Goal: Task Accomplishment & Management: Manage account settings

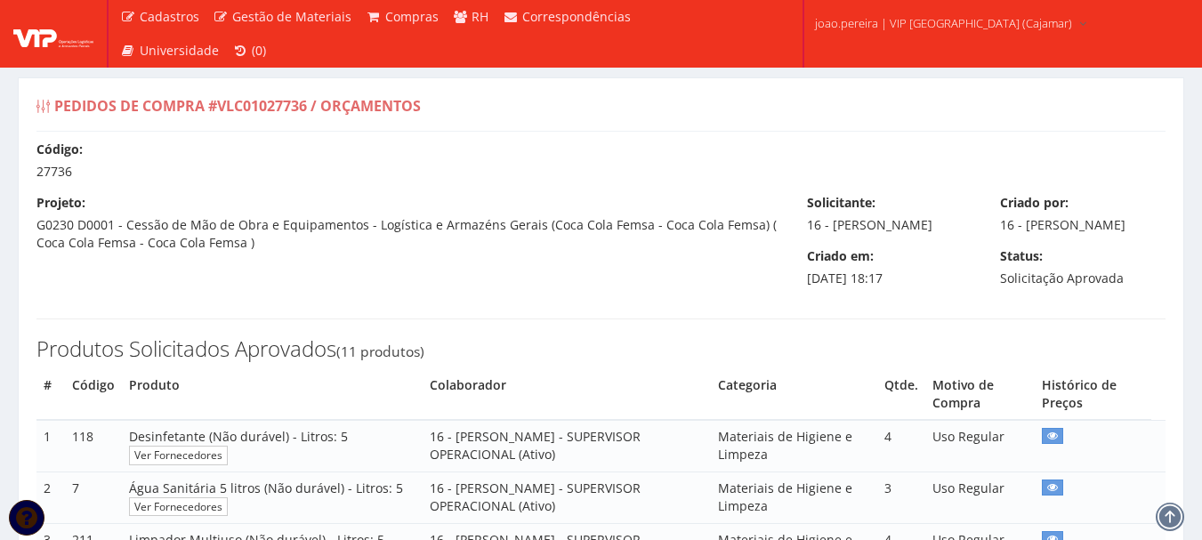
select select "0"
type input "1.165,50"
type input "1.396,30"
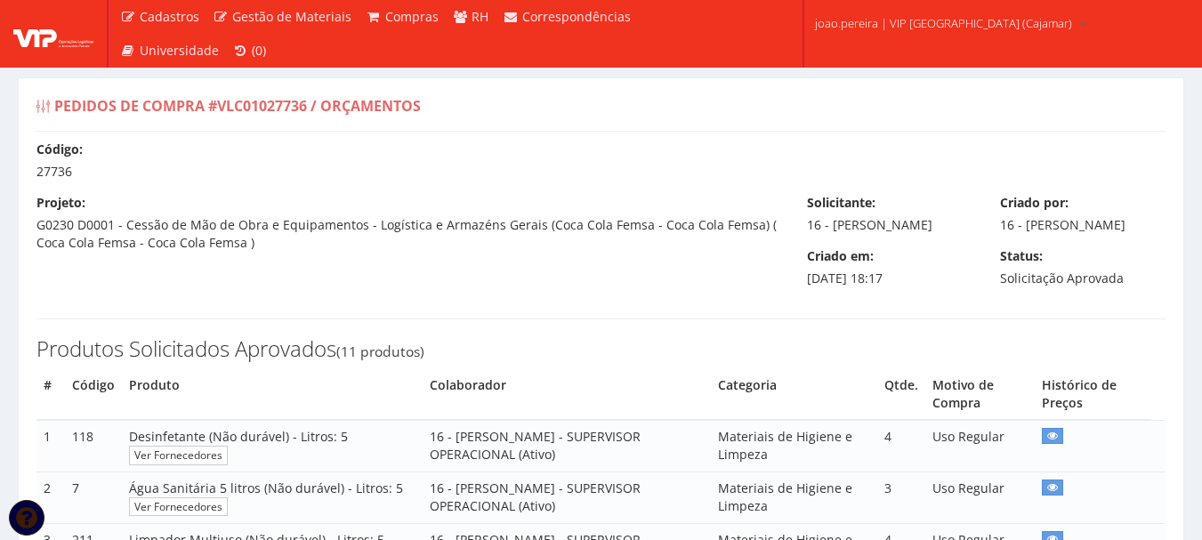
drag, startPoint x: 607, startPoint y: 285, endPoint x: 514, endPoint y: 288, distance: 93.5
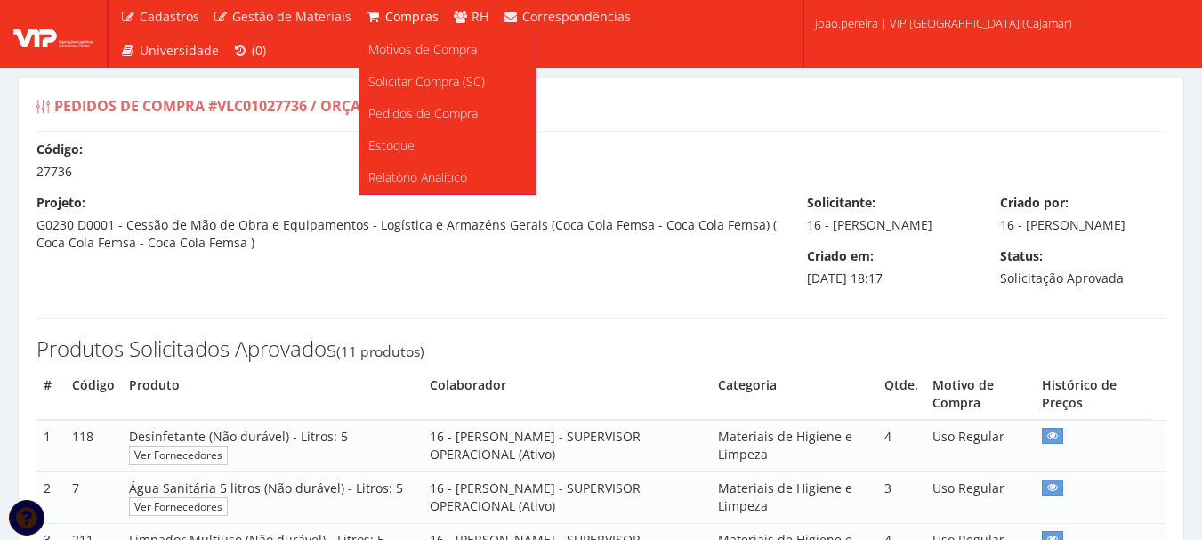
click at [406, 4] on link "Compras" at bounding box center [401, 17] width 87 height 34
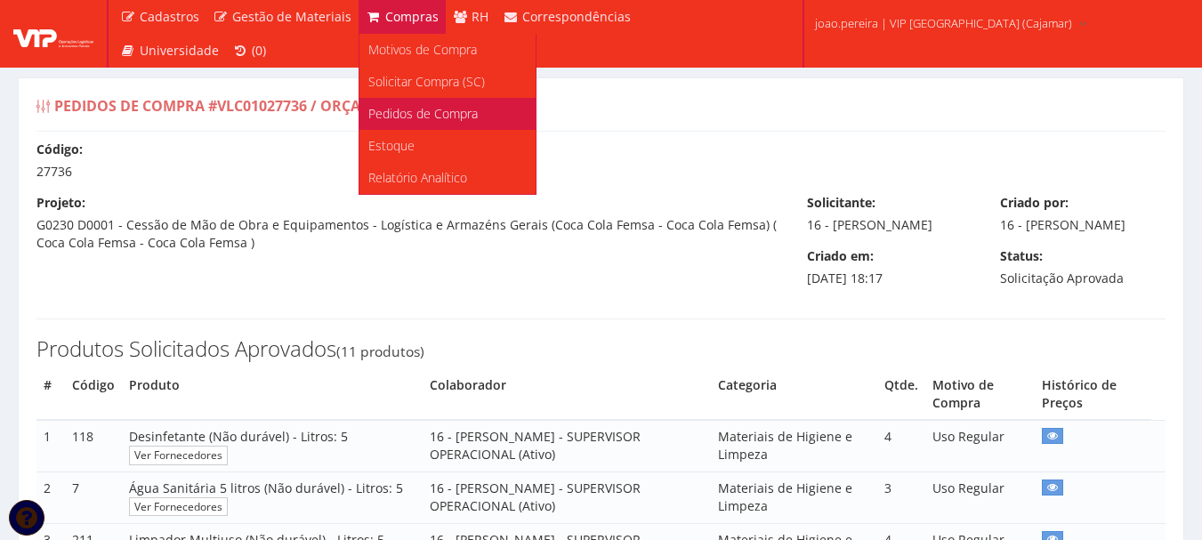
click at [420, 119] on span "Pedidos de Compra" at bounding box center [422, 113] width 109 height 17
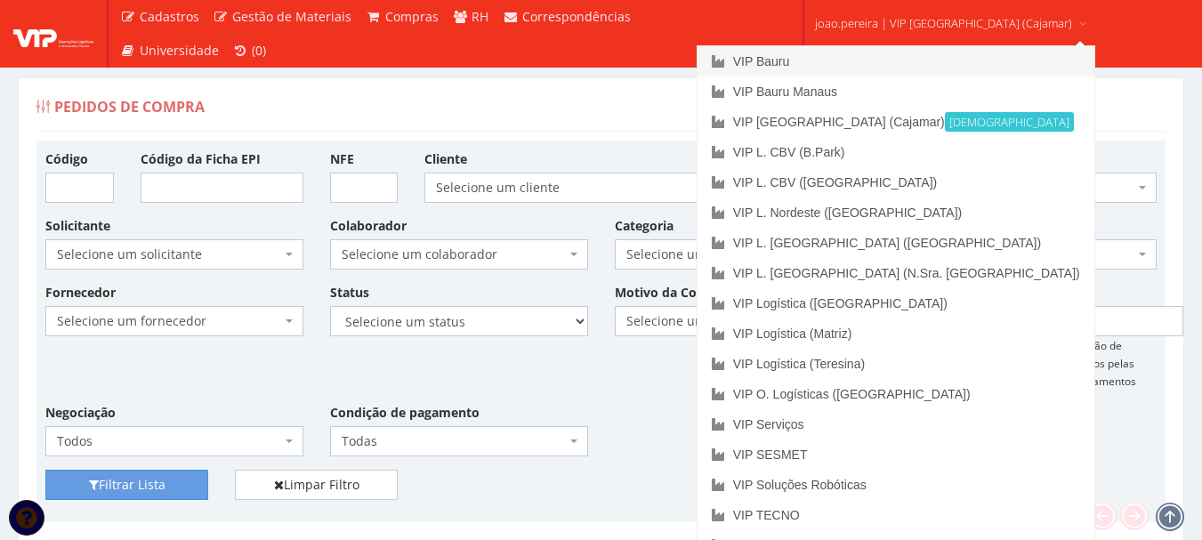
click at [855, 52] on link "VIP Bauru" at bounding box center [895, 61] width 397 height 30
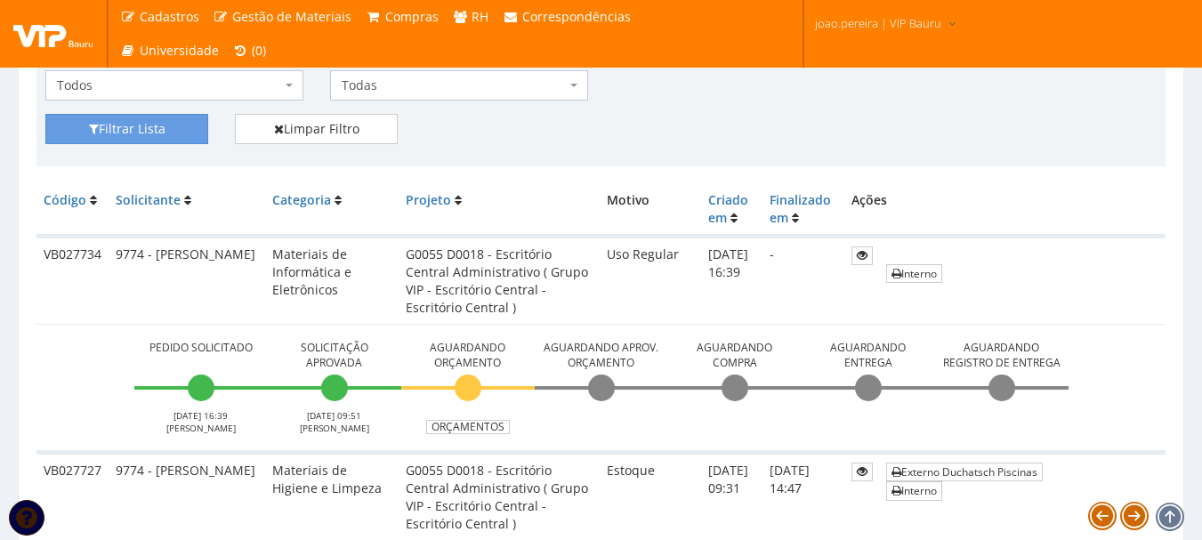
scroll to position [267, 0]
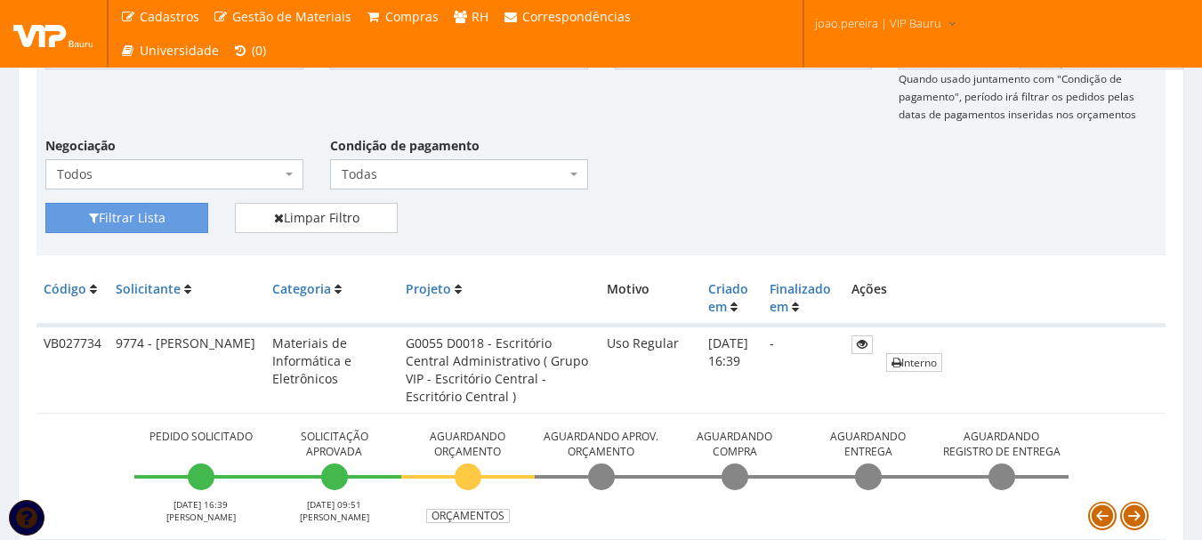
click at [771, 229] on div "Filtrar Lista Limpar Filtro" at bounding box center [601, 225] width 1138 height 44
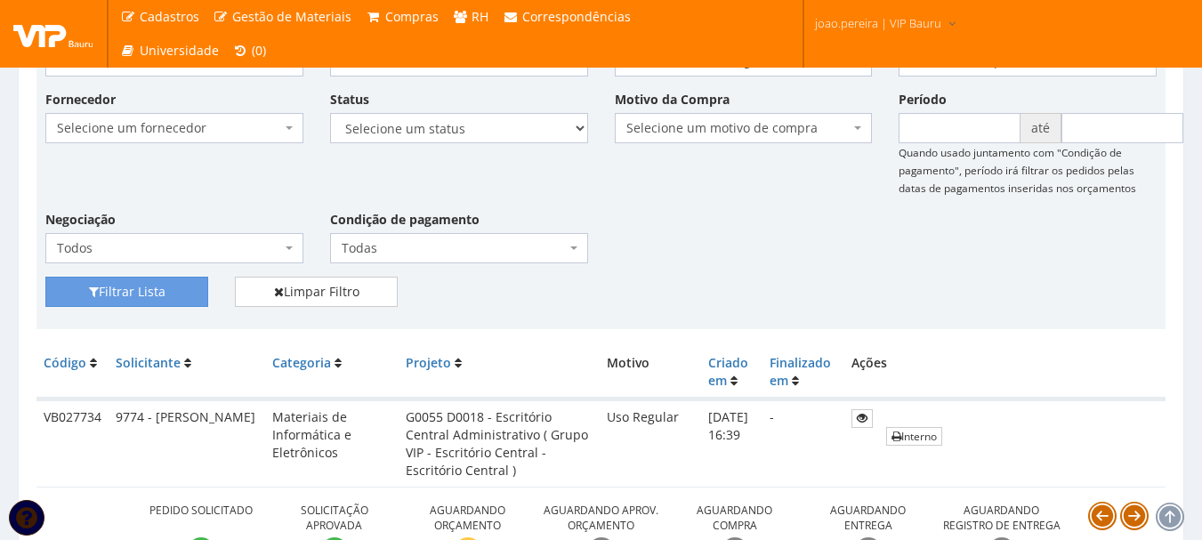
scroll to position [89, 0]
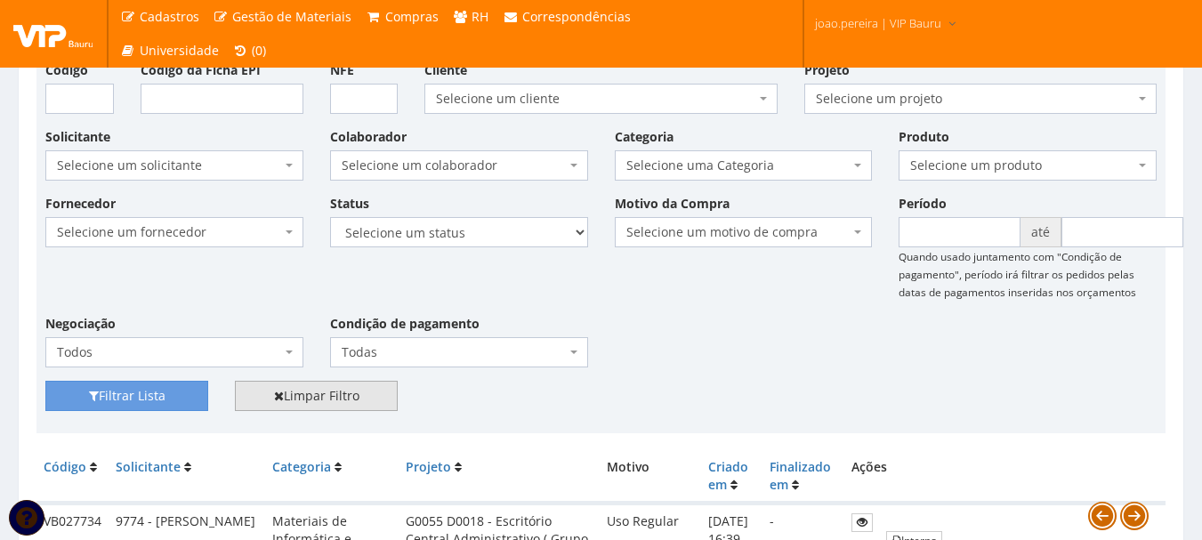
click at [310, 393] on link "Limpar Filtro" at bounding box center [316, 396] width 163 height 30
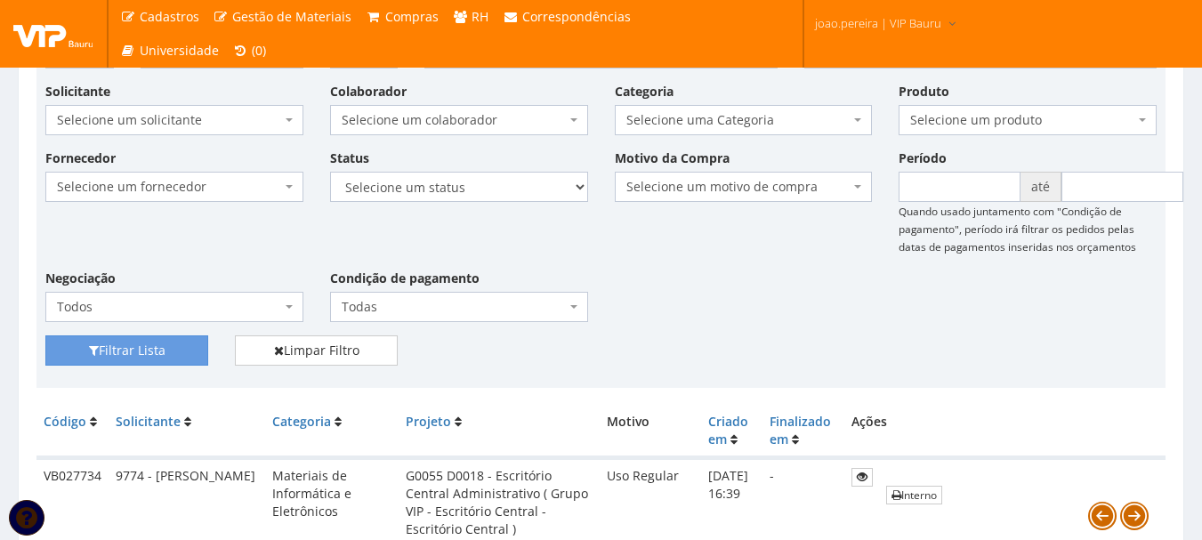
scroll to position [178, 0]
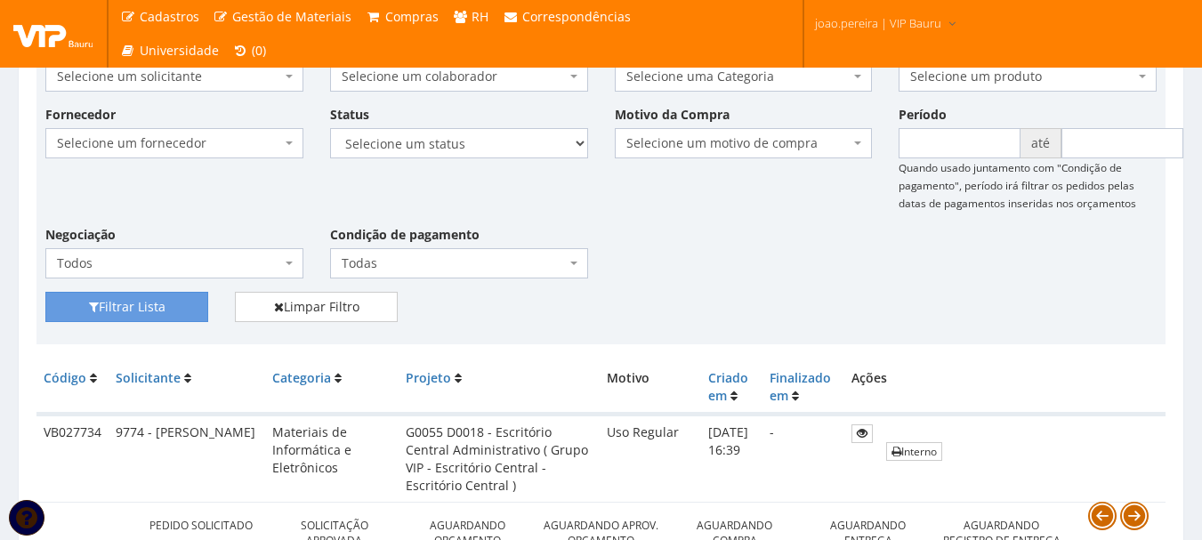
click at [721, 270] on div "Fornecedor Selecione um fornecedor ******** ******** 1000 MARCAS BRASIL 12.203.…" at bounding box center [601, 198] width 1138 height 187
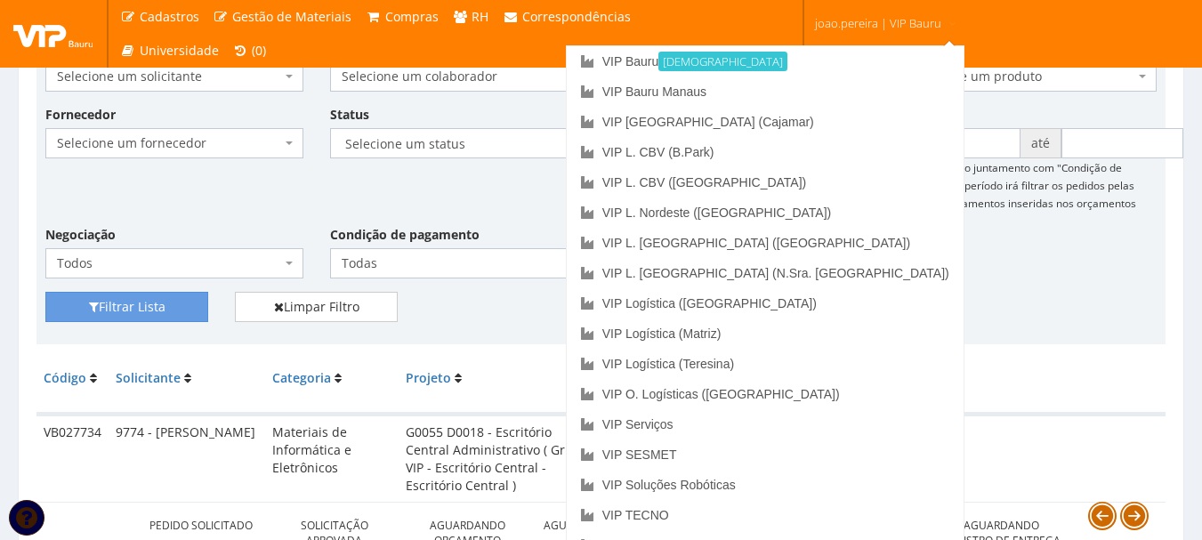
click at [904, 28] on span "joao.pereira | VIP Bauru" at bounding box center [878, 23] width 126 height 18
click at [801, 419] on link "VIP Serviços" at bounding box center [765, 424] width 397 height 30
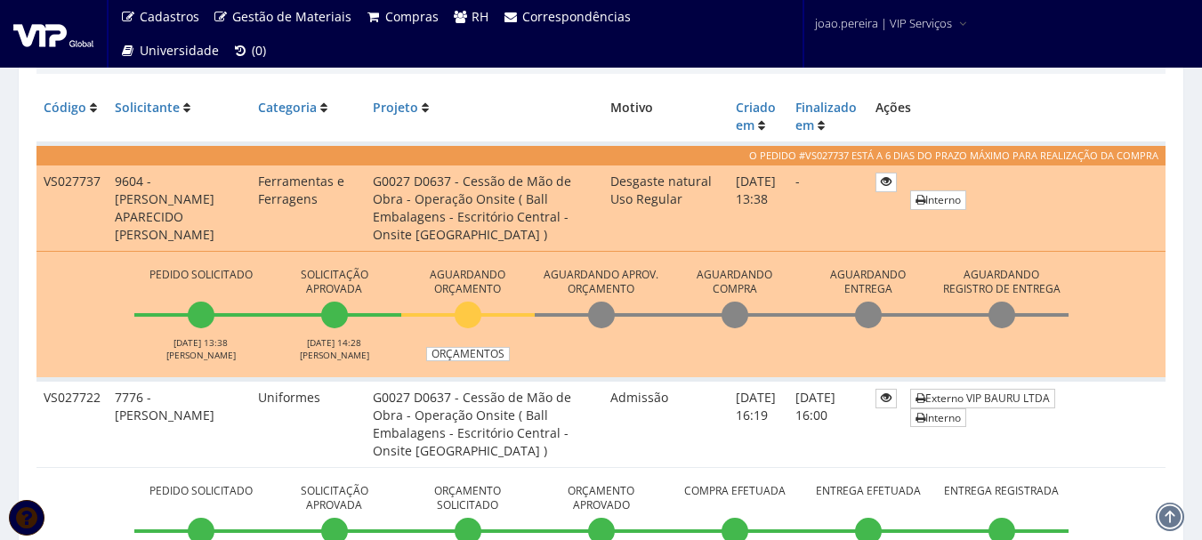
scroll to position [445, 0]
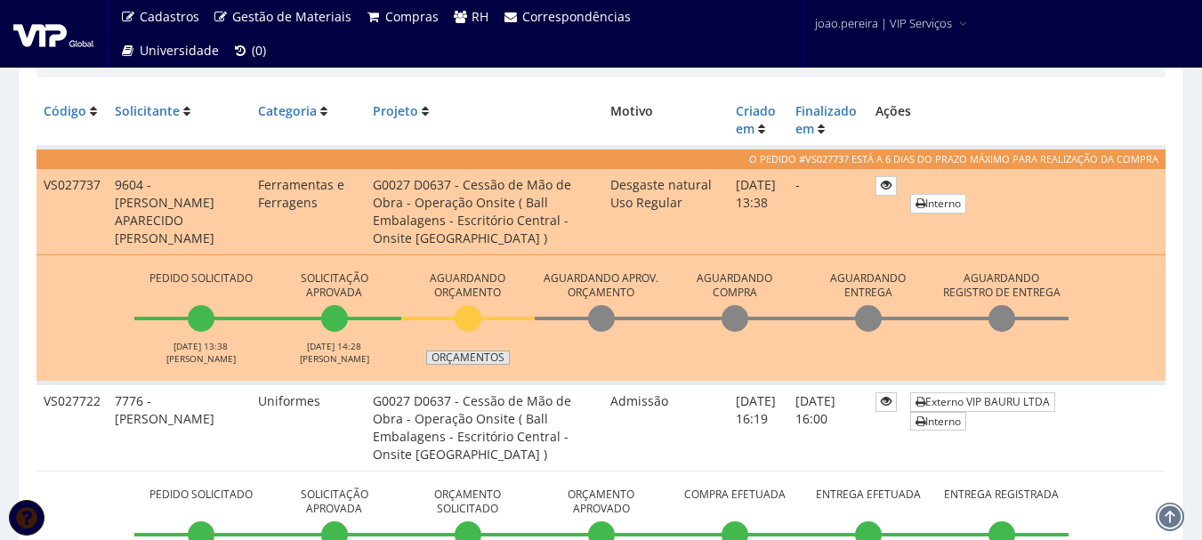
click at [477, 362] on link "Orçamentos" at bounding box center [468, 357] width 84 height 14
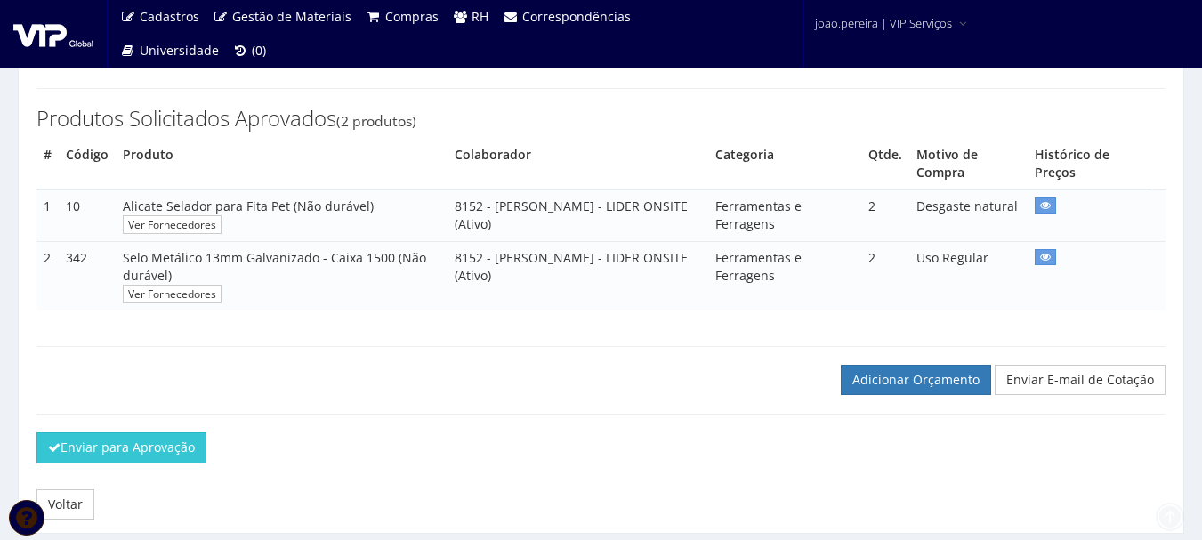
scroll to position [267, 0]
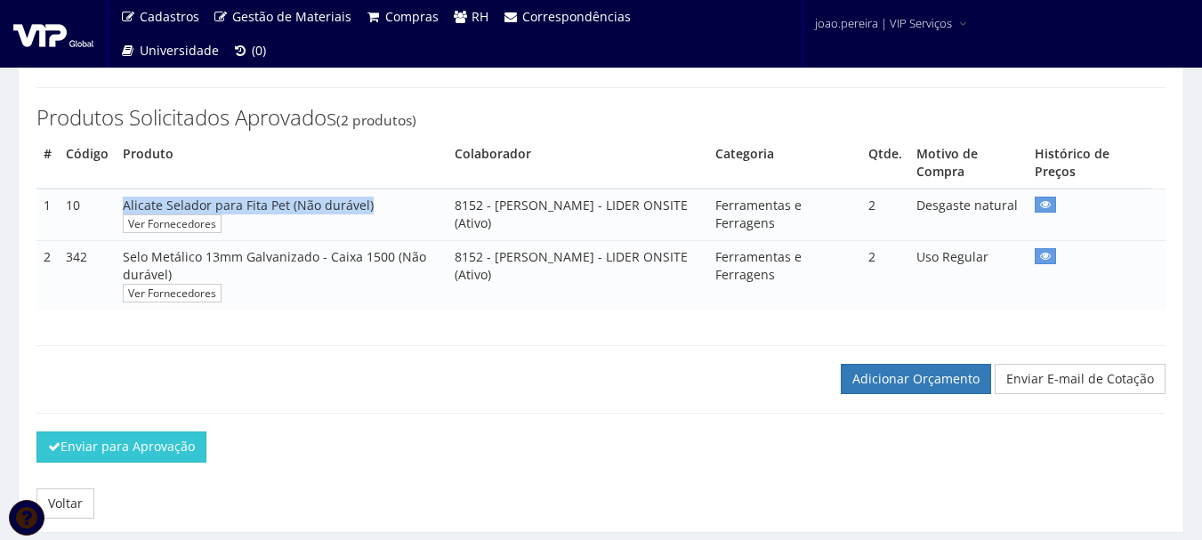
drag, startPoint x: 123, startPoint y: 204, endPoint x: 371, endPoint y: 194, distance: 248.3
click at [371, 194] on td "Alicate Selador para Fita Pet (Não durável) Ver Fornecedores" at bounding box center [282, 215] width 332 height 52
click at [415, 387] on div "Adicionar Orçamento Enviar E-mail de Cotação" at bounding box center [600, 360] width 1155 height 67
click at [56, 33] on img at bounding box center [53, 33] width 80 height 27
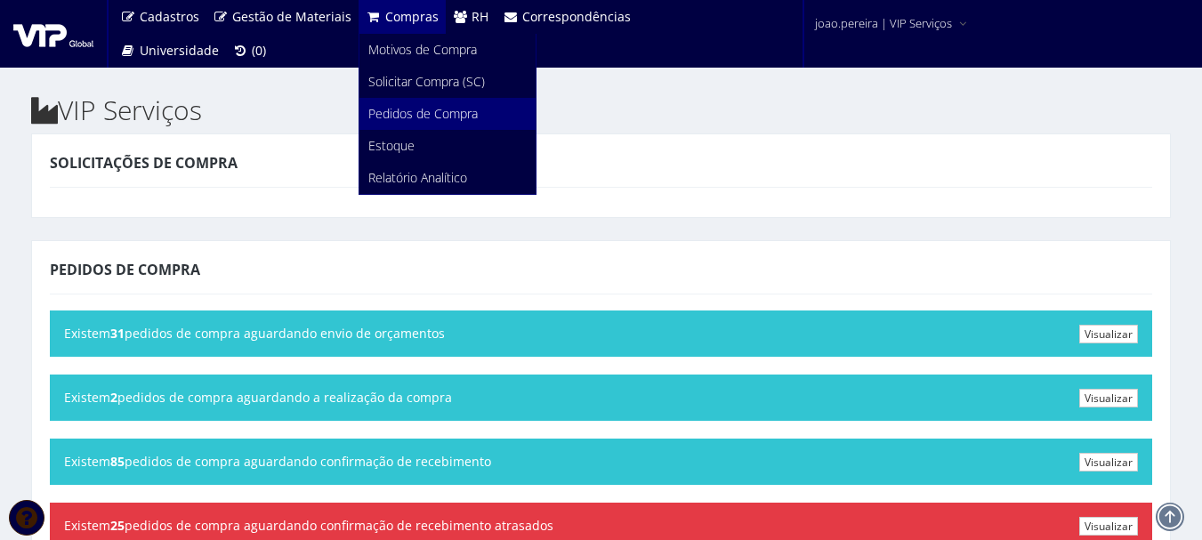
click at [424, 112] on span "Pedidos de Compra" at bounding box center [422, 113] width 109 height 17
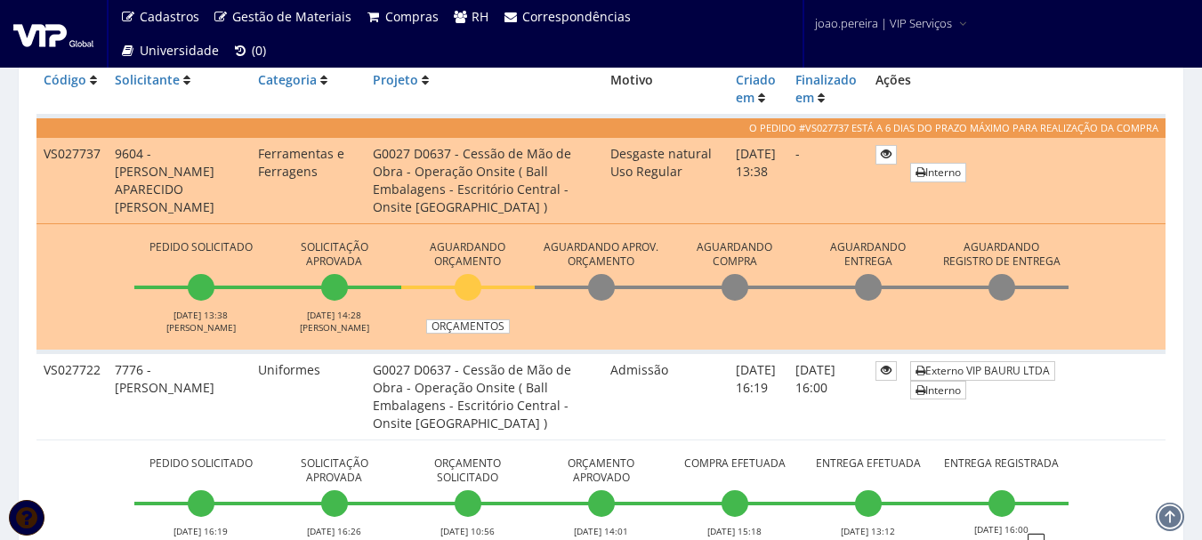
scroll to position [445, 0]
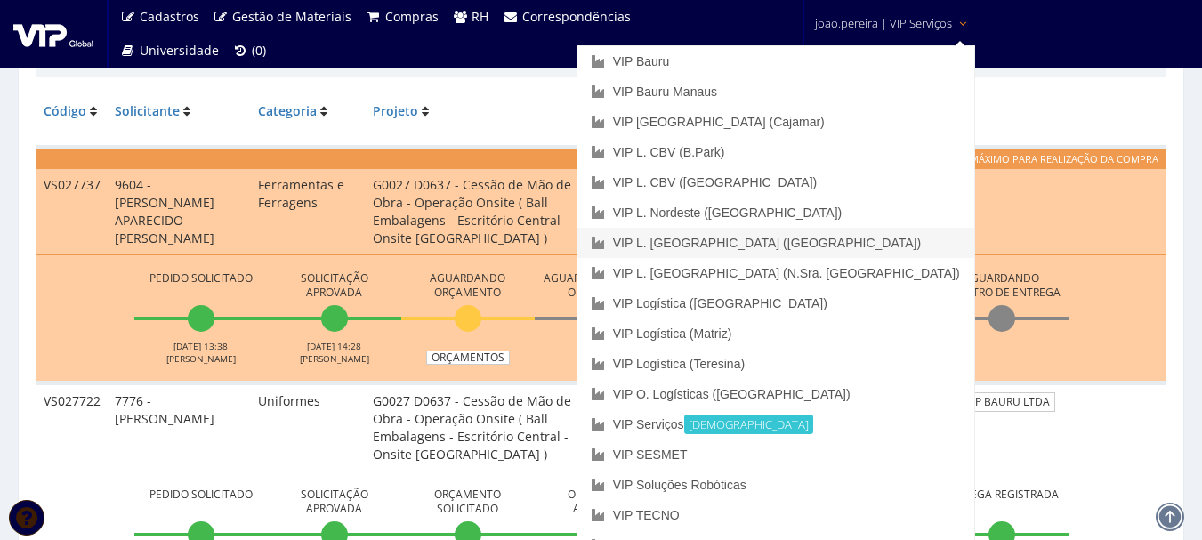
click at [871, 243] on link "VIP L. [GEOGRAPHIC_DATA] ([GEOGRAPHIC_DATA])" at bounding box center [775, 243] width 397 height 30
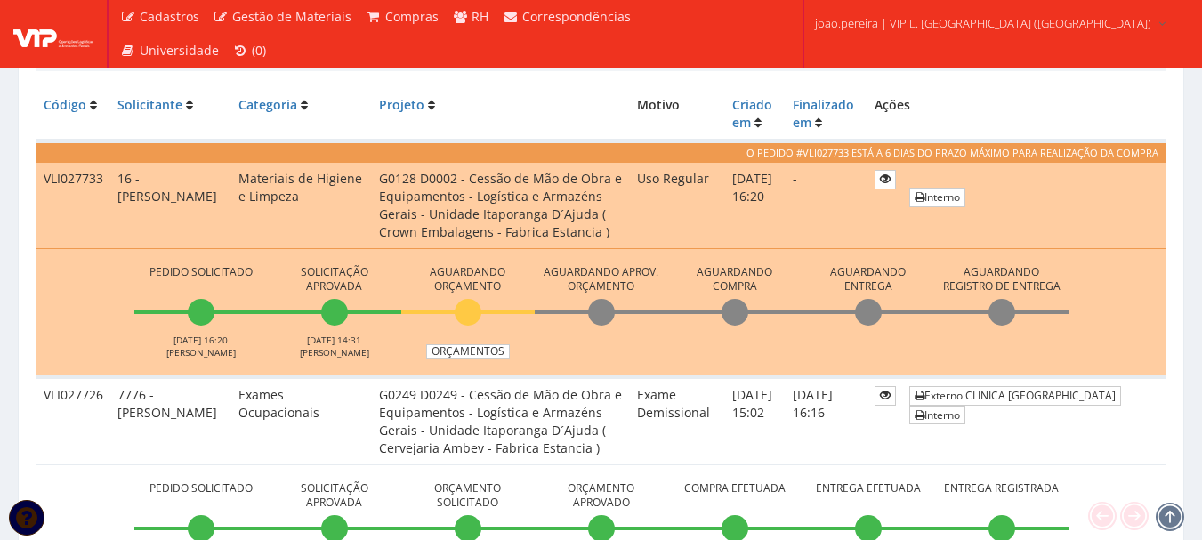
scroll to position [445, 0]
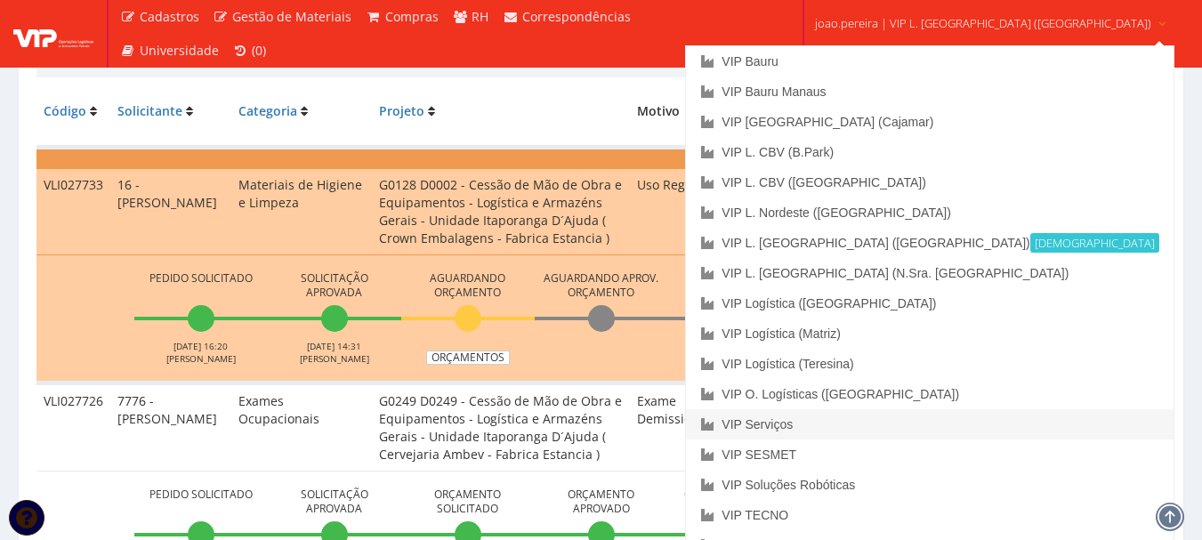
click at [891, 424] on link "VIP Serviços" at bounding box center [929, 424] width 487 height 30
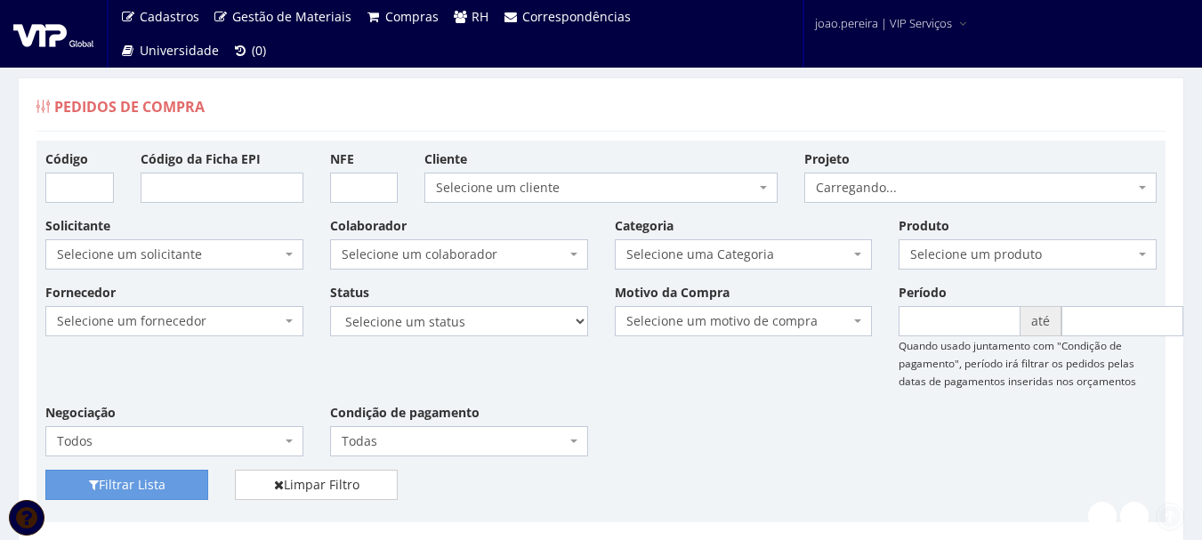
scroll to position [267, 0]
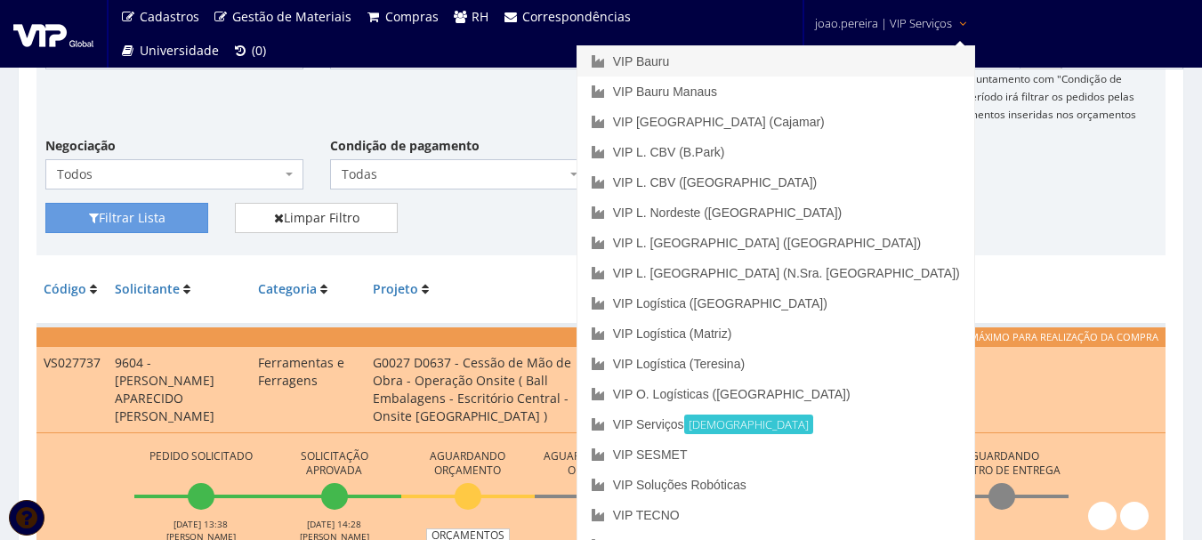
click at [808, 56] on link "VIP Bauru" at bounding box center [775, 61] width 397 height 30
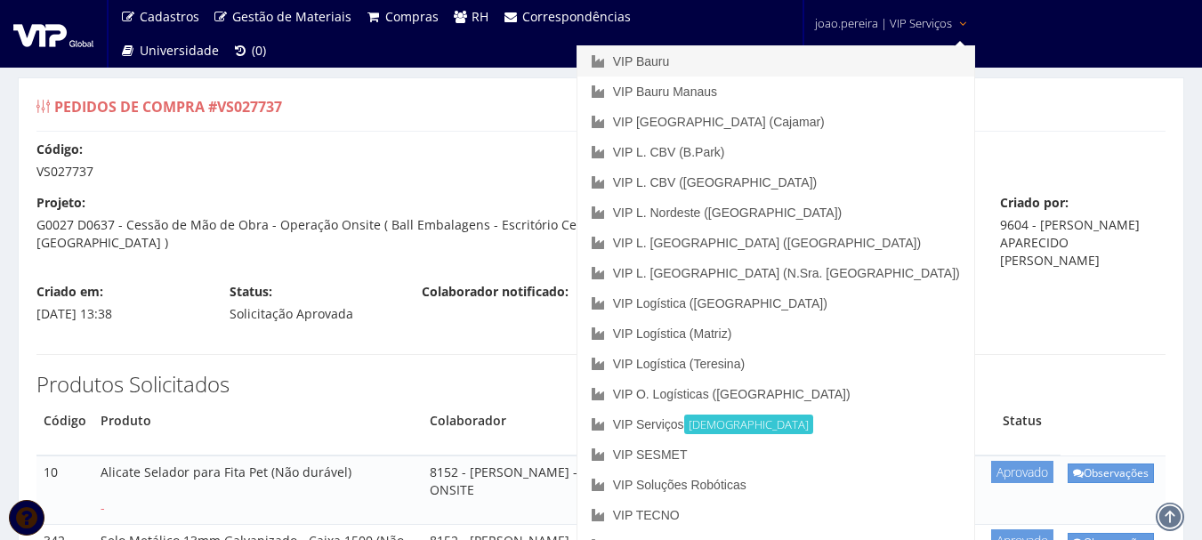
click at [841, 56] on link "VIP Bauru" at bounding box center [775, 61] width 397 height 30
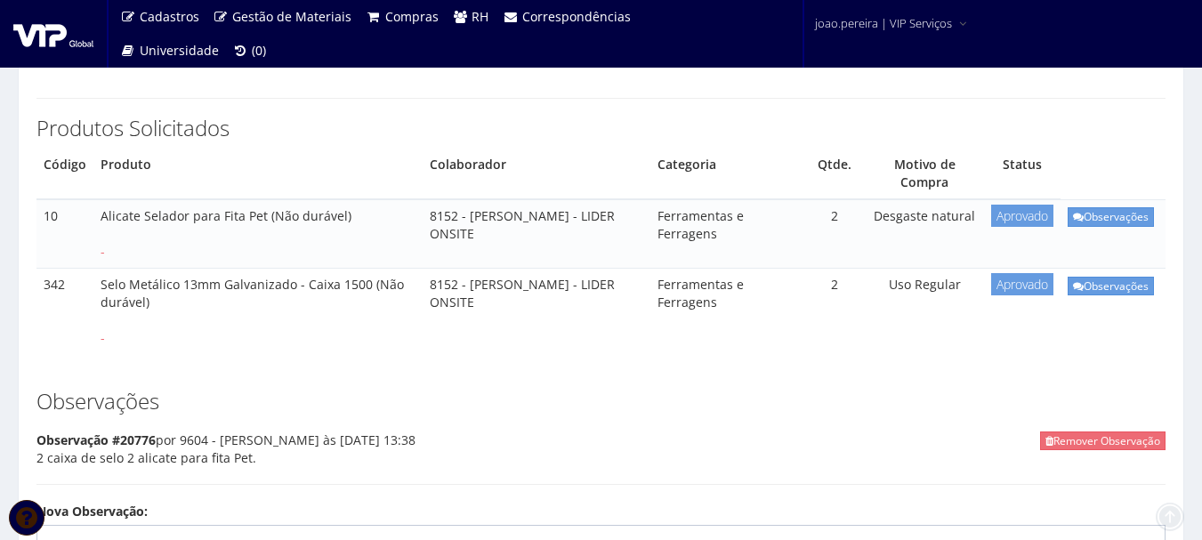
scroll to position [267, 0]
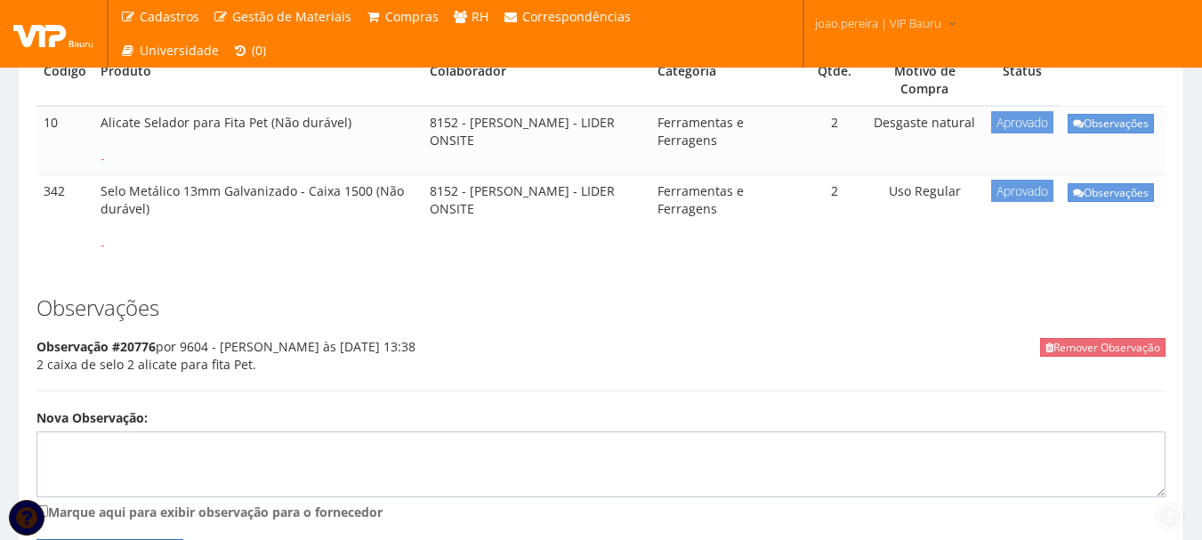
scroll to position [357, 0]
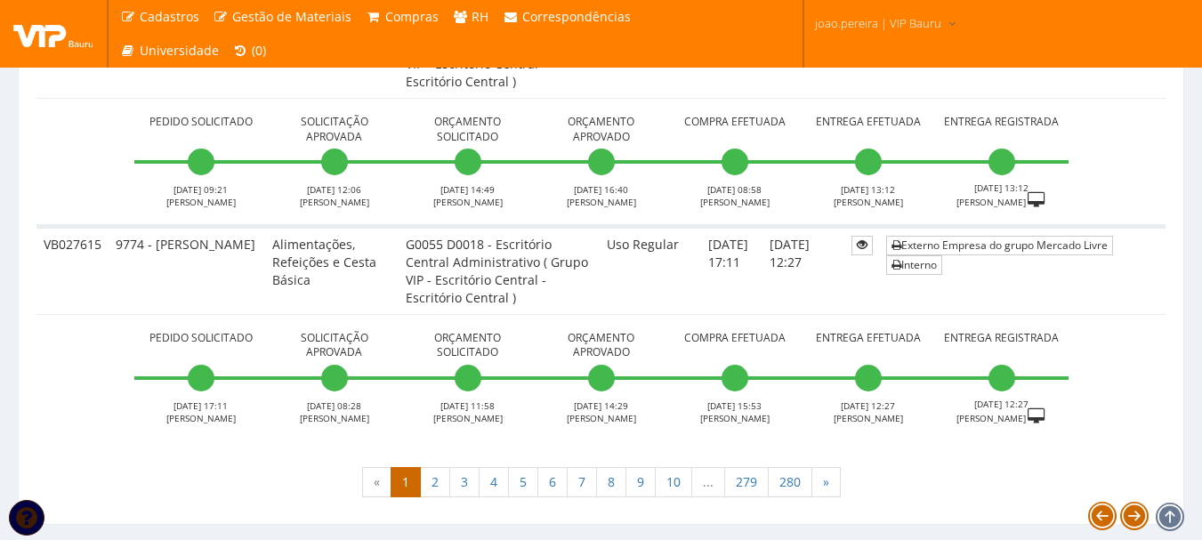
scroll to position [6677, 0]
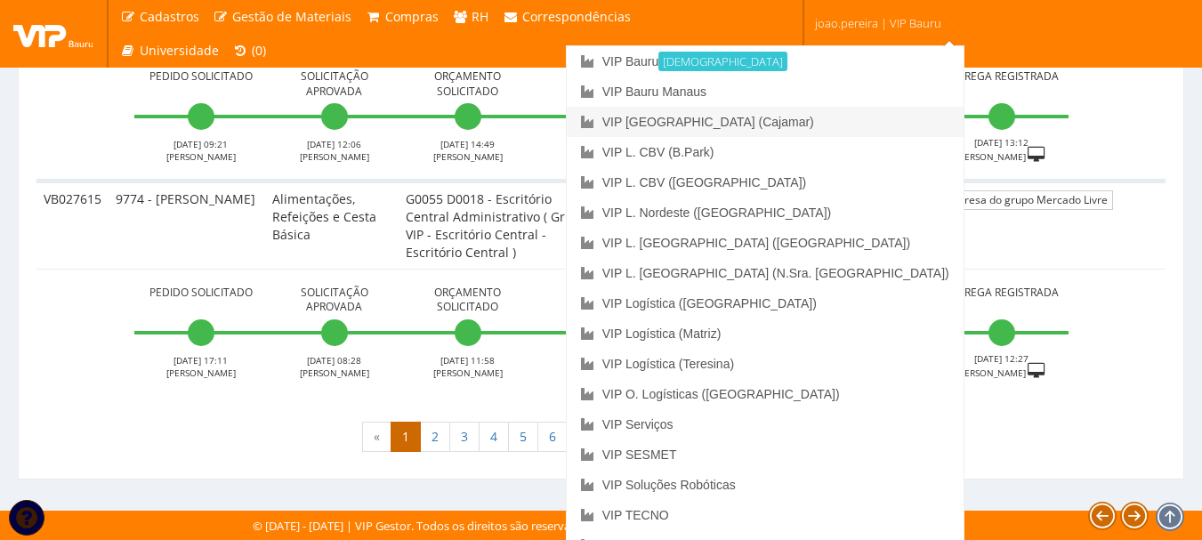
click at [865, 123] on link "VIP [GEOGRAPHIC_DATA] (Cajamar)" at bounding box center [765, 122] width 397 height 30
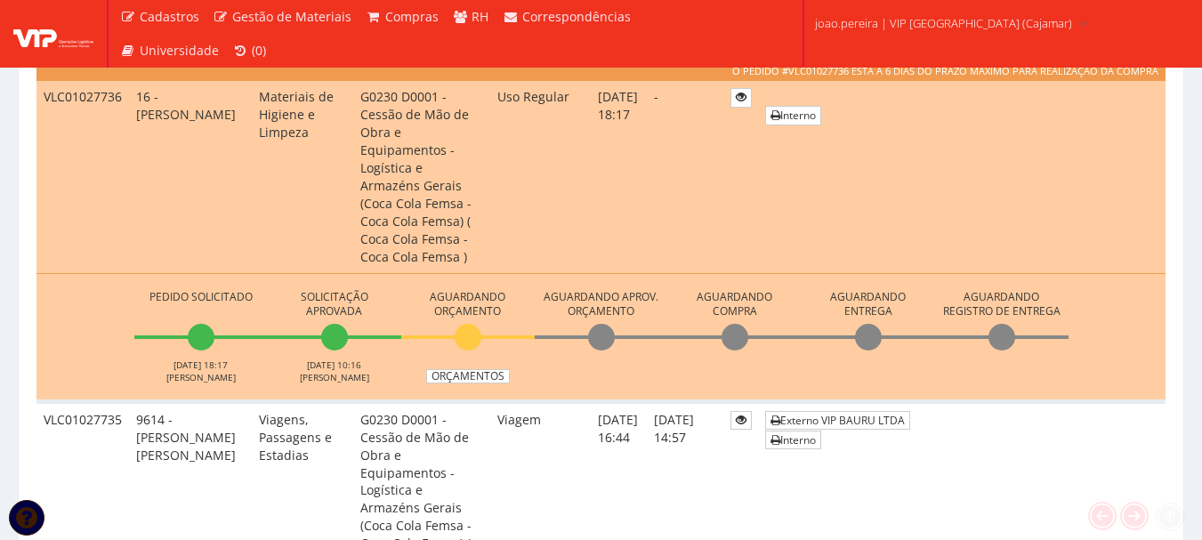
scroll to position [534, 0]
click at [487, 368] on link "Orçamentos" at bounding box center [468, 375] width 84 height 14
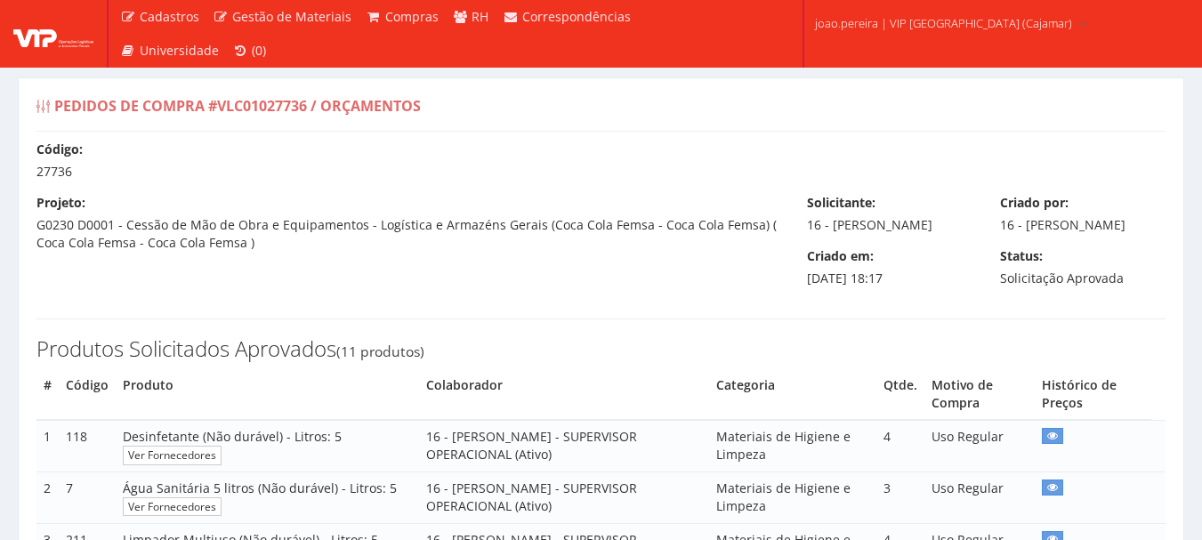
select select "0"
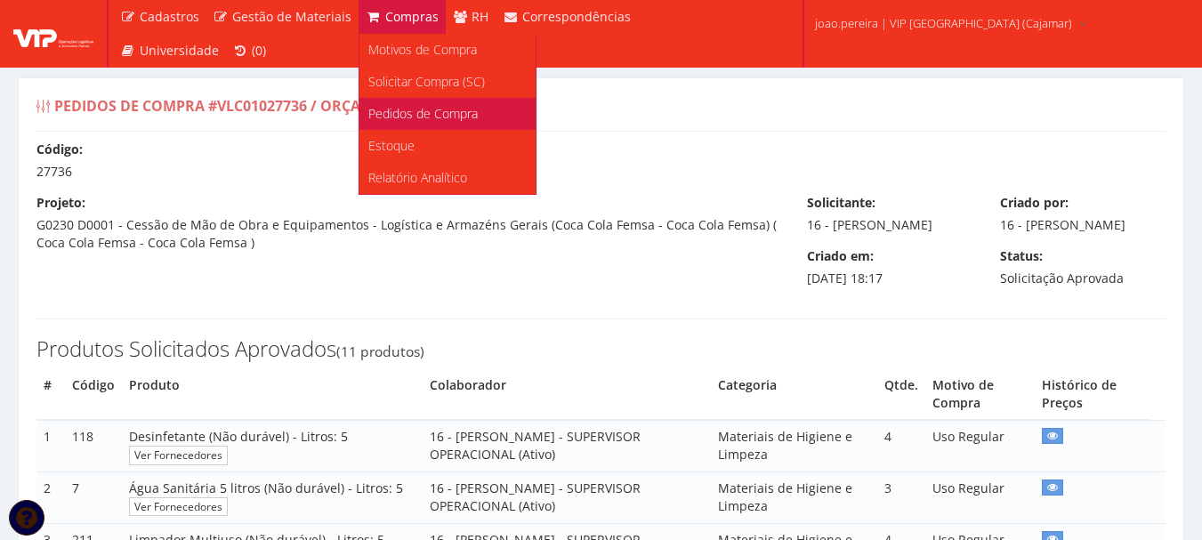
click at [420, 114] on span "Pedidos de Compra" at bounding box center [422, 113] width 109 height 17
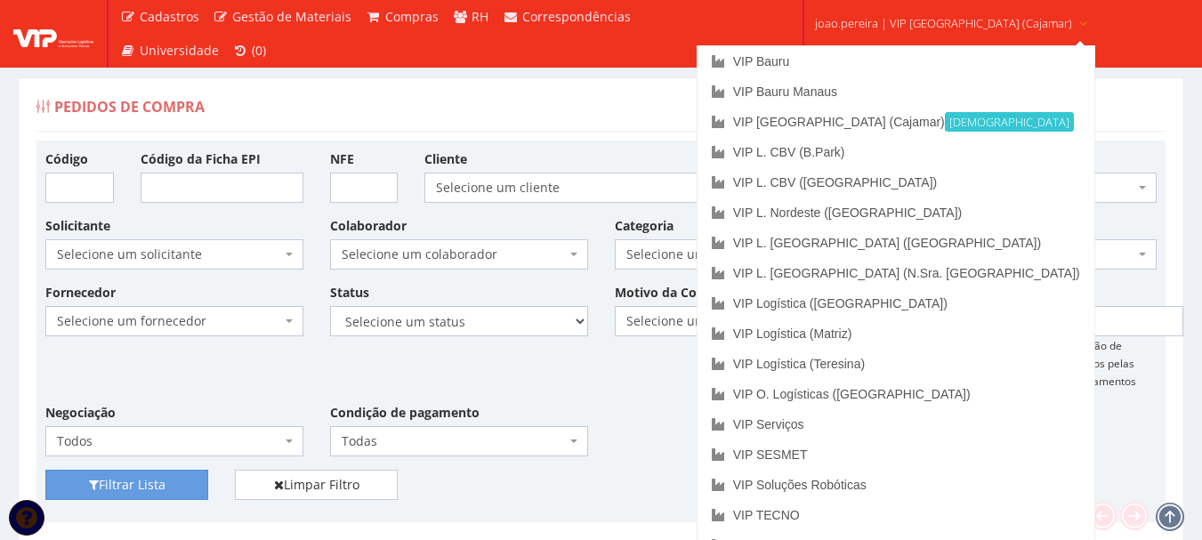
click at [913, 15] on span "joao.pereira | VIP Brasil (Cajamar)" at bounding box center [943, 23] width 257 height 18
click at [909, 242] on link "VIP L. [GEOGRAPHIC_DATA] ([GEOGRAPHIC_DATA])" at bounding box center [895, 243] width 397 height 30
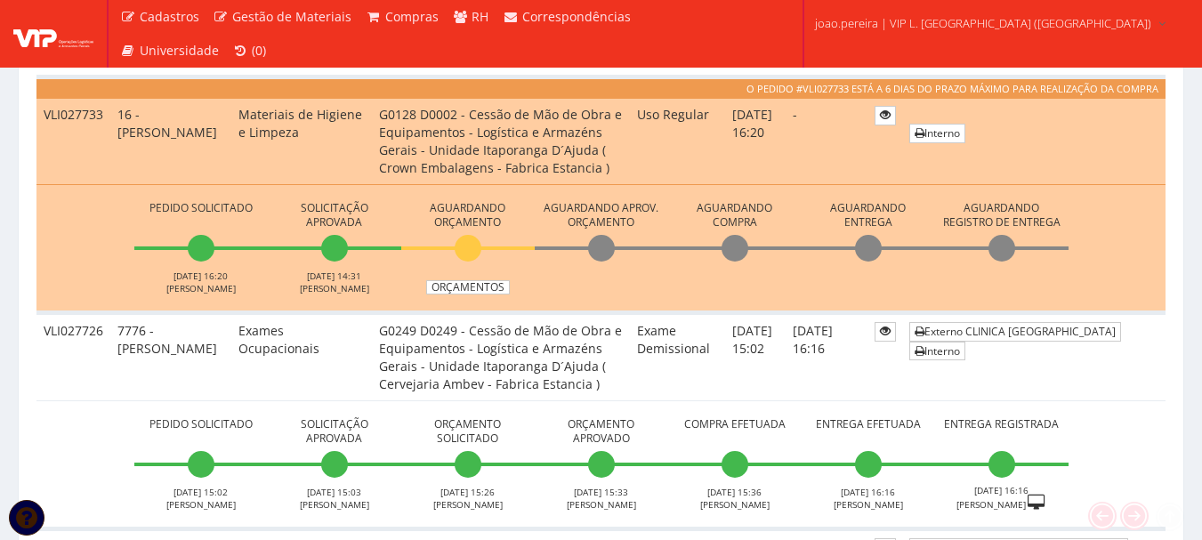
scroll to position [534, 0]
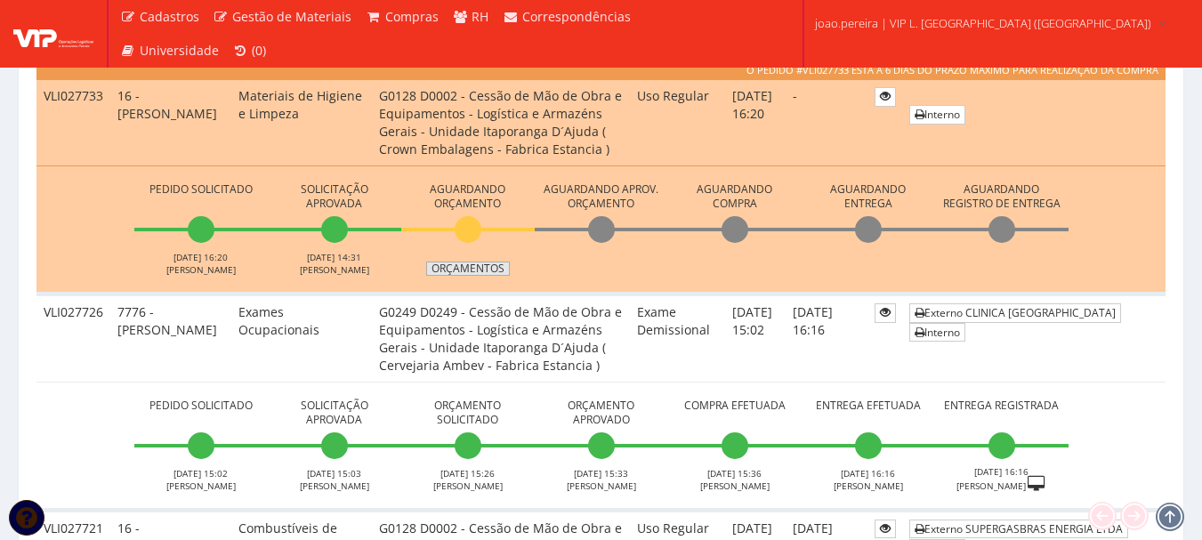
click at [465, 273] on link "Orçamentos" at bounding box center [468, 268] width 84 height 14
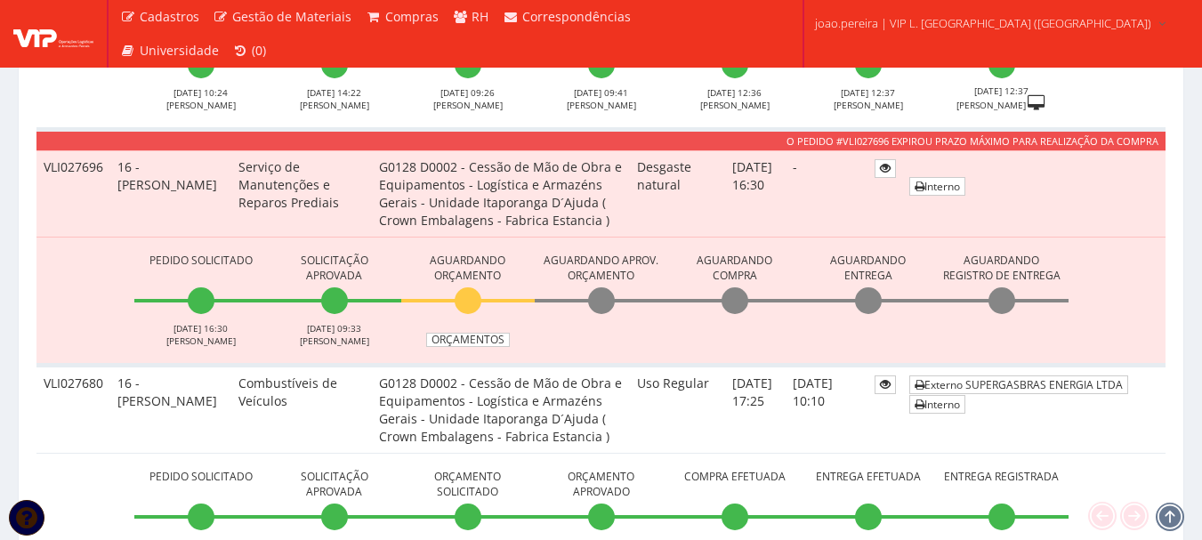
scroll to position [1334, 0]
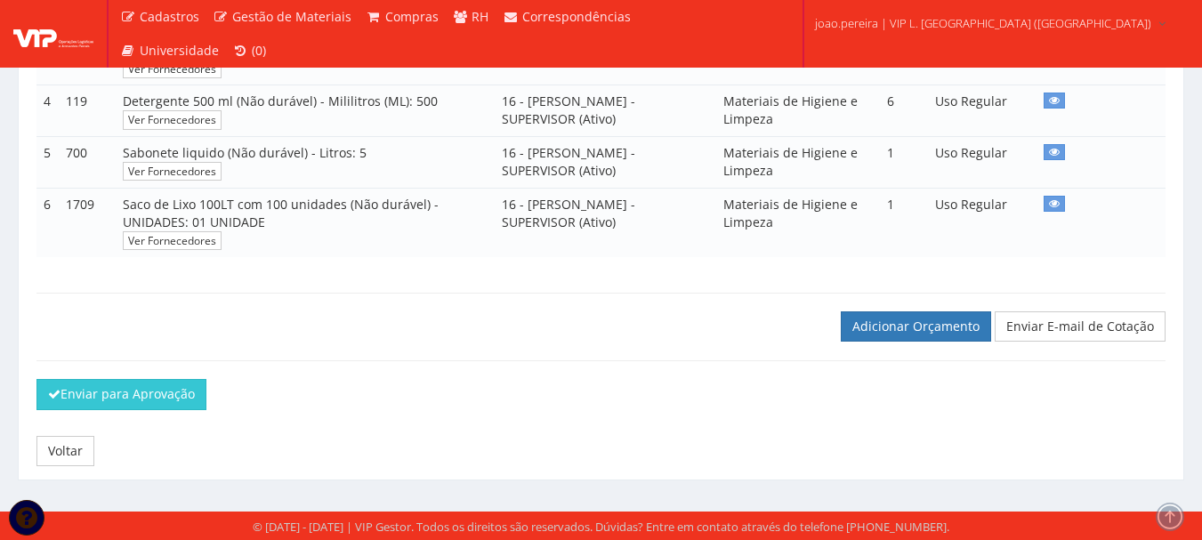
scroll to position [534, 0]
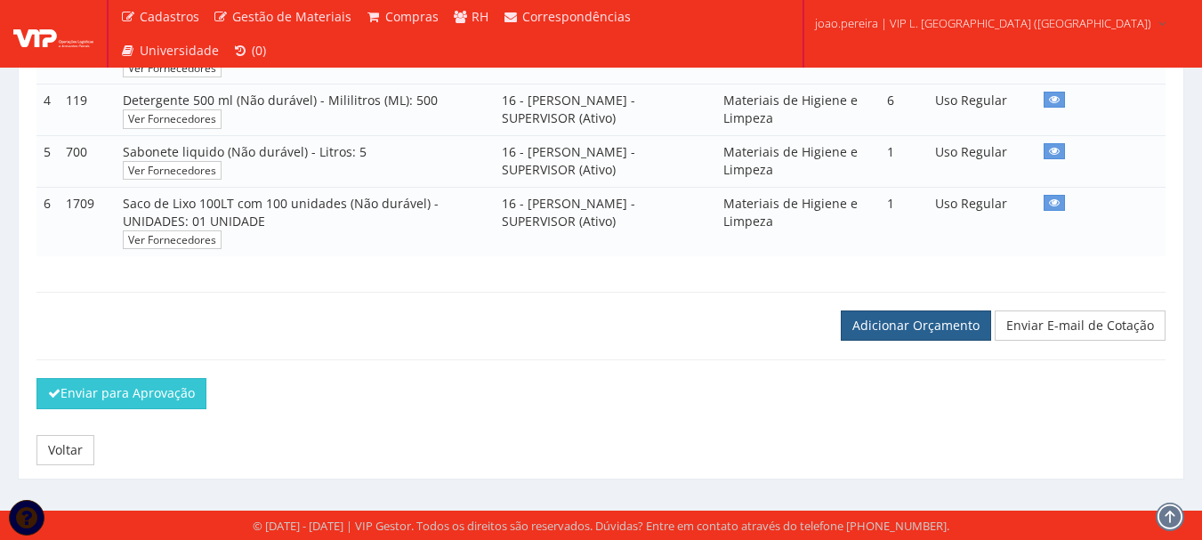
click at [921, 334] on link "Adicionar Orçamento" at bounding box center [916, 325] width 150 height 30
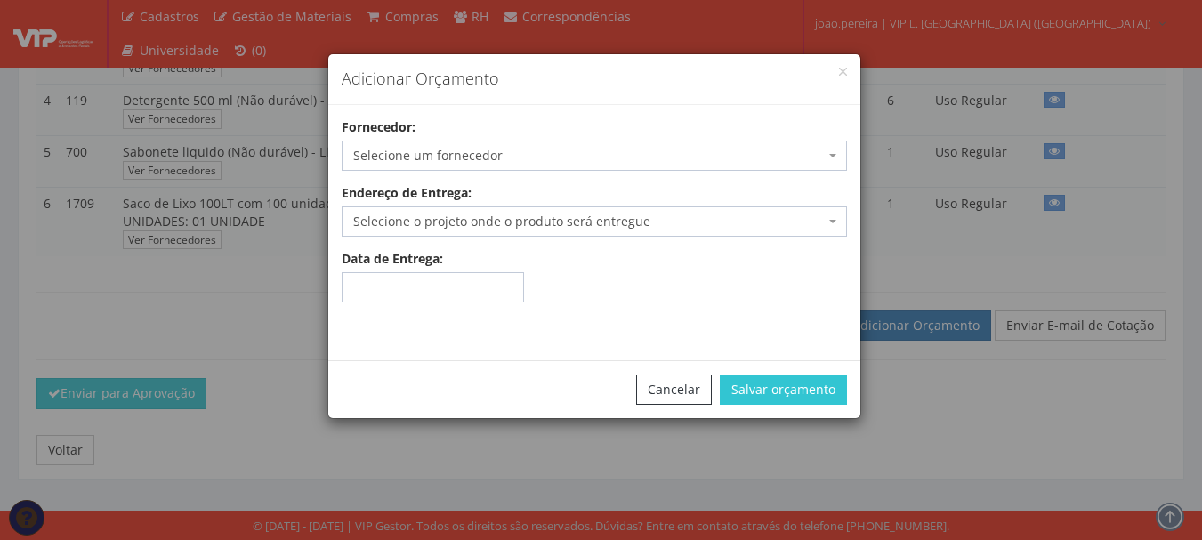
click at [469, 150] on span "Selecione um fornecedor" at bounding box center [588, 156] width 471 height 18
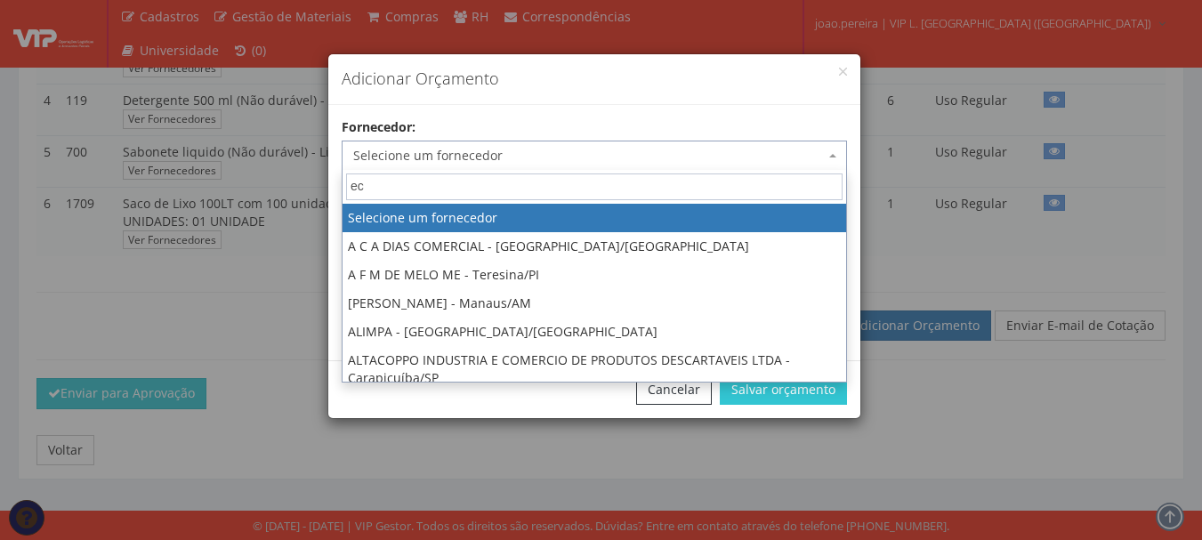
type input "eco"
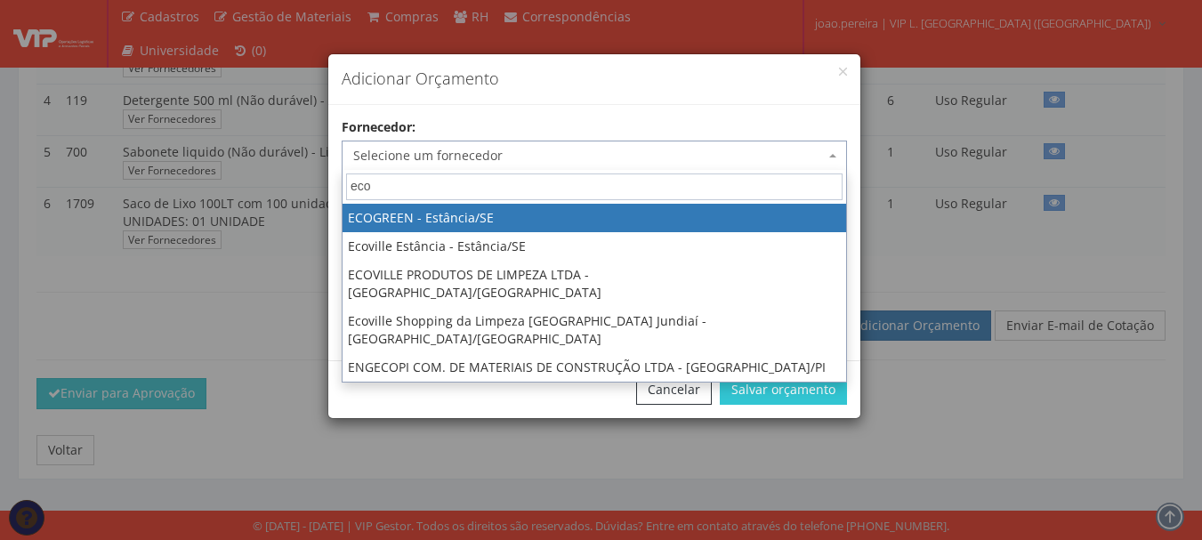
select select "2273"
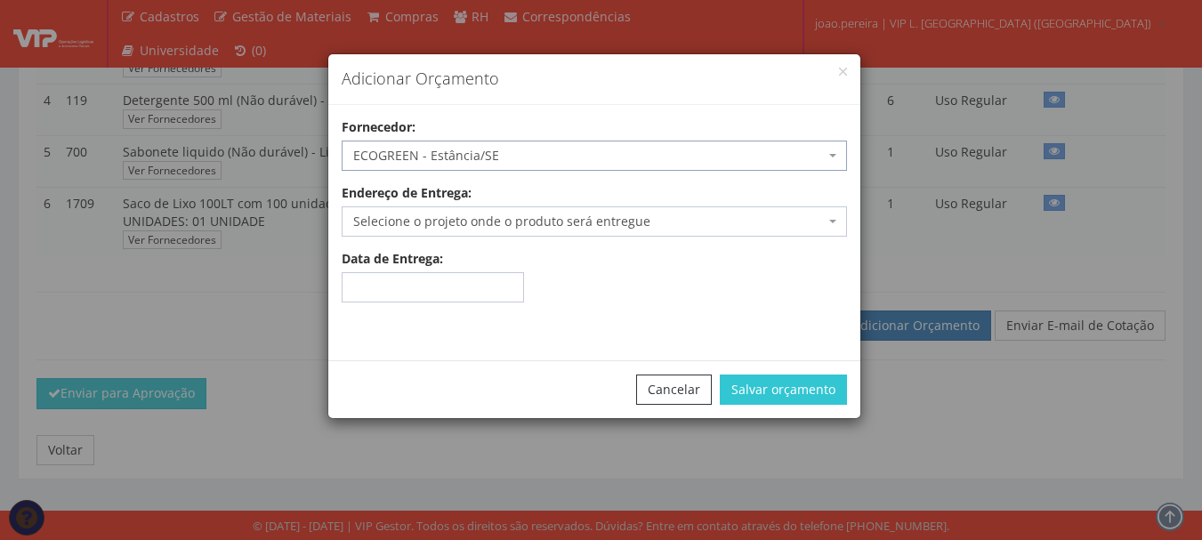
click at [554, 213] on span "Selecione o projeto onde o produto será entregue" at bounding box center [588, 222] width 471 height 18
click at [523, 427] on div "Adicionar Orçamento Fornecedor: Selecione um fornecedor A C A DIAS COMERCIAL - …" at bounding box center [601, 270] width 1202 height 540
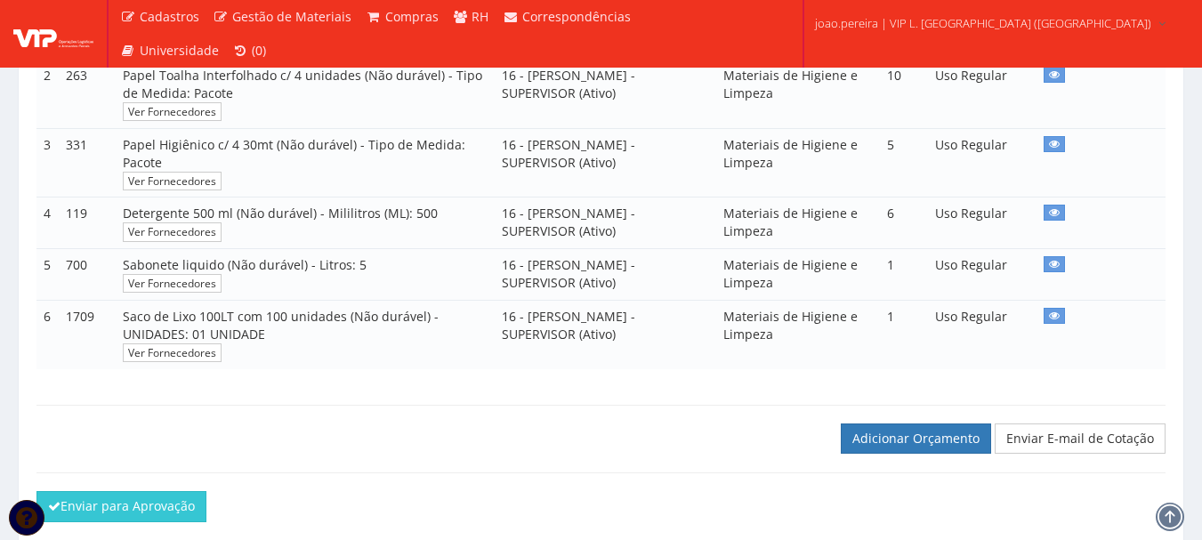
scroll to position [455, 0]
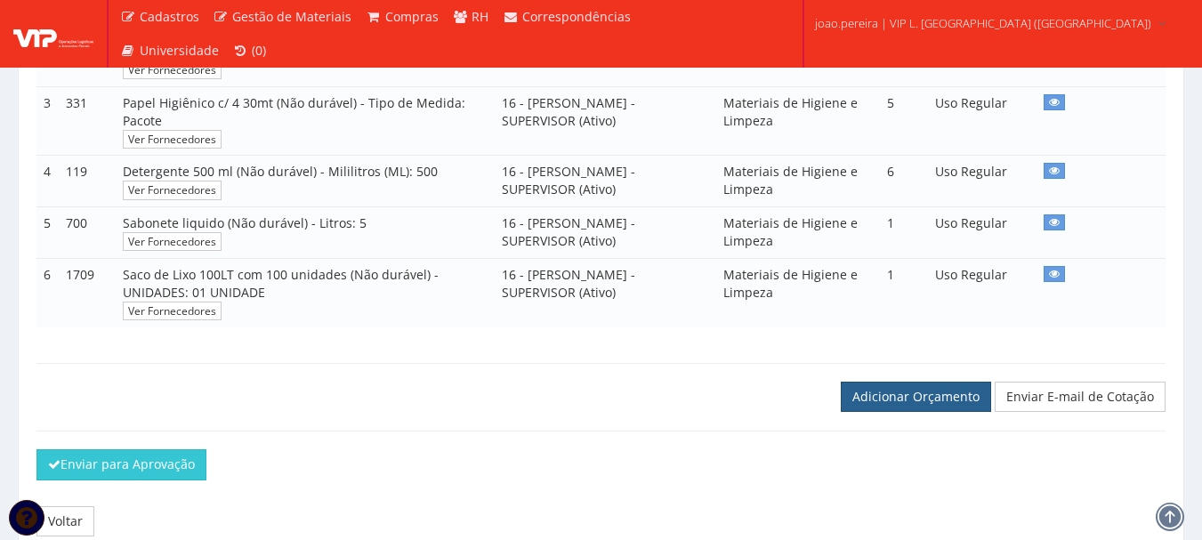
click at [913, 408] on link "Adicionar Orçamento" at bounding box center [916, 397] width 150 height 30
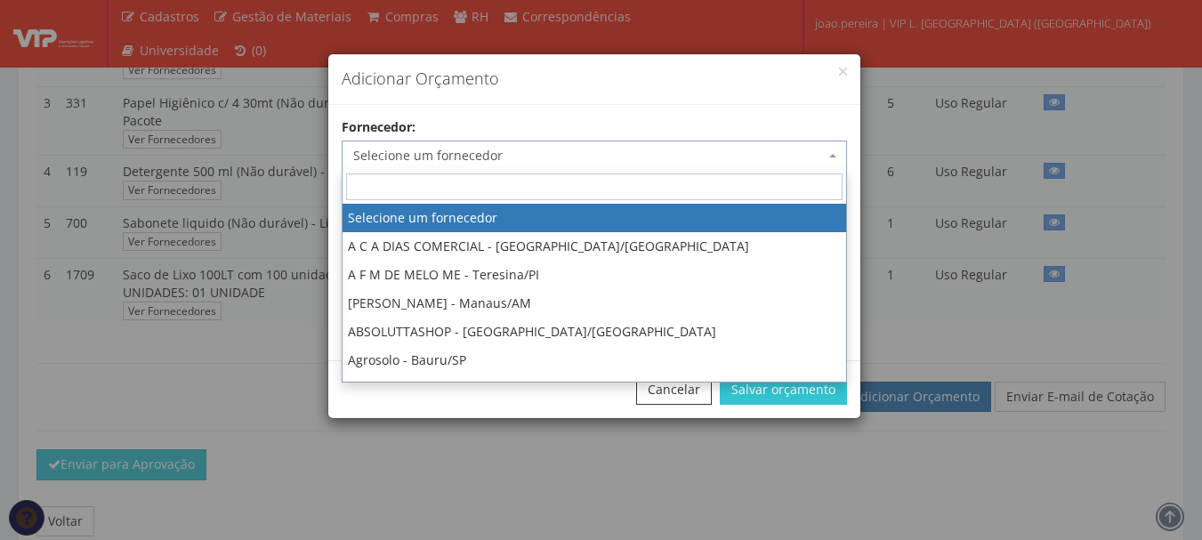
click at [486, 156] on span "Selecione um fornecedor" at bounding box center [588, 156] width 471 height 18
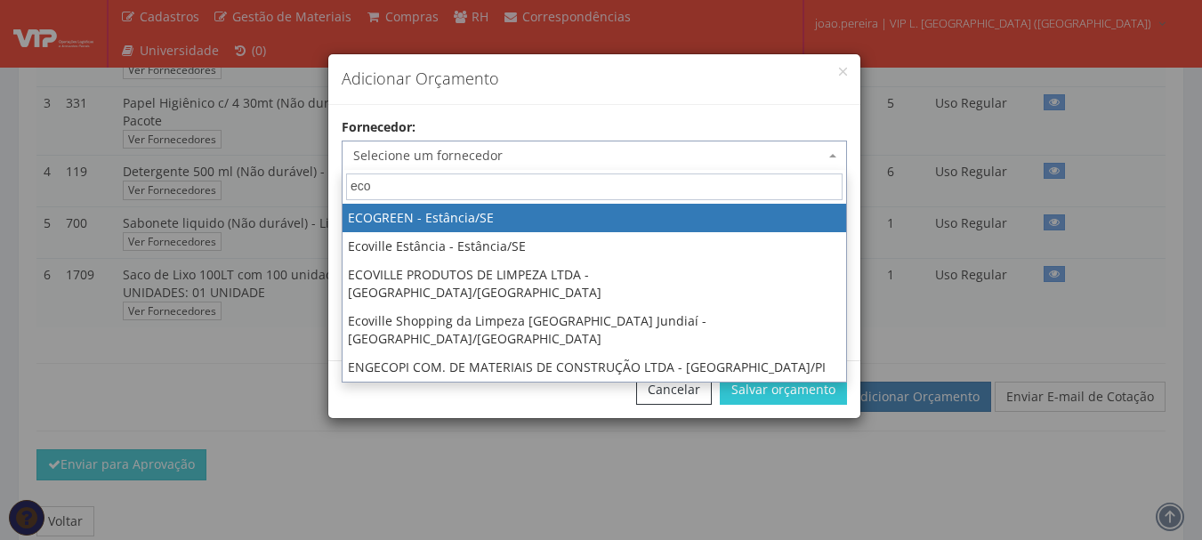
type input "eco"
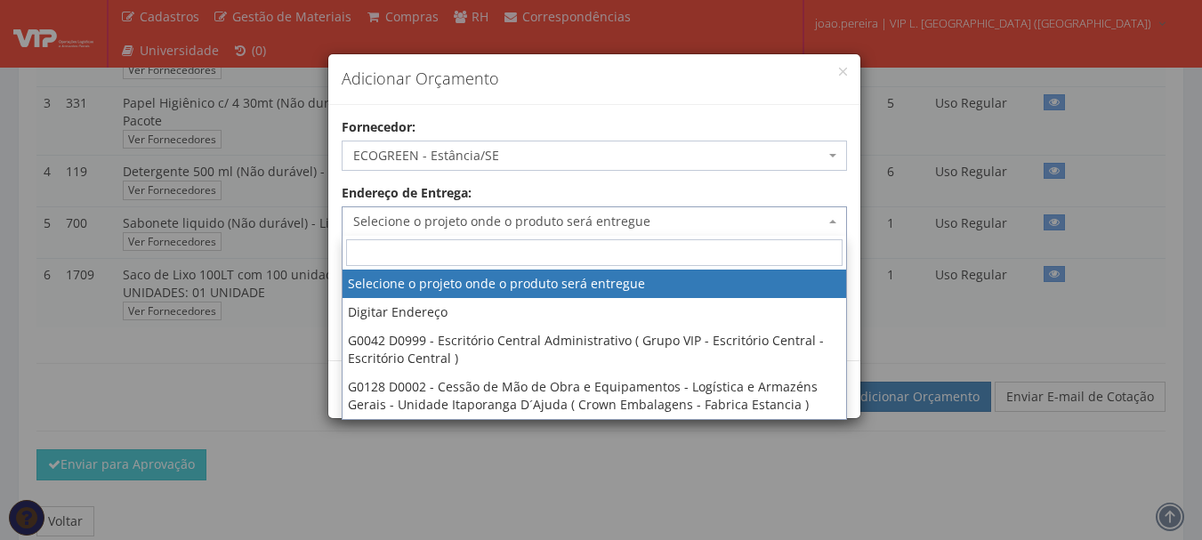
click at [476, 217] on span "Selecione o projeto onde o produto será entregue" at bounding box center [588, 222] width 471 height 18
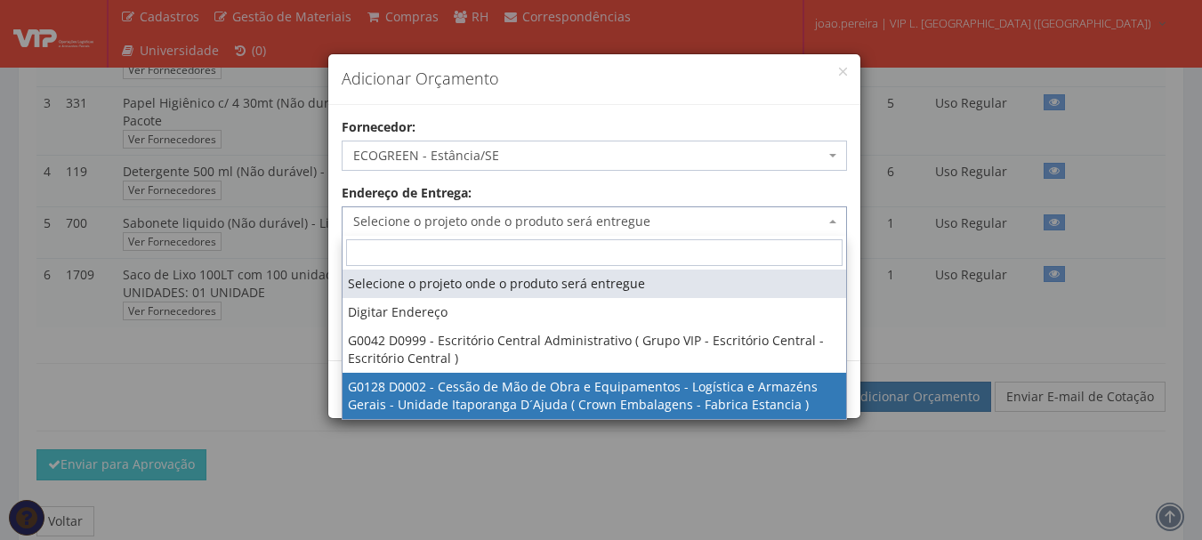
select select "128"
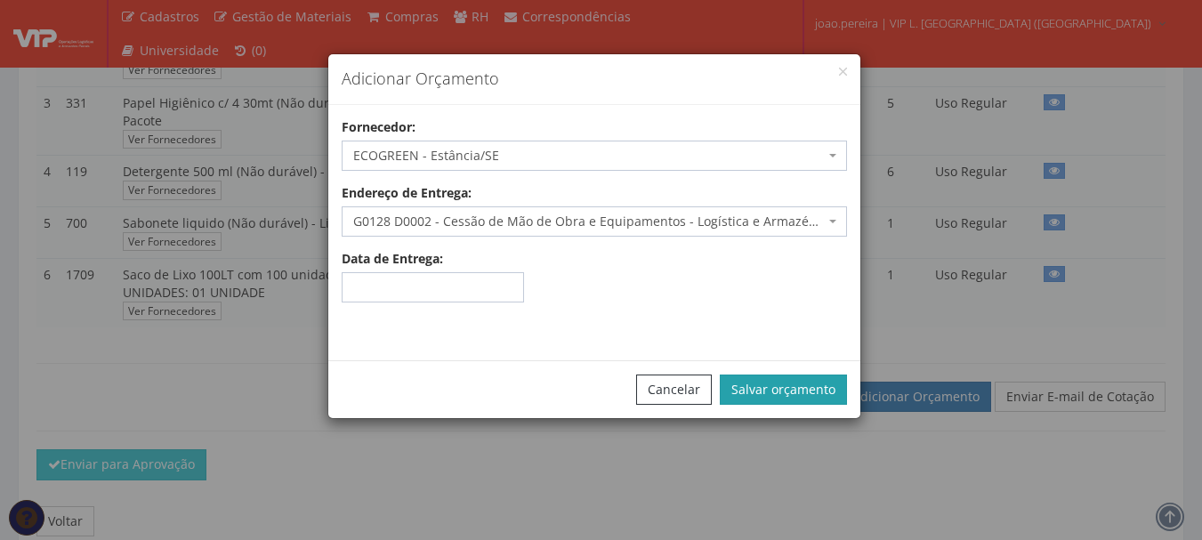
click at [809, 381] on button "Salvar orçamento" at bounding box center [783, 389] width 127 height 30
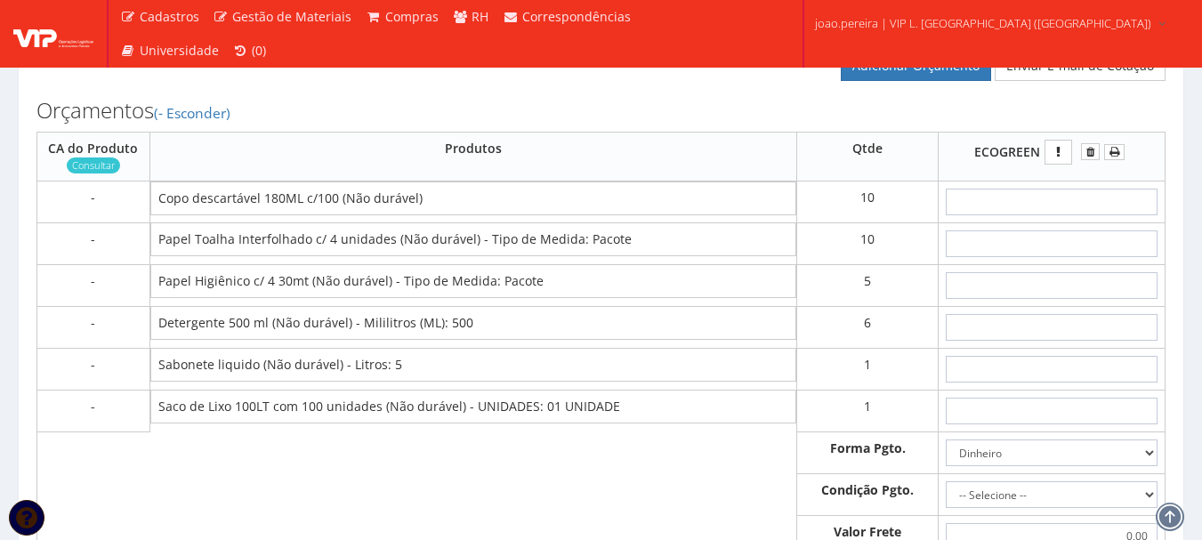
scroll to position [889, 0]
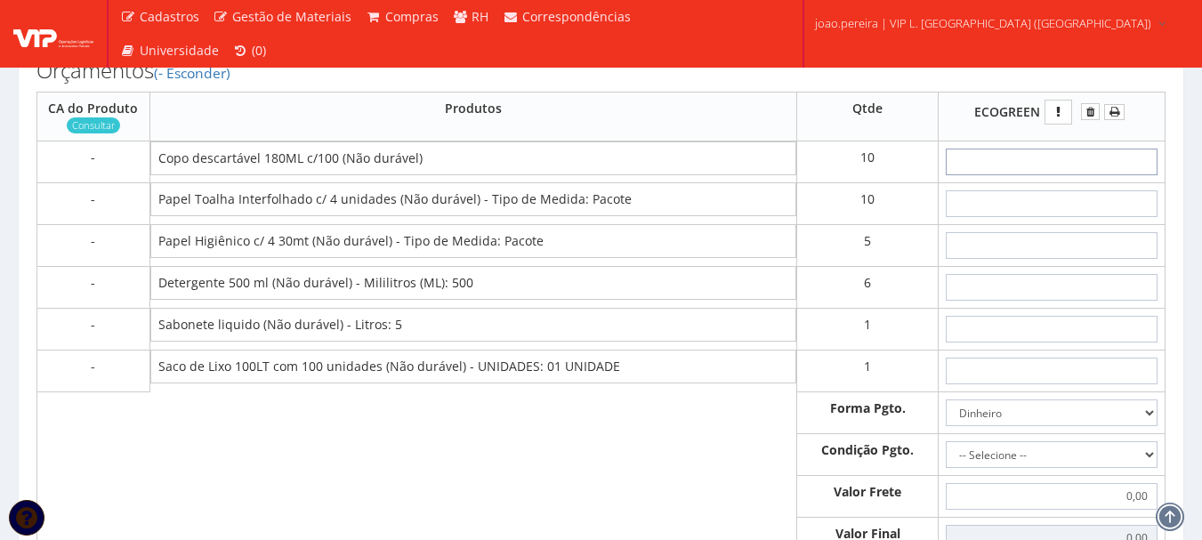
click at [1128, 175] on input "text" at bounding box center [1051, 162] width 212 height 27
type input "4"
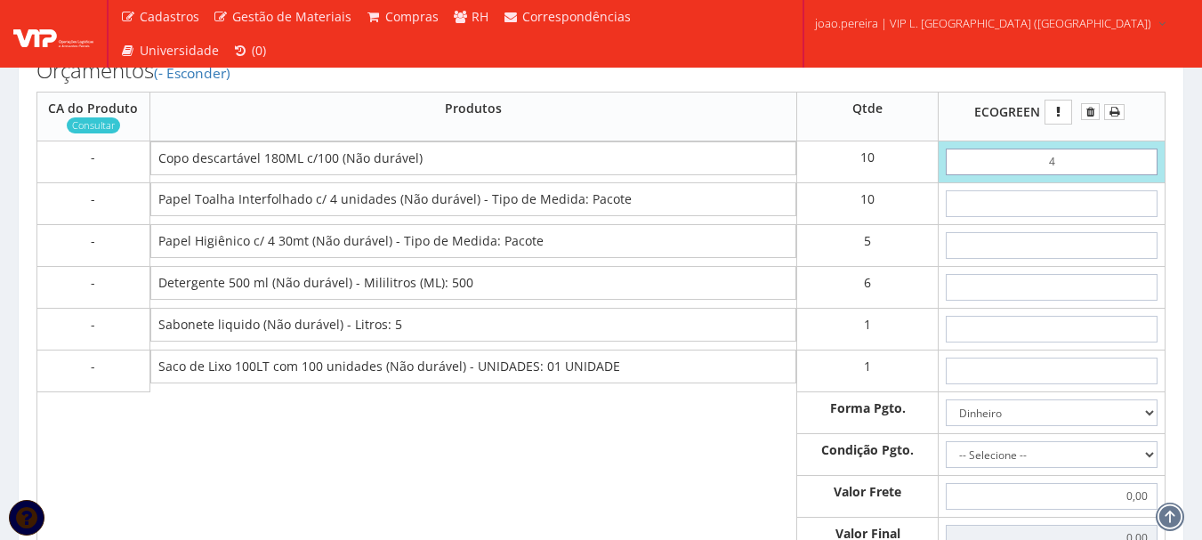
type input "40,00"
type input "47"
type input "470,00"
type input "4,70"
type input "47,00"
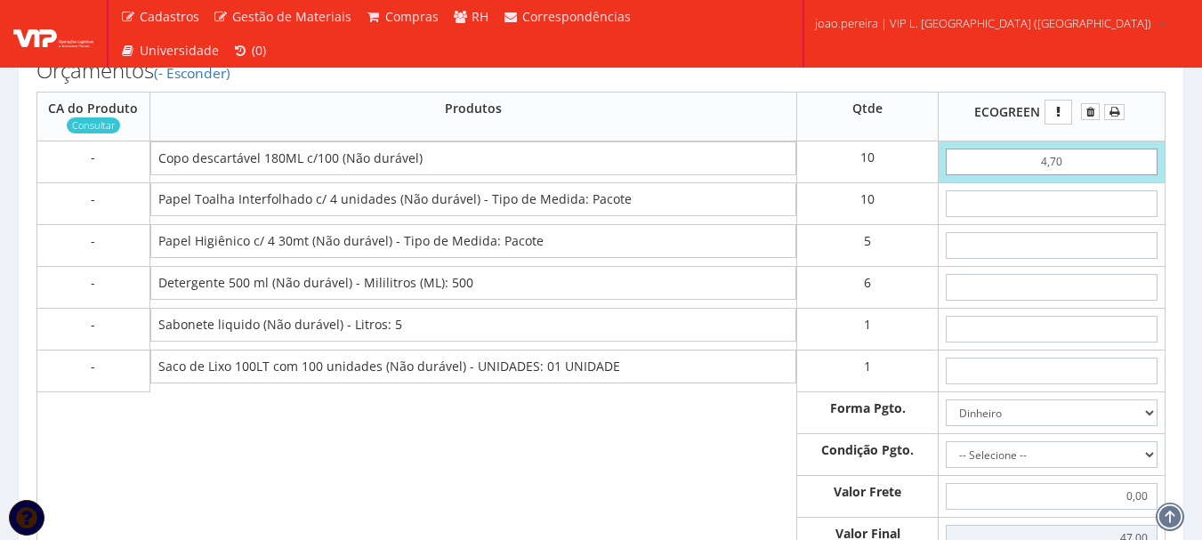
type input "4,70"
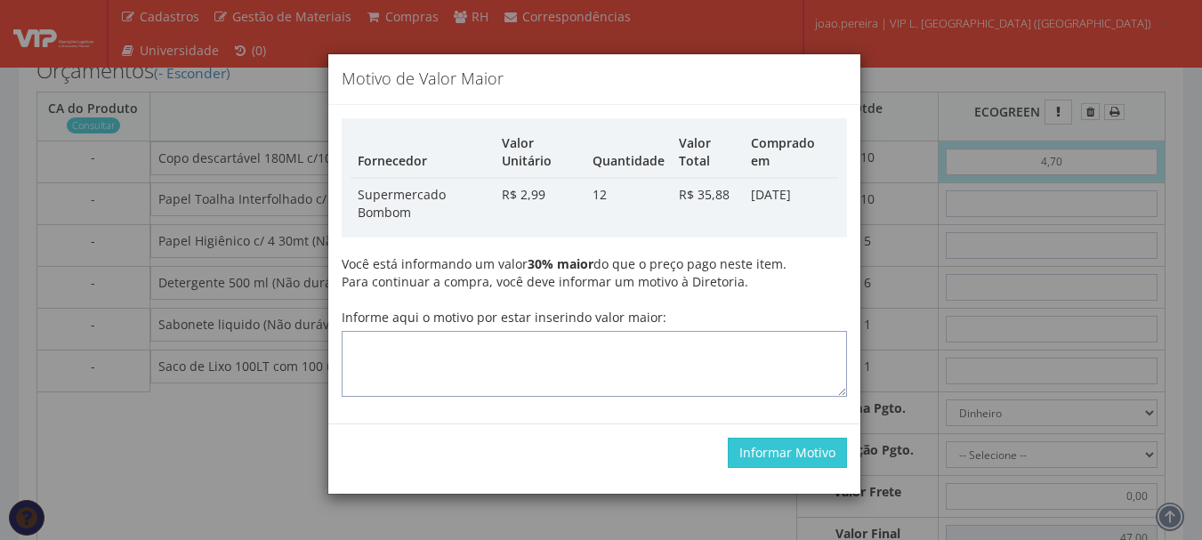
click at [654, 377] on textarea "Informe aqui o motivo por estar inserindo valor maior:" at bounding box center [594, 364] width 505 height 66
type textarea "Atualização"
click at [800, 460] on button "Informar Motivo" at bounding box center [787, 453] width 119 height 30
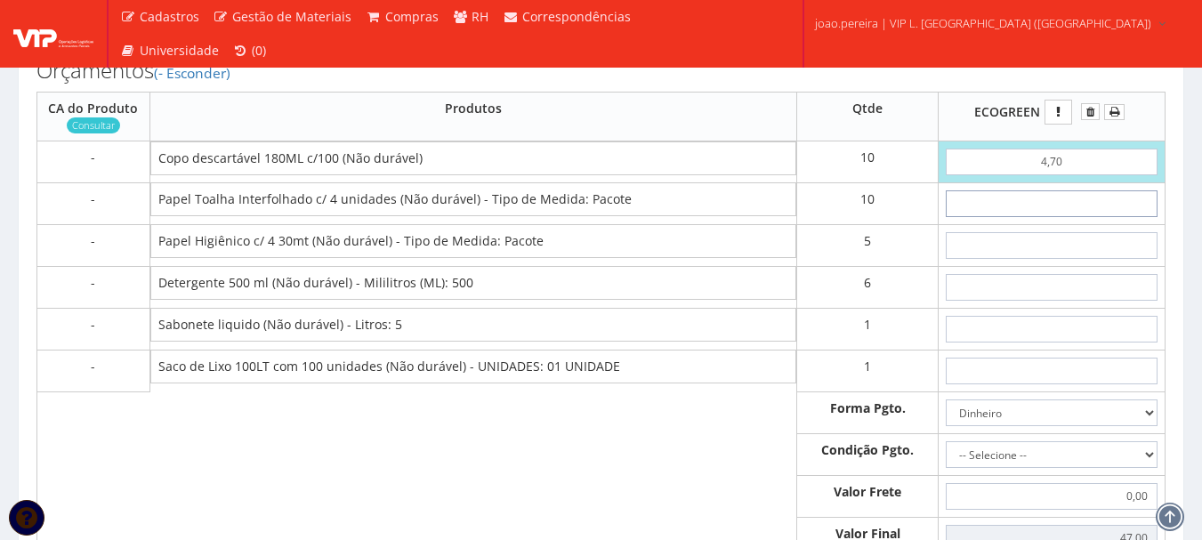
click at [1092, 217] on input "text" at bounding box center [1051, 203] width 212 height 27
type input "1"
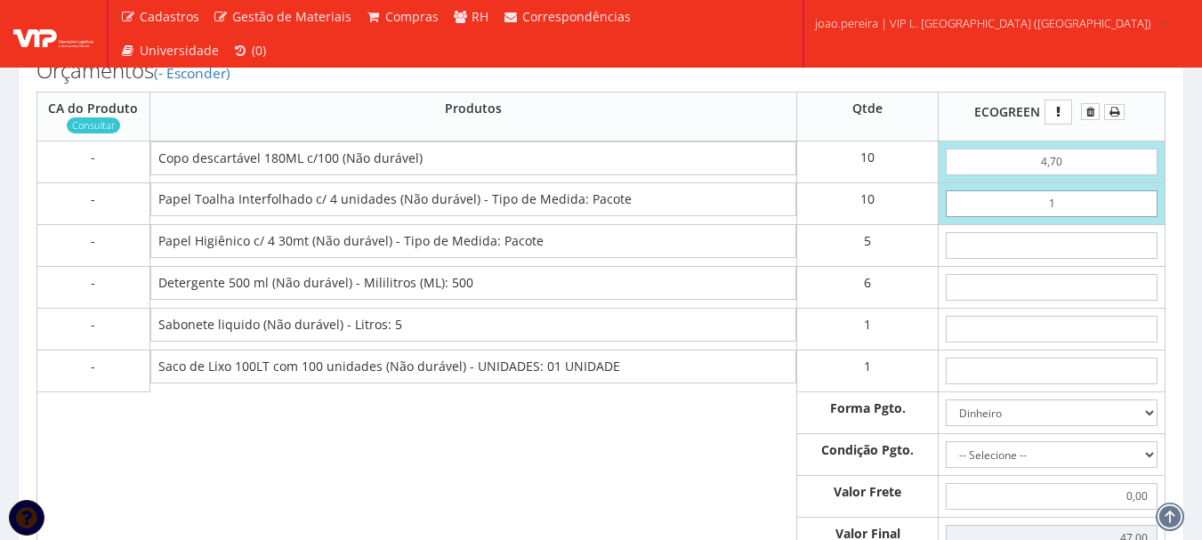
type input "57,00"
type input "13"
type input "177,00"
type input "1,35"
type input "60,50"
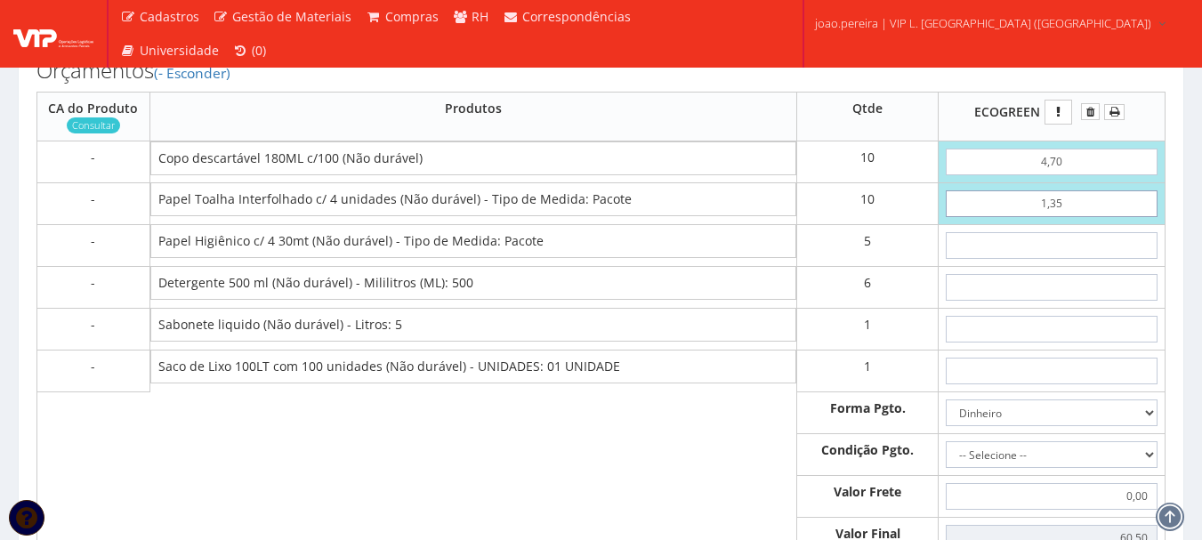
type input "13,50"
type input "182,00"
type input "13,50"
type input "4"
type input "202,00"
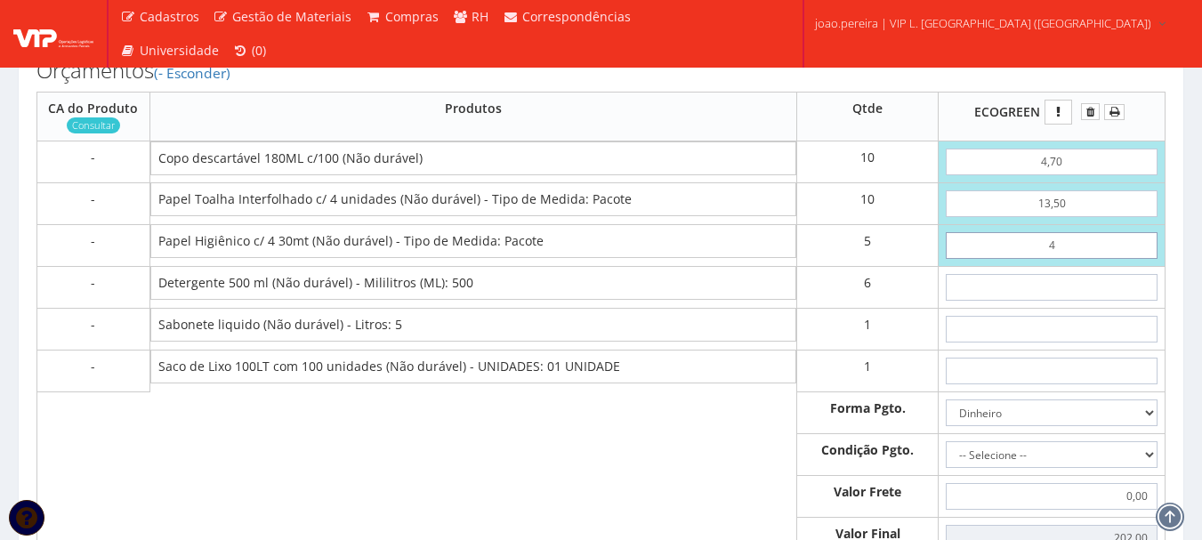
type input "49"
type input "427,00"
type input "4,90"
type input "206,50"
type input "4,90"
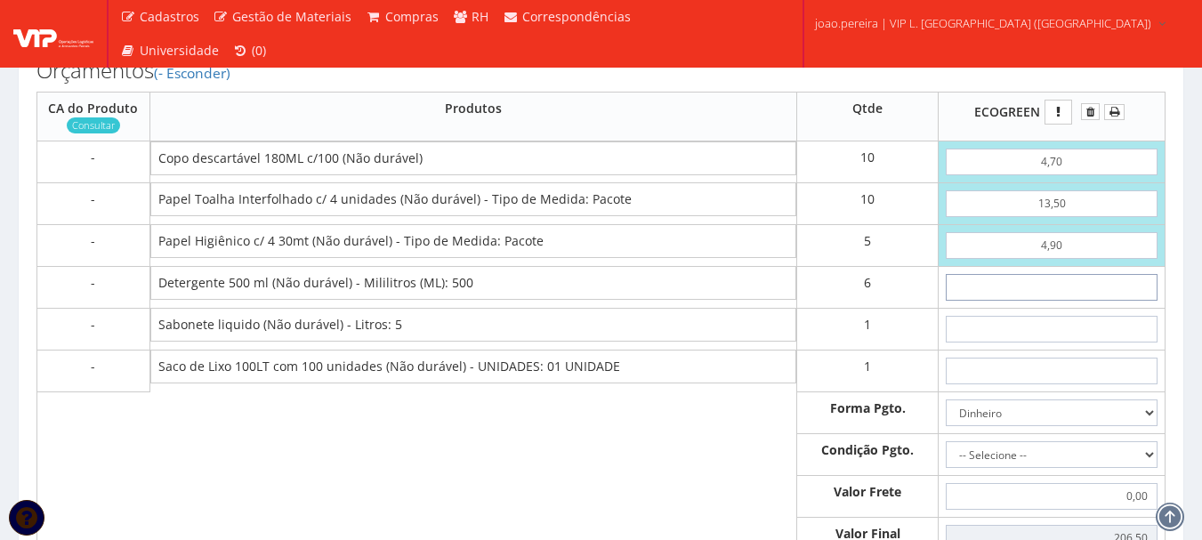
type input "1"
type input "212,50"
type input "19"
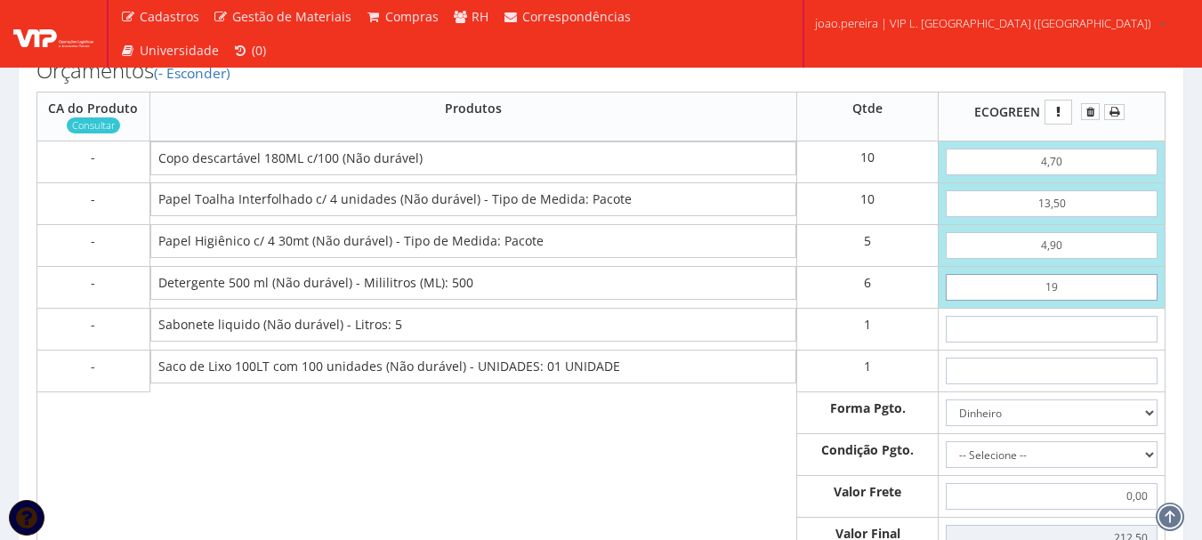
type input "320,50"
type input "1,99"
type input "218,44"
type input "2"
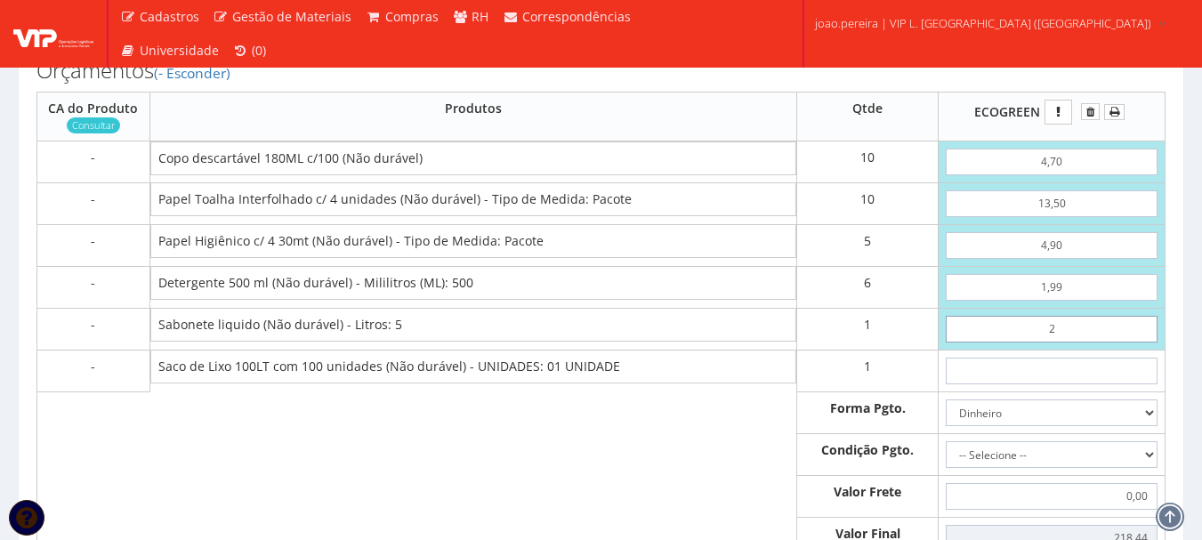
type input "220,44"
type input "20"
type input "238,44"
type input "2,00"
type input "220,44"
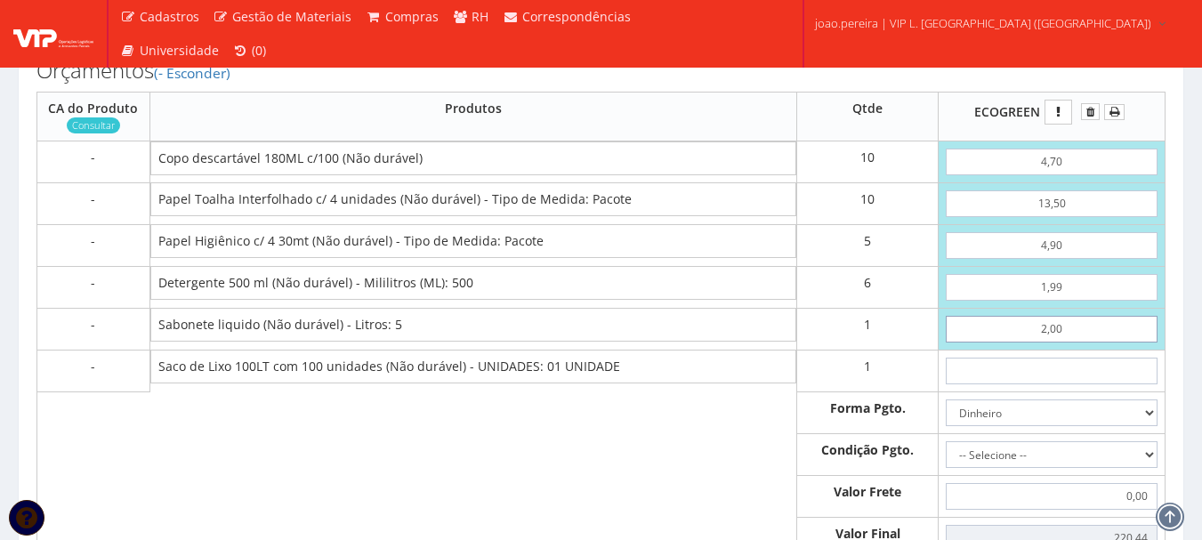
type input "20,00"
type input "238,44"
type input "20,00"
type input "5"
type input "243,44"
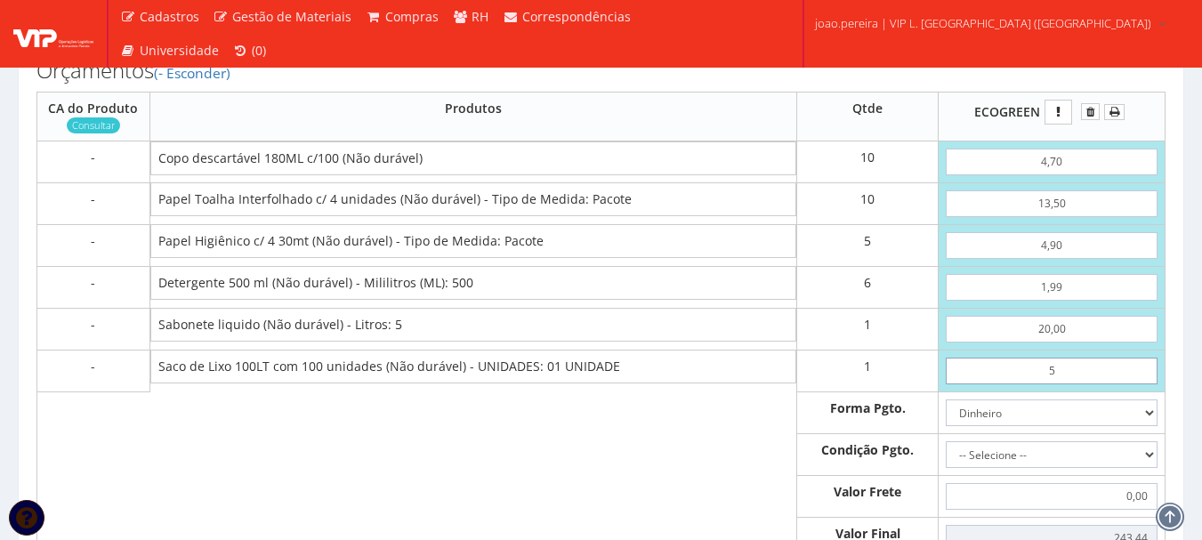
type input "53"
type input "291,44"
type input "5,35"
type input "243,79"
type input "53,50"
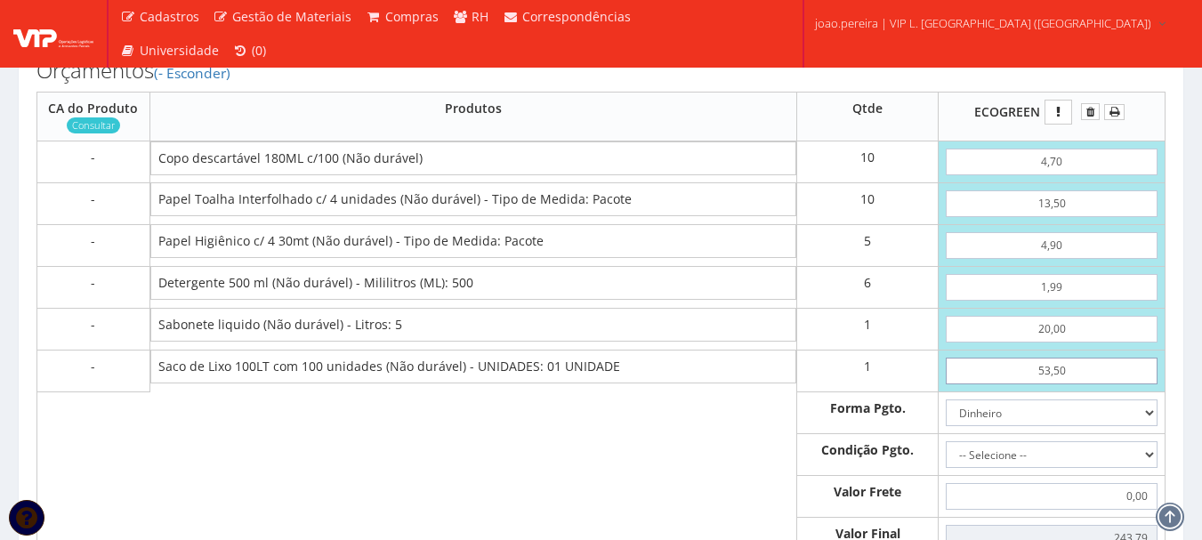
type input "291,94"
type input "53,50"
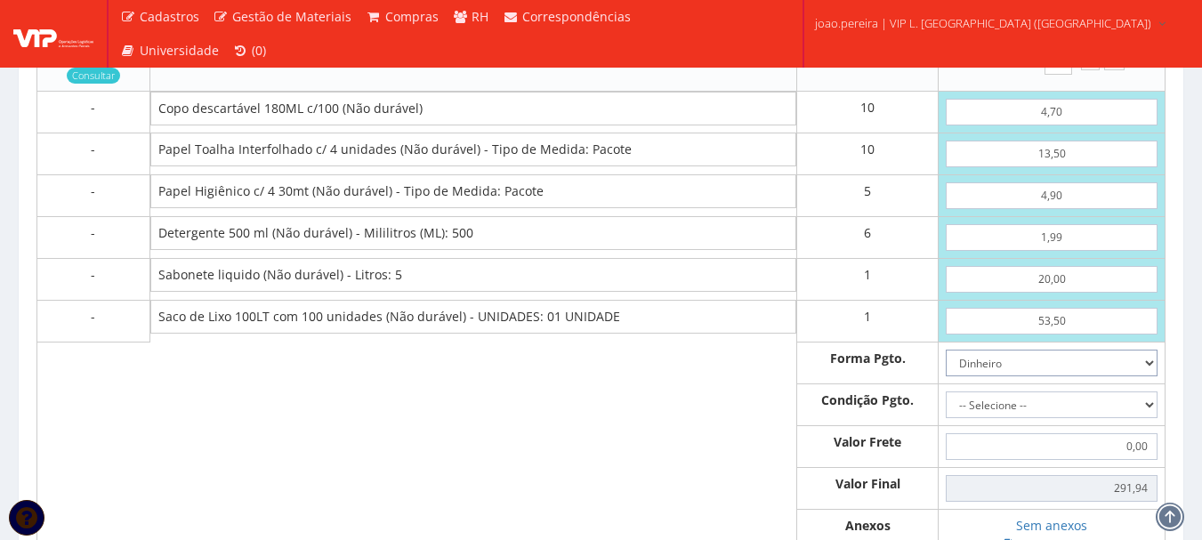
scroll to position [1156, 0]
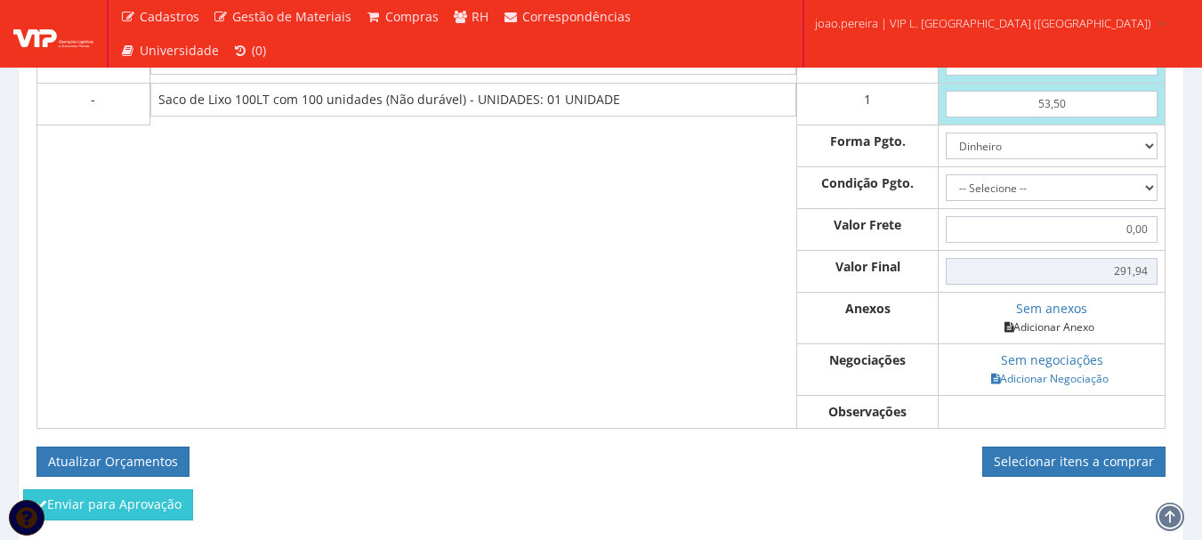
click at [1058, 336] on link "Adicionar Anexo" at bounding box center [1049, 327] width 101 height 19
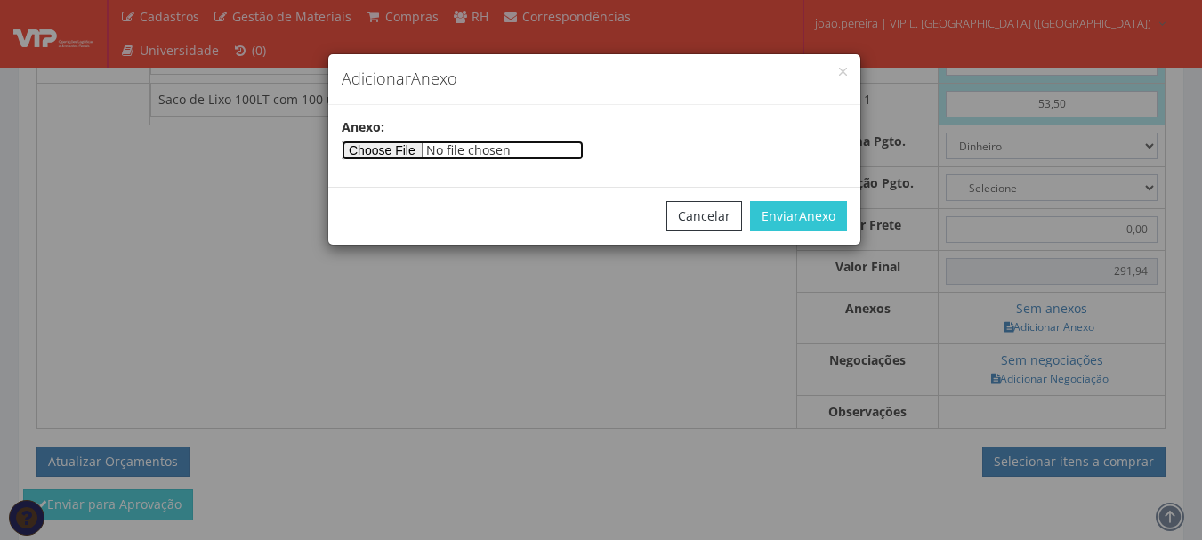
click at [373, 146] on input"] "file" at bounding box center [463, 151] width 242 height 20
type input"] "C:\fakepath\Orçamento08525.pdf"
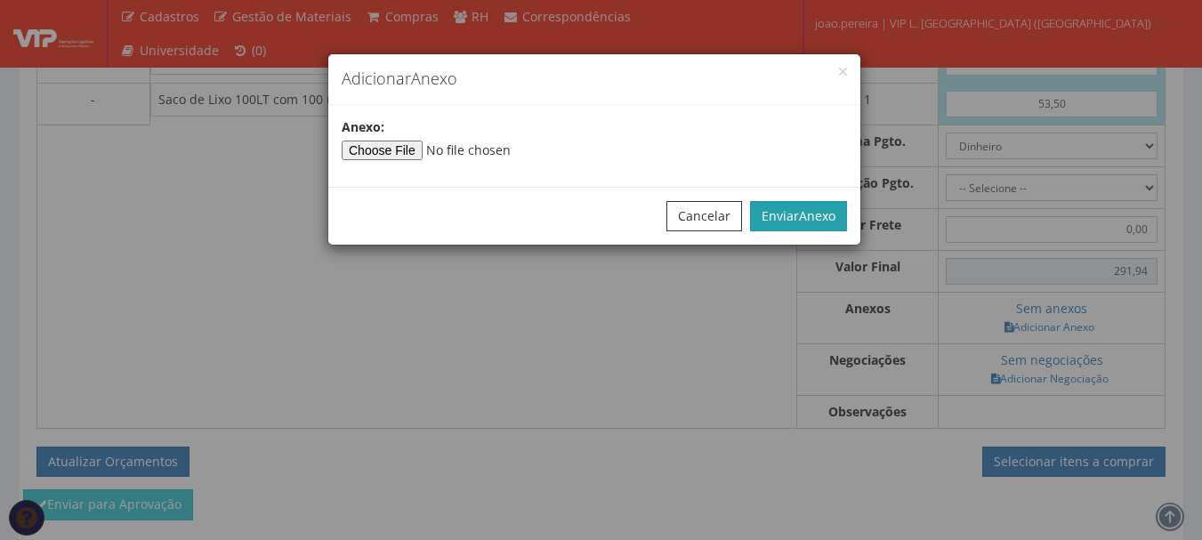
click at [795, 205] on button "Enviar Anexo" at bounding box center [798, 216] width 97 height 30
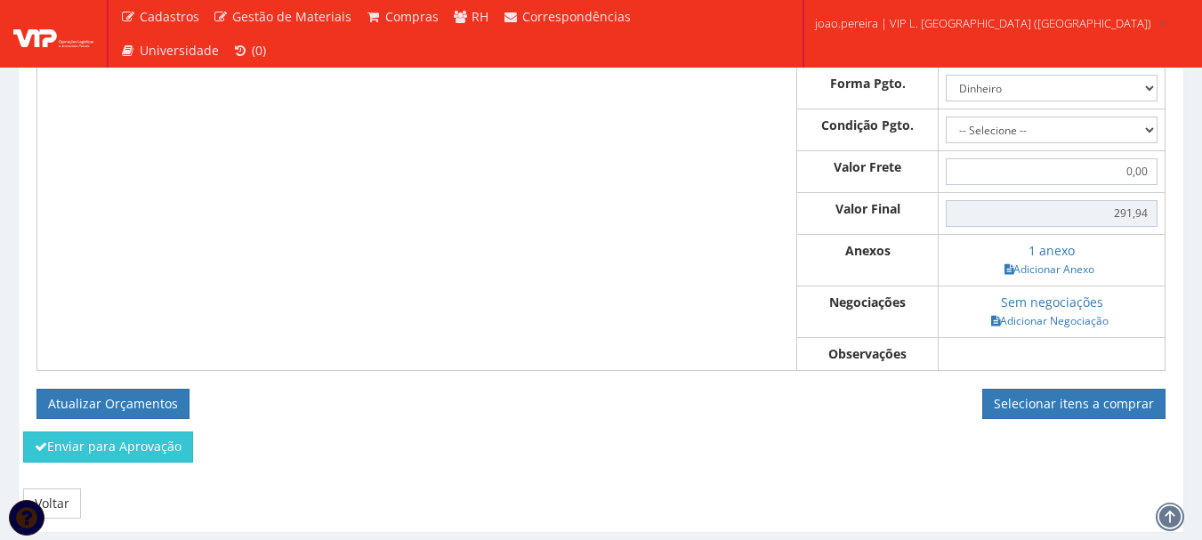
scroll to position [1245, 0]
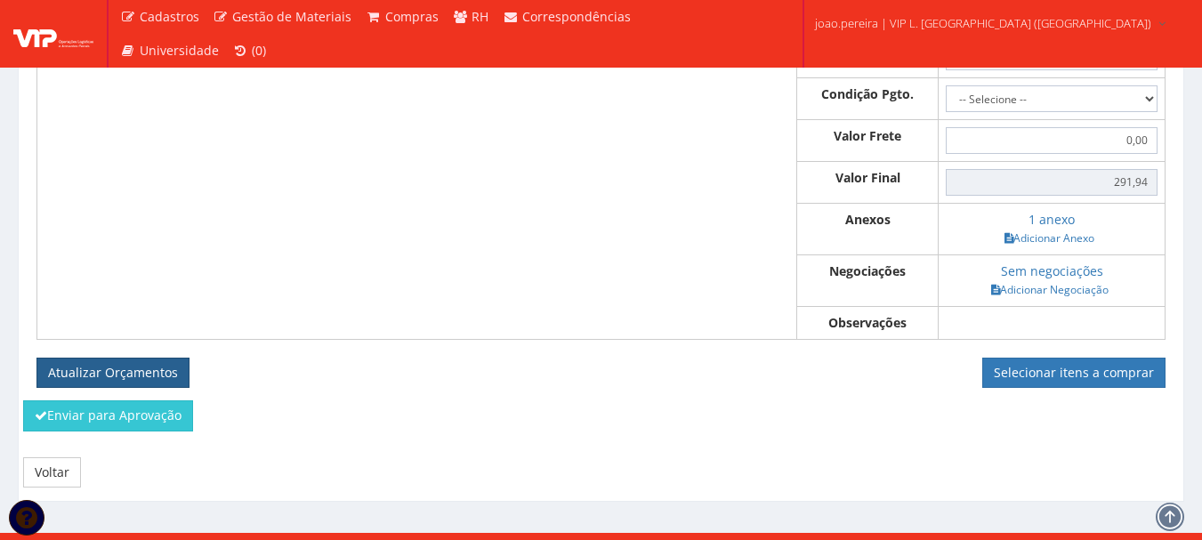
click at [110, 383] on button "Atualizar Orçamentos" at bounding box center [112, 373] width 153 height 30
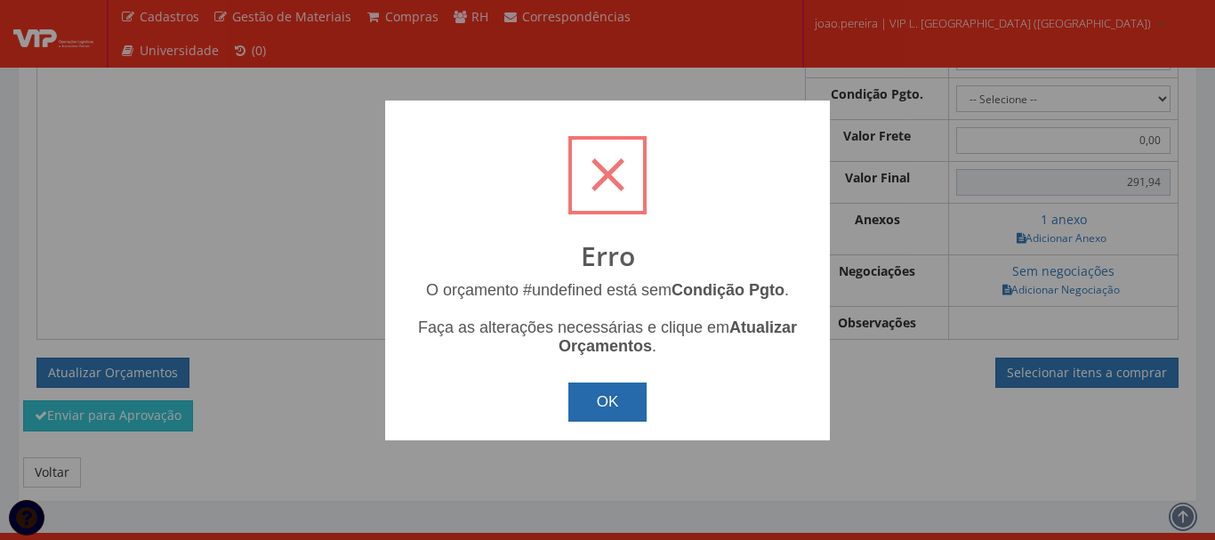
click at [596, 409] on button "OK" at bounding box center [607, 401] width 79 height 39
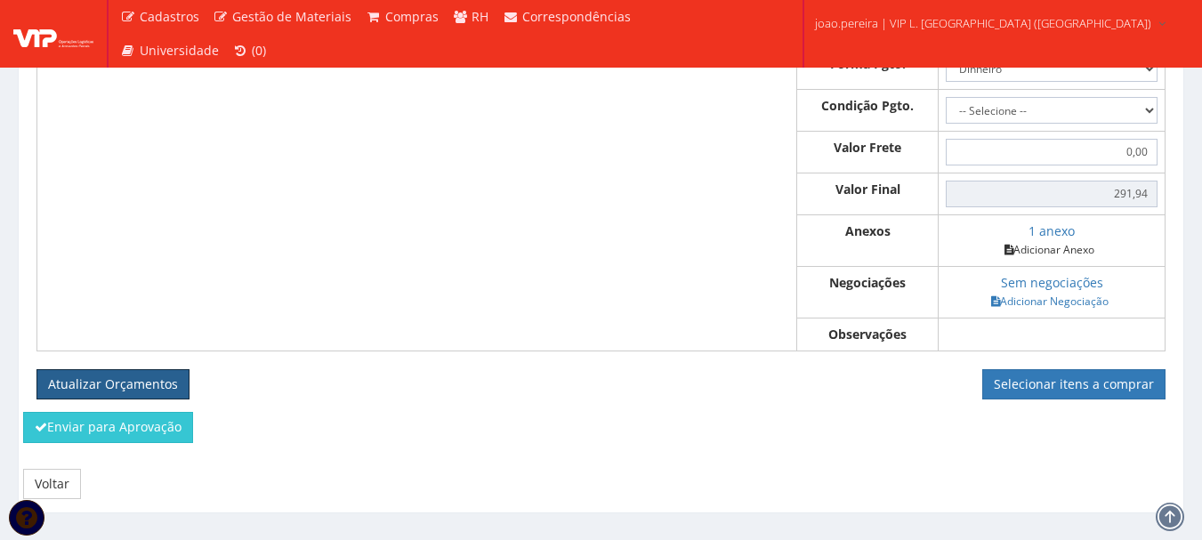
scroll to position [1067, 0]
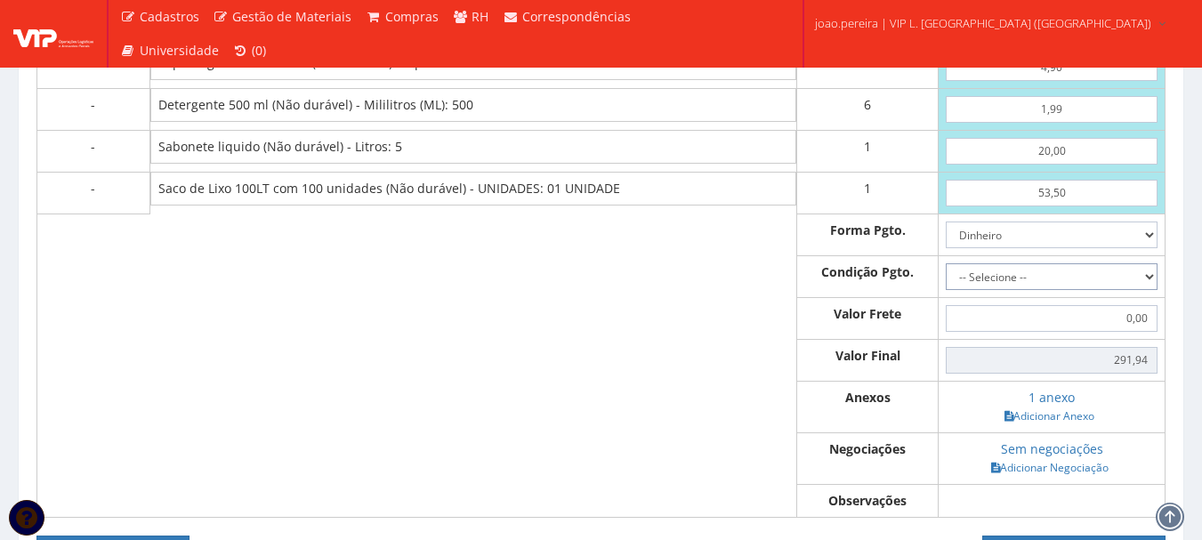
click at [1151, 290] on select "-- Selecione -- À vista 7 dias 10 dias" at bounding box center [1051, 276] width 212 height 27
select select "0"
click at [945, 280] on select "-- Selecione -- À vista 7 dias 10 dias" at bounding box center [1051, 276] width 212 height 27
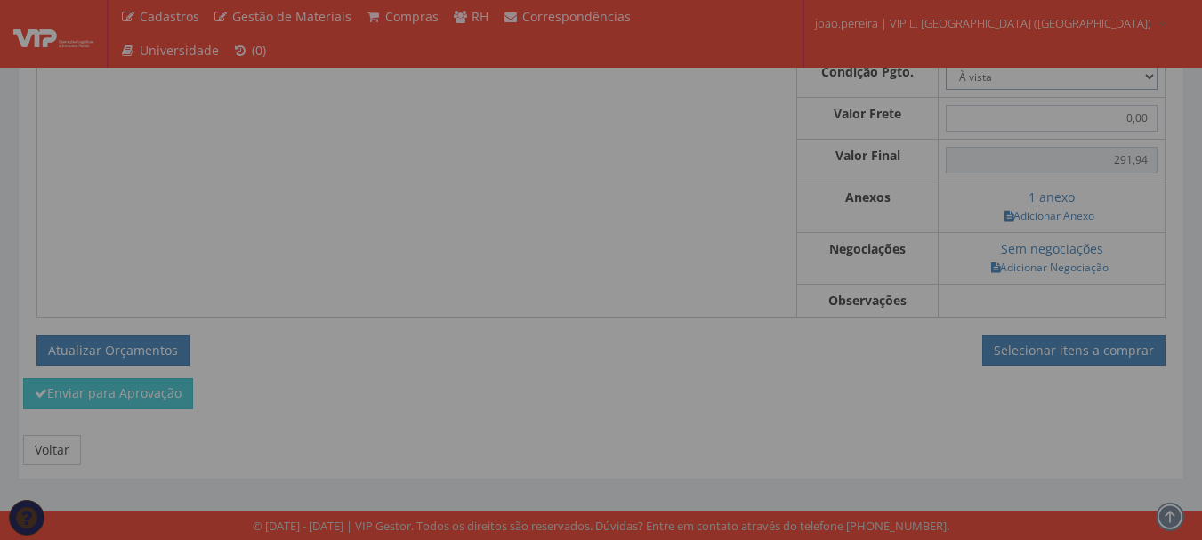
scroll to position [1285, 0]
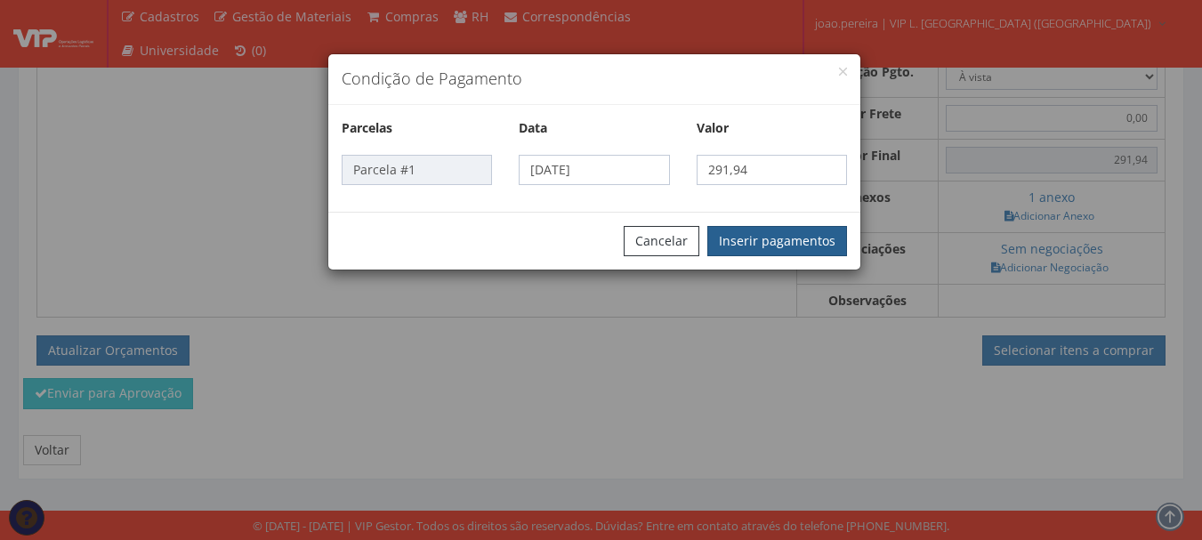
drag, startPoint x: 803, startPoint y: 238, endPoint x: 570, endPoint y: 261, distance: 234.2
click at [803, 239] on button "Inserir pagamentos" at bounding box center [777, 241] width 140 height 30
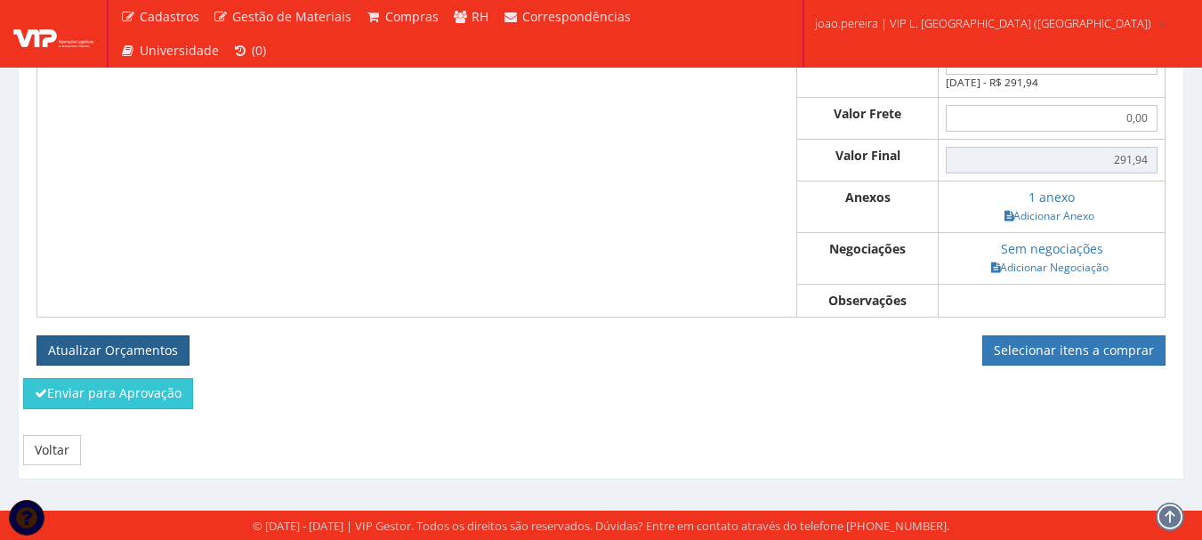
click at [82, 366] on button "Atualizar Orçamentos" at bounding box center [112, 350] width 153 height 30
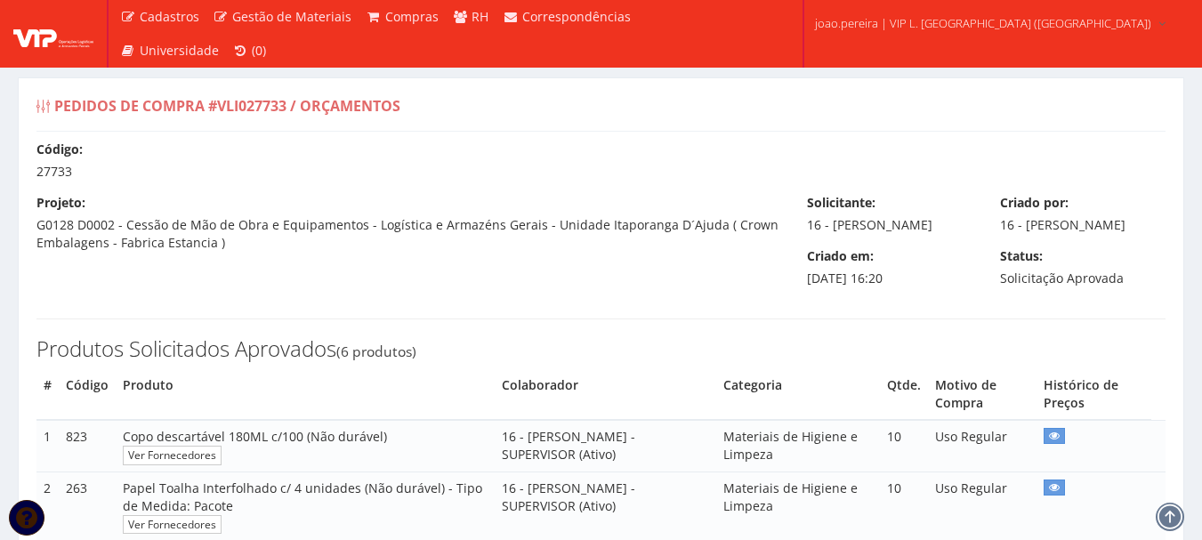
select select "0"
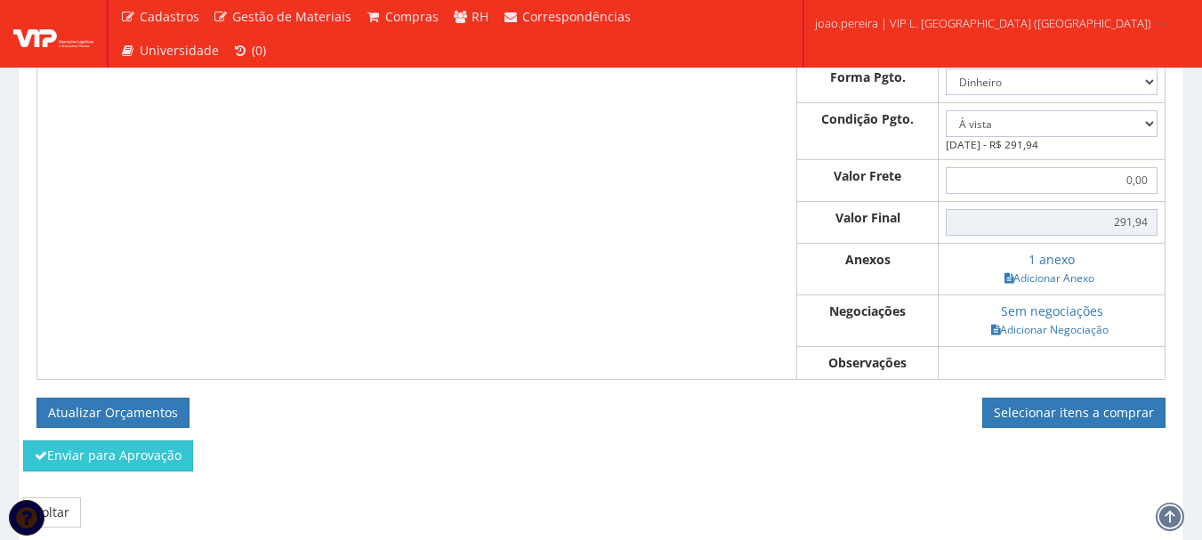
scroll to position [1236, 0]
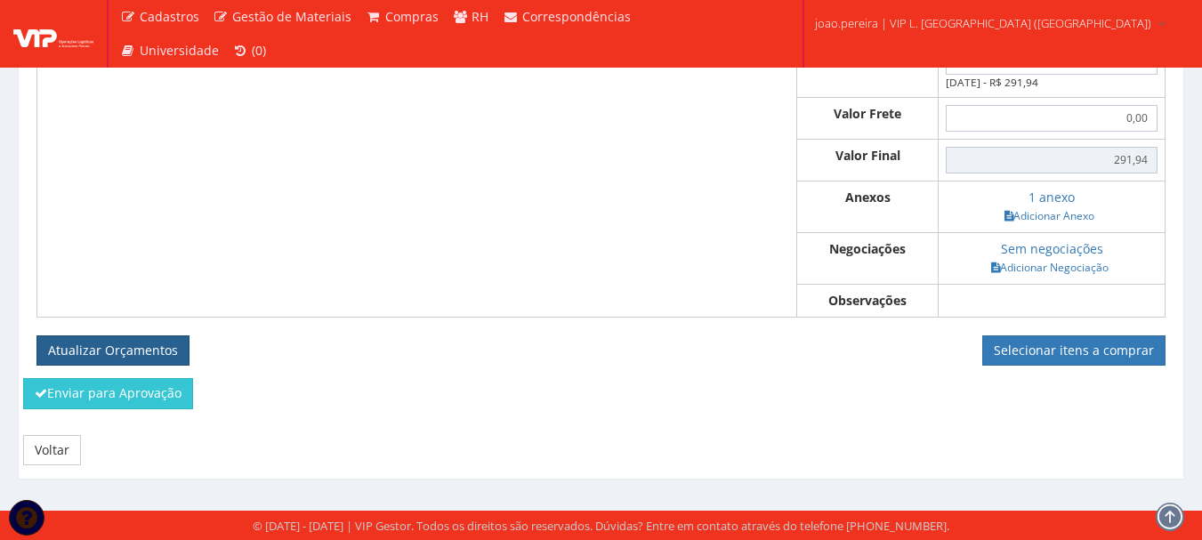
click at [111, 350] on button "Atualizar Orçamentos" at bounding box center [112, 350] width 153 height 30
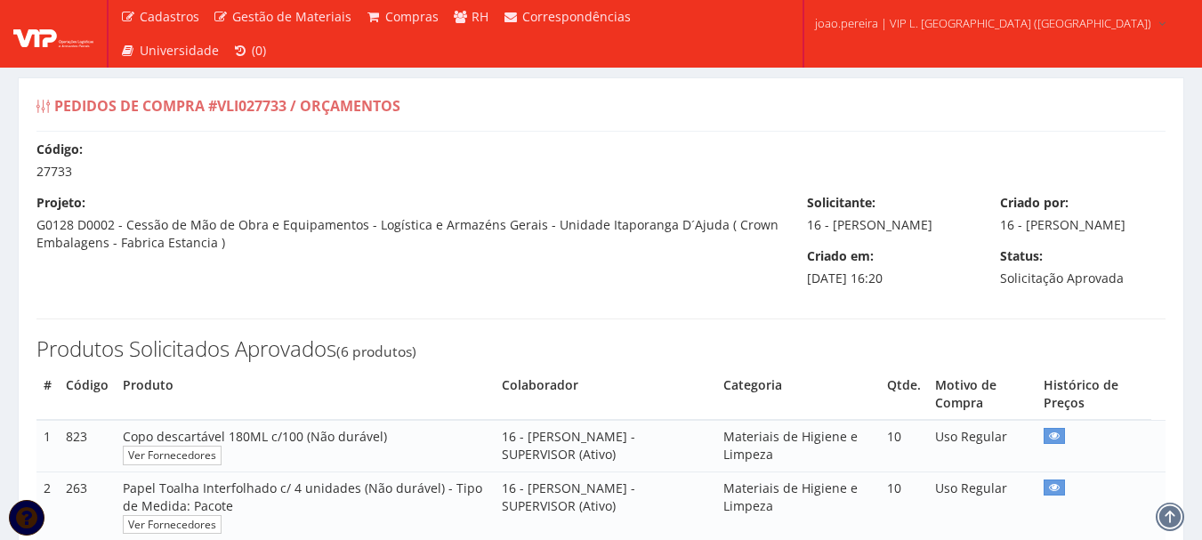
select select "0"
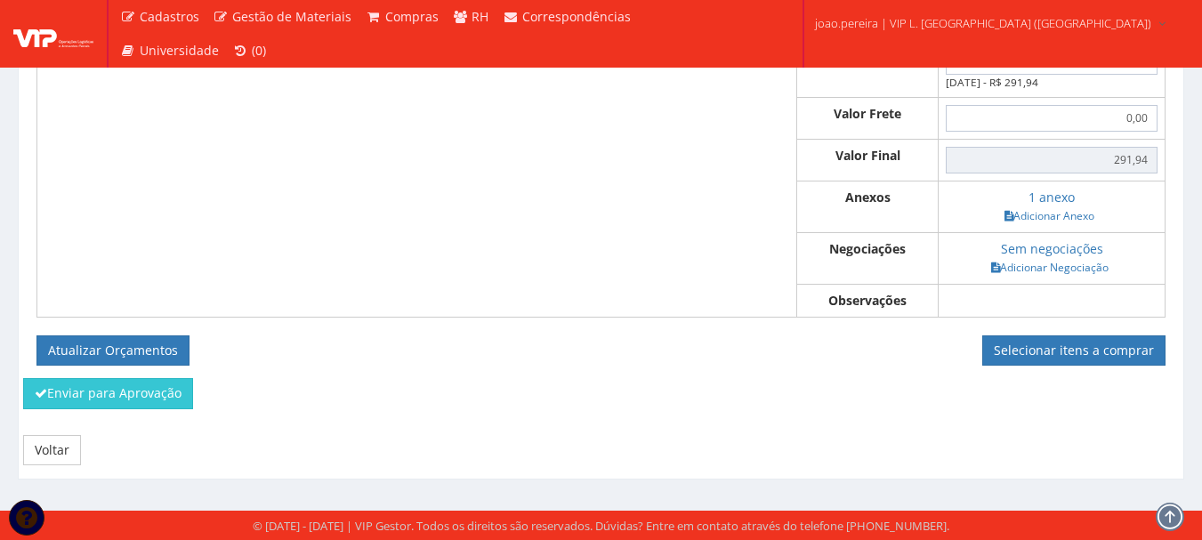
scroll to position [1236, 0]
click at [65, 453] on link "Voltar" at bounding box center [52, 450] width 58 height 30
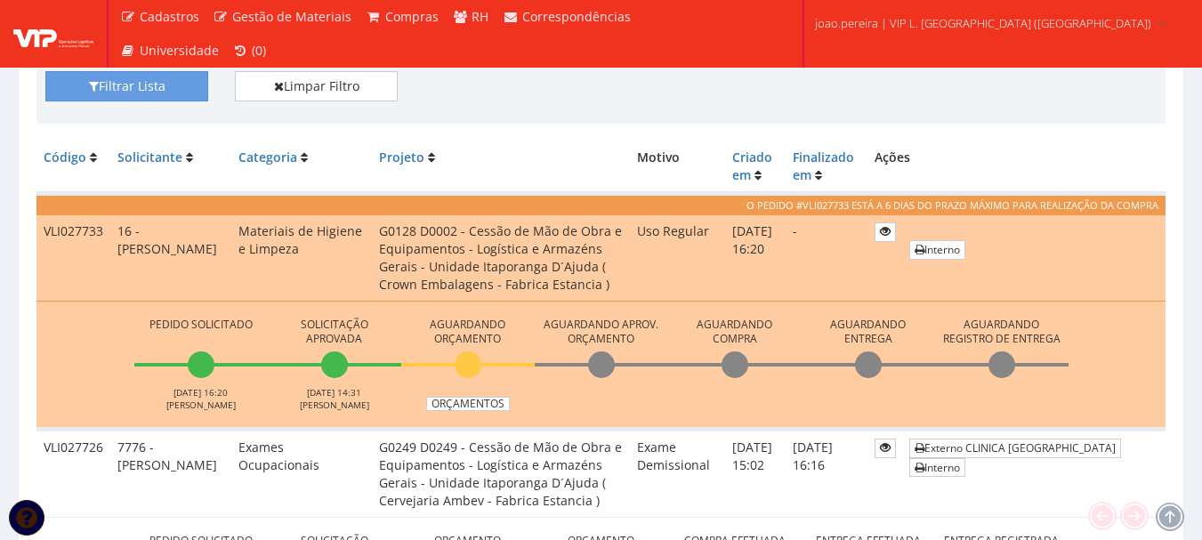
scroll to position [445, 0]
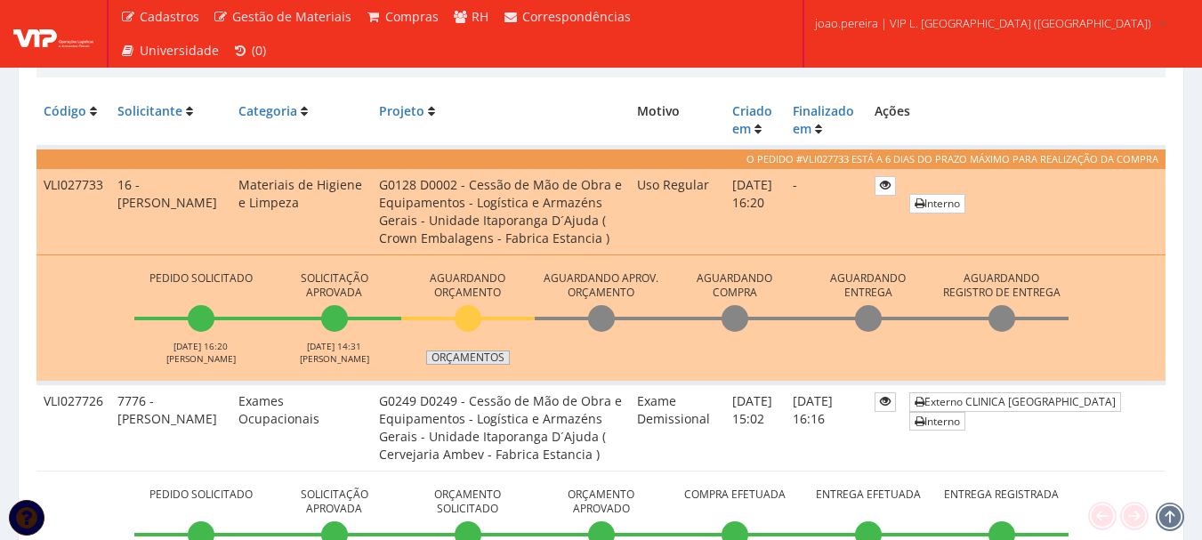
click at [455, 359] on link "Orçamentos" at bounding box center [468, 357] width 84 height 14
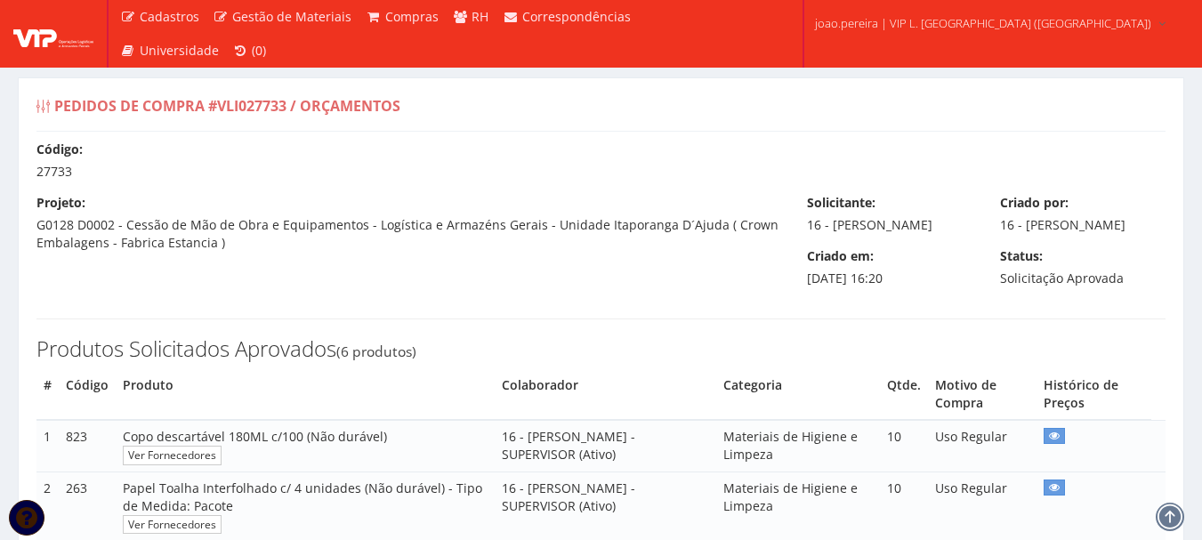
select select "0"
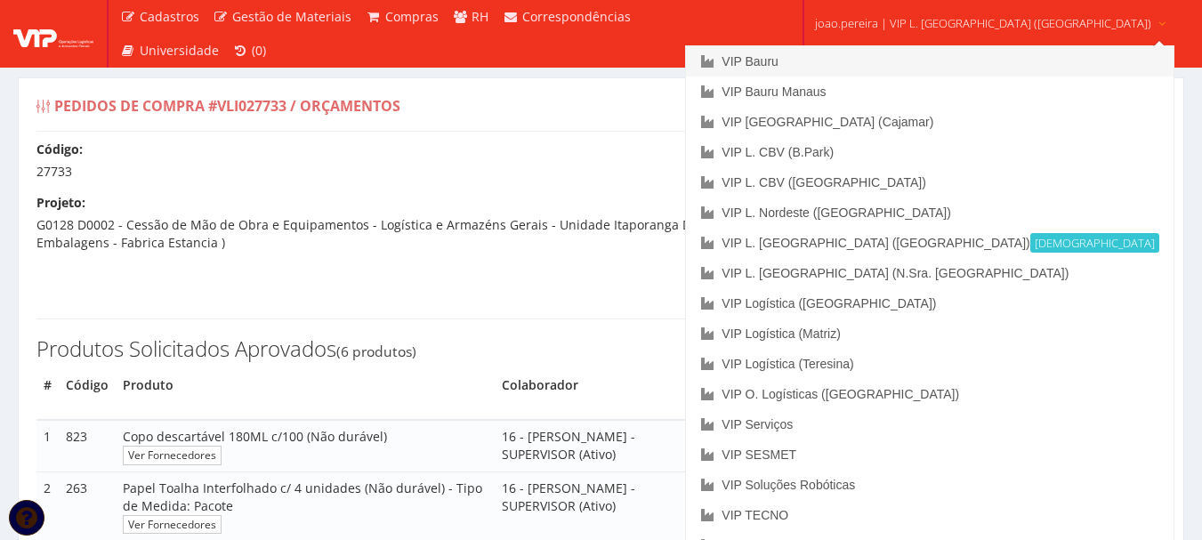
click at [882, 60] on link "VIP Bauru" at bounding box center [929, 61] width 487 height 30
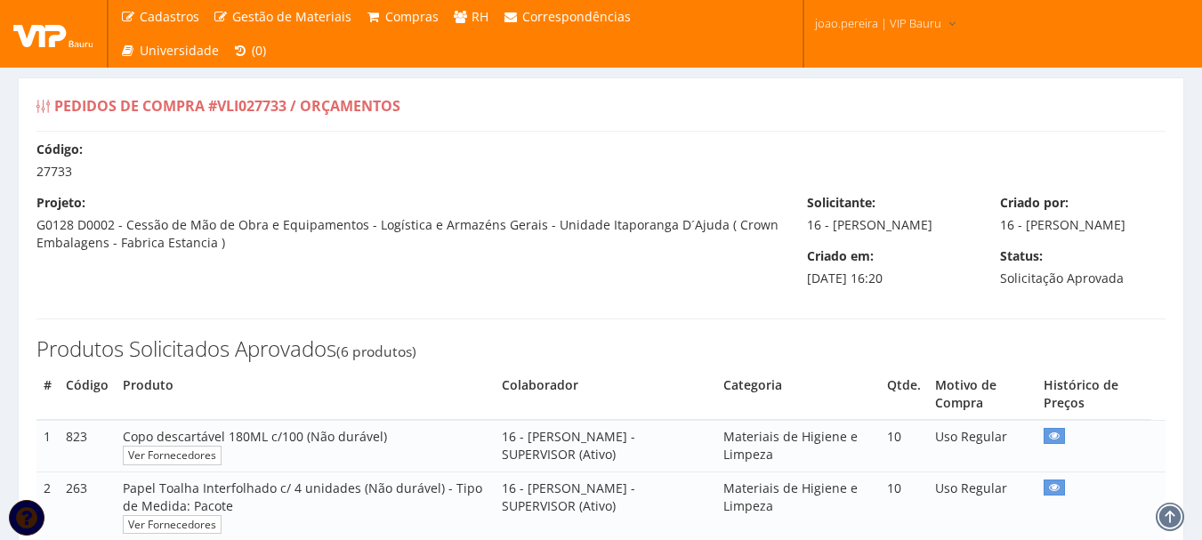
select select "0"
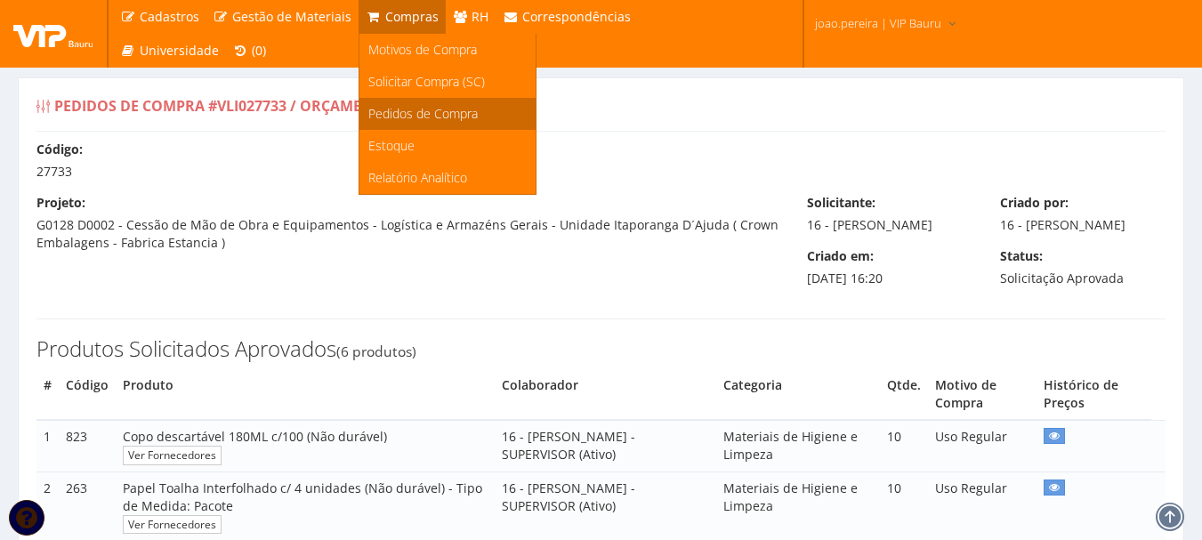
click at [409, 108] on span "Pedidos de Compra" at bounding box center [422, 113] width 109 height 17
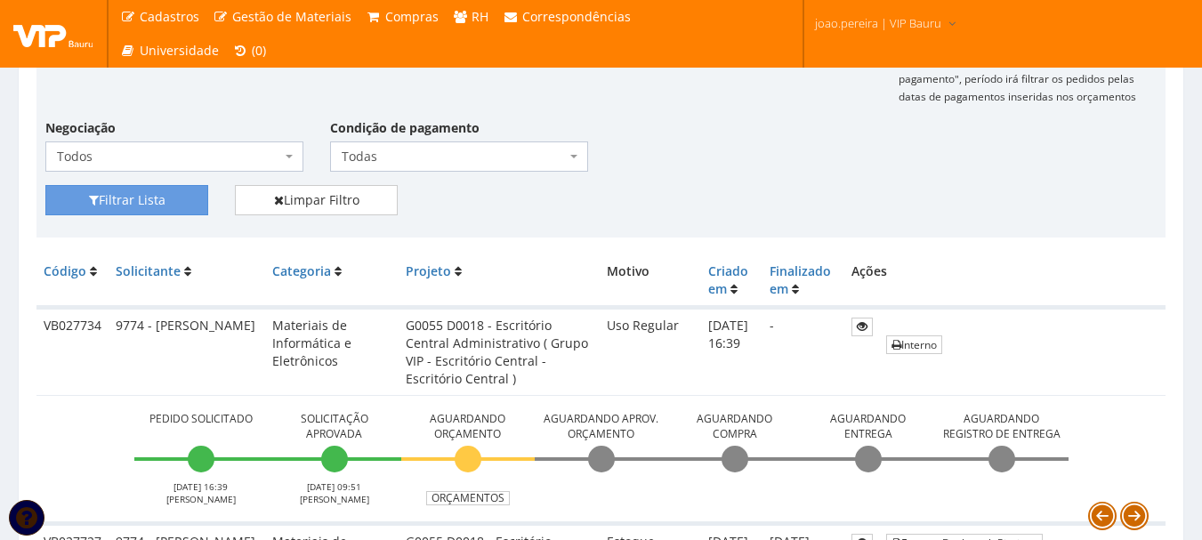
scroll to position [356, 0]
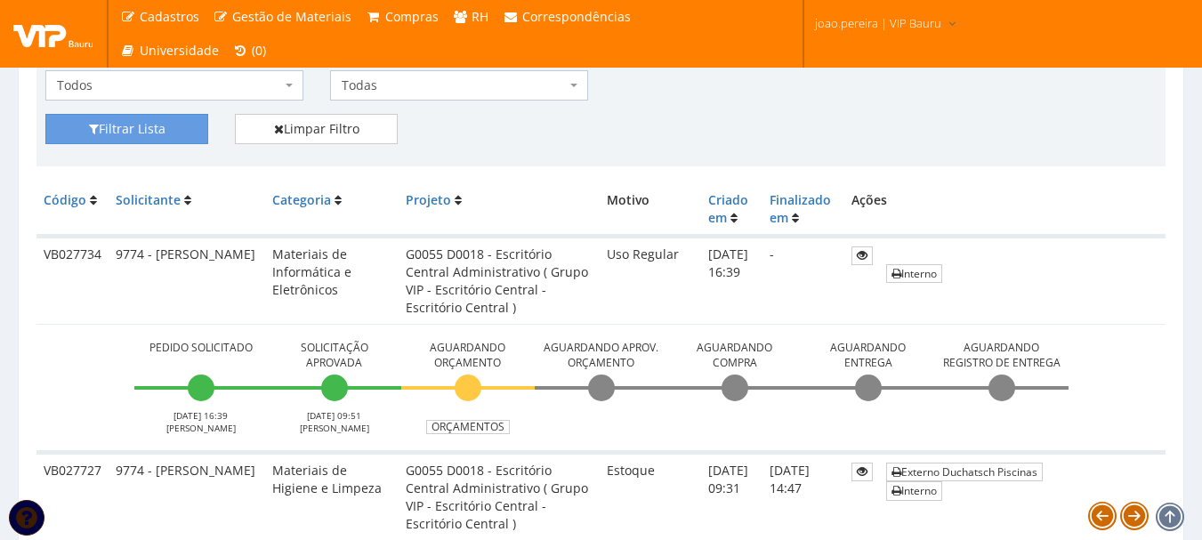
click at [1026, 146] on div "Filtrar Lista Limpar Filtro" at bounding box center [601, 136] width 1138 height 44
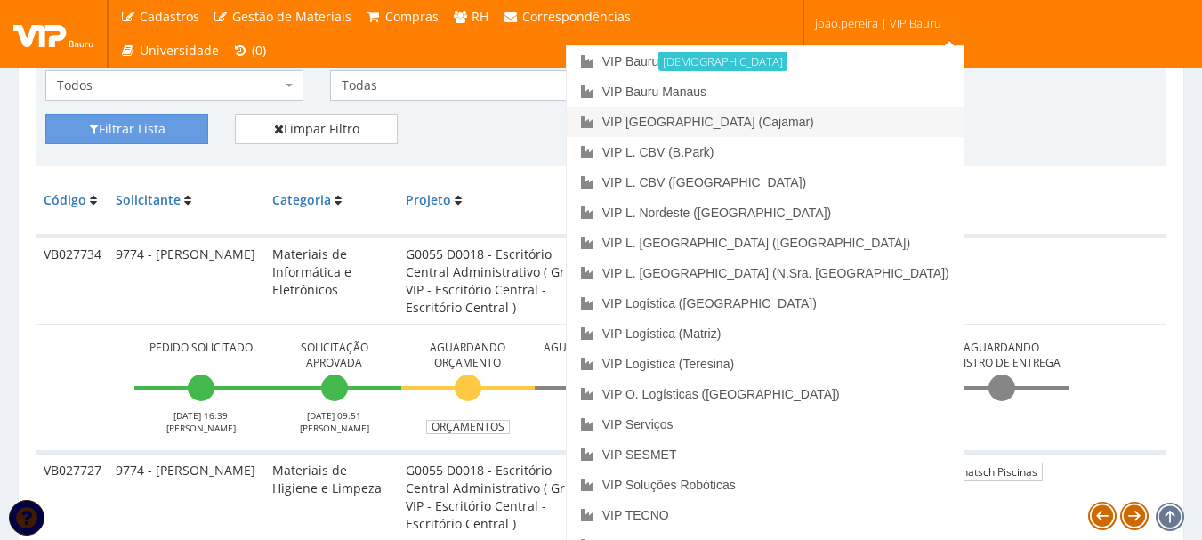
click at [858, 121] on link "VIP [GEOGRAPHIC_DATA] (Cajamar)" at bounding box center [765, 122] width 397 height 30
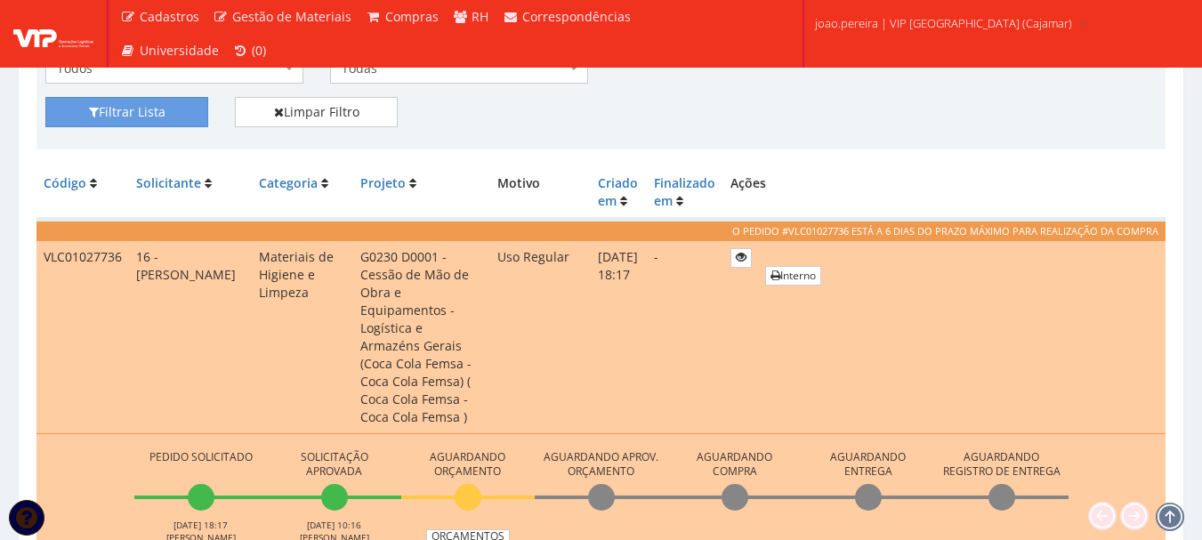
scroll to position [356, 0]
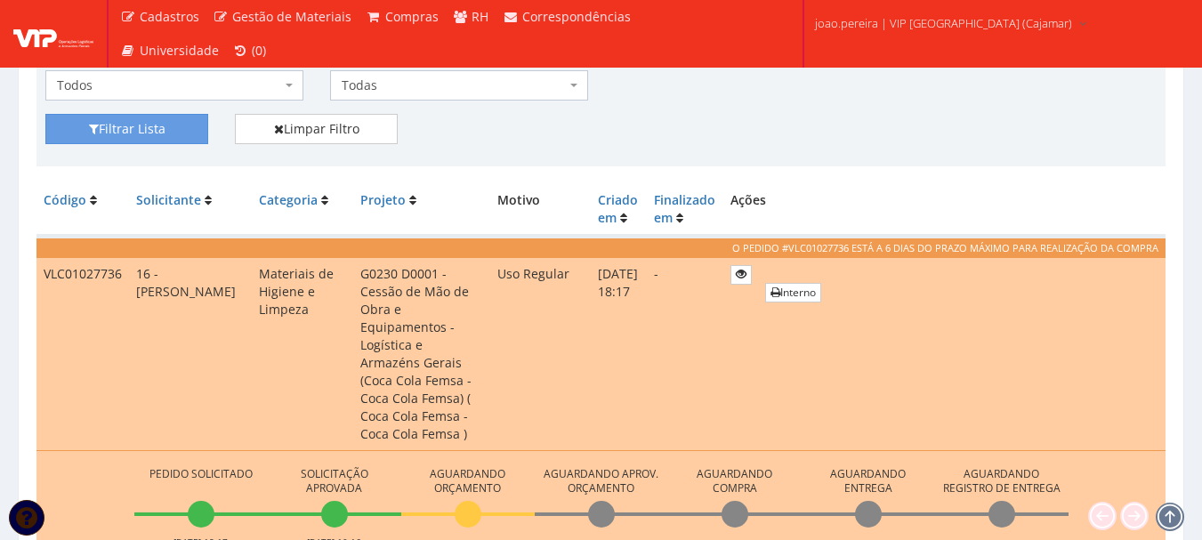
click at [1101, 148] on div "Filtrar Lista Limpar Filtro" at bounding box center [601, 136] width 1138 height 44
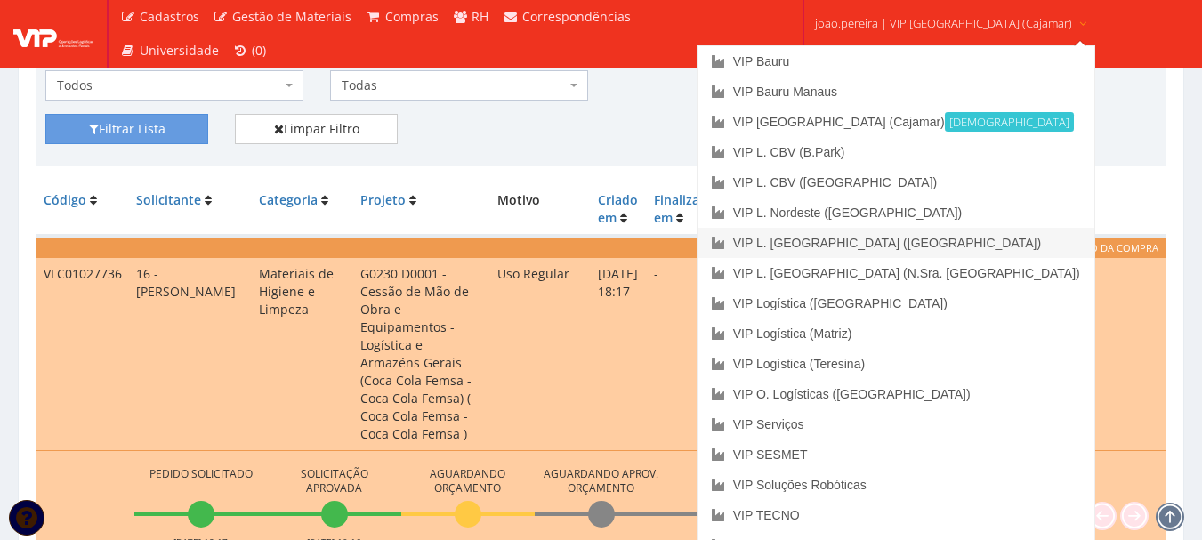
click at [928, 249] on link "VIP L. [GEOGRAPHIC_DATA] ([GEOGRAPHIC_DATA])" at bounding box center [895, 243] width 397 height 30
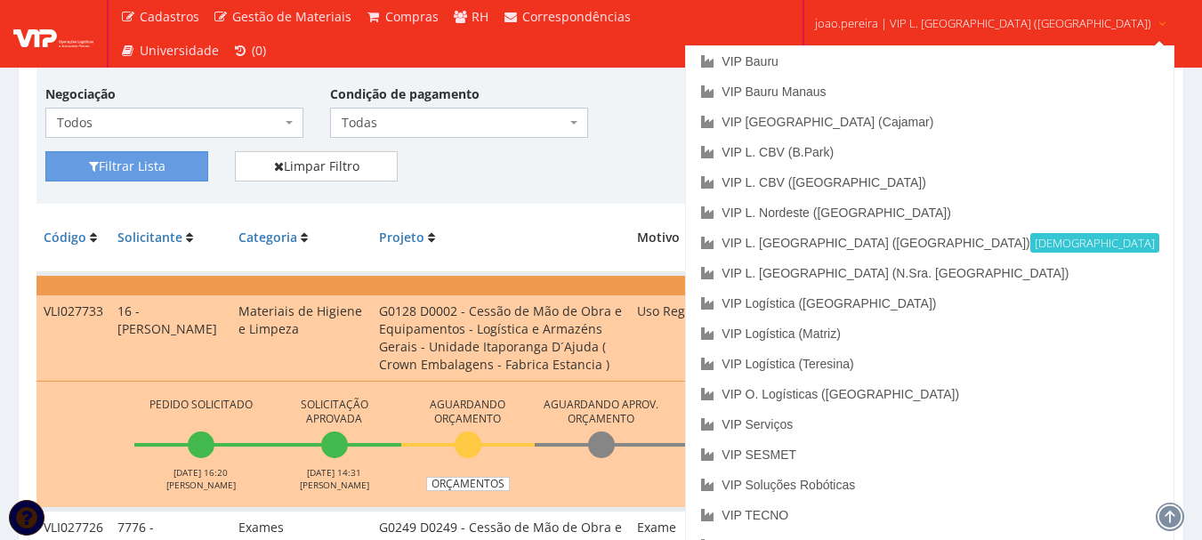
scroll to position [356, 0]
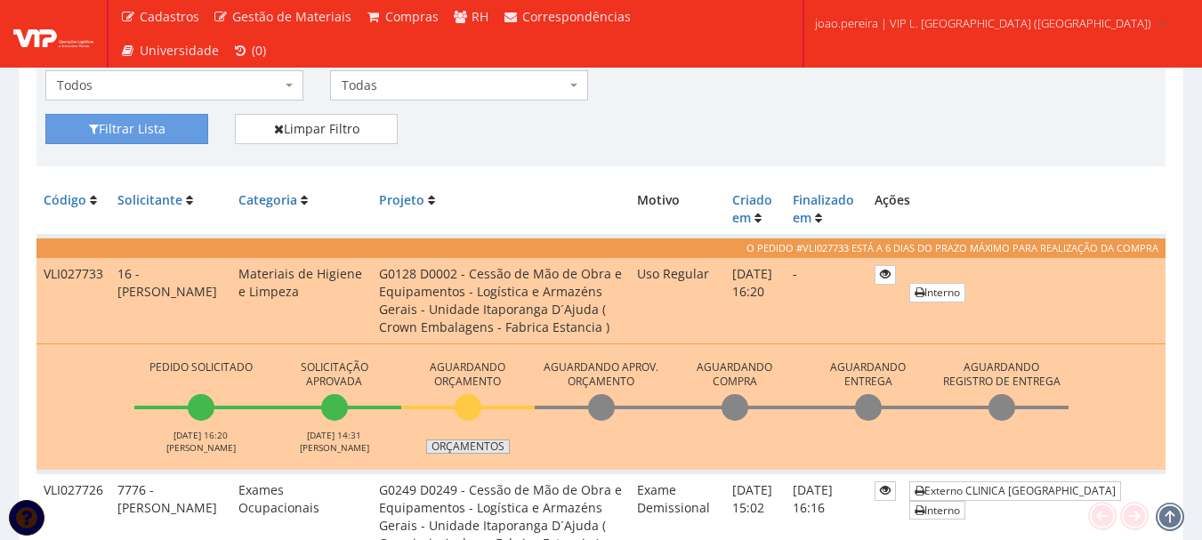
click at [479, 443] on link "Orçamentos" at bounding box center [468, 446] width 84 height 14
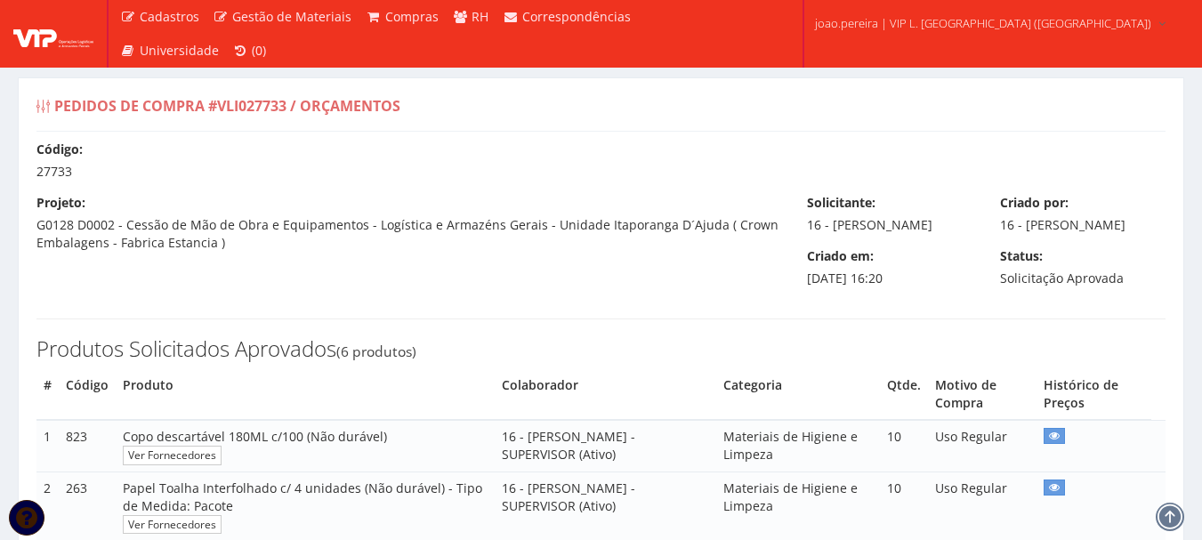
select select "0"
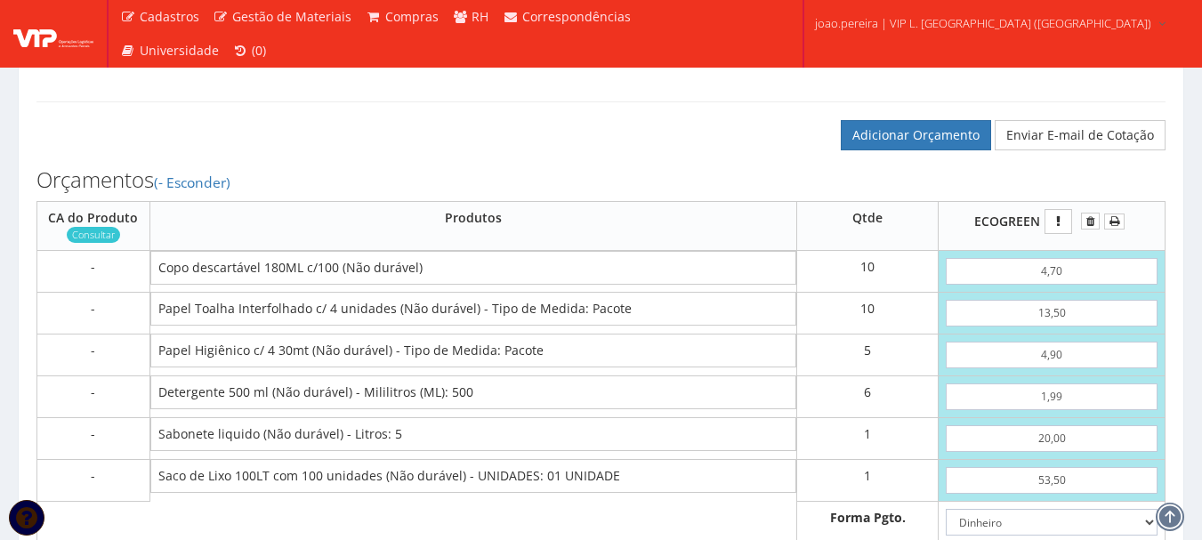
scroll to position [712, 0]
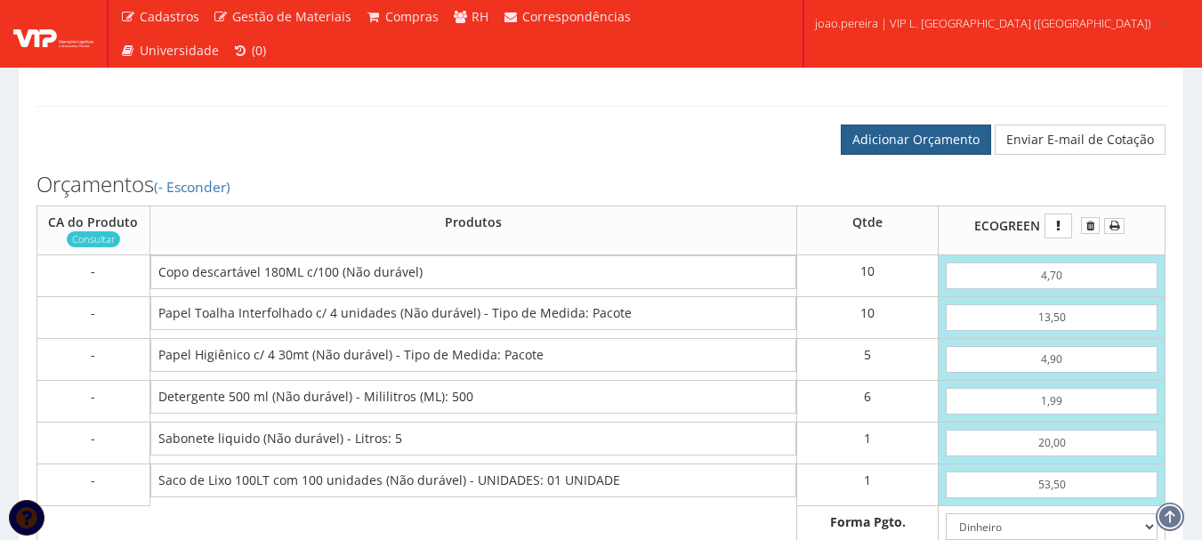
click at [947, 155] on link "Adicionar Orçamento" at bounding box center [916, 140] width 150 height 30
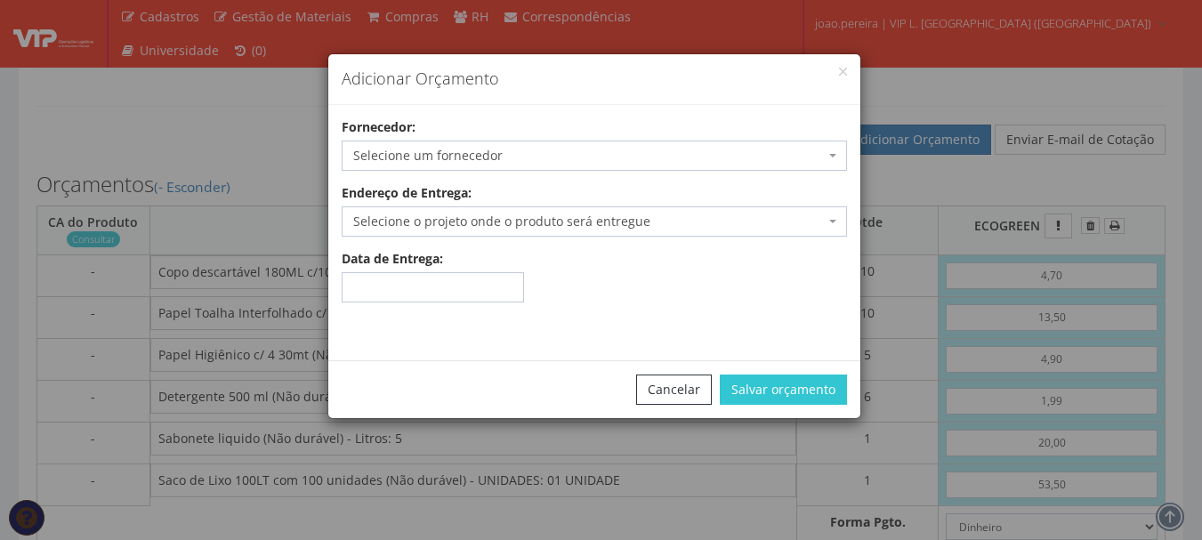
click at [539, 152] on span "Selecione um fornecedor" at bounding box center [588, 156] width 471 height 18
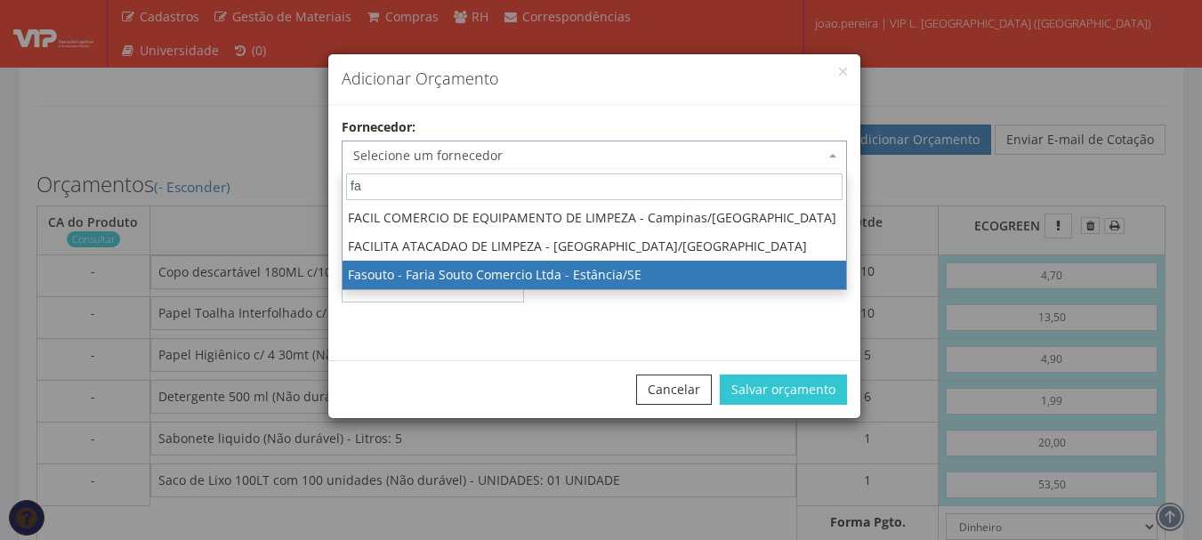
type input "fa"
select select "930"
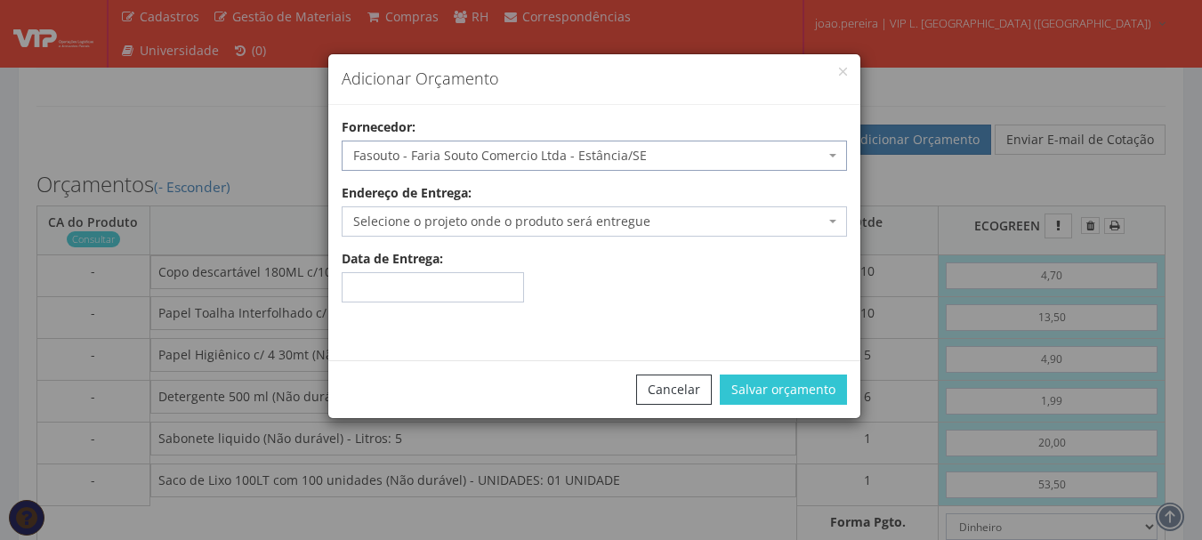
click at [551, 229] on span "Selecione o projeto onde o produto será entregue" at bounding box center [588, 222] width 471 height 18
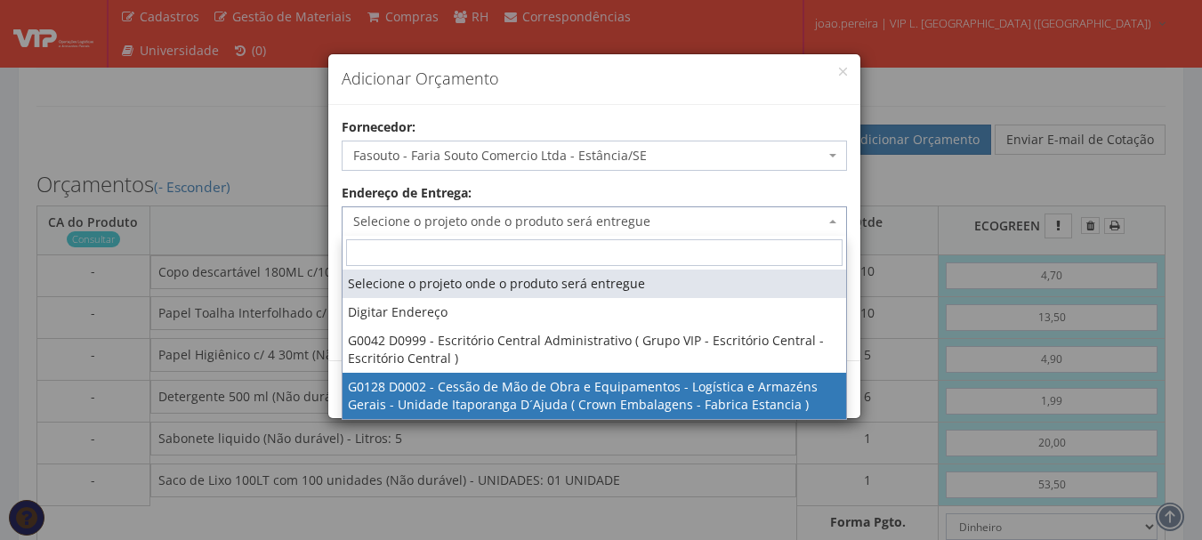
select select "128"
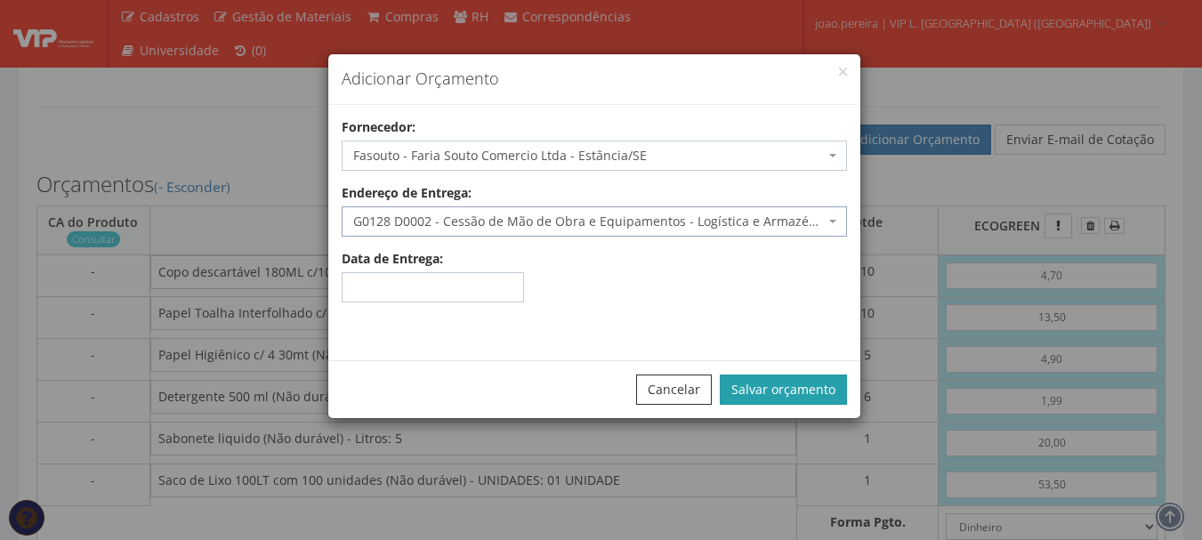
click at [798, 385] on button "Salvar orçamento" at bounding box center [783, 389] width 127 height 30
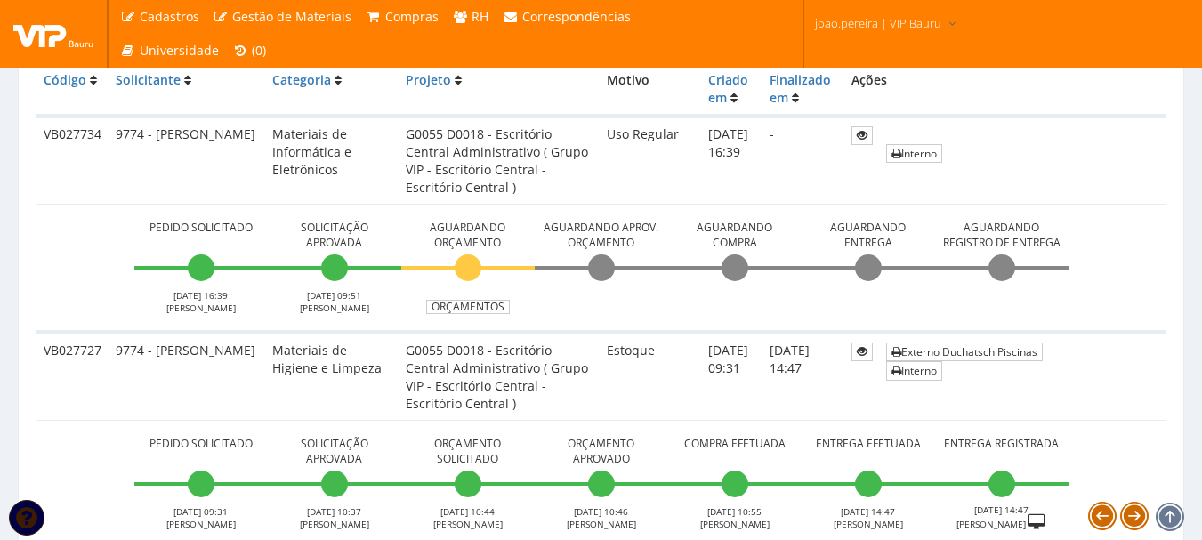
scroll to position [445, 0]
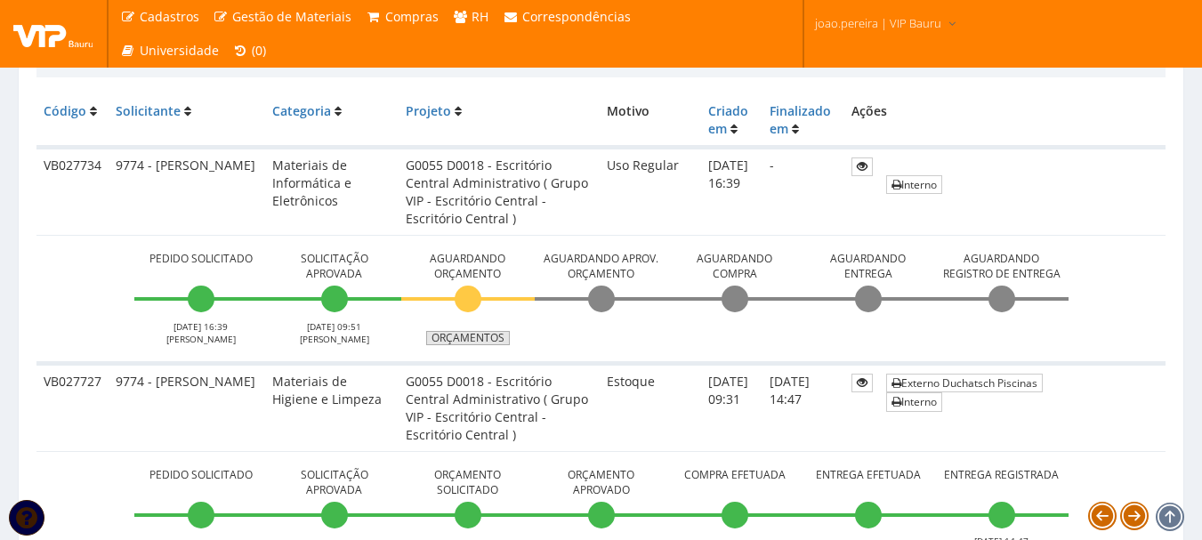
click at [487, 336] on link "Orçamentos" at bounding box center [468, 338] width 84 height 14
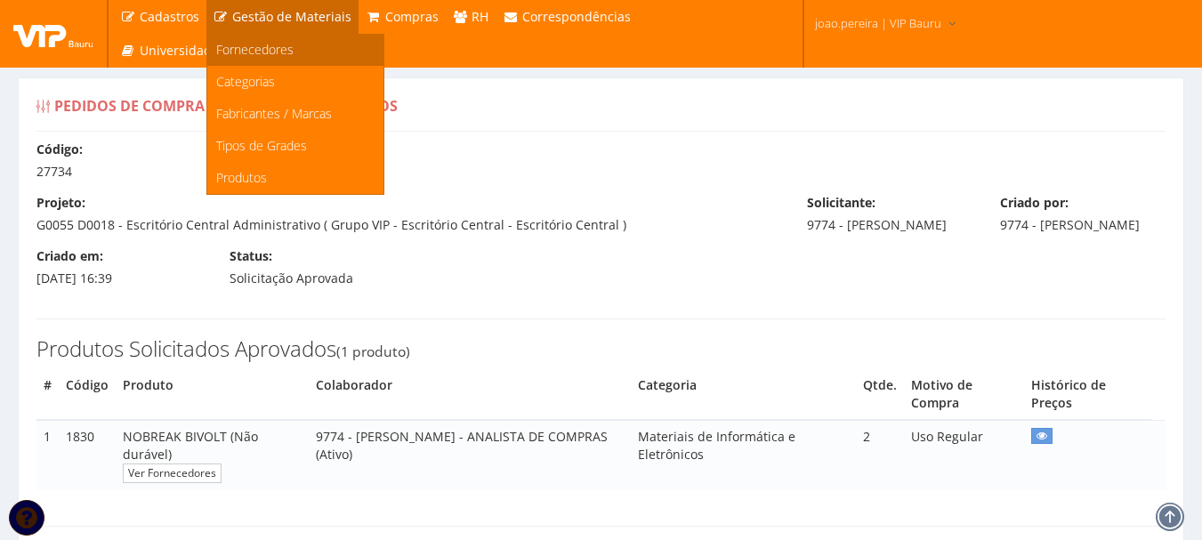
click at [251, 44] on span "Fornecedores" at bounding box center [254, 49] width 77 height 17
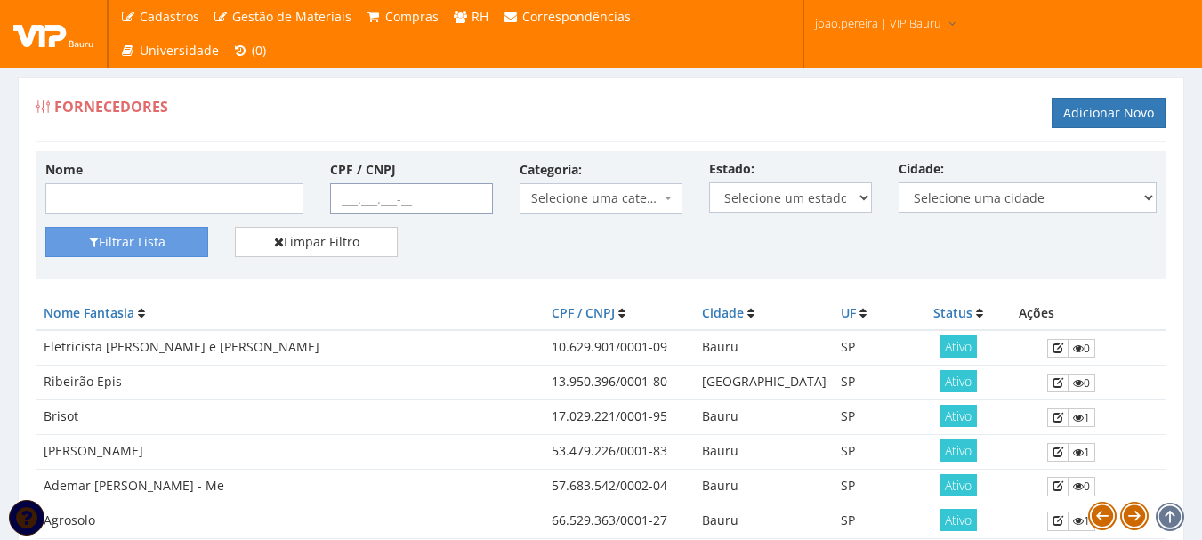
click at [342, 200] on input "CPF / CNPJ" at bounding box center [411, 198] width 163 height 30
paste input "15.598.527/0007-22"
type input "15.598.527/0007-22"
click at [151, 239] on button "Filtrar Lista" at bounding box center [126, 242] width 163 height 30
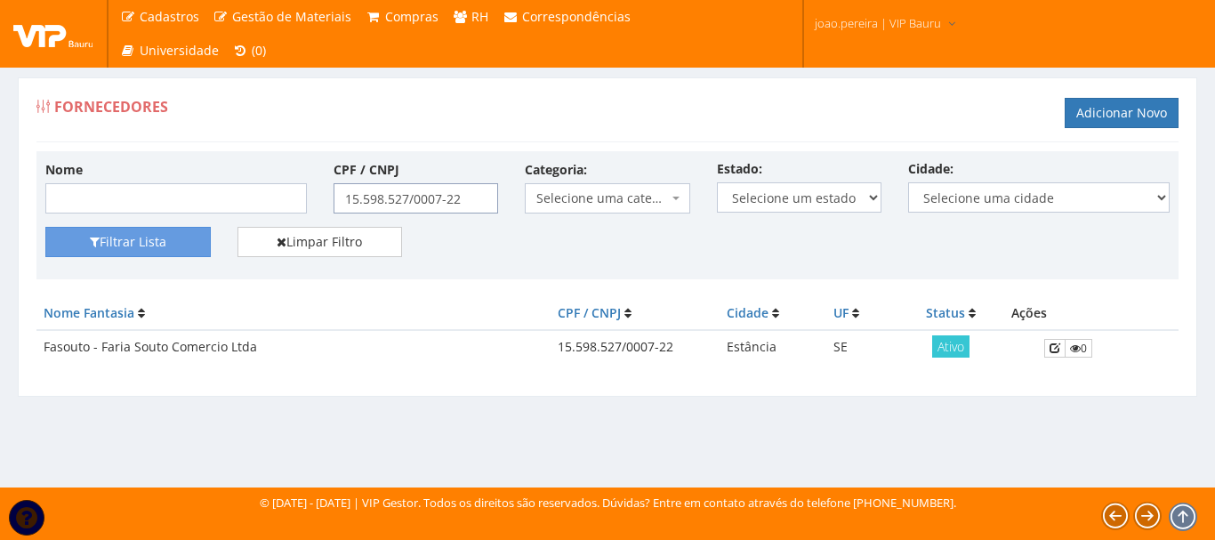
drag, startPoint x: 426, startPoint y: 187, endPoint x: 123, endPoint y: 187, distance: 303.3
click at [124, 187] on div "Nome CPF / CNPJ 15.598.527/0007-22 Categoria: Selecione uma categoria (Inativo …" at bounding box center [607, 193] width 1151 height 67
paste input "3.766.821/0001-85"
type input "13.766.821/0001-85"
click at [108, 248] on button "Filtrar Lista" at bounding box center [127, 242] width 165 height 30
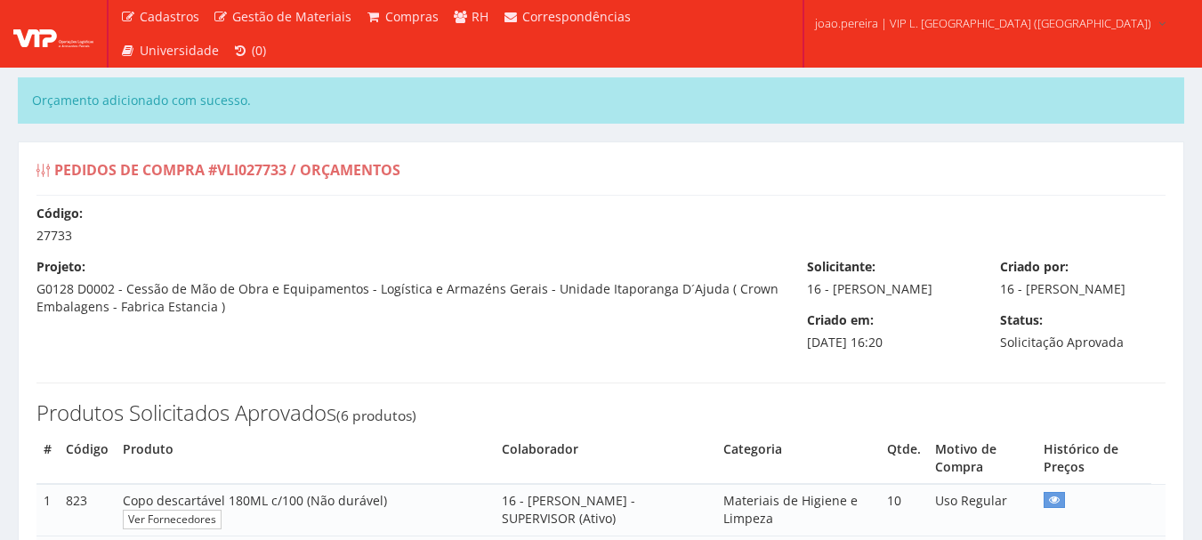
select select "0"
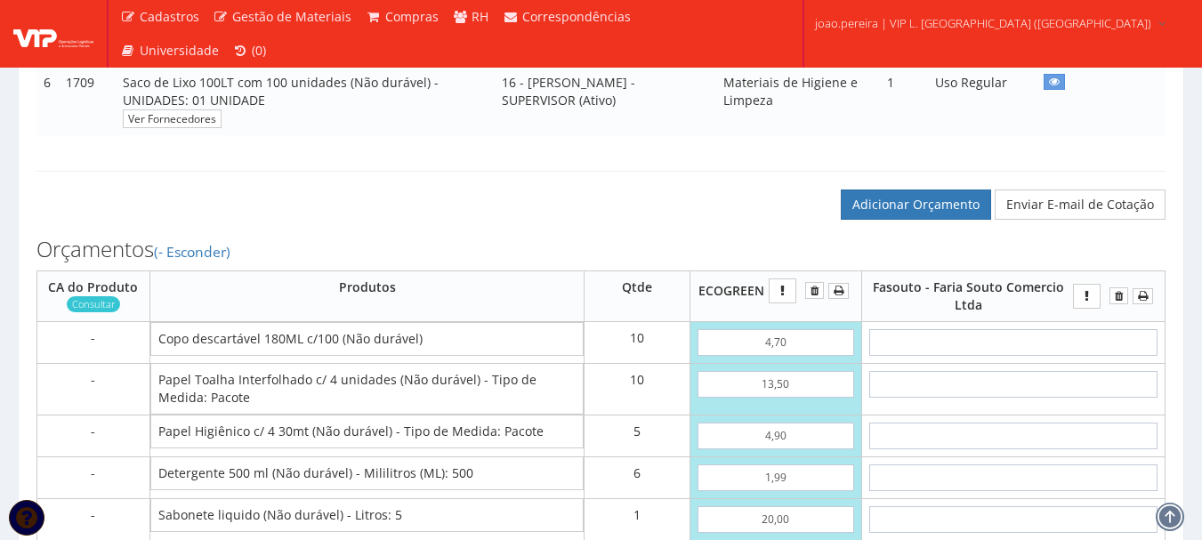
scroll to position [712, 0]
click at [1041, 355] on input "text" at bounding box center [1013, 341] width 288 height 27
type input "4"
type input "40,00"
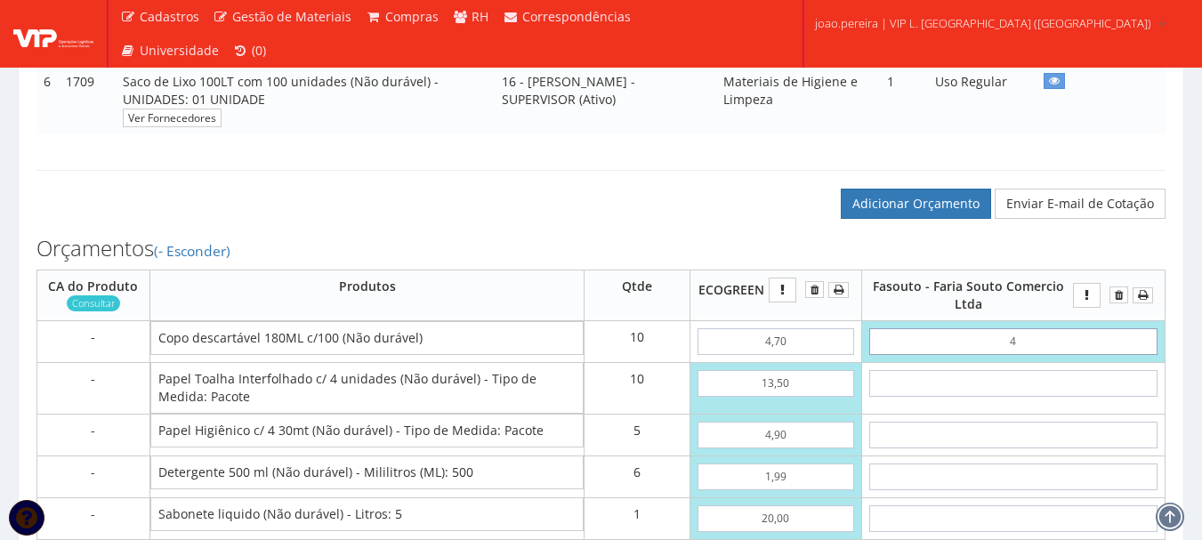
type input "49"
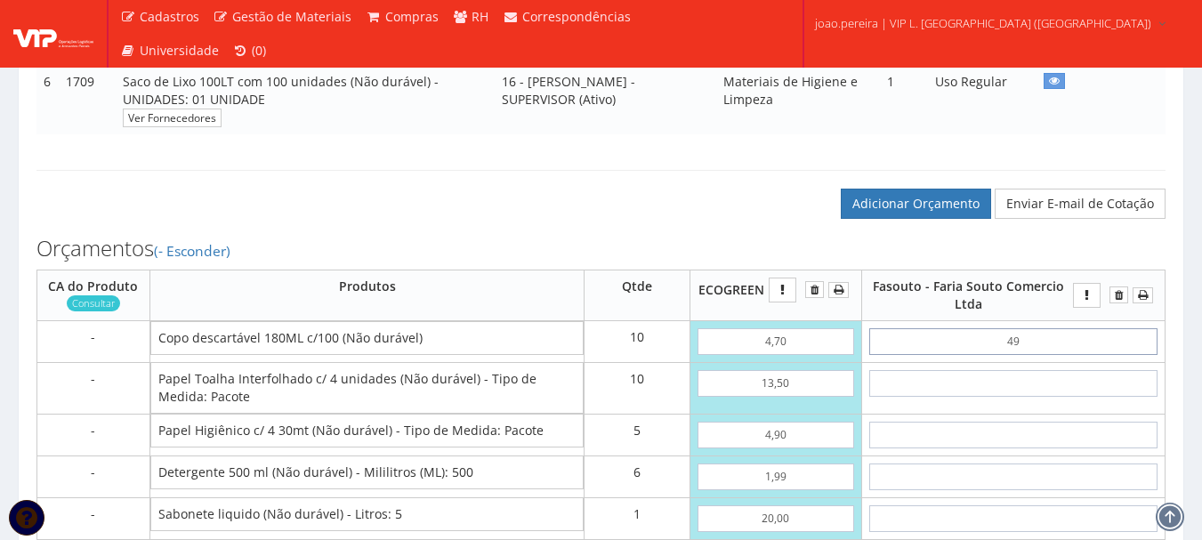
type input "490,00"
type input "4,99"
type input "49,90"
type input "4,99"
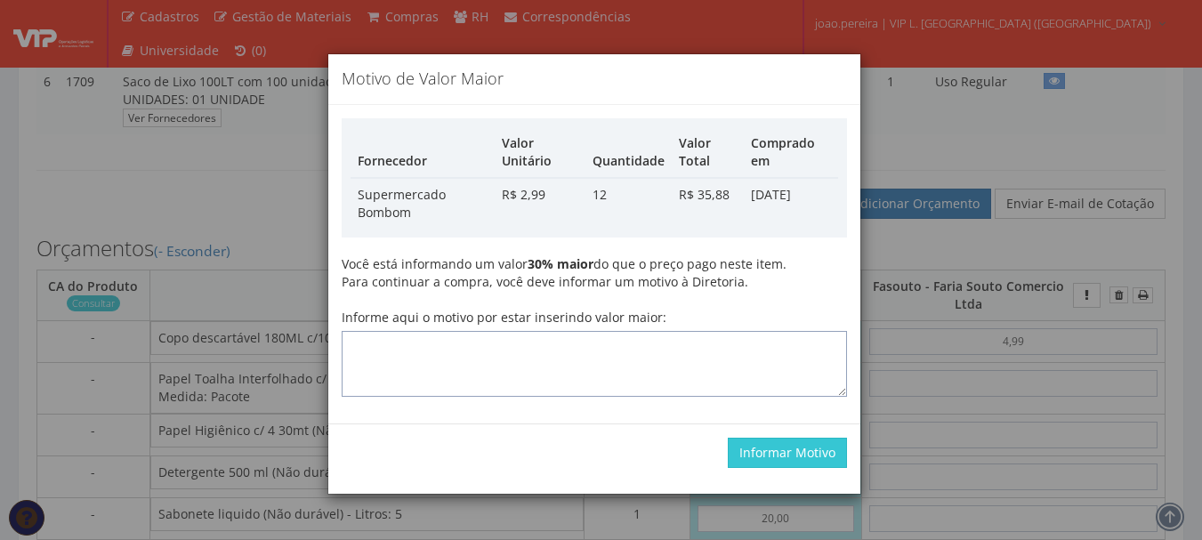
click at [443, 369] on textarea "Informe aqui o motivo por estar inserindo valor maior:" at bounding box center [594, 364] width 505 height 66
type textarea "Atualização"
click at [743, 447] on button "Informar Motivo" at bounding box center [787, 453] width 119 height 30
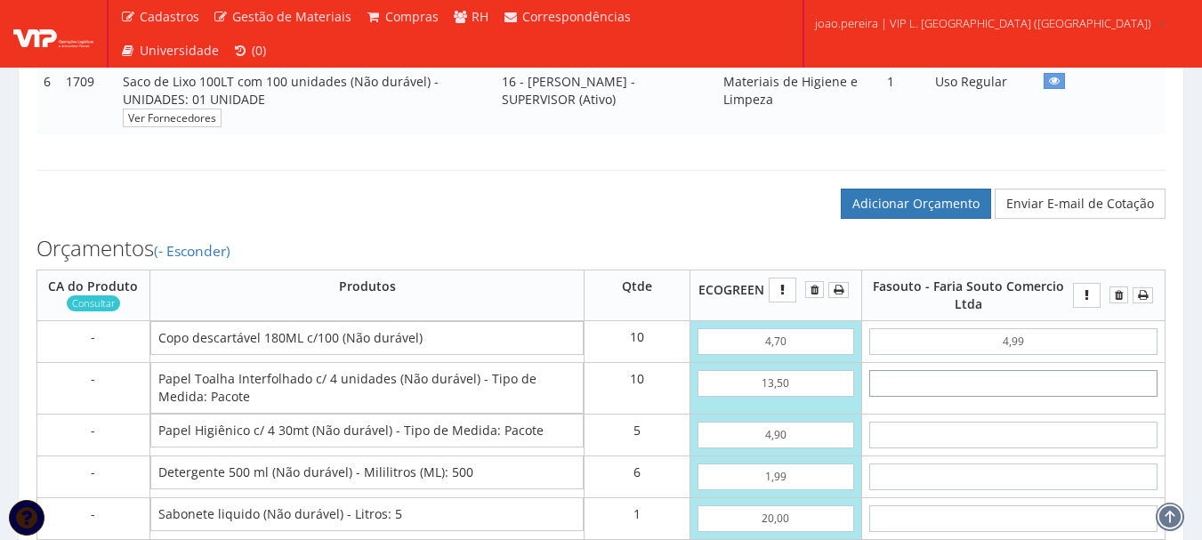
click at [1017, 397] on input "text" at bounding box center [1013, 383] width 288 height 27
type input "1"
type input "59,90"
type input "14"
type input "189,90"
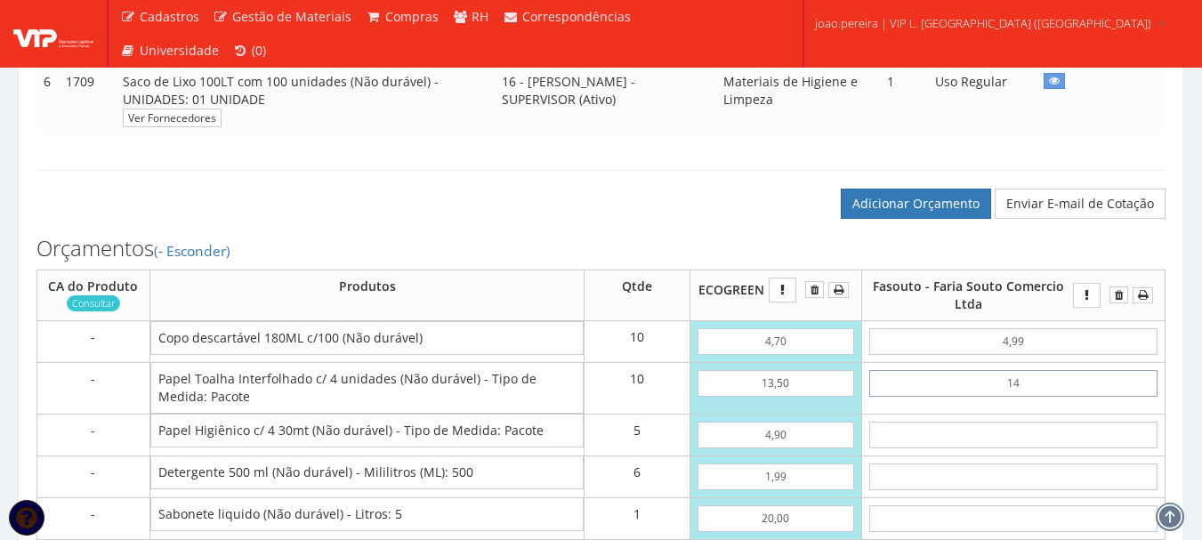
type input "1,49"
type input "64,80"
type input "14,99"
type input "199,80"
type input "14,99"
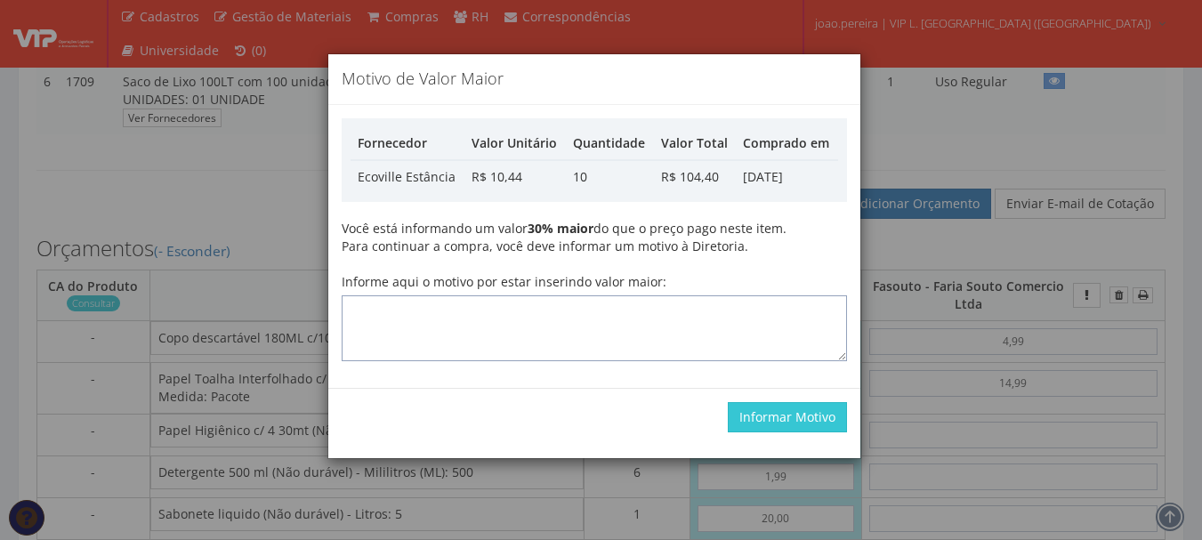
click at [565, 313] on textarea "Informe aqui o motivo por estar inserindo valor maior:" at bounding box center [594, 328] width 505 height 66
type textarea "Atualização"
click at [786, 411] on button "Informar Motivo" at bounding box center [787, 417] width 119 height 30
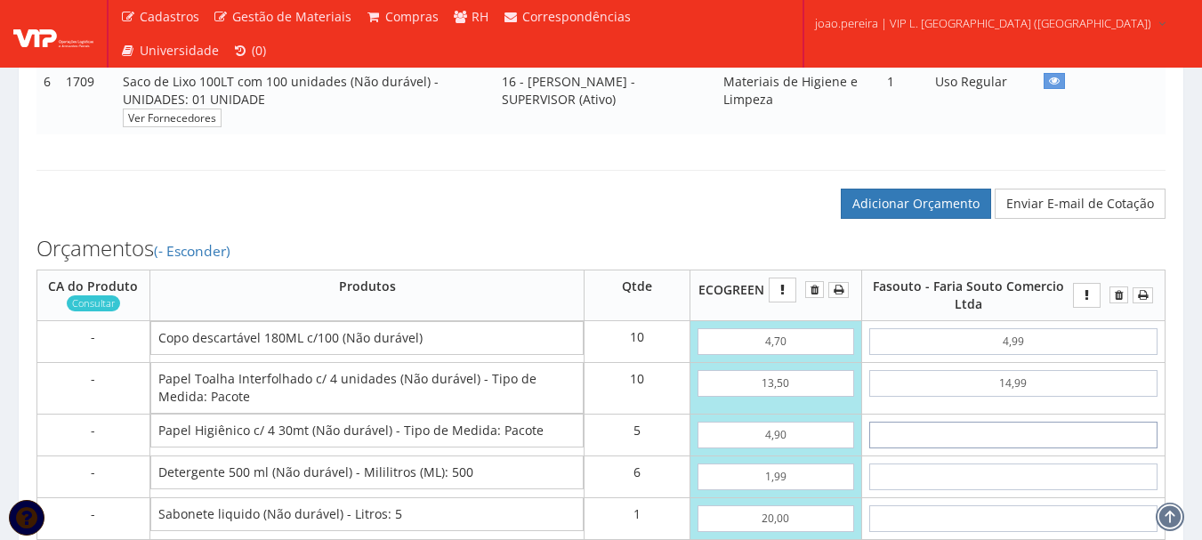
click at [1044, 448] on input "text" at bounding box center [1013, 435] width 288 height 27
type input "2"
type input "209,80"
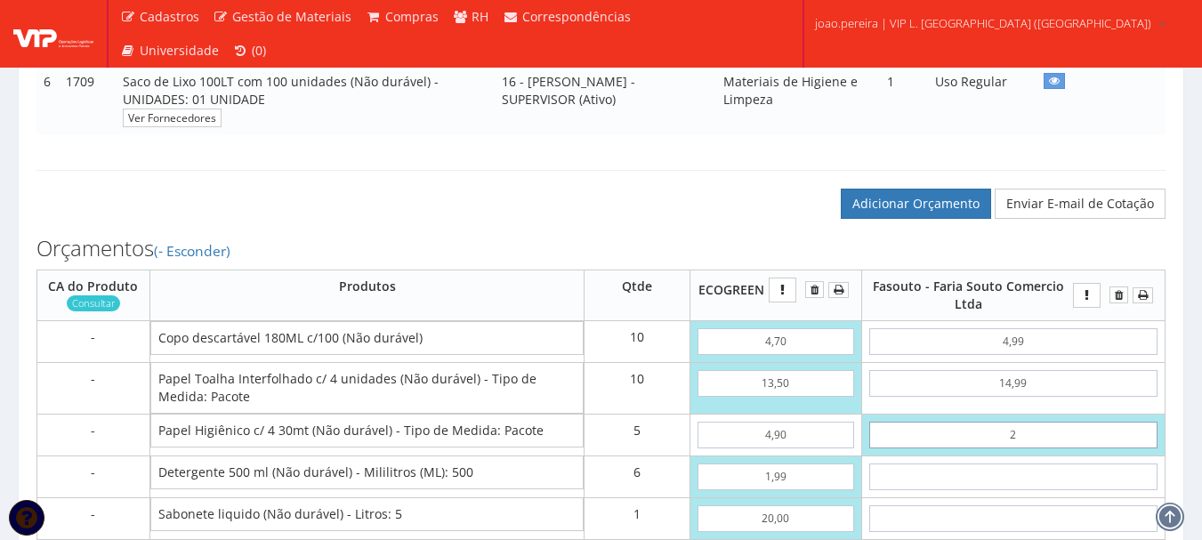
type input "29"
type input "344,80"
type input "2,99"
type input "214,75"
type input "2,99"
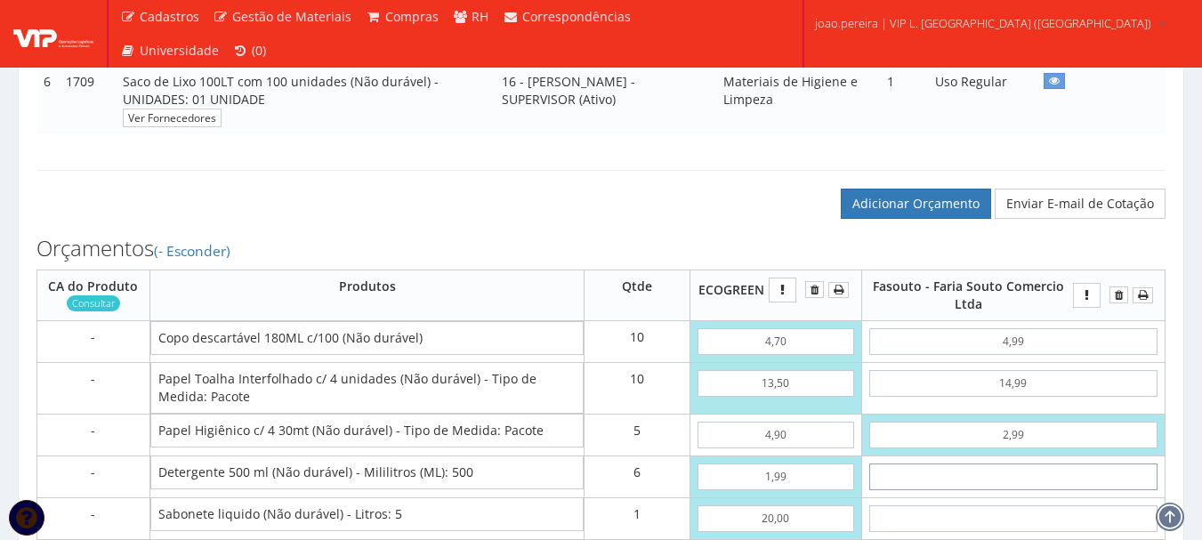
type input "1"
type input "220,75"
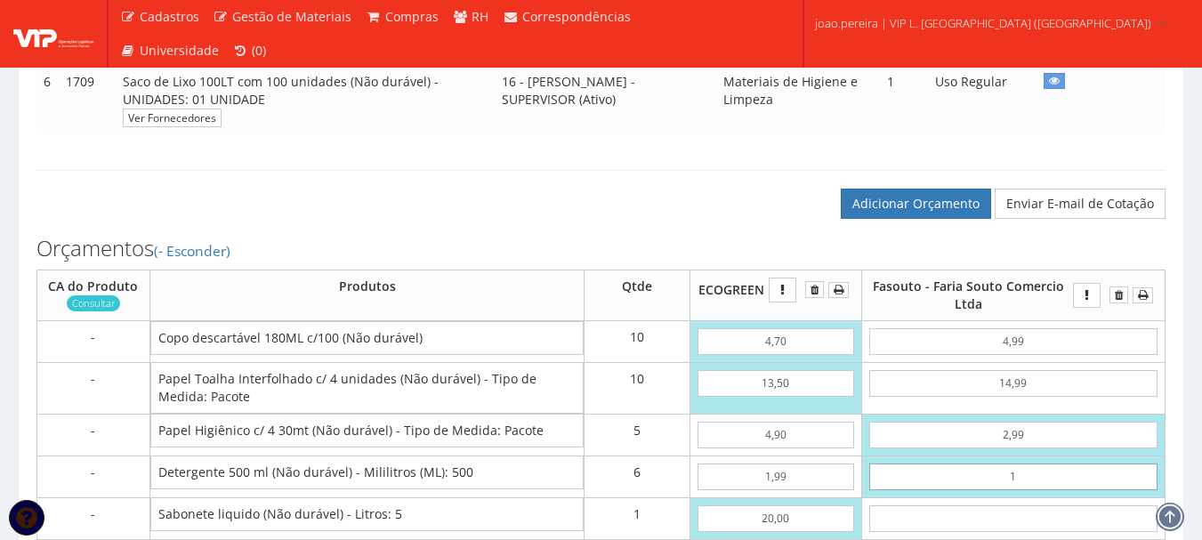
type input "13"
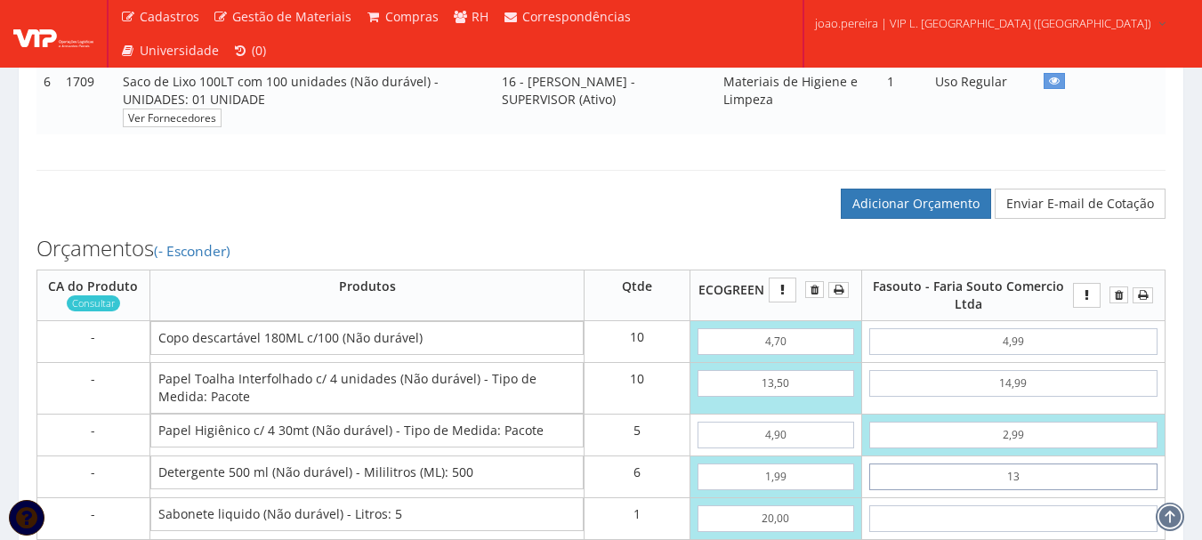
type input "292,75"
type input "1,39"
type input "223,09"
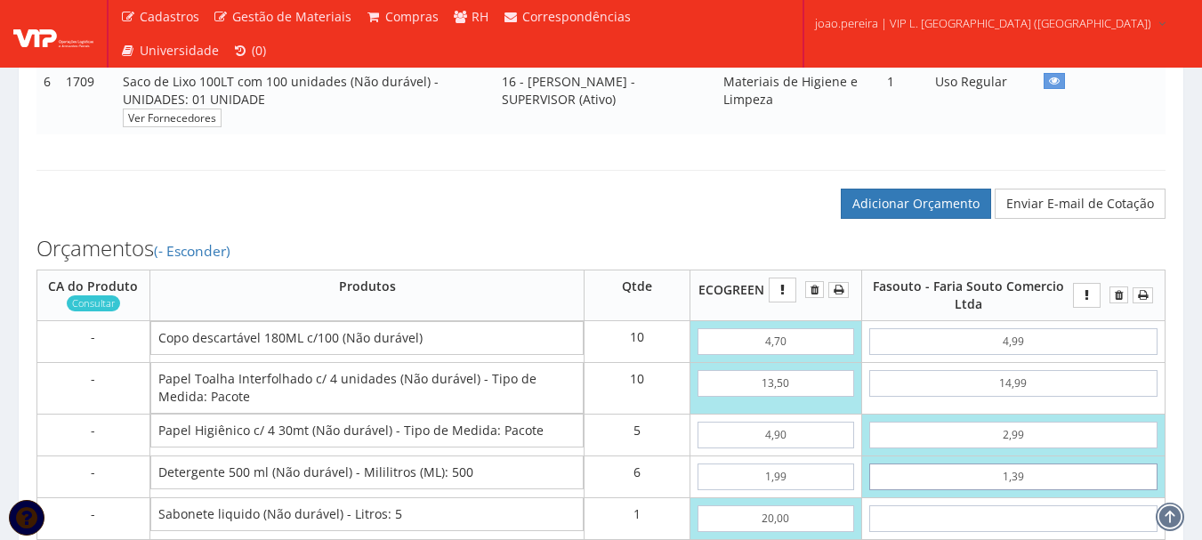
type input "1,39"
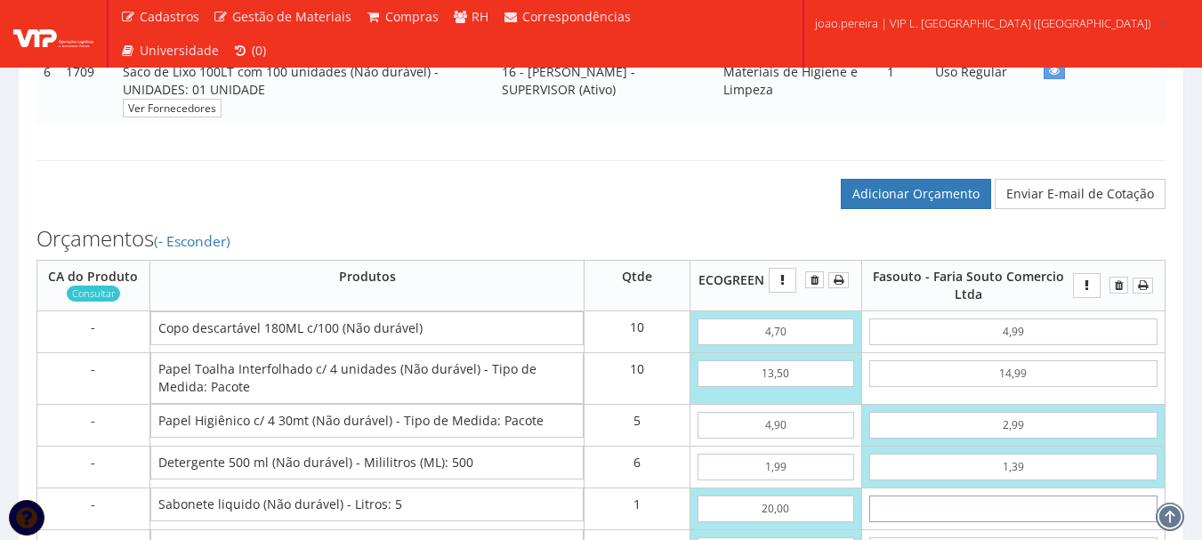
type input "2"
type input "225,09"
type input "23"
type input "246,09"
type input "2,36"
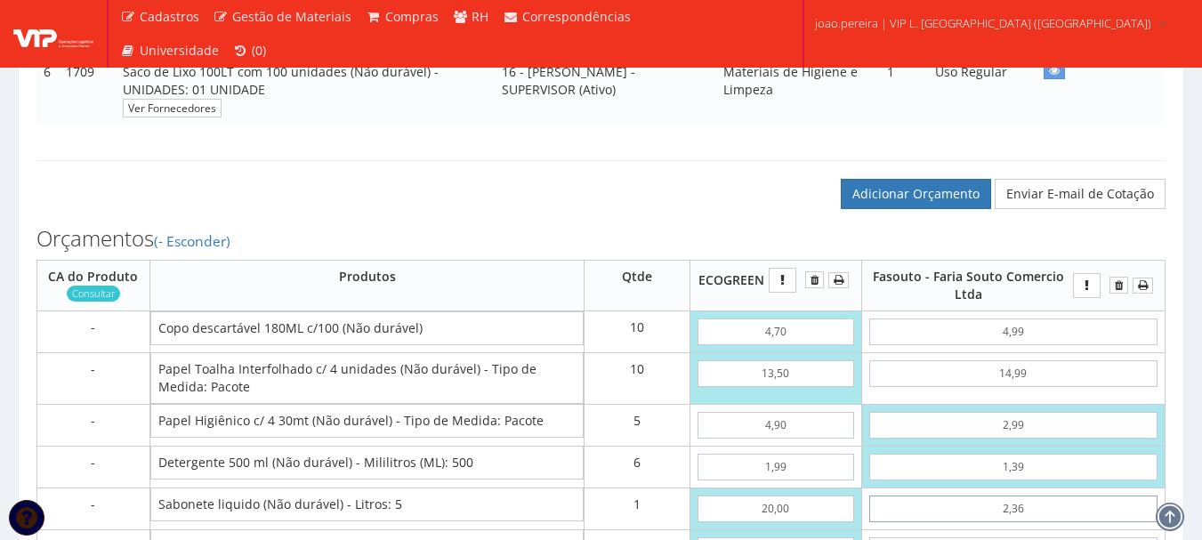
type input "225,45"
type input "23,69"
type input "246,78"
type input "23,69"
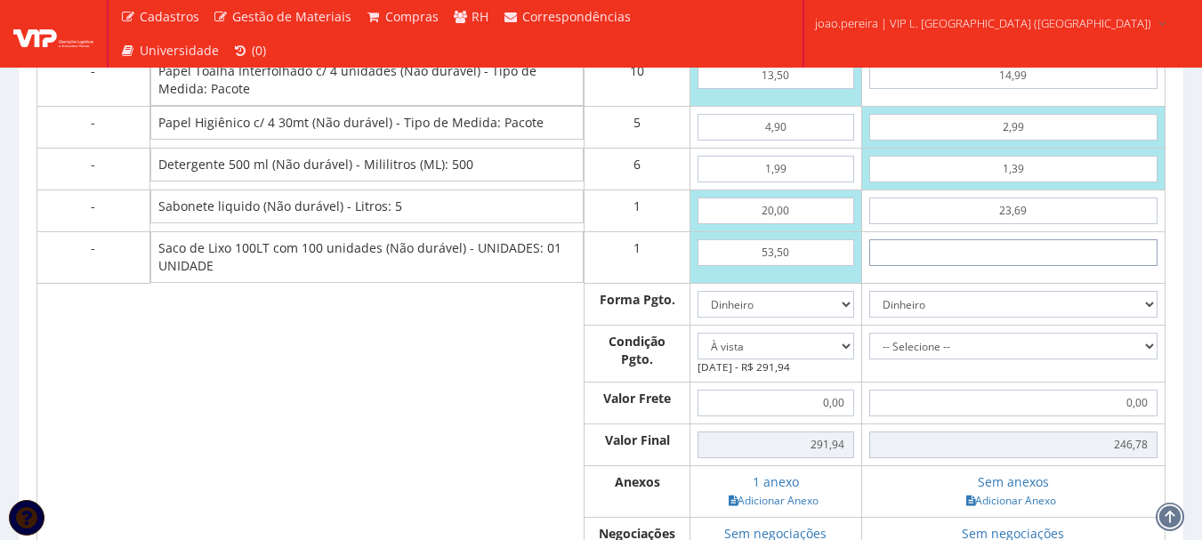
click at [1030, 266] on input "text" at bounding box center [1013, 252] width 288 height 27
type input "8"
type input "254,78"
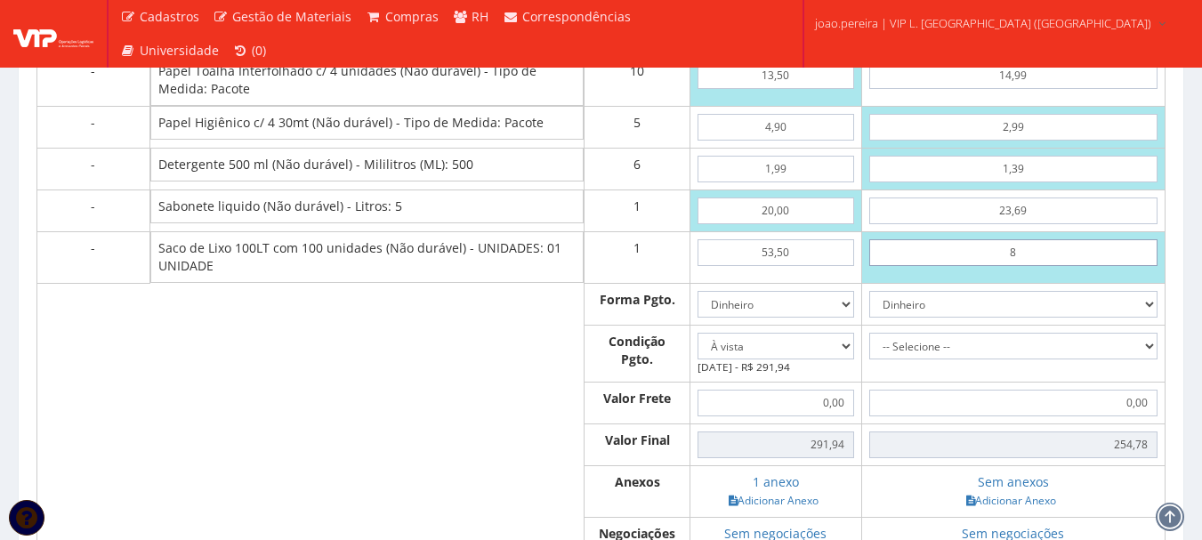
type input "83"
type input "329,78"
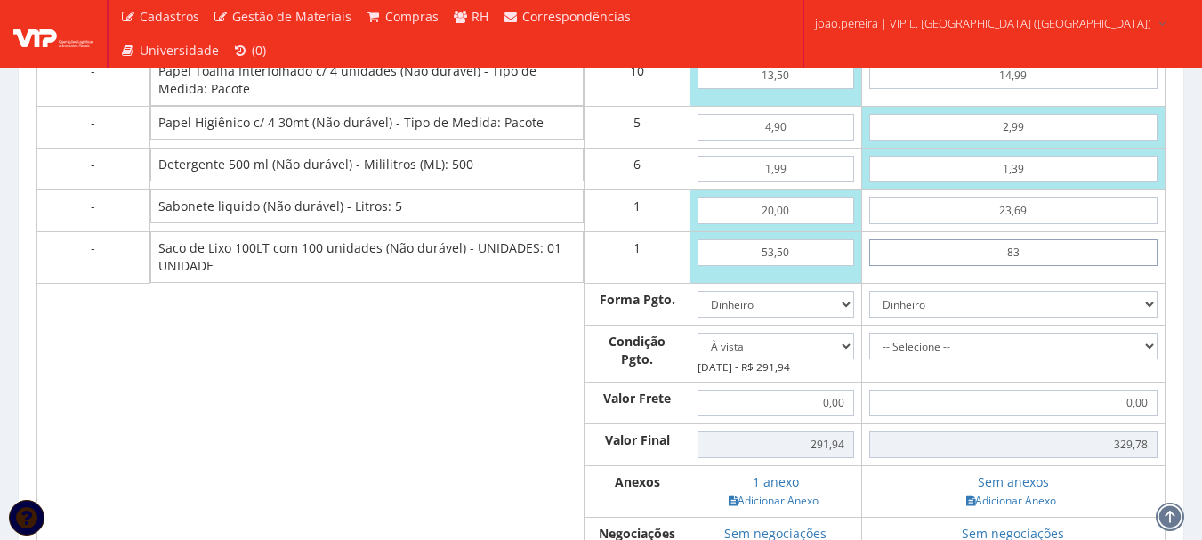
type input "8"
type input "254,78"
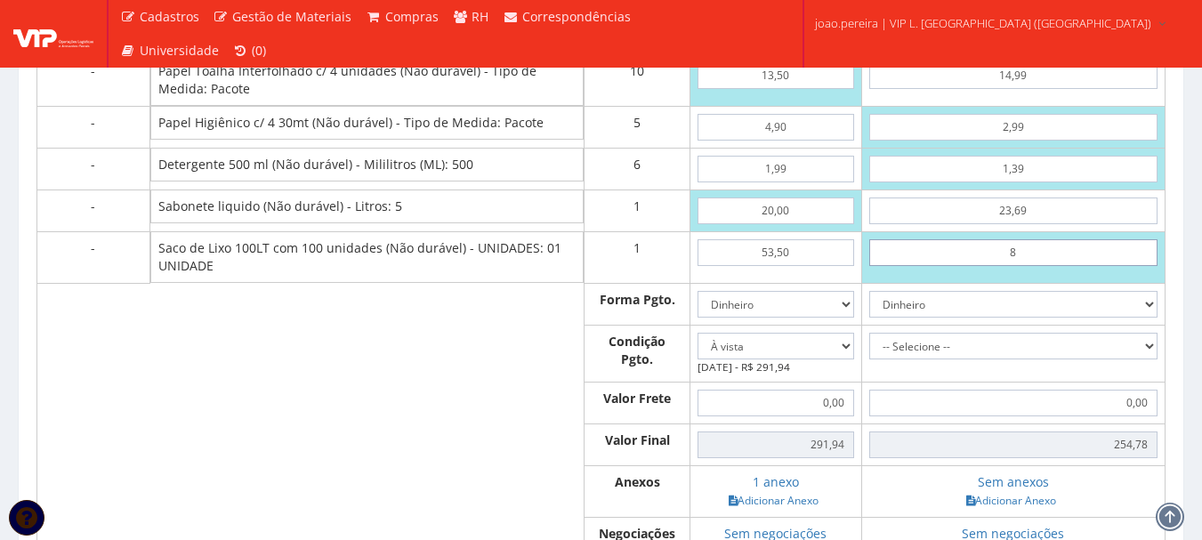
type input "84"
type input "330,78"
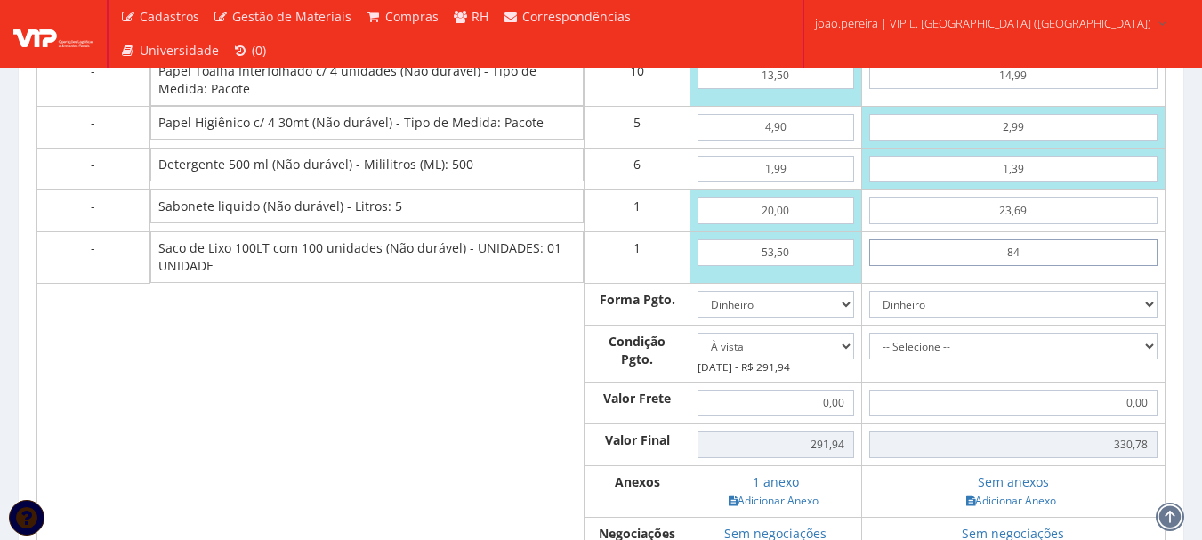
type input "8,40"
type input "255,18"
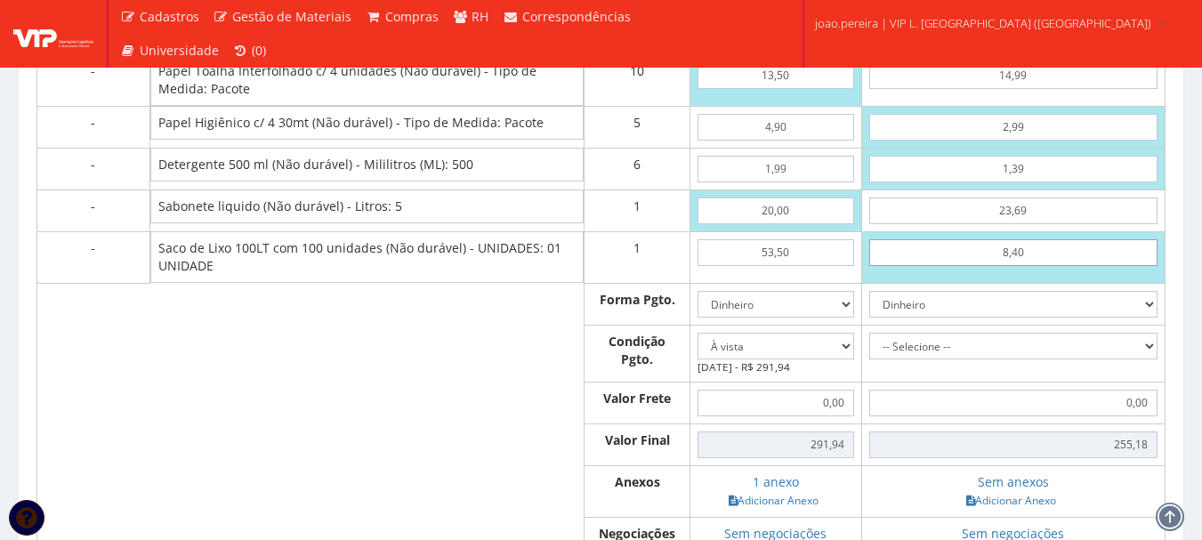
type input "84,00"
type input "330,78"
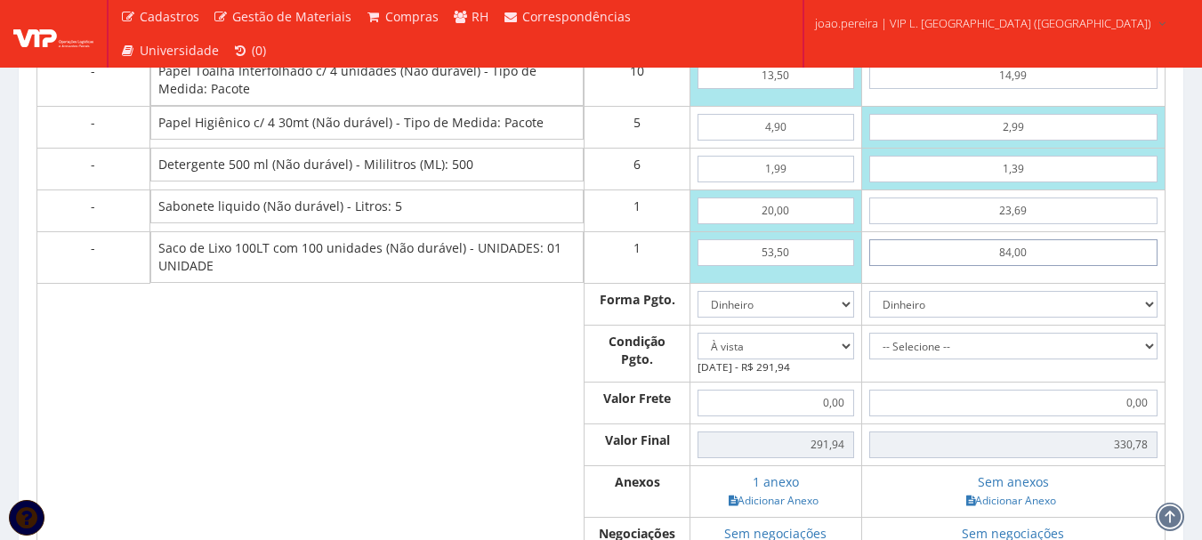
type input "84,00"
click at [1152, 359] on select "-- Selecione -- À vista 7 dias 10 dias" at bounding box center [1013, 346] width 288 height 27
select select "0"
click at [869, 350] on select "-- Selecione -- À vista 7 dias 10 dias" at bounding box center [1013, 346] width 288 height 27
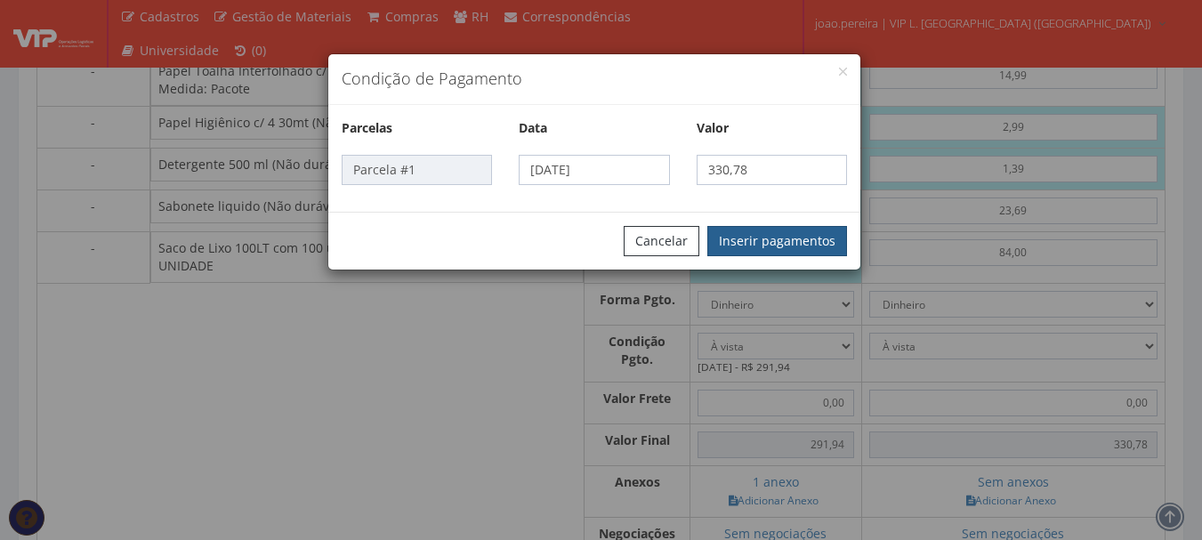
click at [793, 233] on button "Inserir pagamentos" at bounding box center [777, 241] width 140 height 30
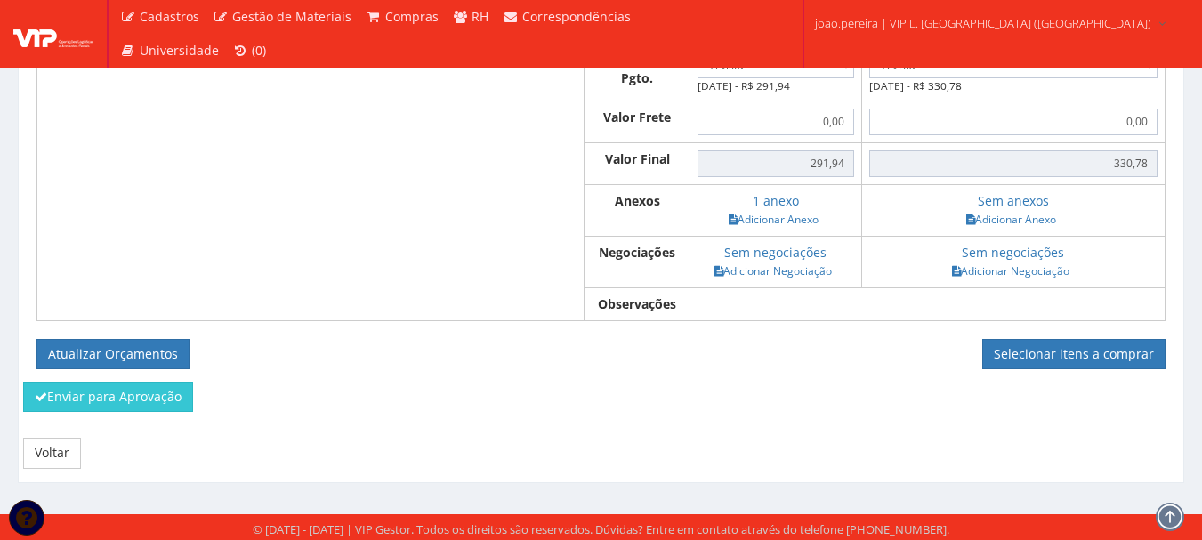
scroll to position [1322, 0]
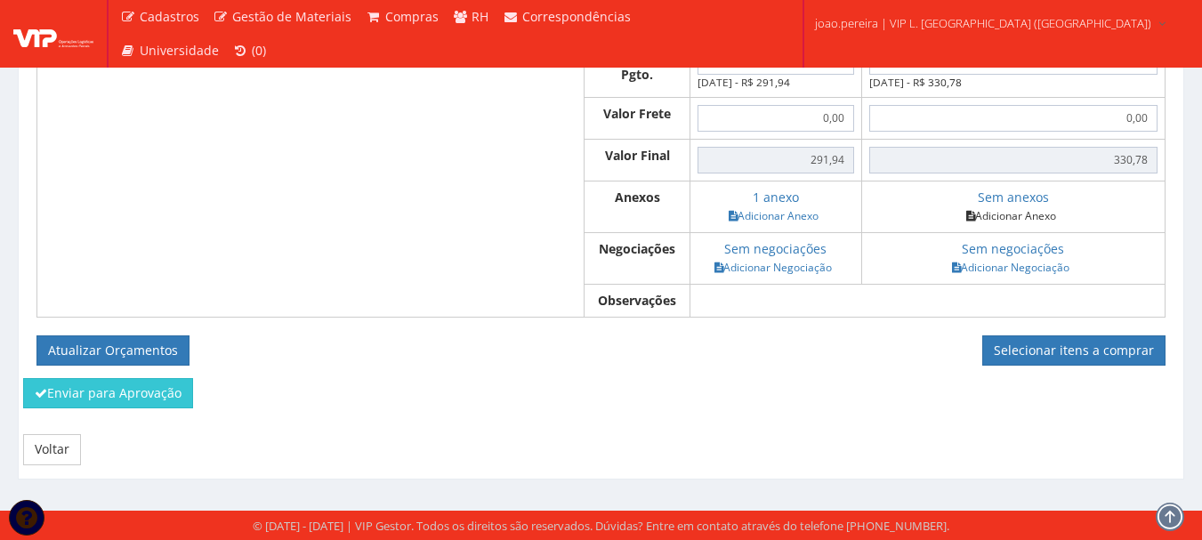
click at [1009, 213] on link "Adicionar Anexo" at bounding box center [1011, 215] width 101 height 19
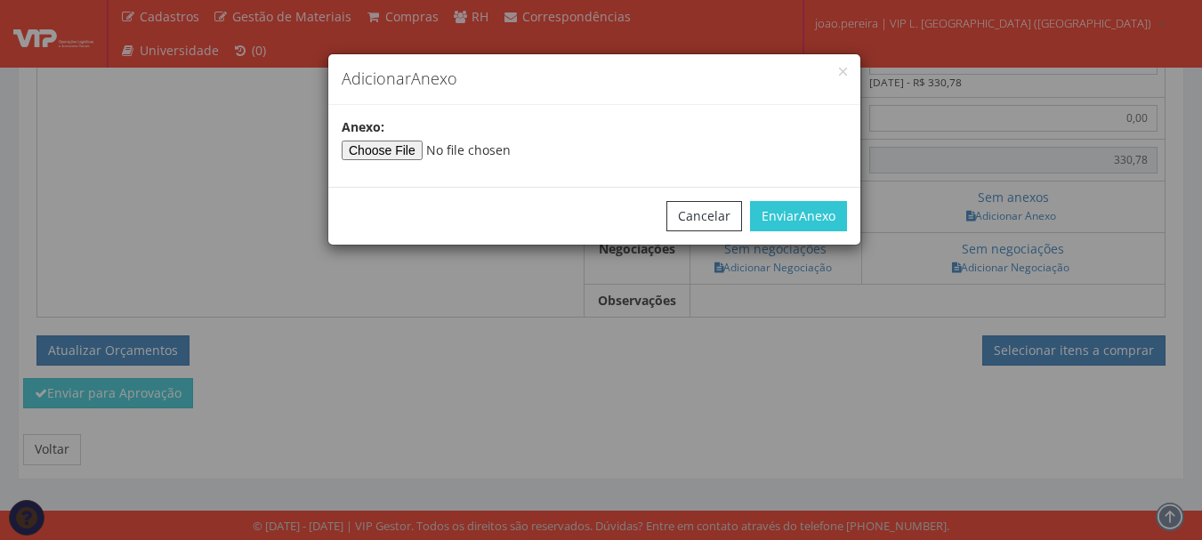
type input"] "C:\fakepath\FASOUTO ITAPORANGA.jpg"
click at [791, 211] on button "Enviar Anexo" at bounding box center [798, 216] width 97 height 30
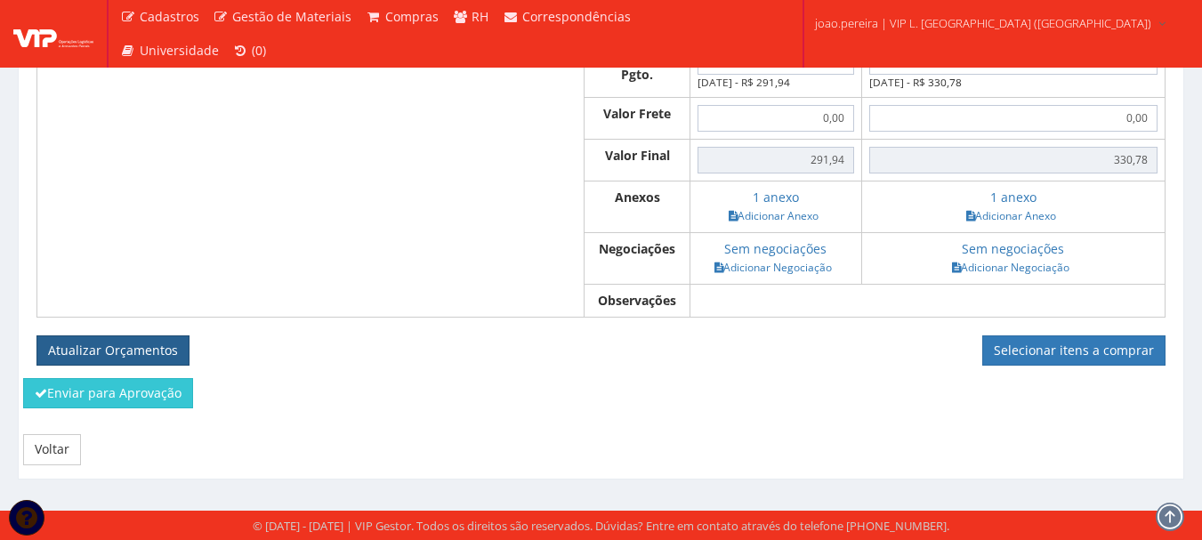
click at [93, 343] on button "Atualizar Orçamentos" at bounding box center [112, 350] width 153 height 30
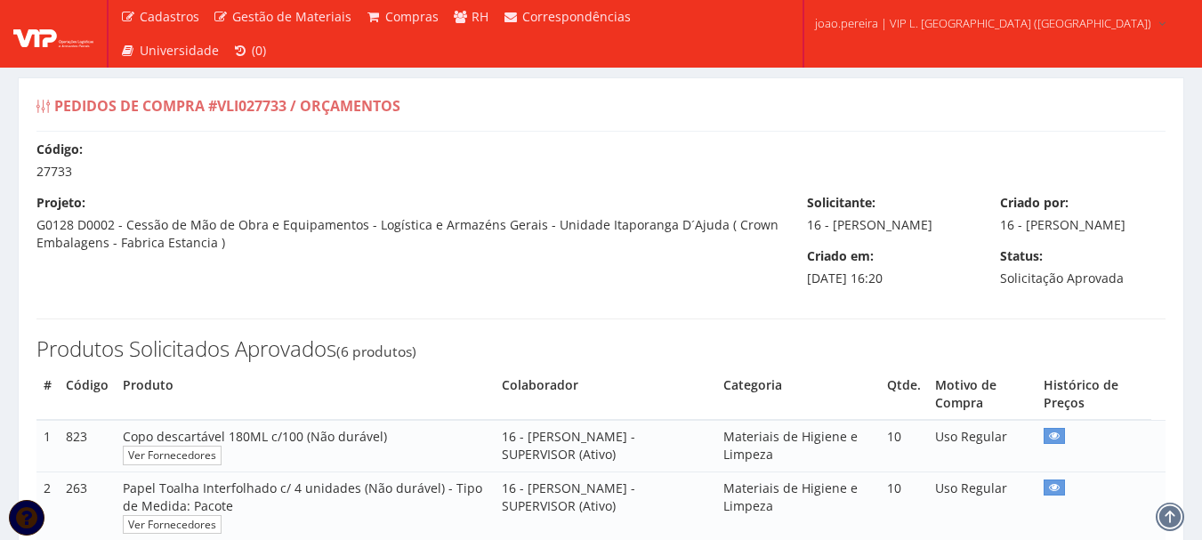
select select "0"
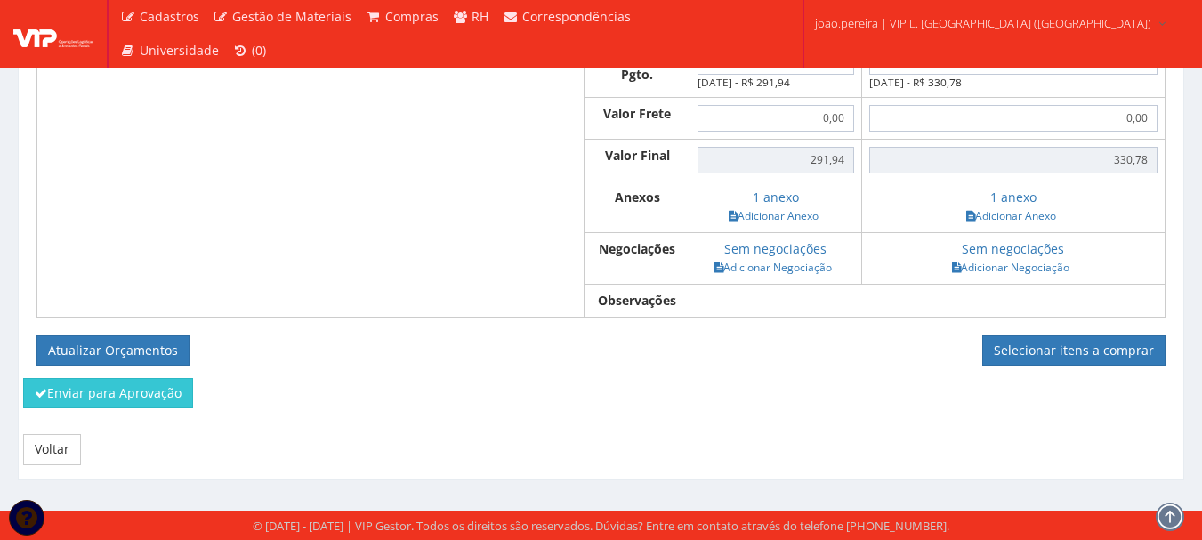
scroll to position [1245, 0]
click at [160, 352] on button "Atualizar Orçamentos" at bounding box center [112, 350] width 153 height 30
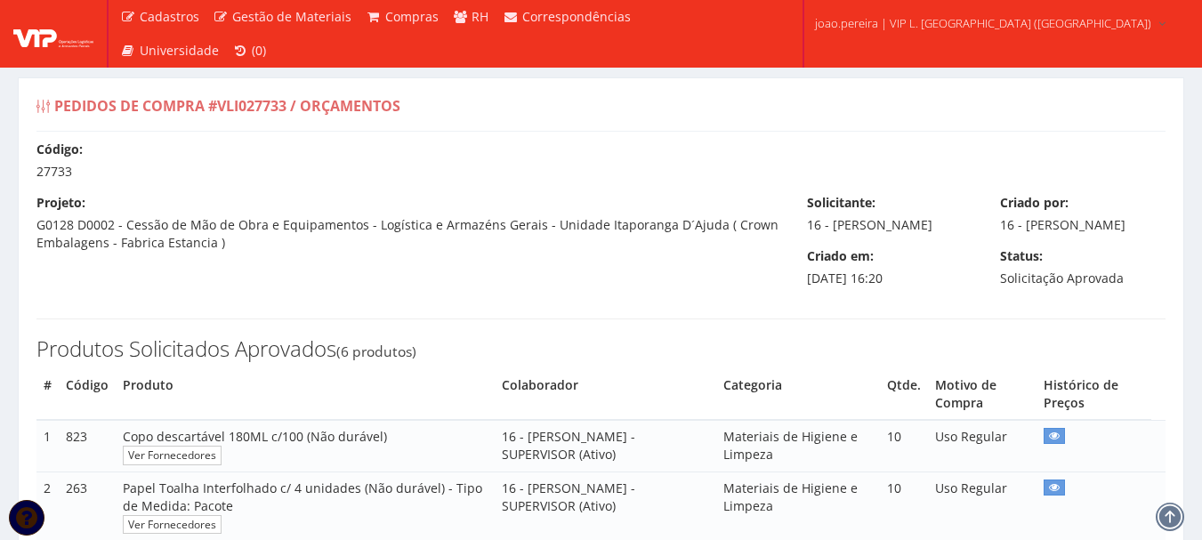
select select "0"
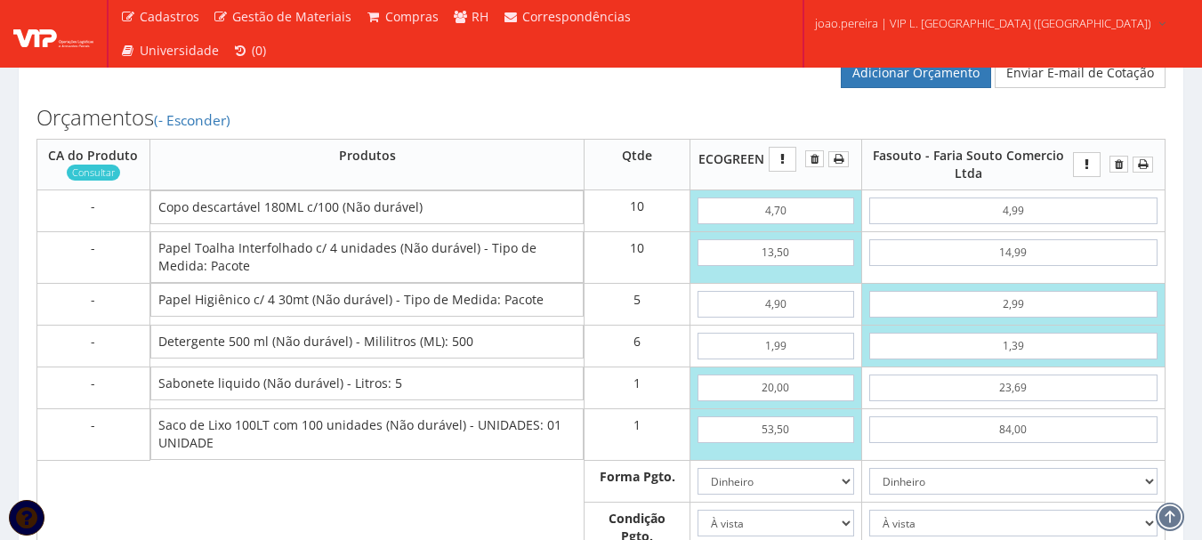
scroll to position [635, 0]
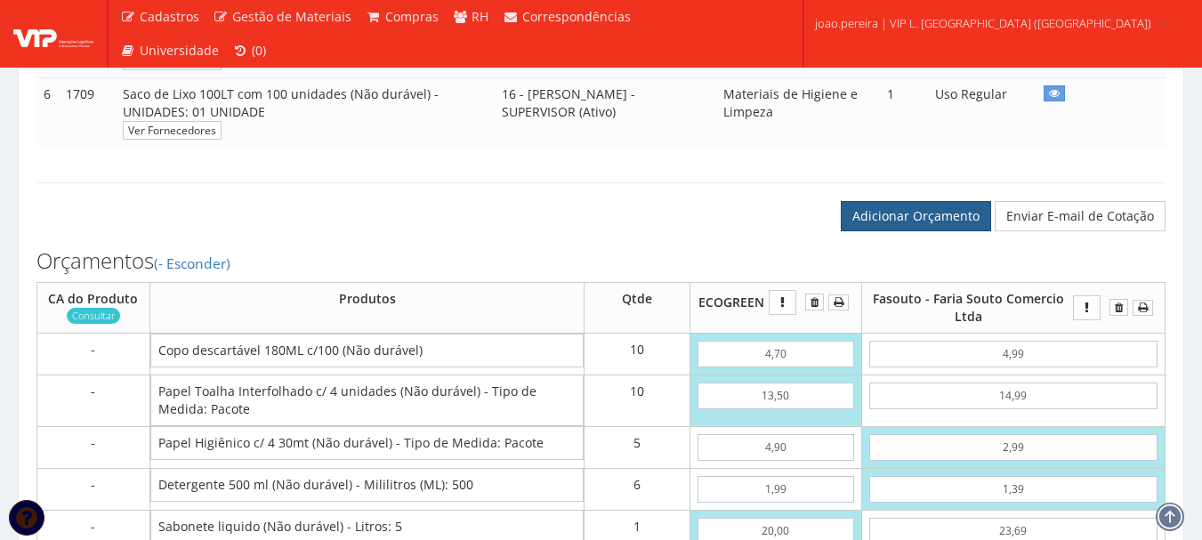
click at [926, 231] on link "Adicionar Orçamento" at bounding box center [916, 216] width 150 height 30
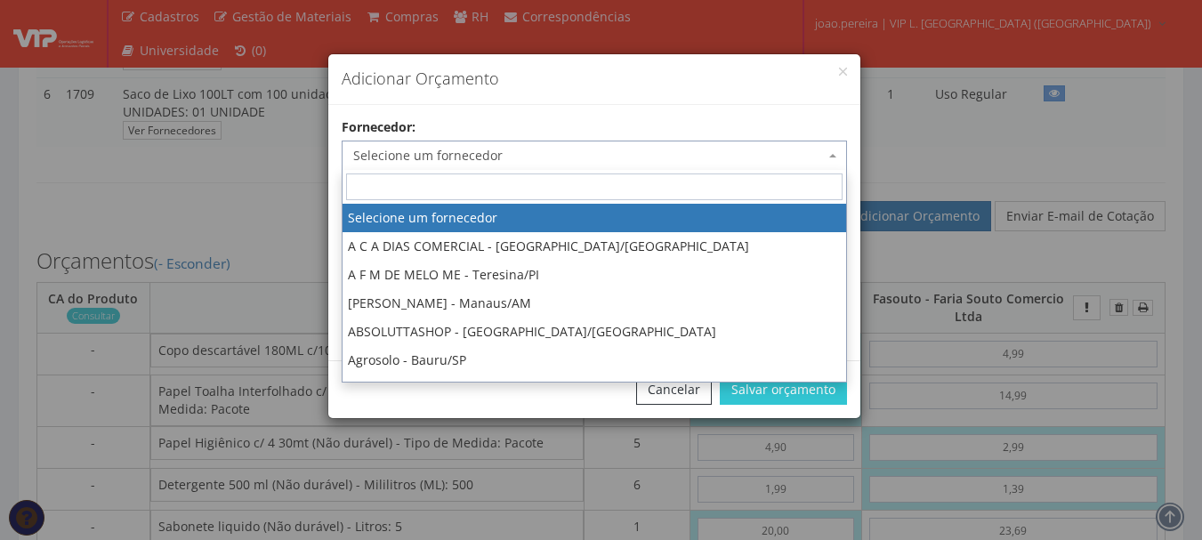
click at [482, 155] on span "Selecione um fornecedor" at bounding box center [588, 156] width 471 height 18
type input "r"
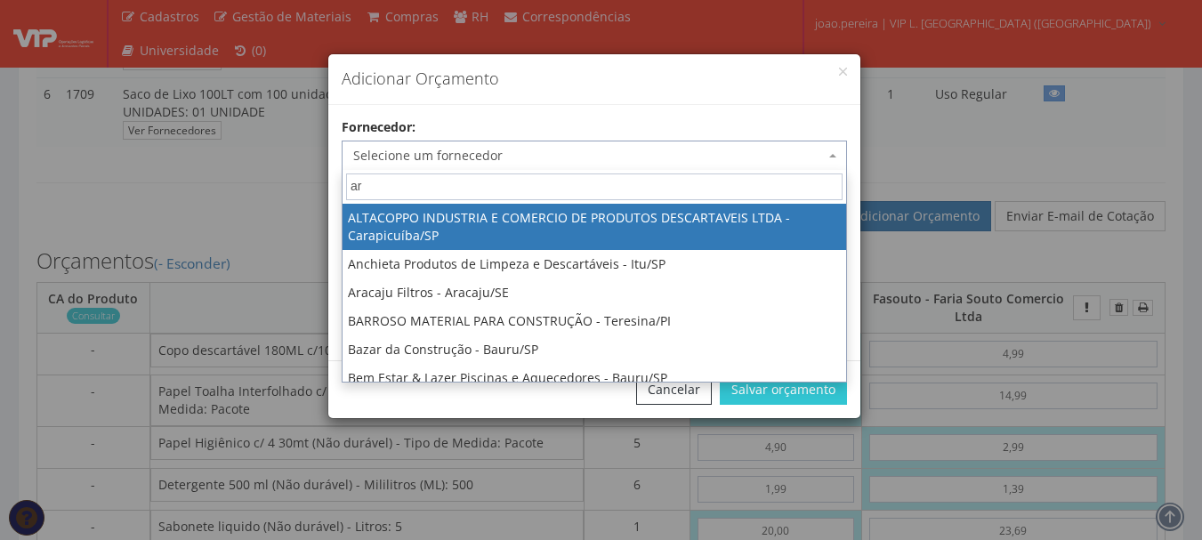
type input "a"
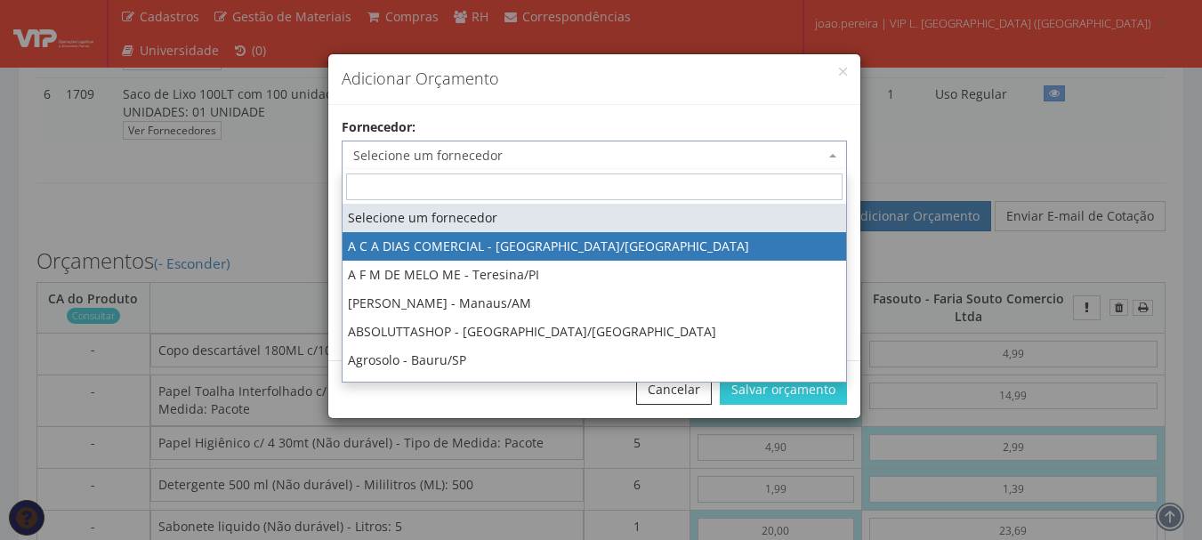
click at [911, 379] on div "Adicionar Orçamento Fornecedor: Selecione um fornecedor A C A DIAS COMERCIAL - …" at bounding box center [601, 270] width 1202 height 540
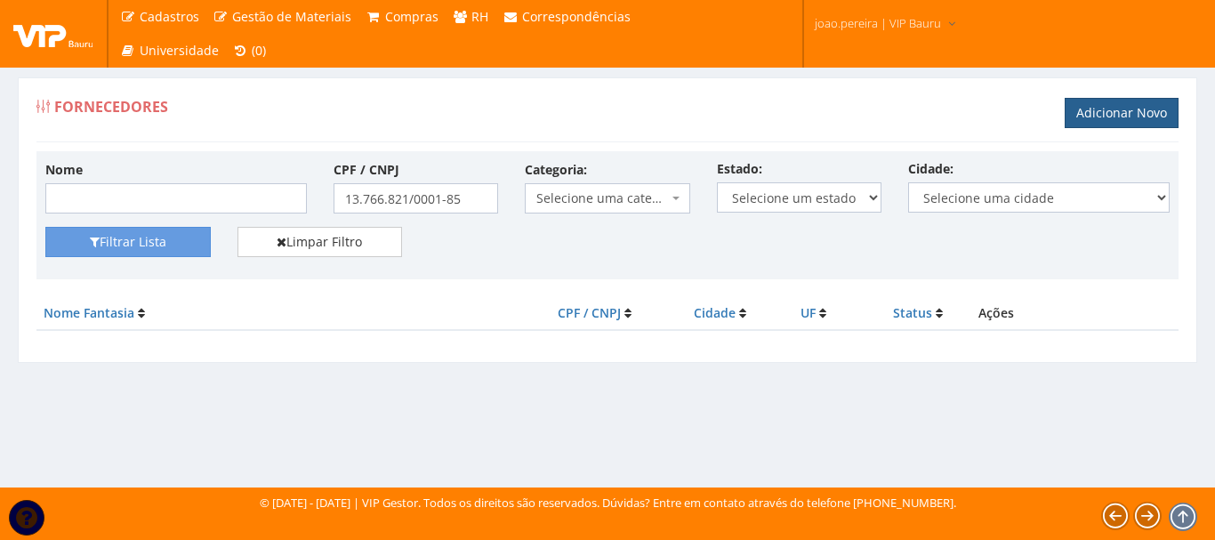
click at [1128, 116] on link "Adicionar Novo" at bounding box center [1122, 113] width 114 height 30
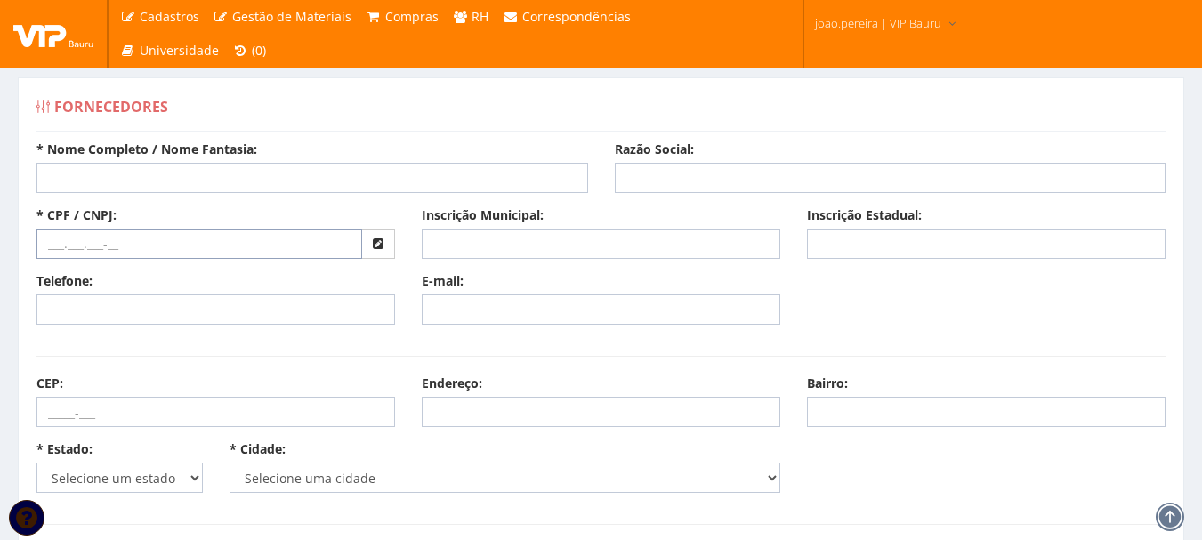
drag, startPoint x: 41, startPoint y: 244, endPoint x: 52, endPoint y: 242, distance: 10.8
click at [41, 244] on input "text" at bounding box center [199, 244] width 326 height 30
paste input "13.766.821/0001-85"
type input "13.766.821/0001-85"
drag, startPoint x: 186, startPoint y: 167, endPoint x: 213, endPoint y: 160, distance: 27.6
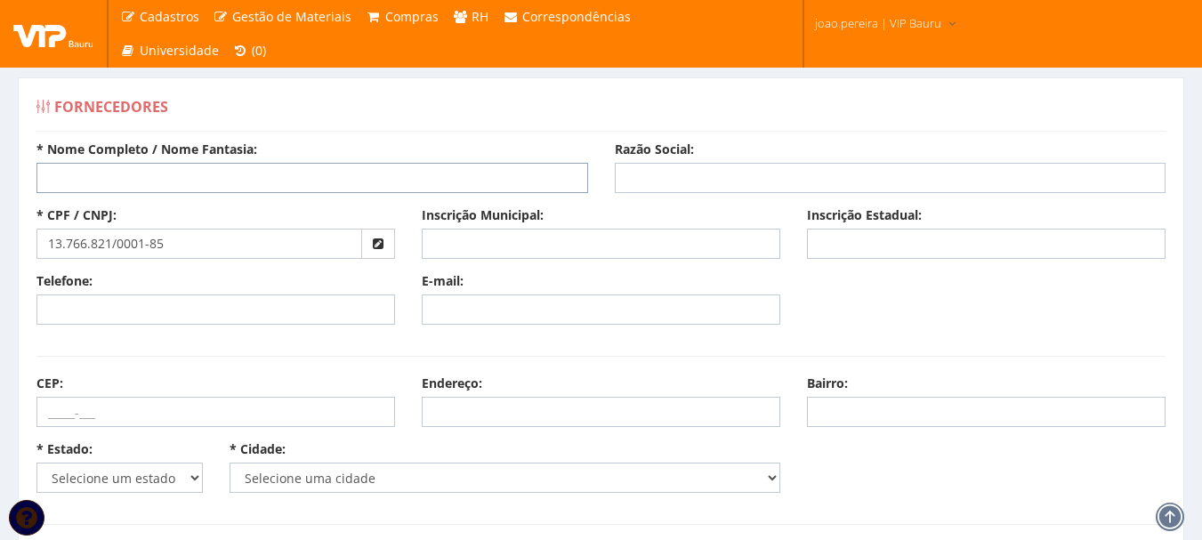
click at [186, 167] on input "* Nome Completo / Nome Fantasia:" at bounding box center [311, 178] width 551 height 30
click at [695, 176] on input "Razão Social:" at bounding box center [890, 178] width 551 height 30
paste input "[PERSON_NAME]"
type input "[PERSON_NAME]"
click at [140, 168] on input "* Nome Completo / Nome Fantasia:" at bounding box center [311, 178] width 551 height 30
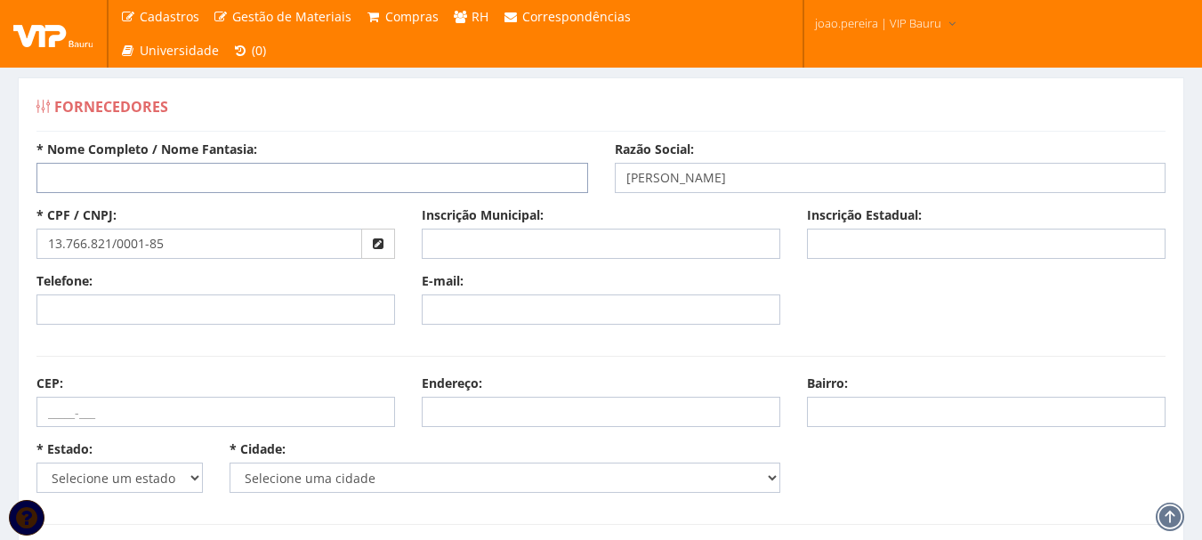
paste input "Armarinho [GEOGRAPHIC_DATA]"
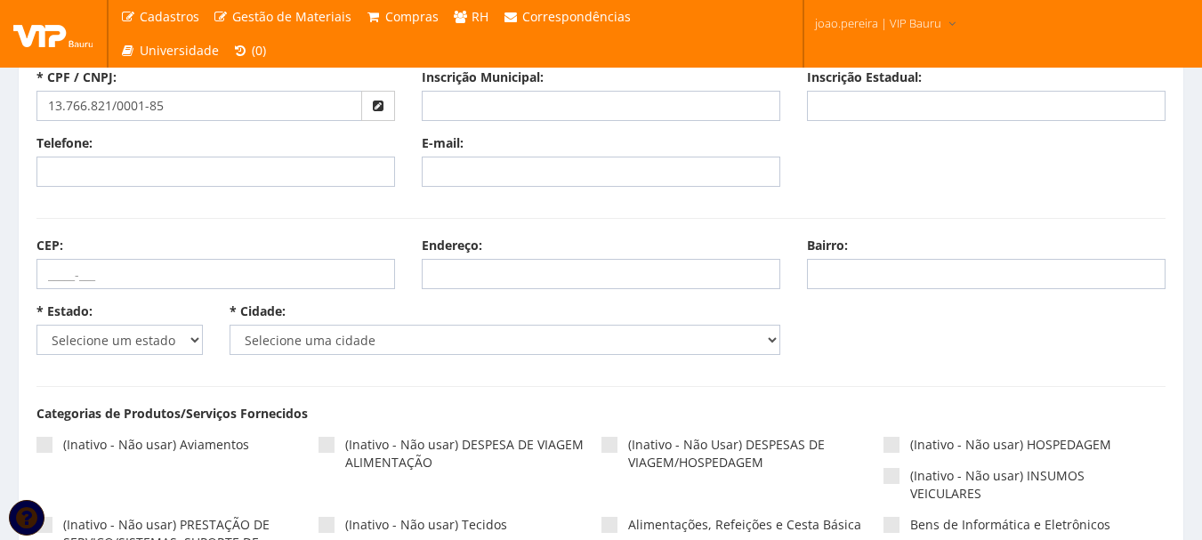
scroll to position [178, 0]
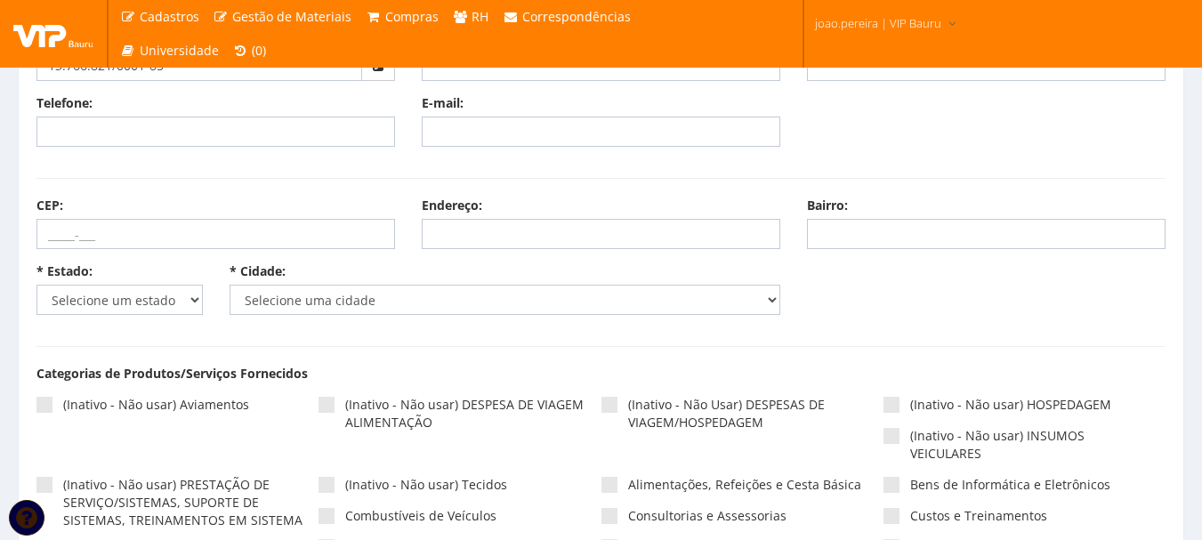
type input "Armarinho [GEOGRAPHIC_DATA]"
click at [183, 294] on select "Selecione um estado AC AL AM AP BA Cacheu CE DF ES GO MA MG MS MT PA PB PE PI P…" at bounding box center [119, 300] width 166 height 30
click at [36, 285] on select "Selecione um estado AC AL AM AP BA Cacheu CE DF ES GO MA MG MS MT PA PB PE PI P…" at bounding box center [119, 300] width 166 height 30
click at [422, 289] on select "Selecione uma cidade" at bounding box center [504, 300] width 551 height 30
click at [334, 298] on select "Selecione uma cidade Adamantina Adolfo [GEOGRAPHIC_DATA] Águas de Lindóia Águas…" at bounding box center [504, 300] width 551 height 30
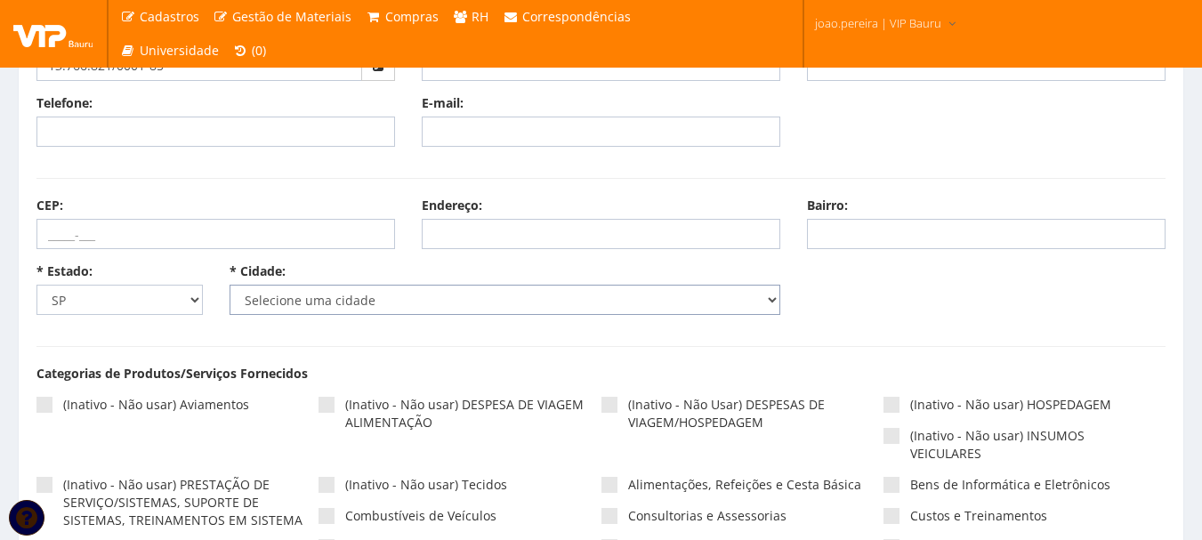
click at [334, 296] on select "Selecione uma cidade Adamantina Adolfo [GEOGRAPHIC_DATA] Águas de Lindóia Águas…" at bounding box center [504, 300] width 551 height 30
click at [193, 305] on select "Selecione um estado AC AL AM AP BA Cacheu CE DF ES GO MA MG MS MT PA PB PE PI P…" at bounding box center [119, 300] width 166 height 30
select select "26"
click at [36, 285] on select "Selecione um estado AC AL AM AP BA Cacheu CE DF ES GO MA MG MS MT PA PB PE PI P…" at bounding box center [119, 300] width 166 height 30
click at [332, 302] on select "Selecione uma cidade Amparo de São Francisco Aquidabã Aracaju Arauá Areia Branc…" at bounding box center [504, 300] width 551 height 30
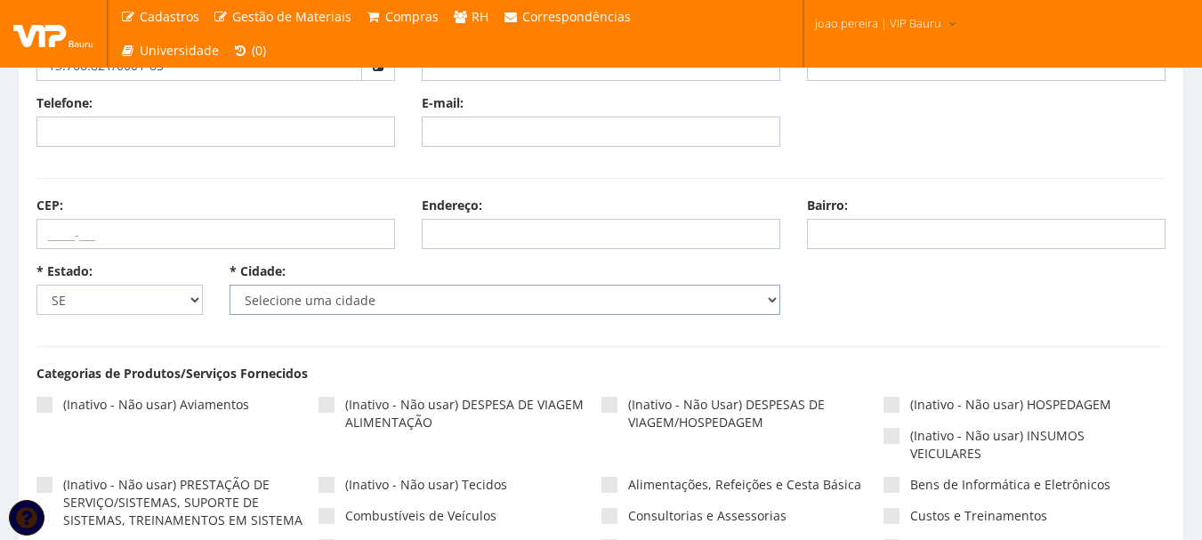
select select "5369"
click at [229, 285] on select "Selecione uma cidade Amparo de São Francisco Aquidabã Aracaju Arauá Areia Branc…" at bounding box center [504, 300] width 551 height 30
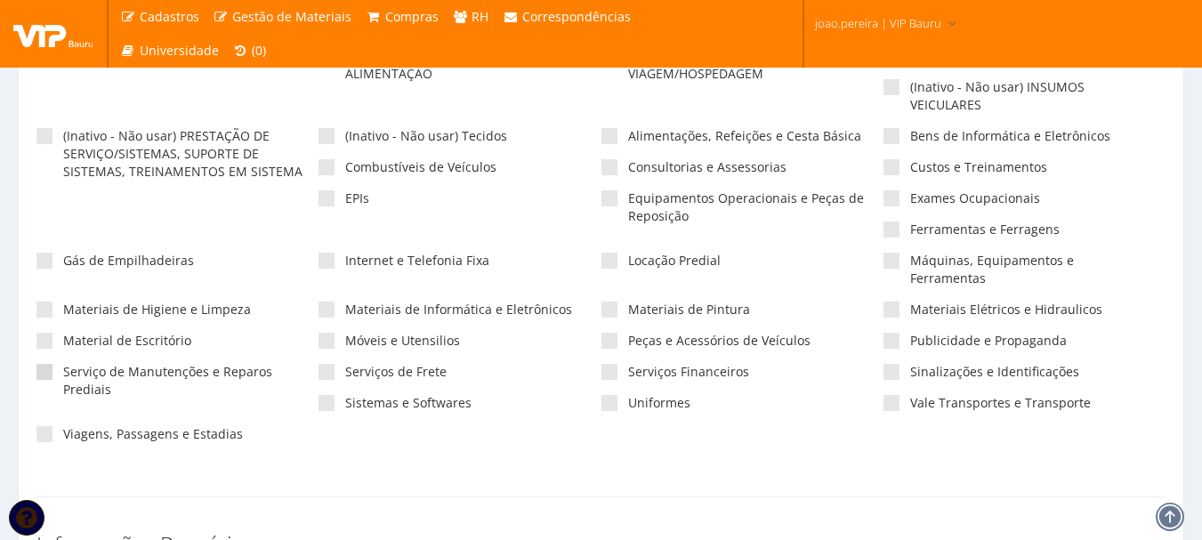
scroll to position [534, 0]
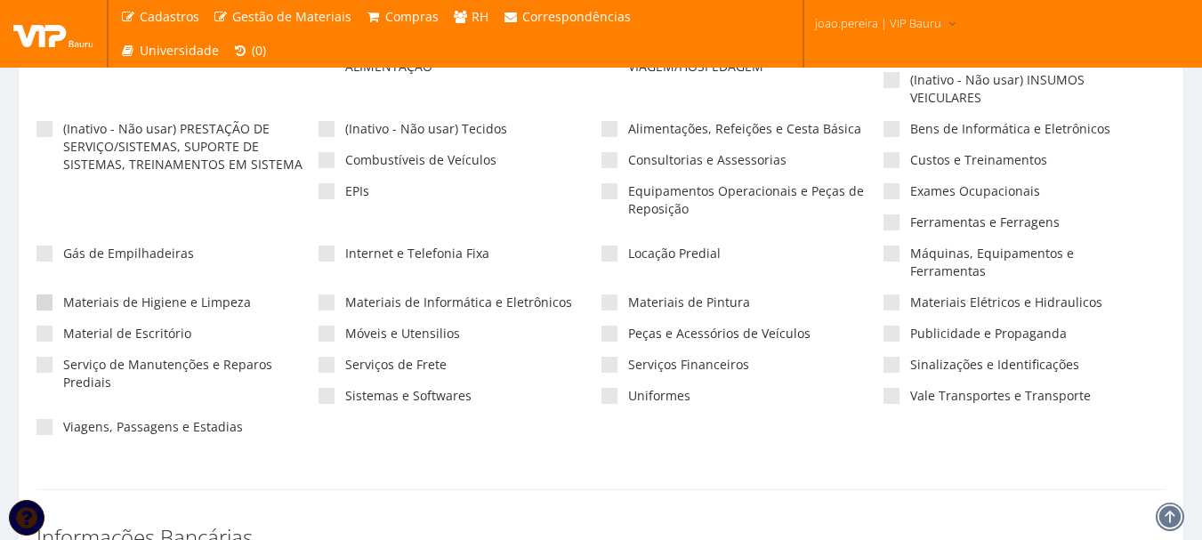
click at [45, 294] on span at bounding box center [44, 302] width 16 height 16
click at [63, 297] on input"] "Materiais de Higiene e Limpeza" at bounding box center [69, 303] width 12 height 12
checkbox input"] "true"
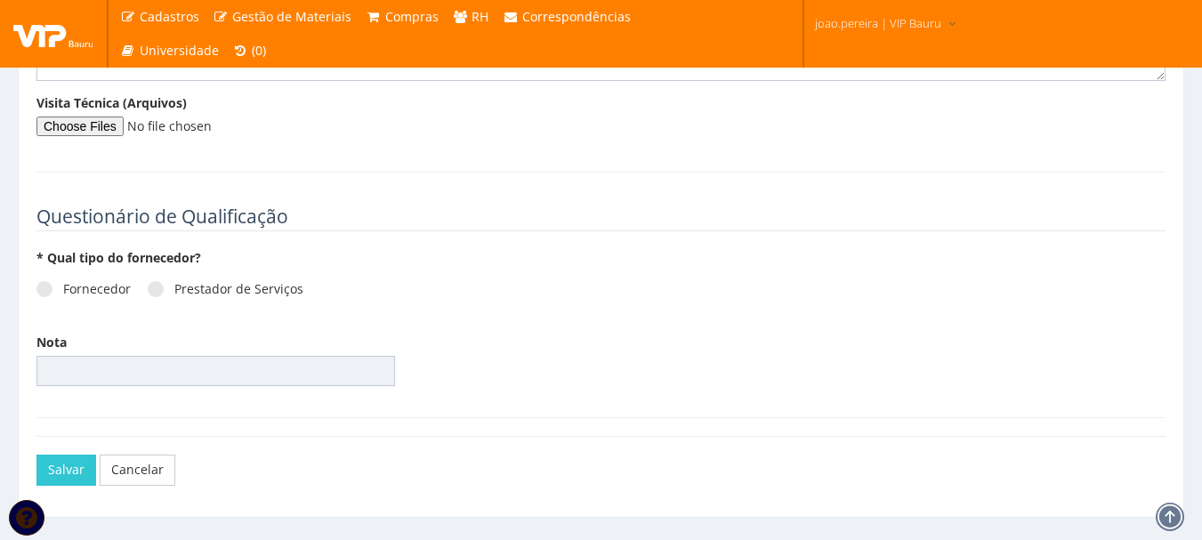
scroll to position [2429, 0]
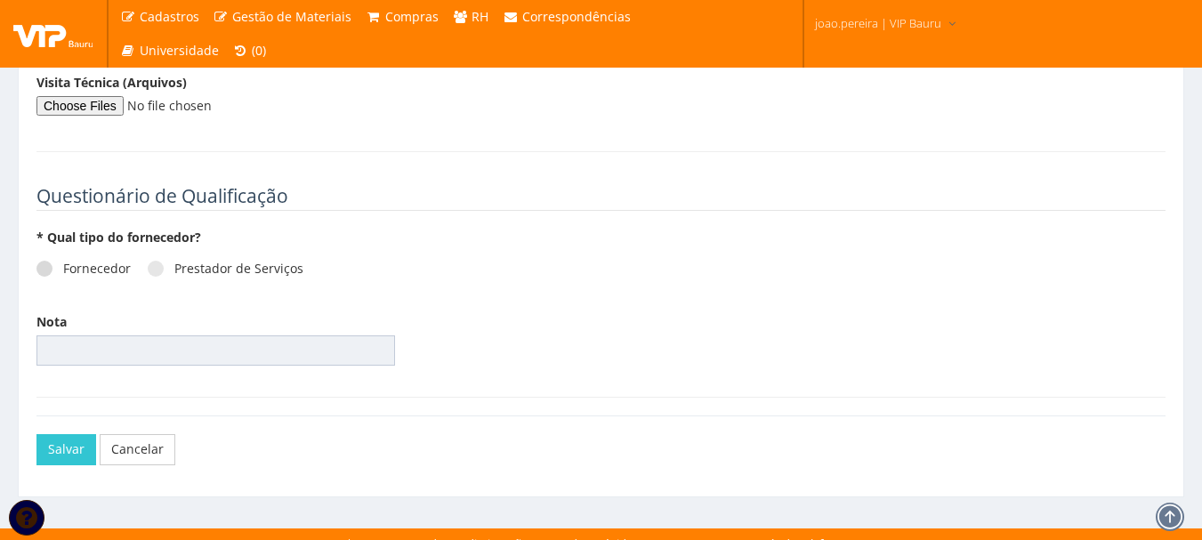
click at [52, 260] on label "Fornecedor" at bounding box center [83, 269] width 94 height 18
click at [63, 263] on input "Fornecedor" at bounding box center [69, 269] width 12 height 12
radio input "true"
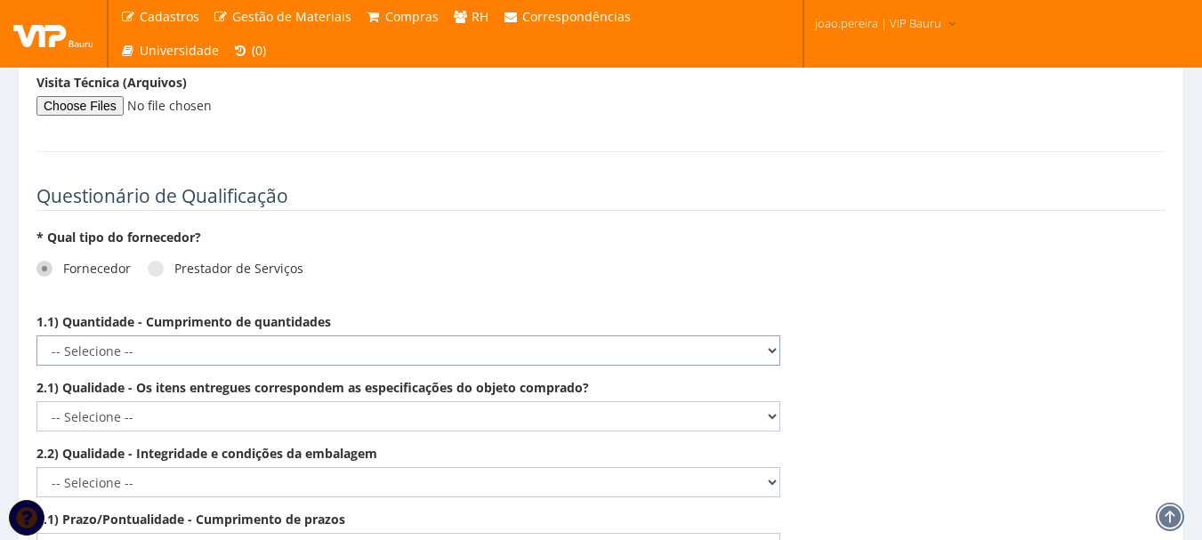
click at [758, 335] on select "-- Selecione -- Não demonstra a competência esperada Demonstra a competência em…" at bounding box center [408, 350] width 744 height 30
select select "5"
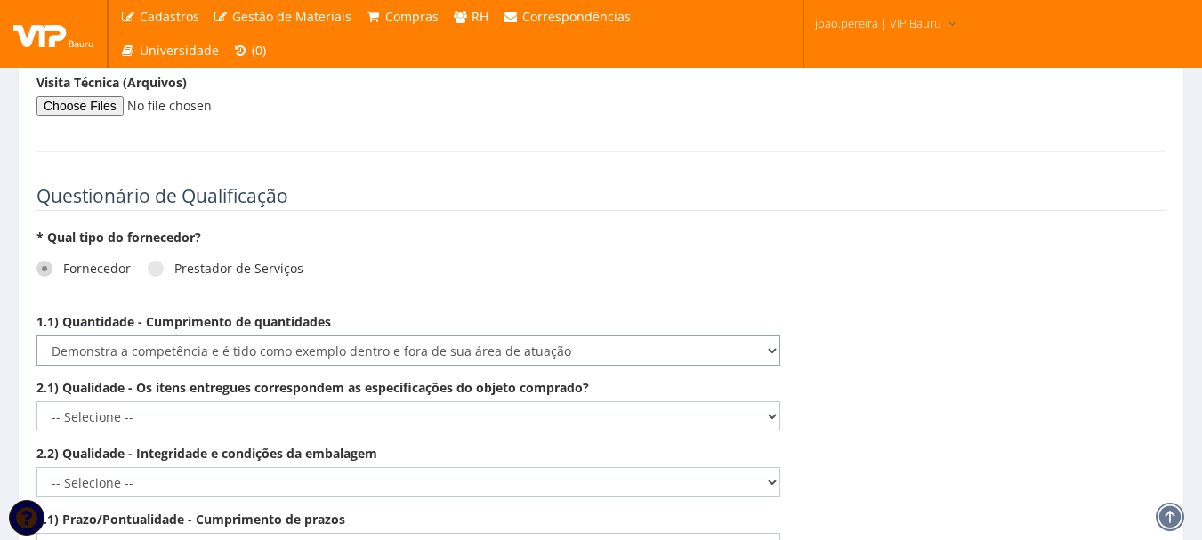
click at [36, 335] on select "-- Selecione -- Não demonstra a competência esperada Demonstra a competência em…" at bounding box center [408, 350] width 744 height 30
click at [772, 401] on select "-- Selecione -- Não demonstra a competência esperada Demonstra a competência em…" at bounding box center [408, 416] width 744 height 30
select select "5"
click at [36, 401] on select "-- Selecione -- Não demonstra a competência esperada Demonstra a competência em…" at bounding box center [408, 416] width 744 height 30
click at [734, 467] on select "-- Selecione -- Não demonstra a competência esperada Demonstra a competência em…" at bounding box center [408, 482] width 744 height 30
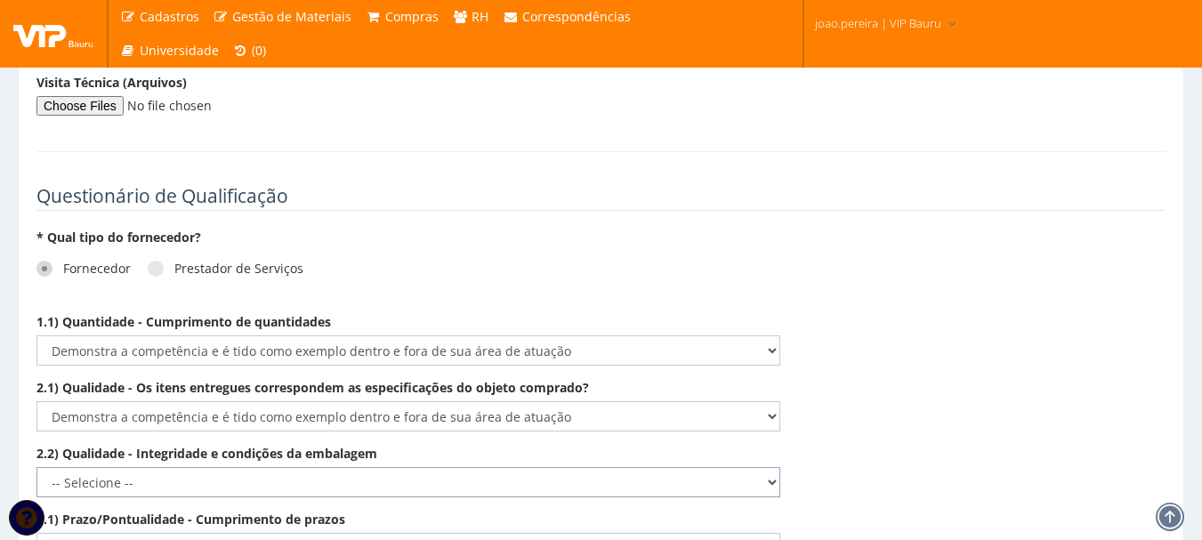
select select "5"
click at [36, 467] on select "-- Selecione -- Não demonstra a competência esperada Demonstra a competência em…" at bounding box center [408, 482] width 744 height 30
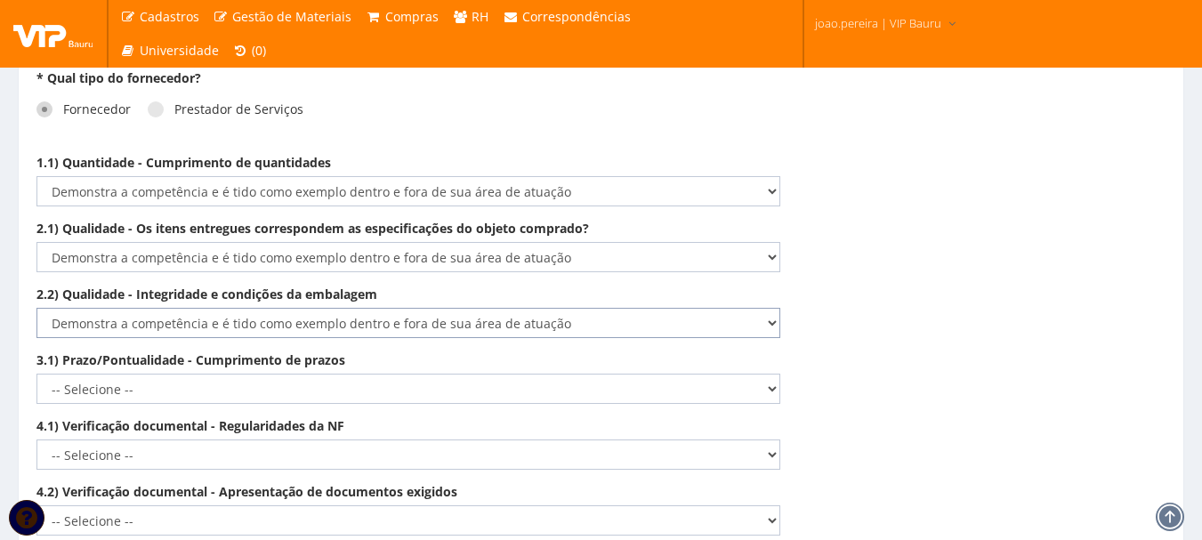
scroll to position [2607, 0]
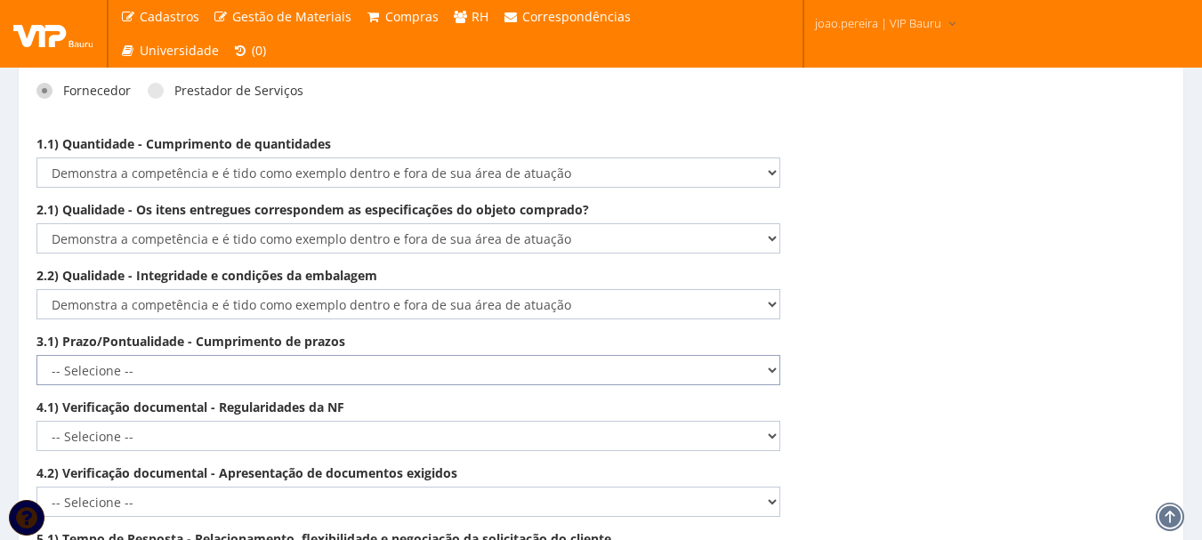
click at [620, 356] on select "-- Selecione -- Não demonstra a competência esperada Demonstra a competência em…" at bounding box center [408, 370] width 744 height 30
select select "5"
click at [36, 355] on select "-- Selecione -- Não demonstra a competência esperada Demonstra a competência em…" at bounding box center [408, 370] width 744 height 30
click at [563, 421] on select "-- Selecione -- Não demonstra a competência esperada Demonstra a competência em…" at bounding box center [408, 436] width 744 height 30
select select "5"
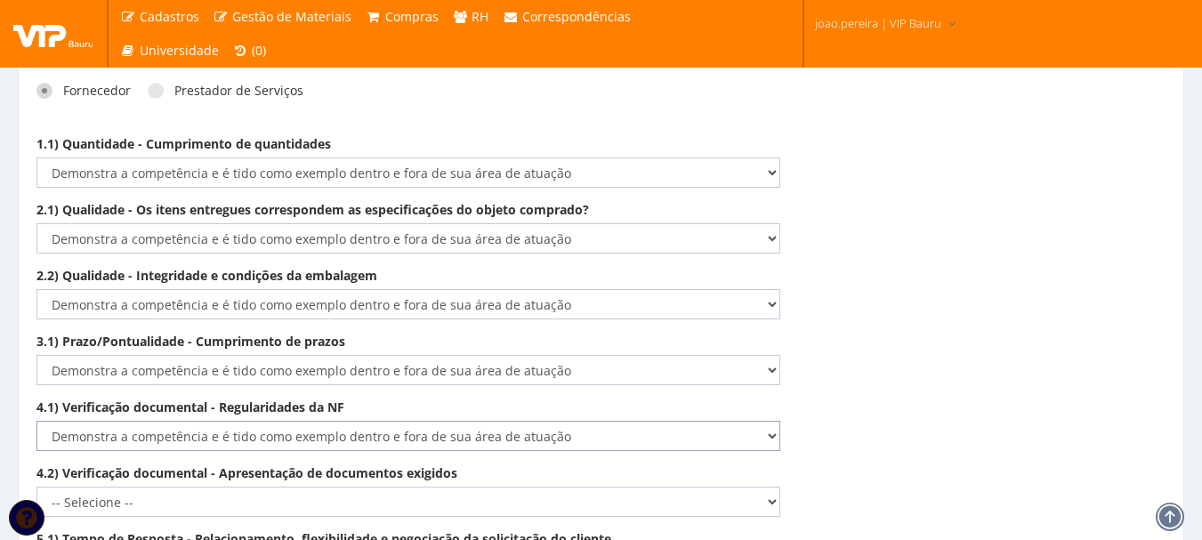
click at [36, 421] on select "-- Selecione -- Não demonstra a competência esperada Demonstra a competência em…" at bounding box center [408, 436] width 744 height 30
click at [549, 487] on select "-- Selecione -- Não demonstra a competência esperada Demonstra a competência em…" at bounding box center [408, 502] width 744 height 30
select select "5"
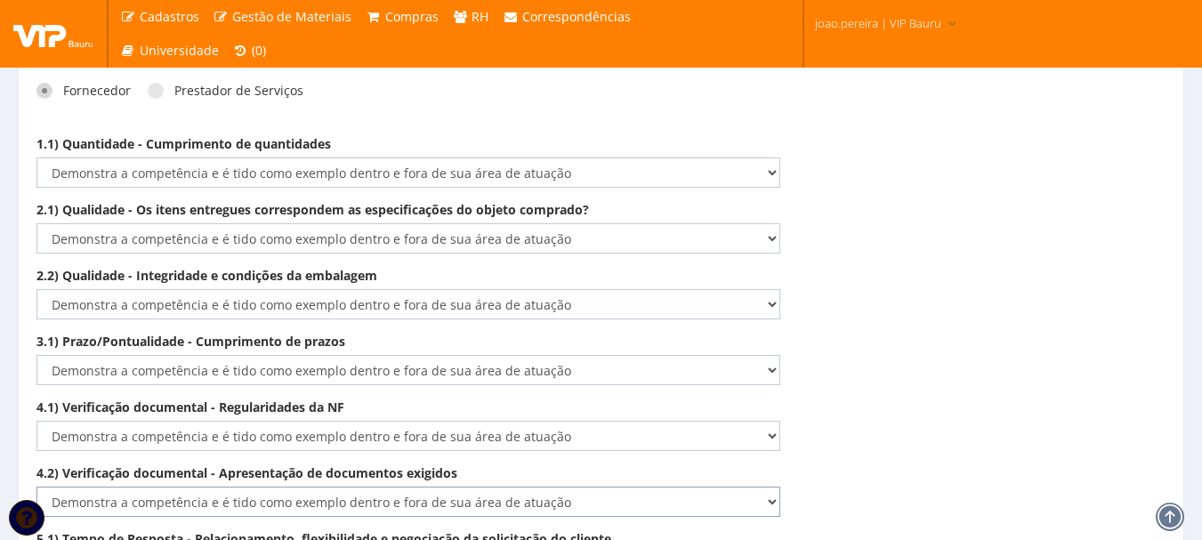
click at [36, 487] on select "-- Selecione -- Não demonstra a competência esperada Demonstra a competência em…" at bounding box center [408, 502] width 744 height 30
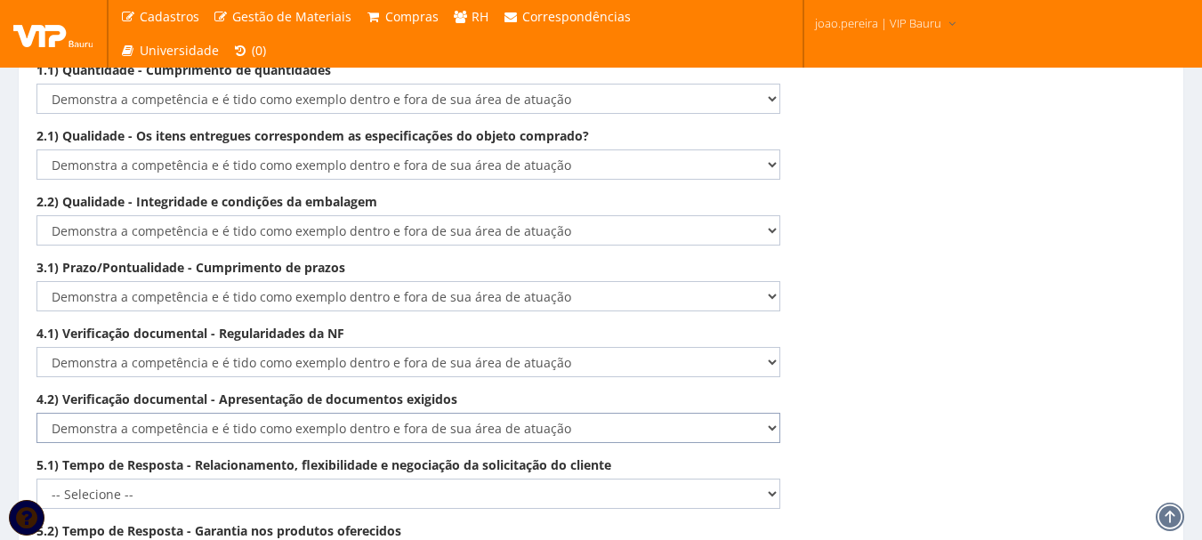
scroll to position [2785, 0]
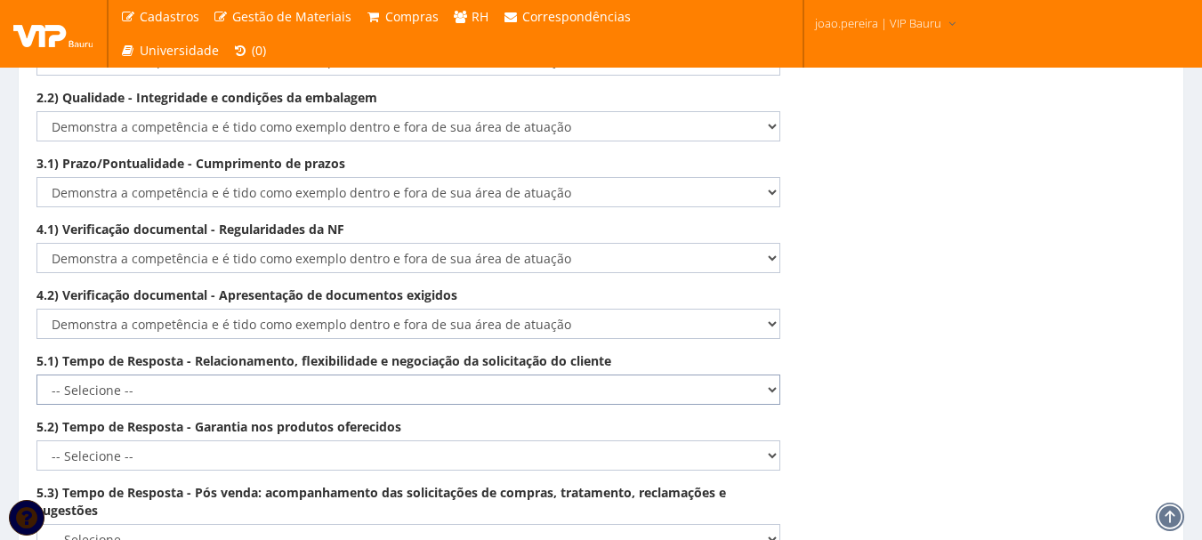
click at [464, 374] on select "-- Selecione -- Não demonstra a competência esperada Demonstra a competência em…" at bounding box center [408, 389] width 744 height 30
select select "5"
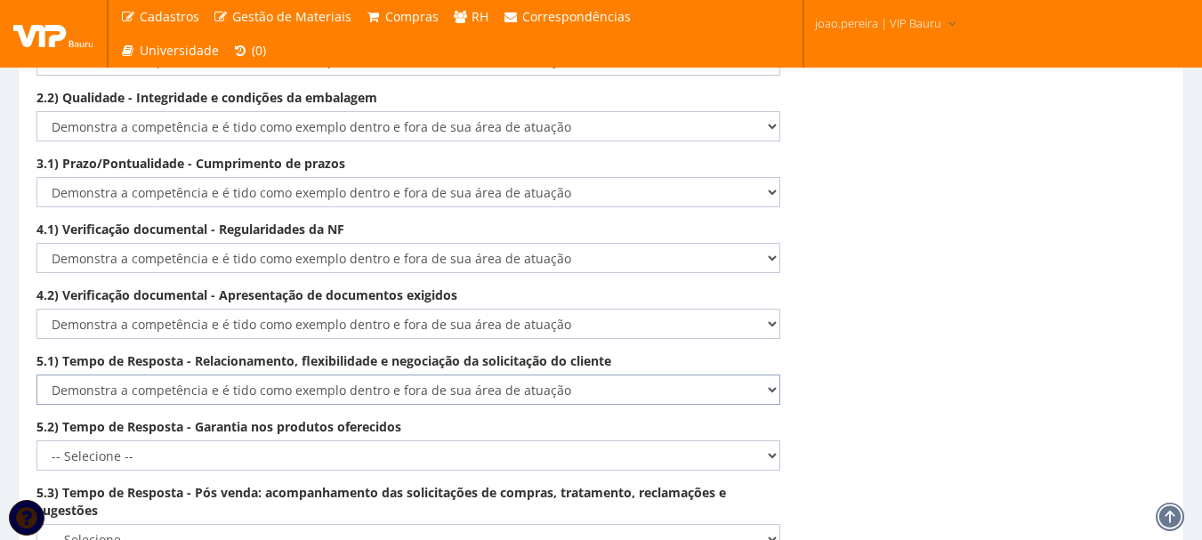
click at [36, 374] on select "-- Selecione -- Não demonstra a competência esperada Demonstra a competência em…" at bounding box center [408, 389] width 744 height 30
click at [490, 418] on div "5.2) Tempo de Resposta - Garantia nos produtos oferecidos -- Selecione -- Não d…" at bounding box center [408, 444] width 770 height 52
click at [486, 440] on select "-- Selecione -- Não demonstra a competência esperada Demonstra a competência em…" at bounding box center [408, 455] width 744 height 30
select select "5"
click at [36, 440] on select "-- Selecione -- Não demonstra a competência esperada Demonstra a competência em…" at bounding box center [408, 455] width 744 height 30
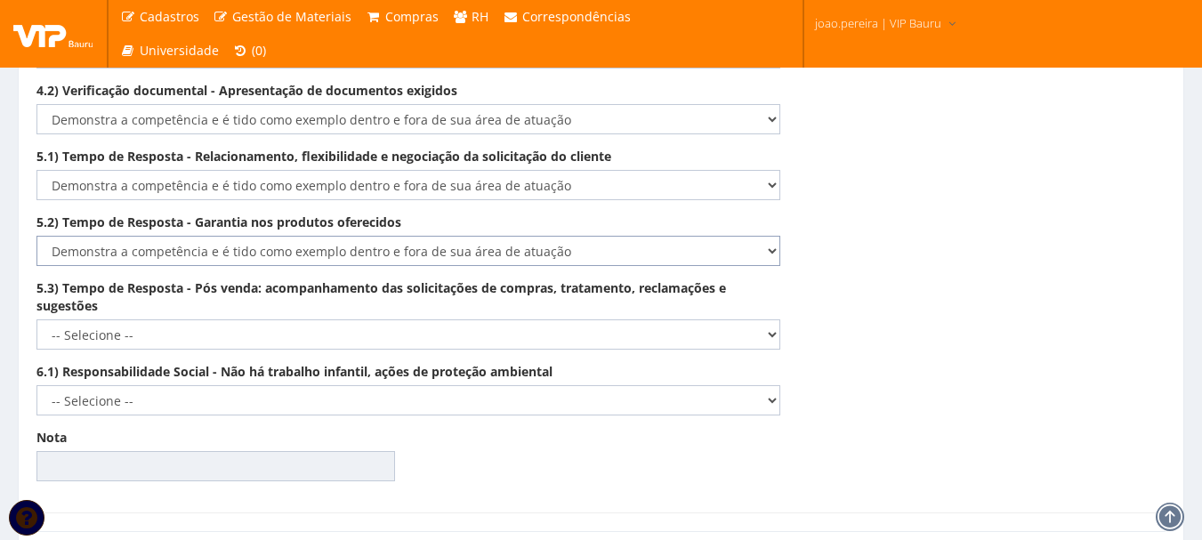
scroll to position [3052, 0]
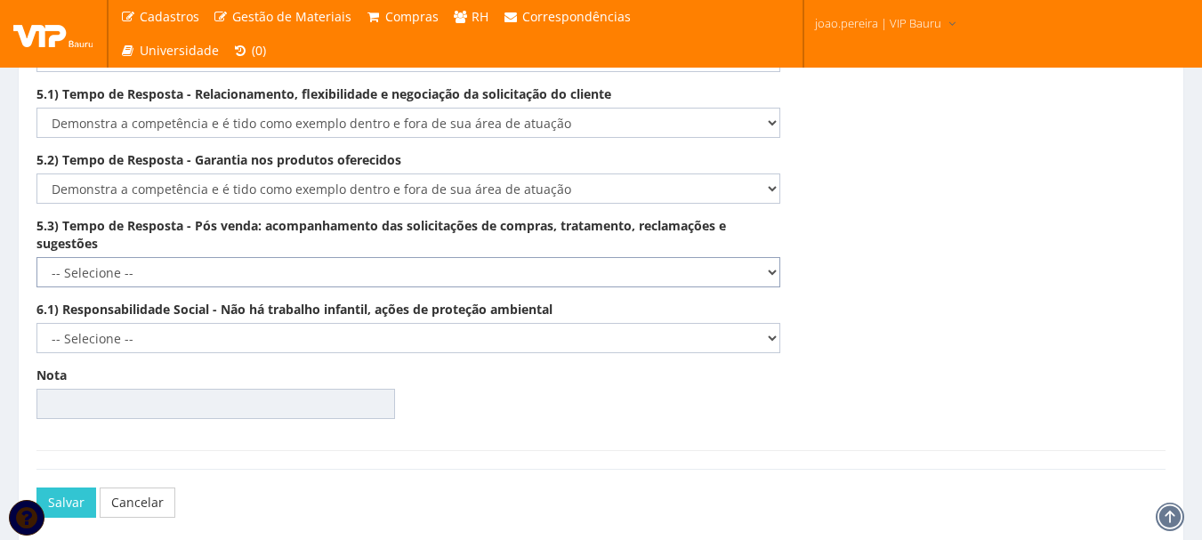
click at [507, 257] on select "-- Selecione -- Não demonstra a competência esperada Demonstra a competência em…" at bounding box center [408, 272] width 744 height 30
select select "5"
click at [36, 257] on select "-- Selecione -- Não demonstra a competência esperada Demonstra a competência em…" at bounding box center [408, 272] width 744 height 30
click at [443, 323] on select "-- Selecione -- Não demonstra a competência esperada Demonstra a competência em…" at bounding box center [408, 338] width 744 height 30
select select "5"
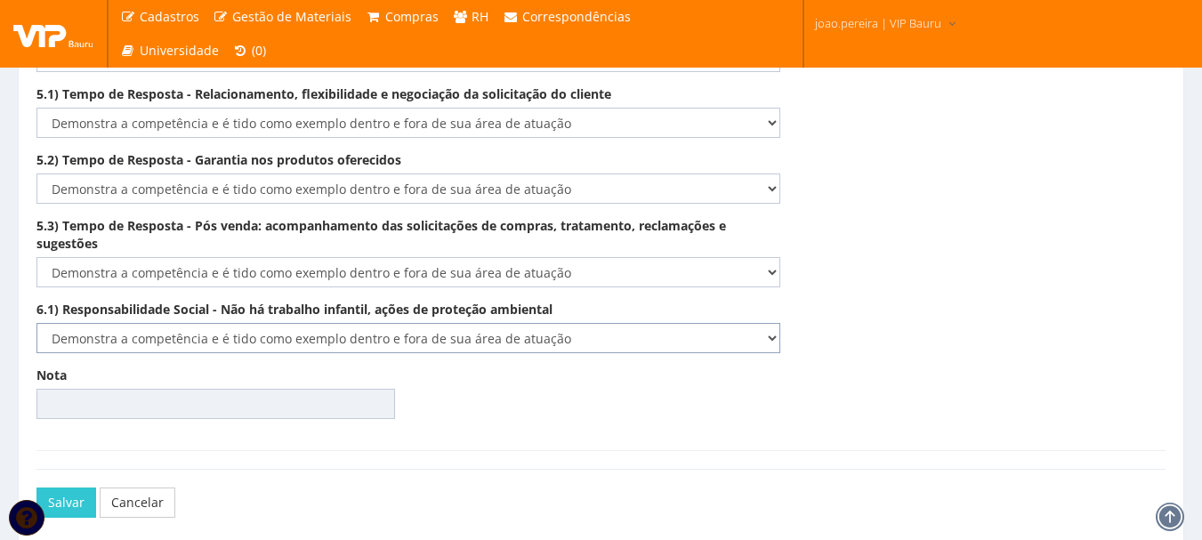
click at [36, 323] on select "-- Selecione -- Não demonstra a competência esperada Demonstra a competência em…" at bounding box center [408, 338] width 744 height 30
type input "100.00"
click at [62, 489] on button "Salvar" at bounding box center [66, 502] width 60 height 30
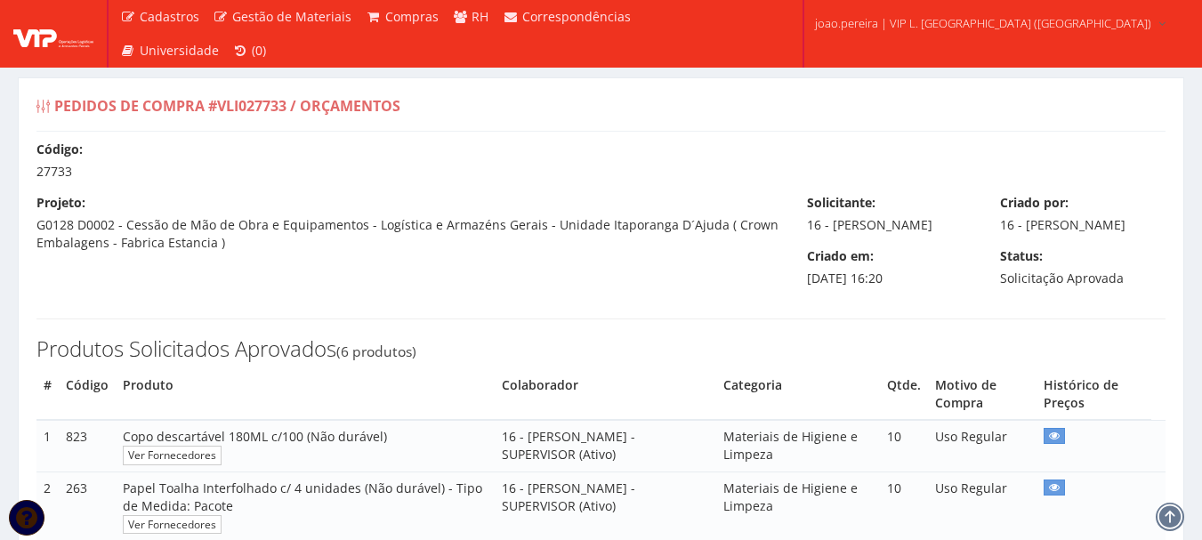
select select "0"
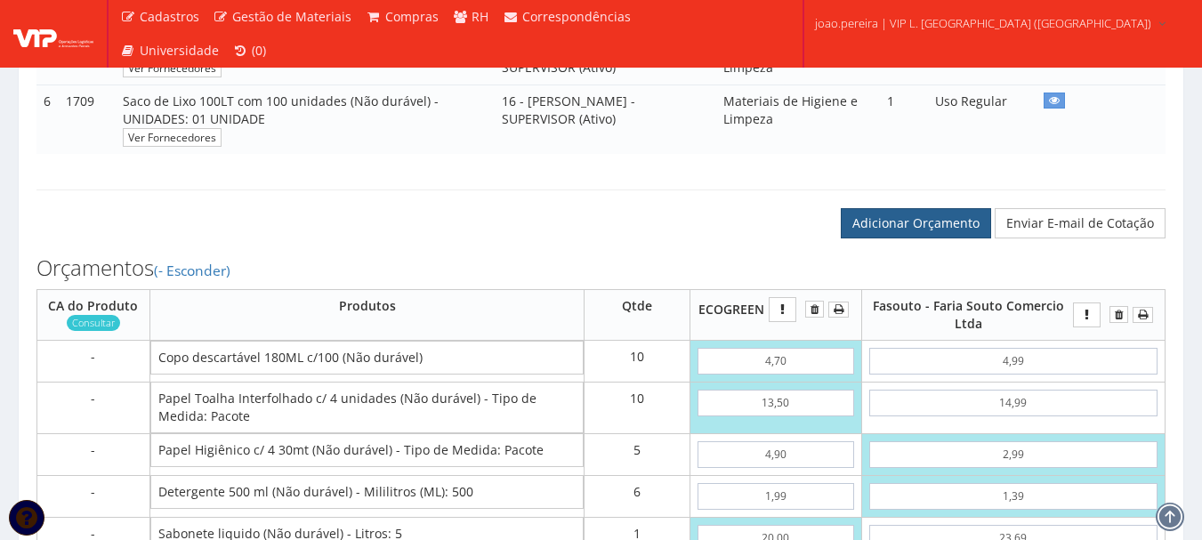
click at [898, 236] on link "Adicionar Orçamento" at bounding box center [916, 223] width 150 height 30
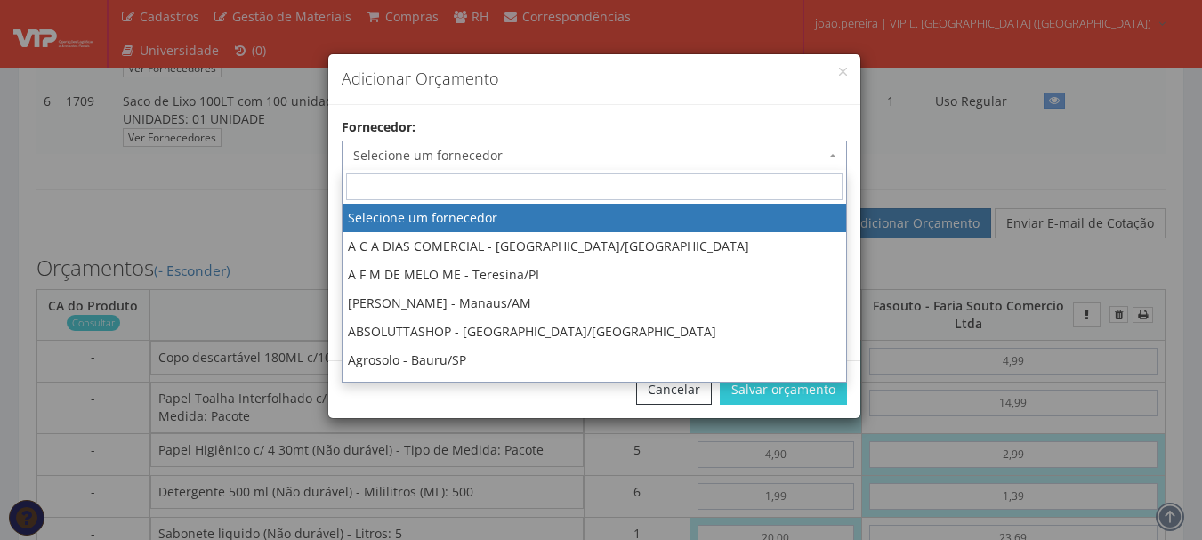
click at [559, 143] on span "Selecione um fornecedor" at bounding box center [594, 156] width 505 height 30
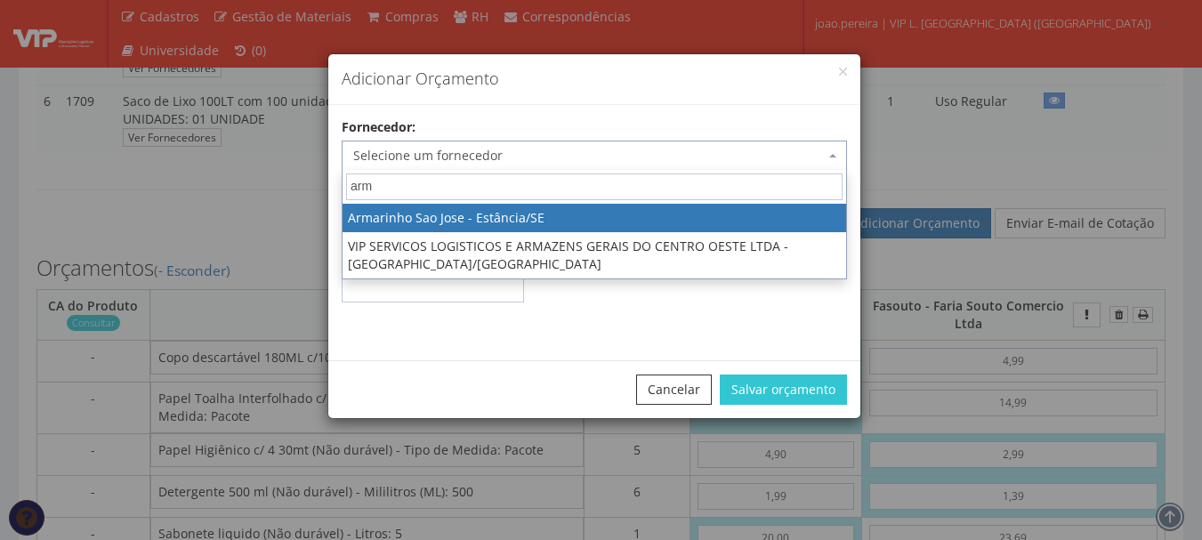
type input "arma"
select select "2620"
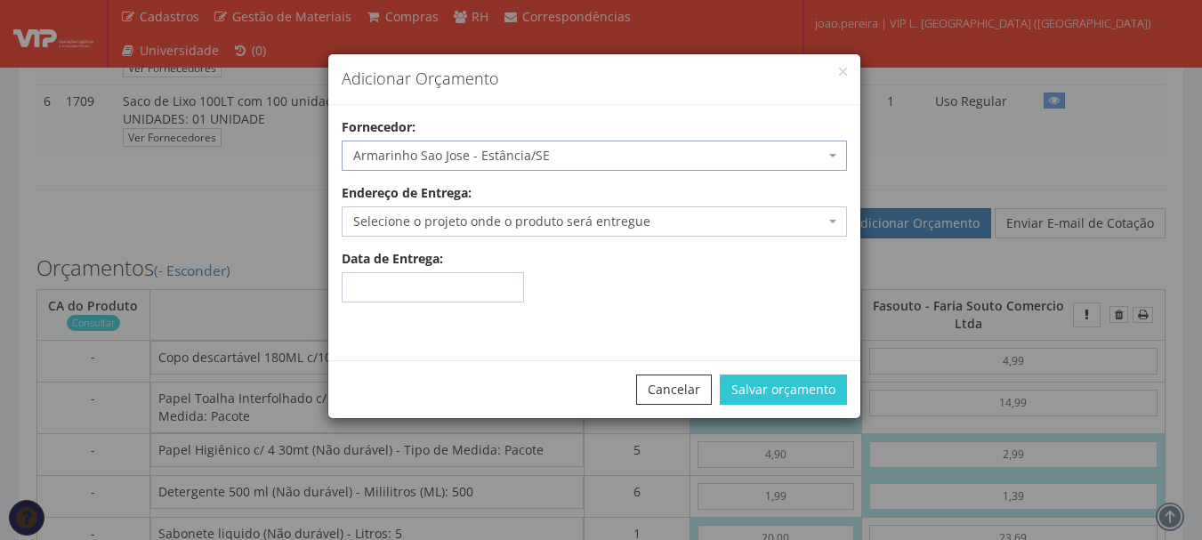
click at [528, 219] on span "Selecione o projeto onde o produto será entregue" at bounding box center [588, 222] width 471 height 18
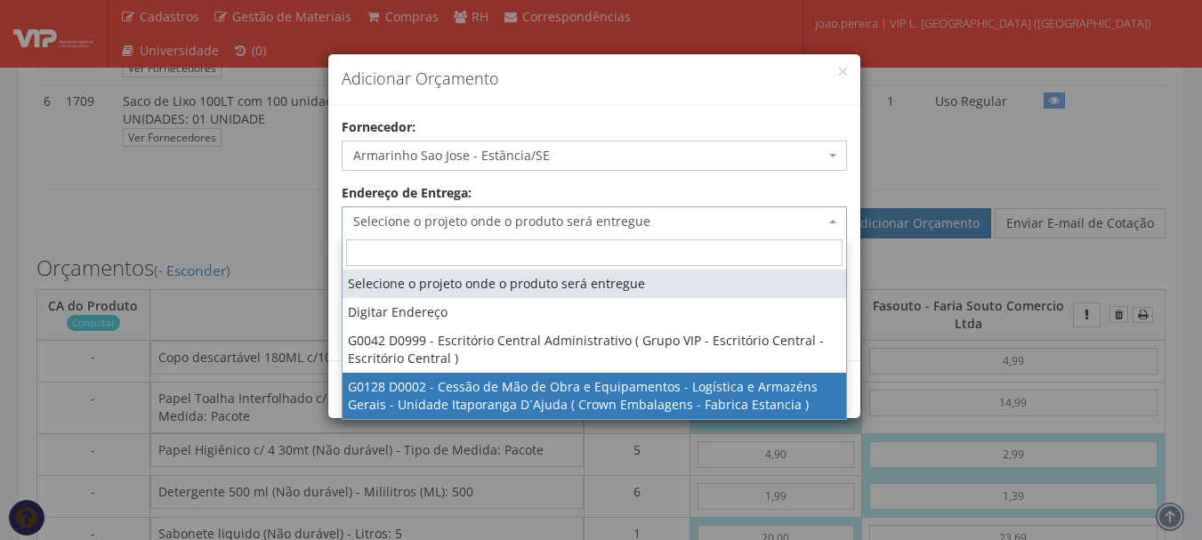
select select "128"
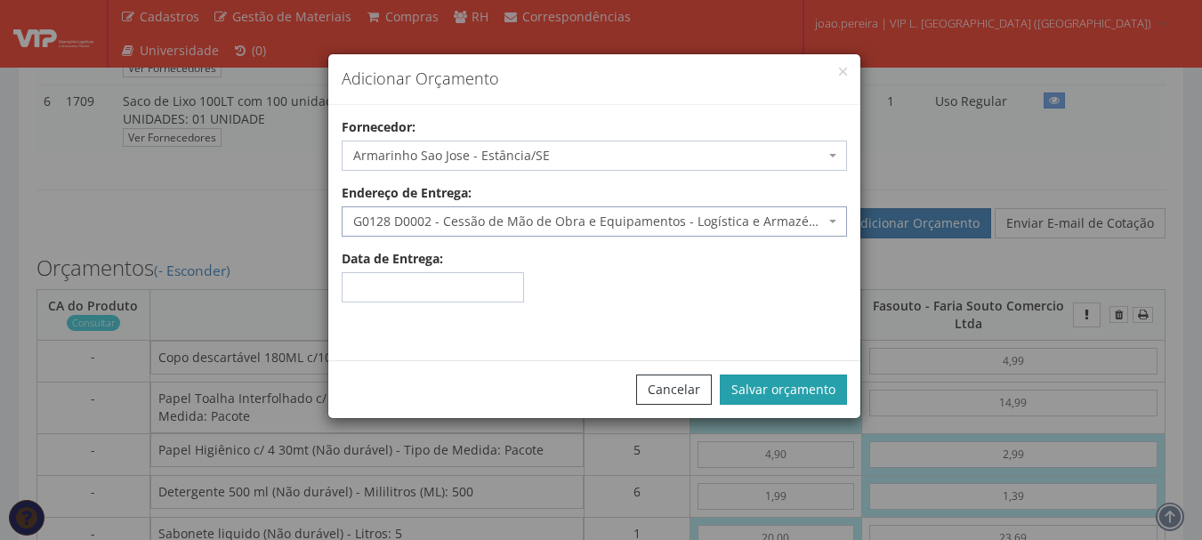
click at [777, 382] on button "Salvar orçamento" at bounding box center [783, 389] width 127 height 30
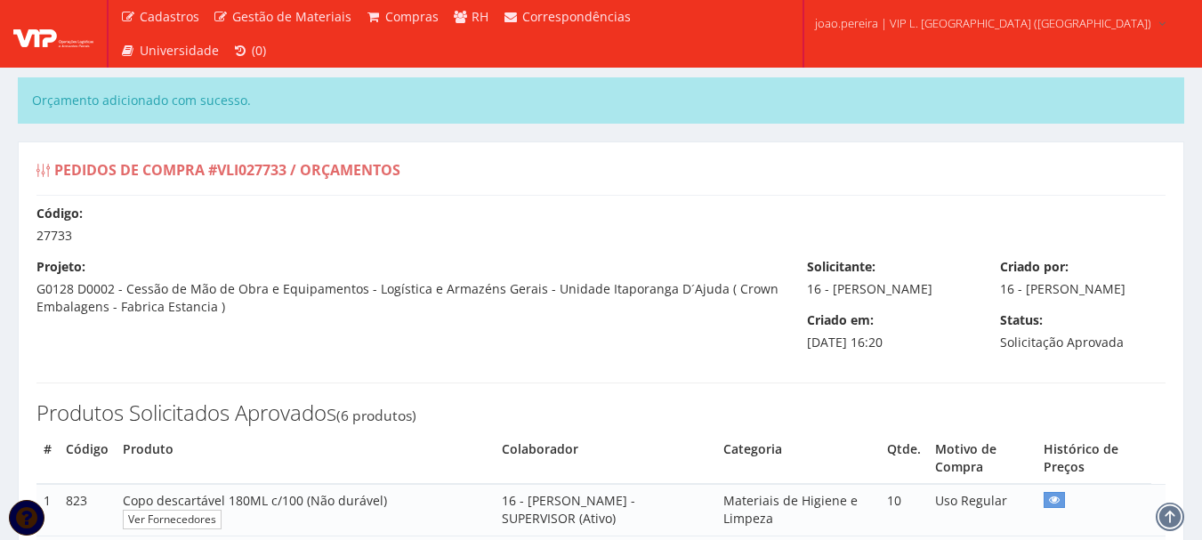
select select "0"
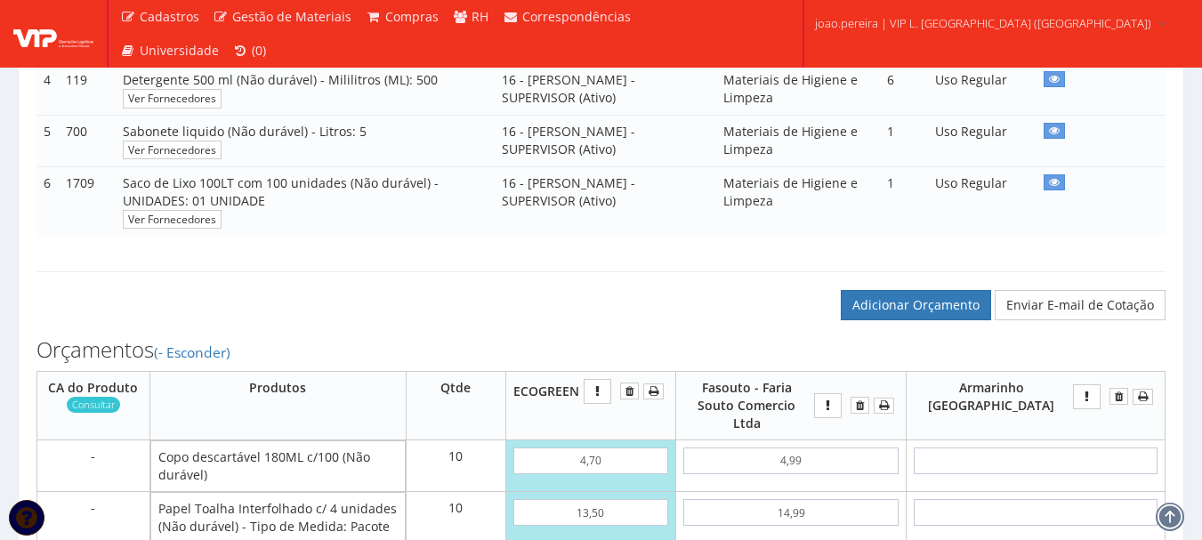
scroll to position [801, 0]
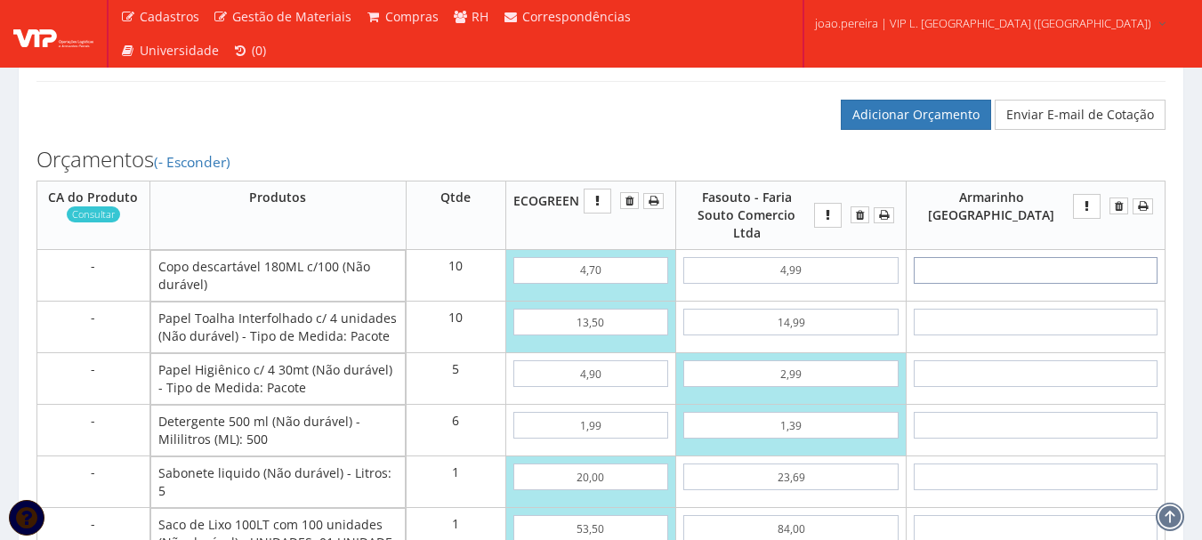
click at [1074, 269] on input "text" at bounding box center [1035, 270] width 244 height 27
type input "4"
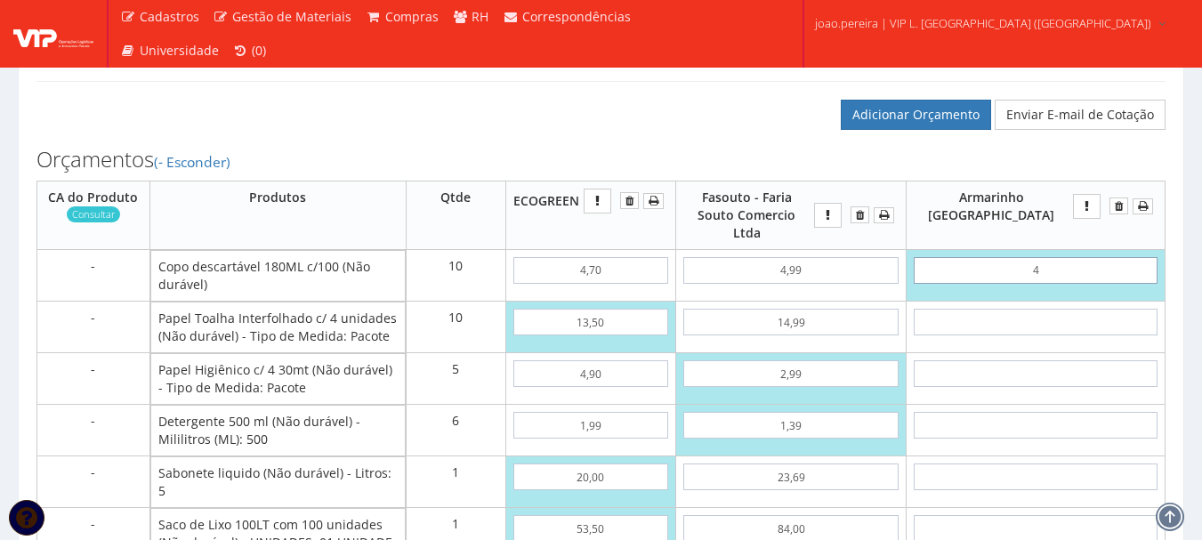
type input "40,00"
type input "45"
type input "450,00"
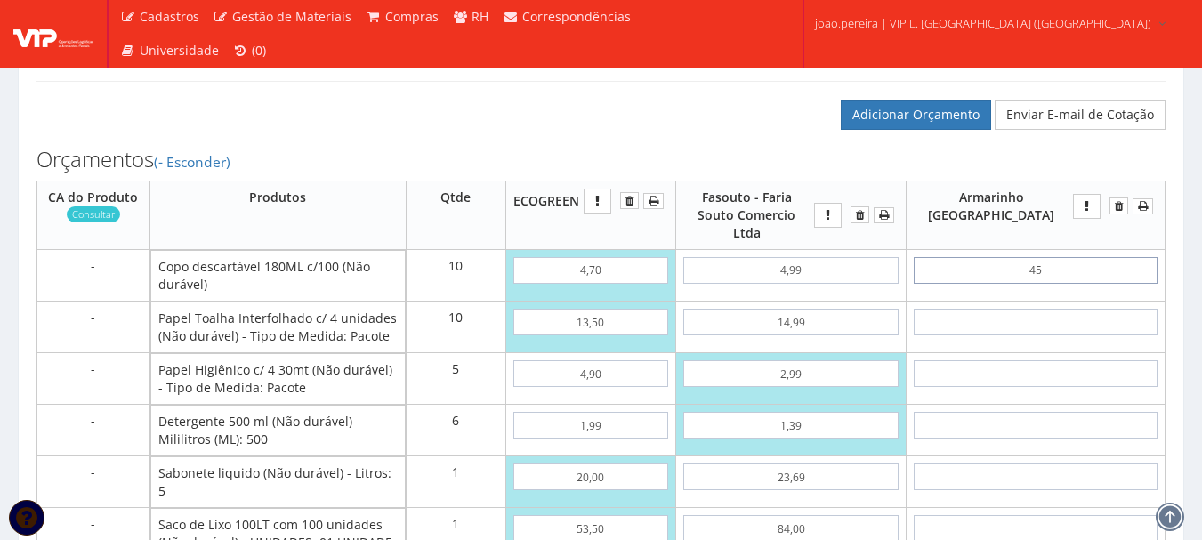
type input "4,50"
type input "45,00"
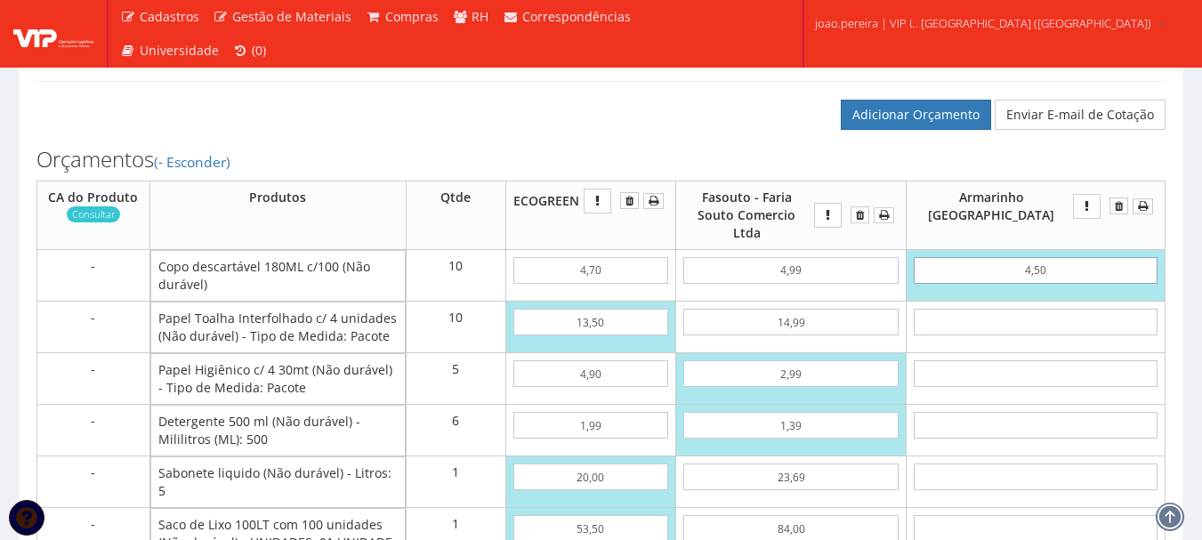
type input "4,50"
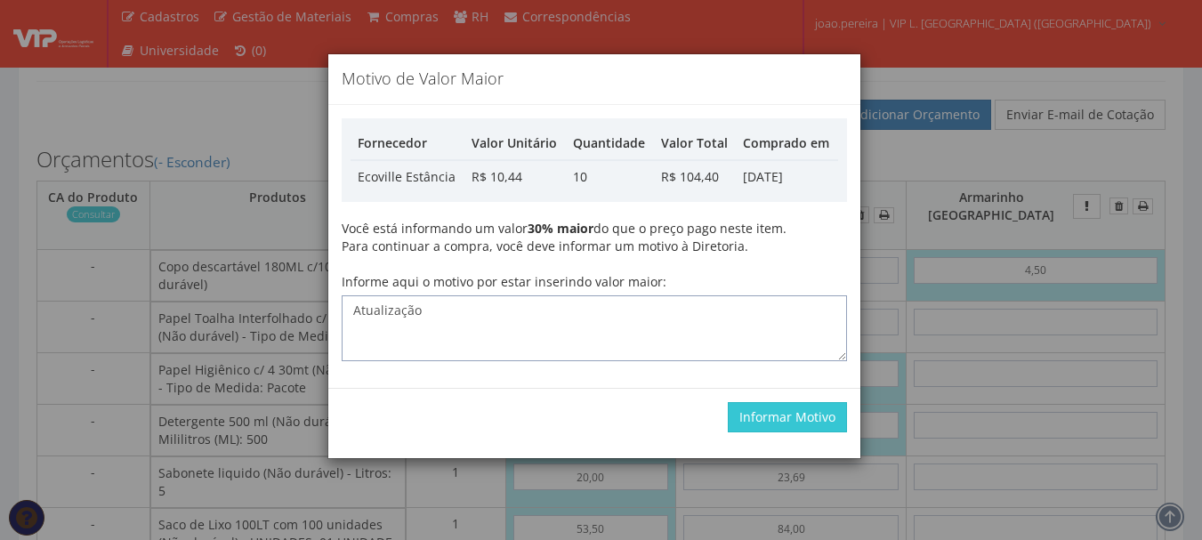
click at [623, 339] on textarea "Atualização" at bounding box center [594, 328] width 505 height 66
click at [807, 426] on button "Informar Motivo" at bounding box center [787, 417] width 119 height 30
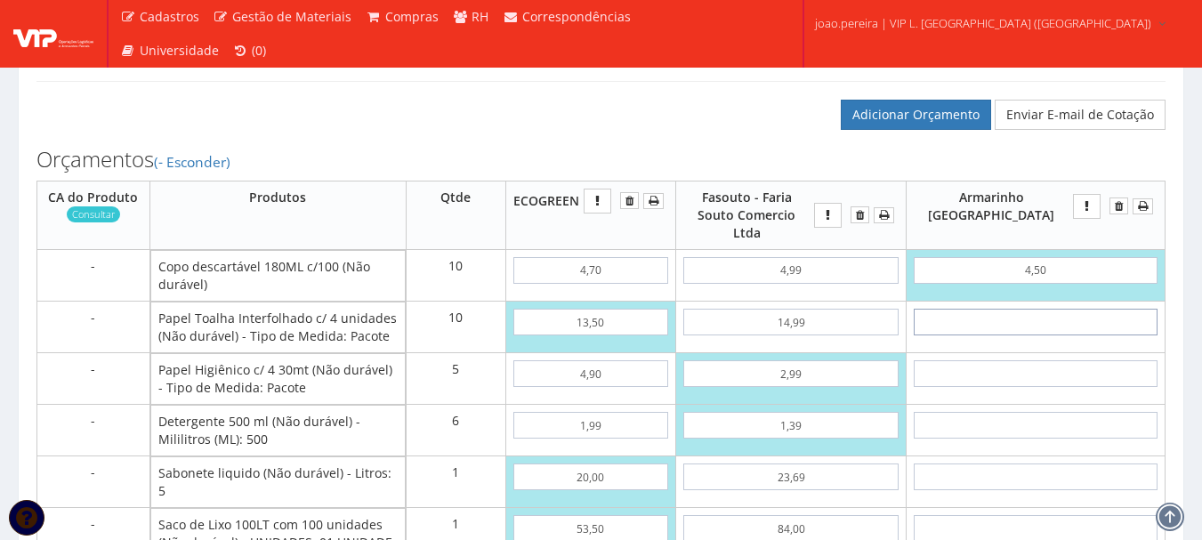
click at [1083, 315] on input "text" at bounding box center [1035, 322] width 244 height 27
type input "15"
type input "195,00"
type input "1,58"
type input "60,80"
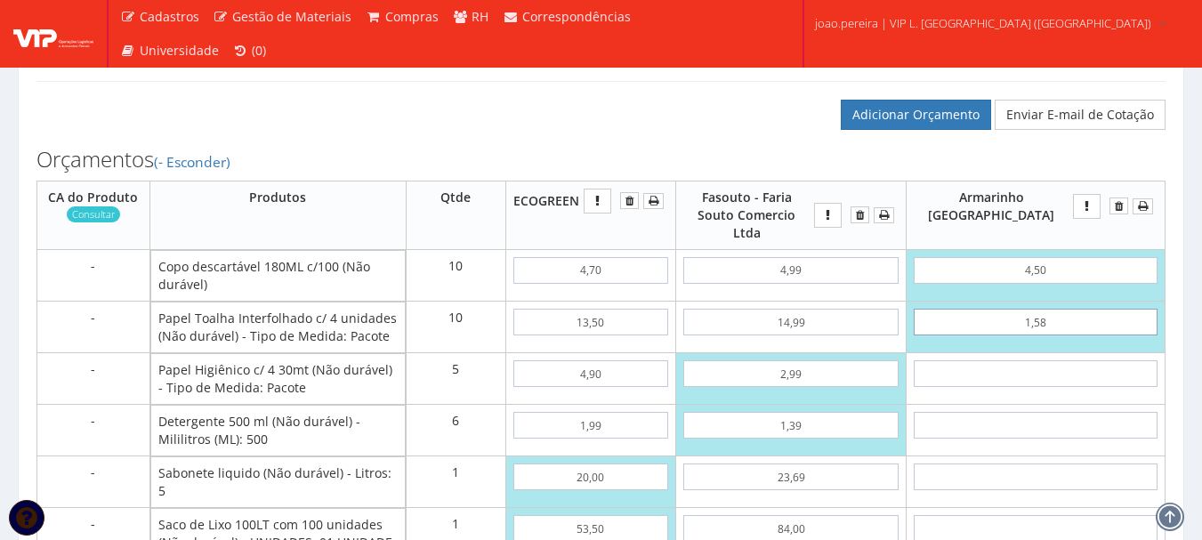
type input "15,85"
type input "203,50"
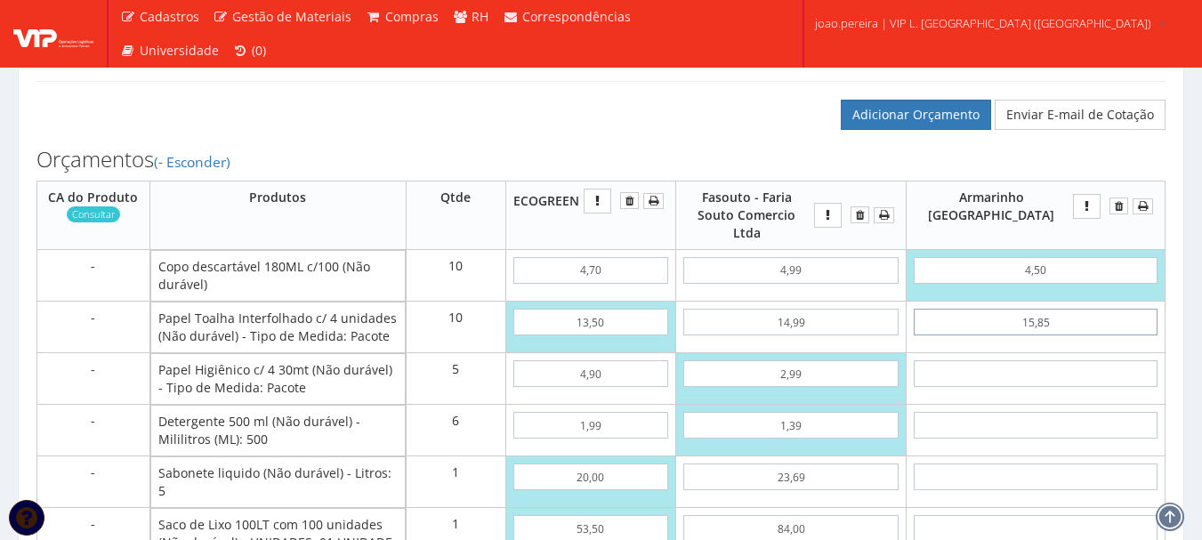
type input "15,85"
click at [1078, 361] on input "text" at bounding box center [1035, 373] width 244 height 27
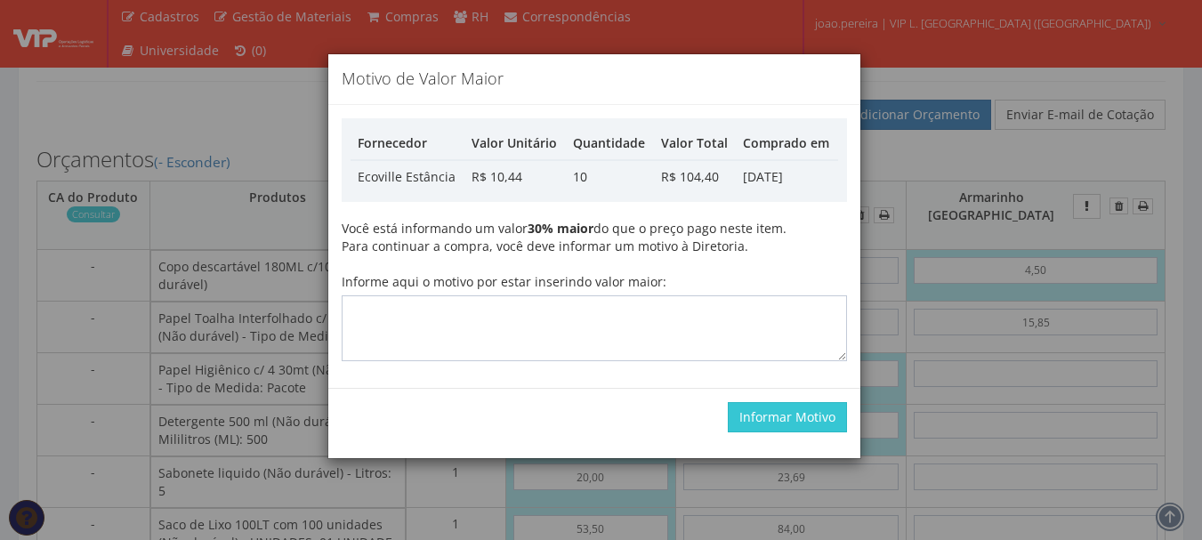
drag, startPoint x: 601, startPoint y: 284, endPoint x: 593, endPoint y: 305, distance: 22.8
click at [601, 285] on label "Informe aqui o motivo por estar inserindo valor maior:" at bounding box center [504, 282] width 325 height 18
click at [601, 295] on textarea "Informe aqui o motivo por estar inserindo valor maior:" at bounding box center [594, 328] width 505 height 66
type textarea "Atualização"
click at [800, 419] on button "Informar Motivo" at bounding box center [787, 417] width 119 height 30
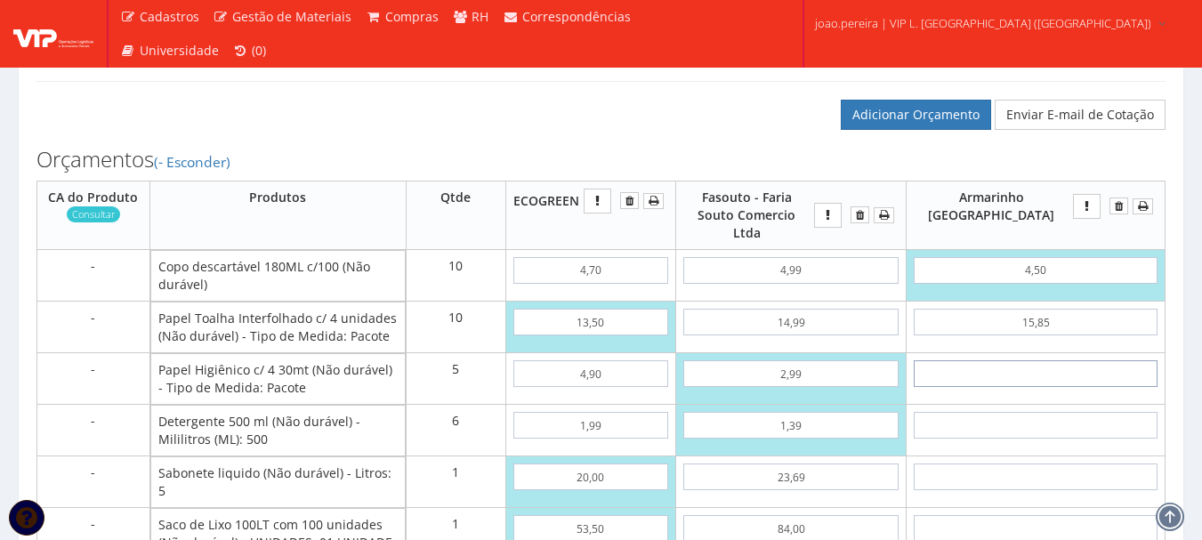
click at [1133, 363] on input "text" at bounding box center [1035, 373] width 244 height 27
type input "6"
type input "233,50"
type input "65"
type input "528,50"
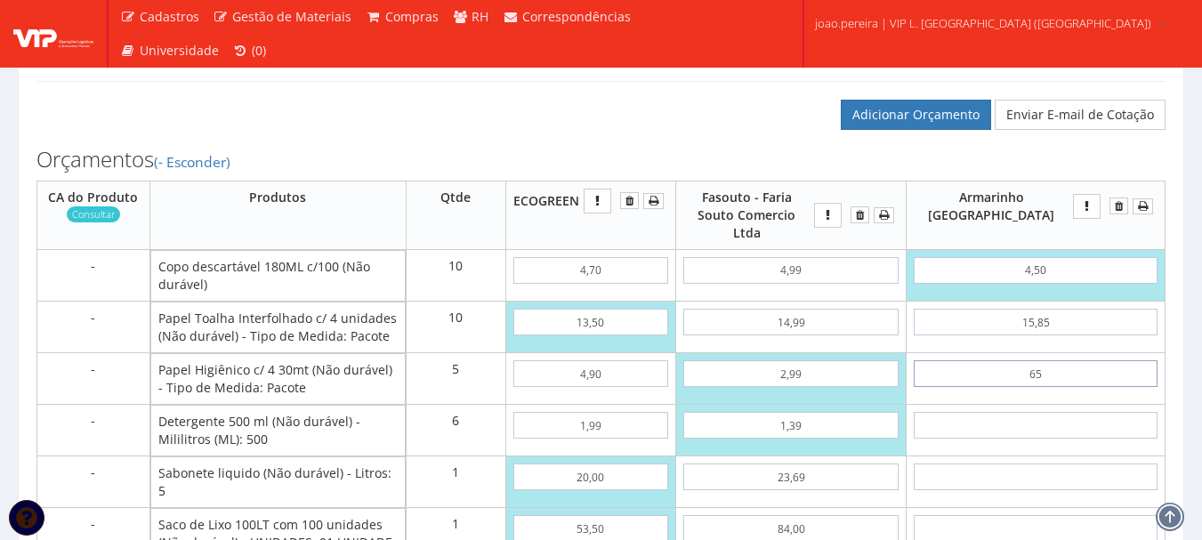
type input "6,50"
type input "236,00"
type input "6,50"
type input "2"
type input "248,00"
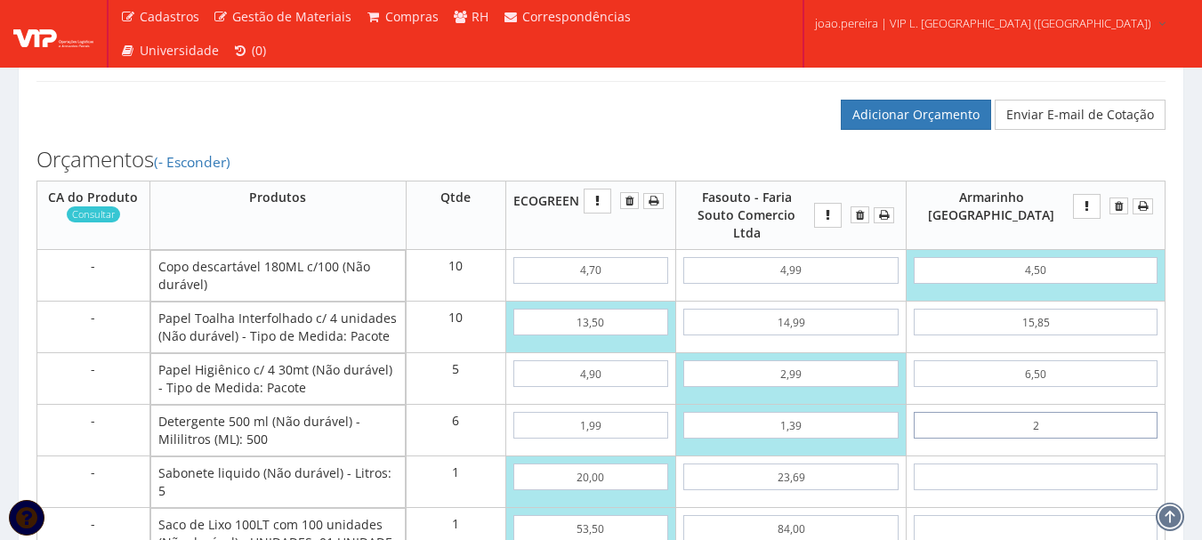
type input "23"
type input "374,00"
type input "2,35"
type input "250,10"
type input "2,35"
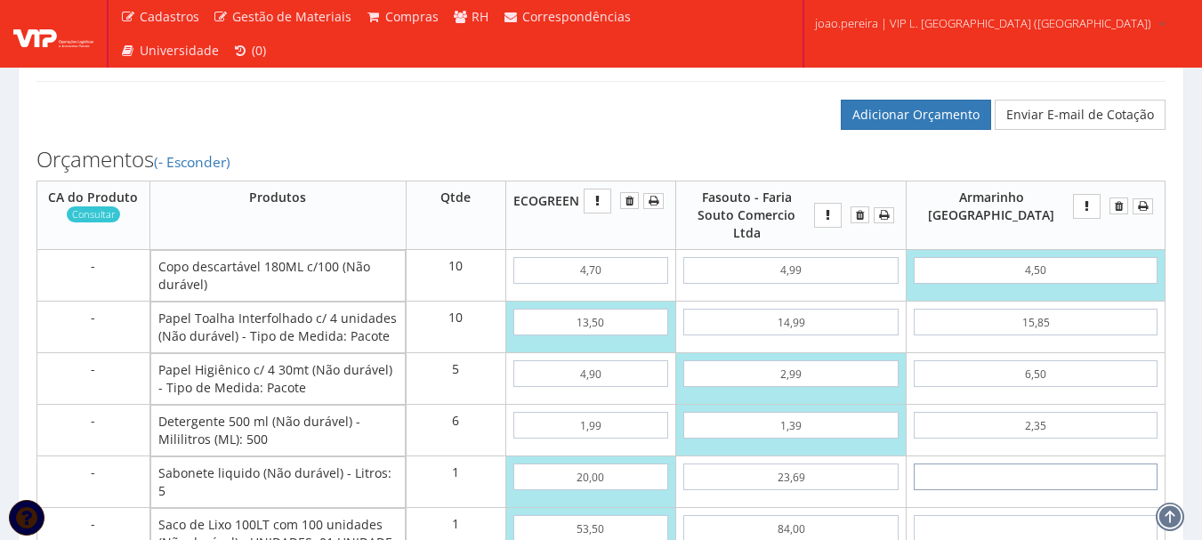
click at [1112, 473] on input "text" at bounding box center [1035, 476] width 244 height 27
type input "3"
type input "253,10"
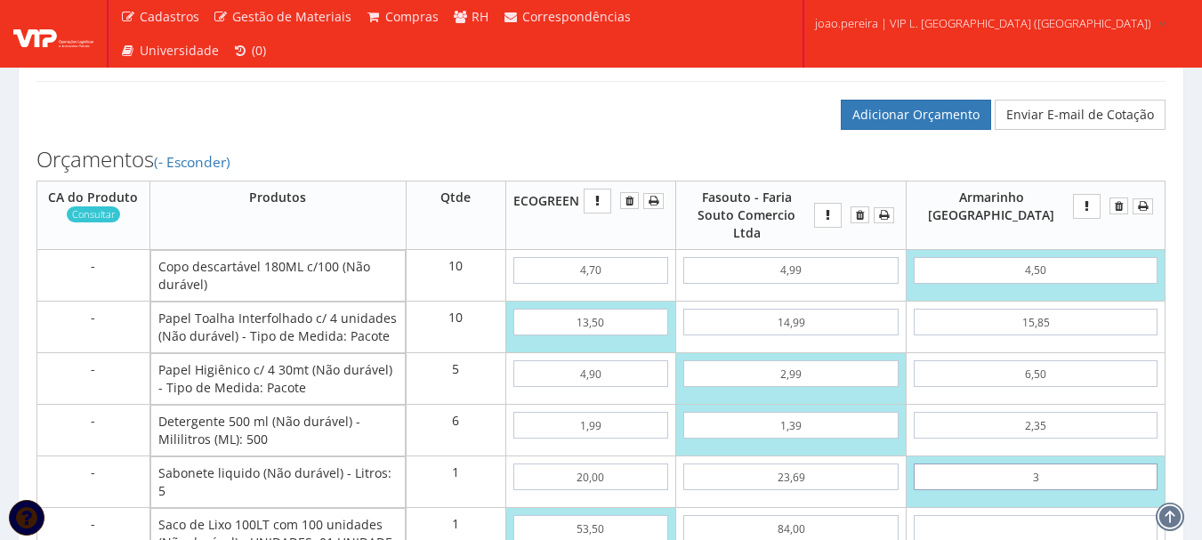
type input "39"
type input "289,10"
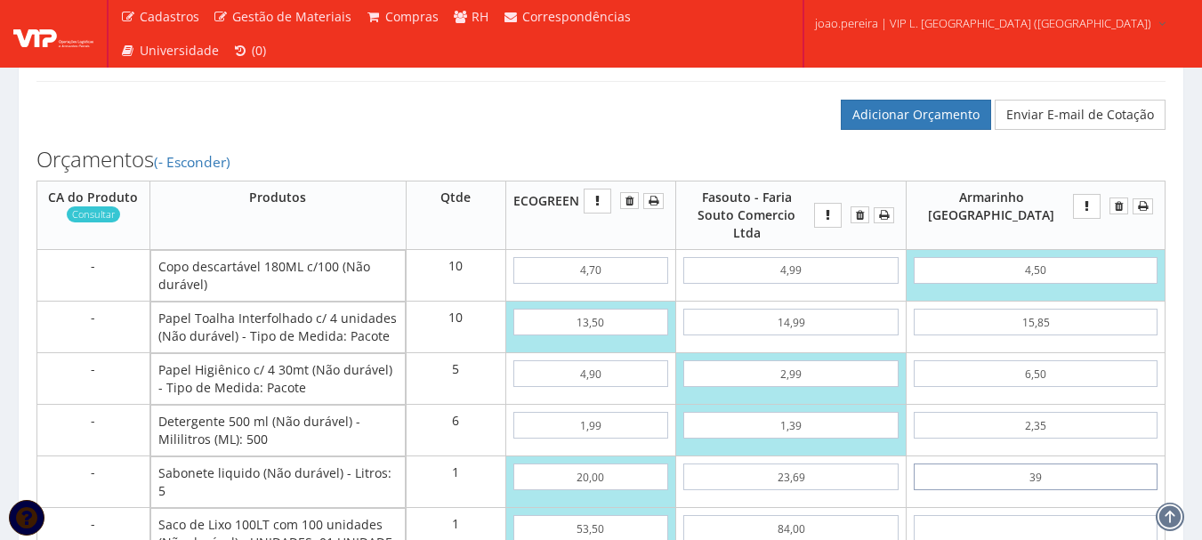
type input "3,96"
type input "254,06"
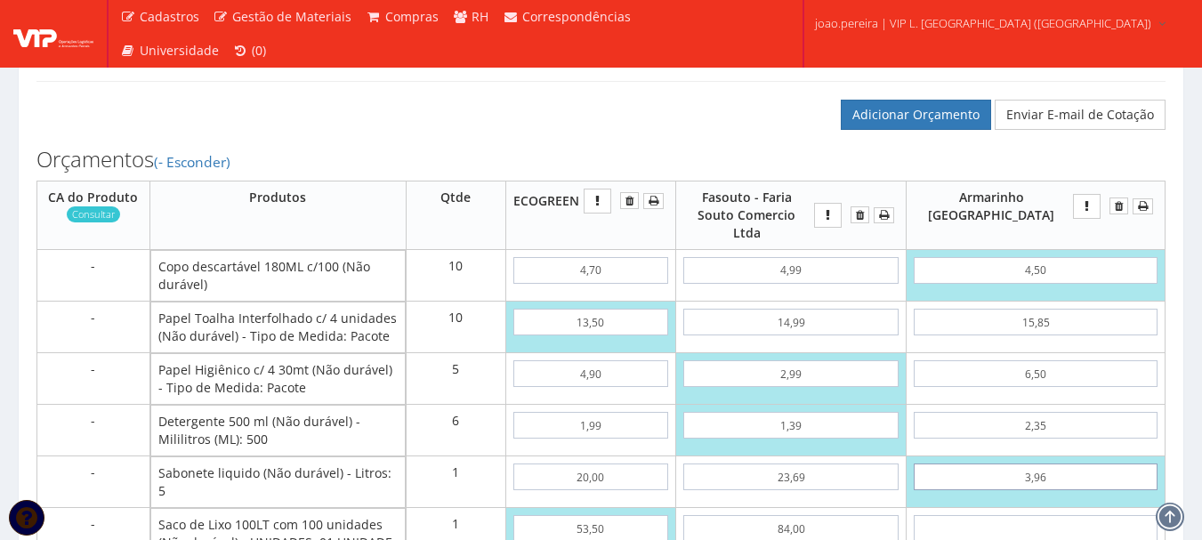
type input "39,60"
type input "289,70"
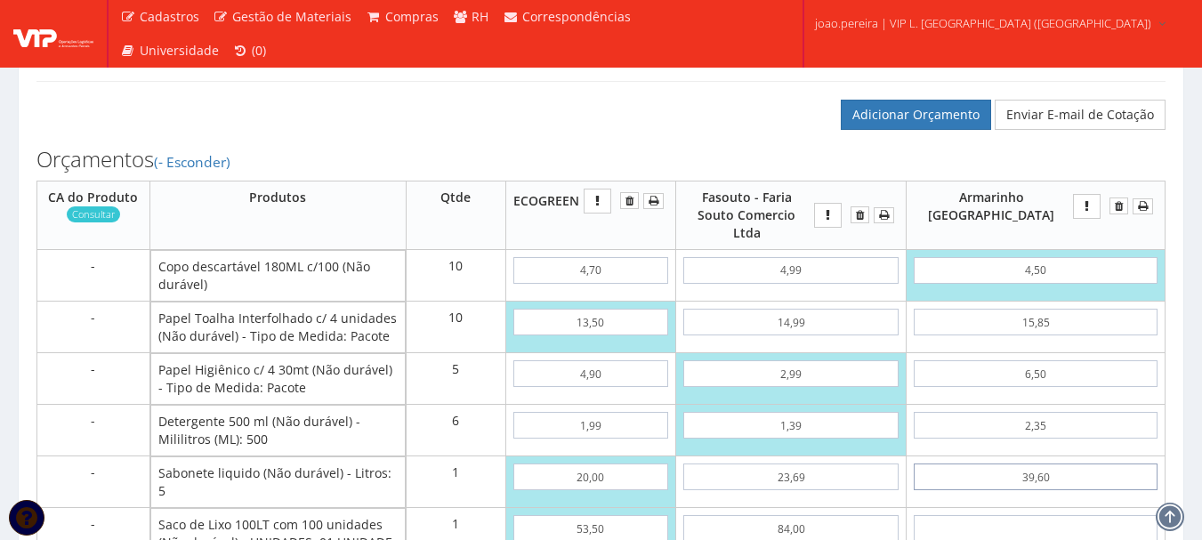
type input "39,60"
type input "5"
type input "294,70"
type input "55"
type input "344,70"
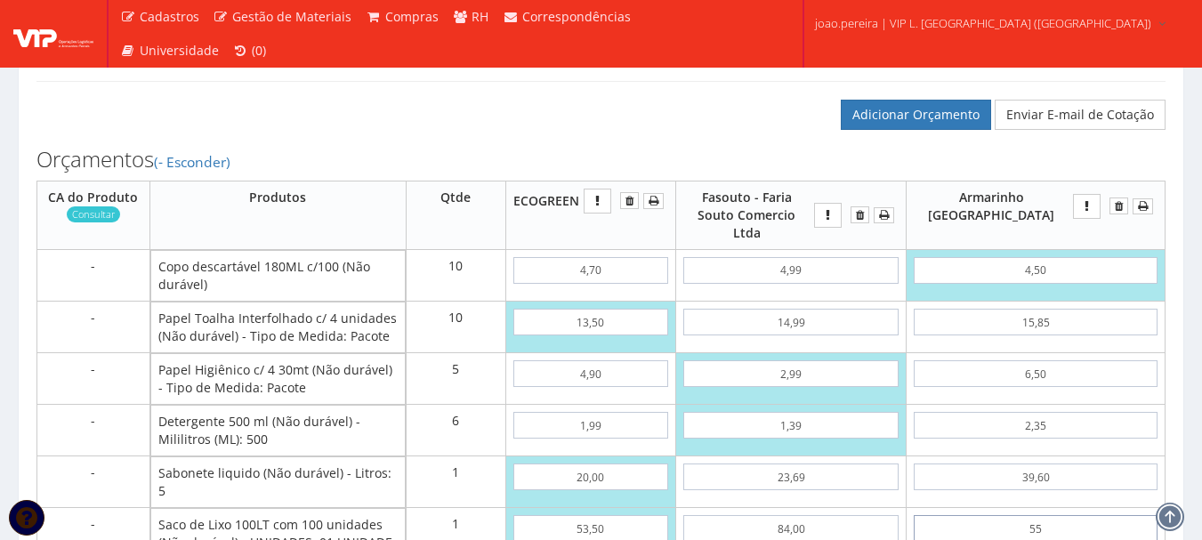
type input "5,52"
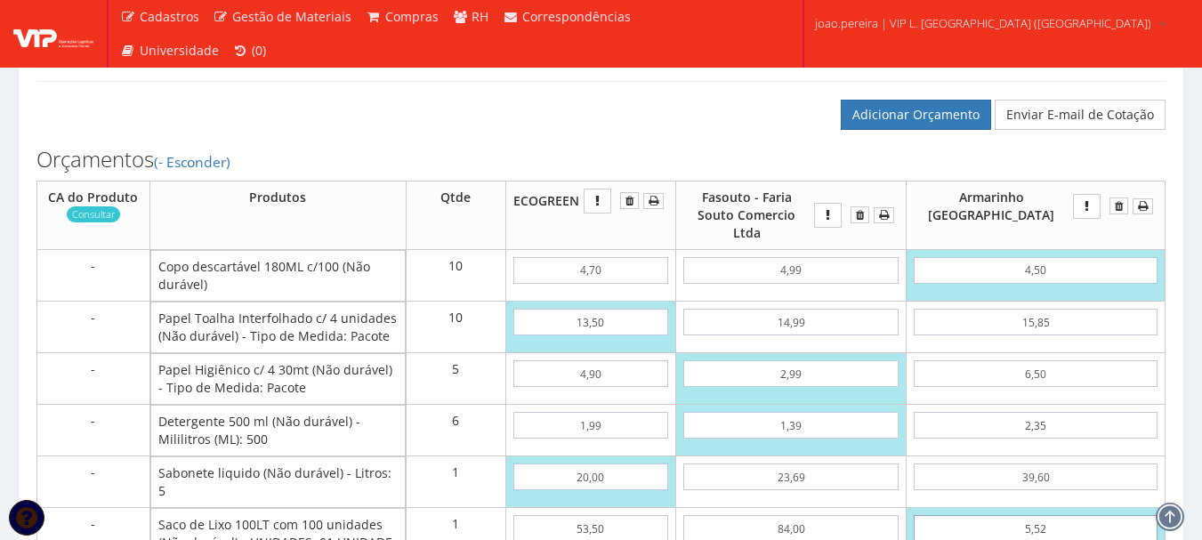
type input "295,22"
type input "55,20"
type input "344,90"
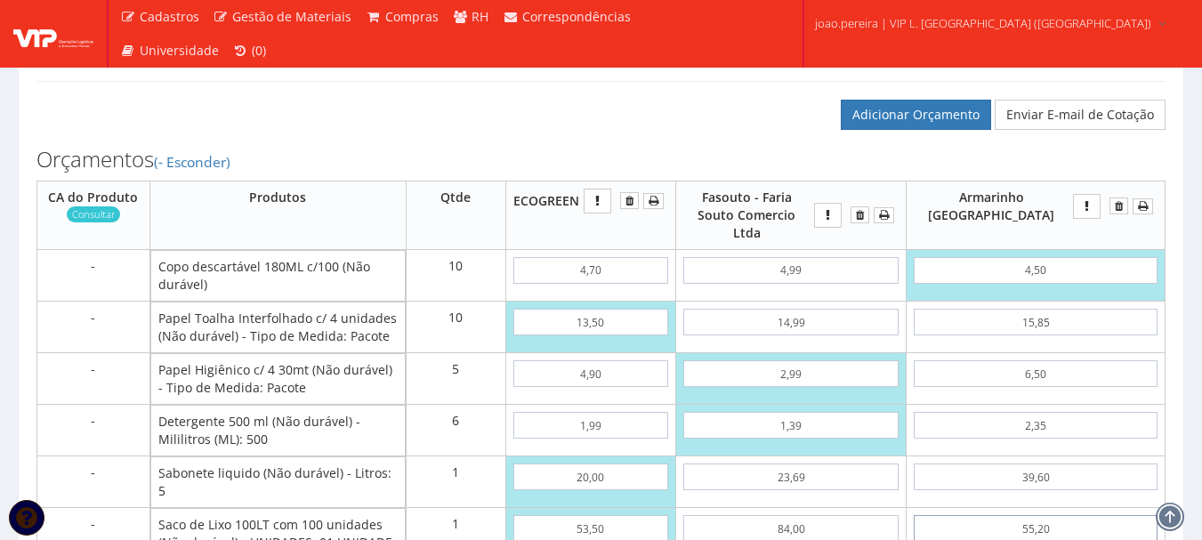
type input "55,20"
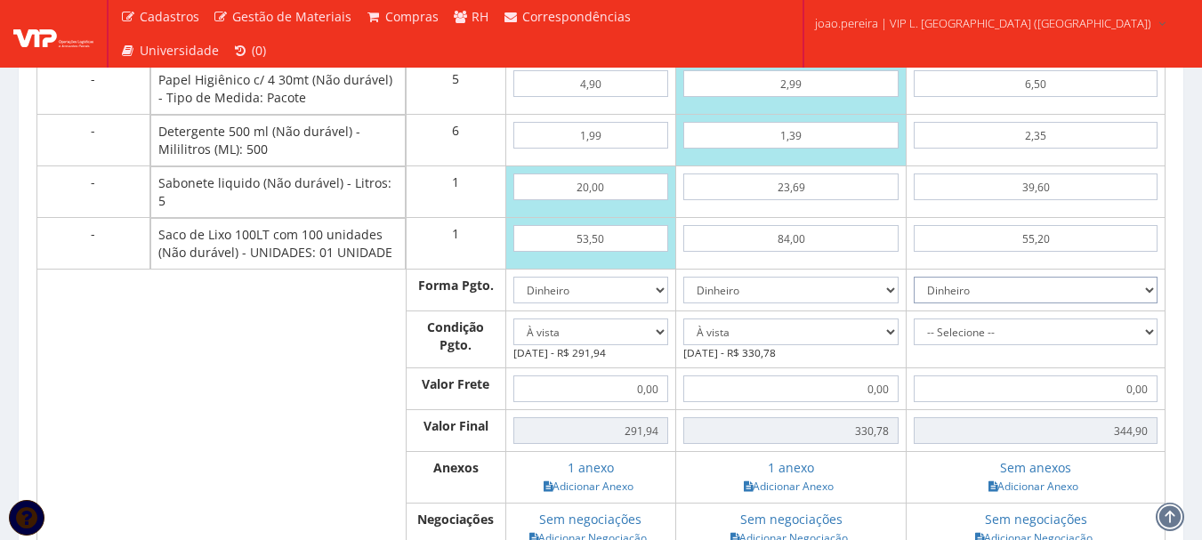
click at [1156, 277] on select "Dinheiro Boleto Bancário Depósito Transferência Bancária Cartão de Crédito Cart…" at bounding box center [1035, 290] width 244 height 27
click at [974, 277] on select "Dinheiro Boleto Bancário Depósito Transferência Bancária Cartão de Crédito Cart…" at bounding box center [1035, 290] width 244 height 27
click at [1143, 318] on select "-- Selecione -- À vista 7 dias 10 dias" at bounding box center [1035, 331] width 244 height 27
select select "0"
click at [974, 318] on select "-- Selecione -- À vista 7 dias 10 dias" at bounding box center [1035, 331] width 244 height 27
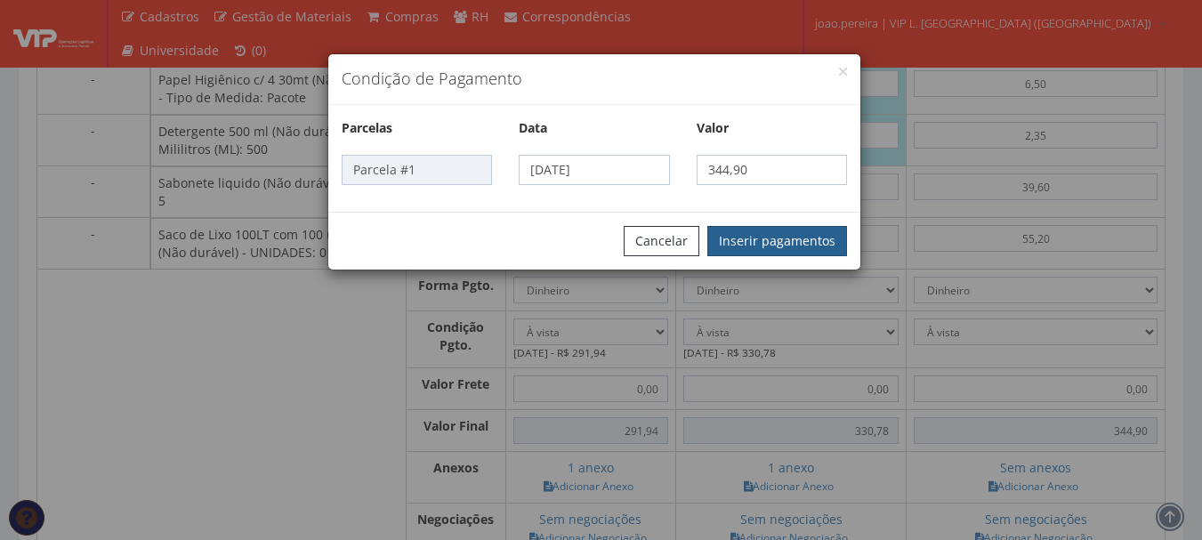
click at [834, 244] on button "Inserir pagamentos" at bounding box center [777, 241] width 140 height 30
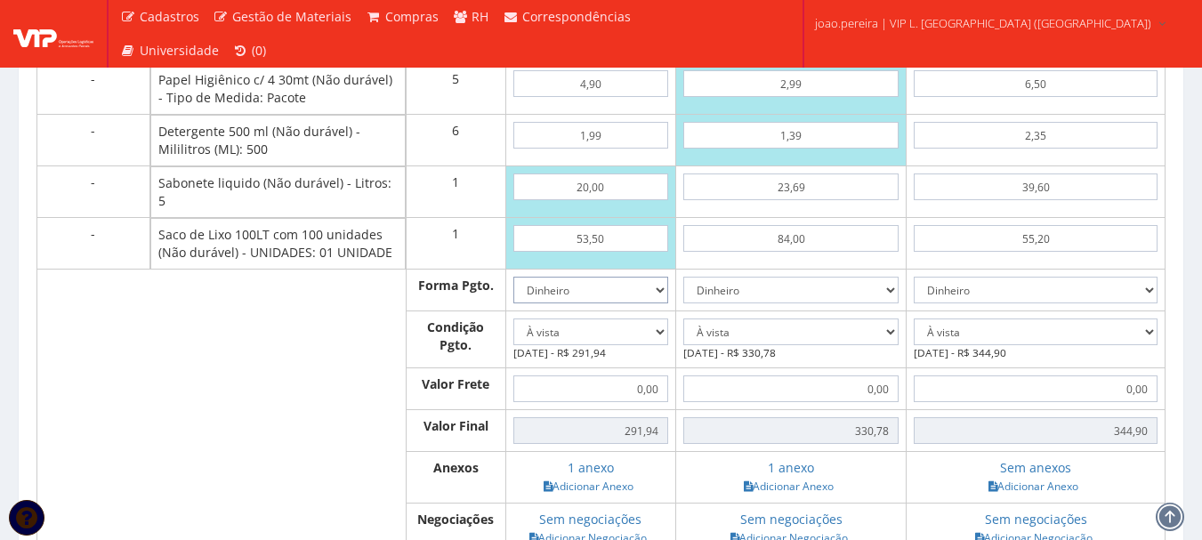
click at [669, 277] on select "Dinheiro Boleto Bancário Depósito Transferência Bancária Cartão de Crédito Cart…" at bounding box center [591, 290] width 156 height 27
select select "1"
click at [556, 277] on select "Dinheiro Boleto Bancário Depósito Transferência Bancária Cartão de Crédito Cart…" at bounding box center [591, 290] width 156 height 27
click at [669, 318] on select "-- Selecione -- À vista 7 dias 10 dias" at bounding box center [591, 331] width 156 height 27
select select "30"
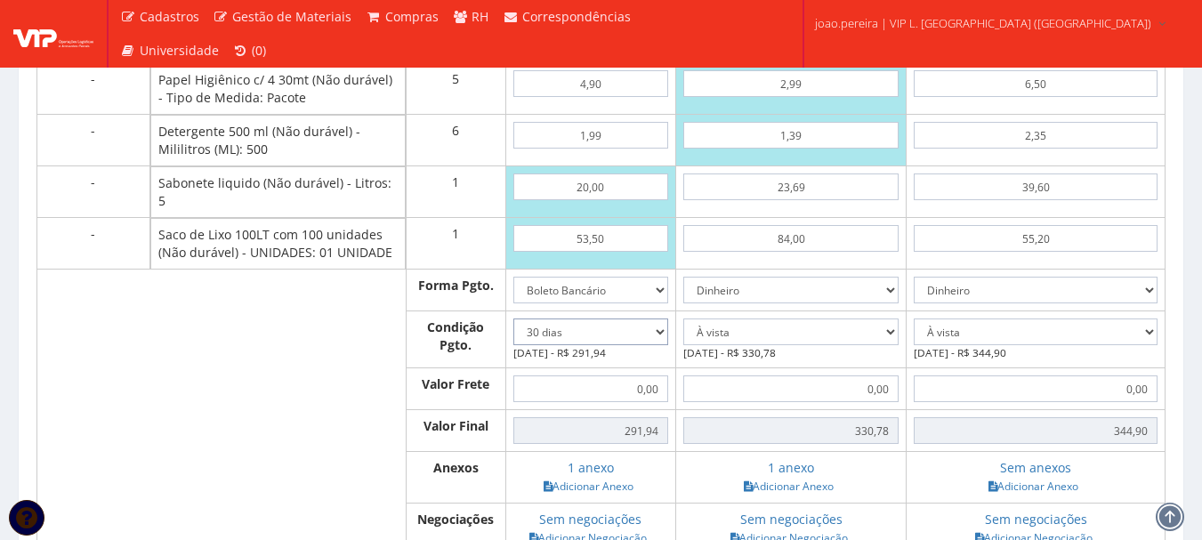
click at [556, 318] on select "-- Selecione -- À vista 7 dias 10 dias" at bounding box center [591, 331] width 156 height 27
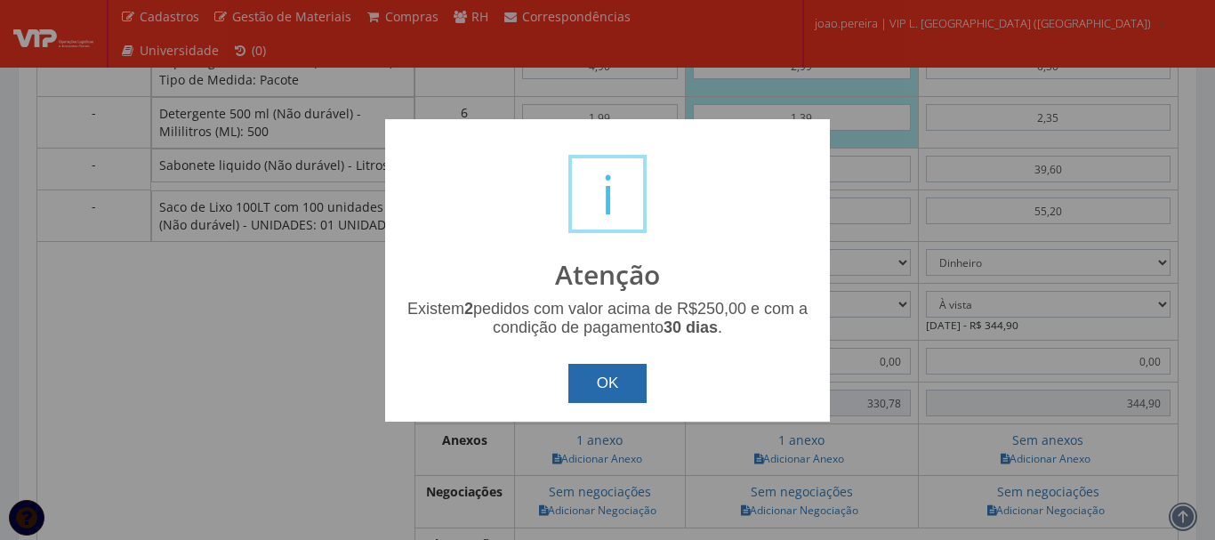
click at [607, 391] on button "OK" at bounding box center [607, 383] width 79 height 39
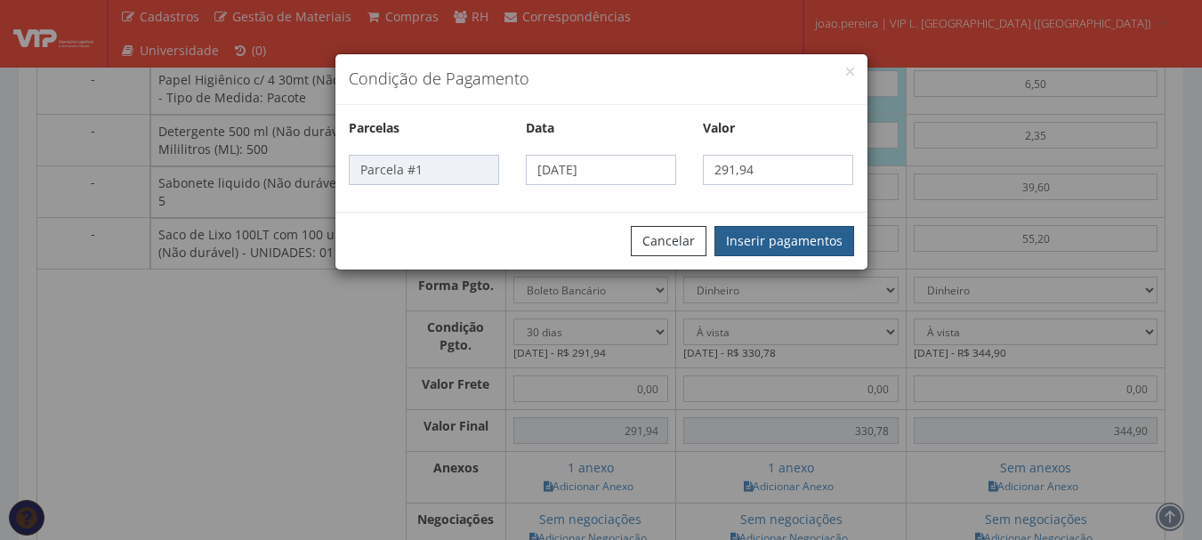
click at [767, 238] on button "Inserir pagamentos" at bounding box center [784, 241] width 140 height 30
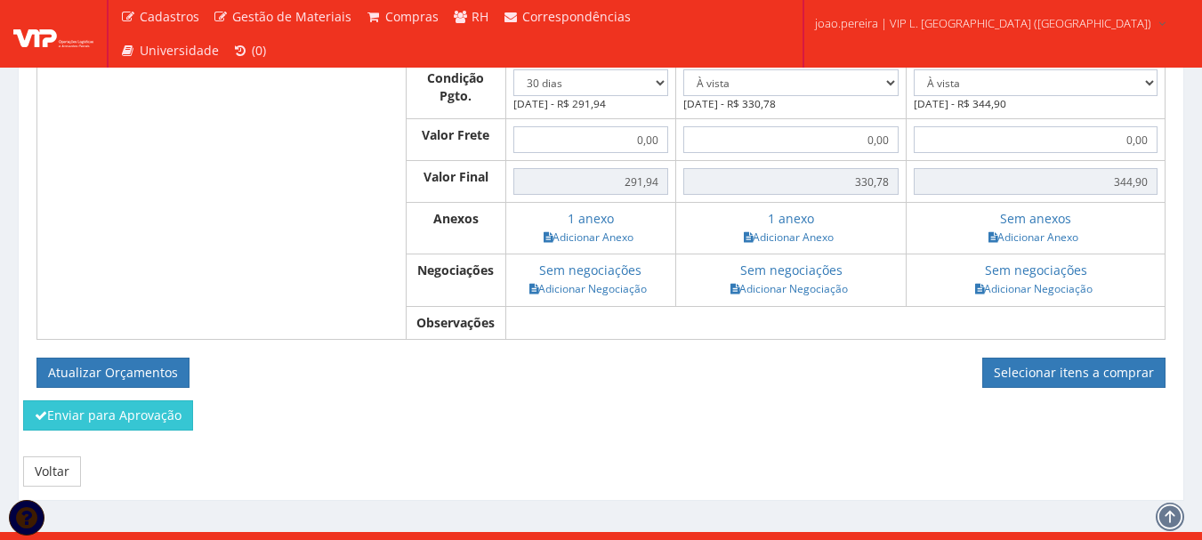
scroll to position [1341, 0]
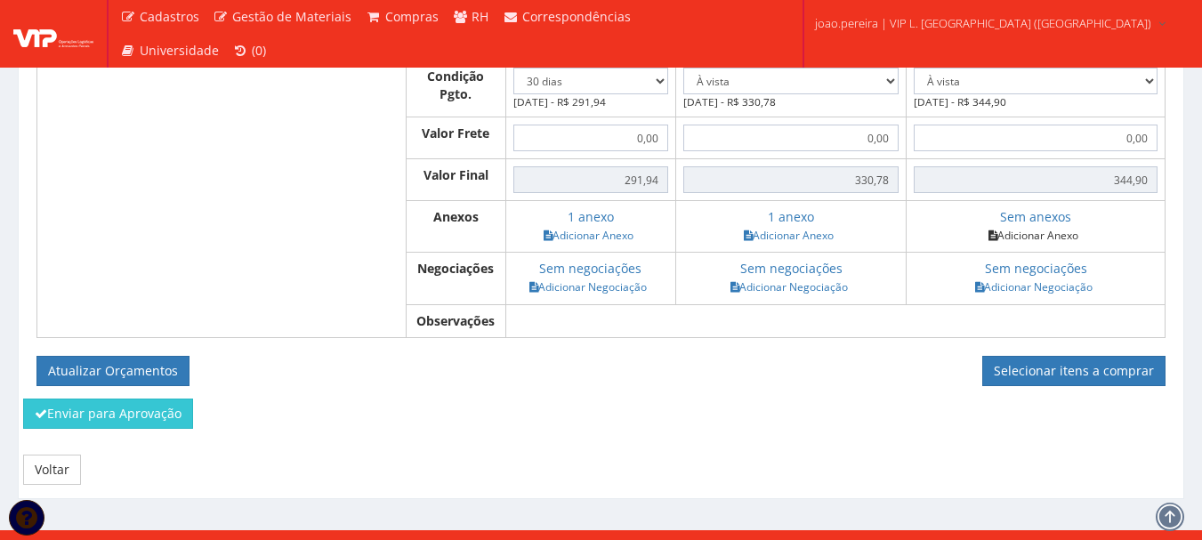
click at [1054, 226] on link "Adicionar Anexo" at bounding box center [1033, 235] width 101 height 19
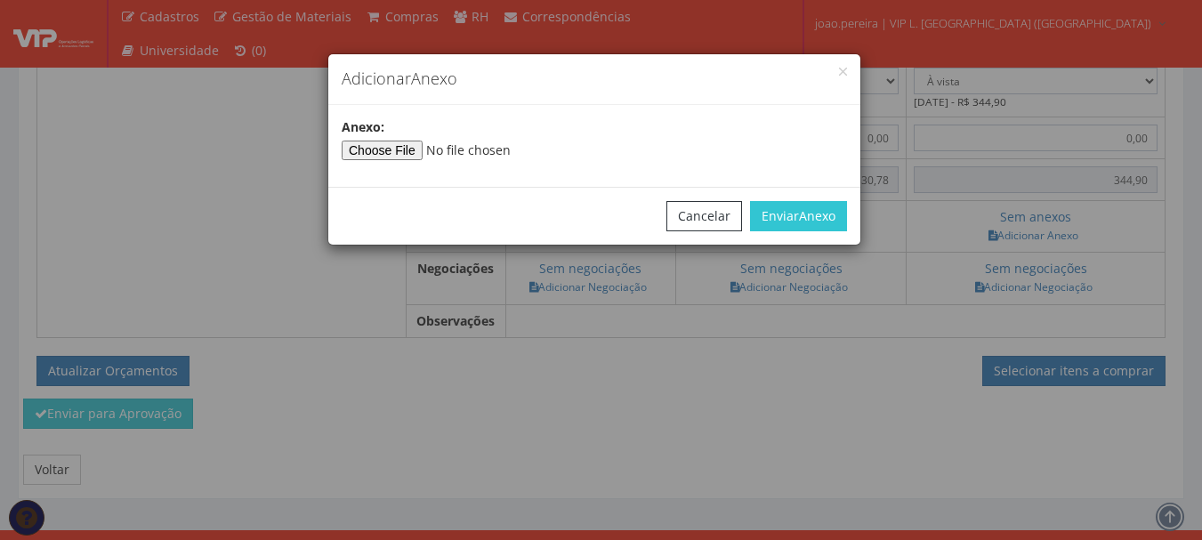
click at [366, 138] on div "Anexo :" at bounding box center [594, 139] width 532 height 42
click at [377, 145] on input"] "file" at bounding box center [463, 151] width 242 height 20
type input"] "C:\fakepath\ORCAMENTO.pdf"
click at [801, 207] on span "Anexo" at bounding box center [817, 215] width 36 height 17
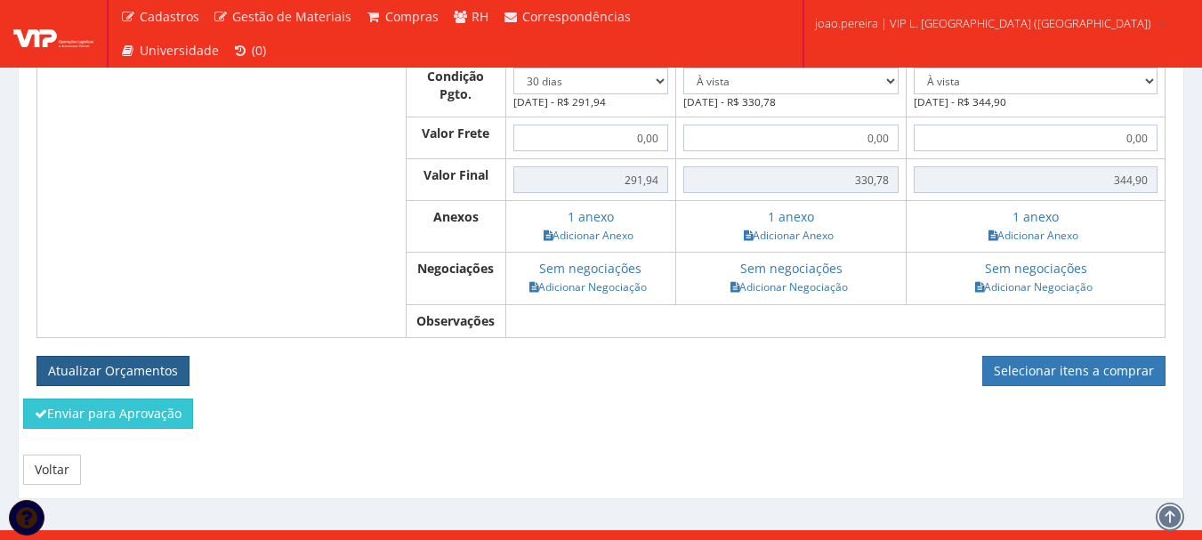
click at [129, 356] on button "Atualizar Orçamentos" at bounding box center [112, 371] width 153 height 30
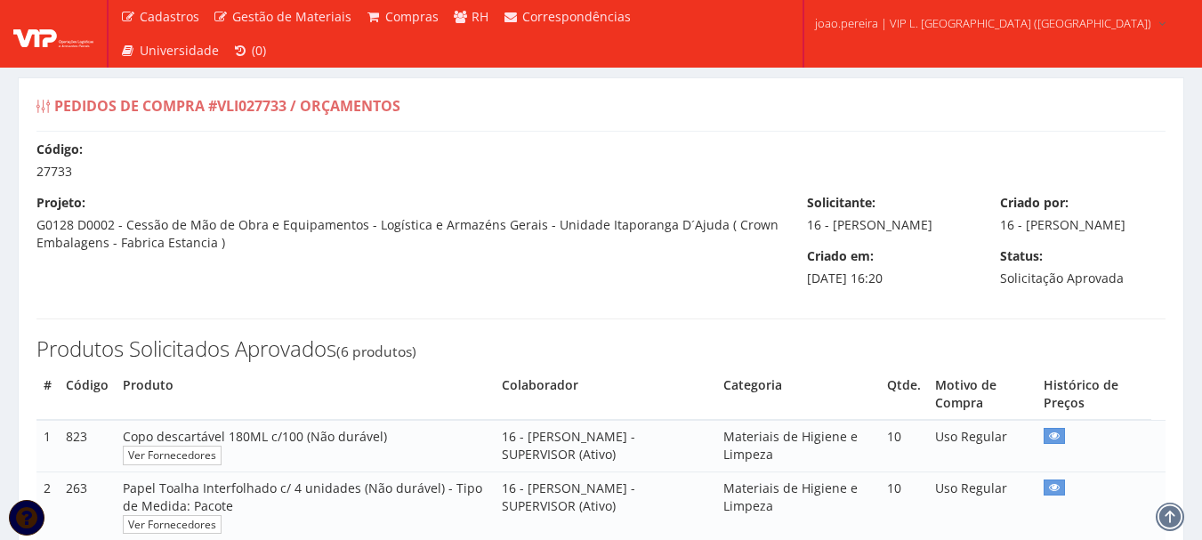
select select "30"
select select "0"
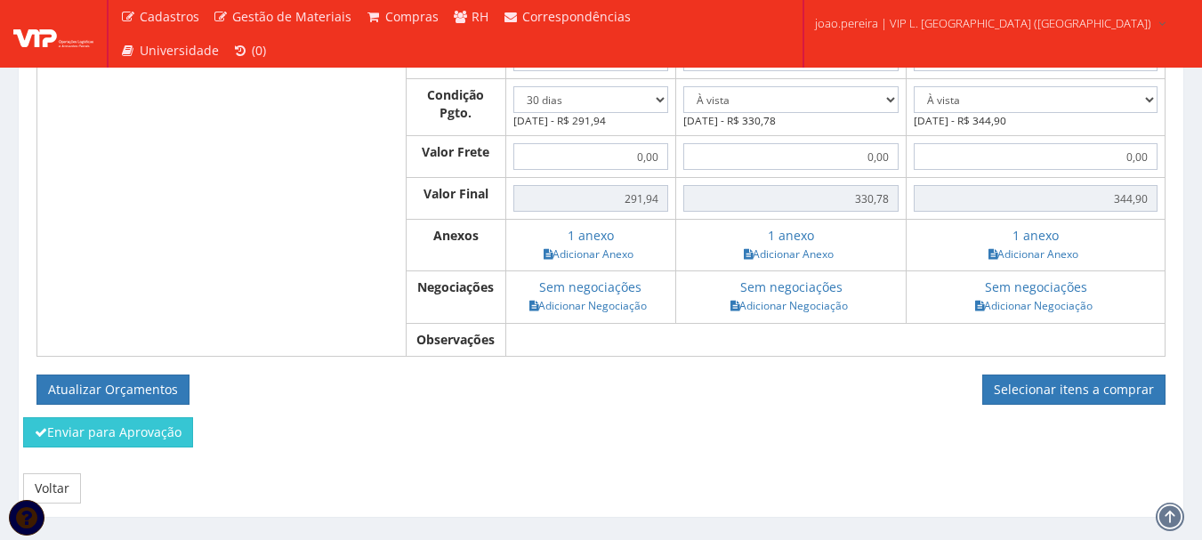
scroll to position [1277, 0]
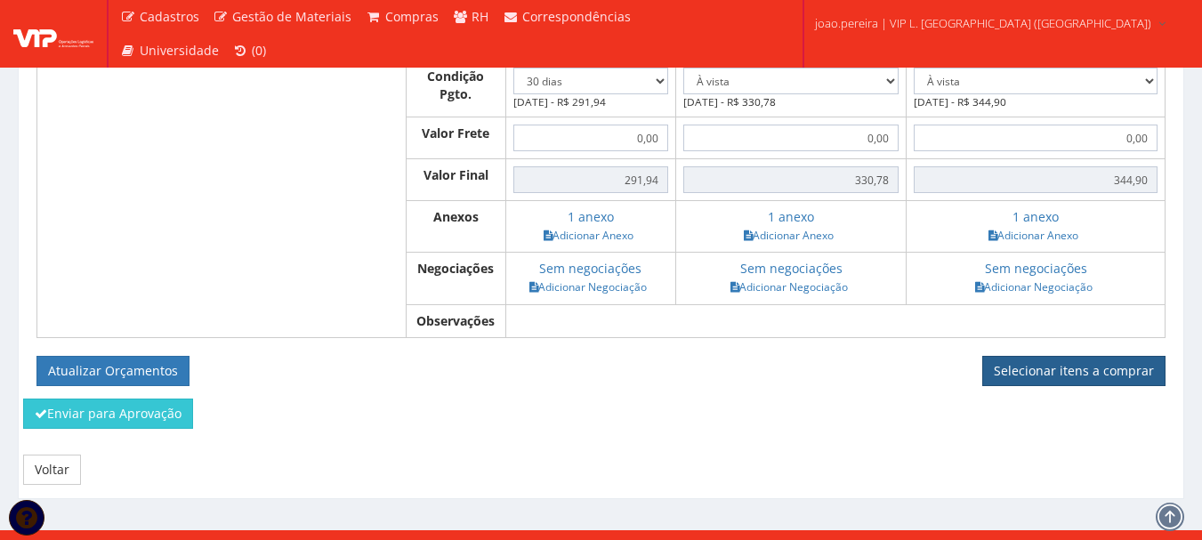
click at [1091, 356] on link "Selecionar itens a comprar" at bounding box center [1073, 371] width 183 height 30
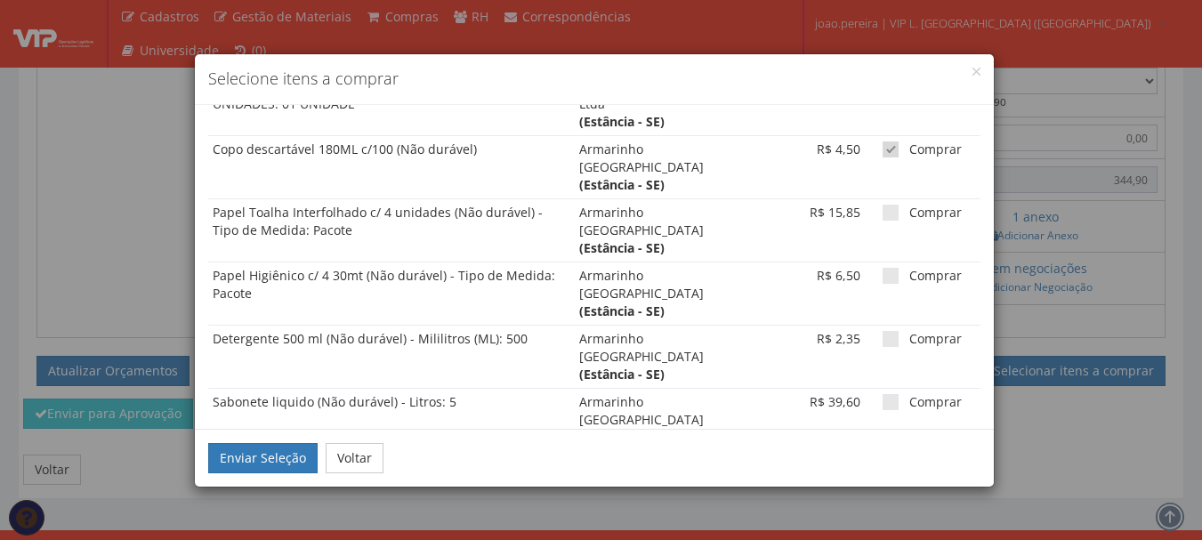
scroll to position [671, 0]
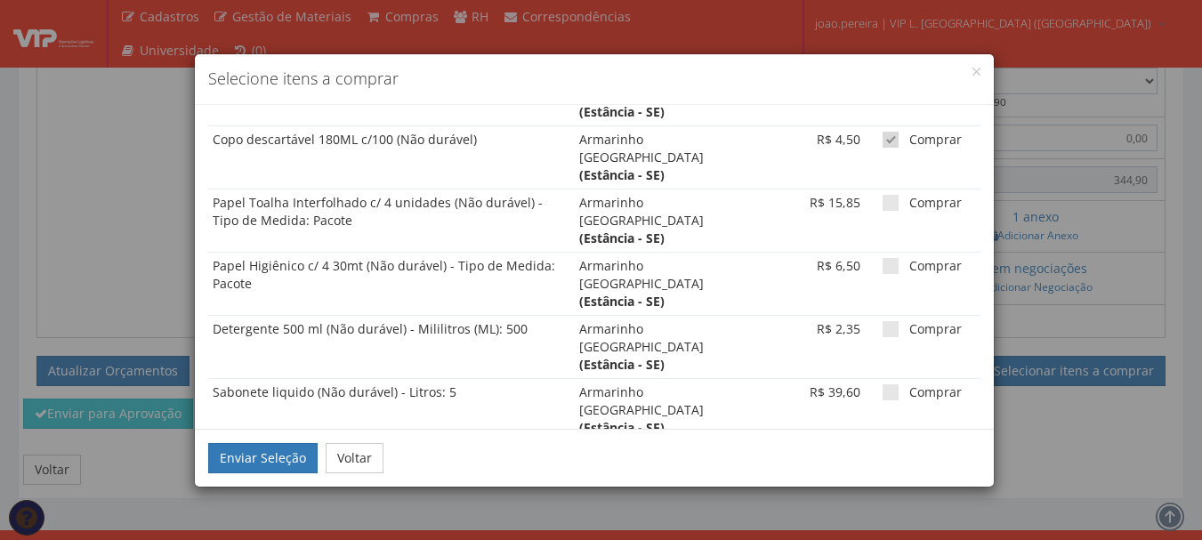
click at [882, 141] on span at bounding box center [890, 140] width 16 height 16
click at [909, 141] on input "Comprar" at bounding box center [915, 140] width 12 height 12
checkbox input "false"
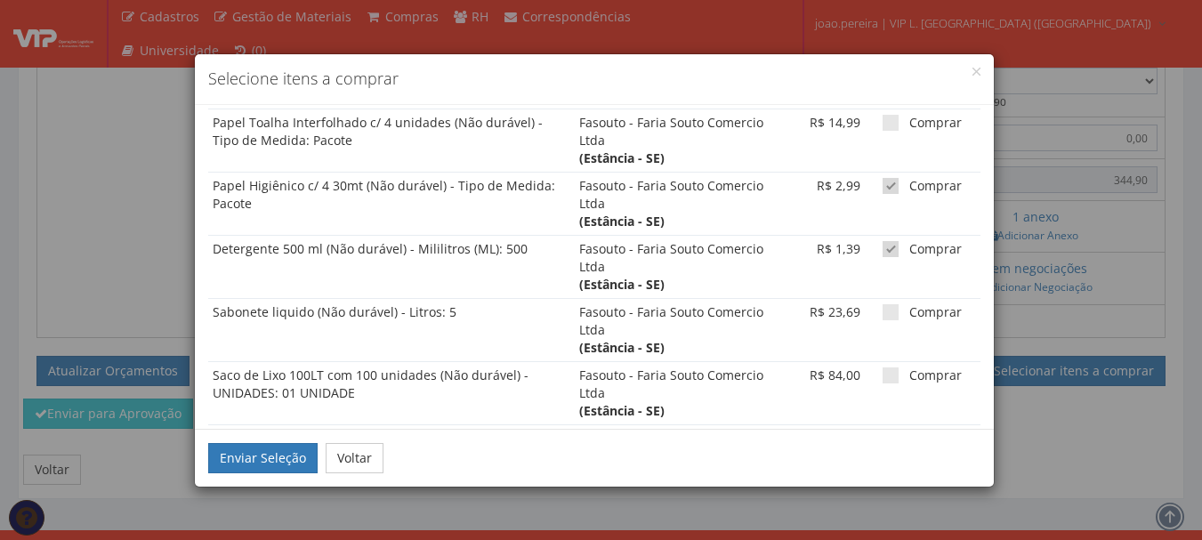
scroll to position [315, 0]
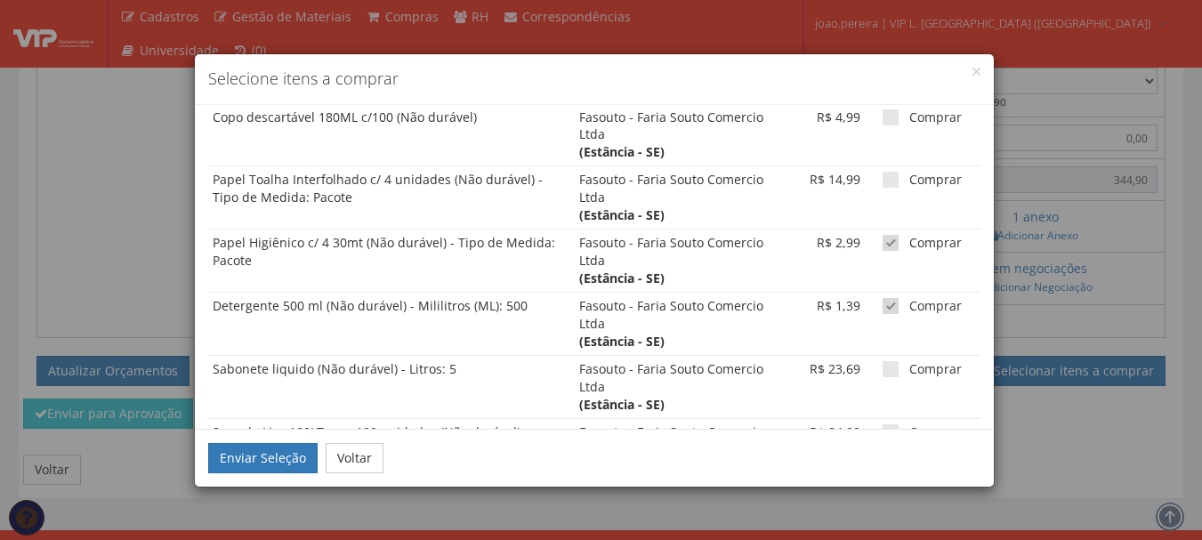
click at [882, 306] on span at bounding box center [890, 306] width 16 height 16
click at [909, 306] on input "Comprar" at bounding box center [915, 307] width 12 height 12
checkbox input "false"
click at [884, 243] on span at bounding box center [890, 243] width 16 height 16
click at [909, 243] on input "Comprar" at bounding box center [915, 243] width 12 height 12
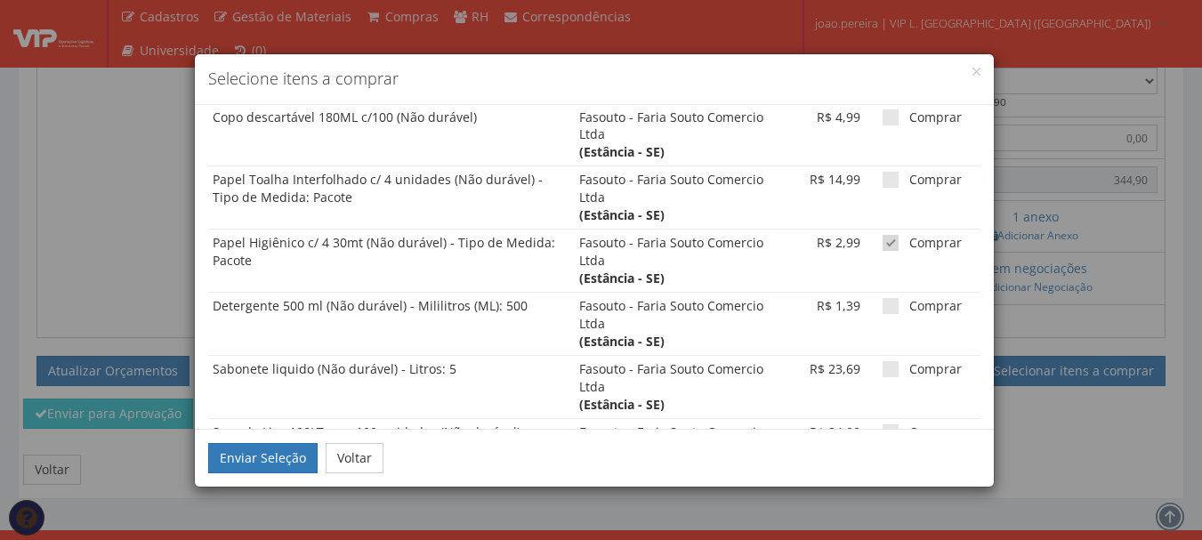
checkbox input "false"
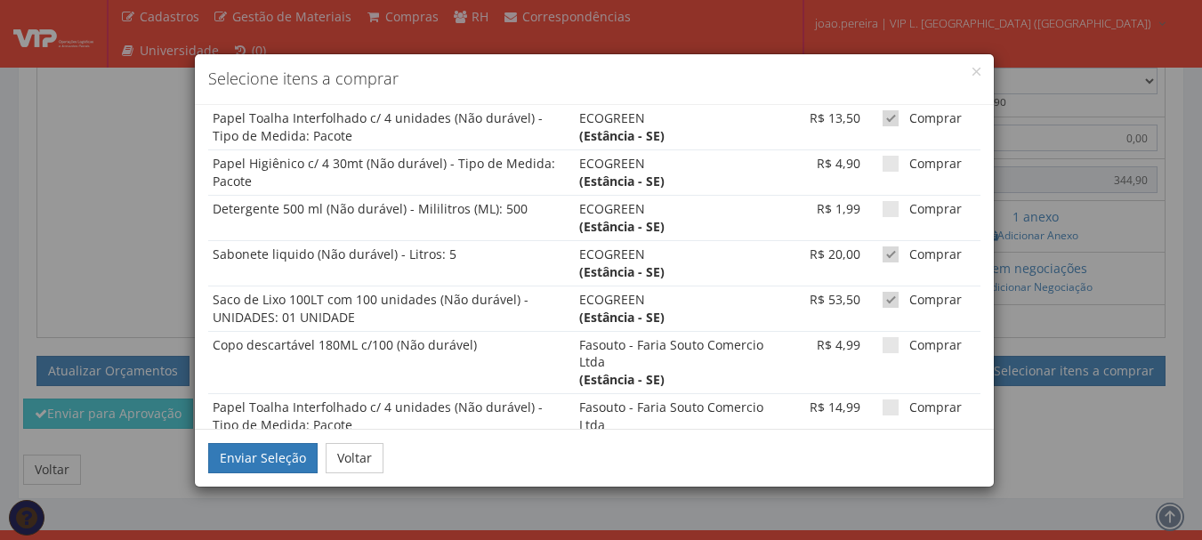
scroll to position [48, 0]
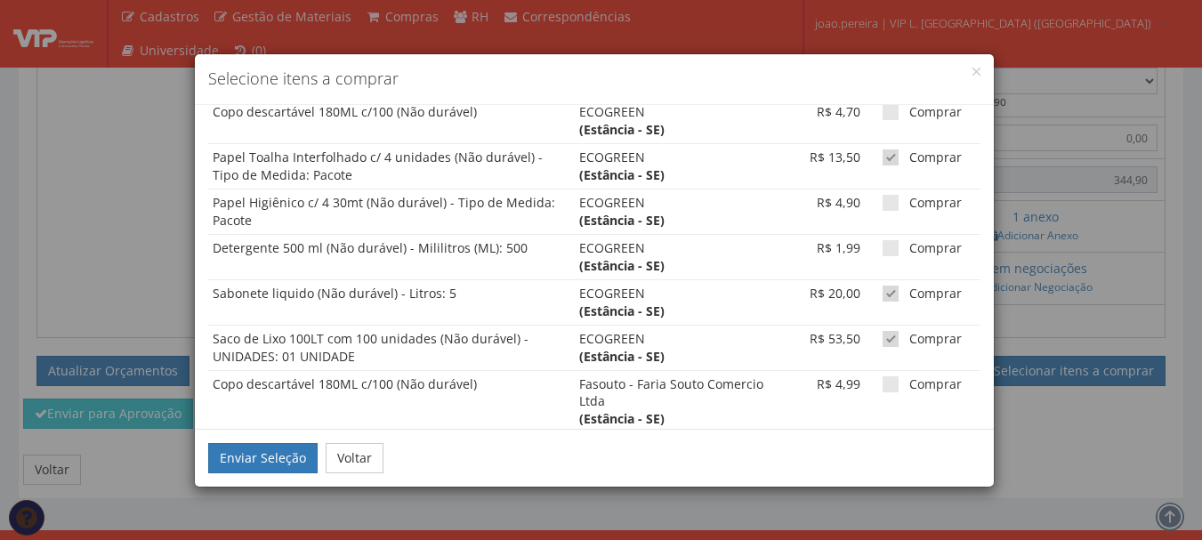
click at [884, 243] on span at bounding box center [890, 248] width 16 height 16
click at [909, 243] on input "Comprar" at bounding box center [915, 249] width 12 height 12
checkbox input "true"
click at [884, 210] on span at bounding box center [890, 203] width 16 height 16
click at [909, 209] on input "Comprar" at bounding box center [915, 203] width 12 height 12
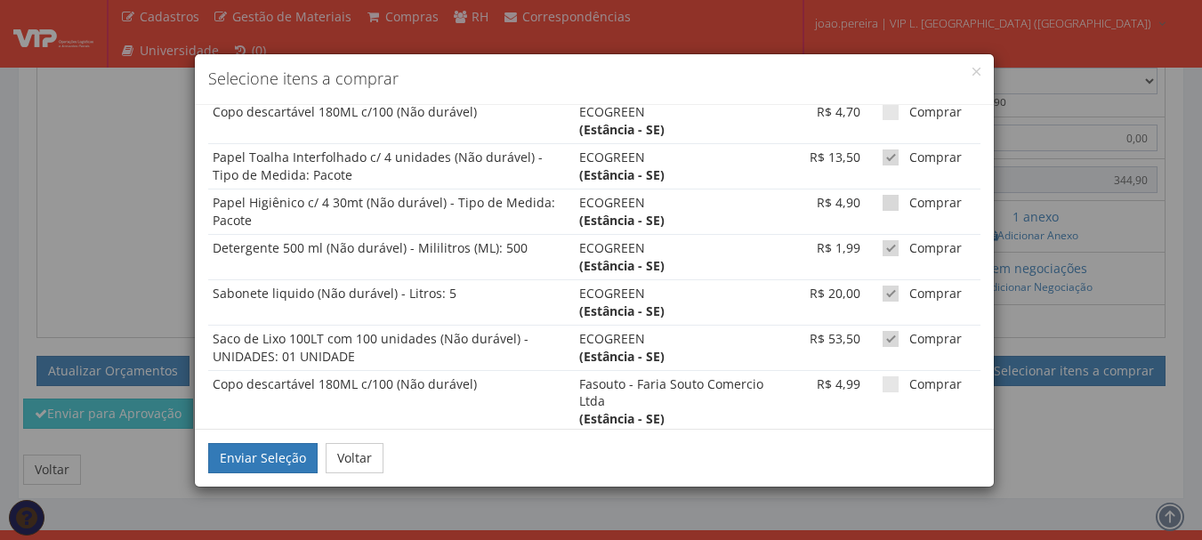
checkbox input "true"
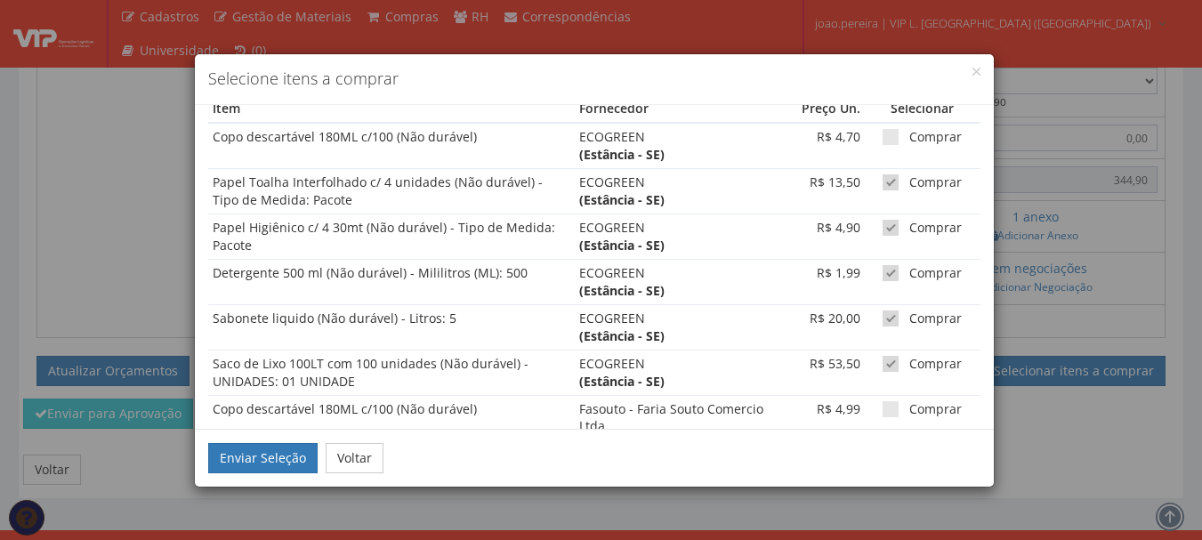
scroll to position [0, 0]
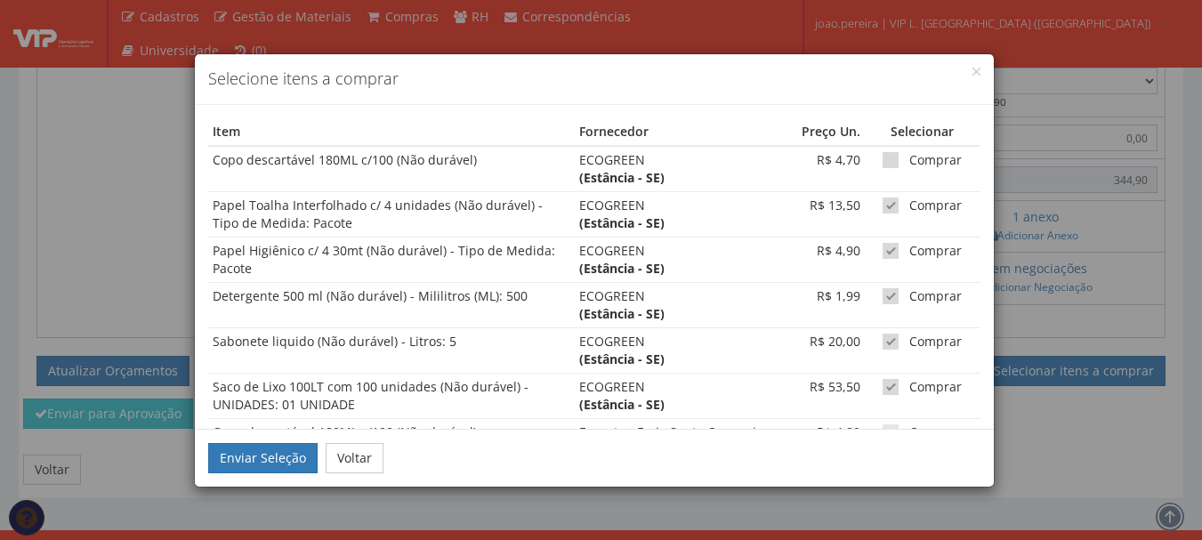
click at [883, 164] on span at bounding box center [890, 160] width 16 height 16
click at [909, 164] on input "Comprar" at bounding box center [915, 161] width 12 height 12
checkbox input "true"
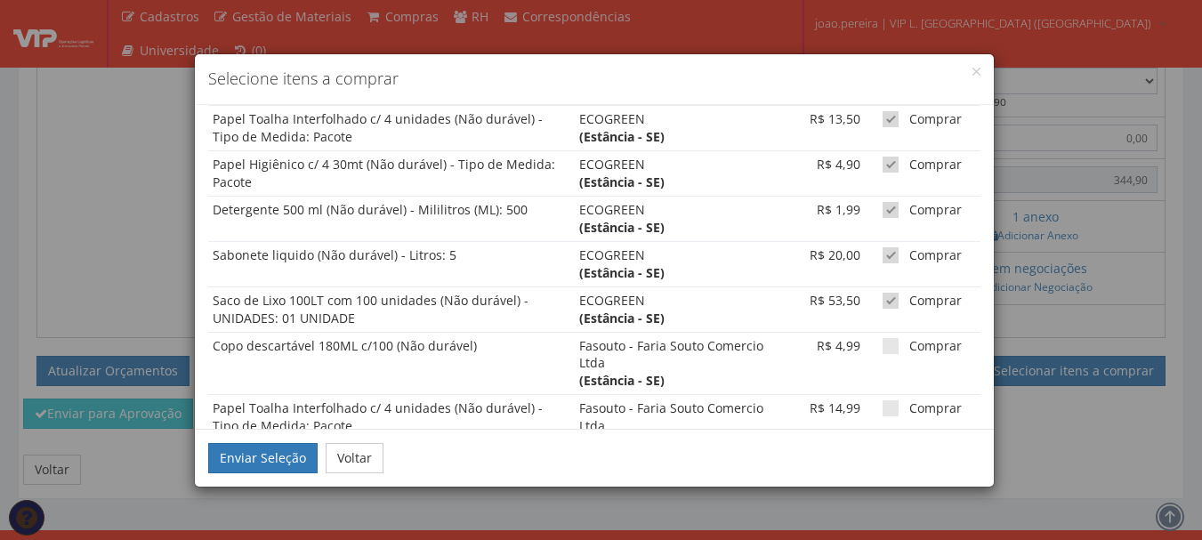
scroll to position [89, 0]
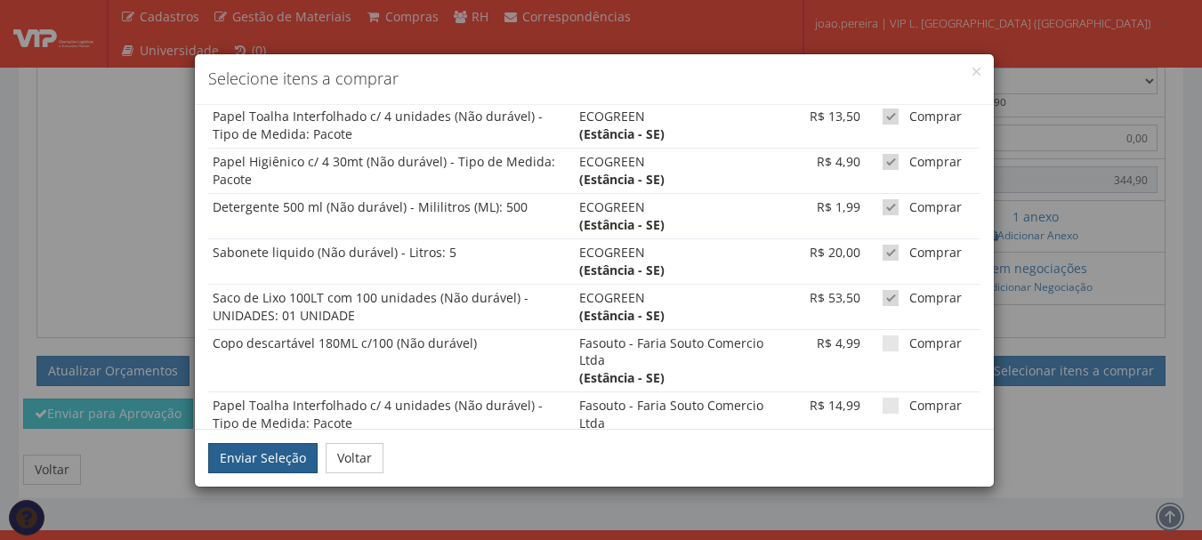
click at [268, 463] on button "Enviar Seleção" at bounding box center [262, 458] width 109 height 30
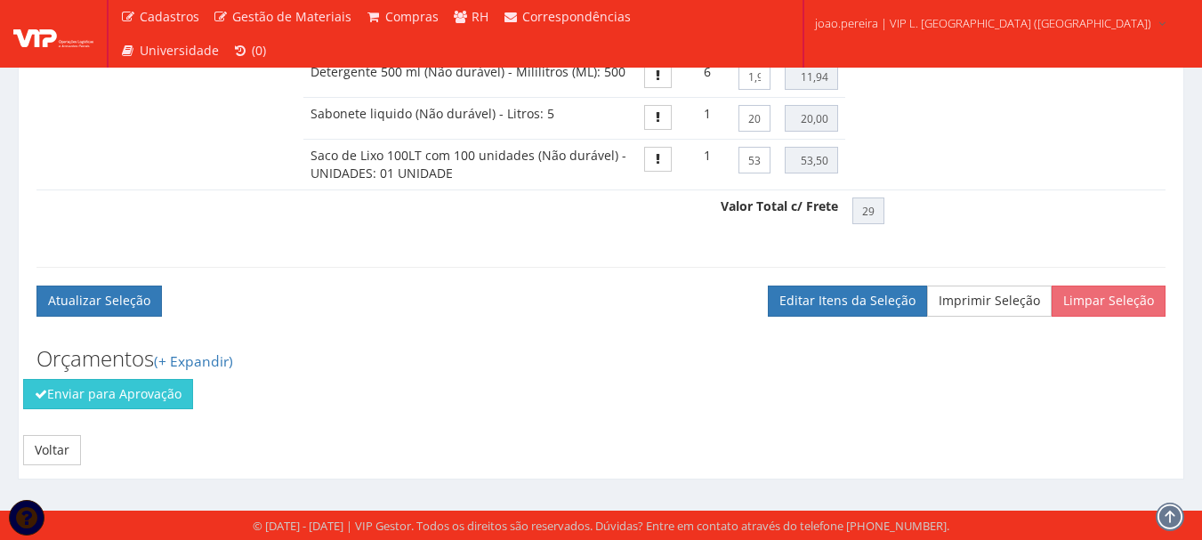
scroll to position [1091, 0]
click at [135, 400] on button "Enviar para Aprovação" at bounding box center [108, 394] width 170 height 30
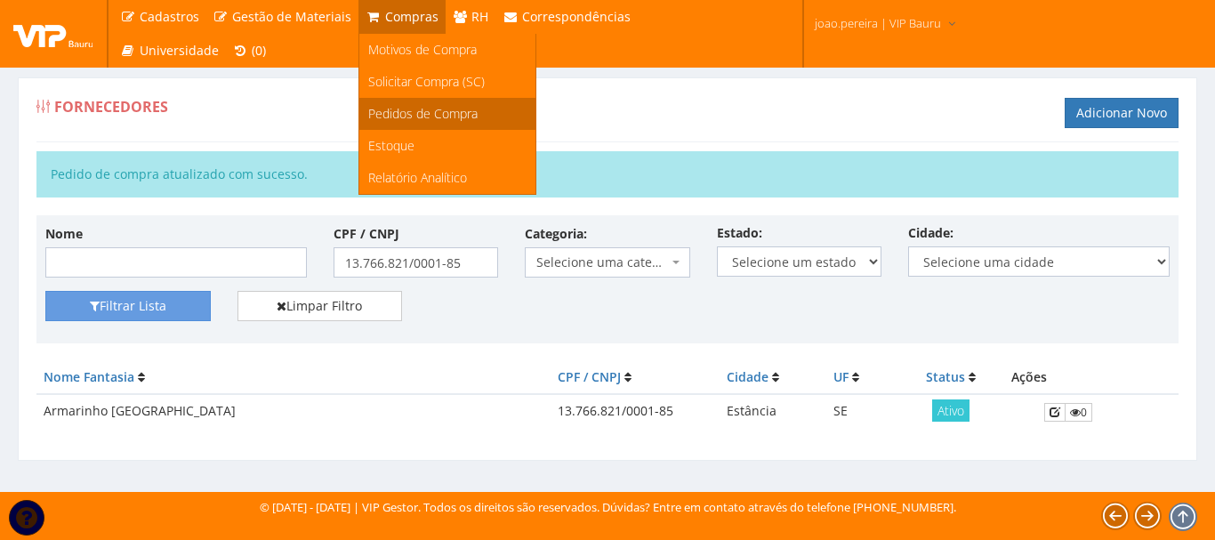
click at [421, 107] on span "Pedidos de Compra" at bounding box center [422, 113] width 109 height 17
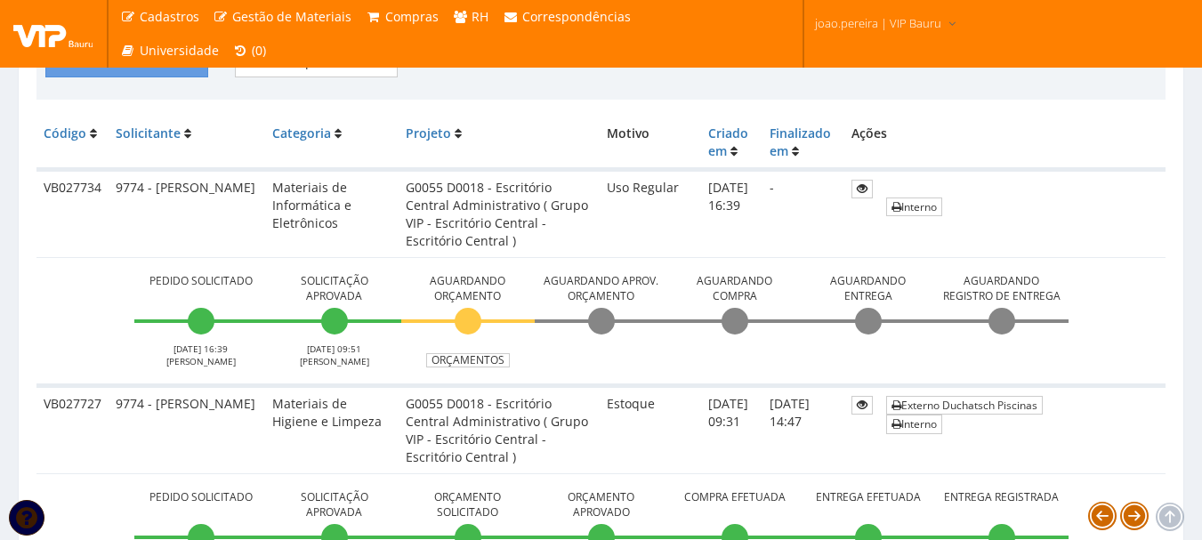
scroll to position [445, 0]
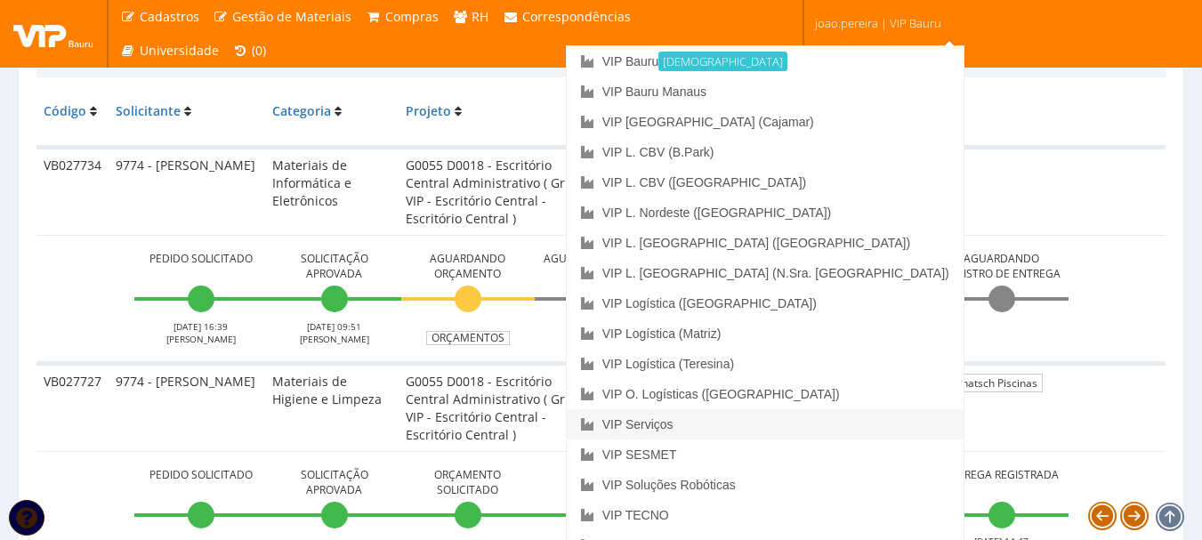
click at [808, 423] on link "VIP Serviços" at bounding box center [765, 424] width 397 height 30
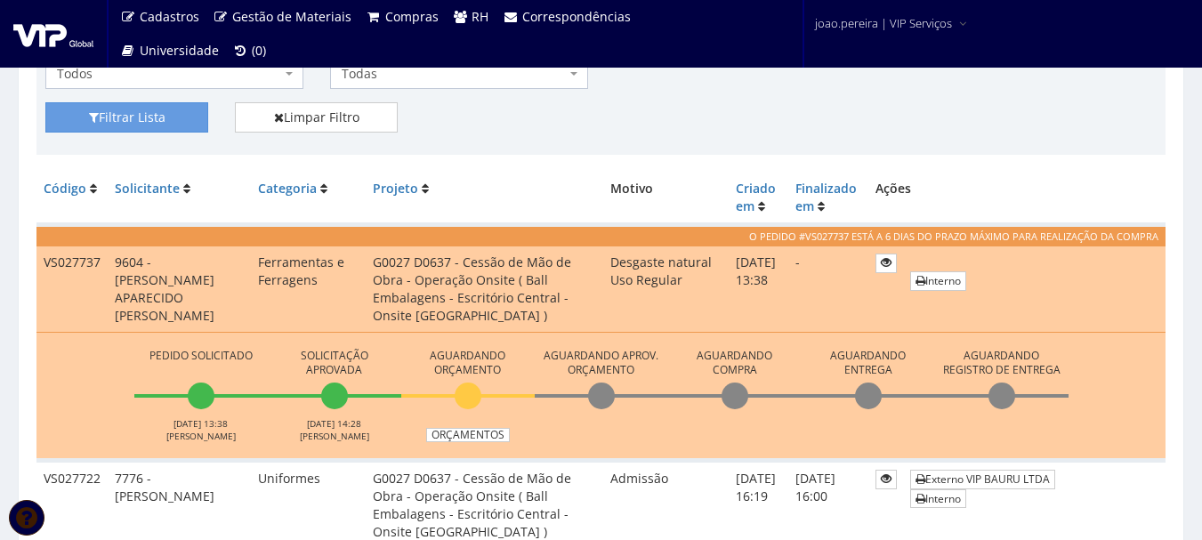
scroll to position [445, 0]
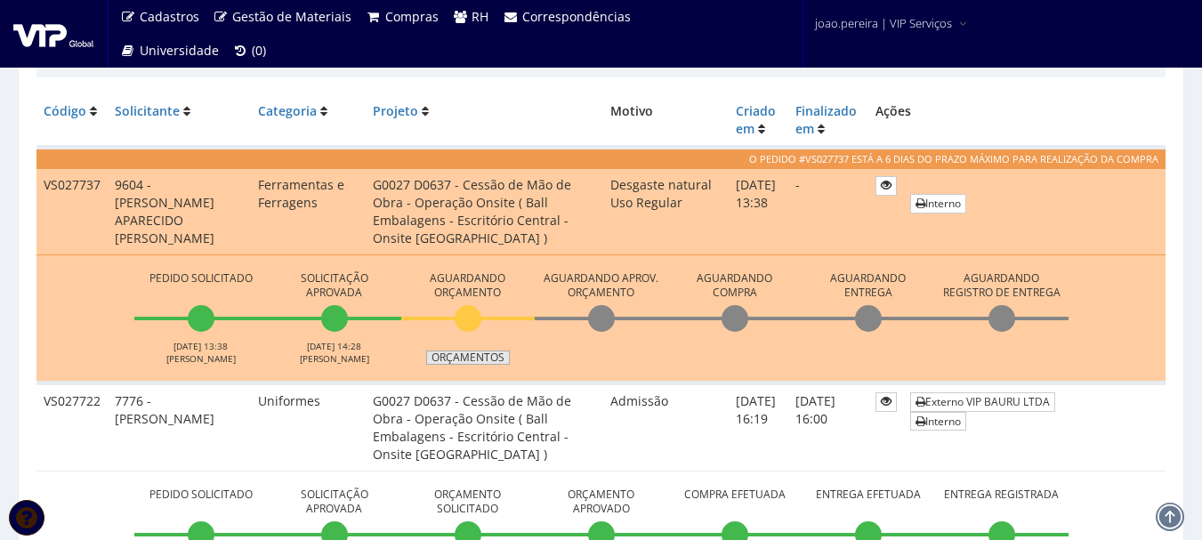
click at [473, 358] on link "Orçamentos" at bounding box center [468, 357] width 84 height 14
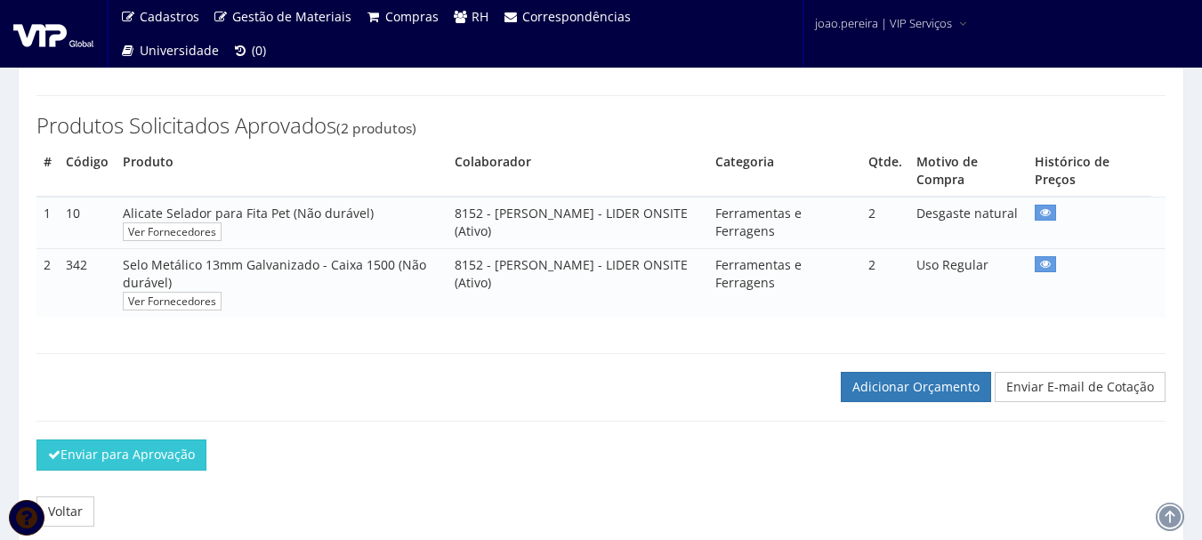
scroll to position [267, 0]
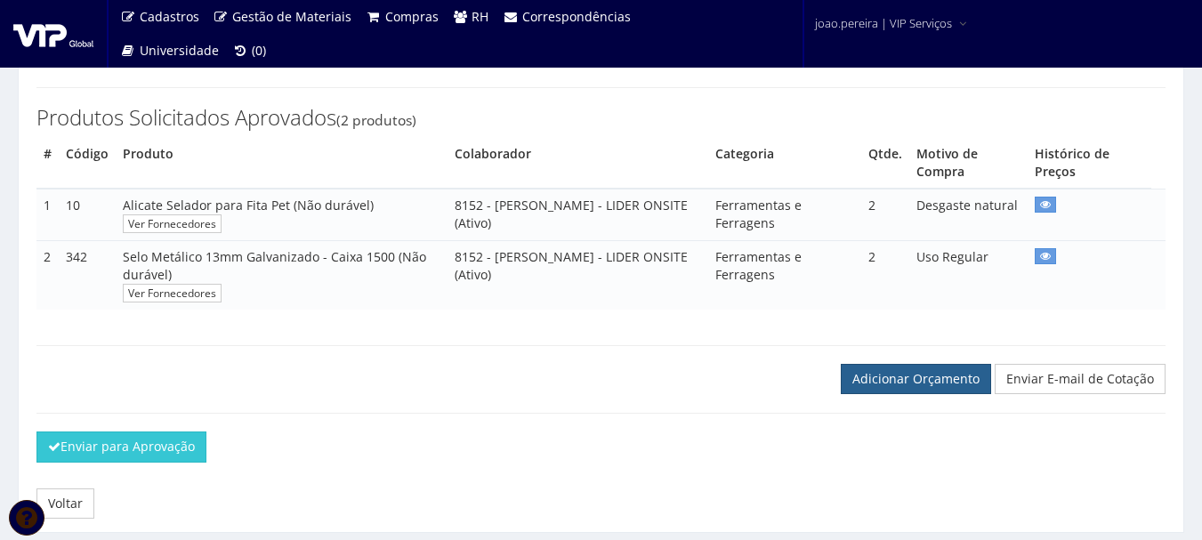
click at [921, 378] on link "Adicionar Orçamento" at bounding box center [916, 379] width 150 height 30
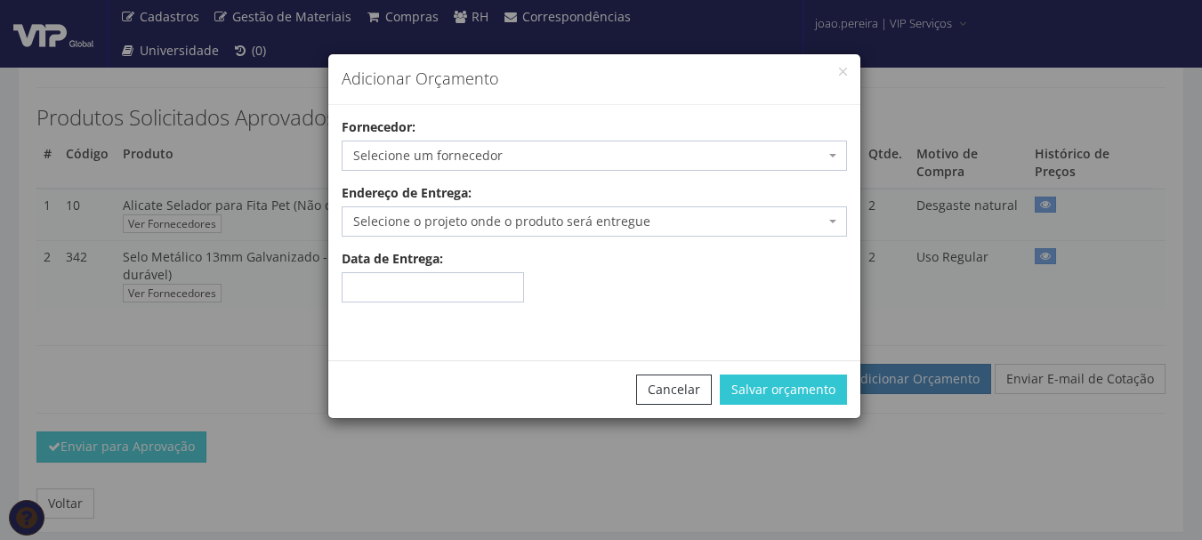
click at [655, 155] on span "Selecione um fornecedor" at bounding box center [588, 156] width 471 height 18
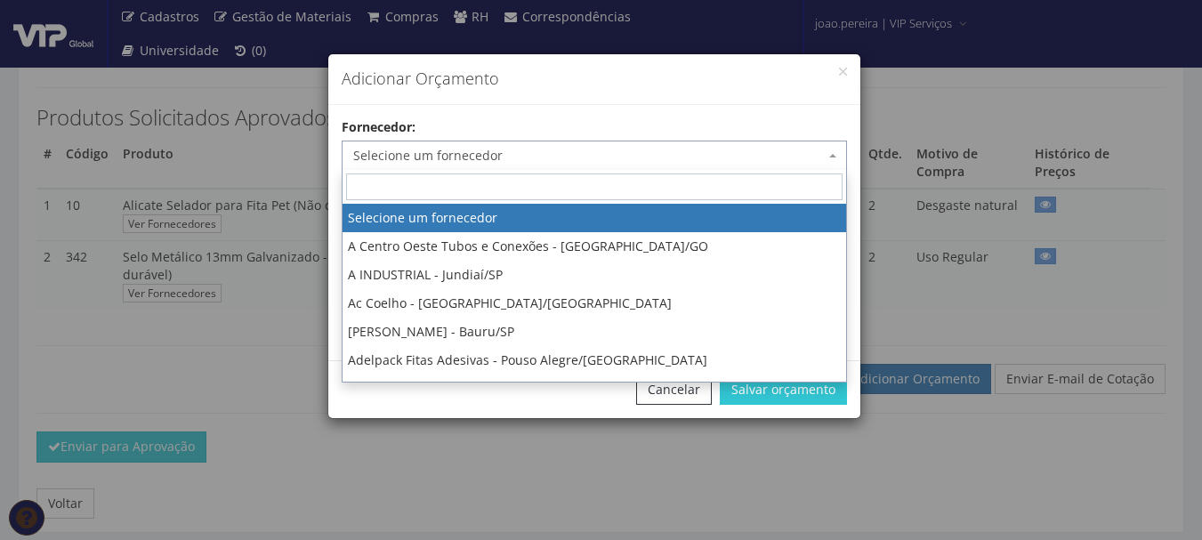
click at [536, 182] on input "search" at bounding box center [594, 186] width 496 height 27
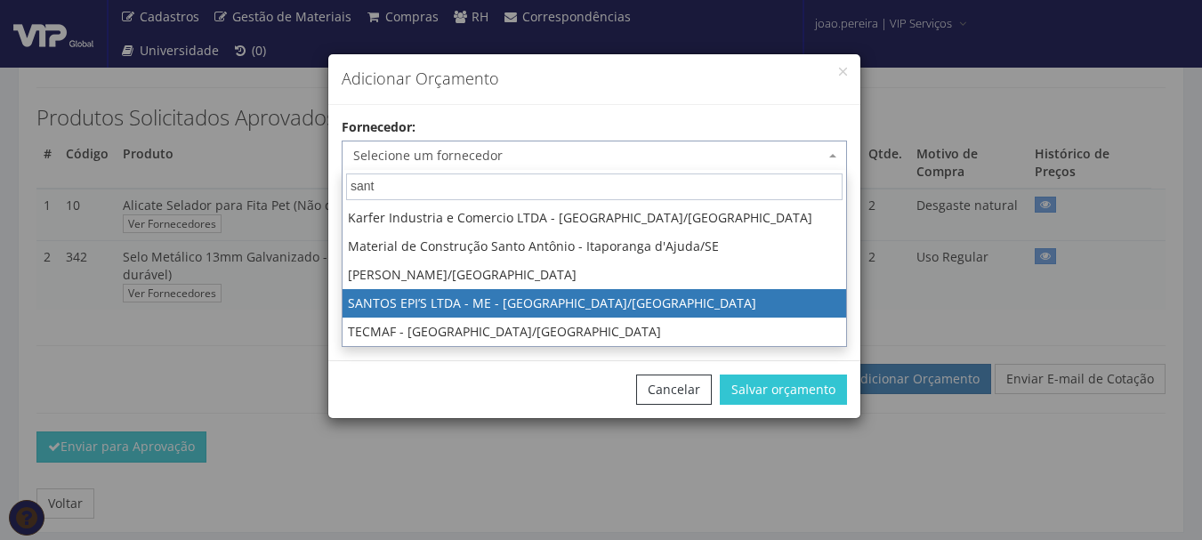
type input "sant"
select select "1894"
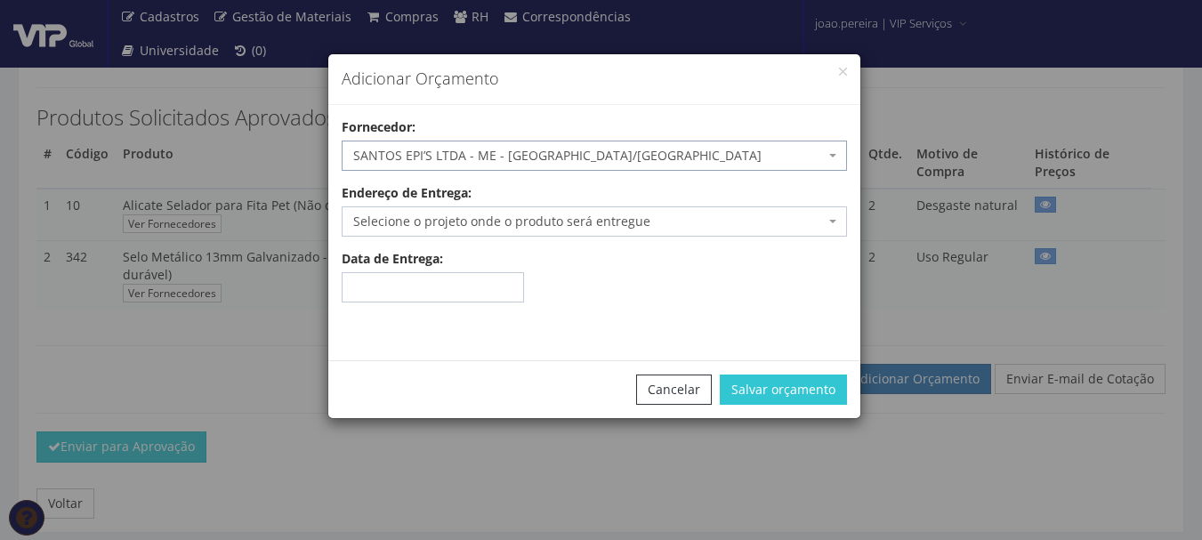
click at [698, 219] on span "Selecione o projeto onde o produto será entregue" at bounding box center [588, 222] width 471 height 18
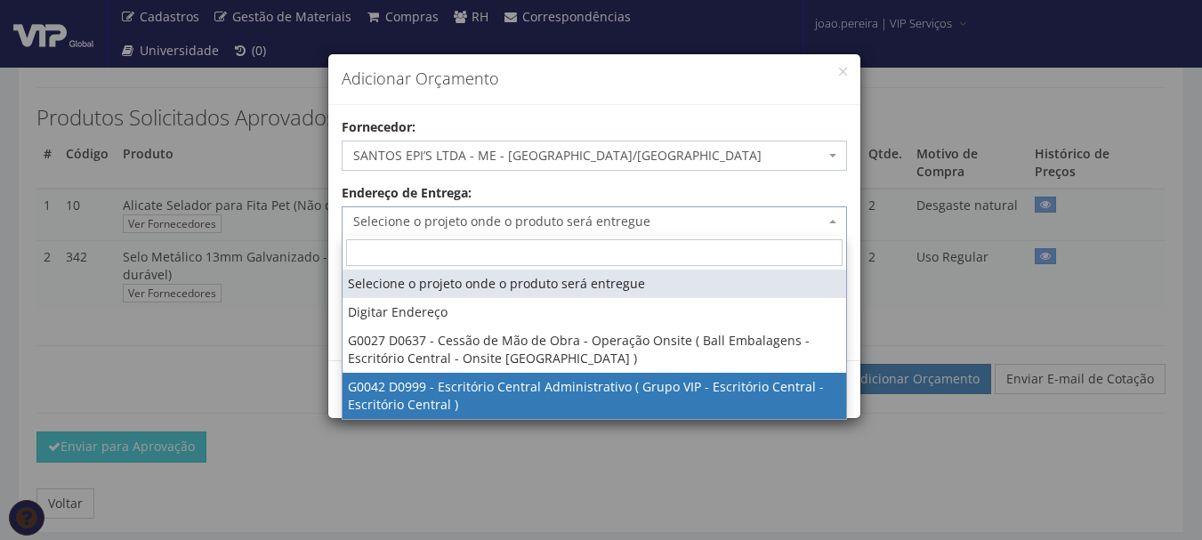
select select "42"
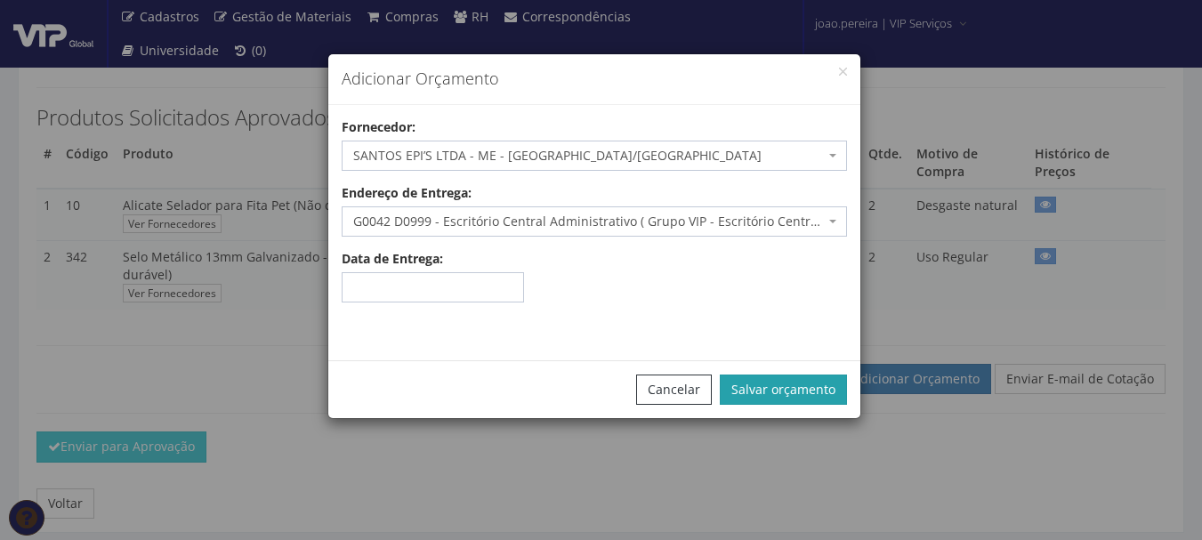
click at [806, 383] on button "Salvar orçamento" at bounding box center [783, 389] width 127 height 30
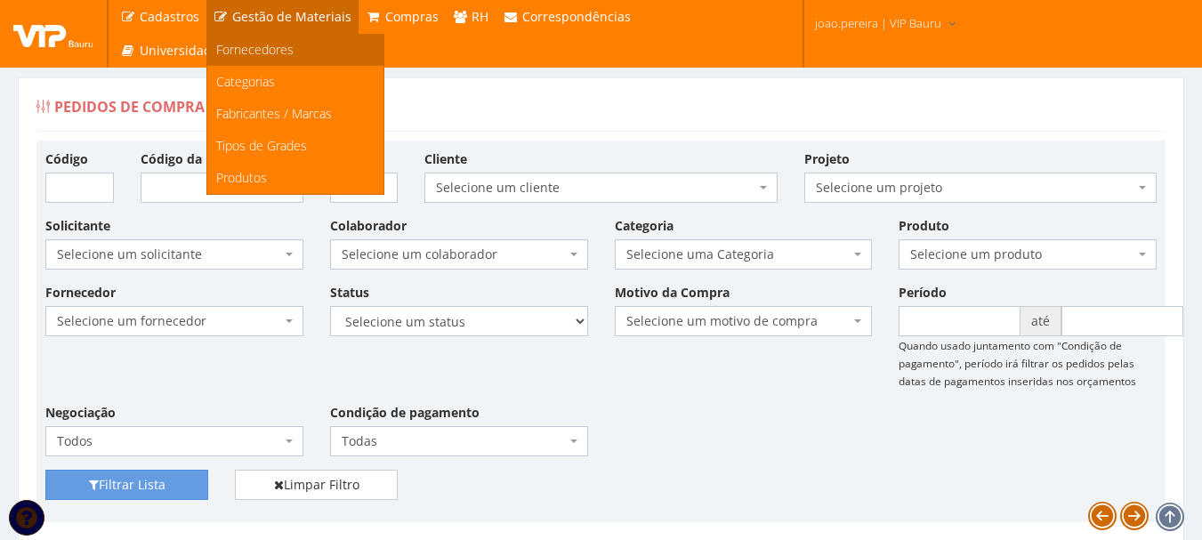
click at [229, 41] on span "Fornecedores" at bounding box center [254, 49] width 77 height 17
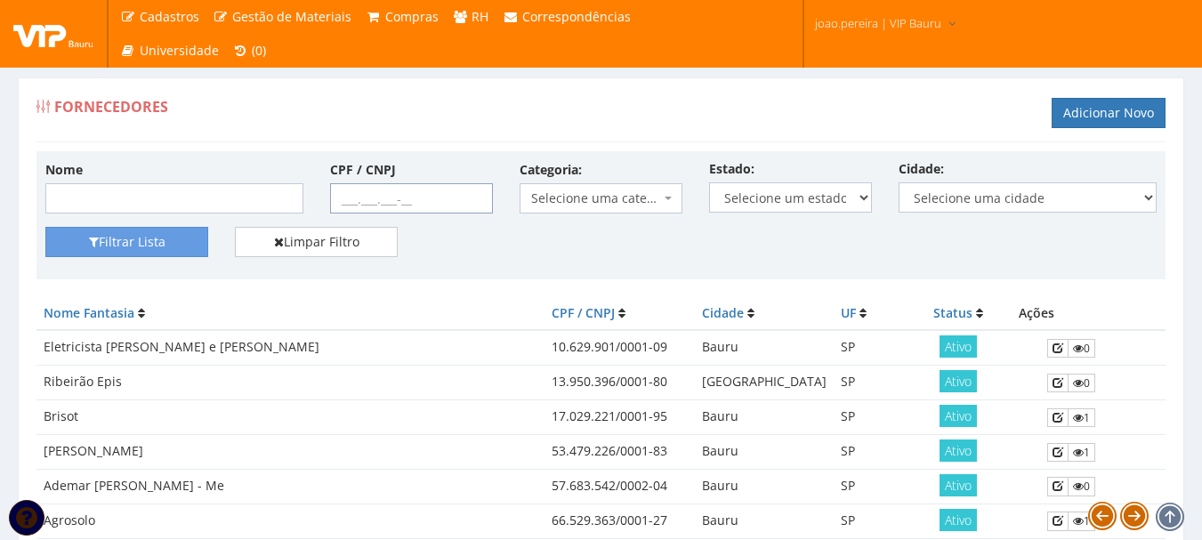
click at [346, 198] on input "CPF / CNPJ" at bounding box center [411, 198] width 163 height 30
paste input "92.664.028/0024"
type input "92.664.028/0024"
click at [145, 232] on button "Filtrar Lista" at bounding box center [126, 242] width 163 height 30
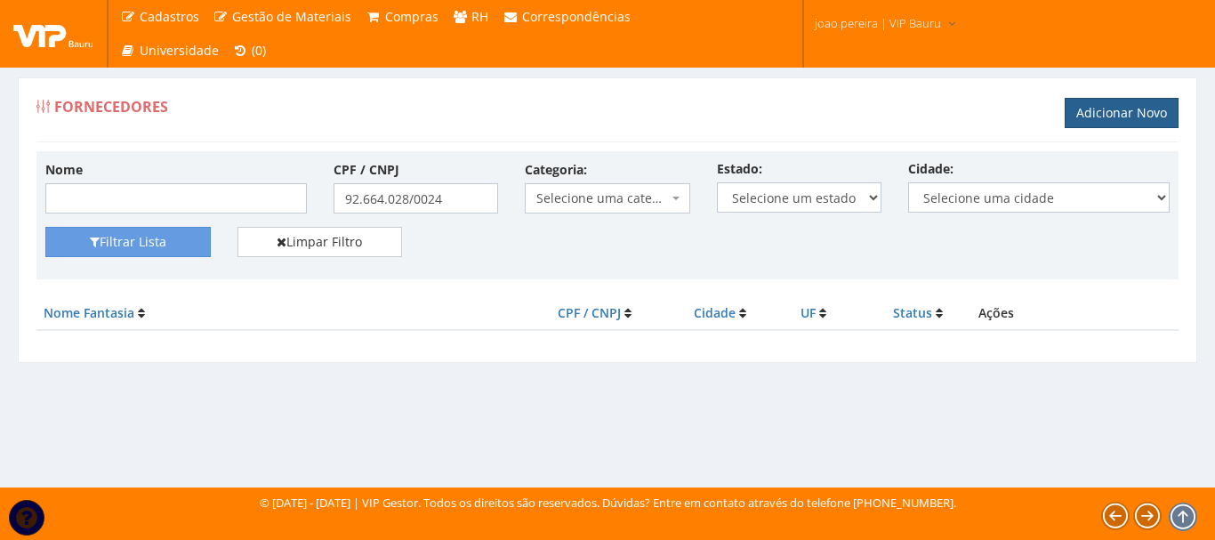
click at [1147, 115] on link "Adicionar Novo" at bounding box center [1122, 113] width 114 height 30
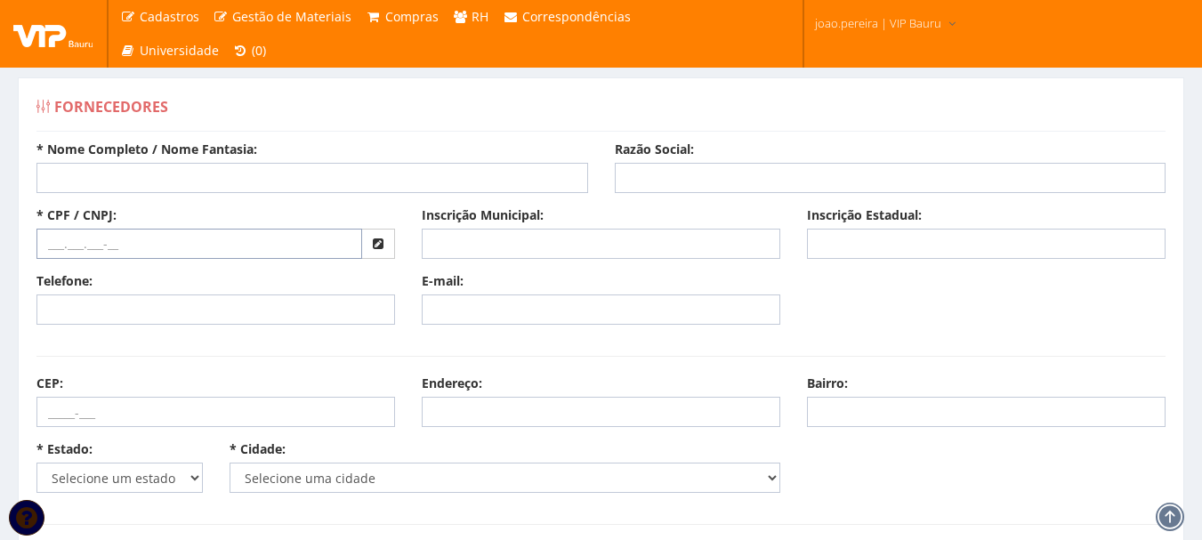
click at [131, 242] on input "text" at bounding box center [199, 244] width 326 height 30
paste input "92.664.028/0024-38"
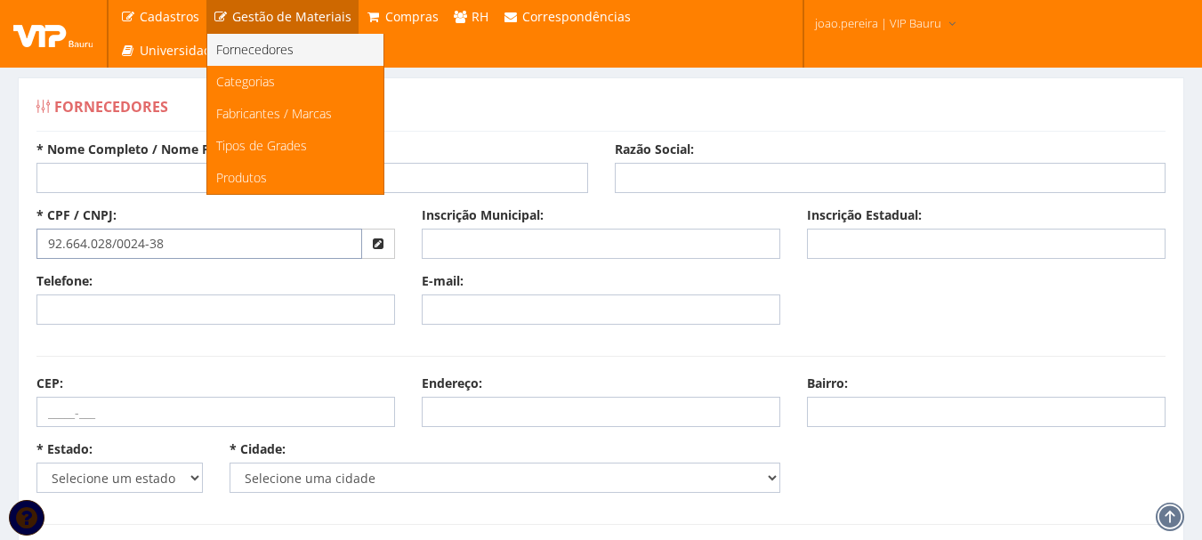
type input "92.664.028/0024-38"
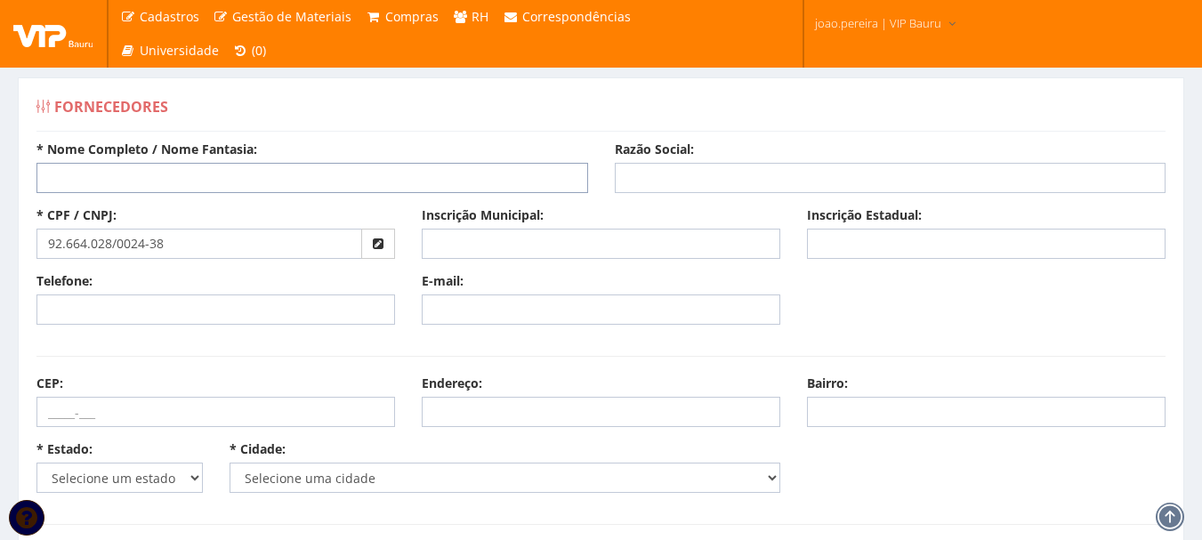
click at [456, 189] on input "* Nome Completo / Nome Fantasia:" at bounding box center [311, 178] width 551 height 30
paste input "Ferramentas Gerais Comercio e Importacao de Ferramentas e Maquinas LTDA"
type input "Ferramentas Gerais Comercio e Importacao de Ferramentas e Maquinas LTDA"
click at [734, 184] on input "Razão Social:" at bounding box center [890, 178] width 551 height 30
paste input "Ferramentas Gerais Comercio e Importacao de Ferramentas e Maquinas LTDA"
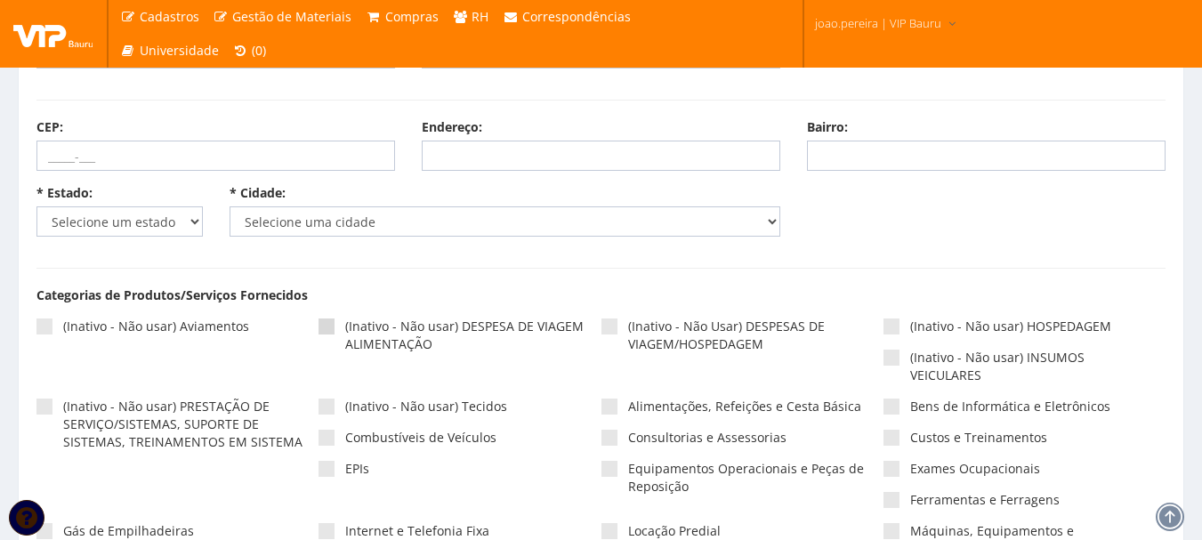
scroll to position [267, 0]
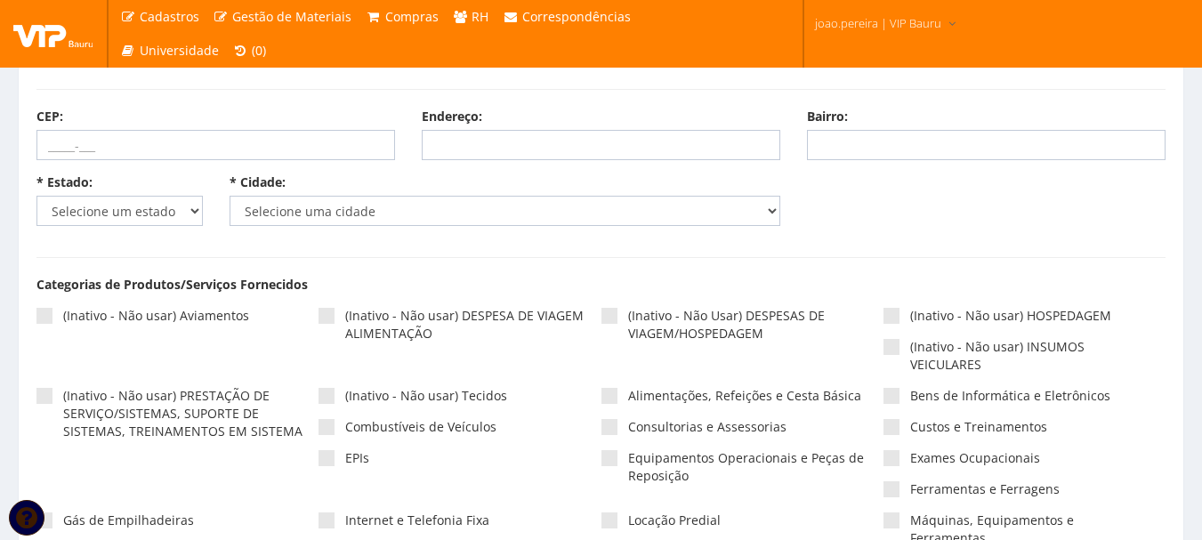
type input "Ferramentas Gerais Comercio e Importacao de Ferramentas e Maquinas LTDA"
click at [104, 210] on select "Selecione um estado AC AL AM AP BA Cacheu CE DF ES GO MA MG MS MT PA PB PE PI P…" at bounding box center [119, 211] width 166 height 30
select select "16"
click at [36, 196] on select "Selecione um estado AC AL AM AP BA Cacheu CE DF ES GO MA MG MS MT PA PB PE PI P…" at bounding box center [119, 211] width 166 height 30
click at [365, 208] on select "Selecione uma cidade Abatiá Adrianópolis Agudos do Sul Almirante Tamandaré Alta…" at bounding box center [504, 211] width 551 height 30
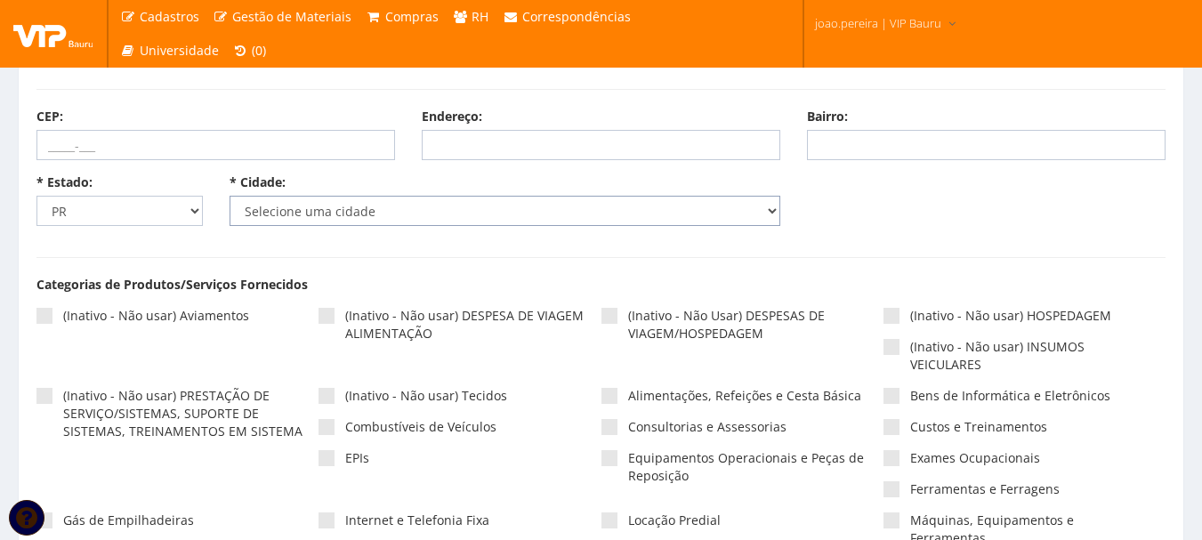
select select "2878"
click at [229, 196] on select "Selecione uma cidade Abatiá Adrianópolis Agudos do Sul Almirante Tamandaré Alta…" at bounding box center [504, 211] width 551 height 30
click at [897, 495] on span at bounding box center [891, 489] width 16 height 16
click at [910, 495] on input"] "Ferramentas e Ferragens" at bounding box center [916, 490] width 12 height 12
checkbox input"] "true"
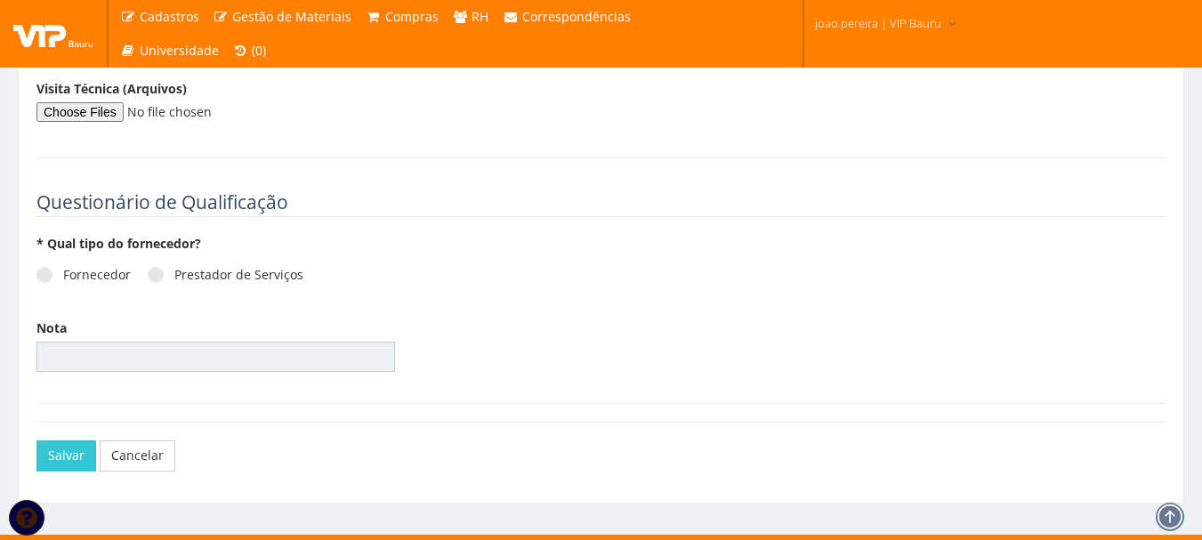
scroll to position [2429, 0]
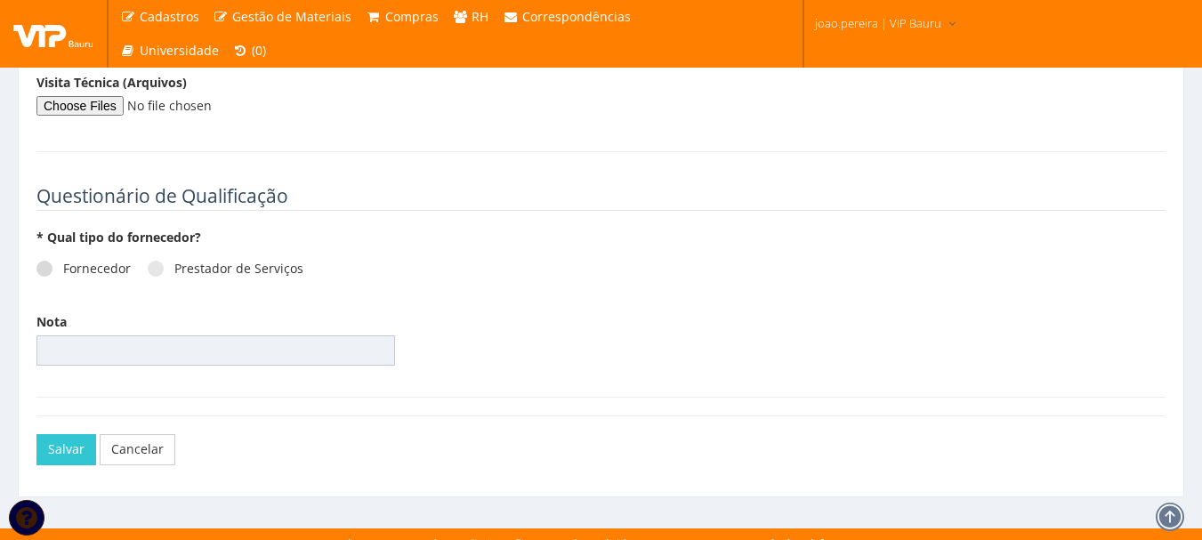
click at [53, 260] on label "Fornecedor" at bounding box center [83, 269] width 94 height 18
click at [63, 263] on input "Fornecedor" at bounding box center [69, 269] width 12 height 12
radio input "true"
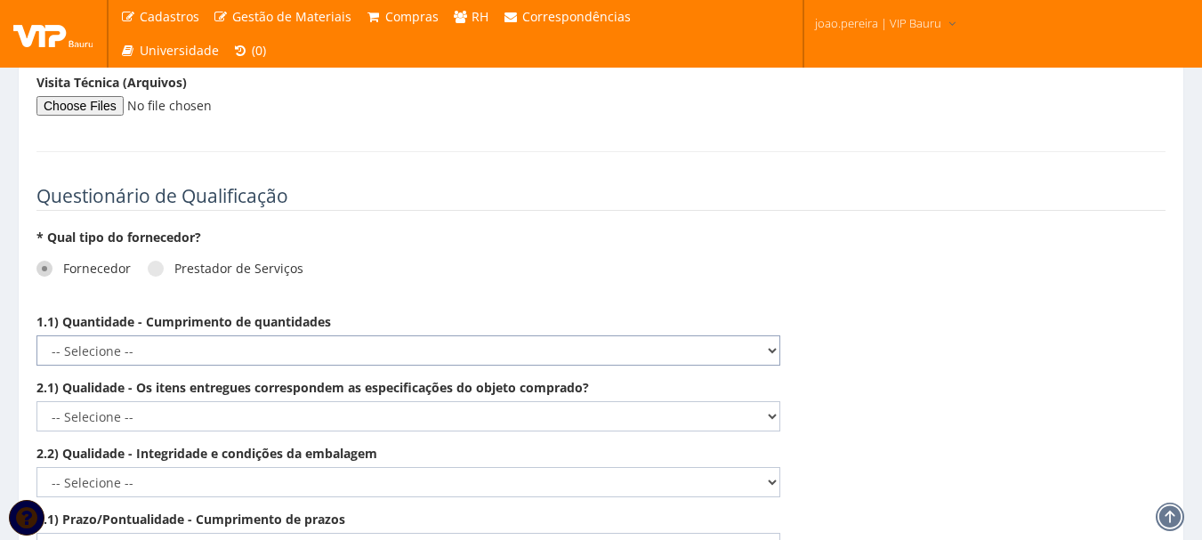
click at [770, 335] on select "-- Selecione -- Não demonstra a competência esperada Demonstra a competência em…" at bounding box center [408, 350] width 744 height 30
select select "5"
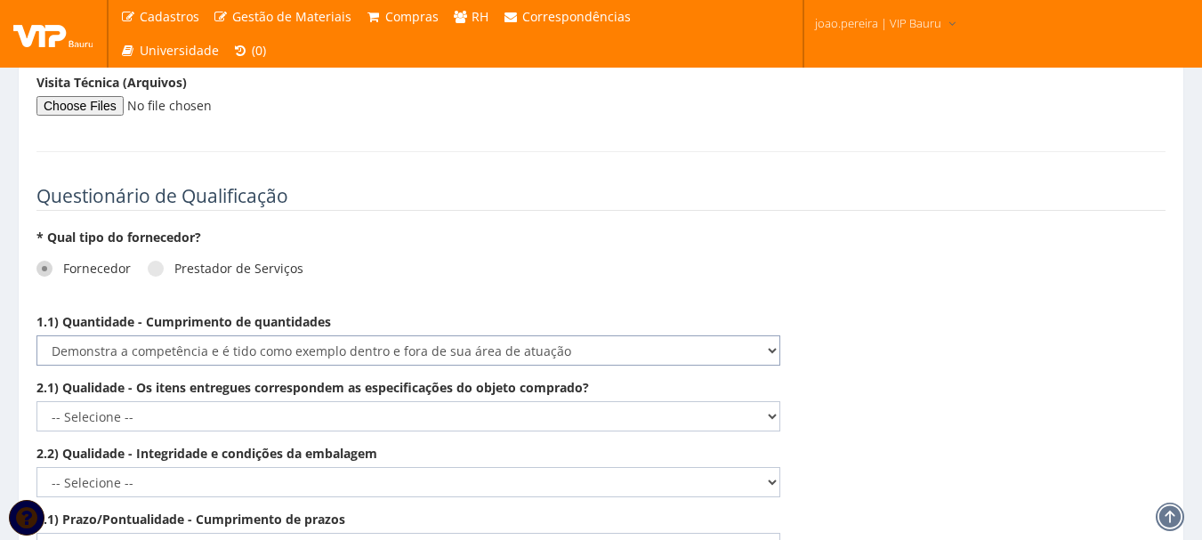
click at [36, 335] on select "-- Selecione -- Não demonstra a competência esperada Demonstra a competência em…" at bounding box center [408, 350] width 744 height 30
click at [776, 401] on select "-- Selecione -- Não demonstra a competência esperada Demonstra a competência em…" at bounding box center [408, 416] width 744 height 30
select select "5"
click at [36, 401] on select "-- Selecione -- Não demonstra a competência esperada Demonstra a competência em…" at bounding box center [408, 416] width 744 height 30
click at [758, 470] on select "-- Selecione -- Não demonstra a competência esperada Demonstra a competência em…" at bounding box center [408, 482] width 744 height 30
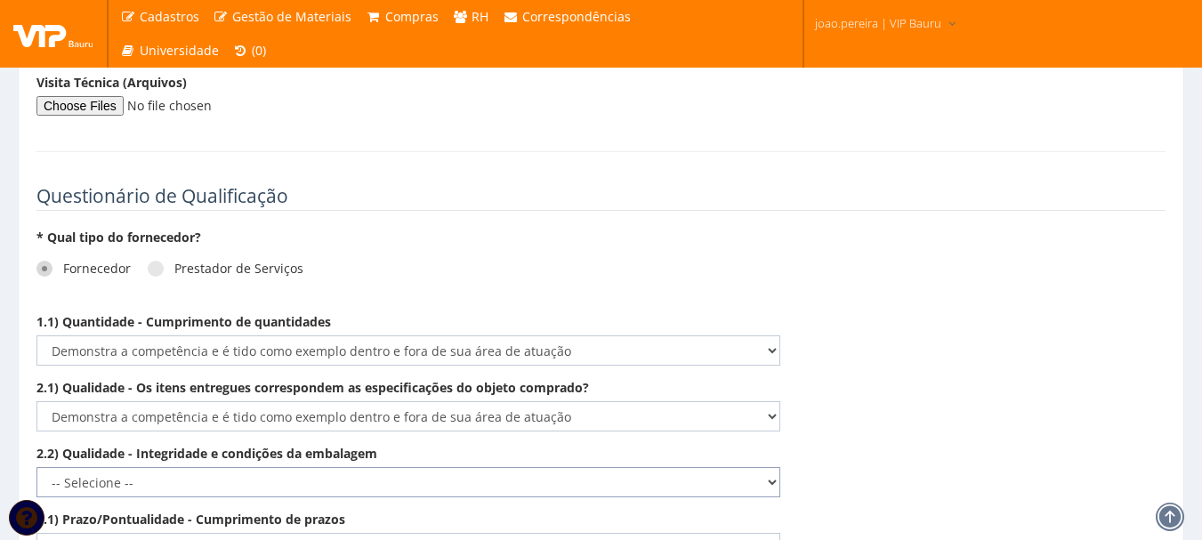
select select "5"
click at [36, 467] on select "-- Selecione -- Não demonstra a competência esperada Demonstra a competência em…" at bounding box center [408, 482] width 744 height 30
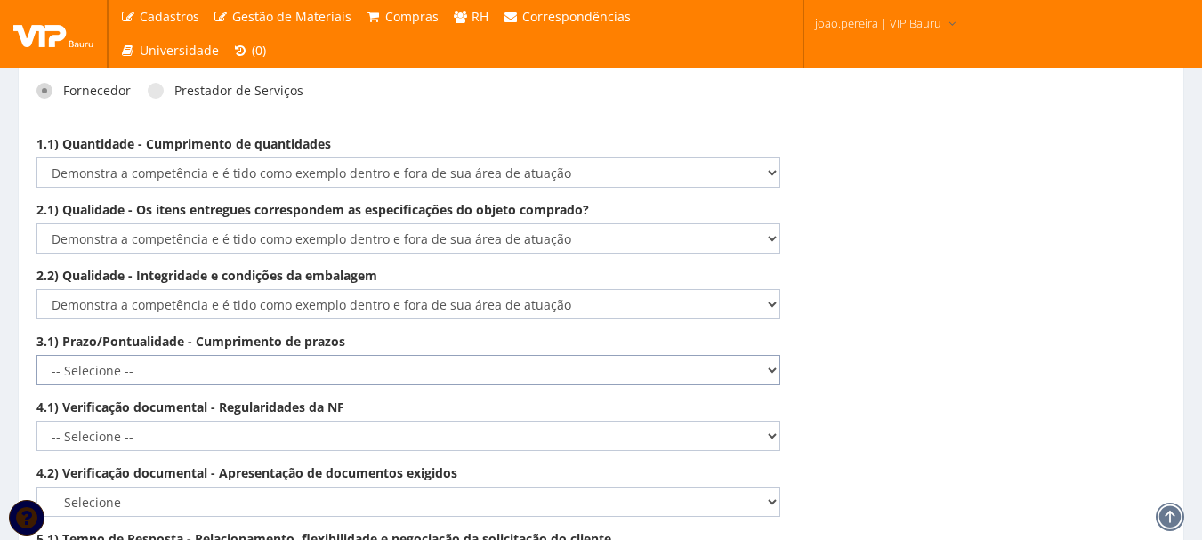
click at [757, 356] on select "-- Selecione -- Não demonstra a competência esperada Demonstra a competência em…" at bounding box center [408, 370] width 744 height 30
select select "5"
click at [36, 355] on select "-- Selecione -- Não demonstra a competência esperada Demonstra a competência em…" at bounding box center [408, 370] width 744 height 30
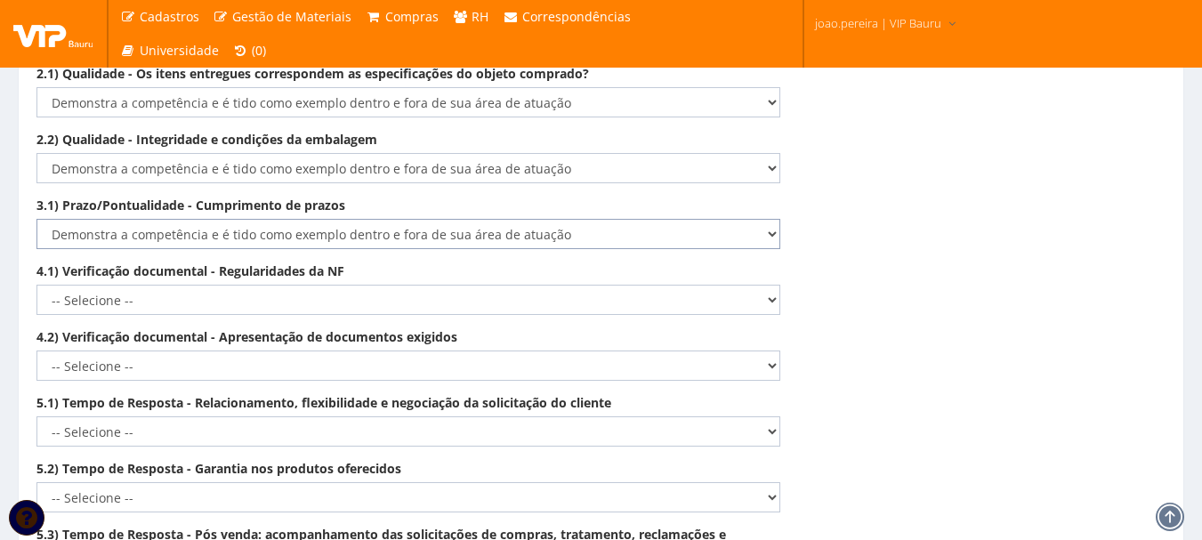
scroll to position [2785, 0]
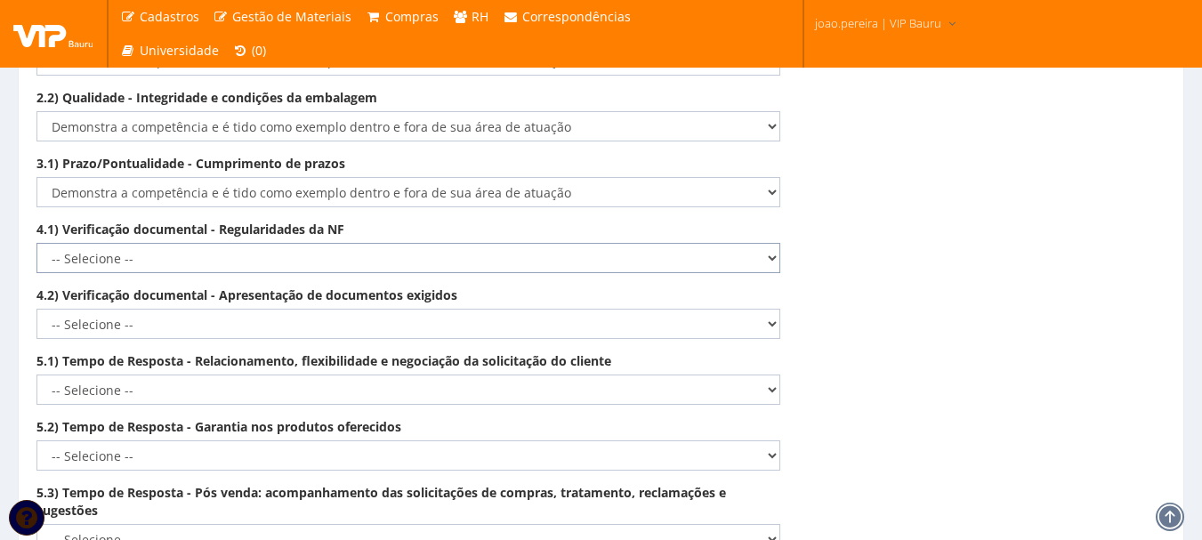
click at [772, 243] on select "-- Selecione -- Não demonstra a competência esperada Demonstra a competência em…" at bounding box center [408, 258] width 744 height 30
select select "5"
click at [36, 243] on select "-- Selecione -- Não demonstra a competência esperada Demonstra a competência em…" at bounding box center [408, 258] width 744 height 30
click at [772, 309] on select "-- Selecione -- Não demonstra a competência esperada Demonstra a competência em…" at bounding box center [408, 324] width 744 height 30
select select "5"
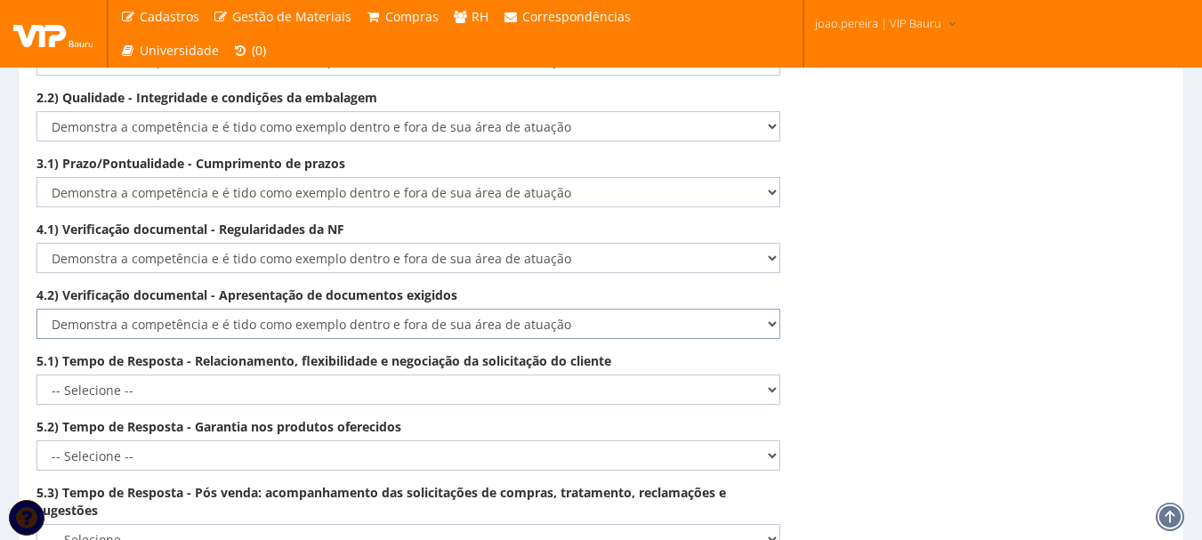
click at [36, 309] on select "-- Selecione -- Não demonstra a competência esperada Demonstra a competência em…" at bounding box center [408, 324] width 744 height 30
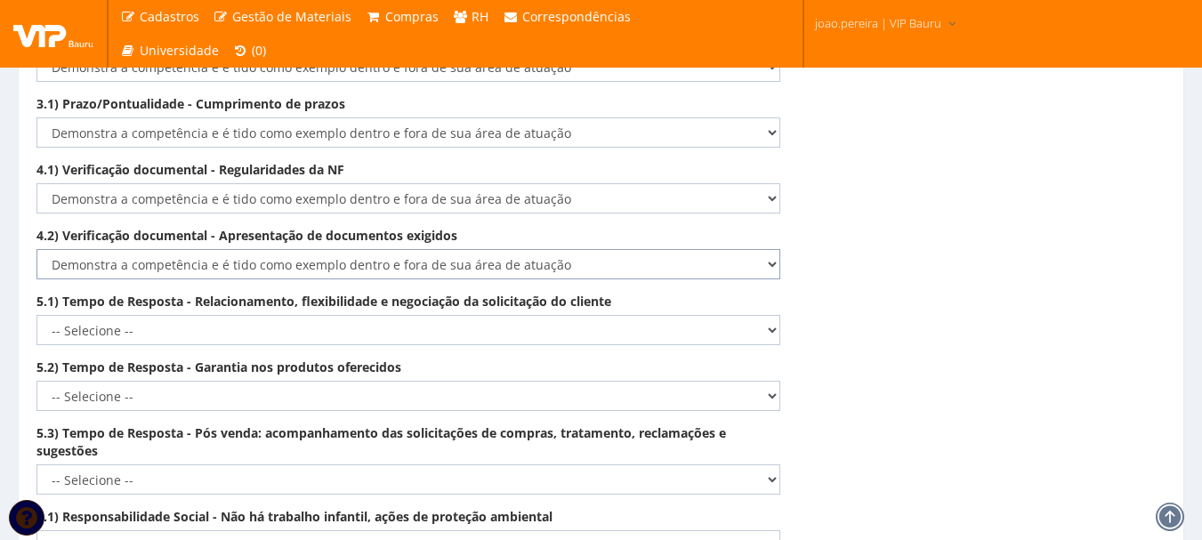
scroll to position [2874, 0]
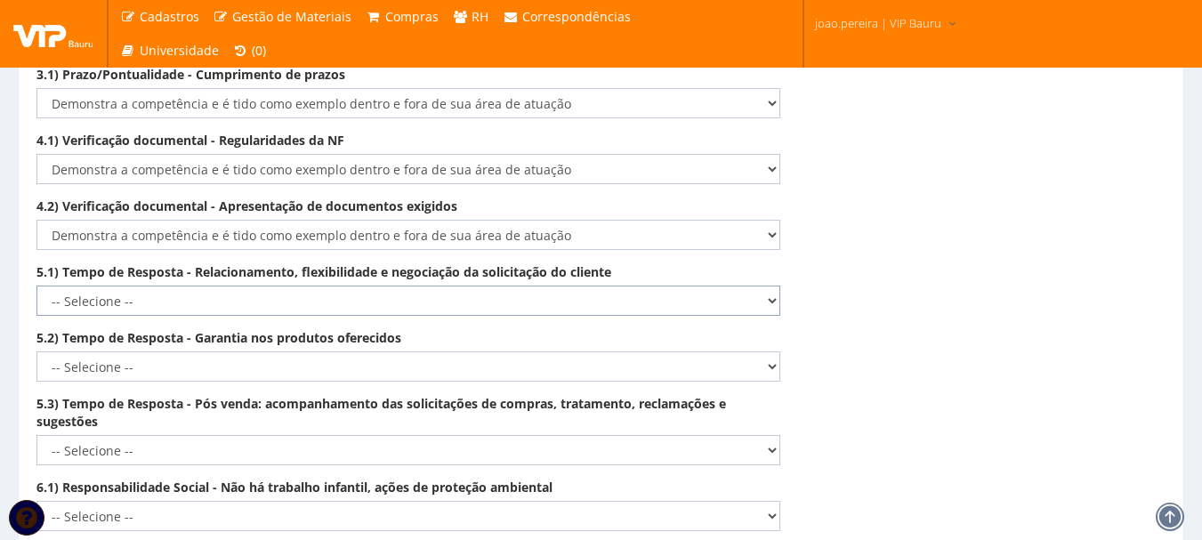
click at [768, 286] on select "-- Selecione -- Não demonstra a competência esperada Demonstra a competência em…" at bounding box center [408, 301] width 744 height 30
select select "5"
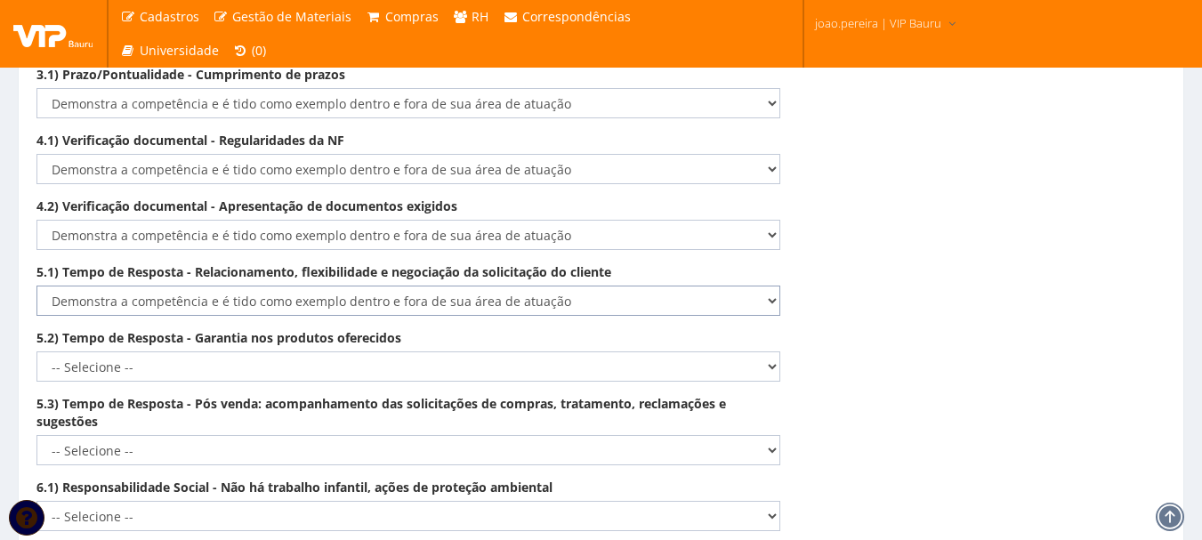
click at [36, 286] on select "-- Selecione -- Não demonstra a competência esperada Demonstra a competência em…" at bounding box center [408, 301] width 744 height 30
click at [768, 351] on select "-- Selecione -- Não demonstra a competência esperada Demonstra a competência em…" at bounding box center [408, 366] width 744 height 30
select select "5"
click at [36, 351] on select "-- Selecione -- Não demonstra a competência esperada Demonstra a competência em…" at bounding box center [408, 366] width 744 height 30
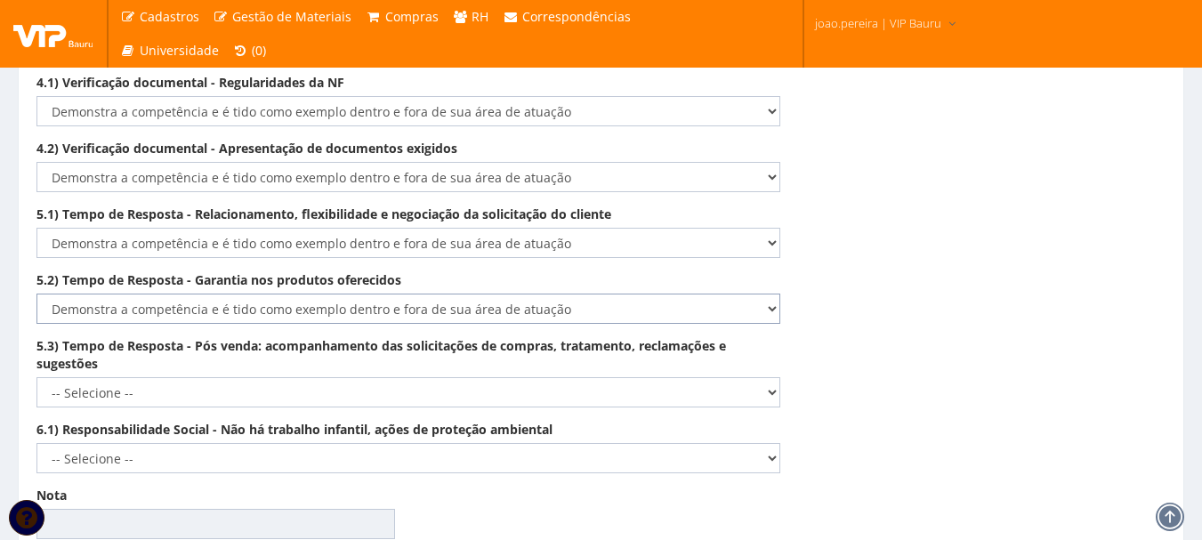
scroll to position [2963, 0]
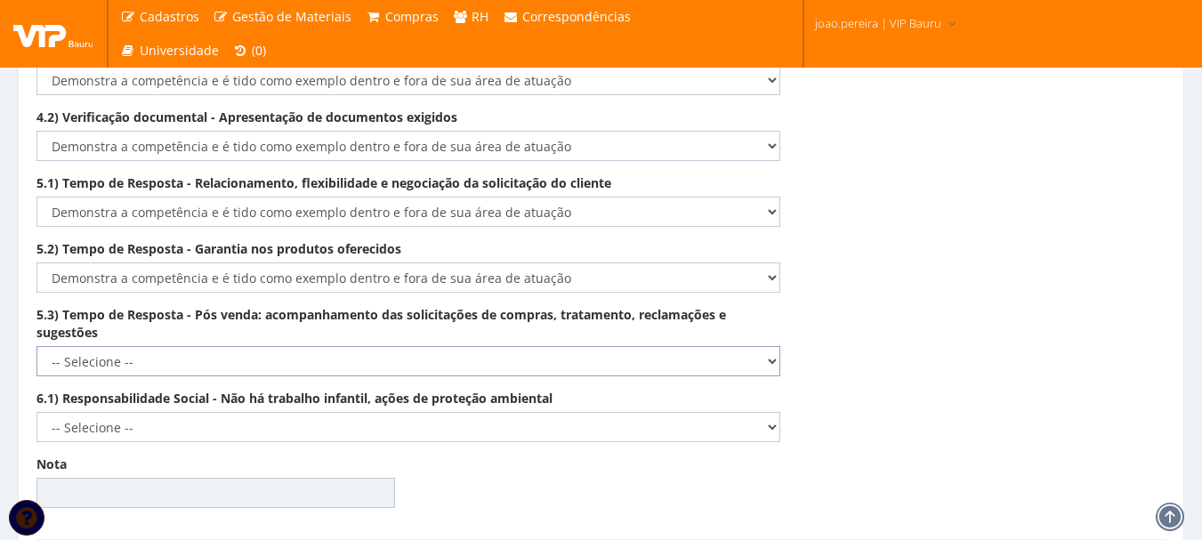
click at [765, 347] on select "-- Selecione -- Não demonstra a competência esperada Demonstra a competência em…" at bounding box center [408, 361] width 744 height 30
select select "5"
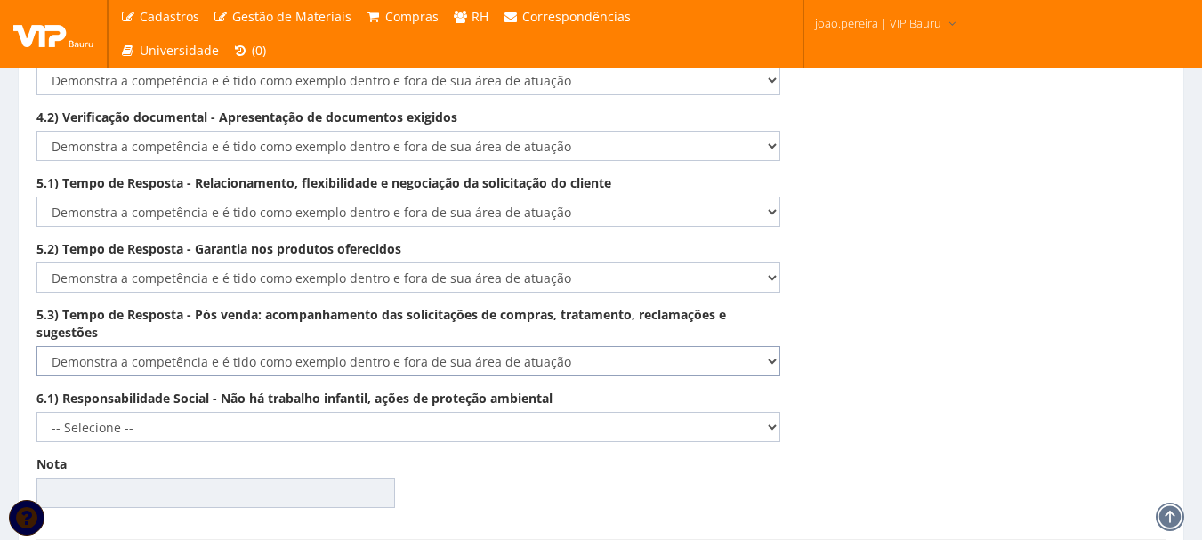
click at [36, 346] on select "-- Selecione -- Não demonstra a competência esperada Demonstra a competência em…" at bounding box center [408, 361] width 744 height 30
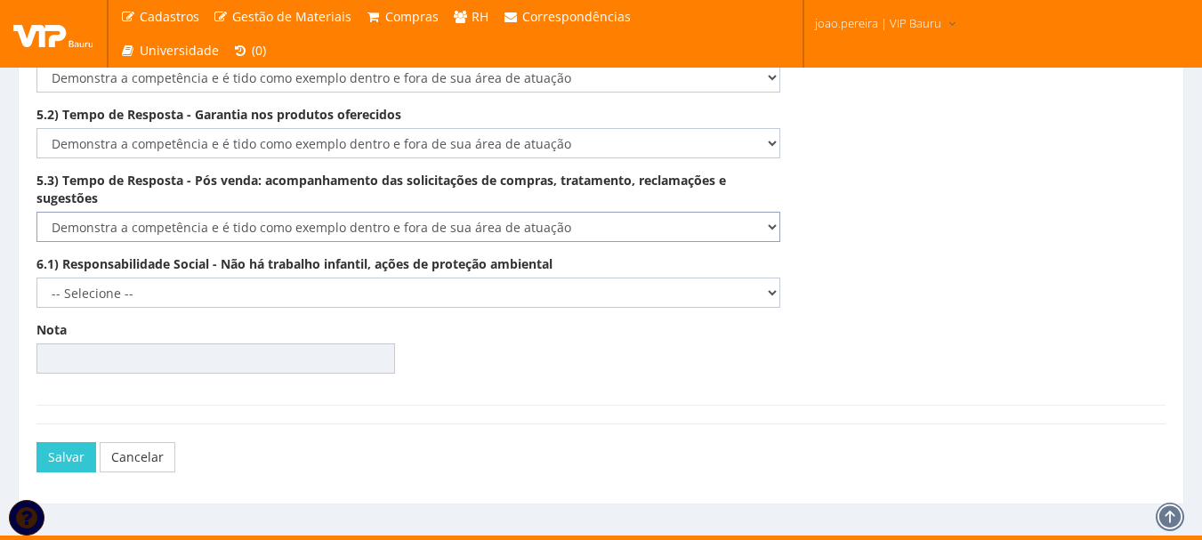
scroll to position [3104, 0]
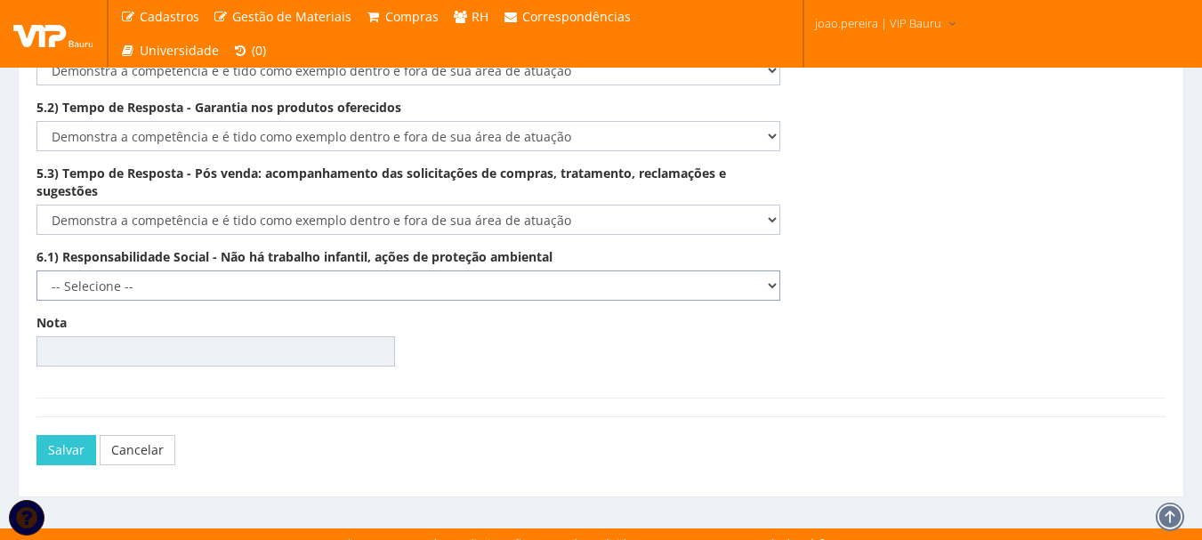
click at [770, 270] on select "-- Selecione -- Não demonstra a competência esperada Demonstra a competência em…" at bounding box center [408, 285] width 744 height 30
select select "5"
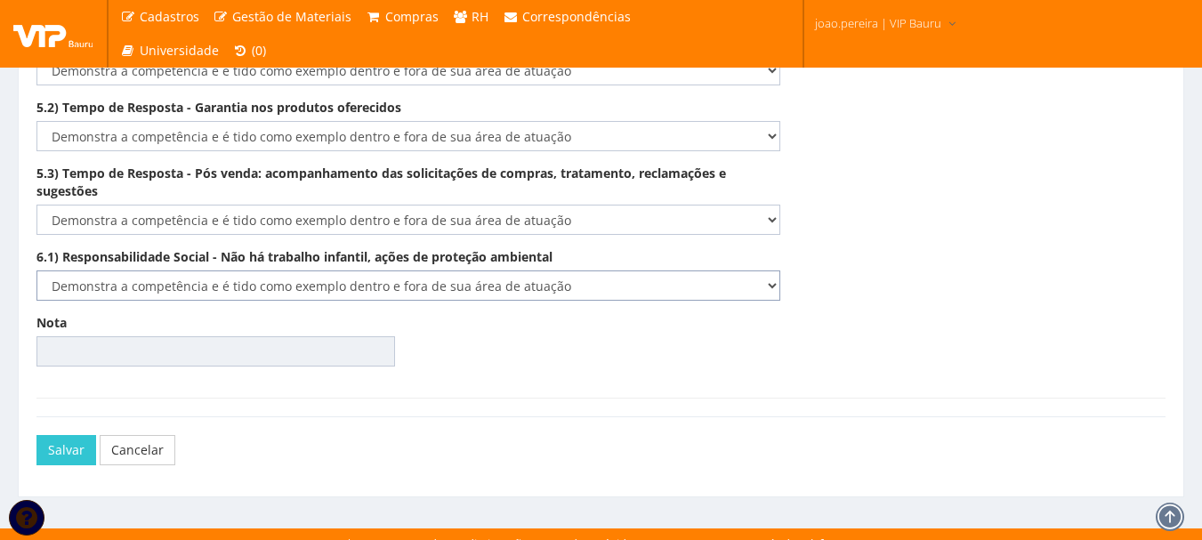
click at [36, 270] on select "-- Selecione -- Não demonstra a competência esperada Demonstra a competência em…" at bounding box center [408, 285] width 744 height 30
type input "100.00"
click at [60, 435] on button "Salvar" at bounding box center [66, 450] width 60 height 30
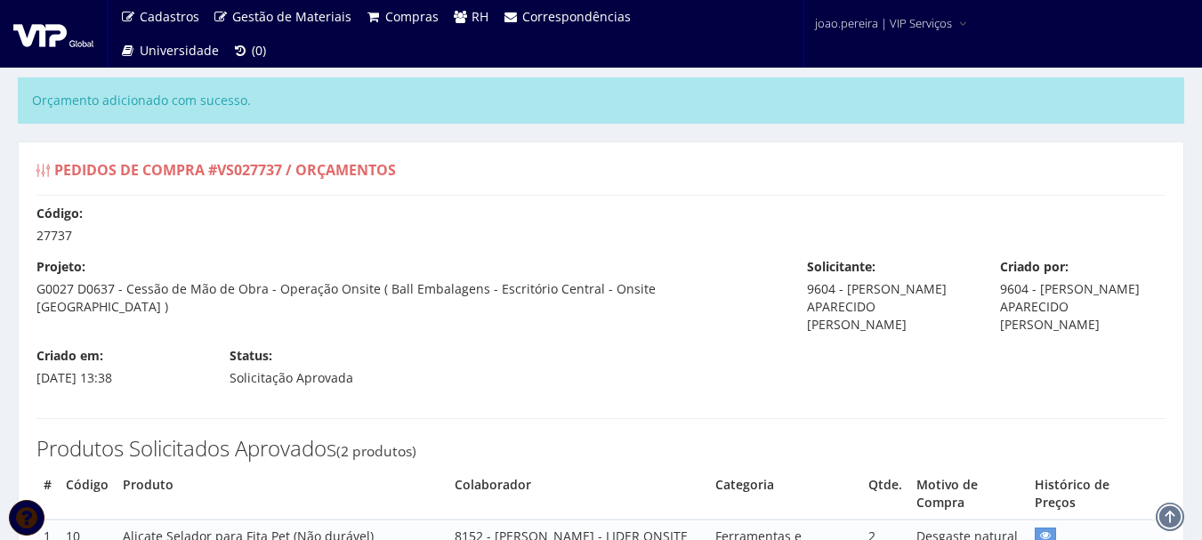
scroll to position [309, 0]
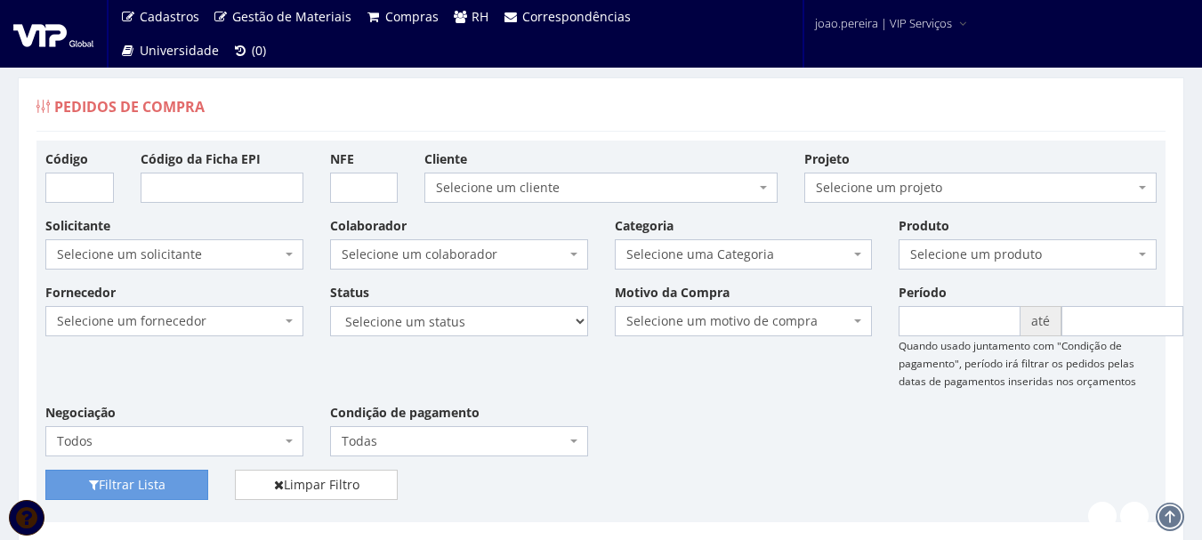
scroll to position [445, 0]
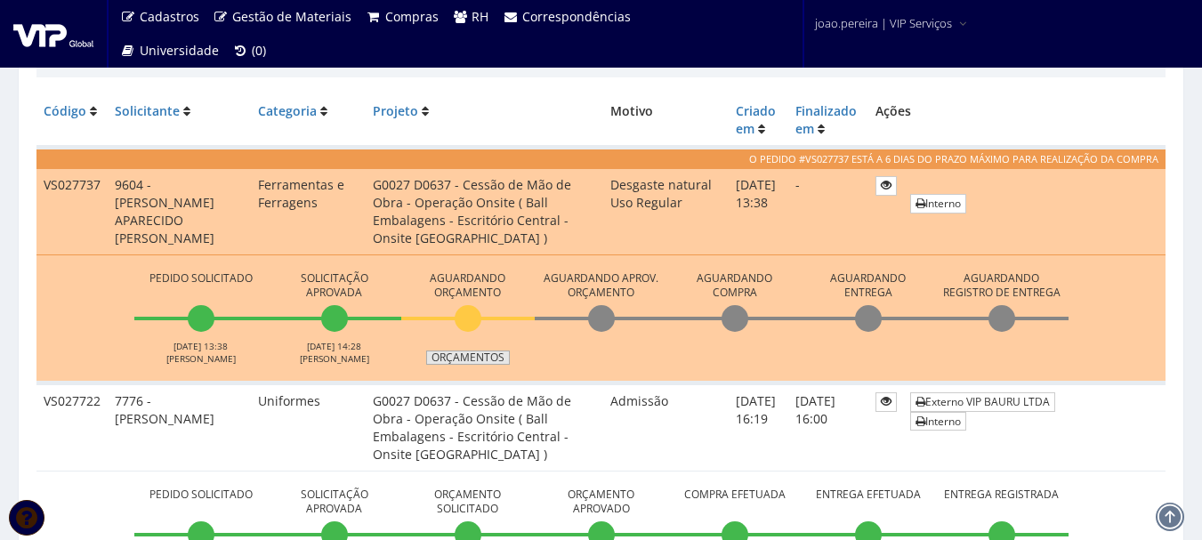
click at [478, 357] on link "Orçamentos" at bounding box center [468, 357] width 84 height 14
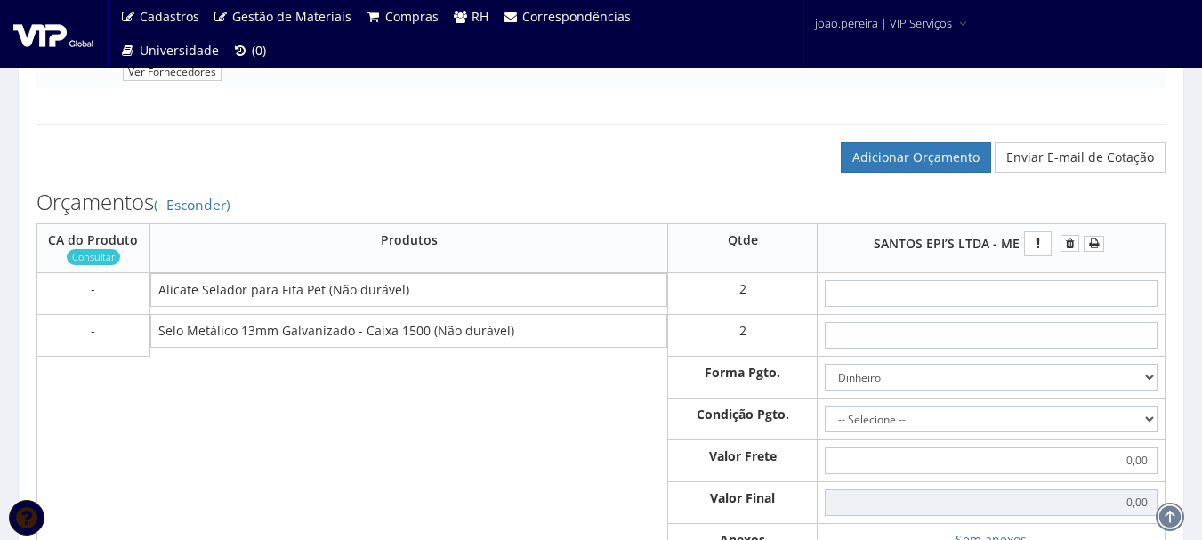
scroll to position [534, 0]
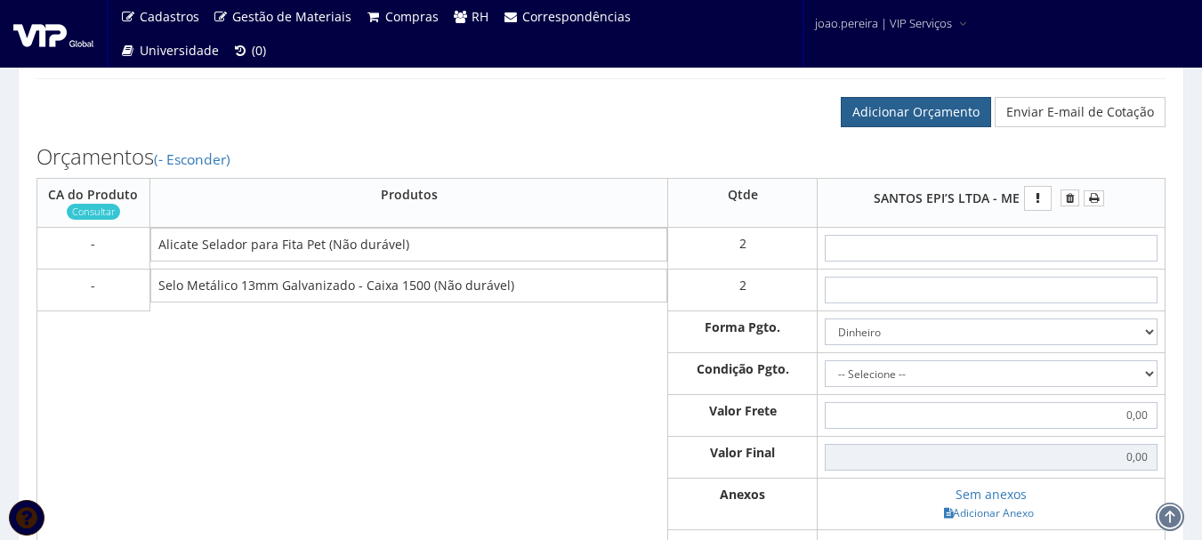
click at [945, 110] on link "Adicionar Orçamento" at bounding box center [916, 112] width 150 height 30
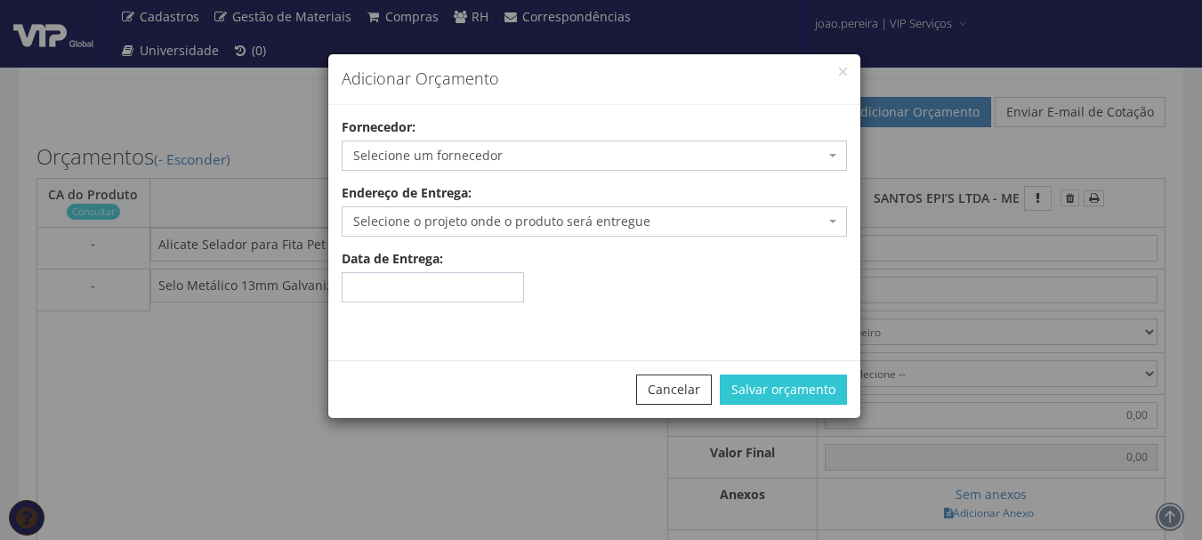
click at [519, 147] on span "Selecione um fornecedor" at bounding box center [588, 156] width 471 height 18
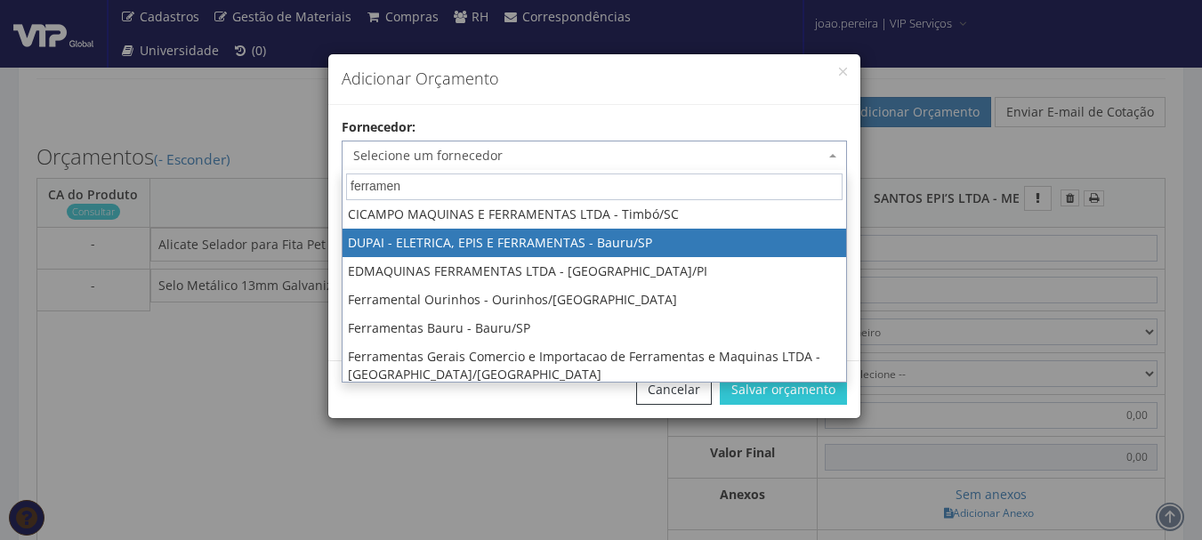
scroll to position [89, 0]
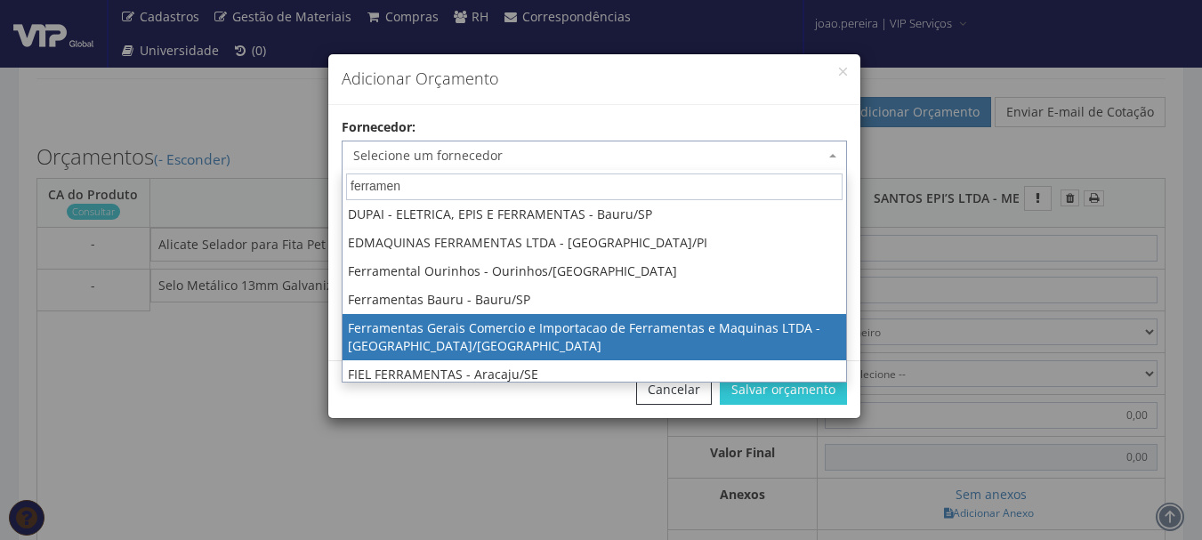
type input "ferramen"
select select "2621"
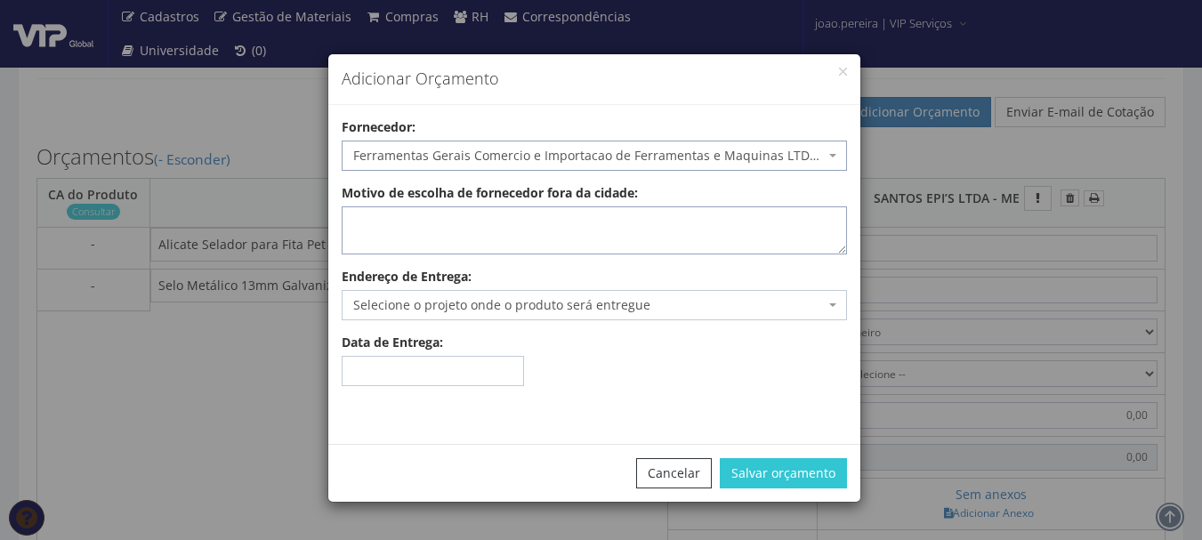
click at [501, 223] on textarea "Motivo de escolha de fornecedor fora da cidade:" at bounding box center [594, 230] width 505 height 48
type textarea "entrega no local"
click at [656, 296] on span "Selecione o projeto onde o produto será entregue" at bounding box center [588, 305] width 471 height 18
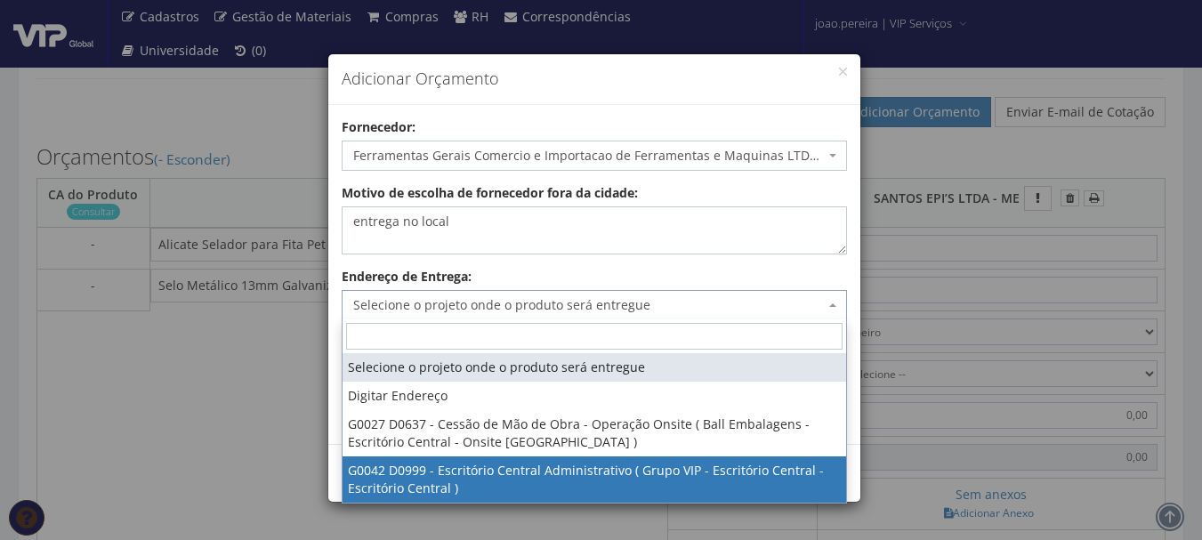
select select "42"
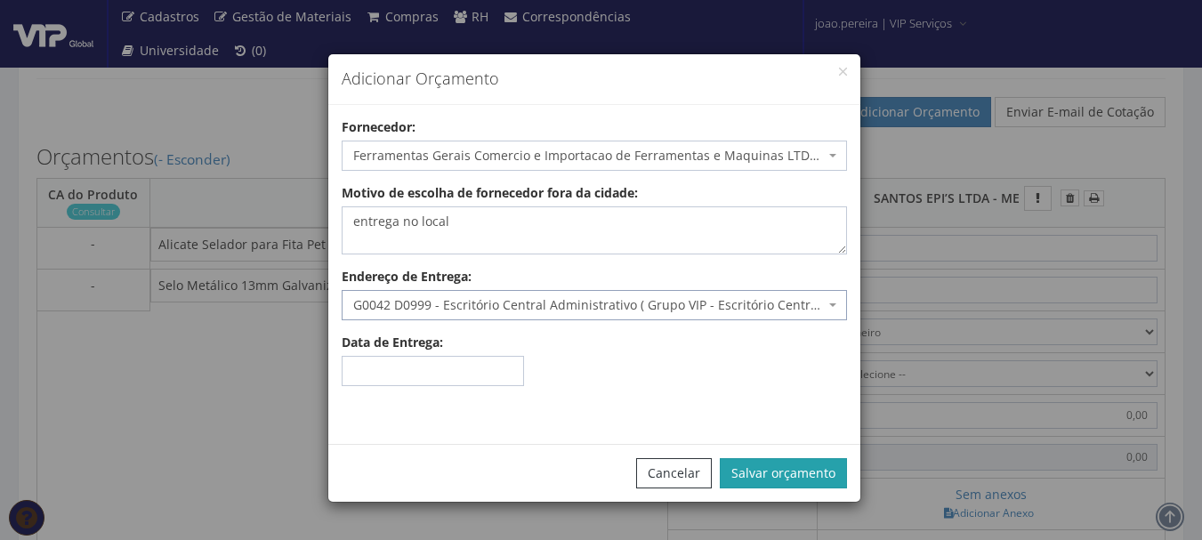
click at [772, 465] on button "Salvar orçamento" at bounding box center [783, 473] width 127 height 30
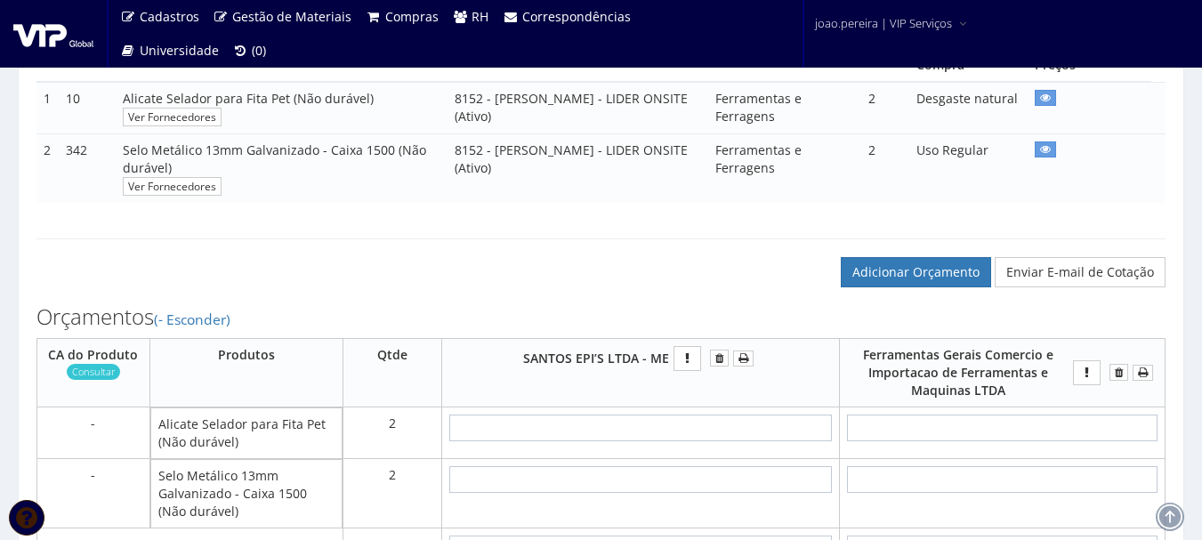
scroll to position [534, 0]
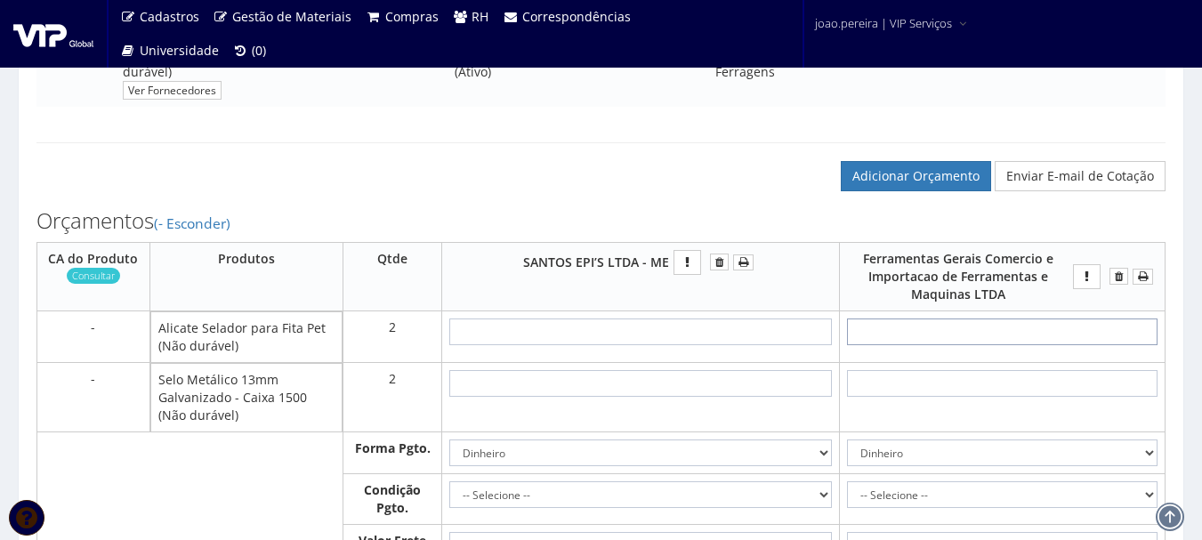
click at [1018, 326] on input "text" at bounding box center [1002, 331] width 310 height 27
type input "4"
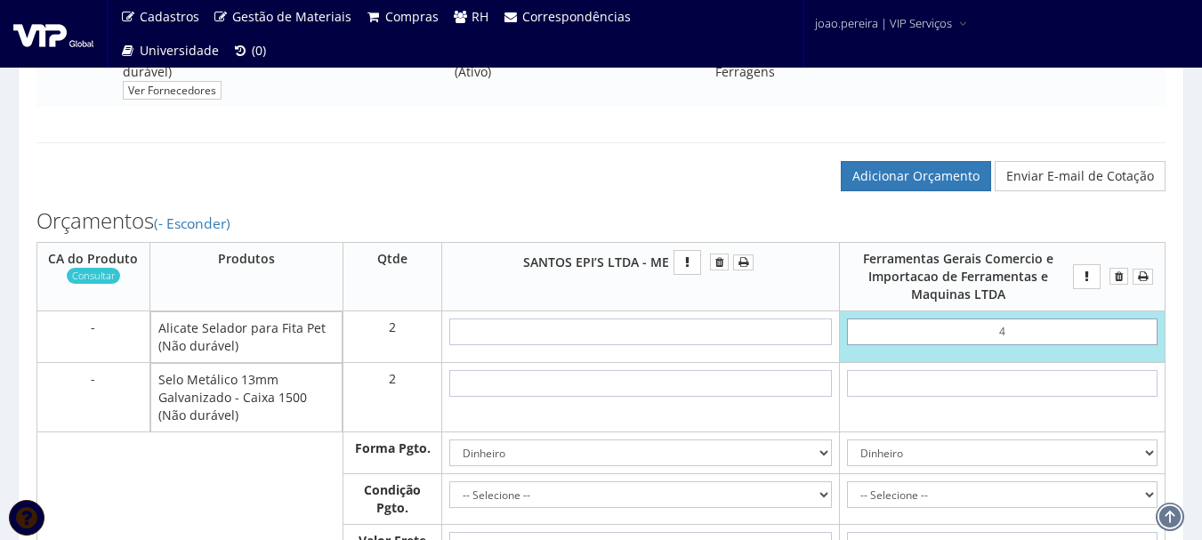
type input "8,00"
type input "48"
type input "96,00"
type input "4,86"
type input "9,72"
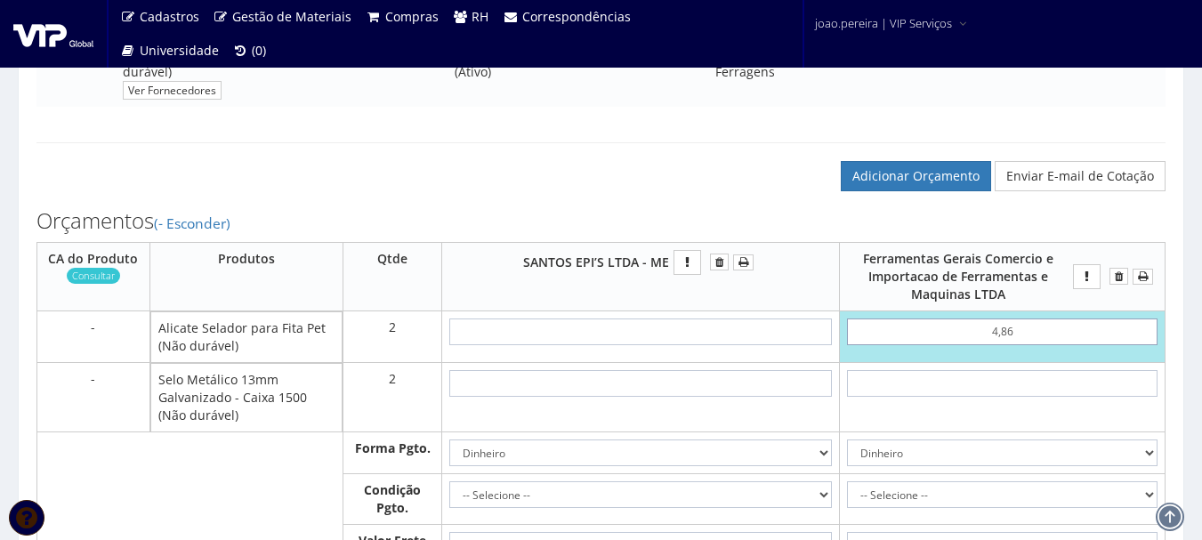
type input "48,62"
type input "97,24"
type input "486,20"
type input "972,40"
type input "486,20"
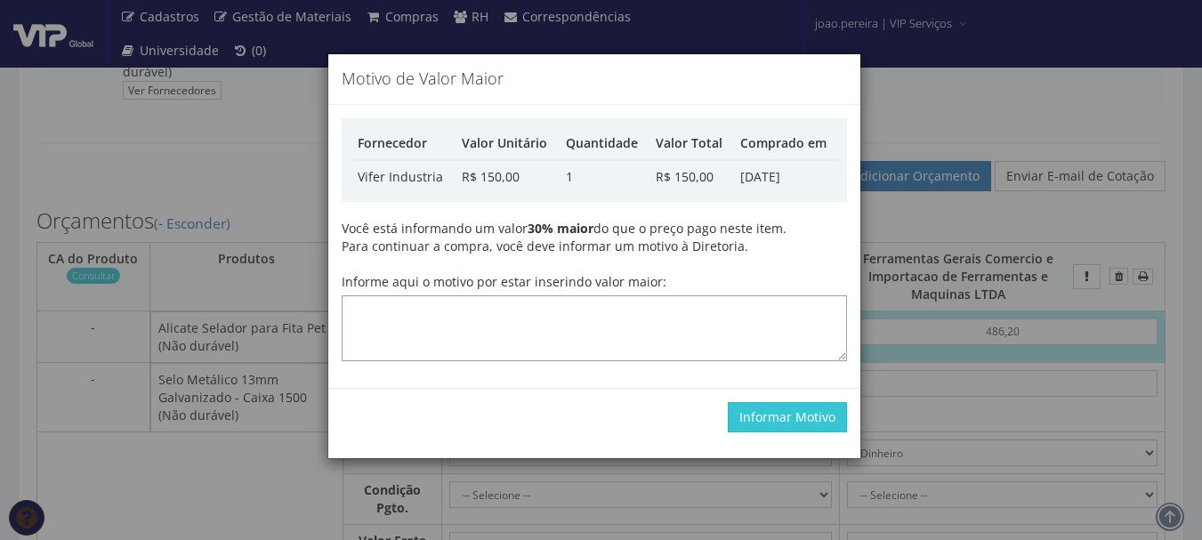
click at [491, 315] on textarea "Informe aqui o motivo por estar inserindo valor maior:" at bounding box center [594, 328] width 505 height 66
type textarea "Atualização"
click at [788, 439] on div "Informar Motivo" at bounding box center [594, 417] width 532 height 58
click at [788, 424] on button "Informar Motivo" at bounding box center [787, 417] width 119 height 30
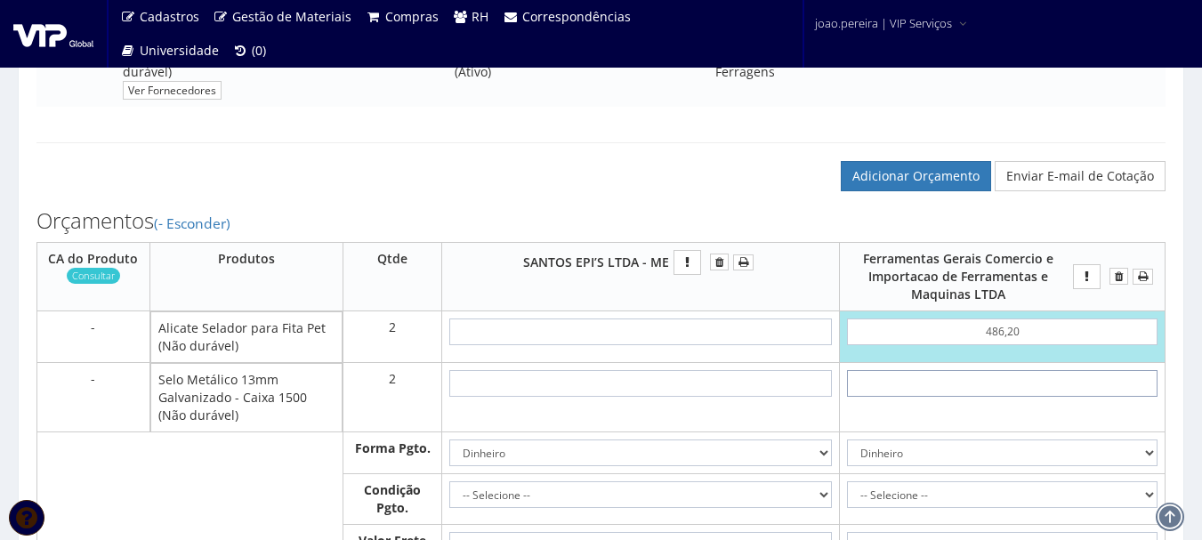
click at [1034, 385] on input "text" at bounding box center [1002, 383] width 310 height 27
type input "5"
type input "982,40"
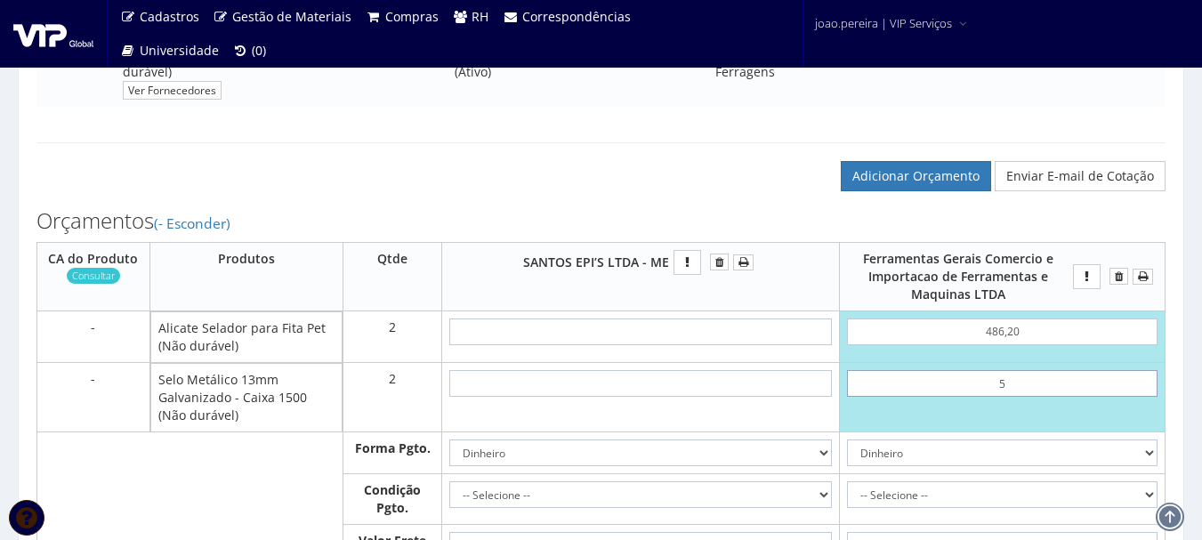
type input "54"
type input "1080,40"
type input "5,48"
type input "983,36"
type input "54,80"
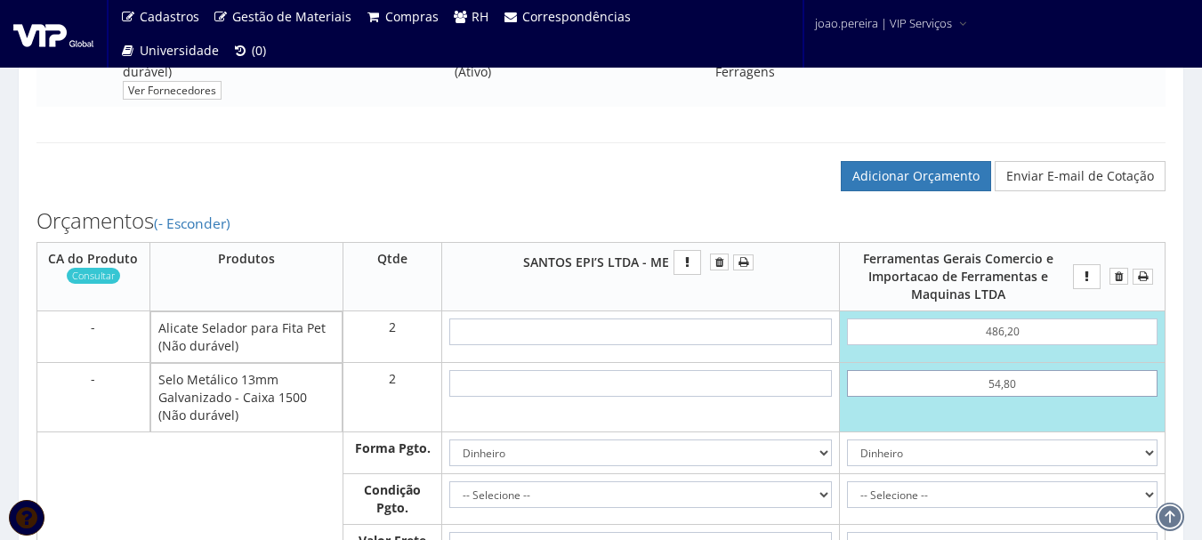
type input "1082,00"
type input "548,03"
type input "2068,46"
type input "548,03"
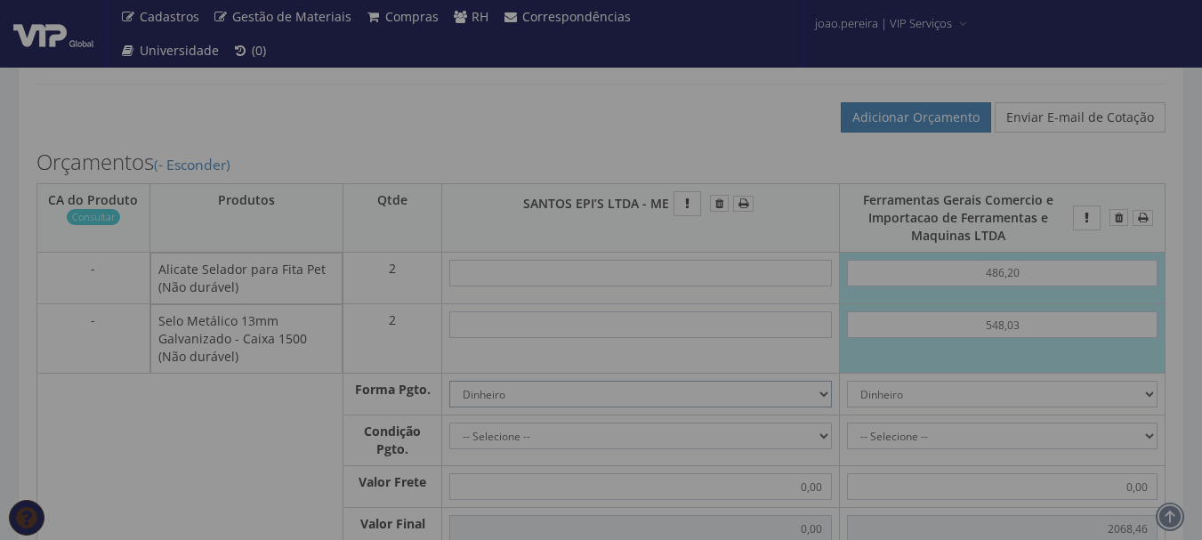
scroll to position [623, 0]
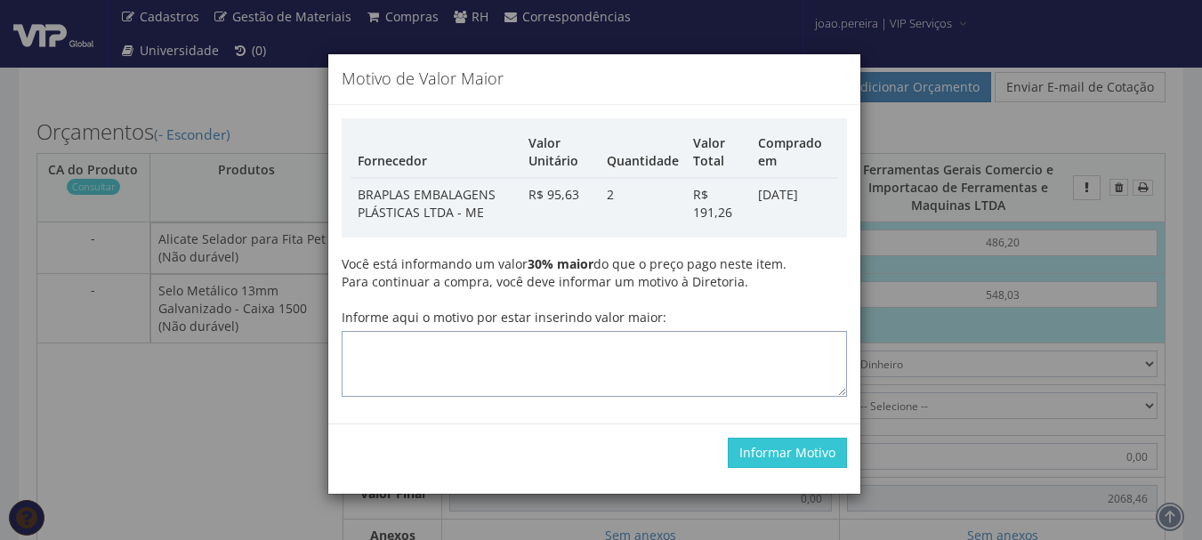
click at [635, 340] on textarea "Informe aqui o motivo por estar inserindo valor maior:" at bounding box center [594, 364] width 505 height 66
type textarea "Atualização"
click at [823, 456] on button "Informar Motivo" at bounding box center [787, 453] width 119 height 30
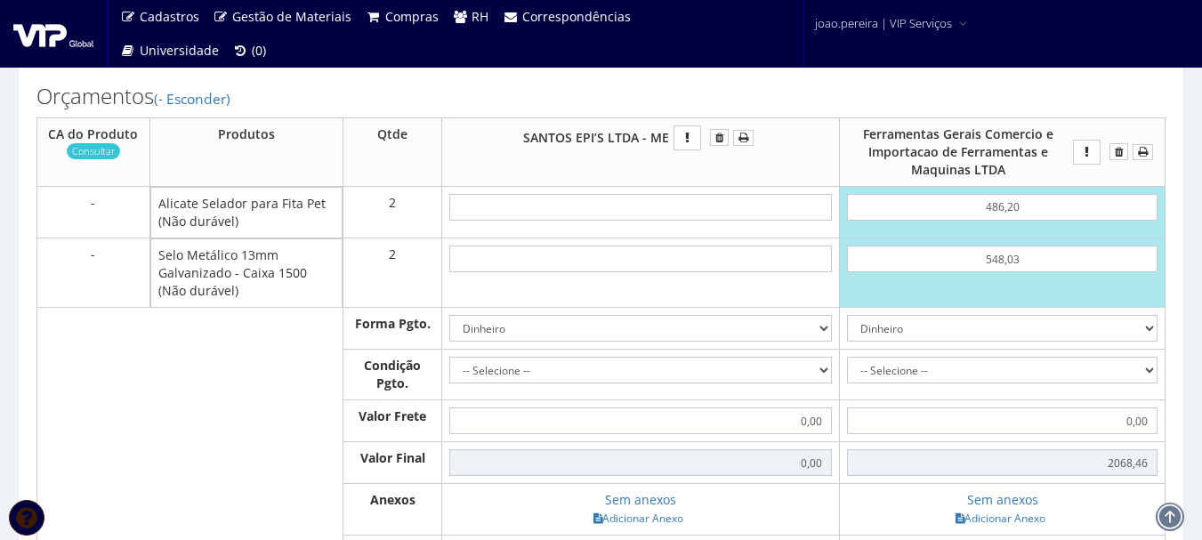
scroll to position [712, 0]
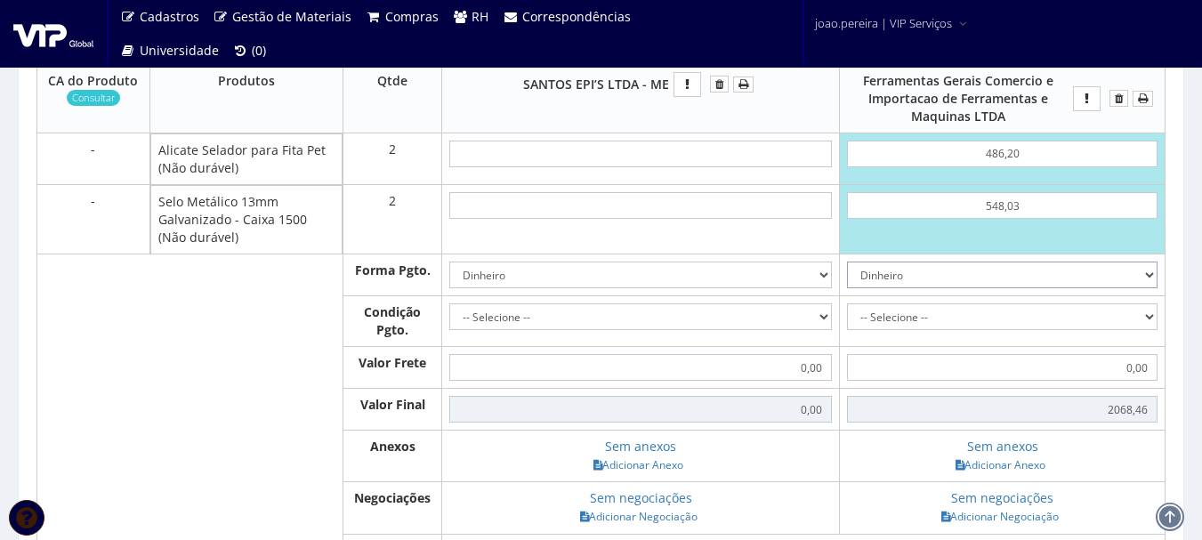
click at [1147, 275] on select "Dinheiro Boleto Bancário Depósito Transferência Bancária Cartão de Crédito Cart…" at bounding box center [1002, 274] width 310 height 27
drag, startPoint x: 1156, startPoint y: 272, endPoint x: 1077, endPoint y: 279, distance: 79.5
click at [1155, 273] on select "Dinheiro Boleto Bancário Depósito Transferência Bancária Cartão de Crédito Cart…" at bounding box center [1002, 274] width 310 height 27
click at [1142, 268] on select "Dinheiro Boleto Bancário Depósito Transferência Bancária Cartão de Crédito Cart…" at bounding box center [1002, 274] width 310 height 27
select select "1"
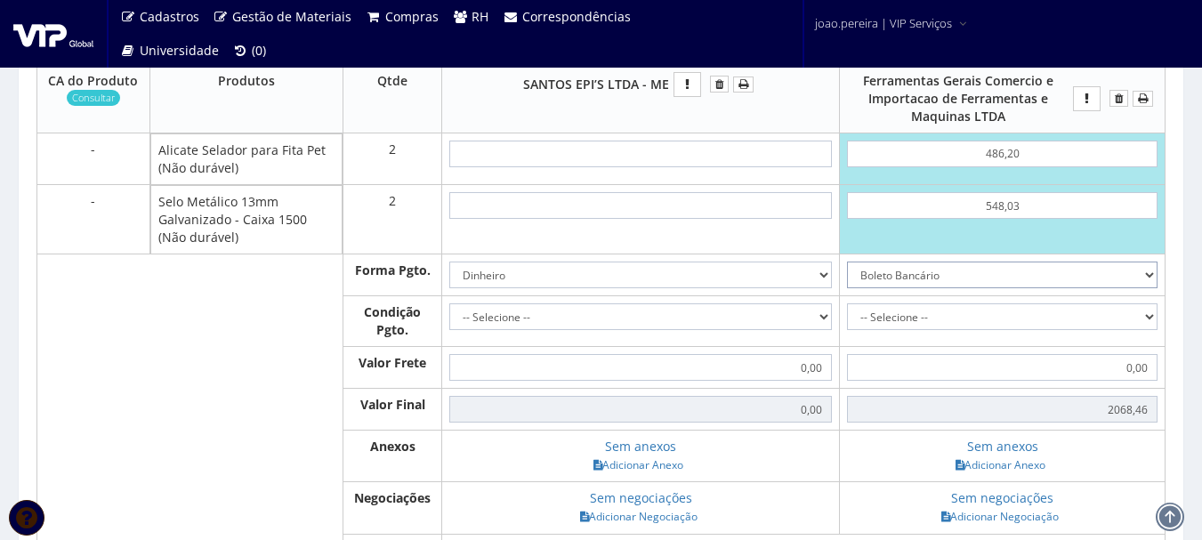
click at [847, 261] on select "Dinheiro Boleto Bancário Depósito Transferência Bancária Cartão de Crédito Cart…" at bounding box center [1002, 274] width 310 height 27
click at [1137, 318] on select "-- Selecione -- À vista 7 dias 10 dias" at bounding box center [1002, 316] width 310 height 27
select select "30"
click at [847, 303] on select "-- Selecione -- À vista 7 dias 10 dias" at bounding box center [1002, 316] width 310 height 27
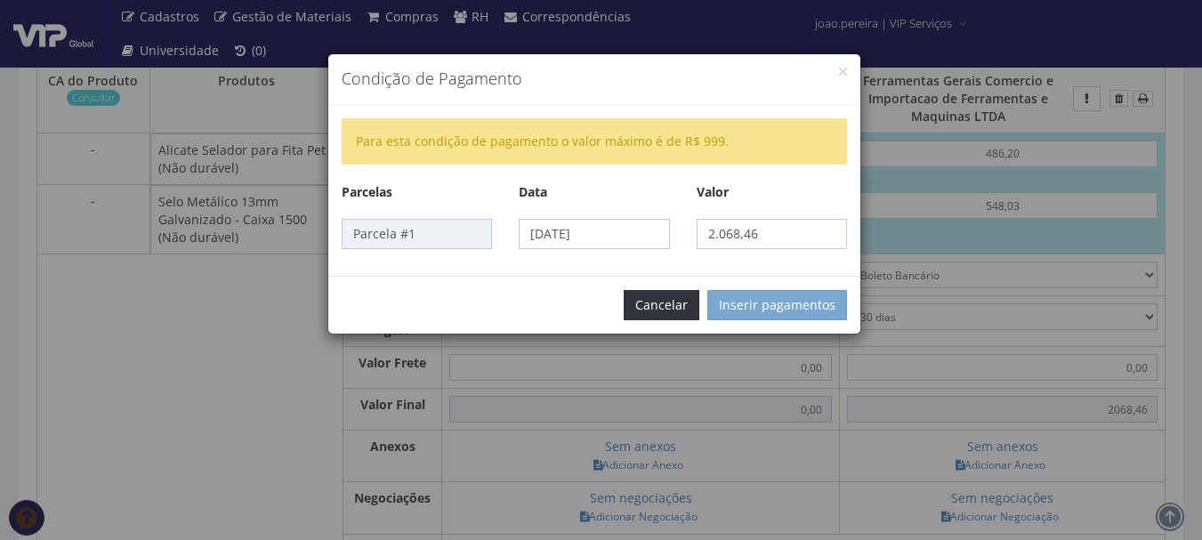
click at [683, 302] on button "Cancelar" at bounding box center [662, 305] width 76 height 30
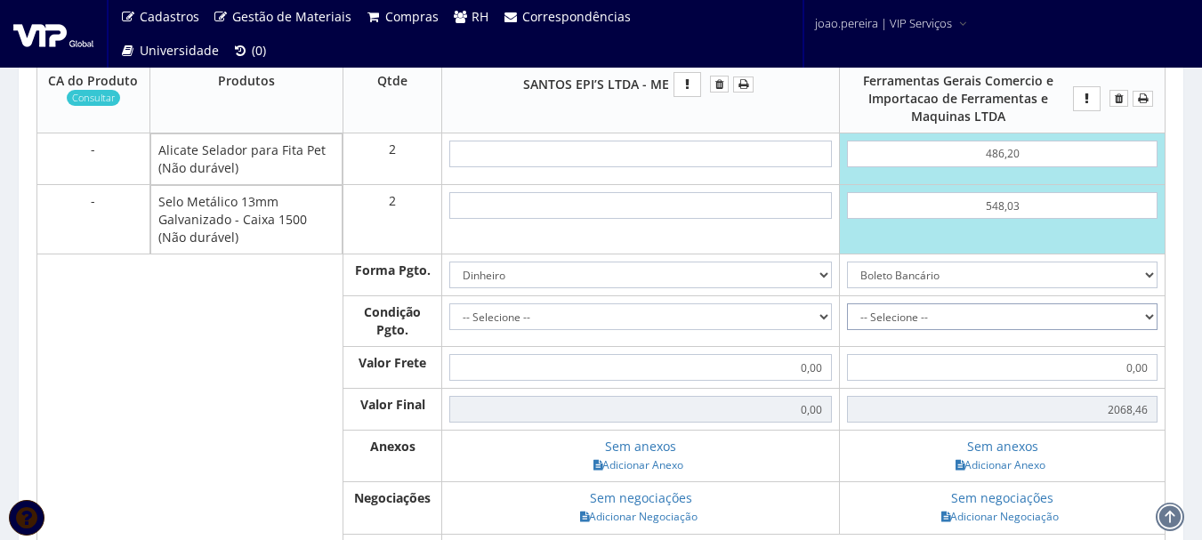
click at [1146, 313] on select "-- Selecione -- À vista 7 dias 10 dias" at bounding box center [1002, 316] width 310 height 27
select select "0"
click at [847, 303] on select "-- Selecione -- À vista 7 dias 10 dias" at bounding box center [1002, 316] width 310 height 27
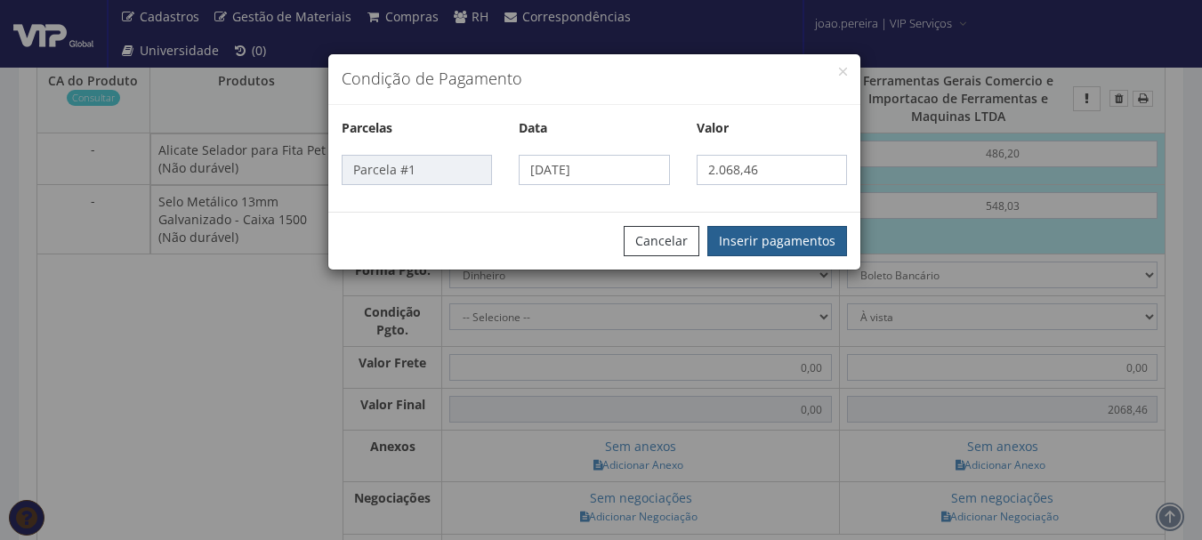
click at [789, 254] on button "Inserir pagamentos" at bounding box center [777, 241] width 140 height 30
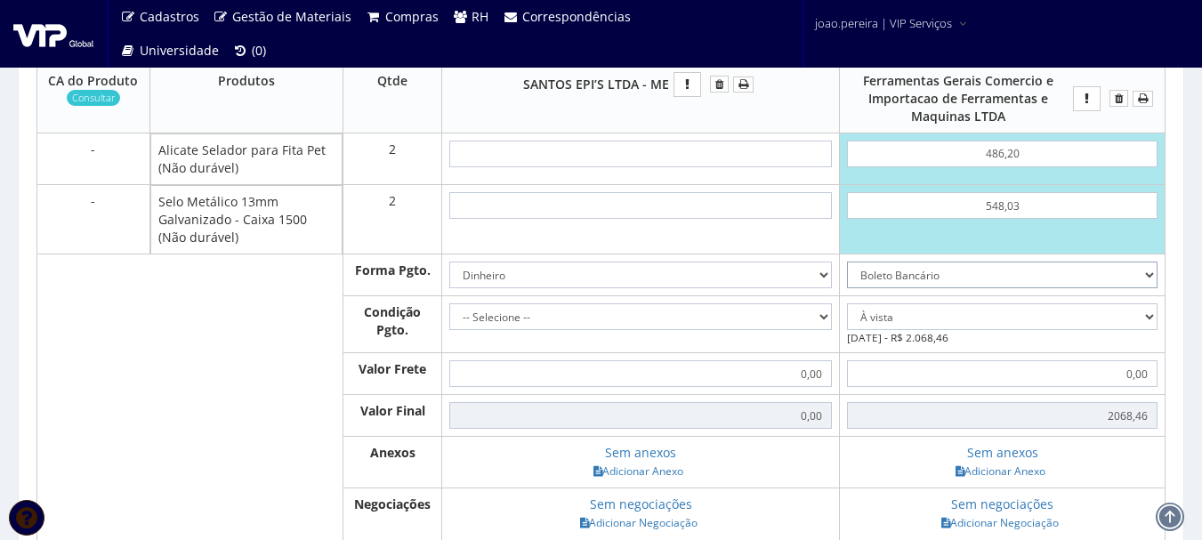
click at [1147, 262] on select "Dinheiro Boleto Bancário Depósito Transferência Bancária Cartão de Crédito Cart…" at bounding box center [1002, 274] width 310 height 27
select select "0"
click at [847, 261] on select "Dinheiro Boleto Bancário Depósito Transferência Bancária Cartão de Crédito Cart…" at bounding box center [1002, 274] width 310 height 27
click at [998, 472] on link "Adicionar Anexo" at bounding box center [1000, 471] width 101 height 19
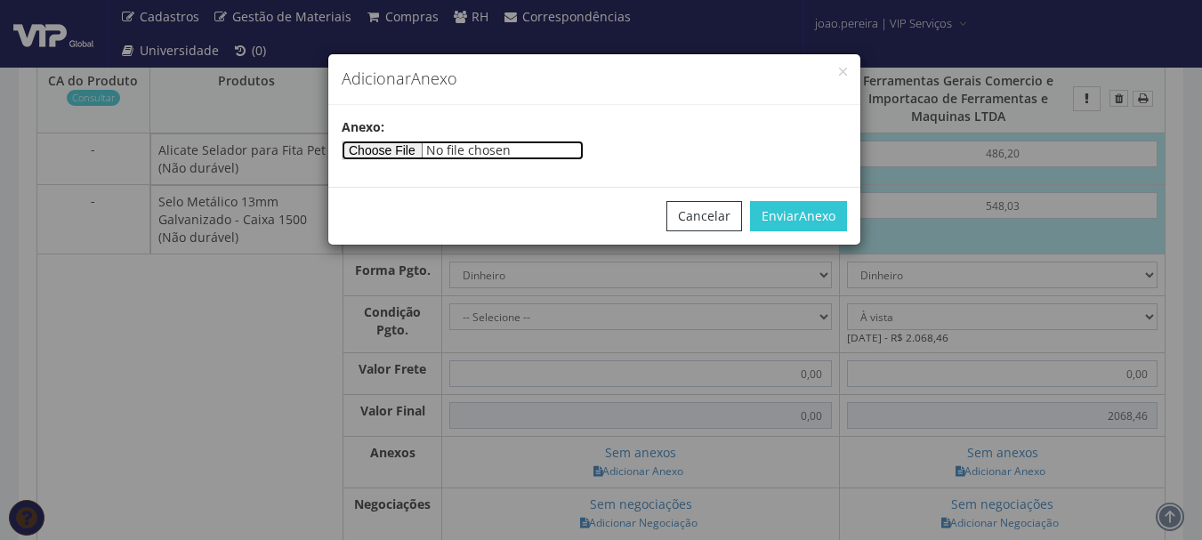
click at [382, 148] on input"] "file" at bounding box center [463, 151] width 242 height 20
type input"] "C:\fakepath\Carrinho-2110170_c1d3aab19271c180e1eca7d7bcd36155.pdf"
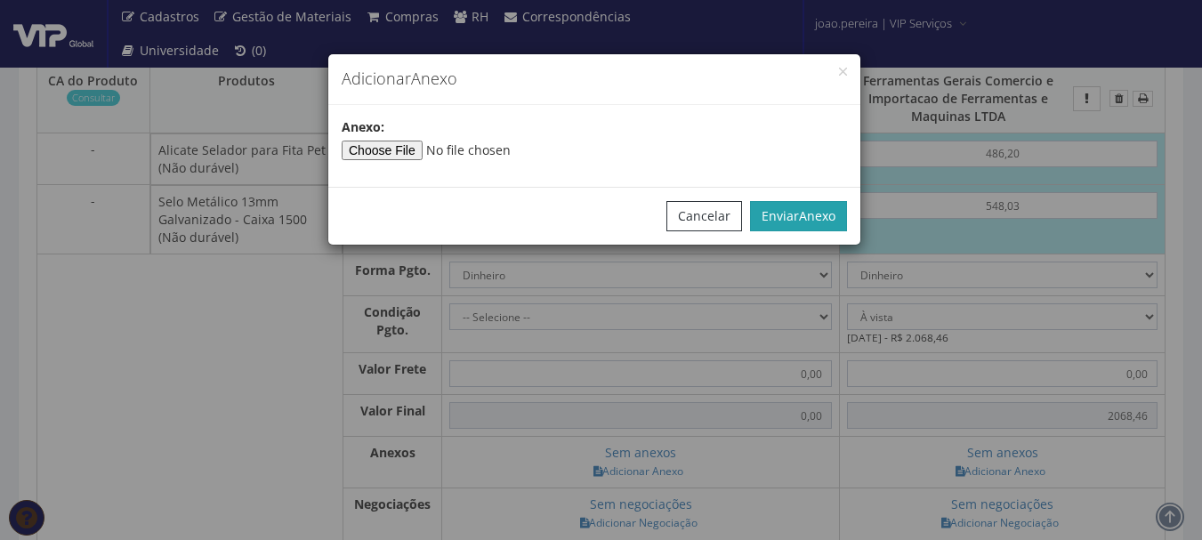
click at [790, 216] on button "Enviar Anexo" at bounding box center [798, 216] width 97 height 30
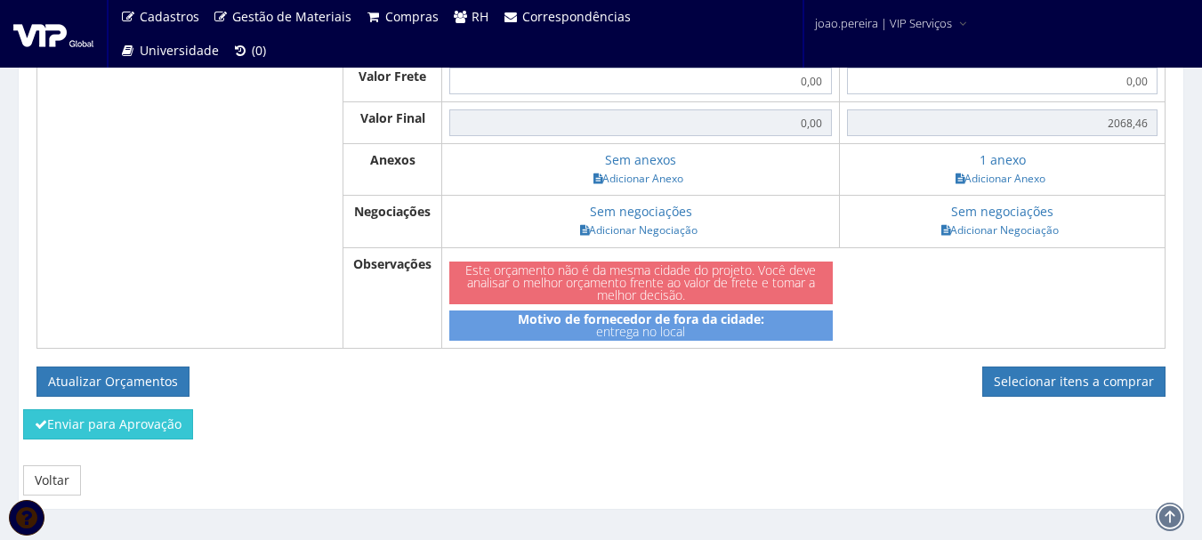
scroll to position [1034, 0]
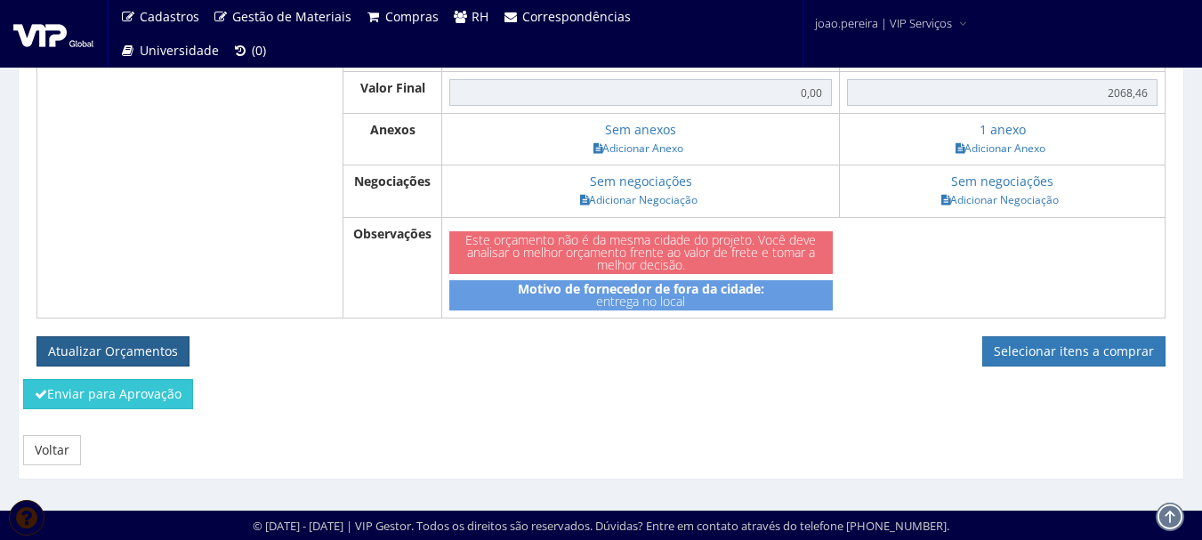
click at [124, 347] on button "Atualizar Orçamentos" at bounding box center [112, 351] width 153 height 30
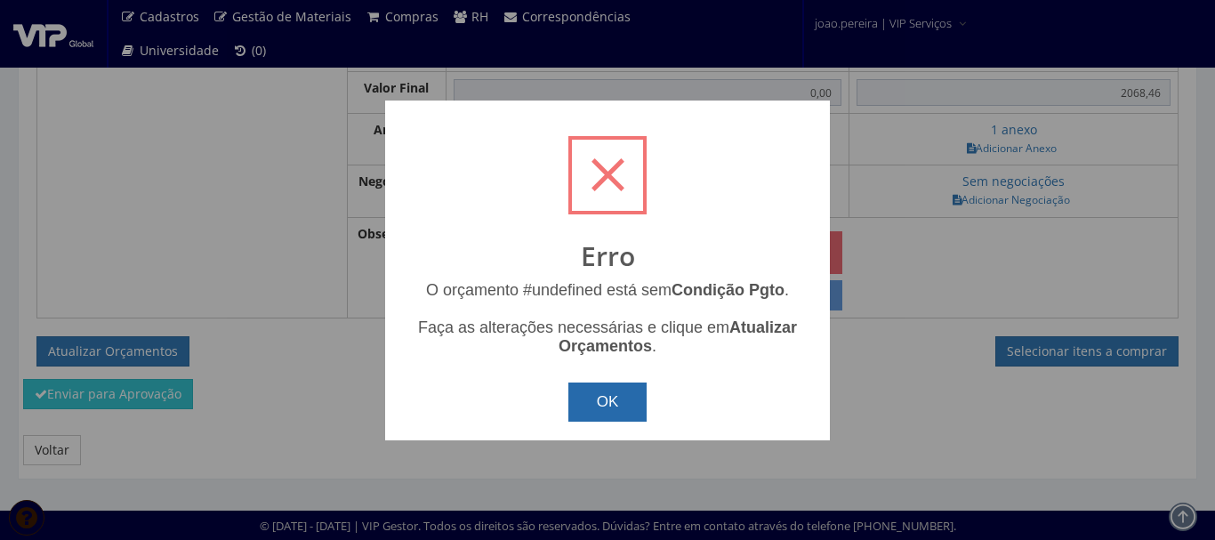
click at [603, 403] on button "OK" at bounding box center [607, 401] width 79 height 39
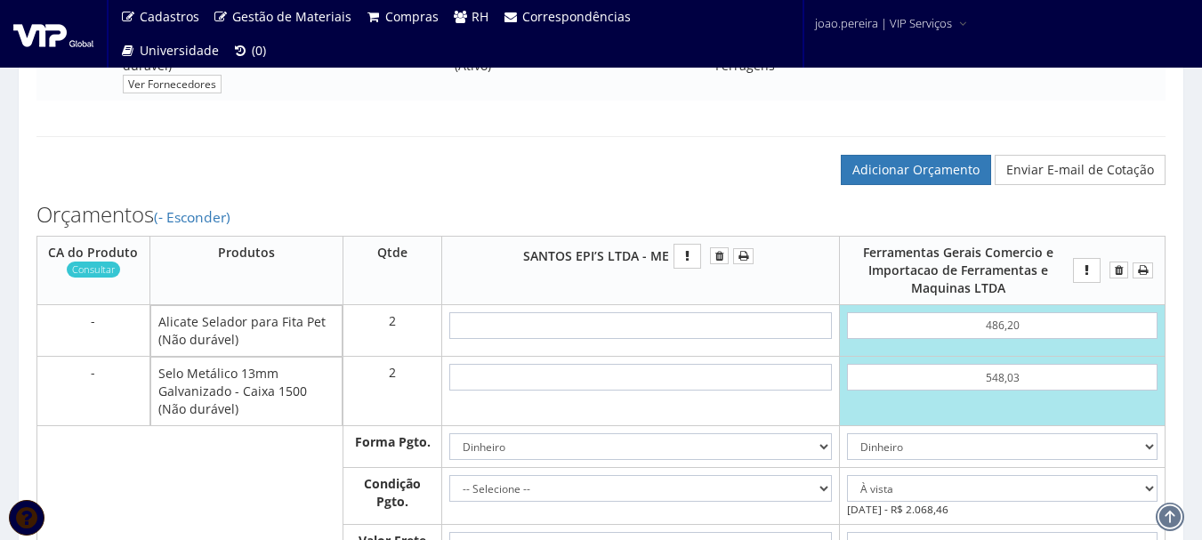
scroll to position [501, 0]
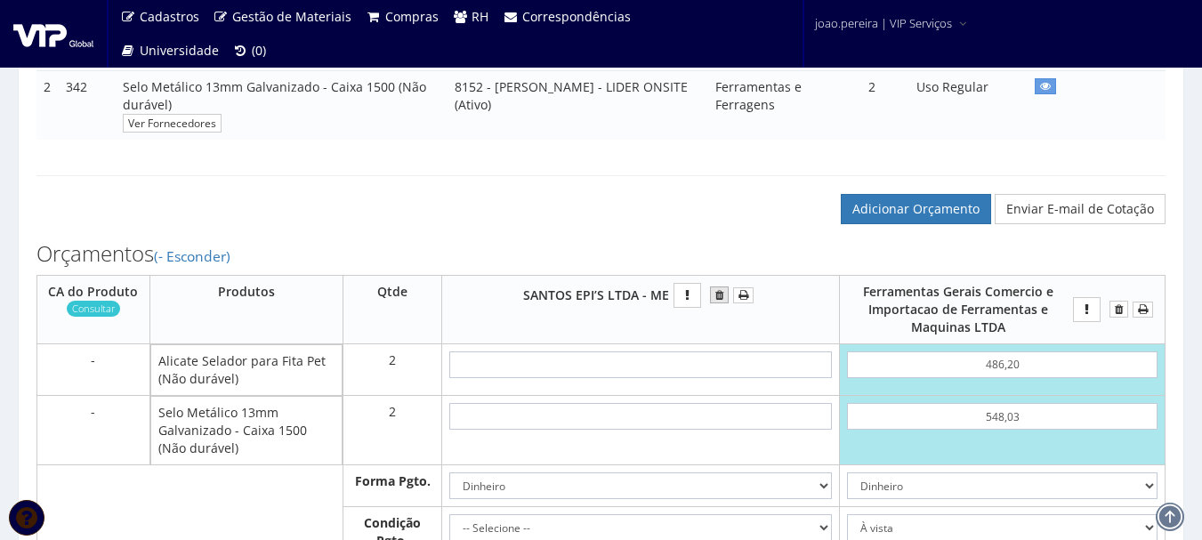
click at [721, 297] on button "submit" at bounding box center [719, 294] width 19 height 17
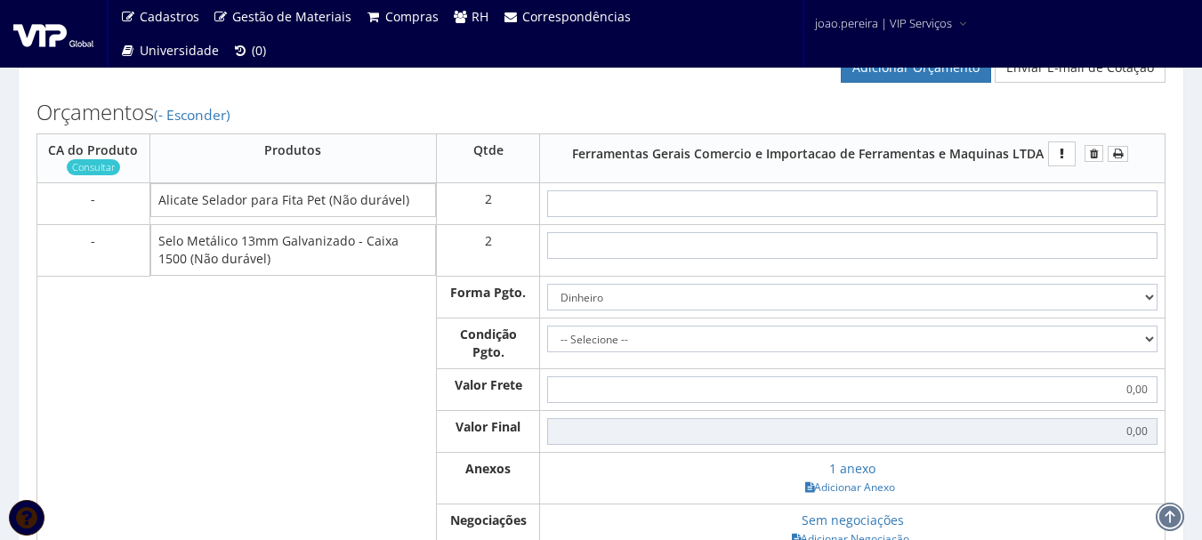
scroll to position [623, 0]
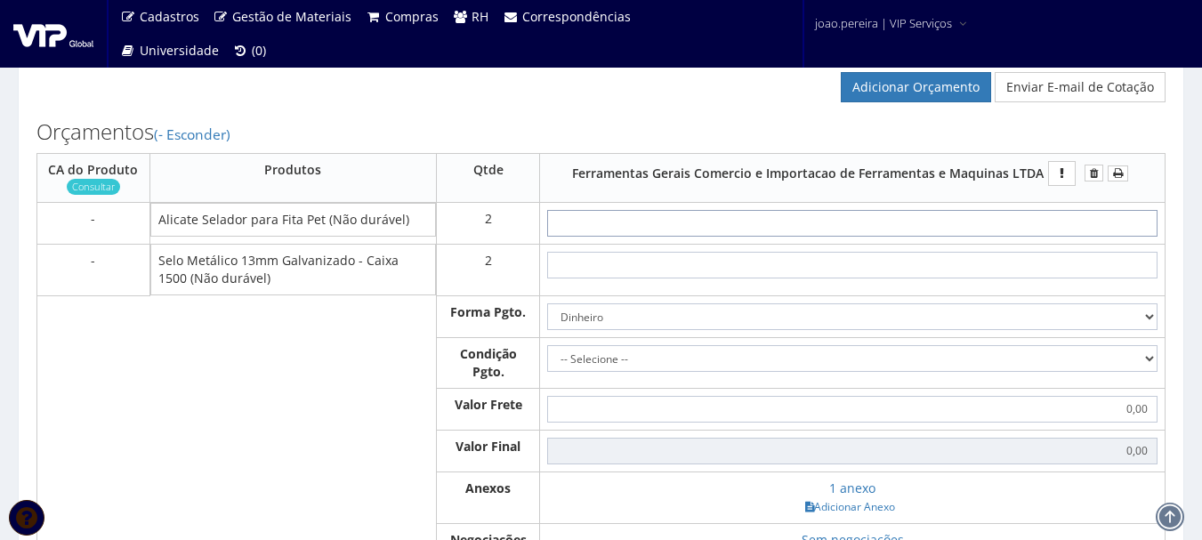
click at [898, 226] on input "text" at bounding box center [852, 223] width 610 height 27
type input "4"
type input "8,00"
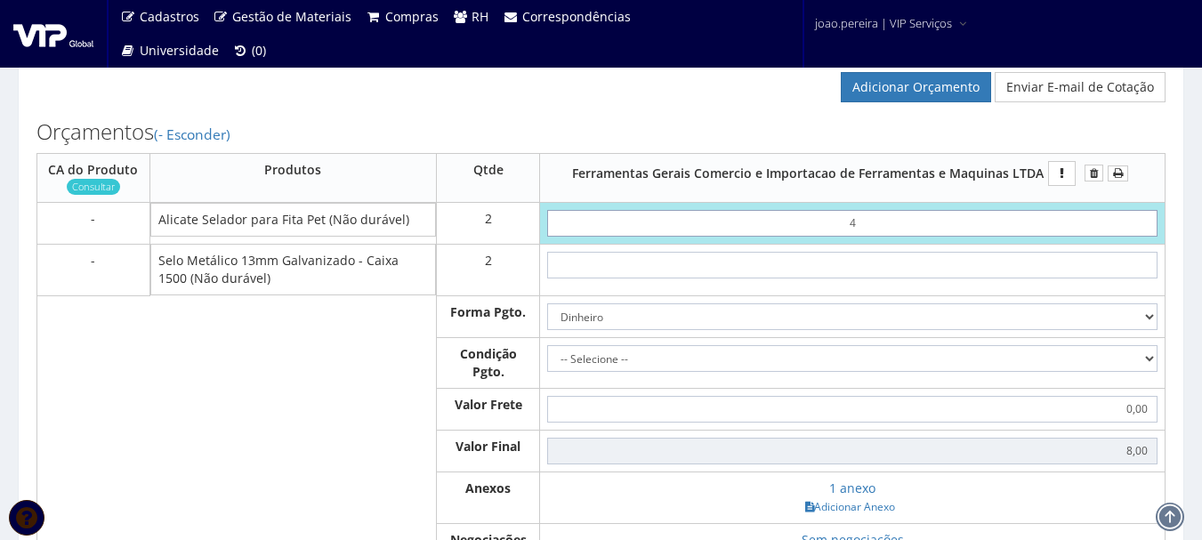
type input "48"
type input "96,00"
type input "4,86"
type input "9,72"
type input "48,62"
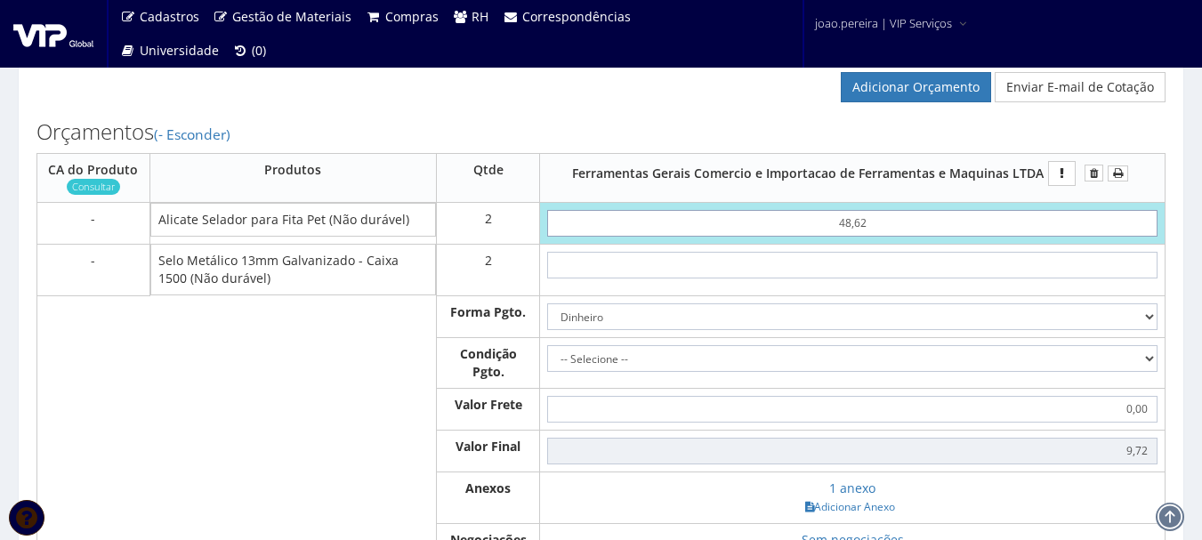
type input "97,24"
type input "486,20"
type input "972,40"
type input "486,20"
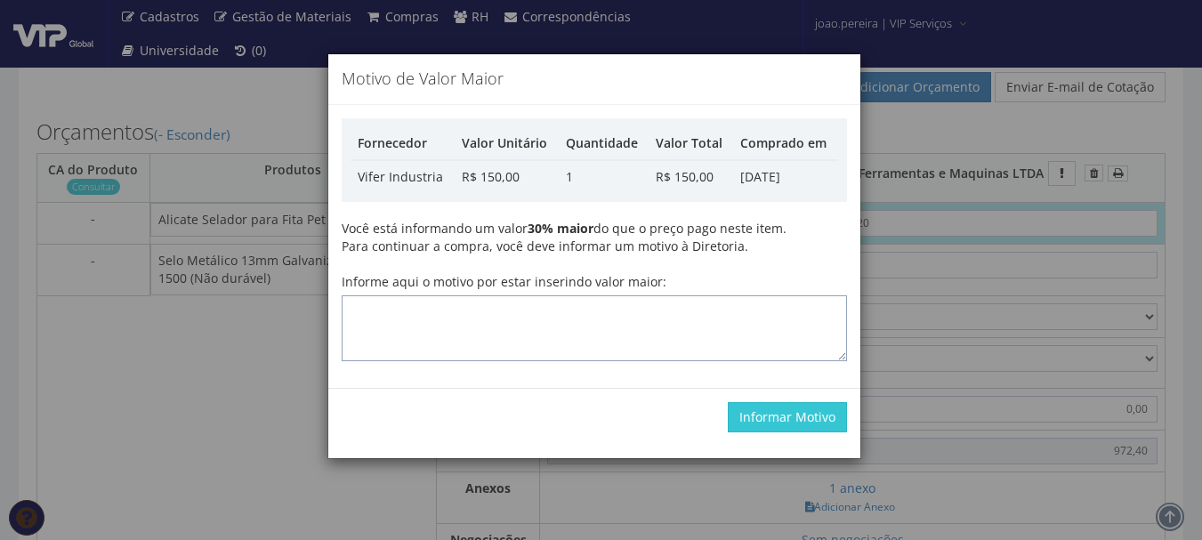
click at [714, 321] on textarea "Informe aqui o motivo por estar inserindo valor maior:" at bounding box center [594, 328] width 505 height 66
type textarea "Atualização"
click at [760, 408] on button "Informar Motivo" at bounding box center [787, 417] width 119 height 30
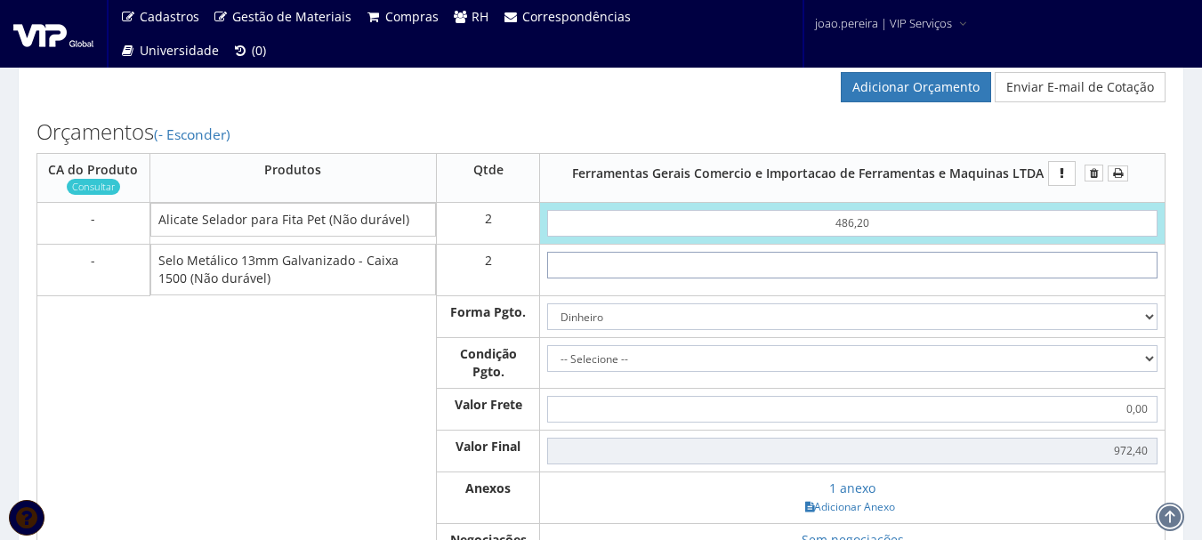
click at [851, 262] on input "text" at bounding box center [852, 265] width 610 height 27
type input "5"
type input "982,40"
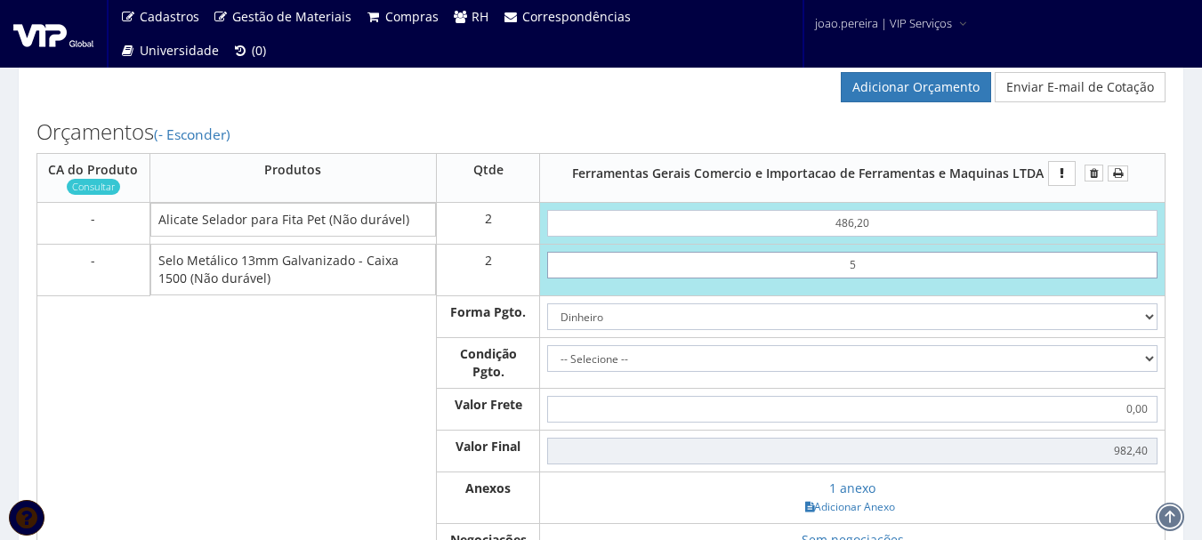
type input "54"
type input "1080,40"
type input "5,48"
type input "983,36"
type input "54,80"
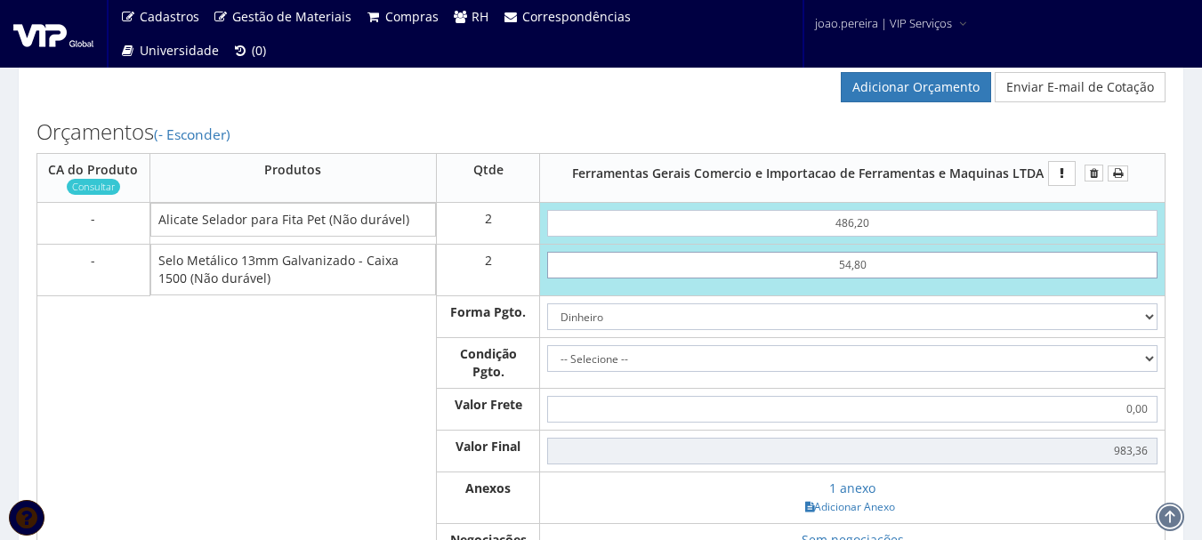
type input "1082,00"
type input "548,03"
type input "2068,46"
type input "548,03"
click at [887, 315] on select "Dinheiro Boleto Bancário Depósito Transferência Bancária Cartão de Crédito Cart…" at bounding box center [852, 316] width 610 height 27
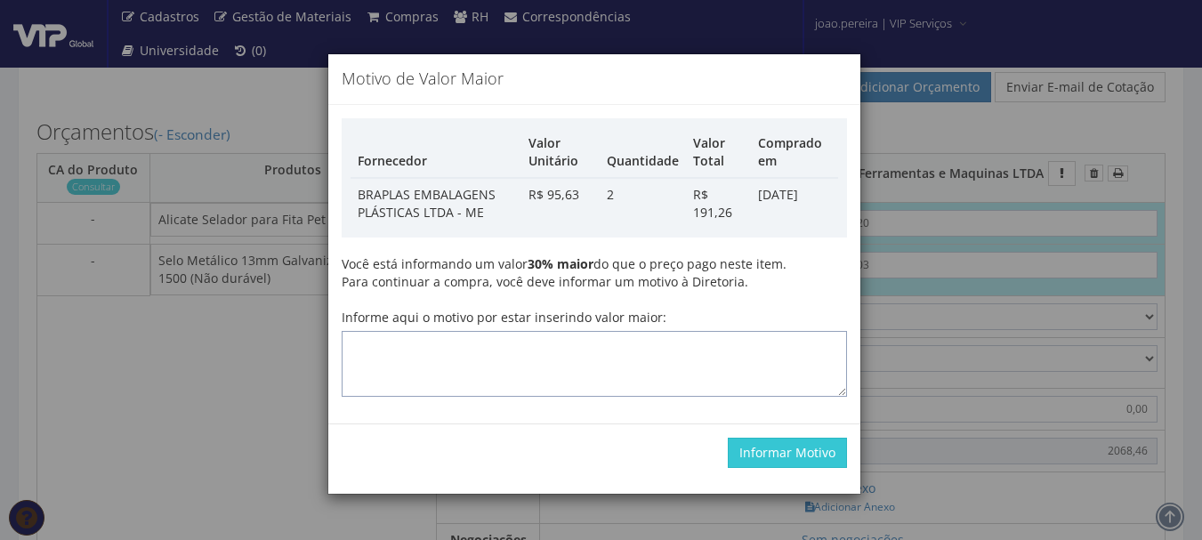
click at [673, 367] on textarea "Informe aqui o motivo por estar inserindo valor maior:" at bounding box center [594, 364] width 505 height 66
type textarea "Atualização"
click at [784, 455] on button "Informar Motivo" at bounding box center [787, 453] width 119 height 30
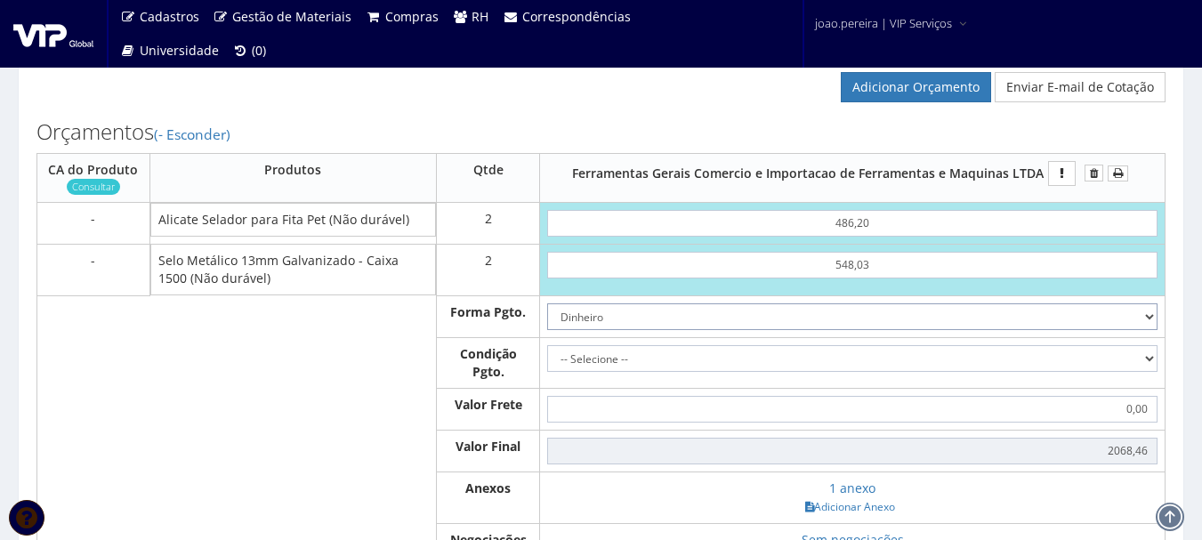
click at [1137, 318] on select "Dinheiro Boleto Bancário Depósito Transferência Bancária Cartão de Crédito Cart…" at bounding box center [852, 316] width 610 height 27
click at [547, 303] on select "Dinheiro Boleto Bancário Depósito Transferência Bancária Cartão de Crédito Cart…" at bounding box center [852, 316] width 610 height 27
click at [1150, 362] on select "-- Selecione -- À vista 7 dias 10 dias" at bounding box center [852, 358] width 610 height 27
select select "0"
click at [547, 345] on select "-- Selecione -- À vista 7 dias 10 dias" at bounding box center [852, 358] width 610 height 27
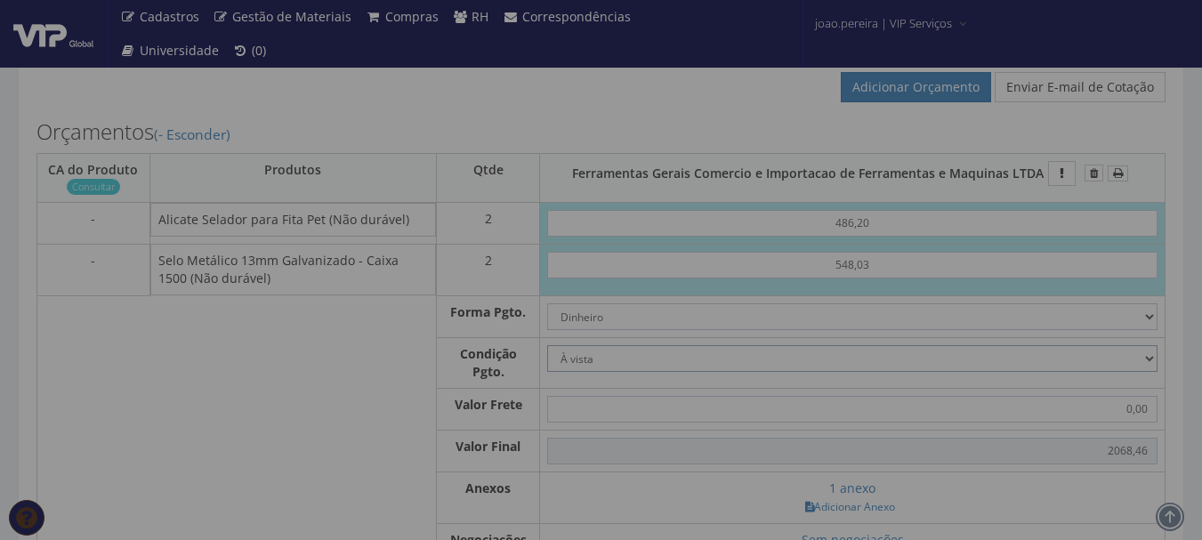
type input "2.068,46"
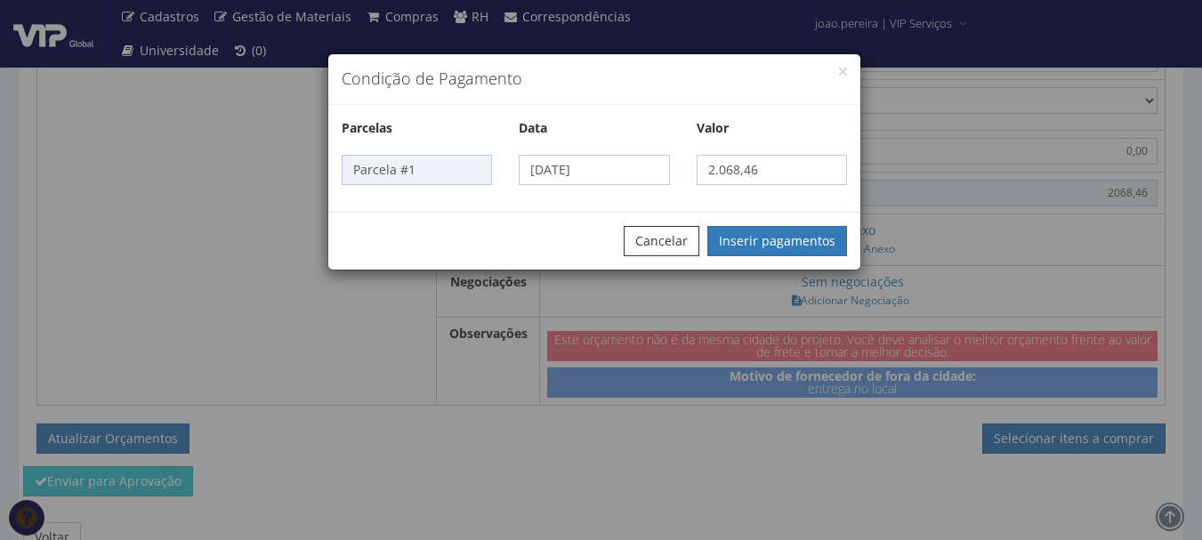
scroll to position [889, 0]
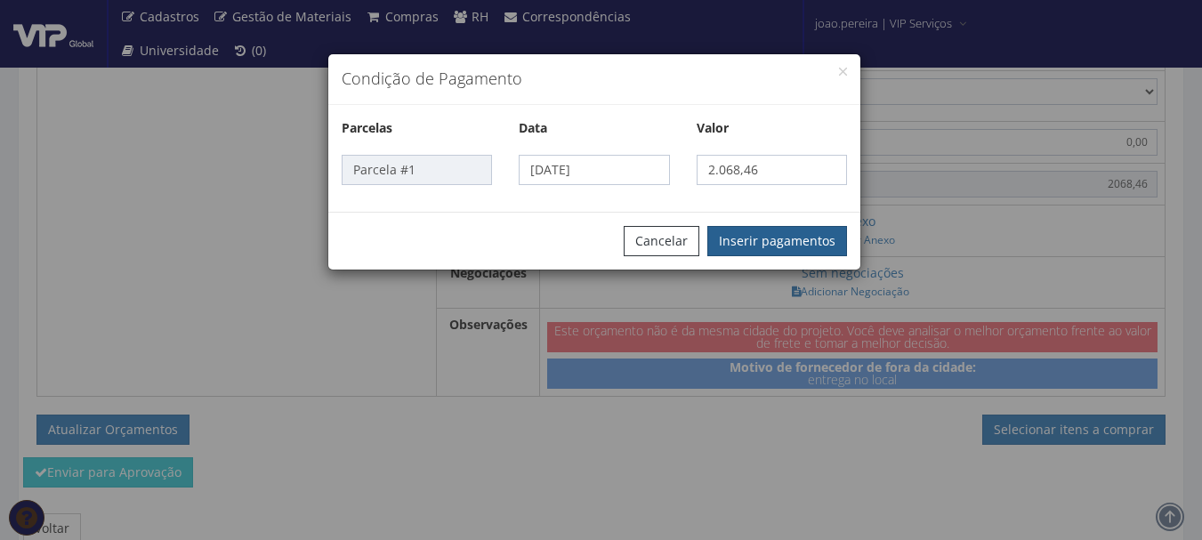
click at [757, 232] on button "Inserir pagamentos" at bounding box center [777, 241] width 140 height 30
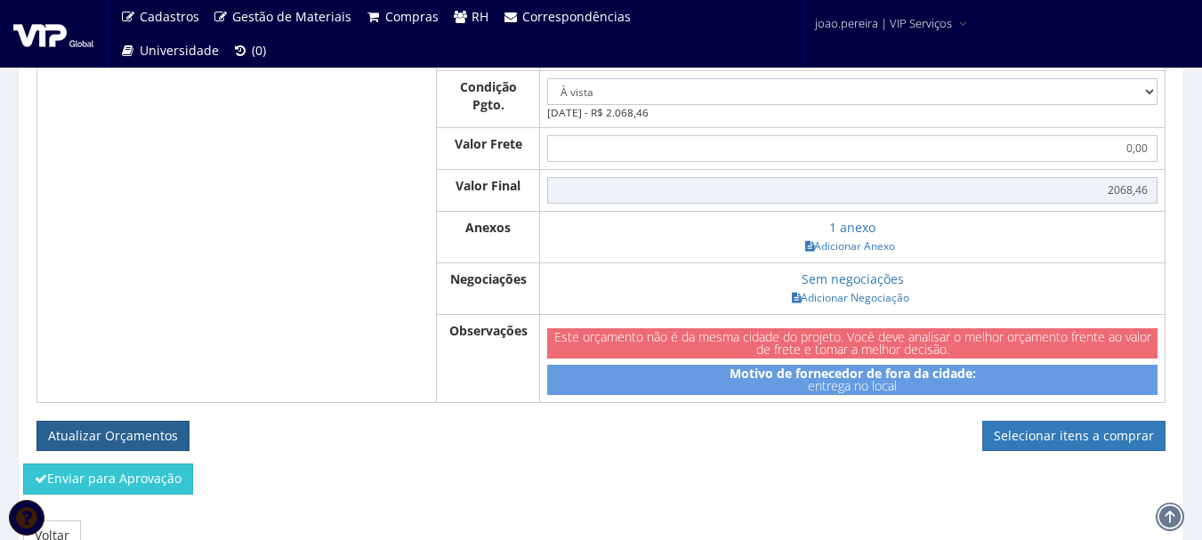
click at [138, 443] on button "Atualizar Orçamentos" at bounding box center [112, 436] width 153 height 30
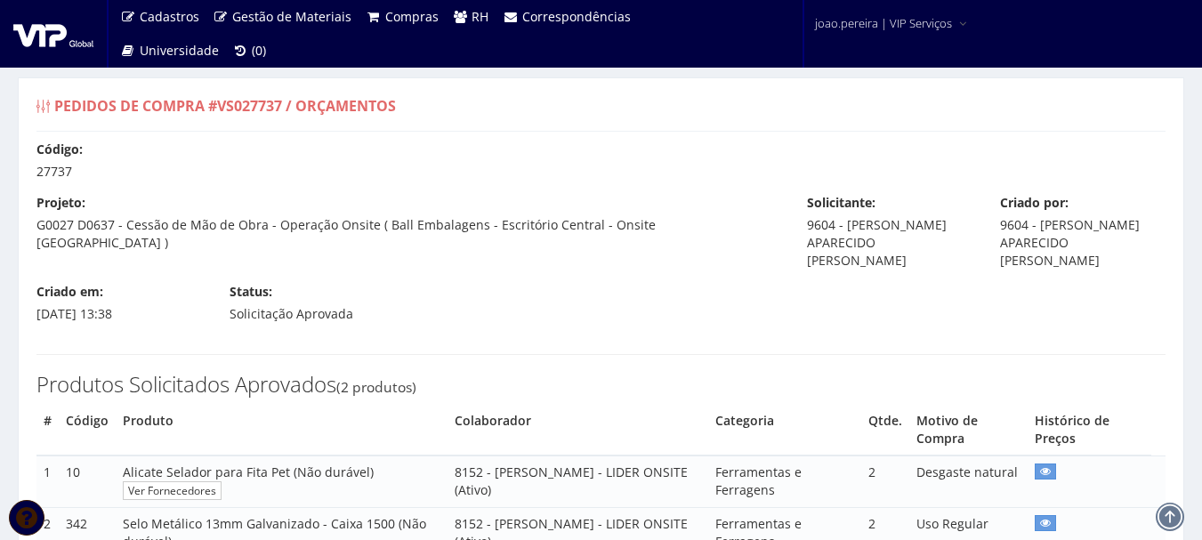
select select "0"
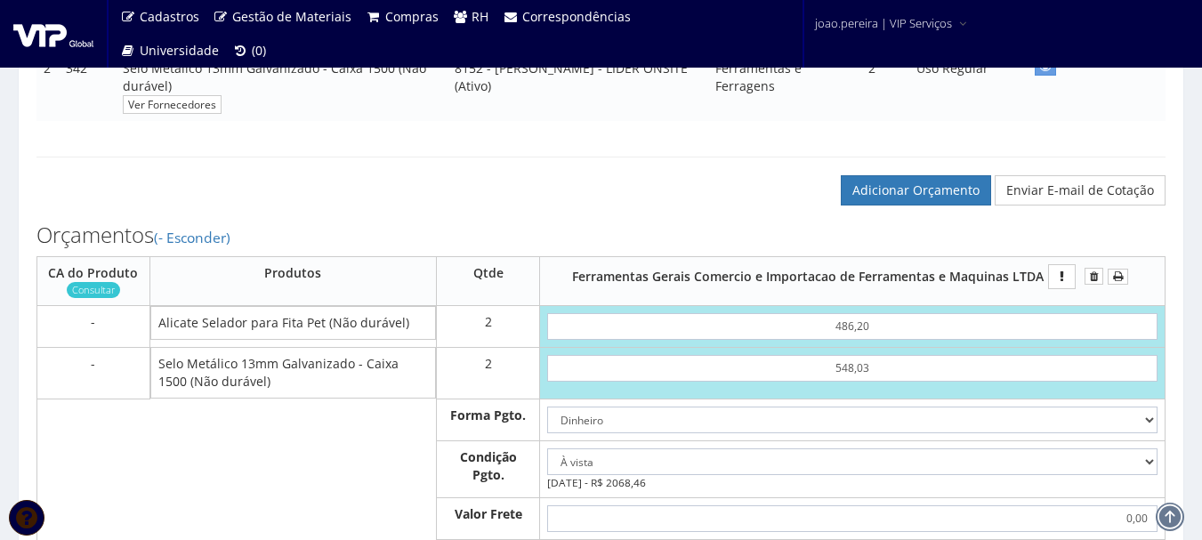
scroll to position [445, 0]
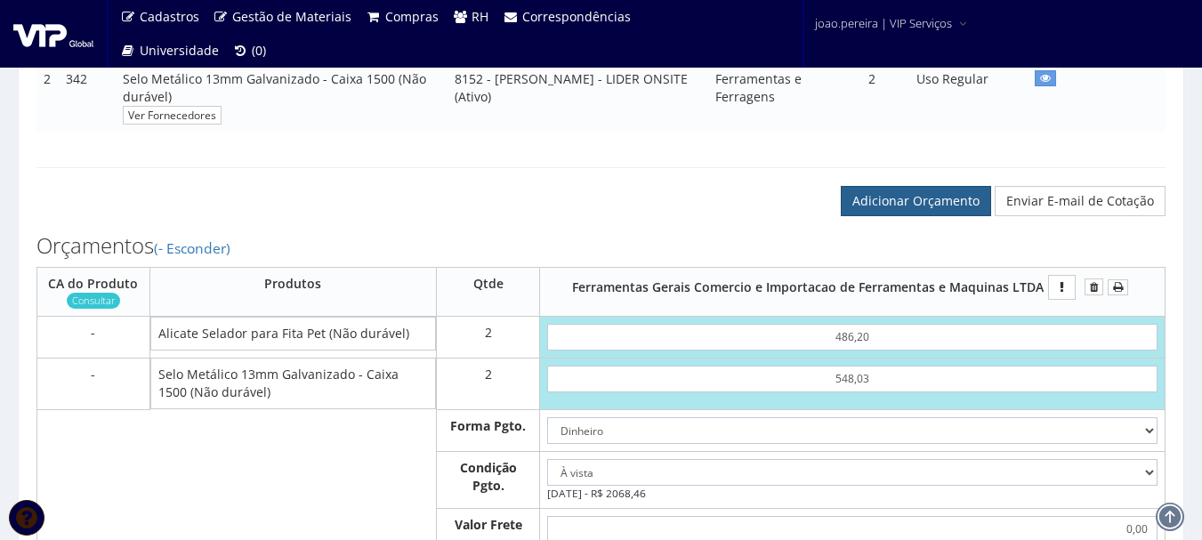
click at [927, 189] on link "Adicionar Orçamento" at bounding box center [916, 201] width 150 height 30
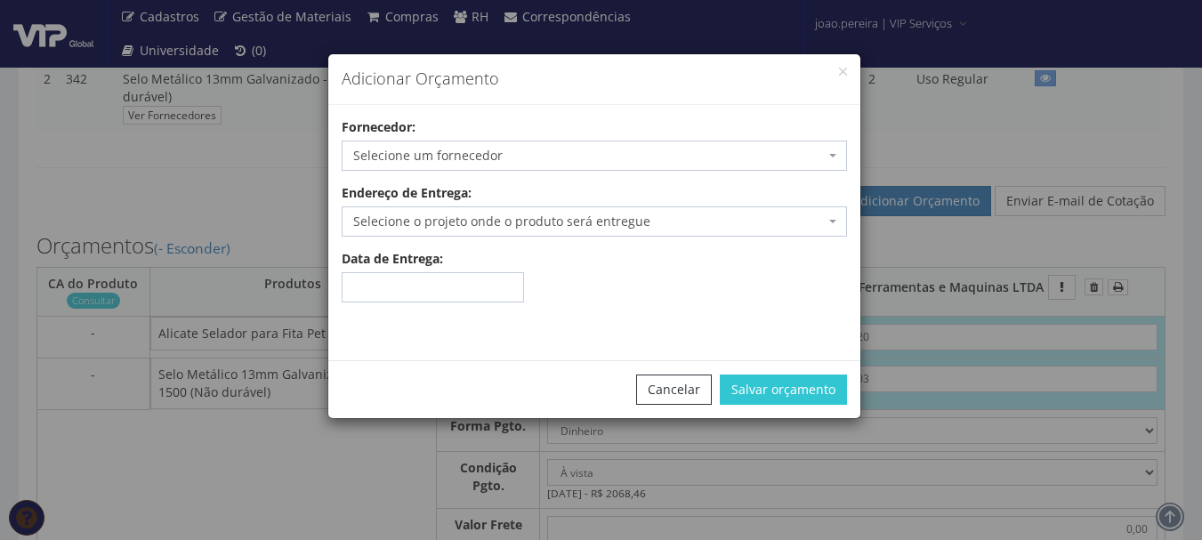
click at [561, 160] on span "Selecione um fornecedor" at bounding box center [588, 156] width 471 height 18
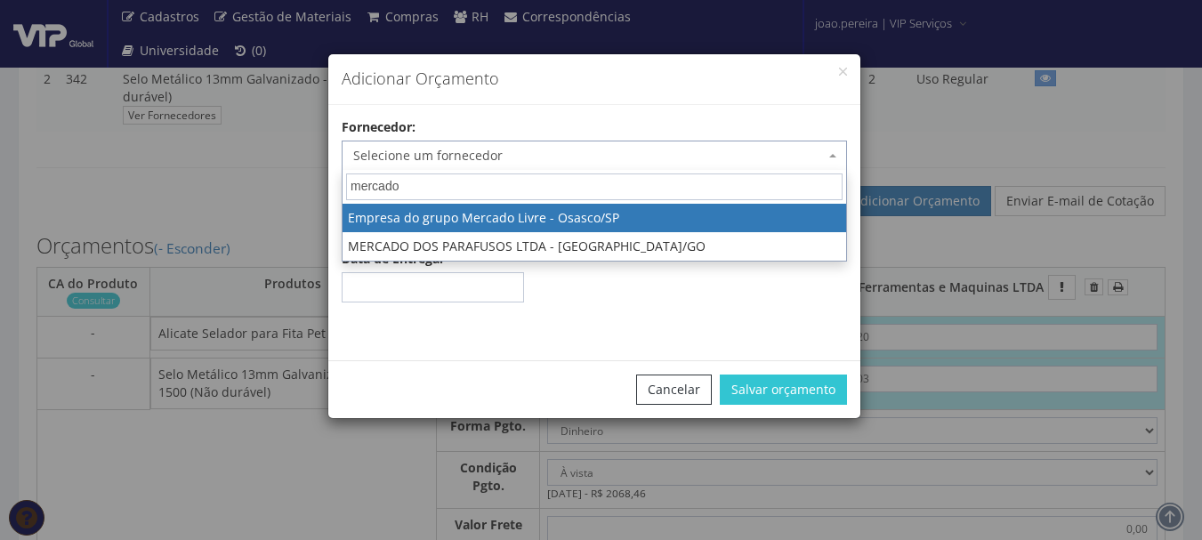
type input "mercado"
select select "1366"
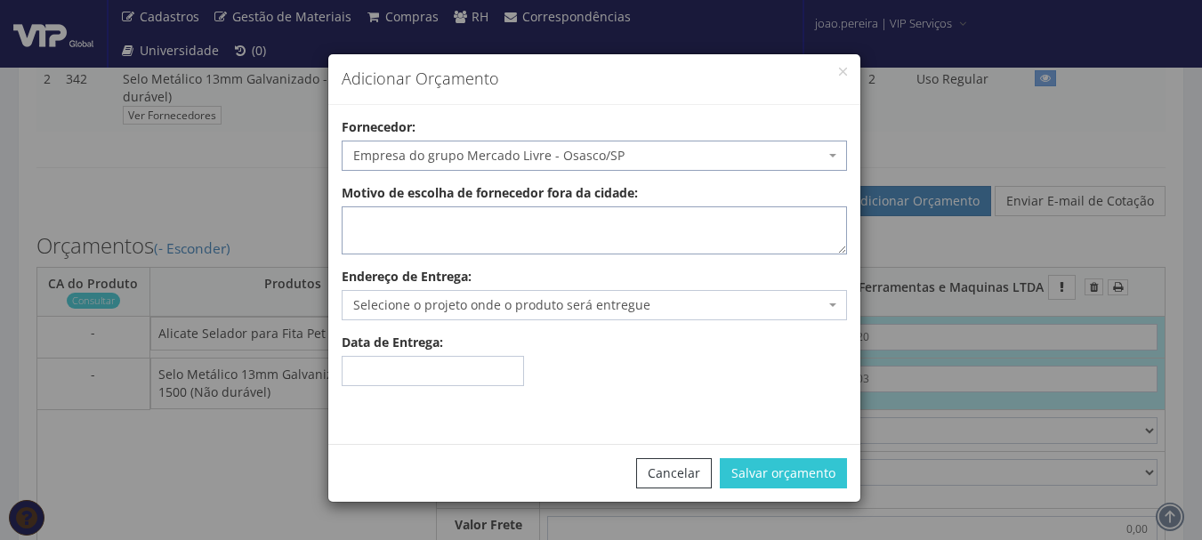
click at [494, 224] on textarea "Motivo de escolha de fornecedor fora da cidade:" at bounding box center [594, 230] width 505 height 48
type textarea "entrega no local"
click at [472, 310] on span "Selecione o projeto onde o produto será entregue" at bounding box center [588, 305] width 471 height 18
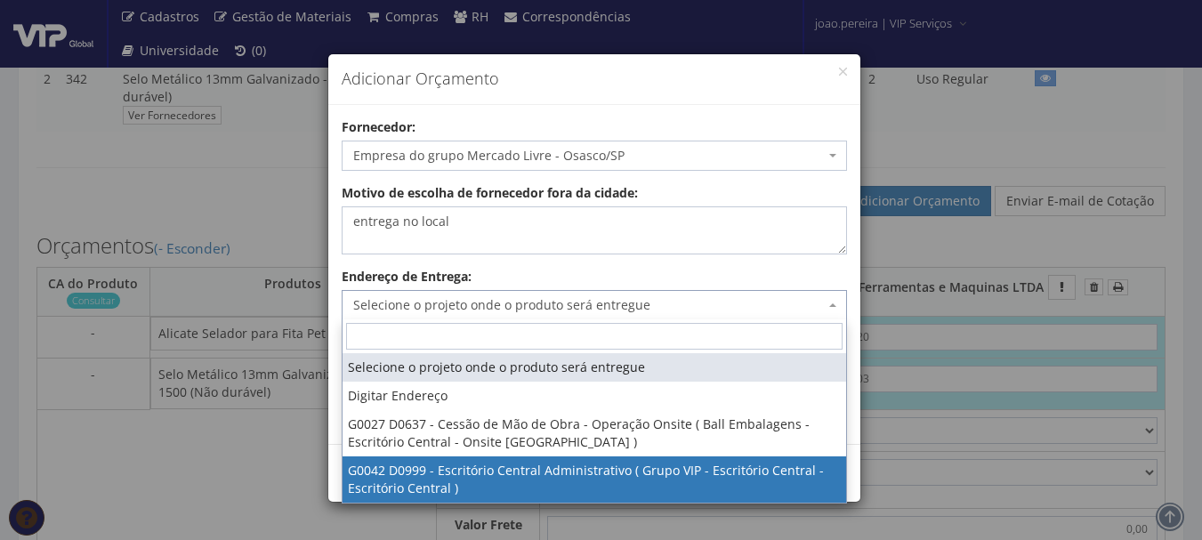
select select "42"
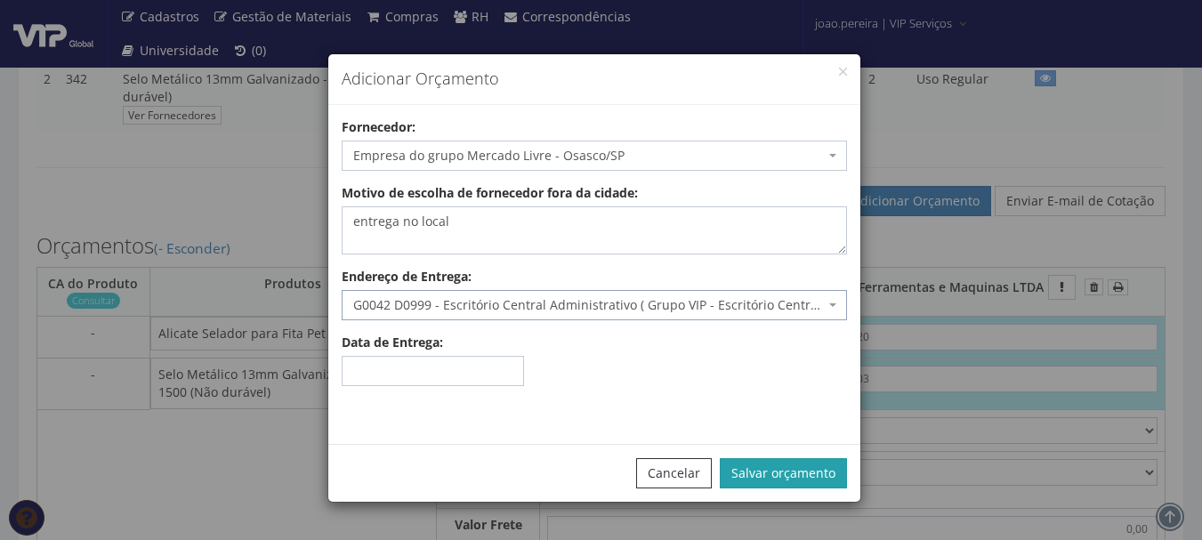
click at [835, 461] on button "Salvar orçamento" at bounding box center [783, 473] width 127 height 30
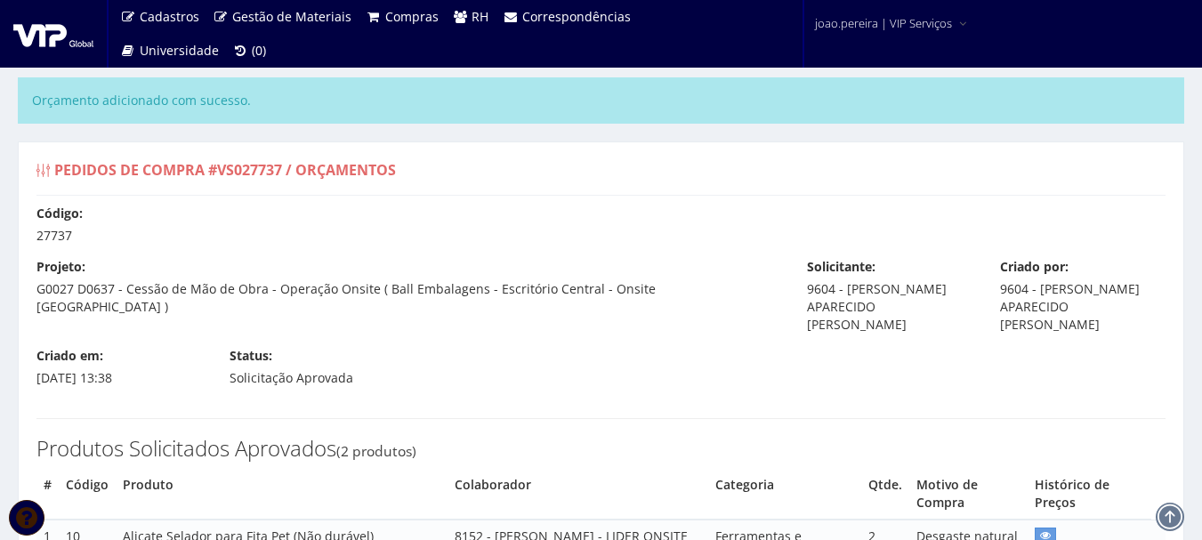
select select "0"
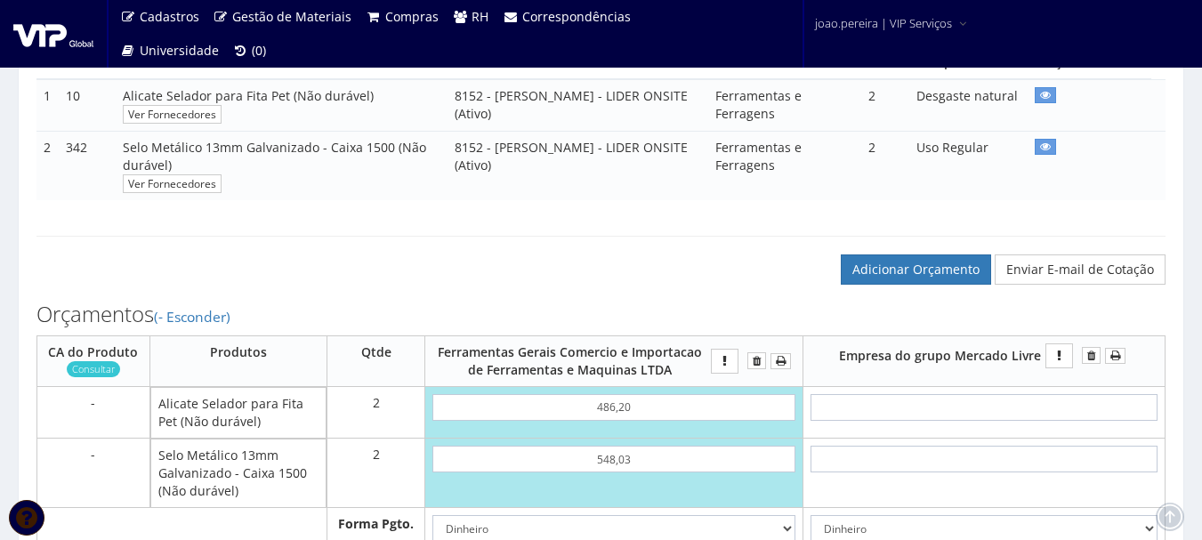
scroll to position [445, 0]
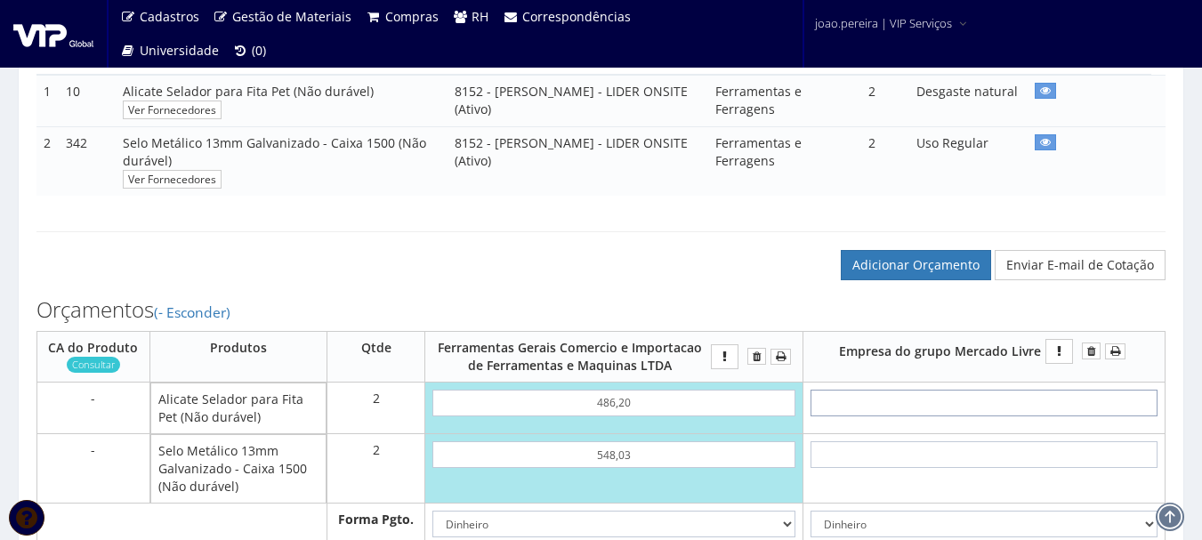
click at [1034, 403] on input "text" at bounding box center [983, 403] width 347 height 27
click at [1002, 406] on input "text" at bounding box center [983, 403] width 347 height 27
type input "2"
type input "4,00"
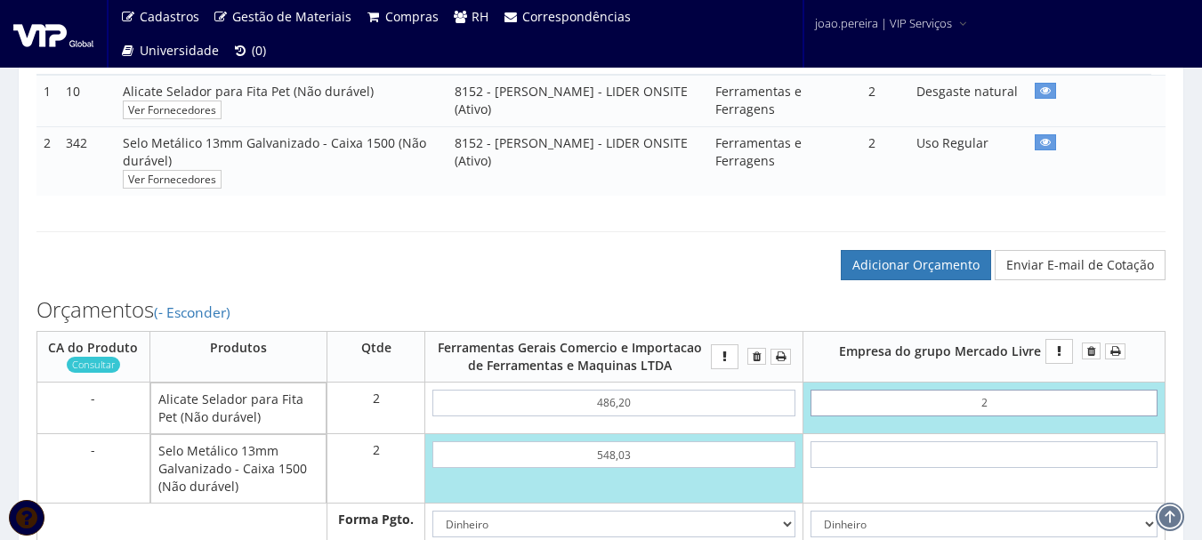
type input "27"
type input "54,00"
type input "2,79"
type input "5,58"
type input "27,99"
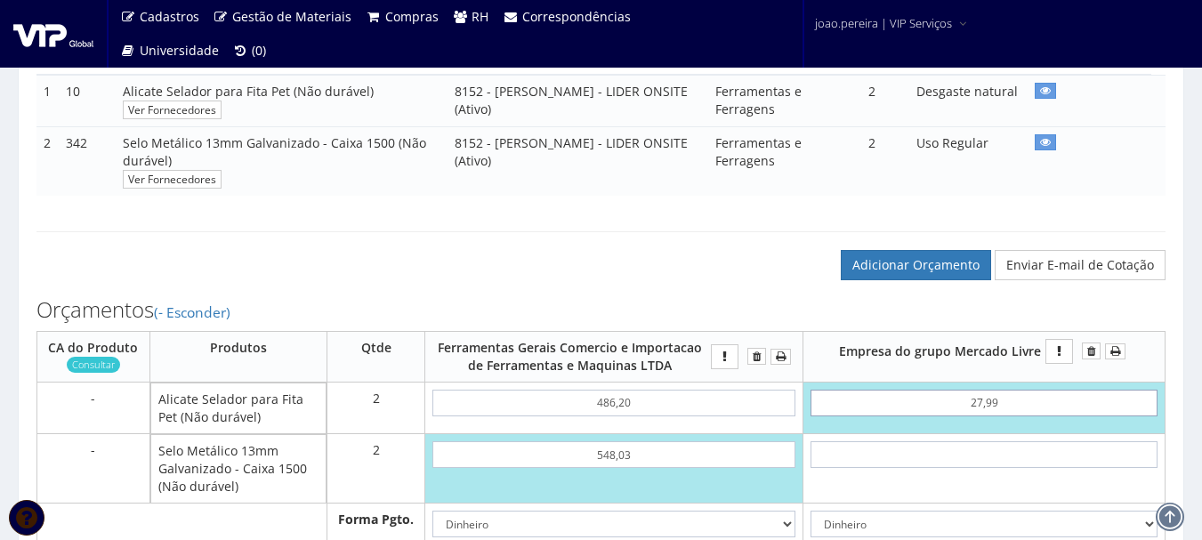
type input "55,98"
type input "279,99"
type input "559,98"
type input "279,99"
type input "2068,46"
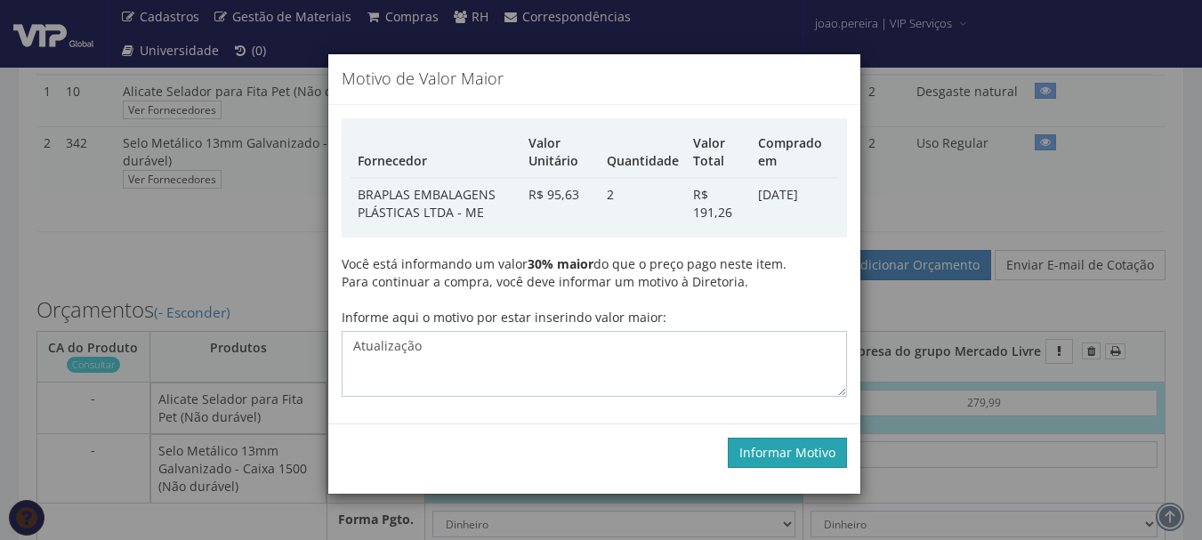
click at [793, 463] on button "Informar Motivo" at bounding box center [787, 453] width 119 height 30
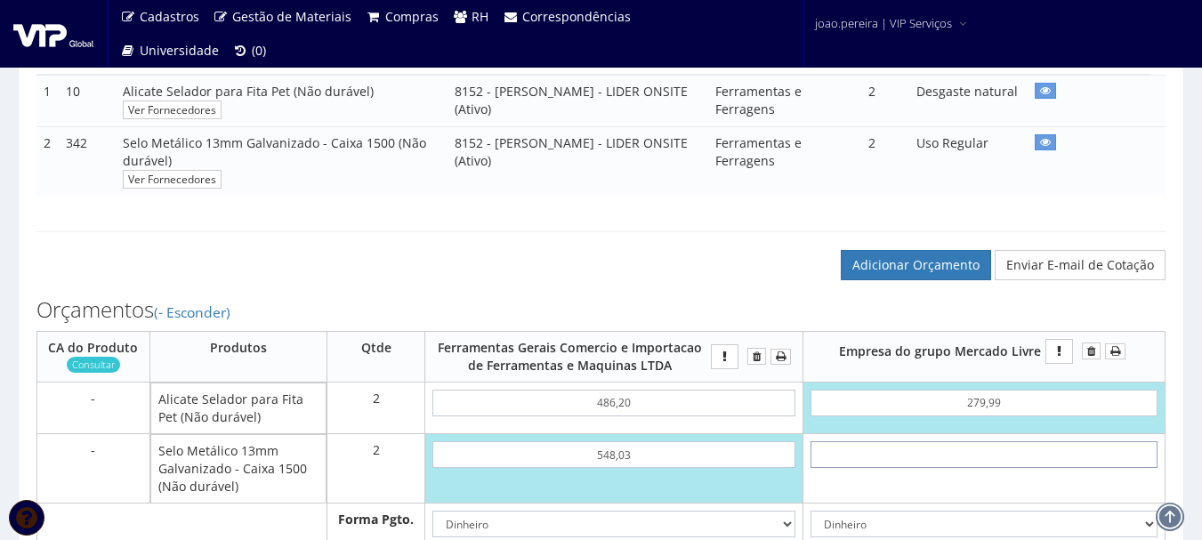
click at [1005, 463] on input "text" at bounding box center [983, 454] width 347 height 27
type input "2"
type input "563,98"
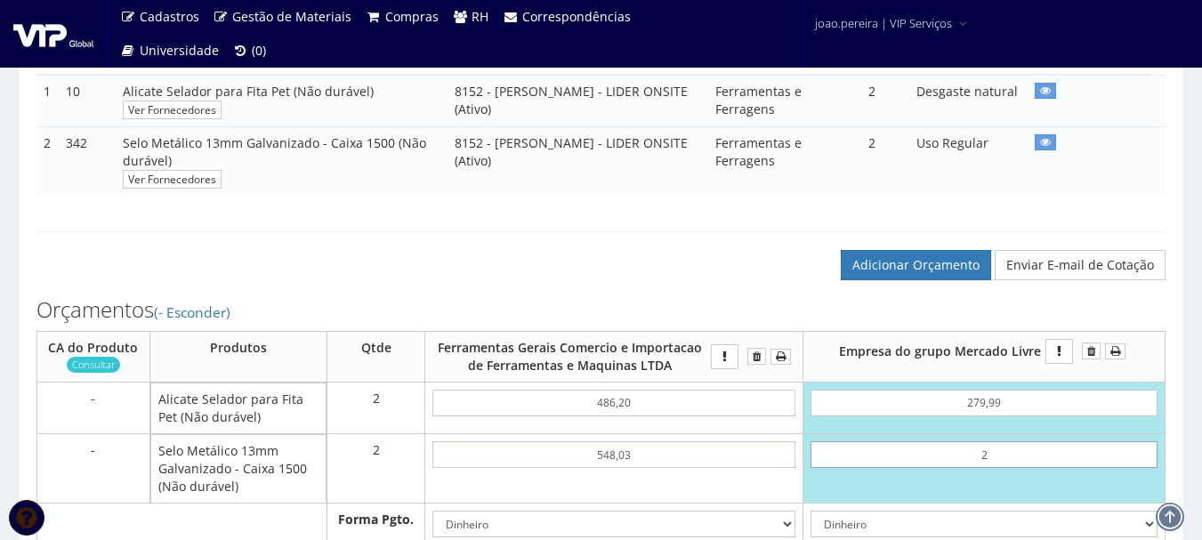
type input "25"
type input "609,98"
type input "2,59"
type input "565,16"
type input "25,99"
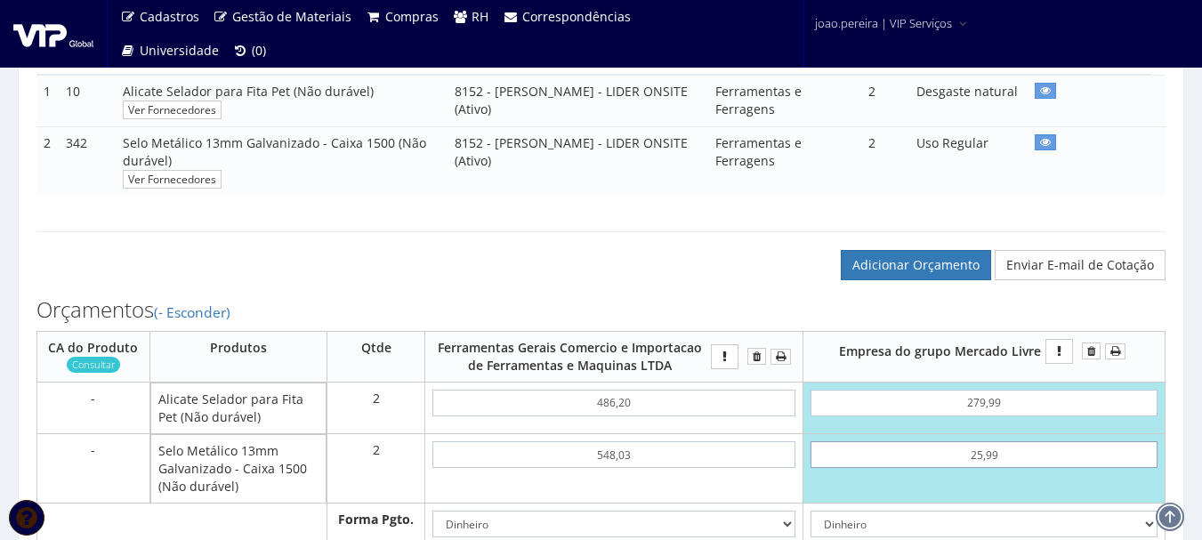
type input "611,96"
type input "259,99"
type input "1079,96"
type input "259,99"
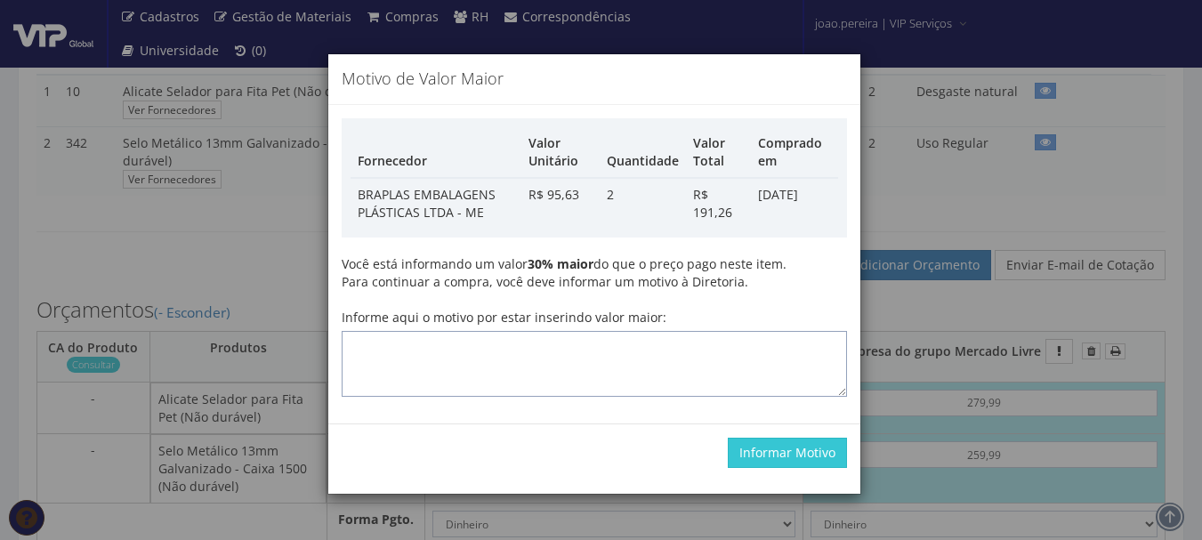
click at [519, 342] on textarea "Informe aqui o motivo por estar inserindo valor maior:" at bounding box center [594, 364] width 505 height 66
type textarea "Atualização"
click at [766, 457] on button "Informar Motivo" at bounding box center [787, 453] width 119 height 30
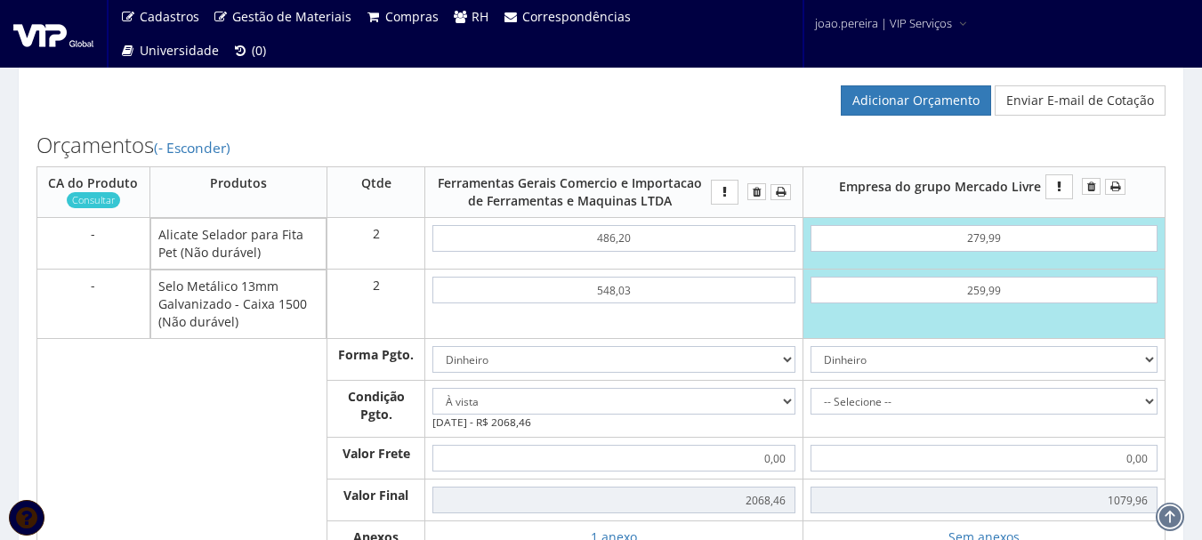
scroll to position [623, 0]
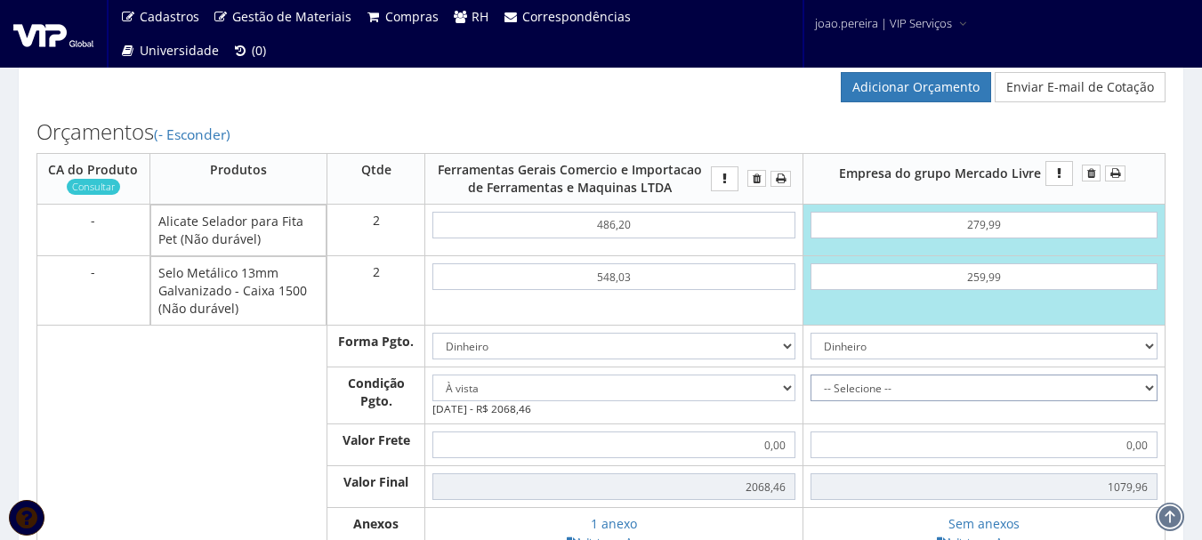
click at [1152, 390] on select "-- Selecione -- À vista 7 dias 10 dias" at bounding box center [983, 387] width 347 height 27
select select "0"
click at [810, 374] on select "-- Selecione -- À vista 7 dias 10 dias" at bounding box center [983, 387] width 347 height 27
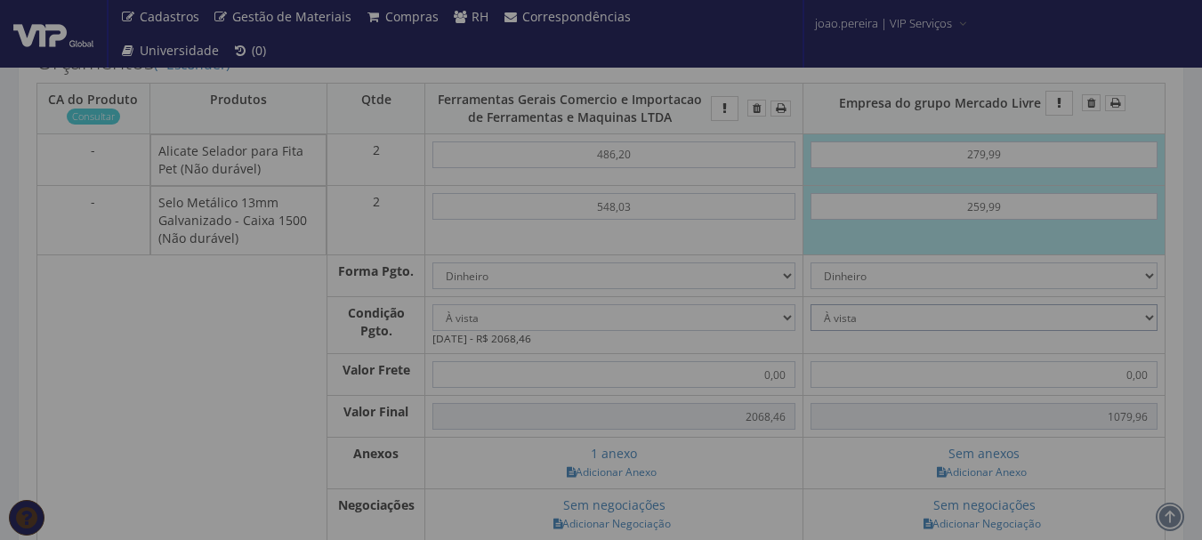
type input "1.079,96"
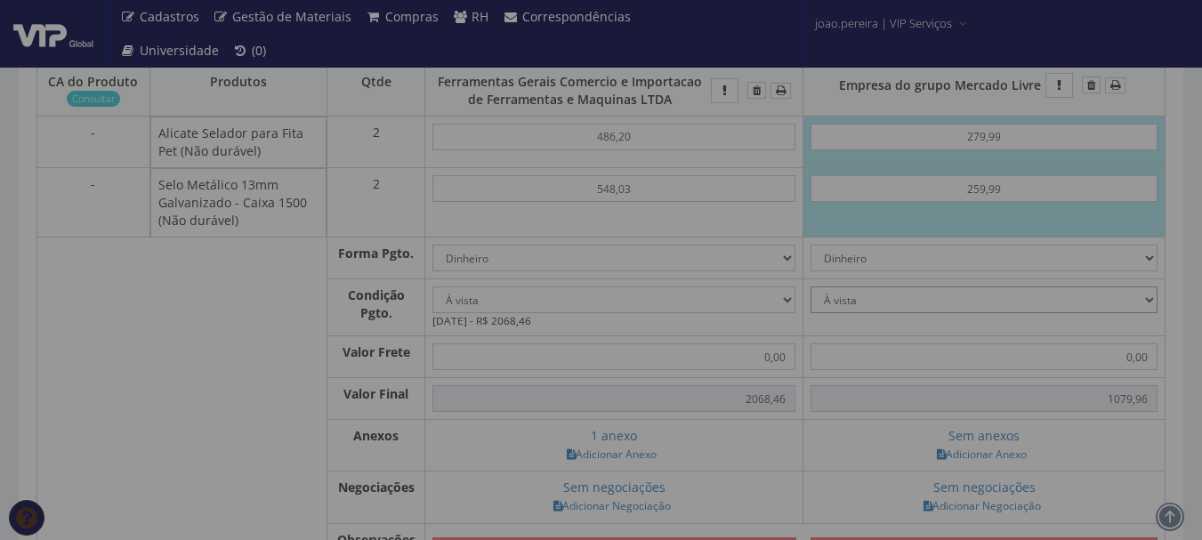
scroll to position [712, 0]
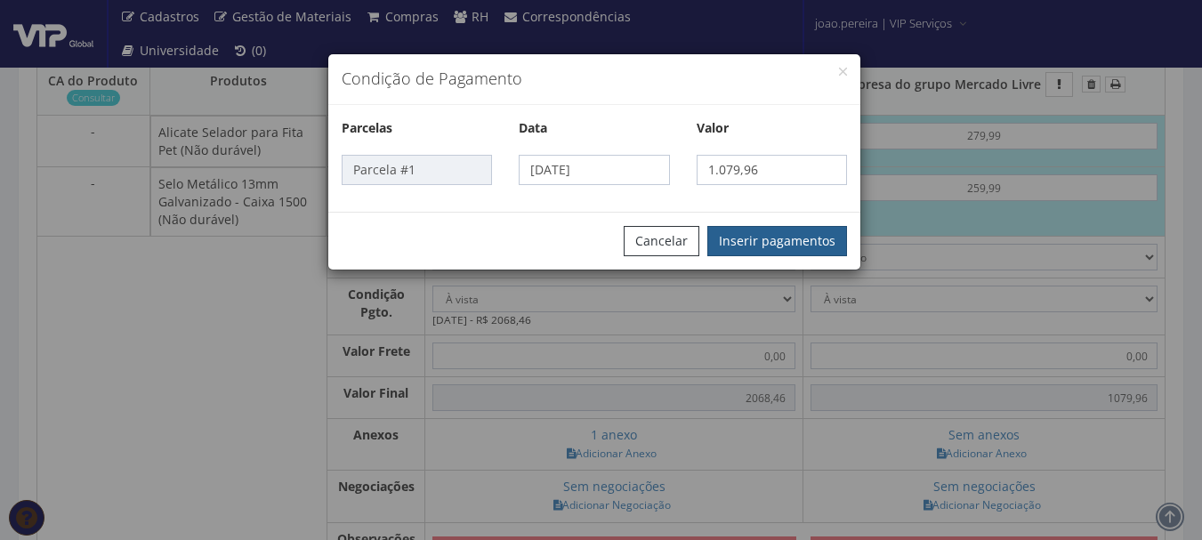
click at [774, 230] on button "Inserir pagamentos" at bounding box center [777, 241] width 140 height 30
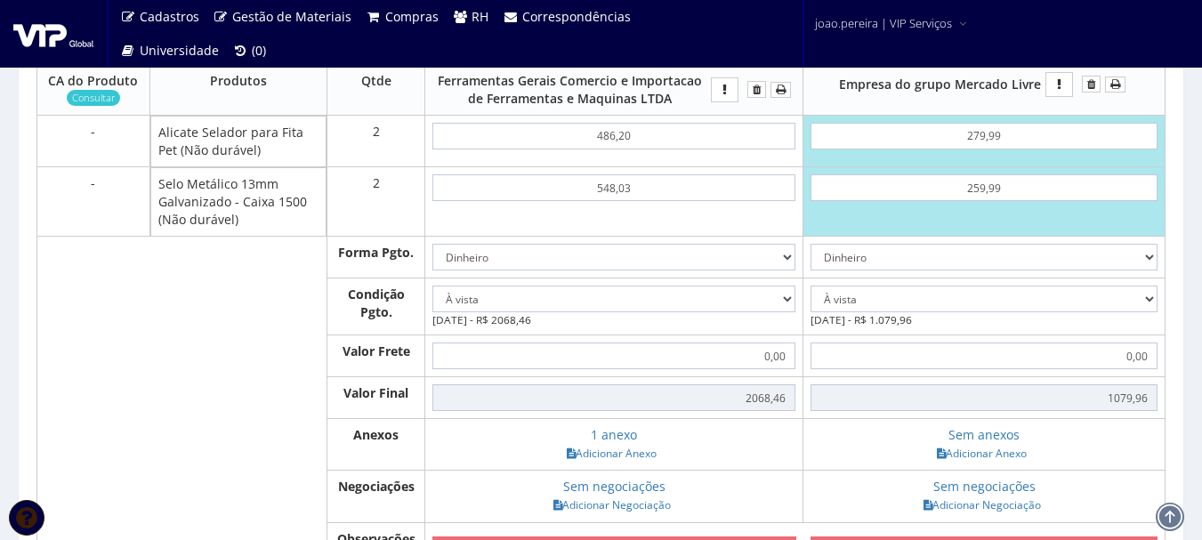
scroll to position [801, 0]
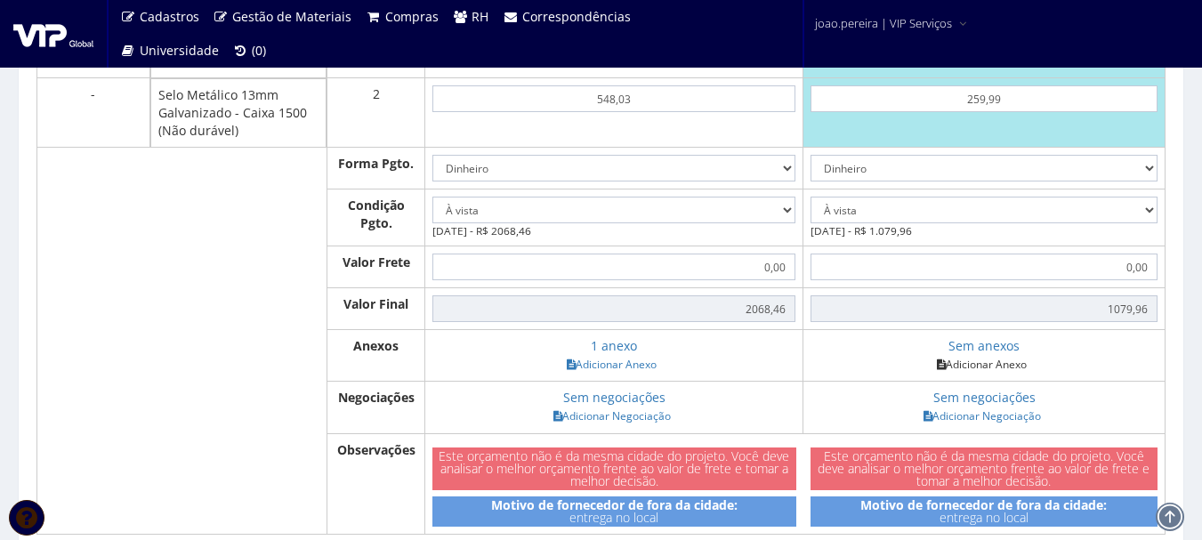
click at [984, 364] on link "Adicionar Anexo" at bounding box center [981, 364] width 101 height 19
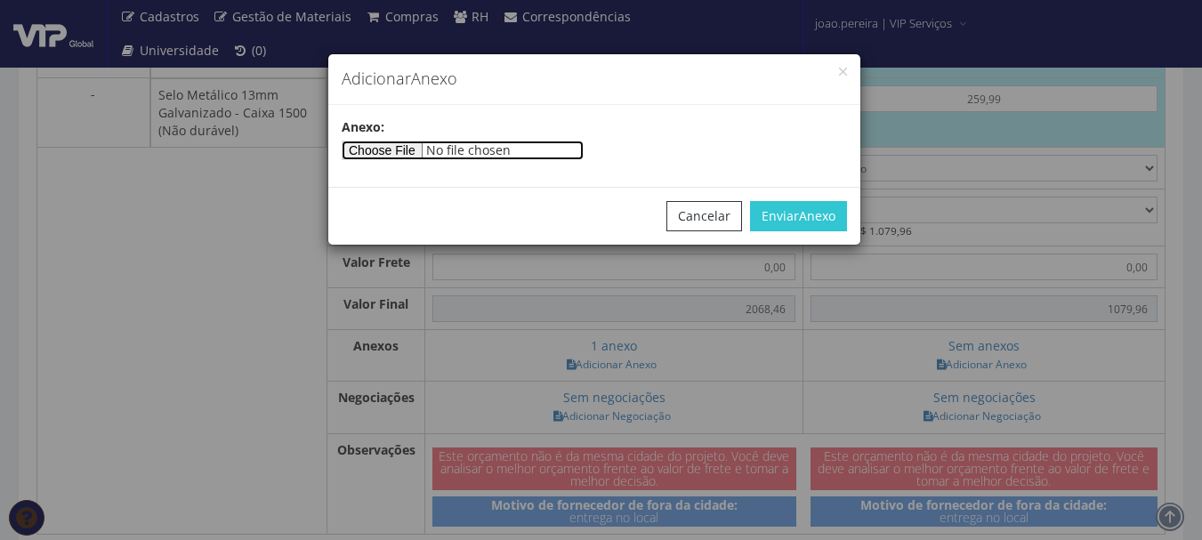
click at [379, 144] on input"] "file" at bounding box center [463, 151] width 242 height 20
type input"] "C:\fakepath\MERCADO LIVRE .jpg"
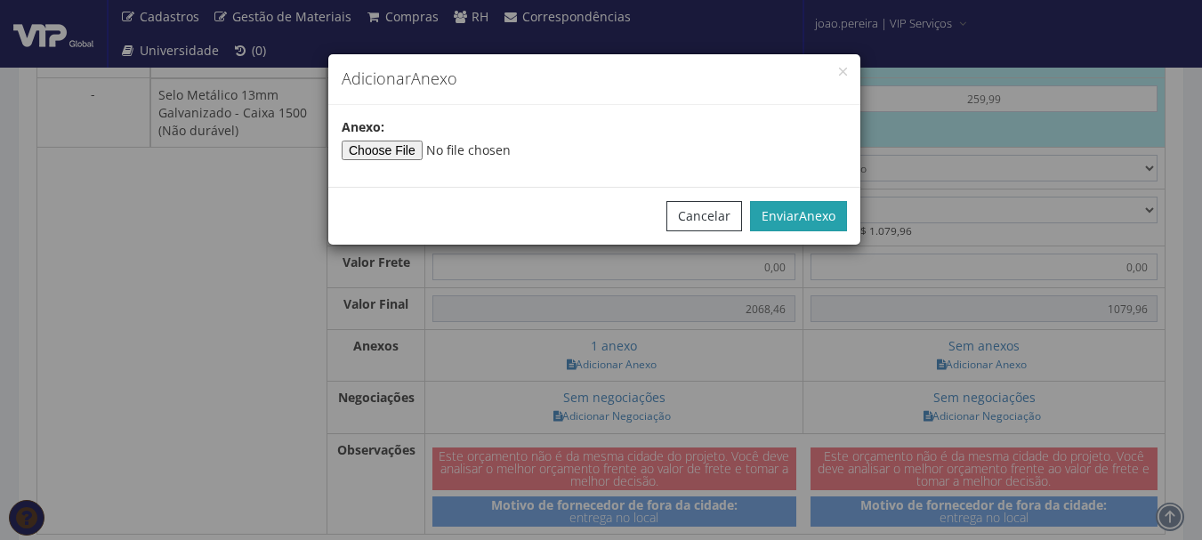
click at [793, 216] on button "Enviar Anexo" at bounding box center [798, 216] width 97 height 30
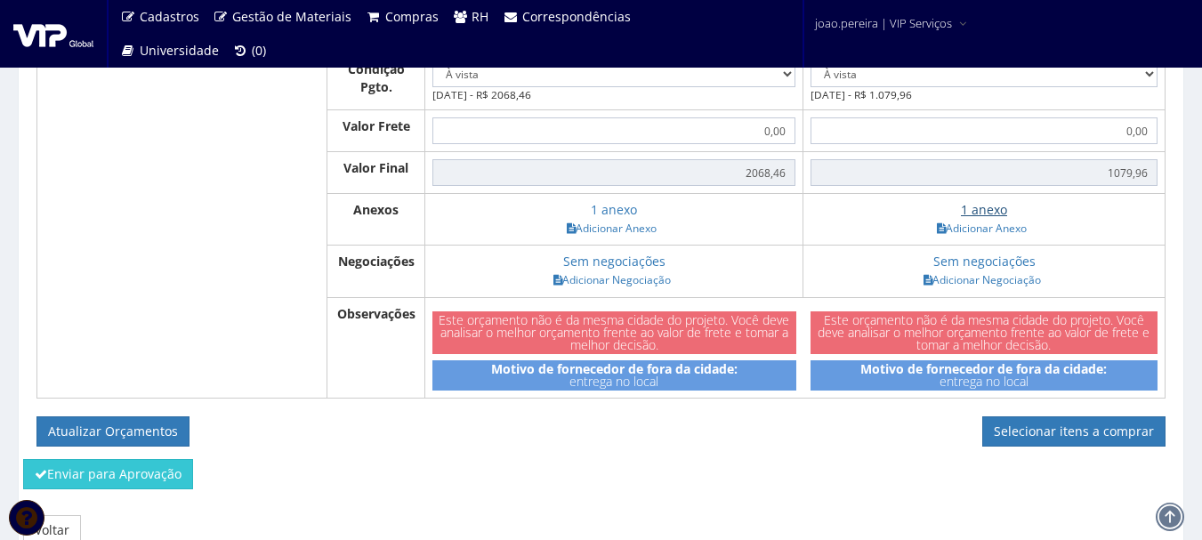
scroll to position [978, 0]
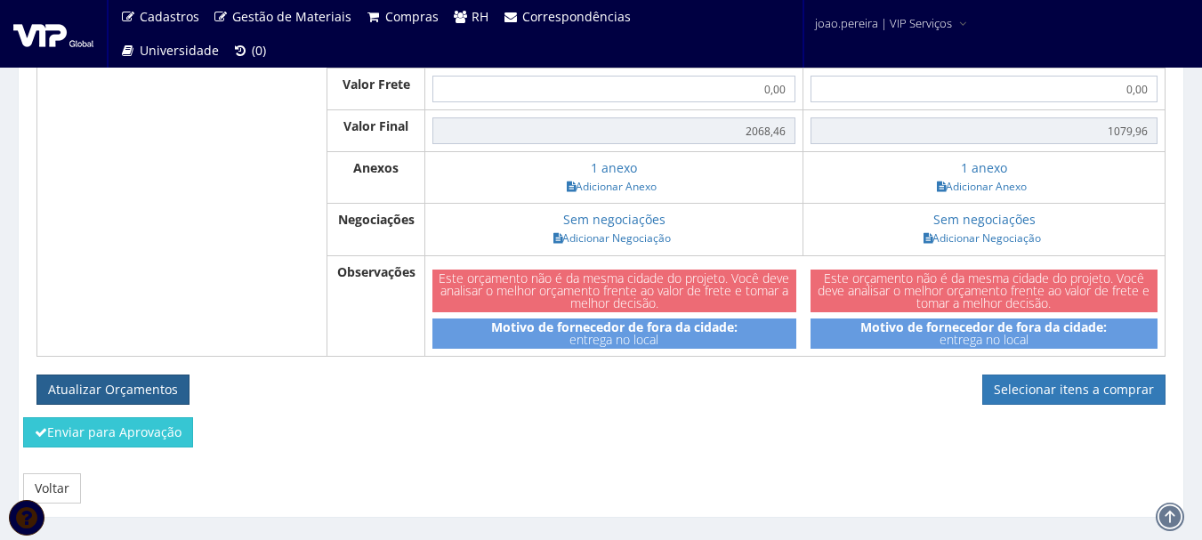
click at [146, 381] on button "Atualizar Orçamentos" at bounding box center [112, 389] width 153 height 30
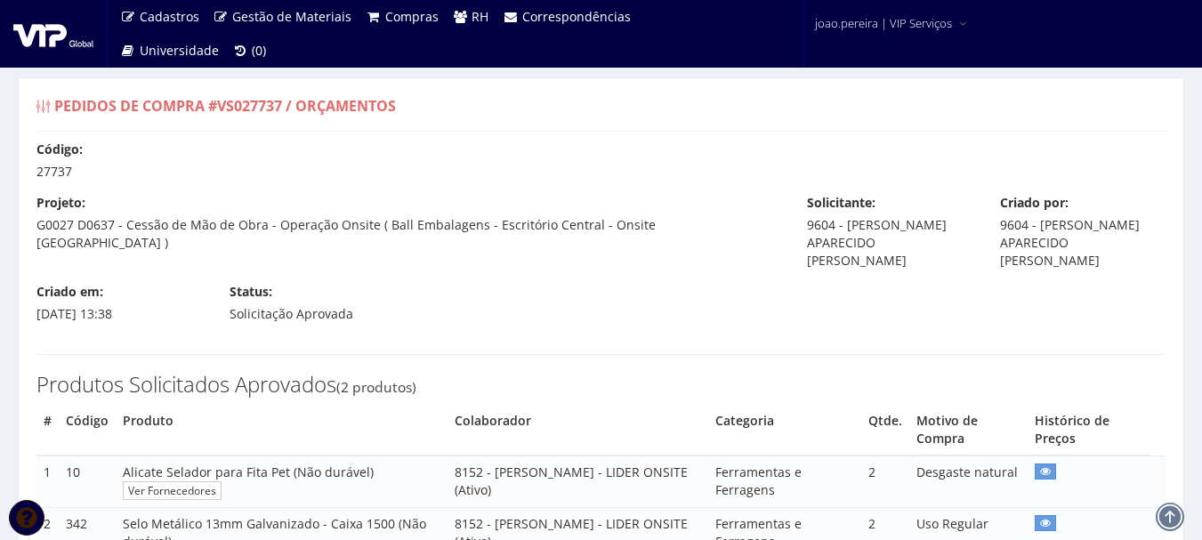
select select "0"
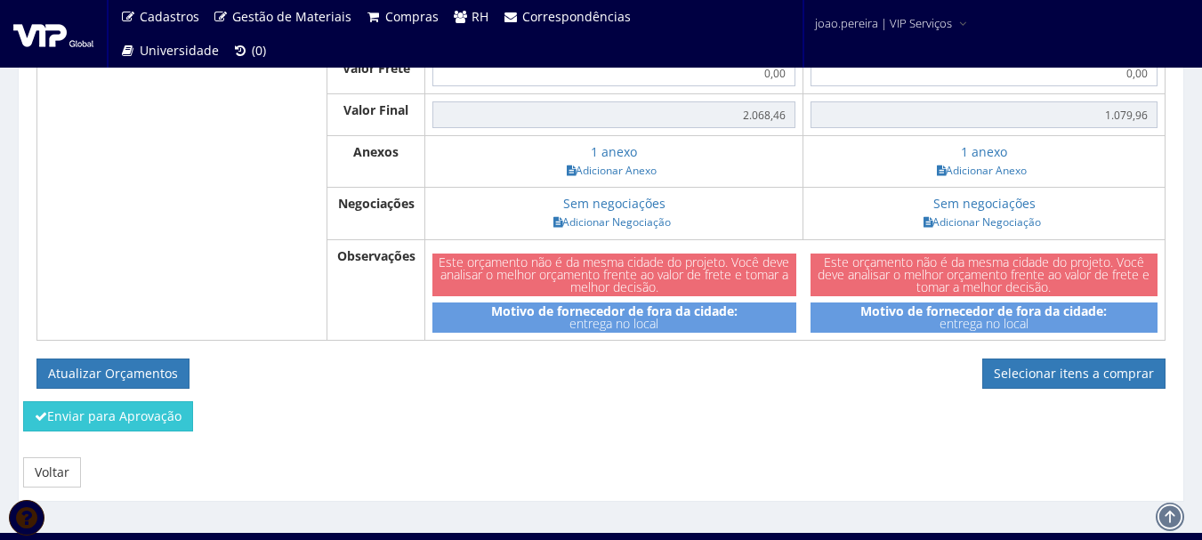
scroll to position [953, 0]
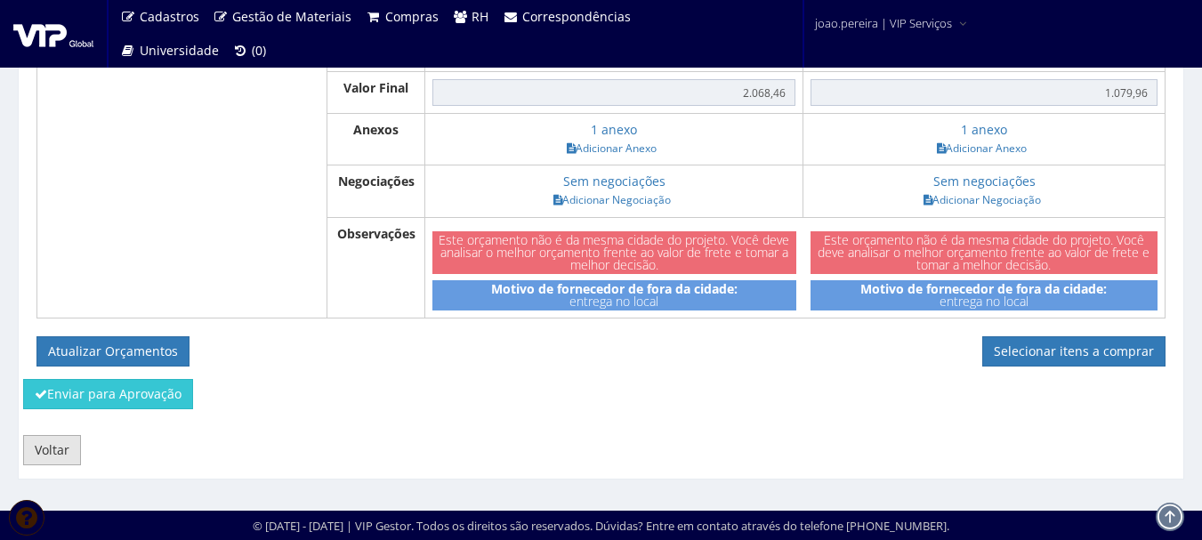
click at [67, 463] on link "Voltar" at bounding box center [52, 450] width 58 height 30
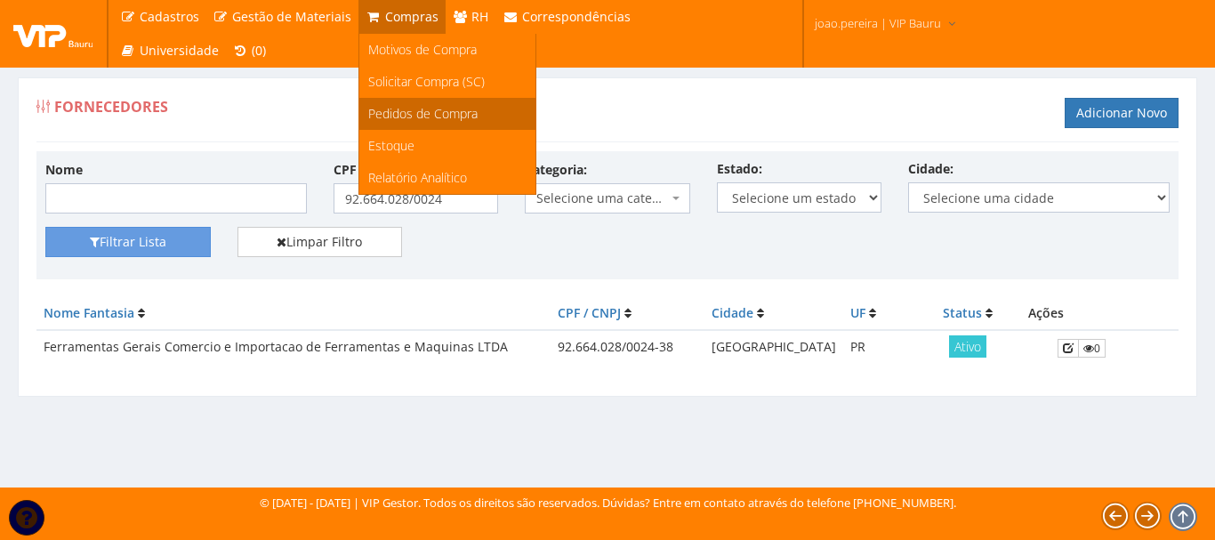
click at [410, 112] on span "Pedidos de Compra" at bounding box center [422, 113] width 109 height 17
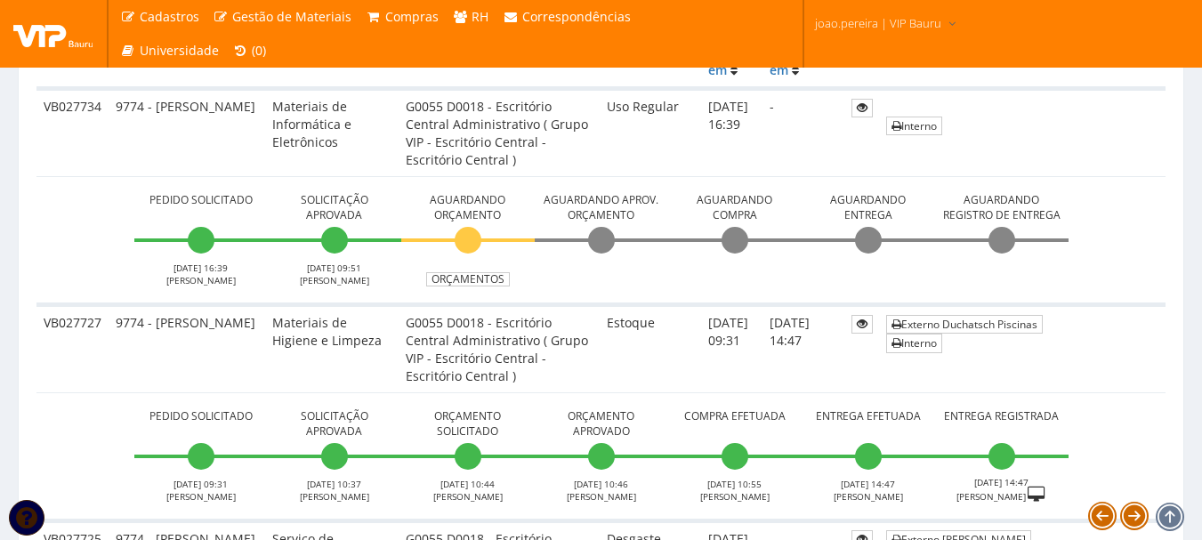
scroll to position [623, 0]
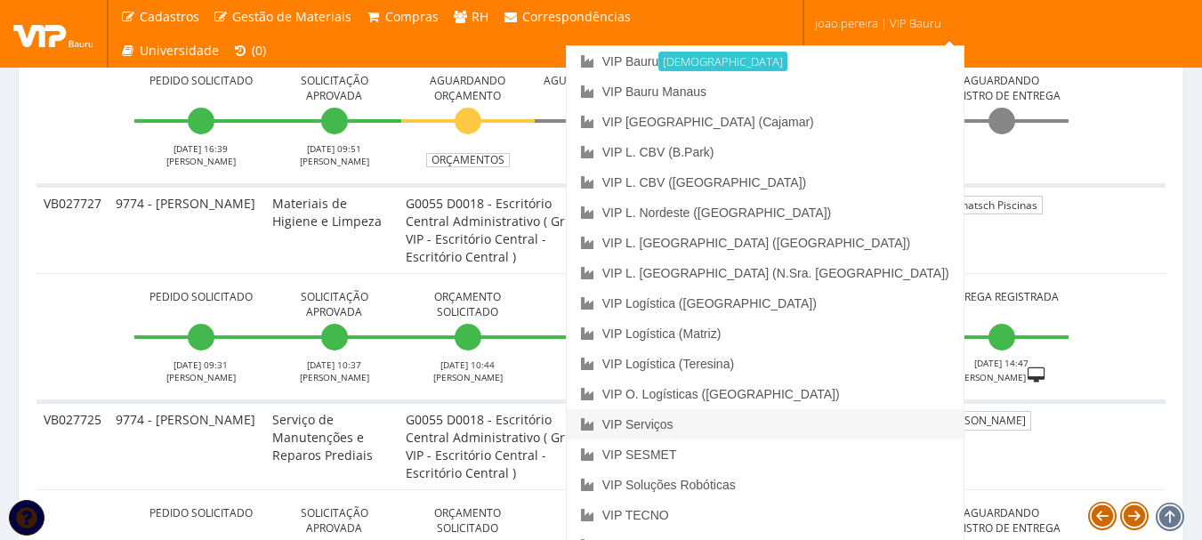
click at [825, 428] on link "VIP Serviços" at bounding box center [765, 424] width 397 height 30
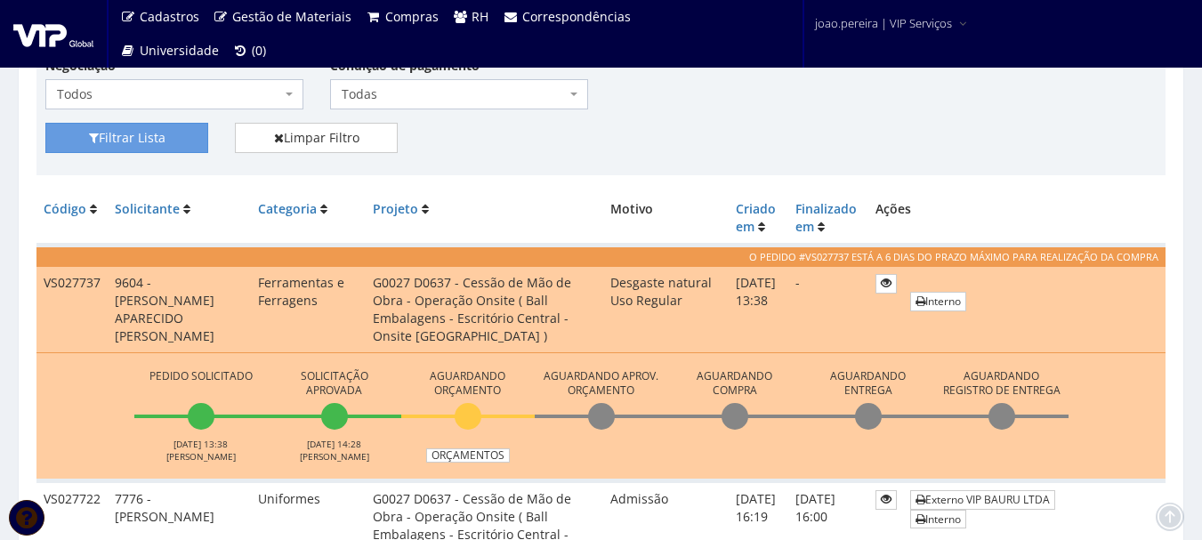
scroll to position [356, 0]
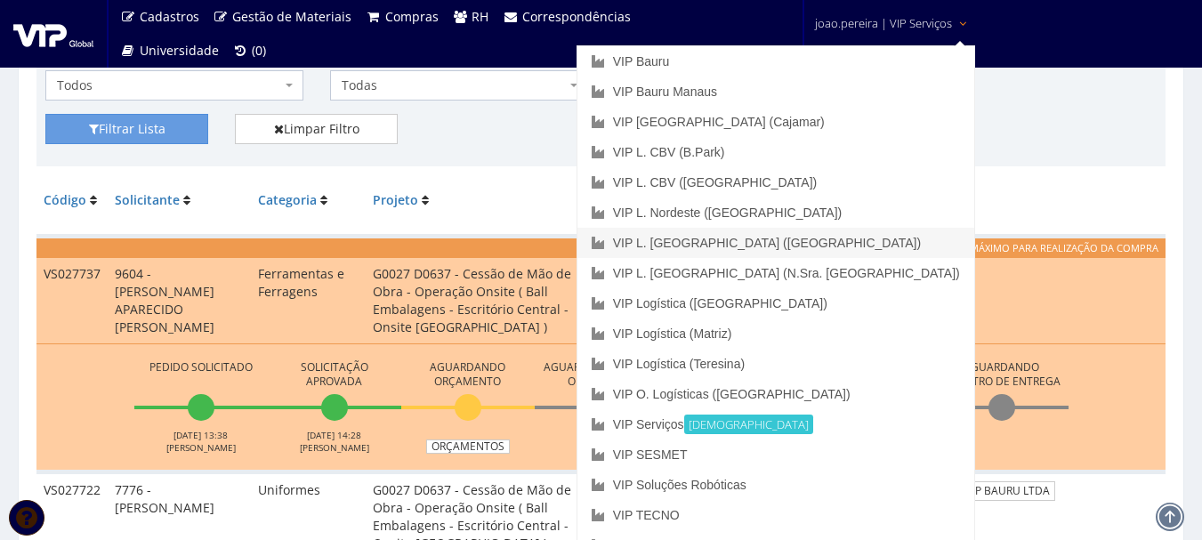
click at [880, 246] on link "VIP L. [GEOGRAPHIC_DATA] ([GEOGRAPHIC_DATA])" at bounding box center [775, 243] width 397 height 30
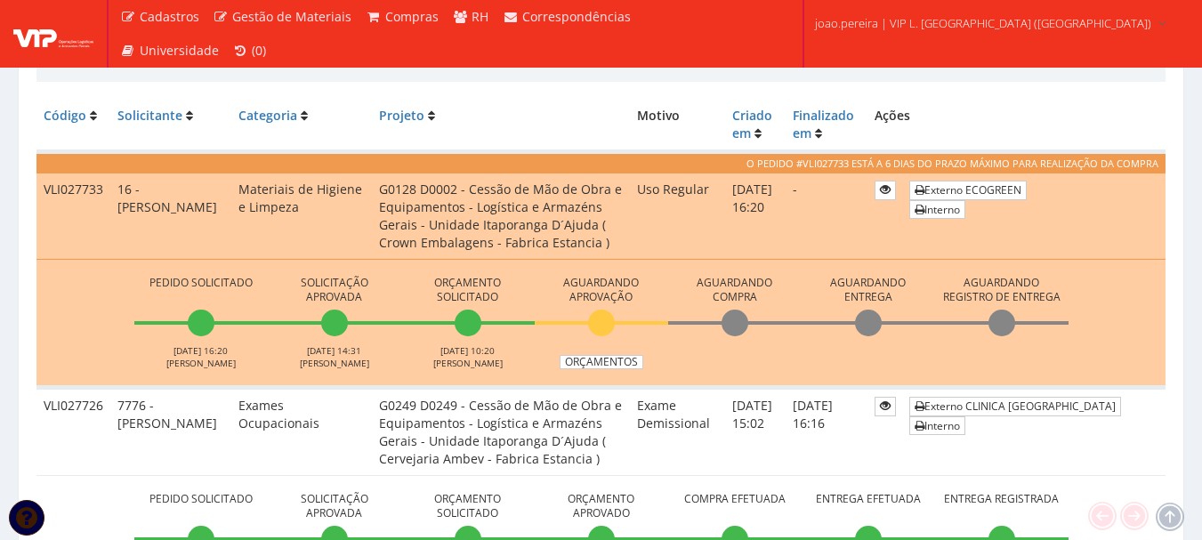
scroll to position [445, 0]
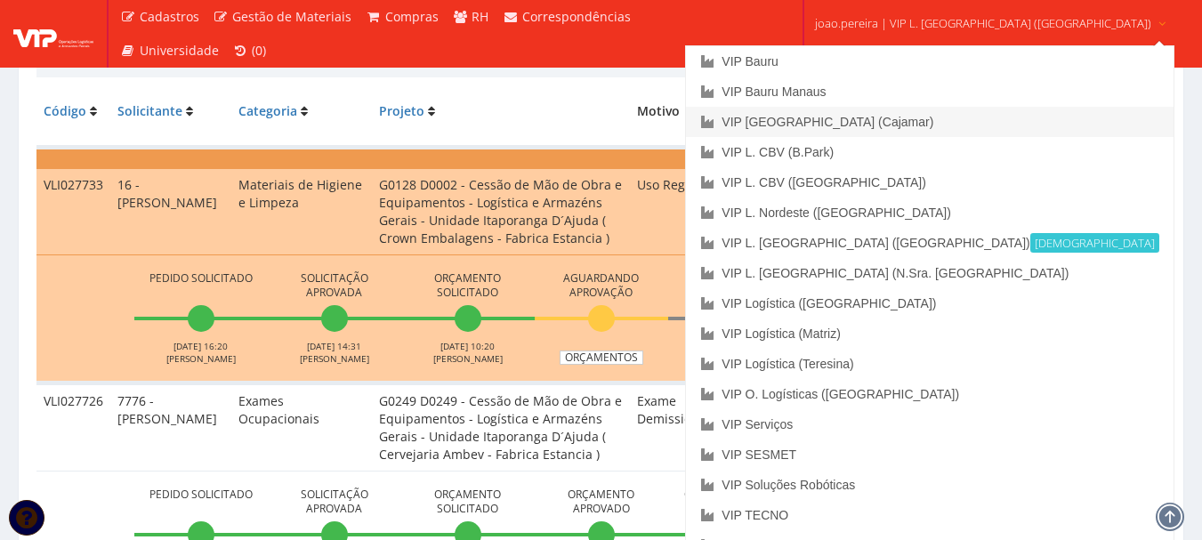
click at [895, 117] on link "VIP [GEOGRAPHIC_DATA] (Cajamar)" at bounding box center [929, 122] width 487 height 30
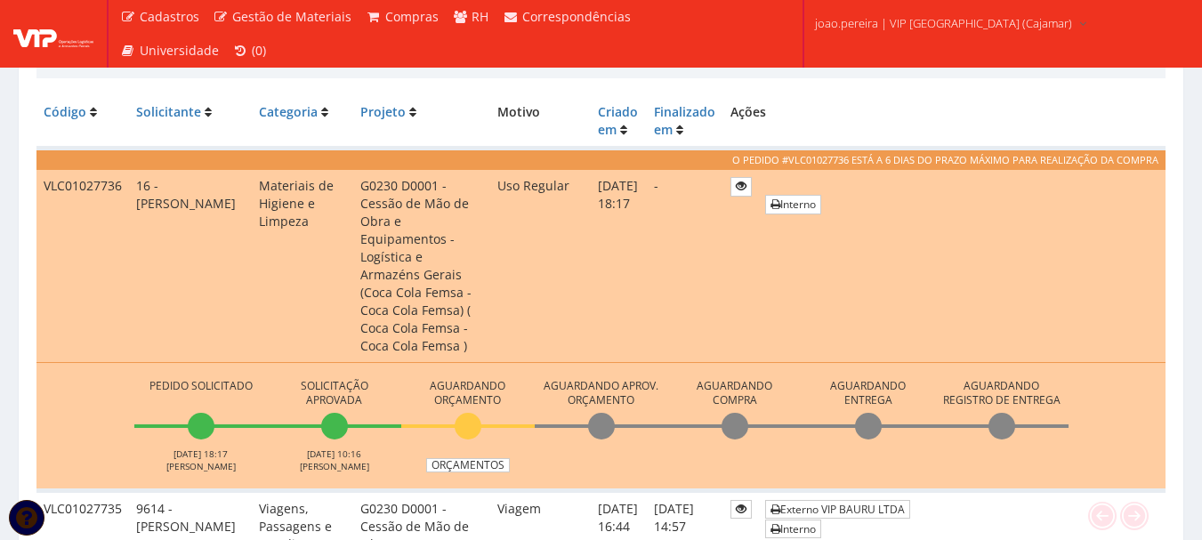
scroll to position [445, 0]
click at [480, 457] on link "Orçamentos" at bounding box center [468, 464] width 84 height 14
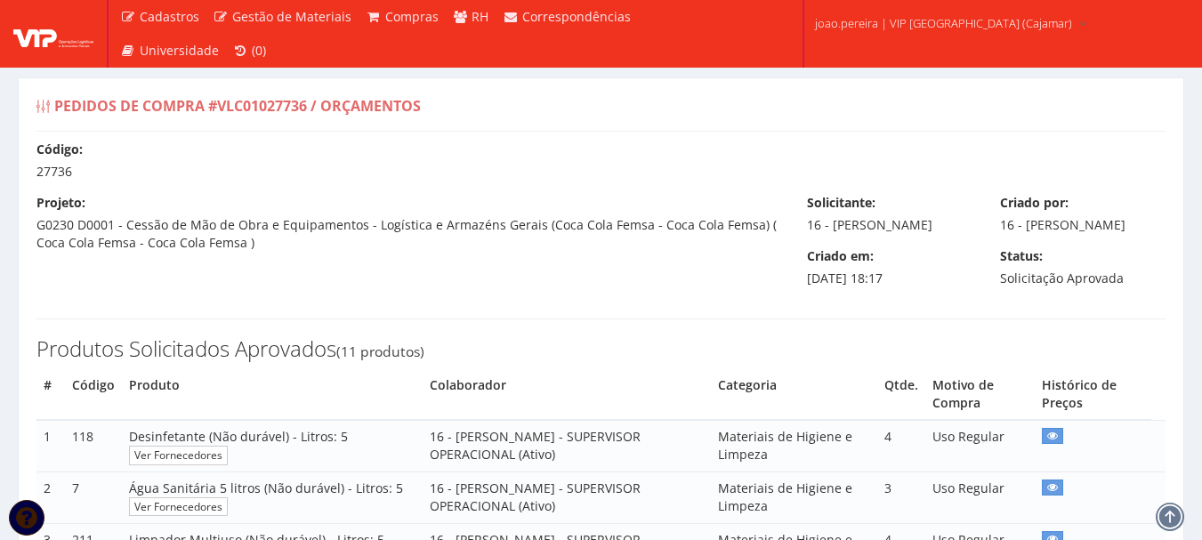
select select "0"
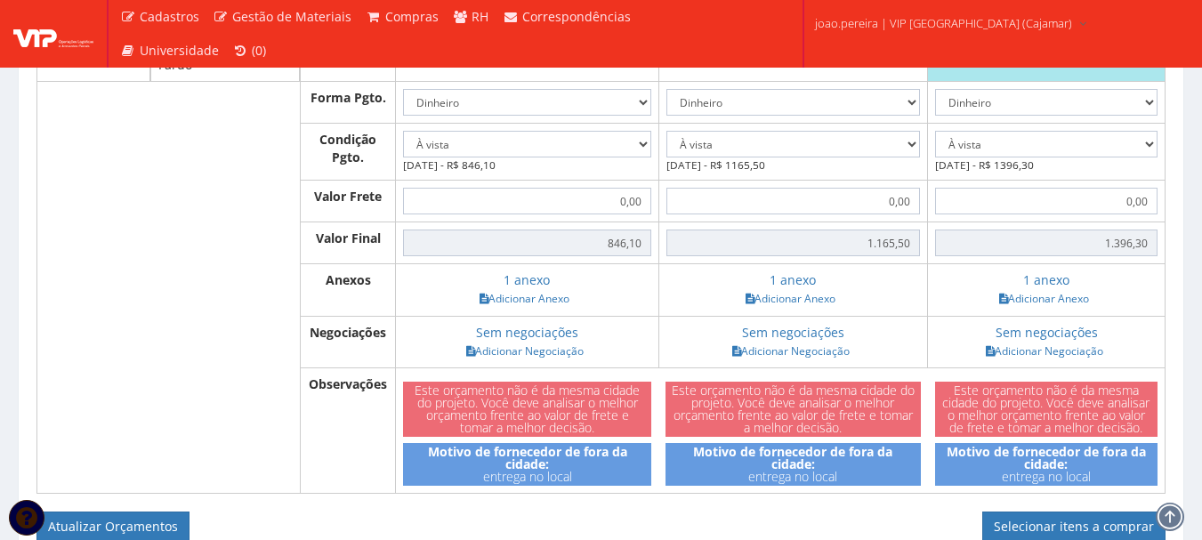
scroll to position [2046, 0]
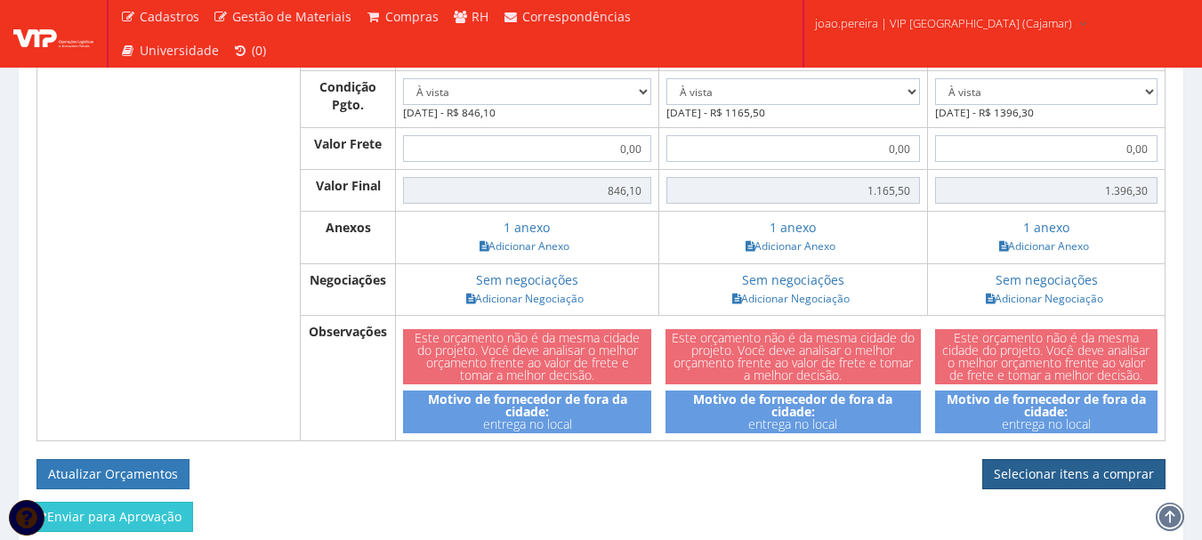
click at [1103, 478] on link "Selecionar itens a comprar" at bounding box center [1073, 474] width 183 height 30
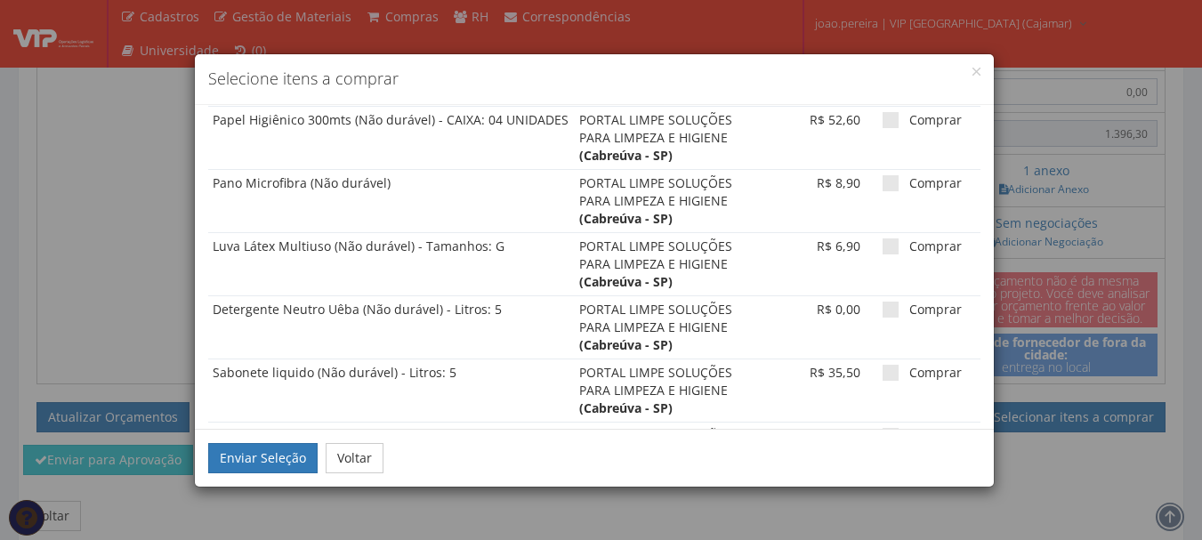
scroll to position [2168, 0]
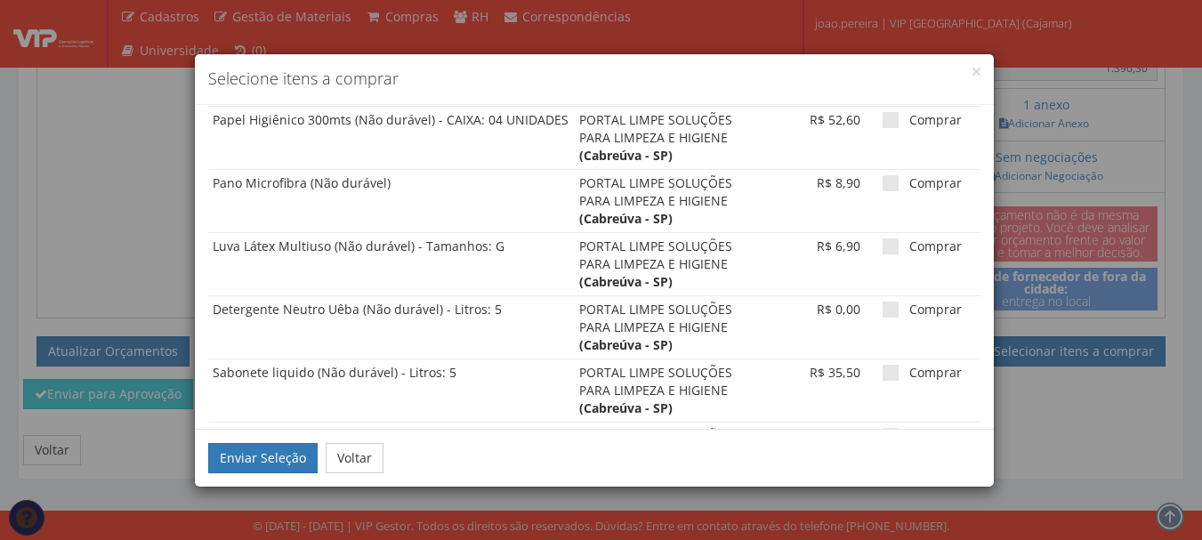
checkbox input "false"
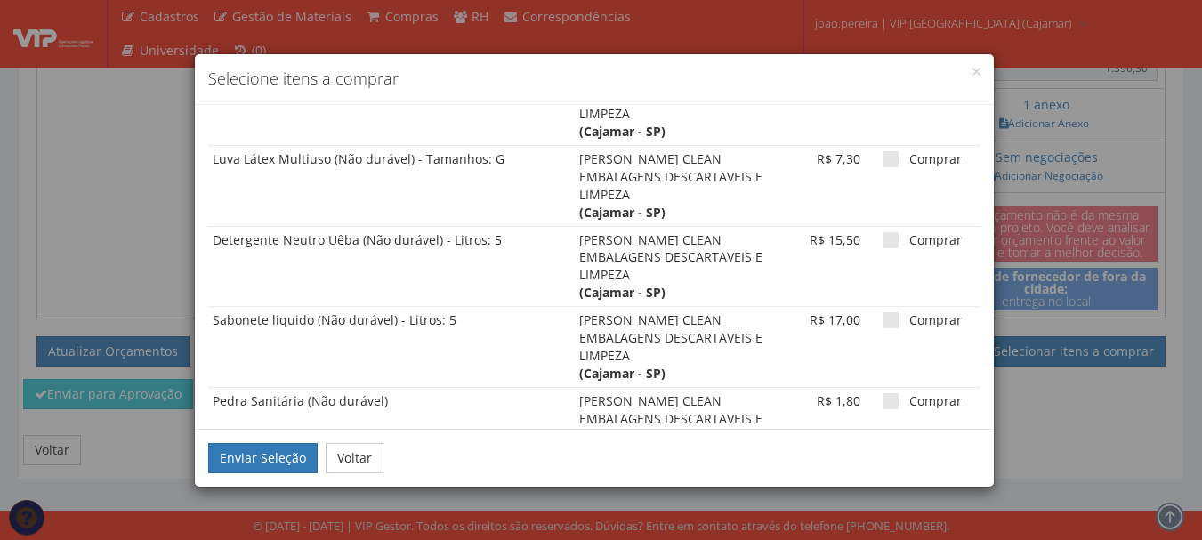
scroll to position [1433, 0]
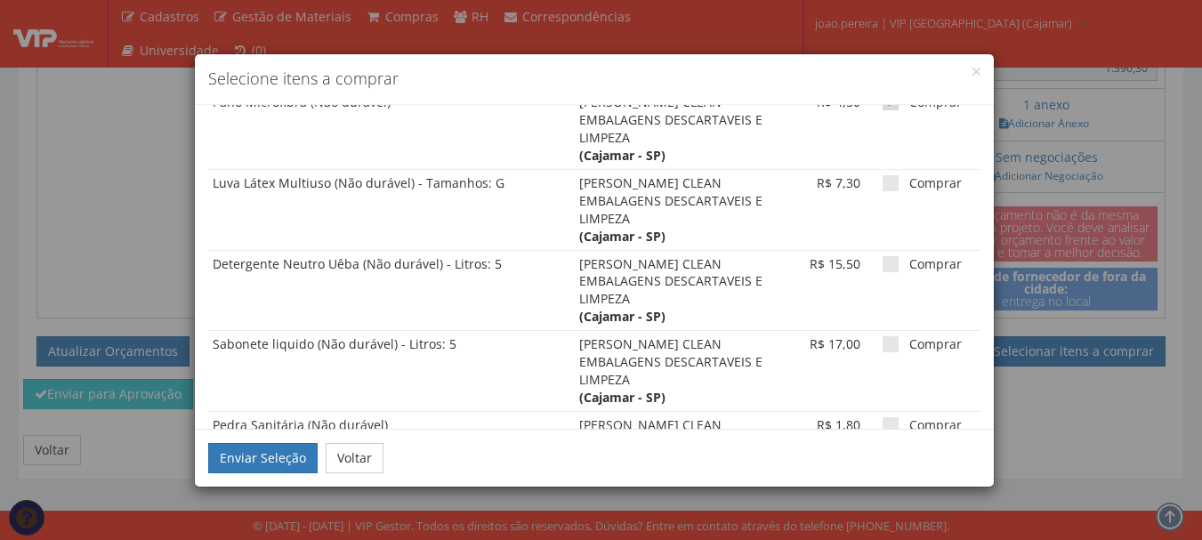
click at [882, 498] on span at bounding box center [890, 506] width 16 height 16
click at [909, 501] on input "Comprar" at bounding box center [915, 507] width 12 height 12
checkbox input "false"
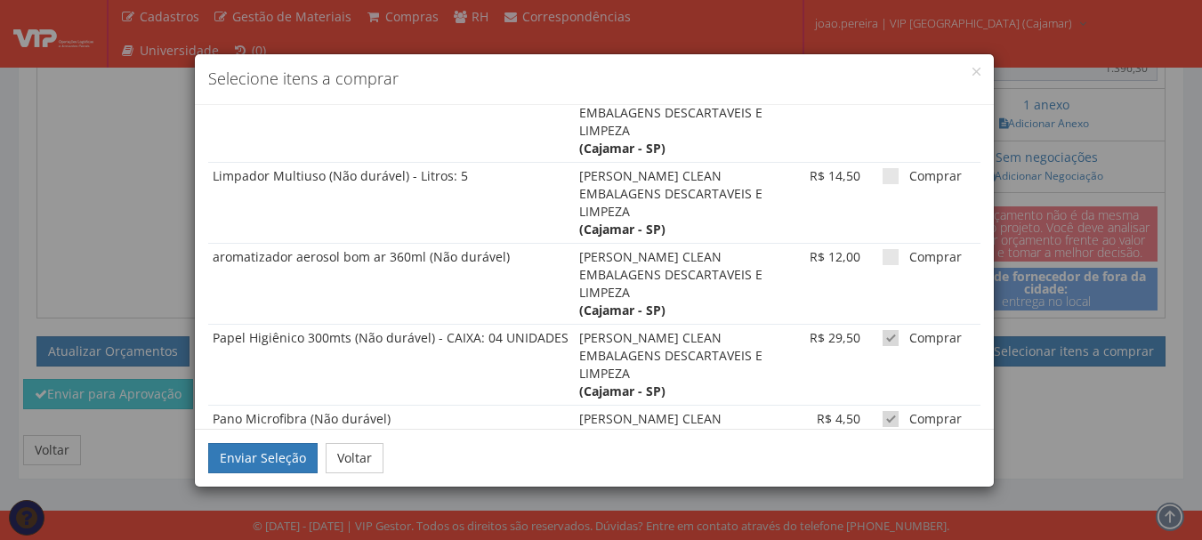
scroll to position [1077, 0]
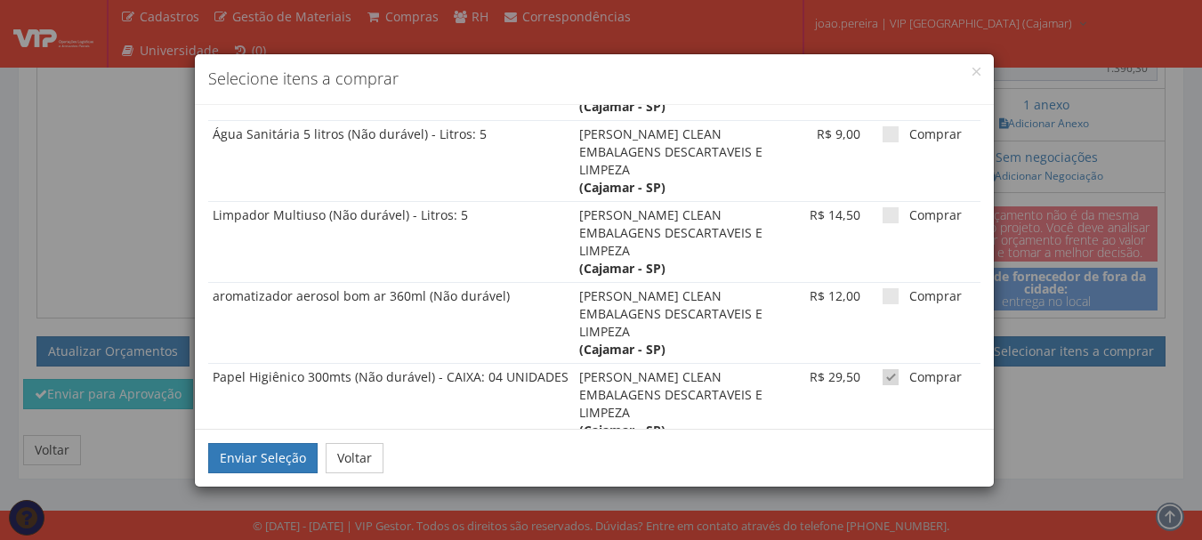
click at [882, 450] on span at bounding box center [890, 458] width 16 height 16
click at [909, 453] on input "Comprar" at bounding box center [915, 459] width 12 height 12
checkbox input "false"
click at [884, 369] on span at bounding box center [890, 377] width 16 height 16
click at [909, 372] on input "Comprar" at bounding box center [915, 378] width 12 height 12
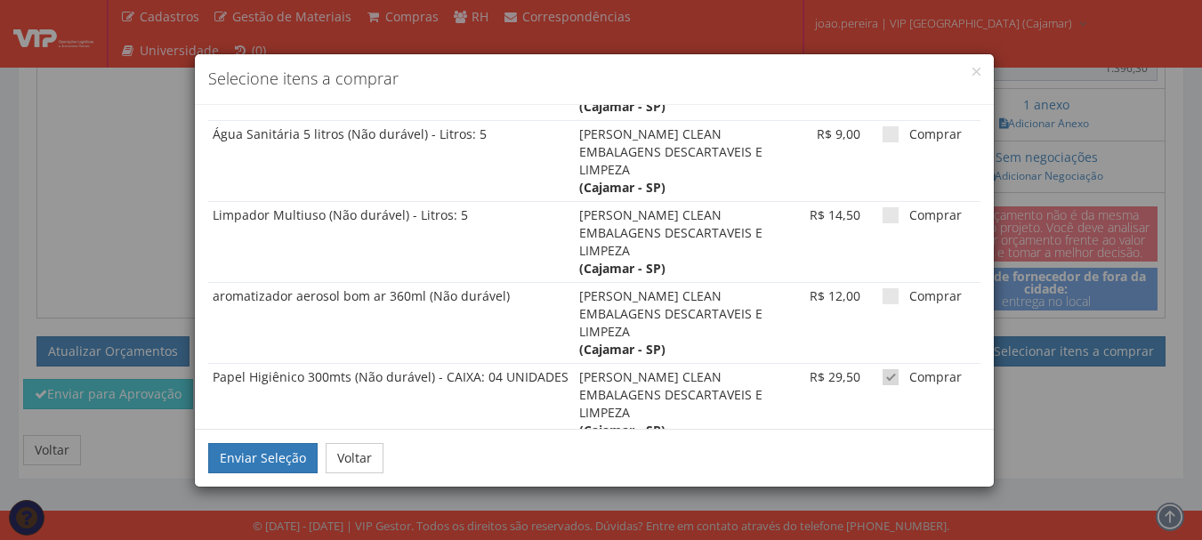
checkbox input "false"
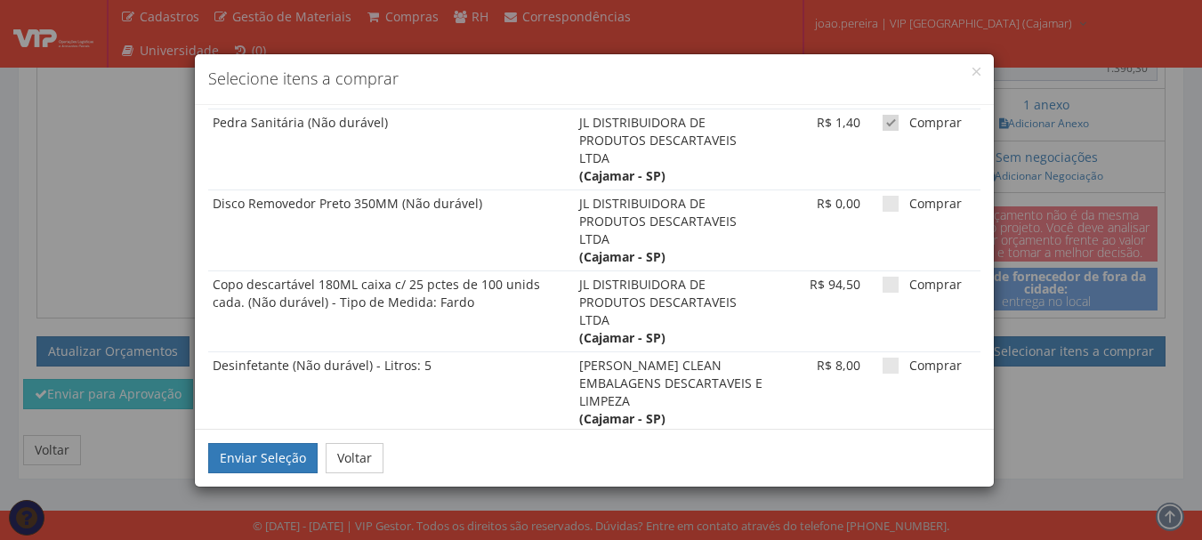
scroll to position [721, 0]
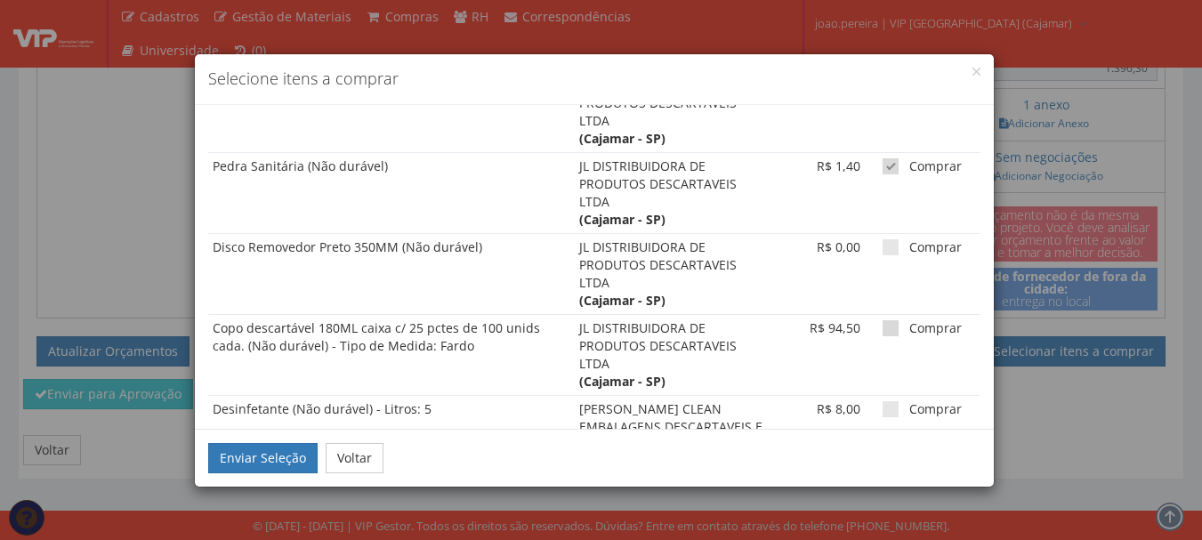
click at [882, 322] on span at bounding box center [890, 328] width 16 height 16
click at [909, 323] on input "Comprar" at bounding box center [915, 329] width 12 height 12
checkbox input "true"
click at [882, 252] on span at bounding box center [890, 247] width 16 height 16
click at [909, 252] on input "Comprar" at bounding box center [915, 248] width 12 height 12
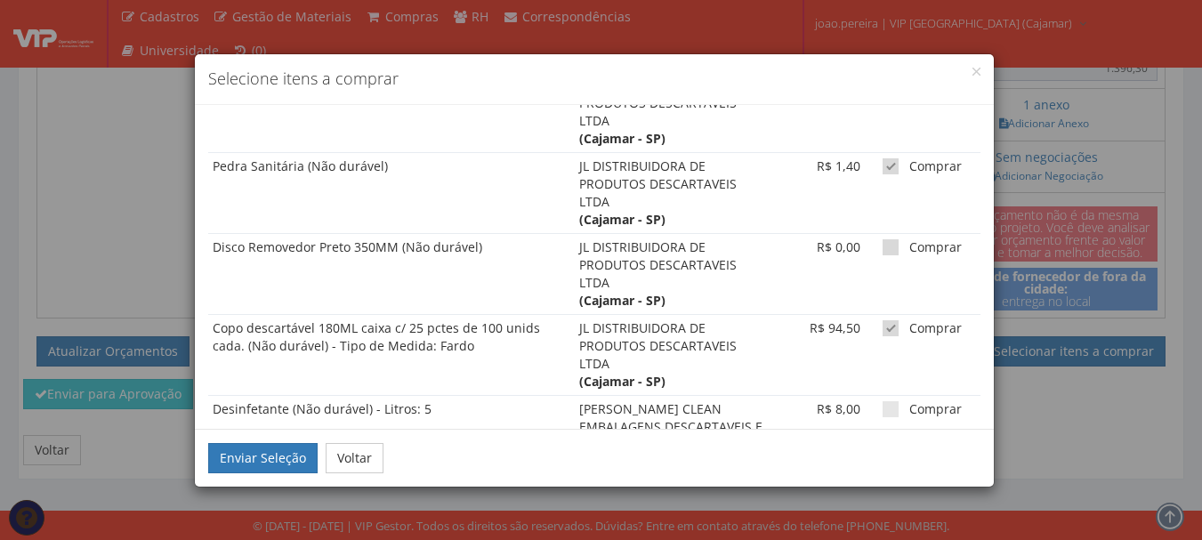
checkbox input "true"
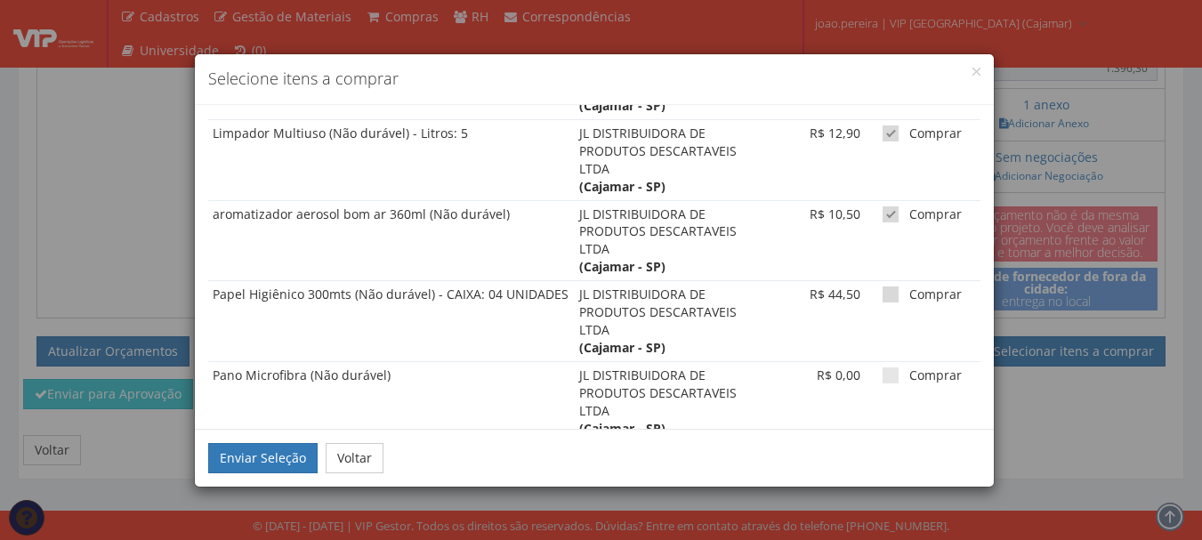
scroll to position [188, 0]
click at [884, 378] on span at bounding box center [890, 376] width 16 height 16
click at [909, 378] on input "Comprar" at bounding box center [915, 377] width 12 height 12
checkbox input "true"
click at [882, 310] on td "Comprar" at bounding box center [923, 322] width 116 height 81
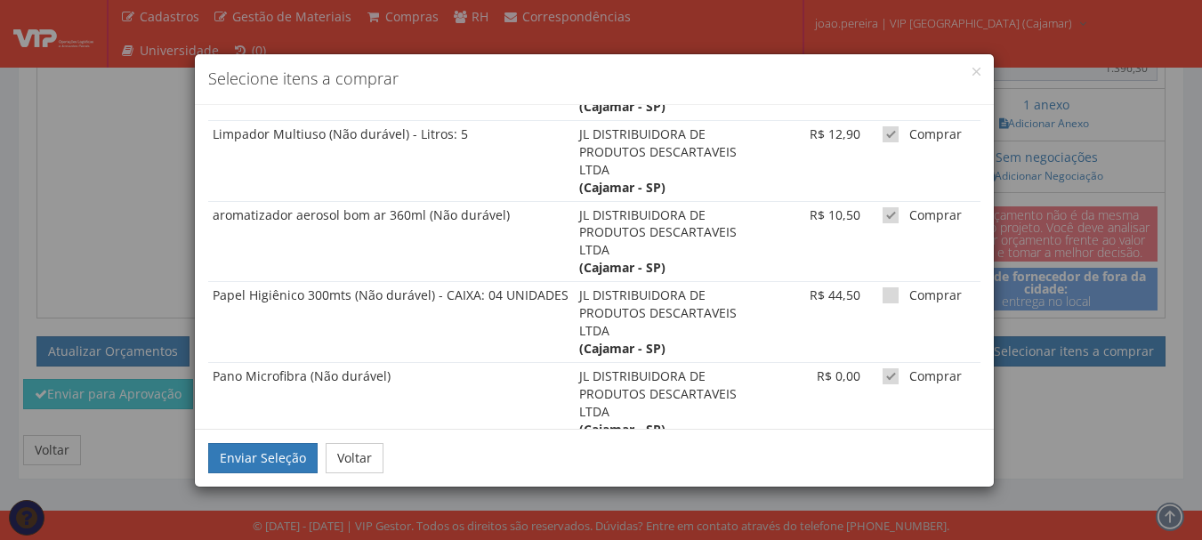
click at [882, 296] on span at bounding box center [890, 295] width 16 height 16
click at [909, 296] on input "Comprar" at bounding box center [915, 296] width 12 height 12
checkbox input "true"
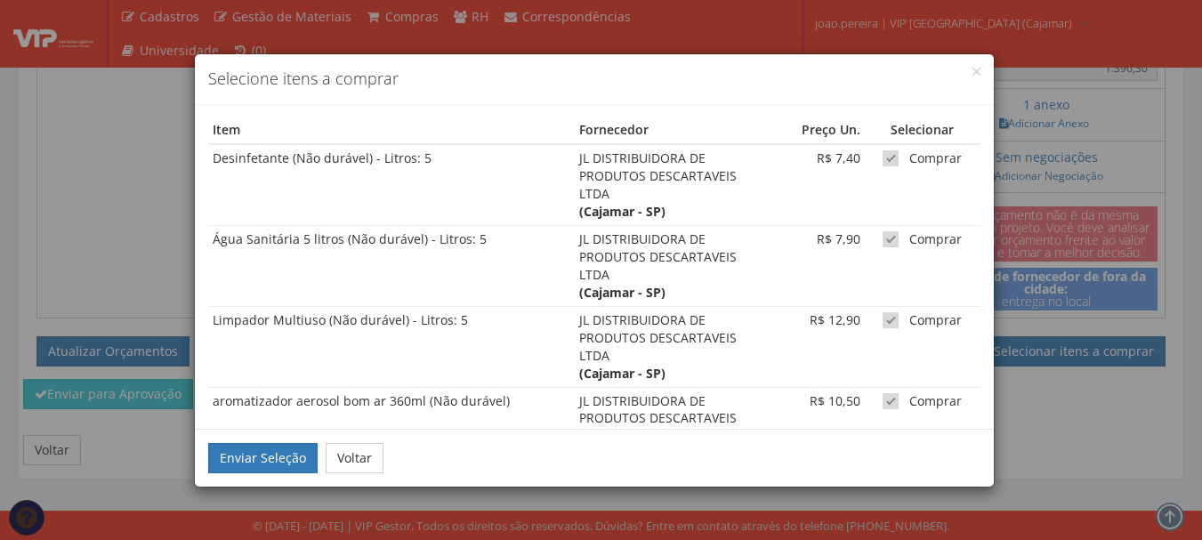
scroll to position [0, 0]
click at [209, 461] on button "Enviar Seleção" at bounding box center [262, 458] width 109 height 30
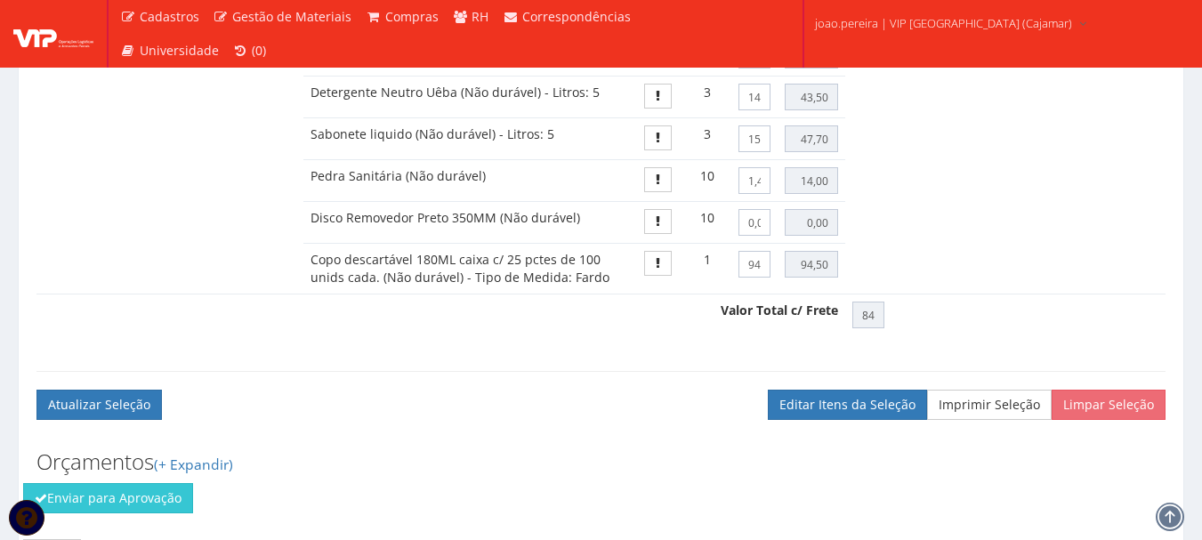
scroll to position [1587, 0]
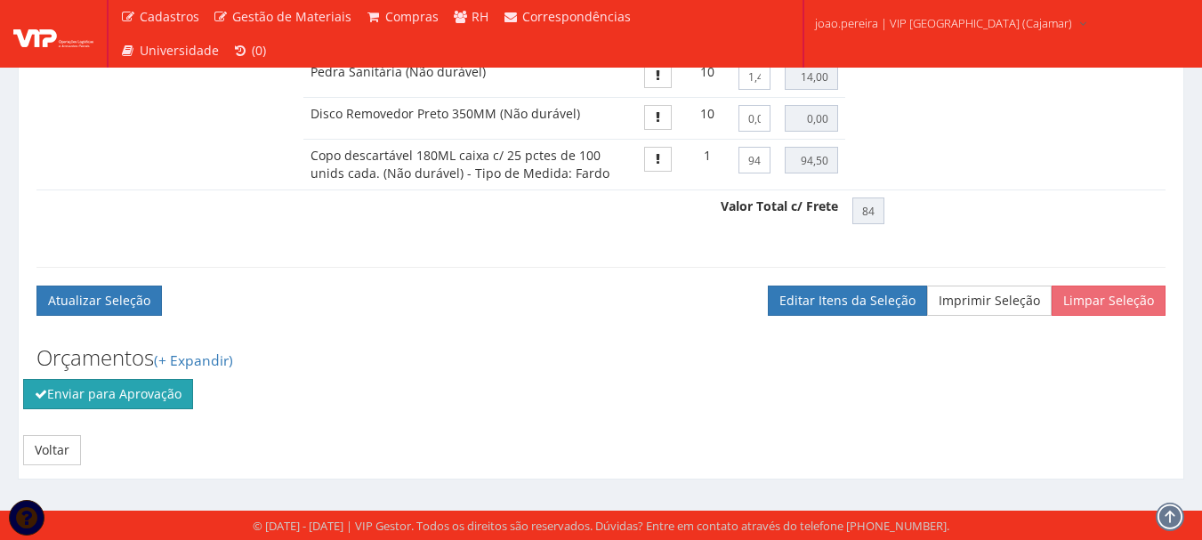
click at [141, 406] on button "Enviar para Aprovação" at bounding box center [108, 394] width 170 height 30
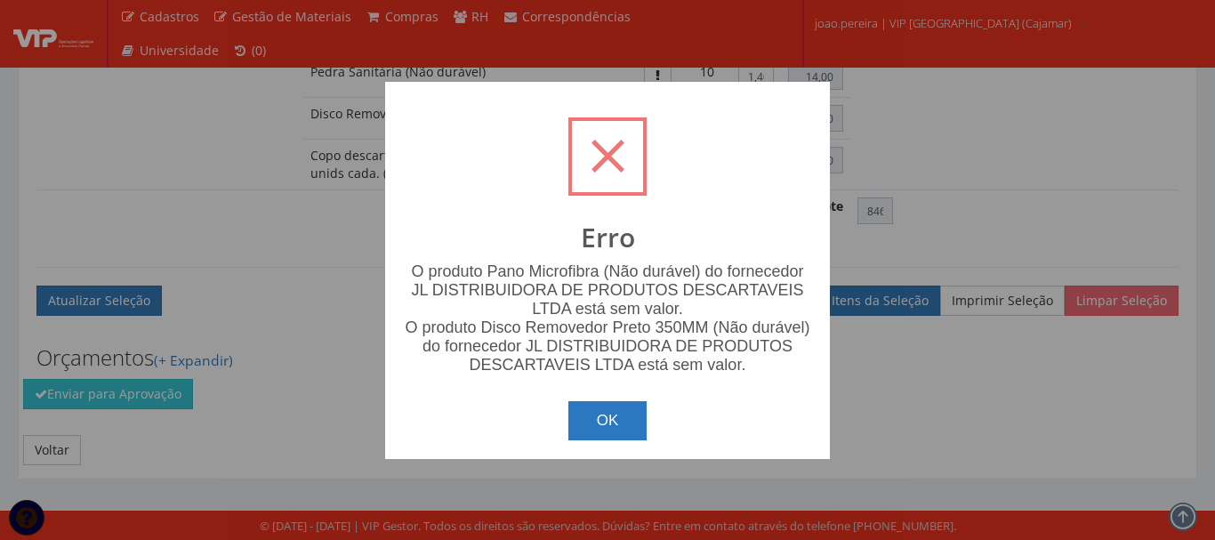
click at [620, 425] on button "OK" at bounding box center [607, 420] width 79 height 39
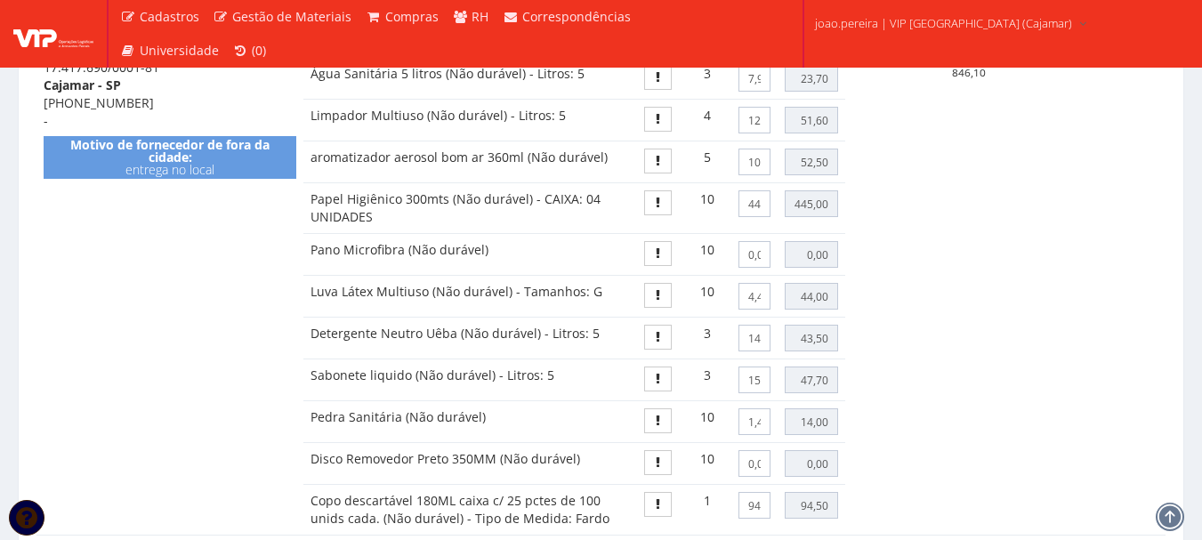
scroll to position [1231, 0]
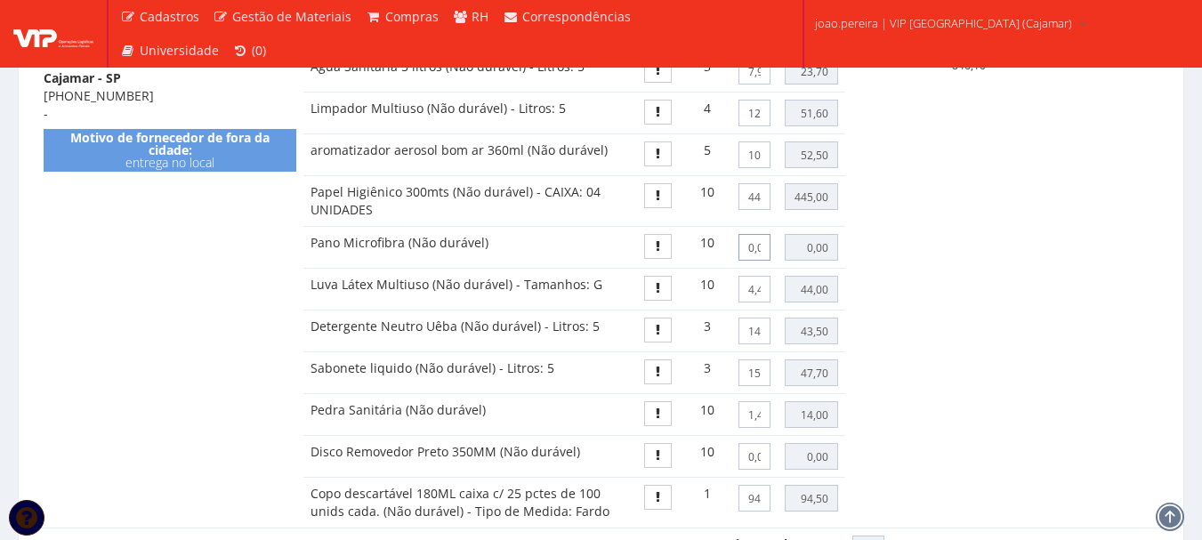
click at [752, 261] on input "0,00" at bounding box center [754, 247] width 32 height 27
drag, startPoint x: 741, startPoint y: 268, endPoint x: 772, endPoint y: 267, distance: 31.1
click at [772, 267] on td "0,00" at bounding box center [754, 248] width 46 height 42
type input "8"
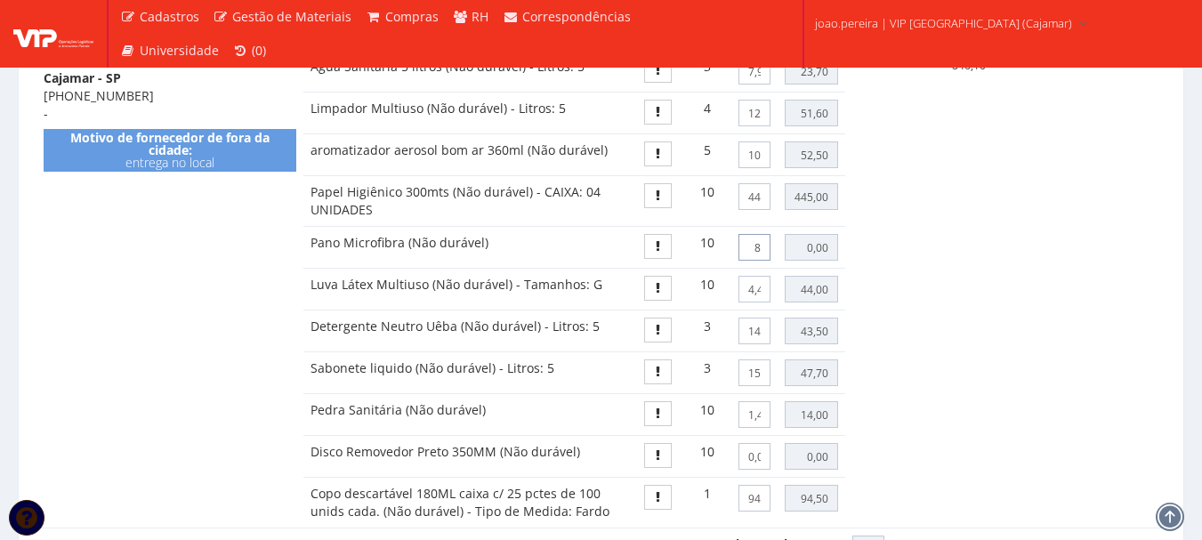
type input "80,00"
type input "926,10"
type input "80"
type input "800,00"
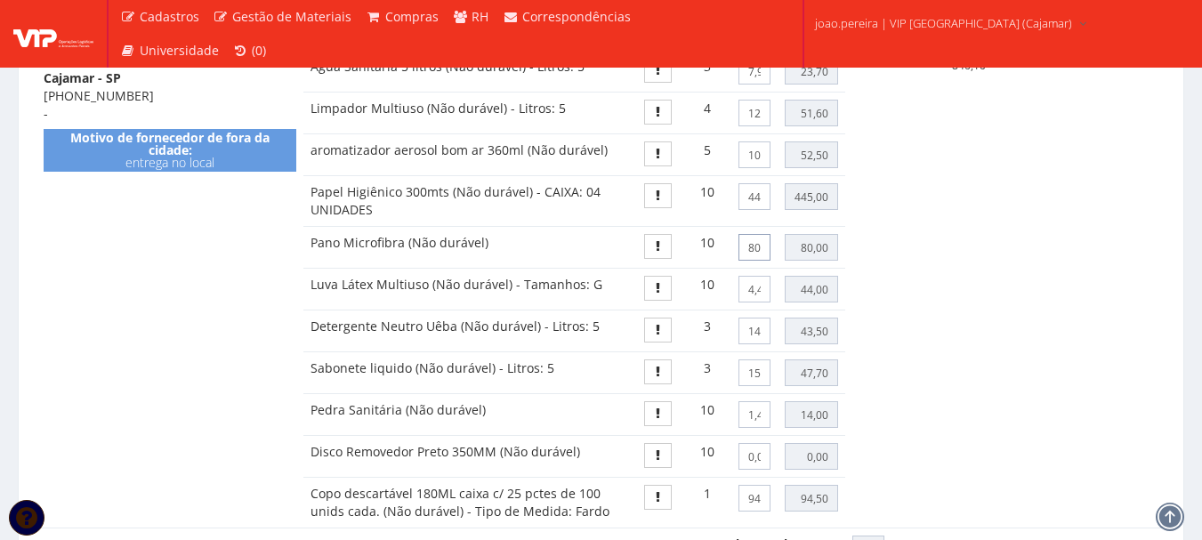
type input "1646,10"
type input "8,00"
type input "80,00"
type input "926,10"
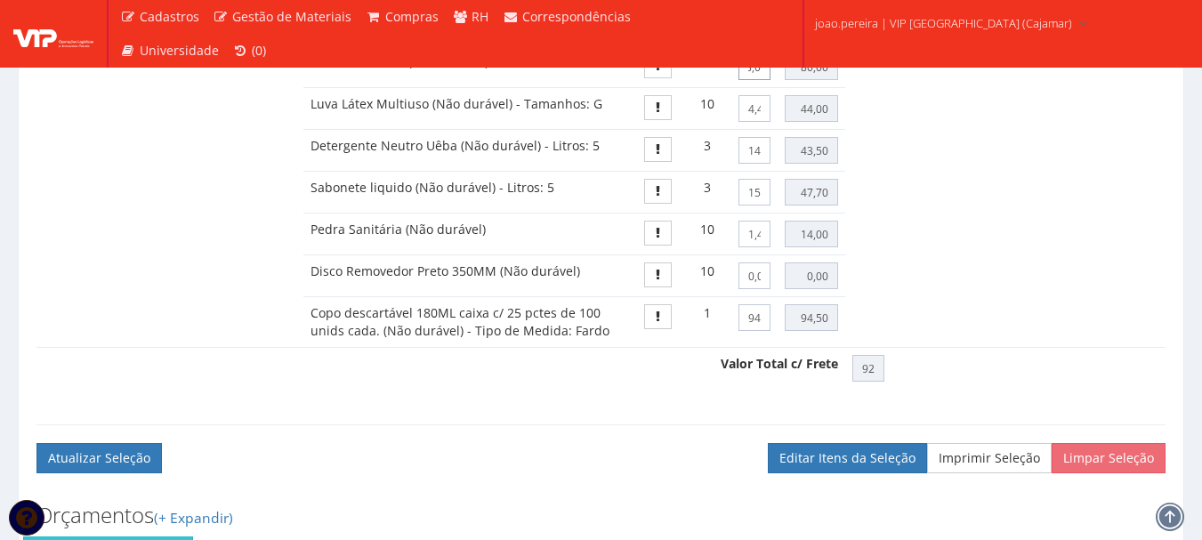
scroll to position [1498, 0]
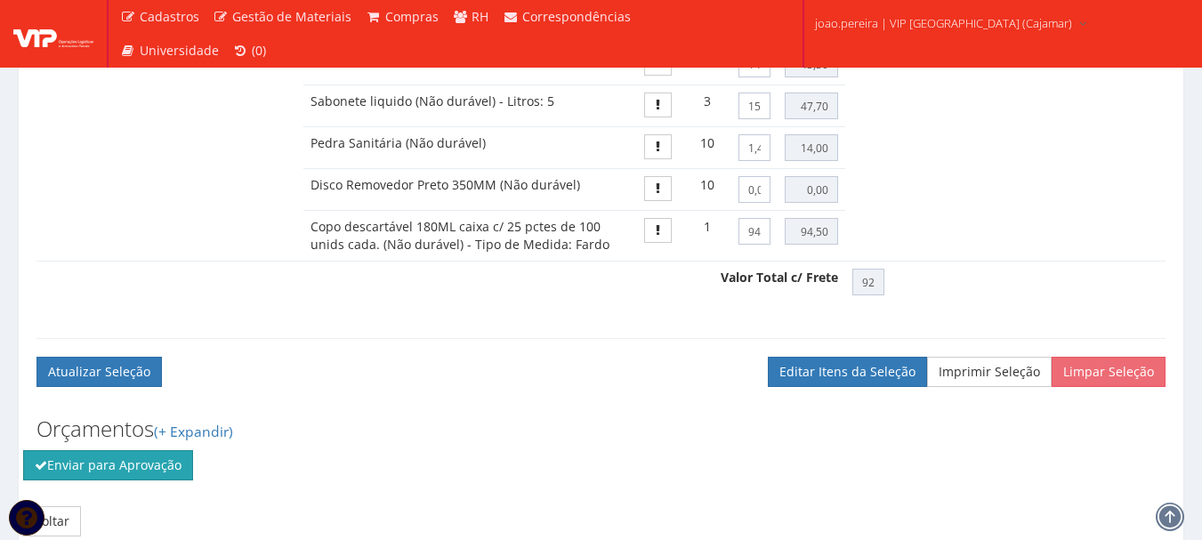
type input "8,00"
click at [147, 480] on button "Enviar para Aprovação" at bounding box center [108, 465] width 170 height 30
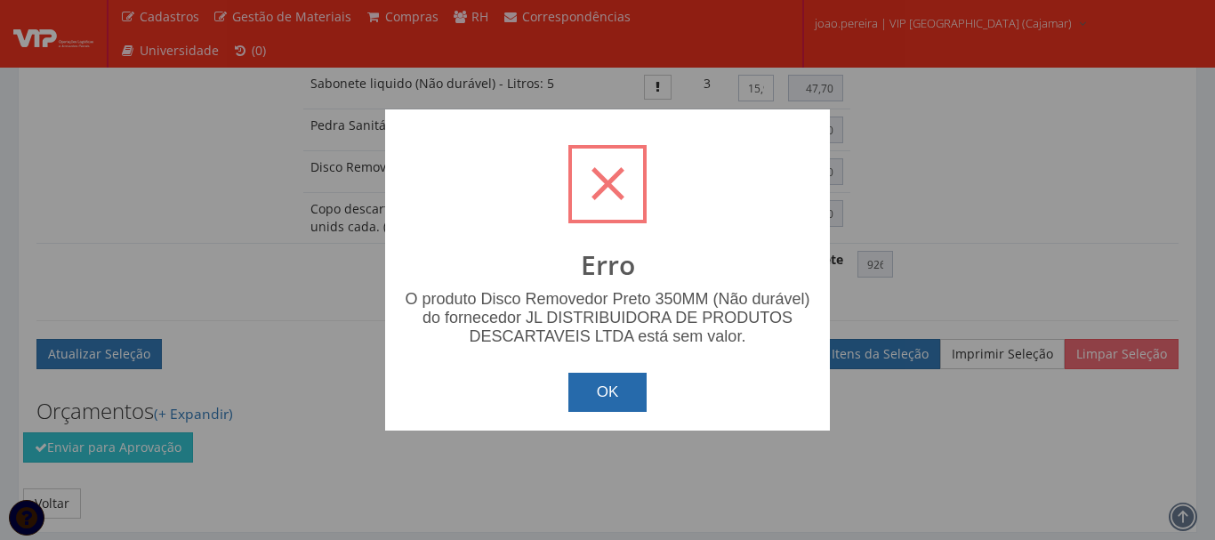
click at [613, 388] on button "OK" at bounding box center [607, 392] width 79 height 39
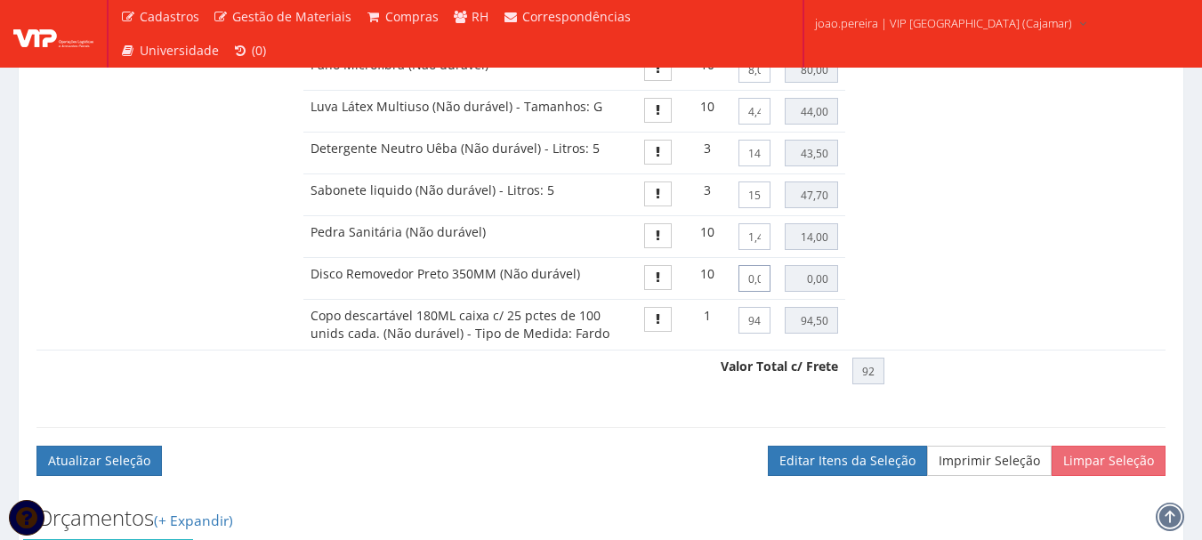
scroll to position [0, 8]
drag, startPoint x: 746, startPoint y: 298, endPoint x: 814, endPoint y: 301, distance: 67.7
click at [811, 300] on tr "Disco Removedor Preto 350MM (Não durável) 10 0,00 0,00" at bounding box center [600, 279] width 1129 height 42
type input "3"
type input "30,00"
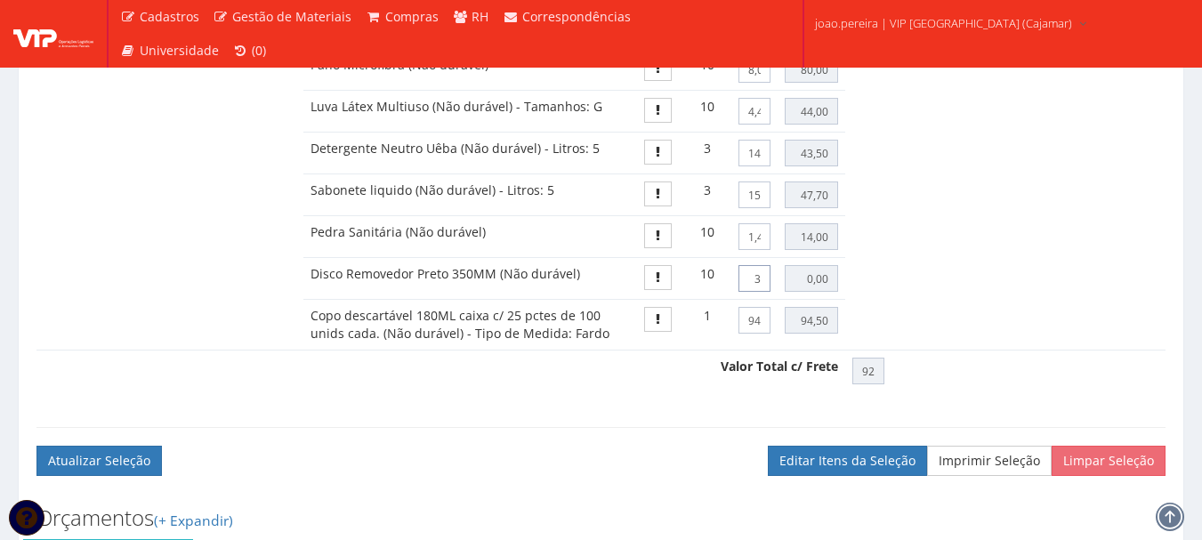
type input "956,10"
type input "35"
type input "350,00"
type input "1276,10"
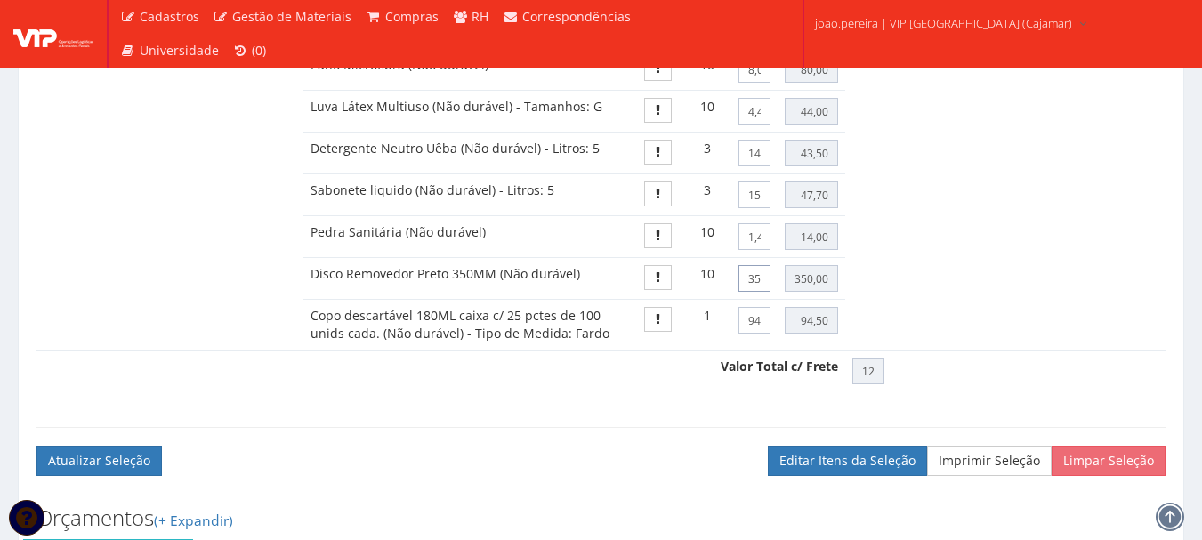
type input "3,50"
type input "35,00"
type input "961,10"
type input "35,00"
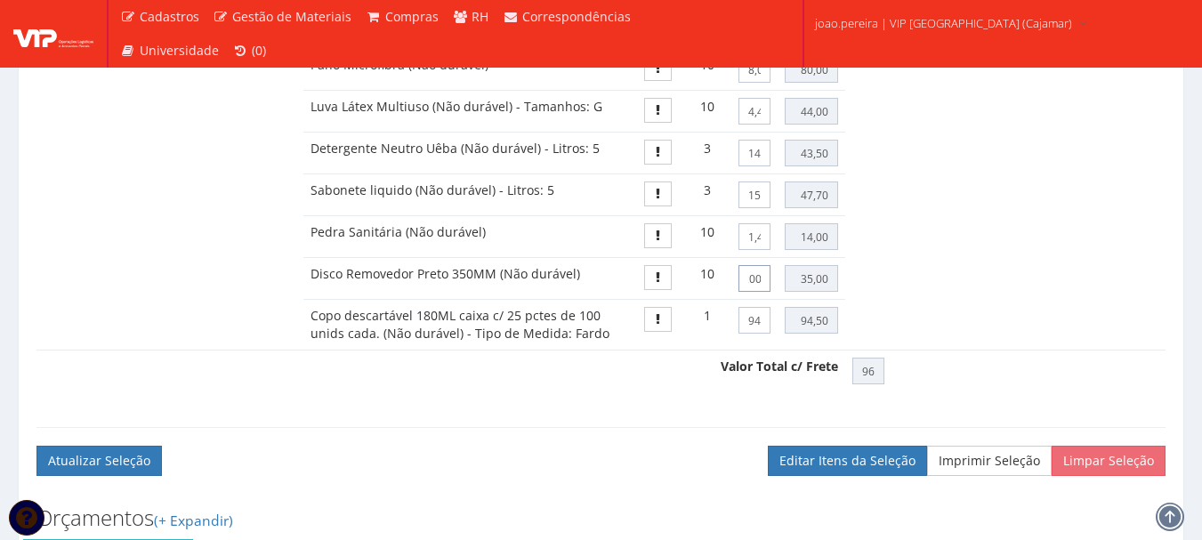
type input "350,00"
type input "1276,10"
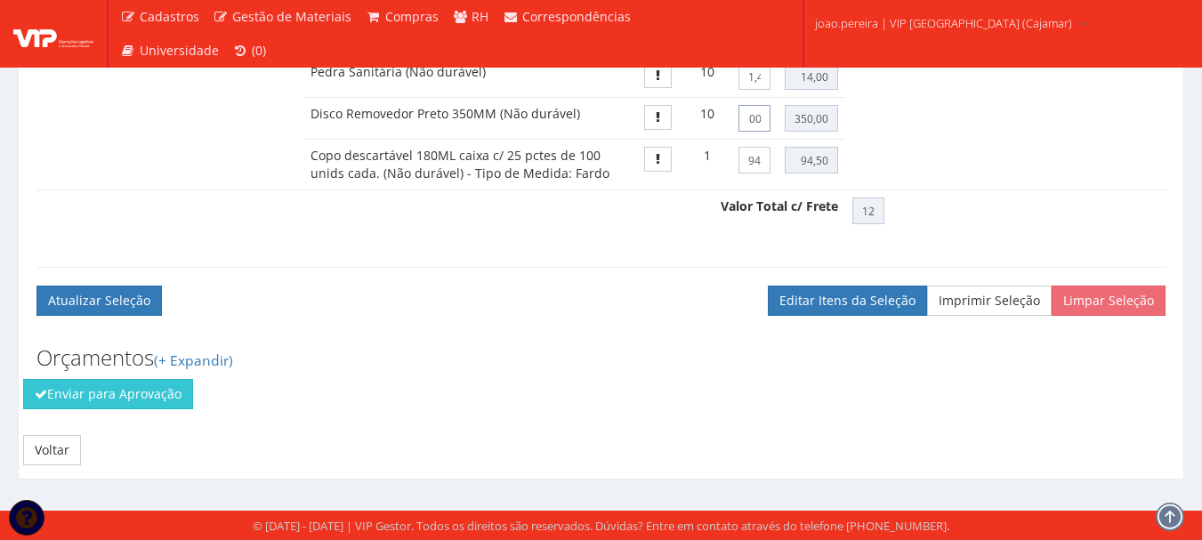
scroll to position [1587, 0]
type input "35,00"
click at [115, 394] on button "Enviar para Aprovação" at bounding box center [108, 394] width 170 height 30
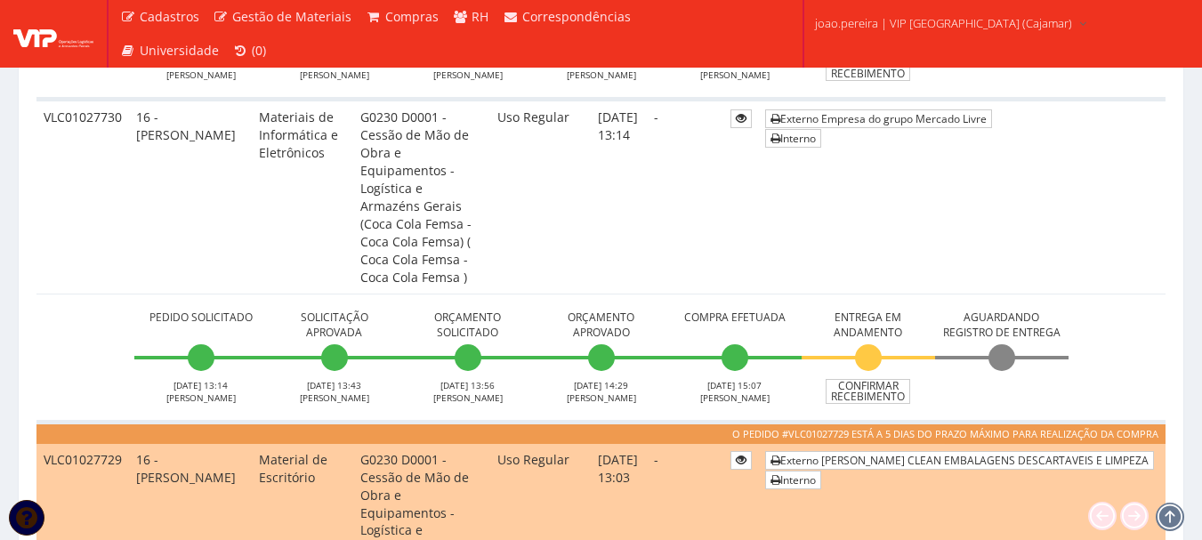
scroll to position [1868, 0]
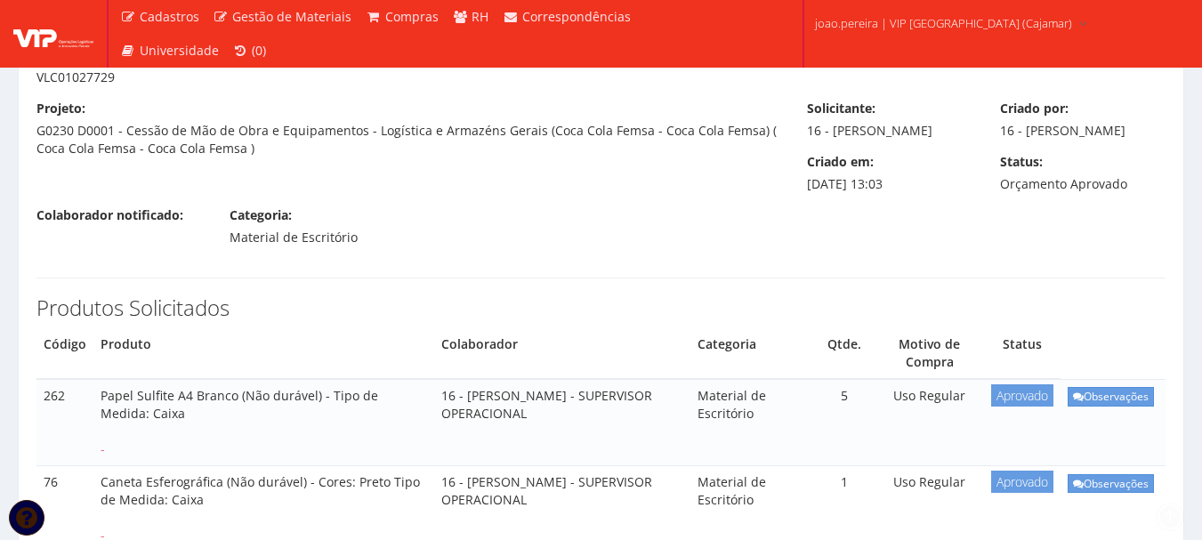
scroll to position [89, 0]
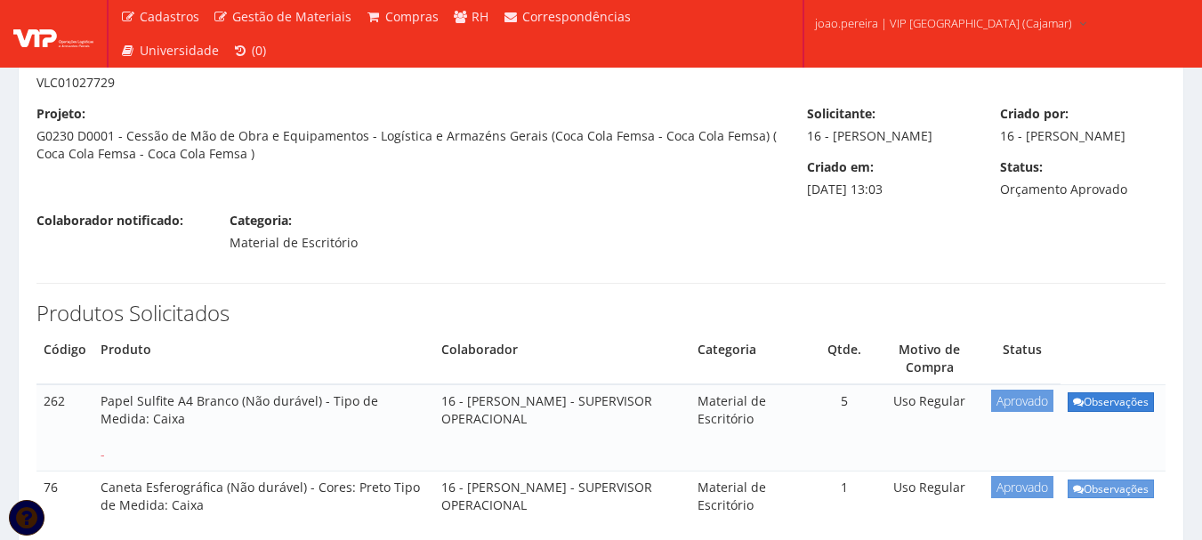
click at [1093, 392] on link "Observações" at bounding box center [1110, 401] width 86 height 19
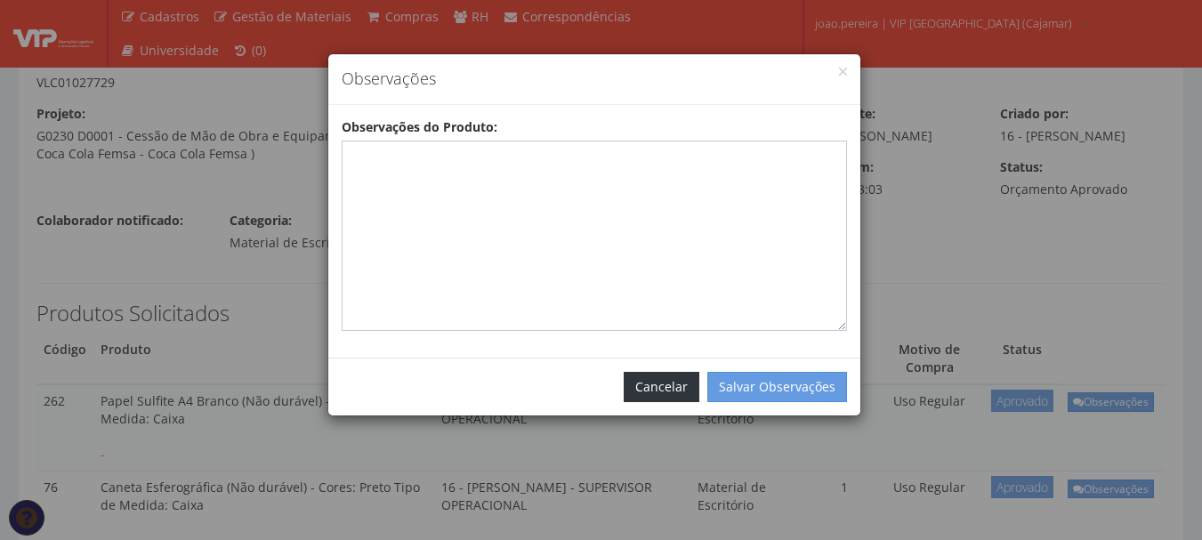
click at [640, 380] on button "Cancelar" at bounding box center [662, 387] width 76 height 30
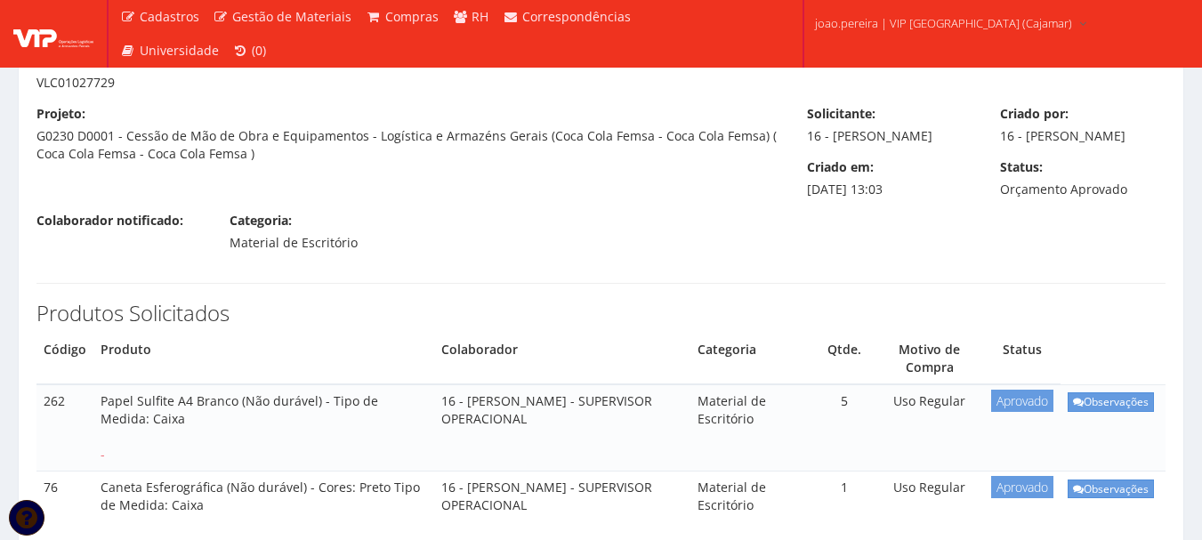
click at [1016, 390] on span "Aprovado" at bounding box center [1022, 401] width 62 height 22
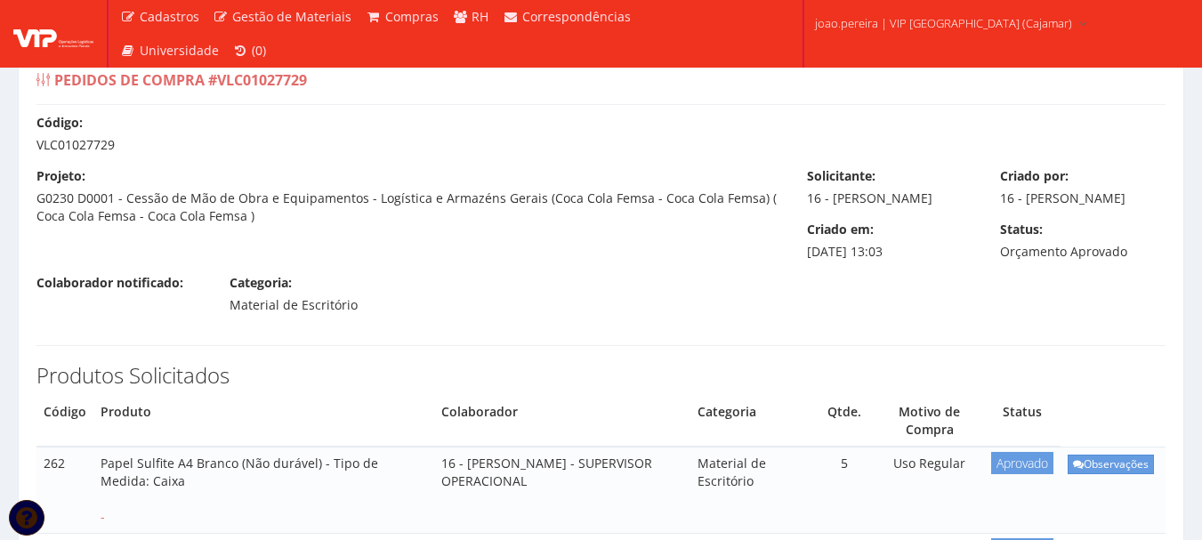
scroll to position [0, 0]
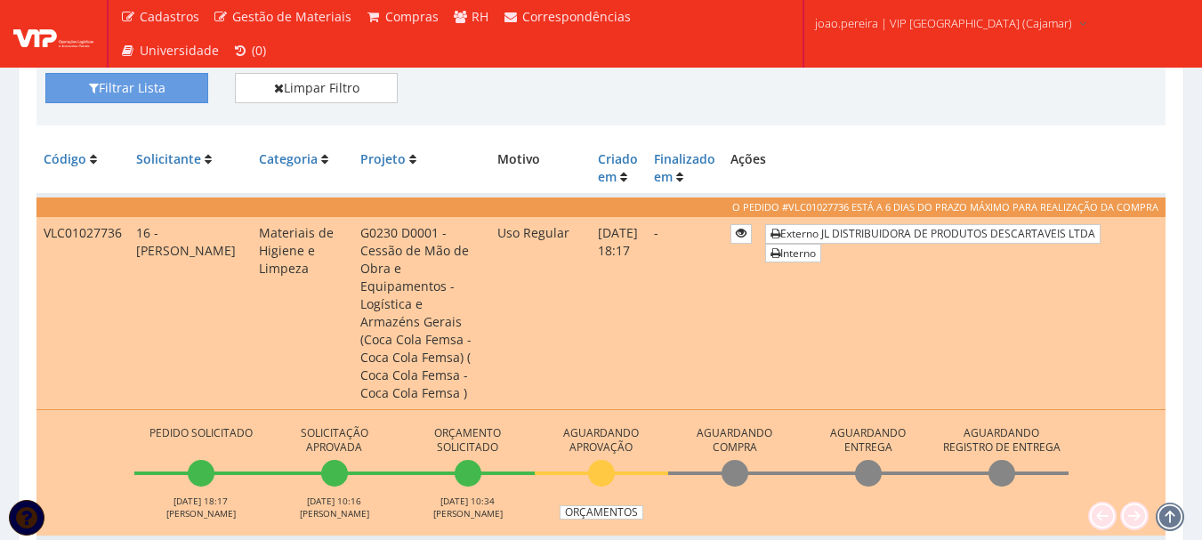
scroll to position [445, 0]
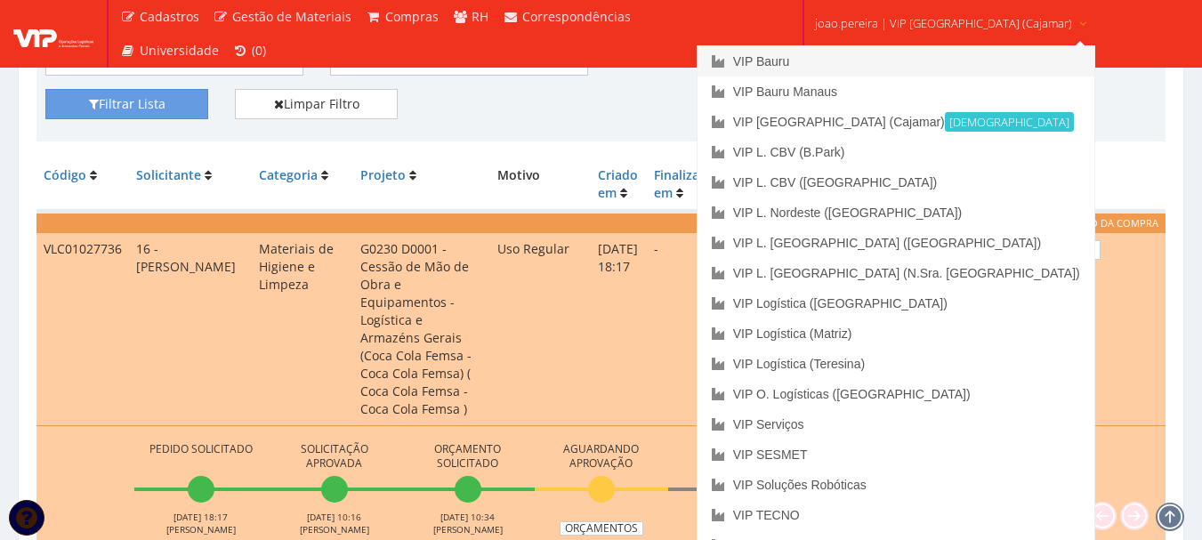
click at [845, 65] on link "VIP Bauru" at bounding box center [895, 61] width 397 height 30
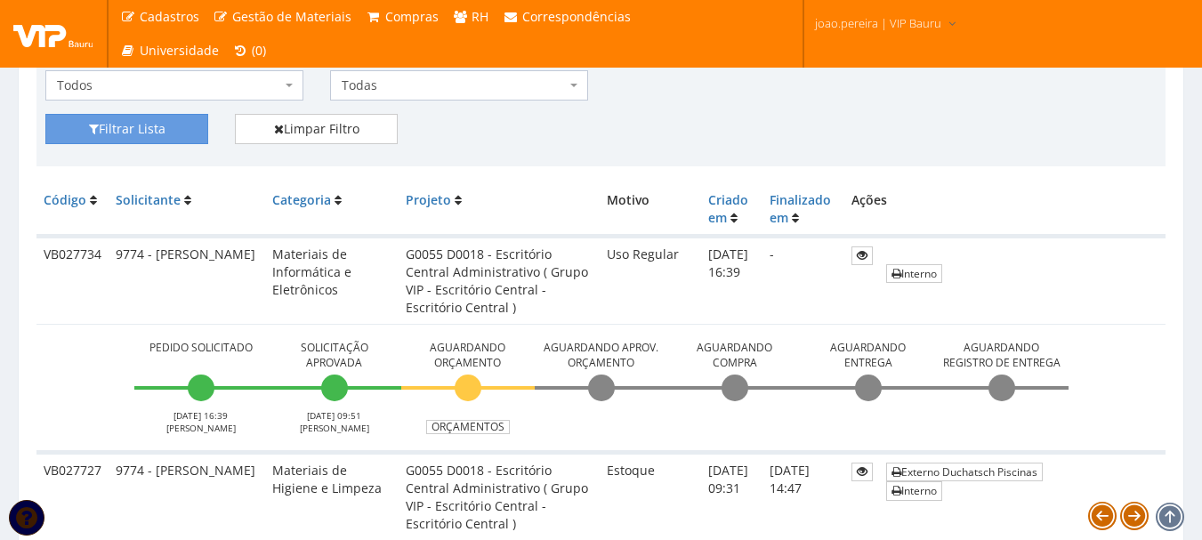
scroll to position [267, 0]
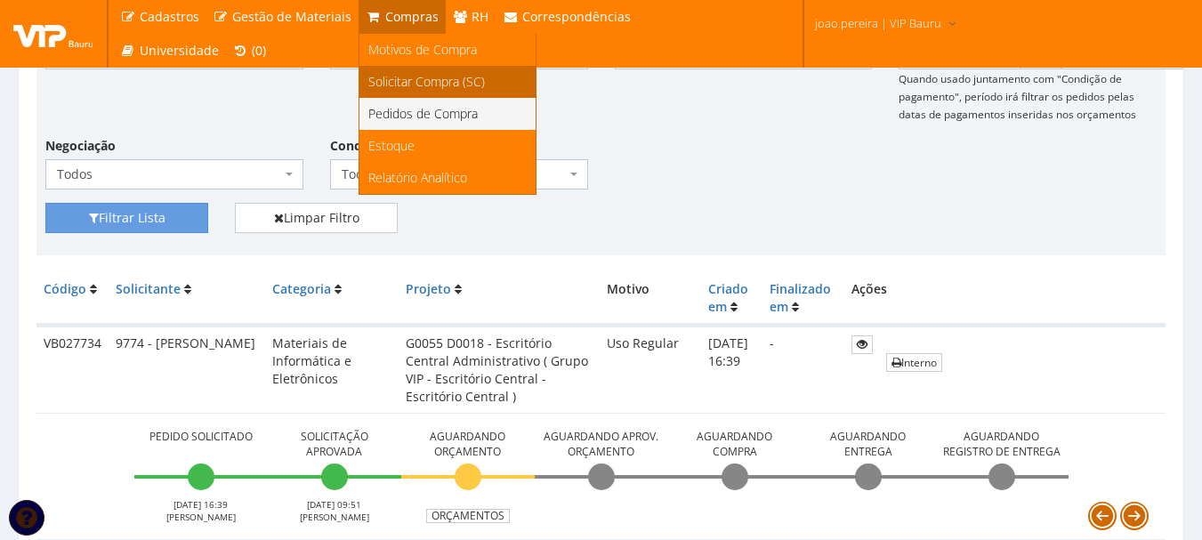
click at [398, 76] on span "Solicitar Compra (SC)" at bounding box center [426, 81] width 117 height 17
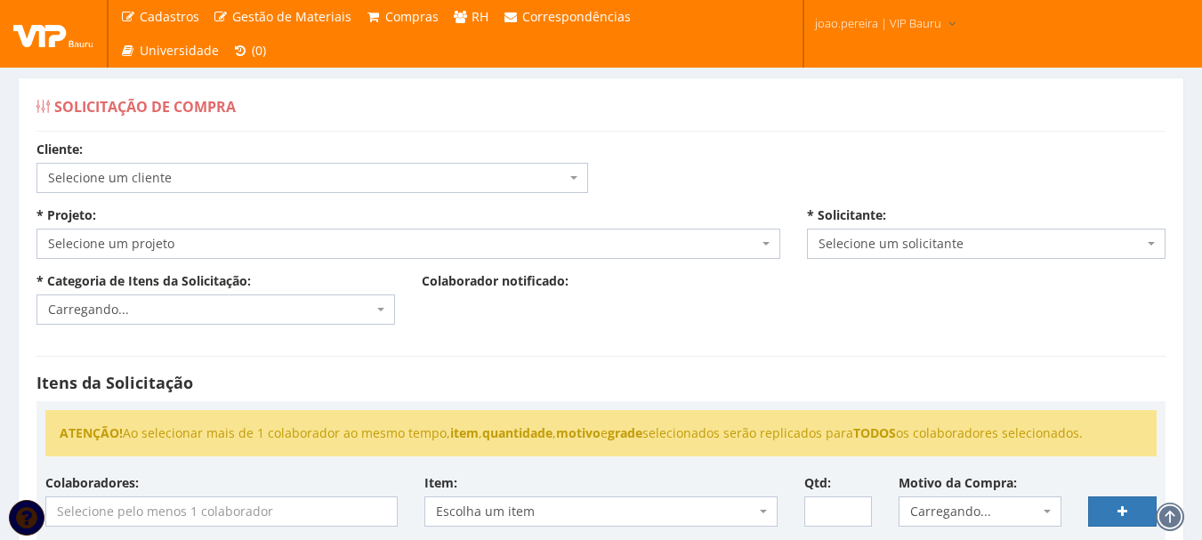
click at [364, 171] on span "Selecione um cliente" at bounding box center [307, 178] width 518 height 18
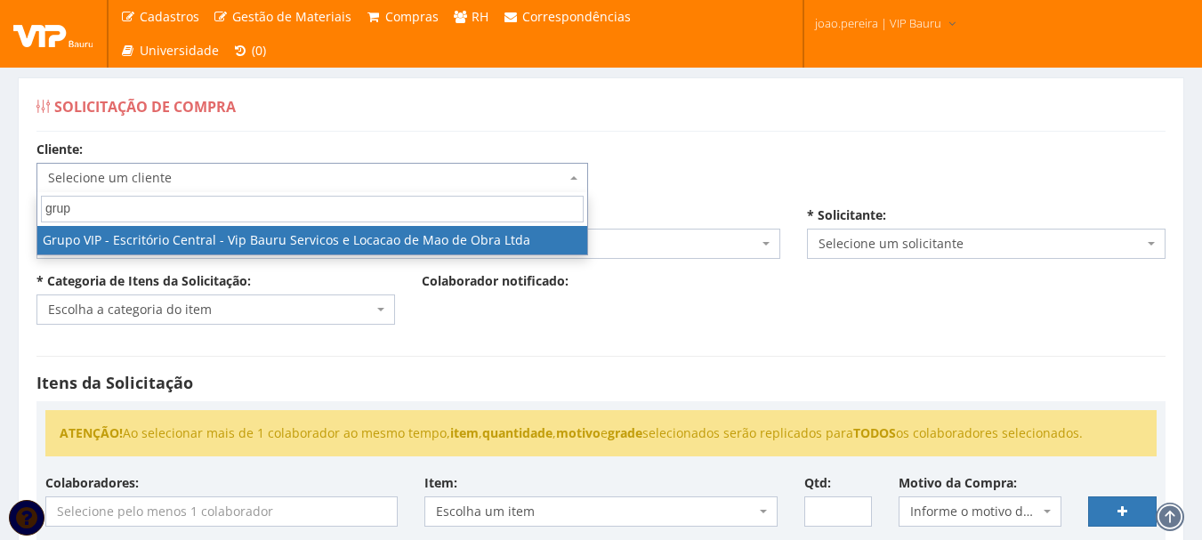
type input "grupo"
select select "16"
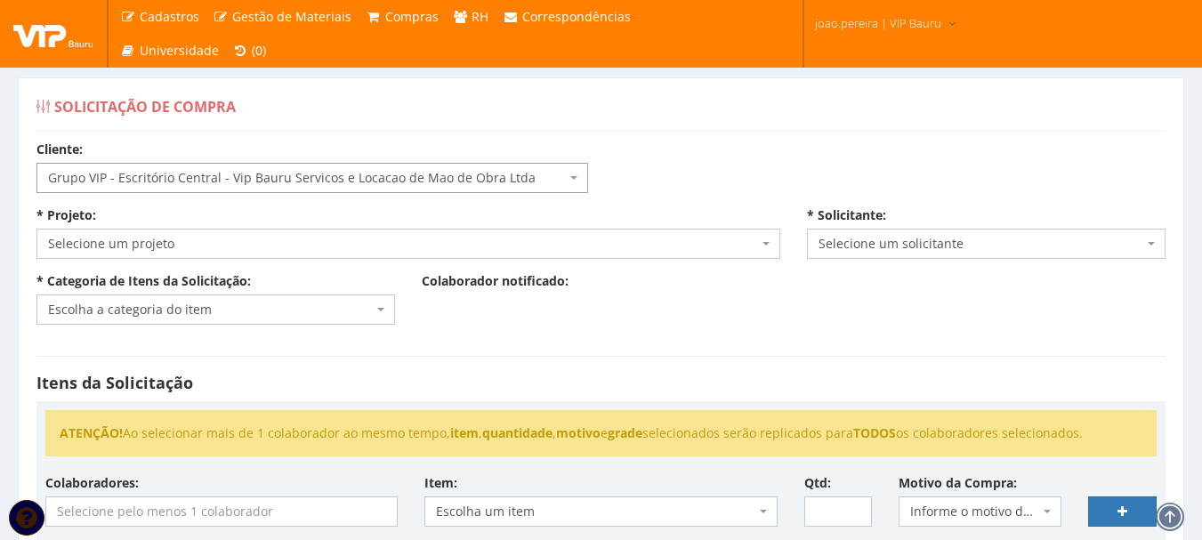
click at [275, 240] on span "Selecione um projeto" at bounding box center [403, 244] width 710 height 18
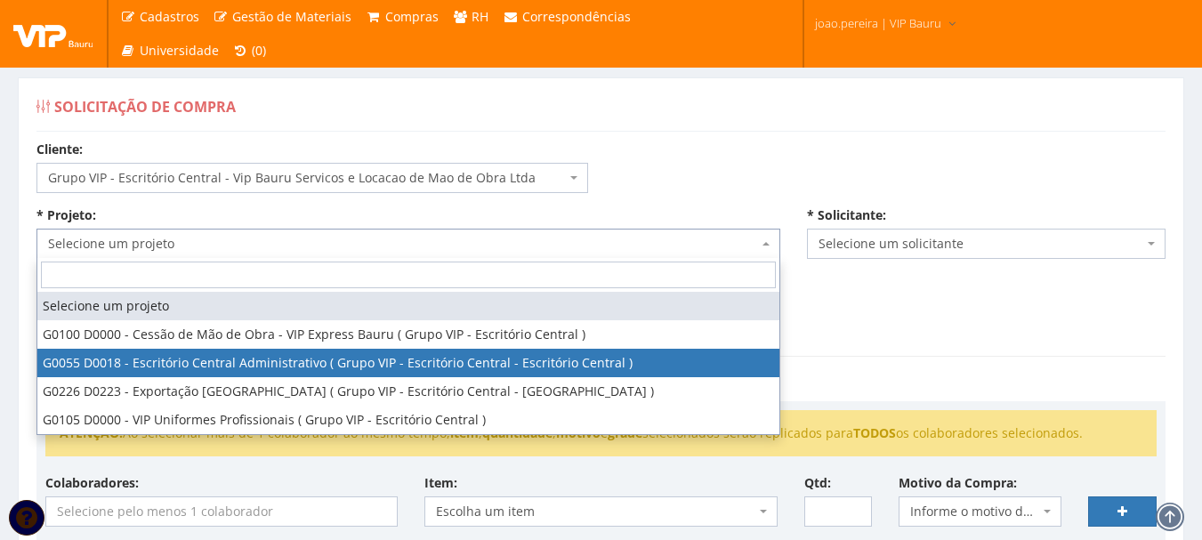
select select "55"
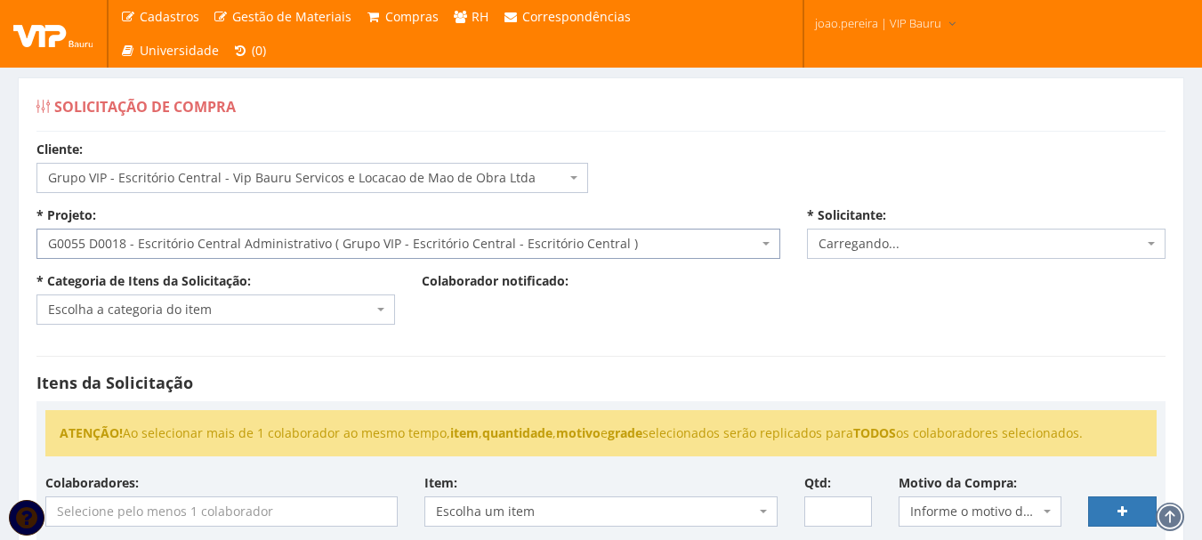
select select "4079"
click at [276, 305] on span "Escolha a categoria do item" at bounding box center [210, 310] width 325 height 18
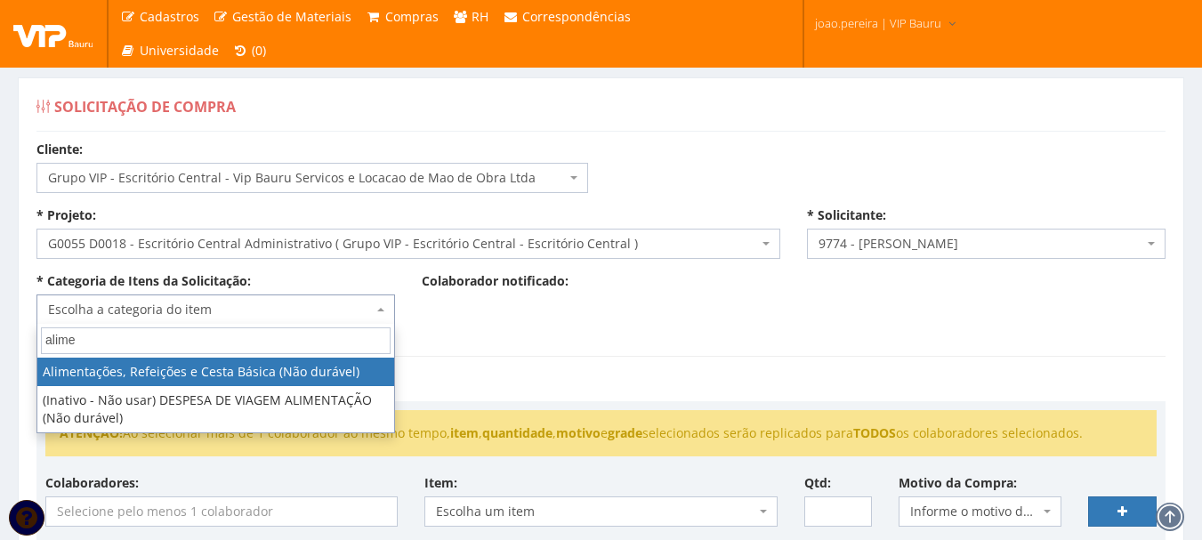
type input "alime"
select select "8"
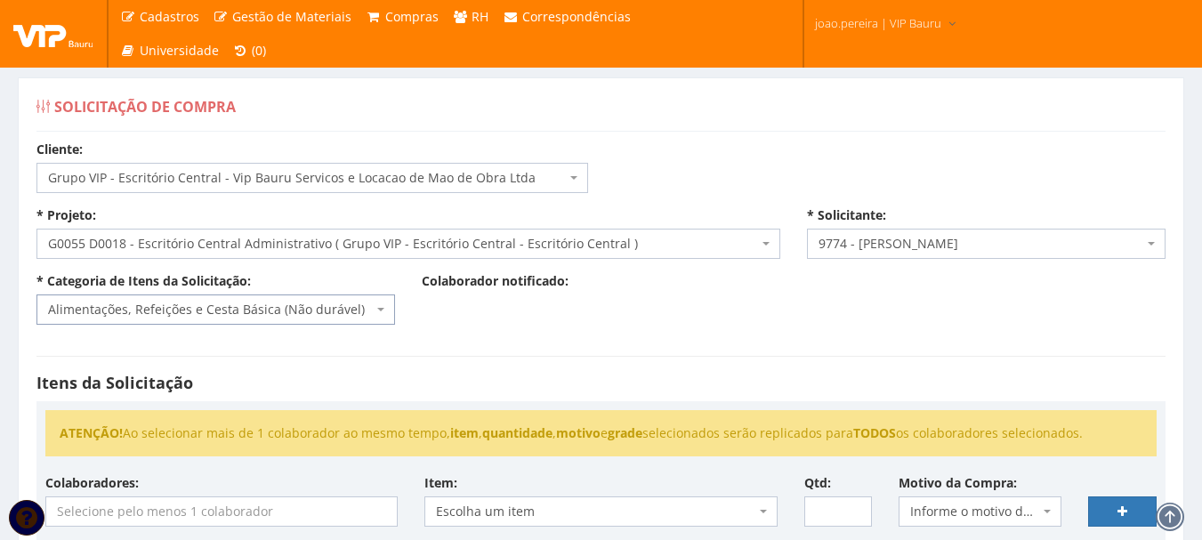
click at [361, 299] on span "Alimentações, Refeições e Cesta Básica (Não durável)" at bounding box center [215, 309] width 358 height 30
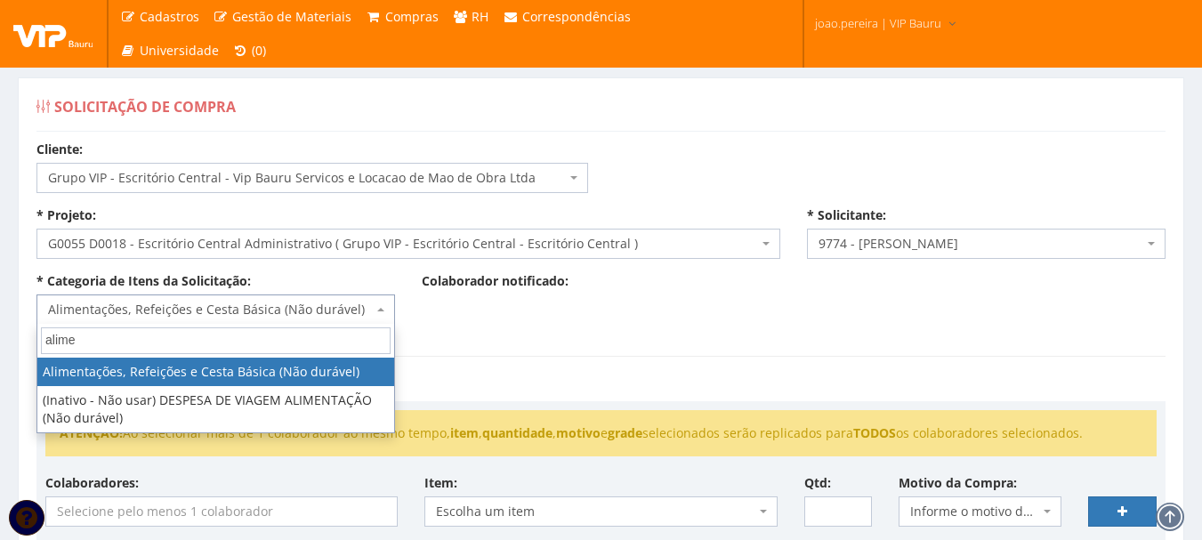
type input "alime"
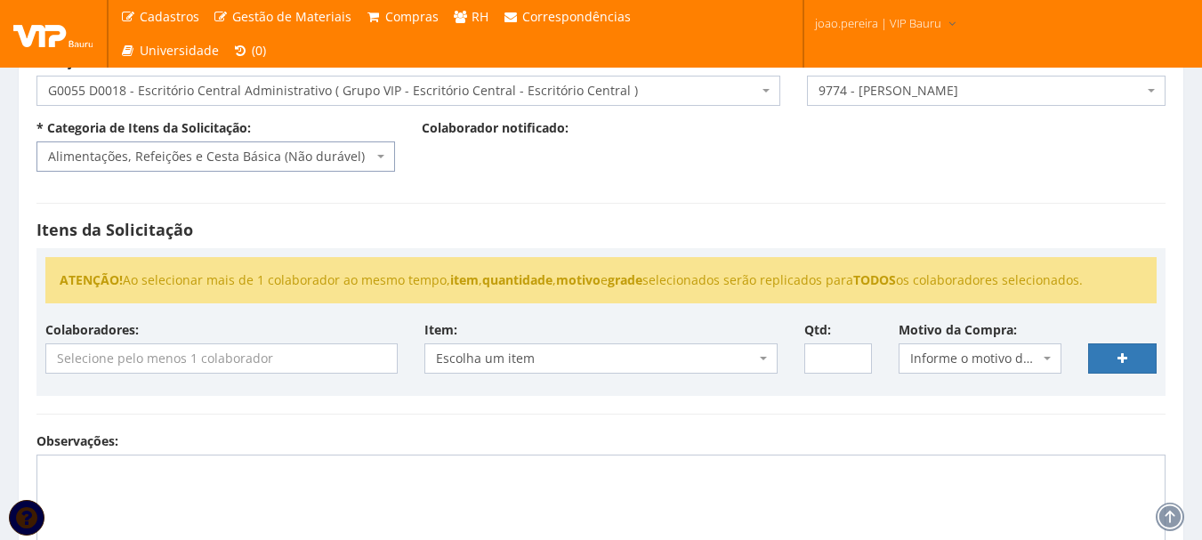
scroll to position [178, 0]
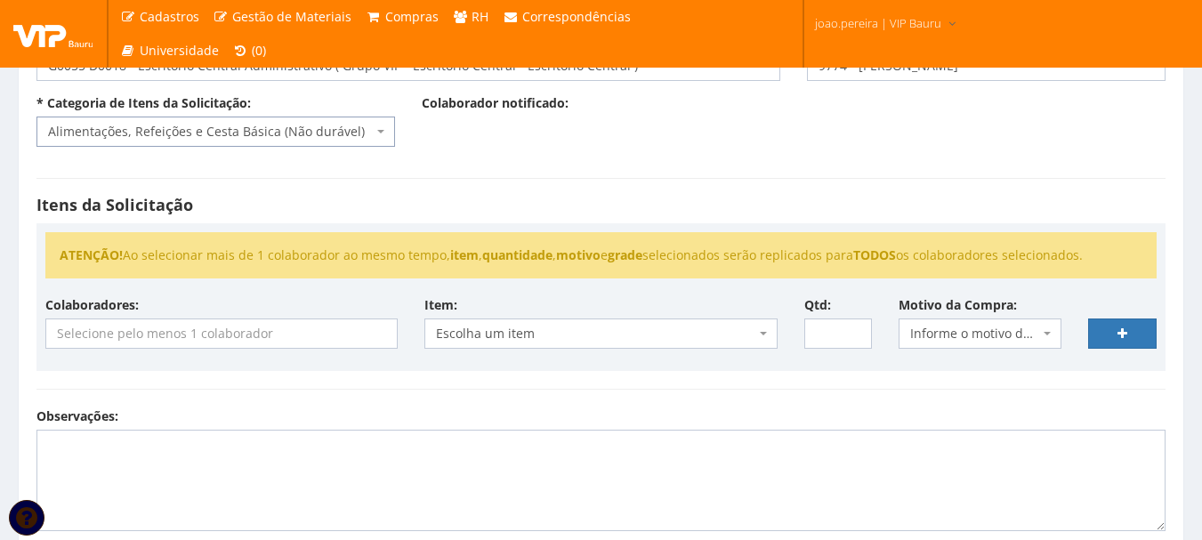
click at [132, 334] on input "search" at bounding box center [221, 333] width 350 height 28
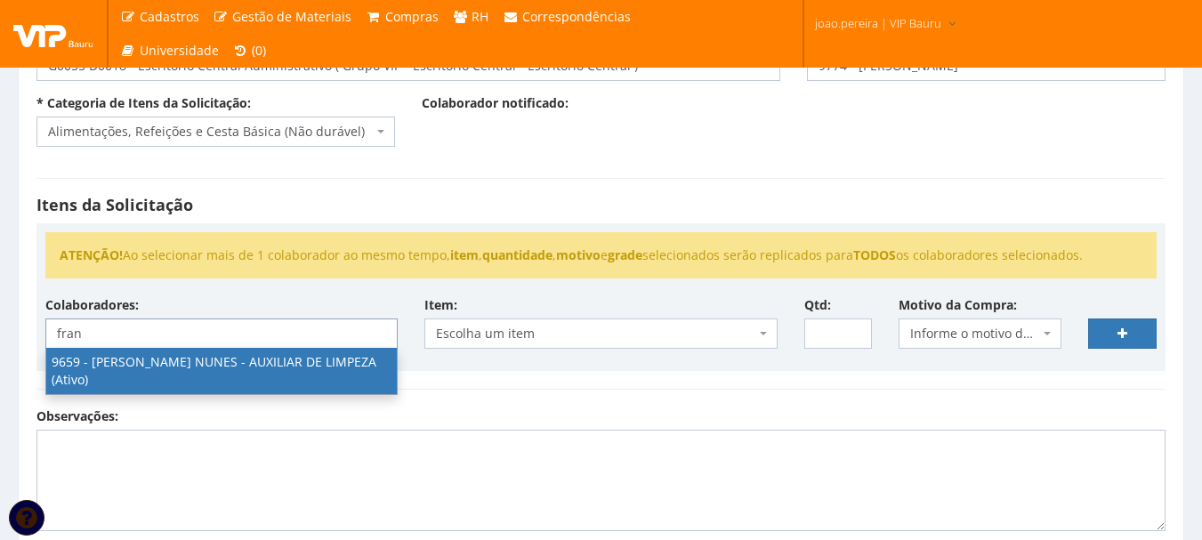
type input "fran"
select select "3869"
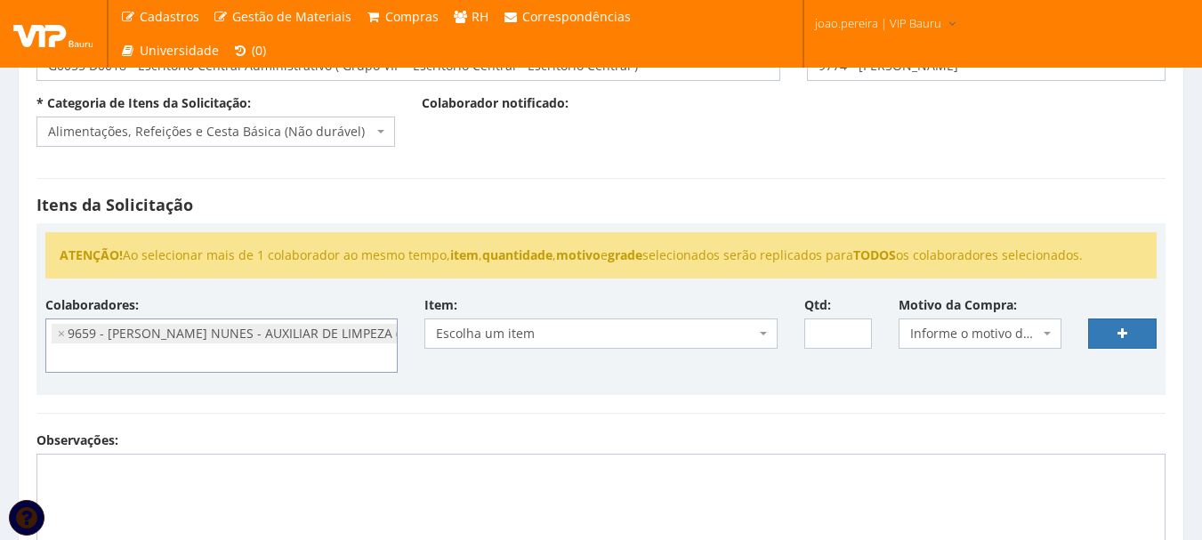
click at [636, 329] on span "Escolha um item" at bounding box center [595, 334] width 318 height 18
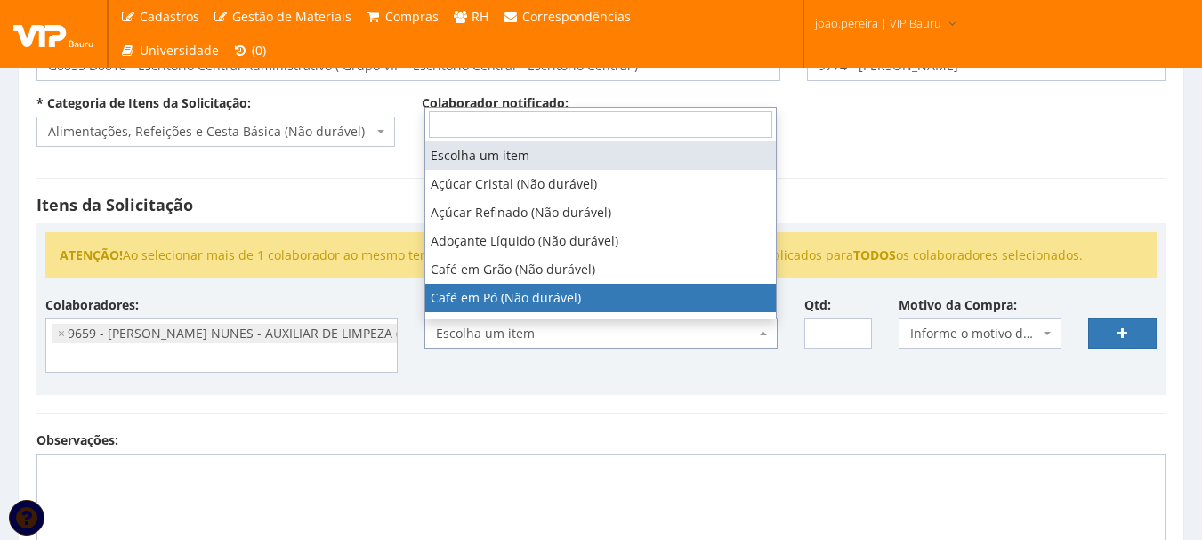
select select "56"
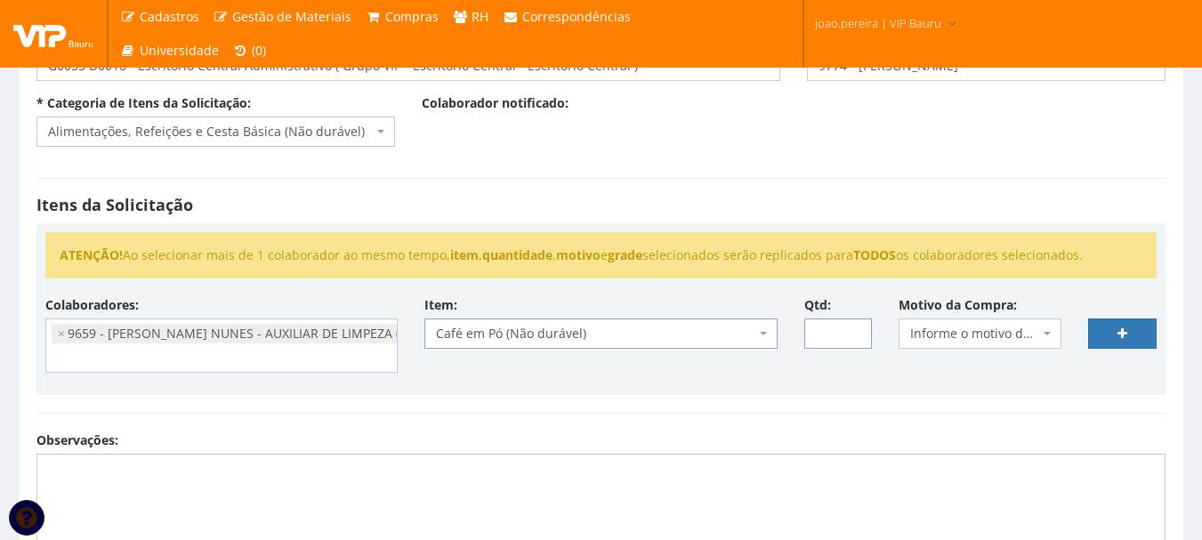
click at [825, 330] on input "Qtd:" at bounding box center [838, 333] width 68 height 30
type input "10"
click at [998, 338] on span "Informe o motivo da compra" at bounding box center [974, 334] width 129 height 18
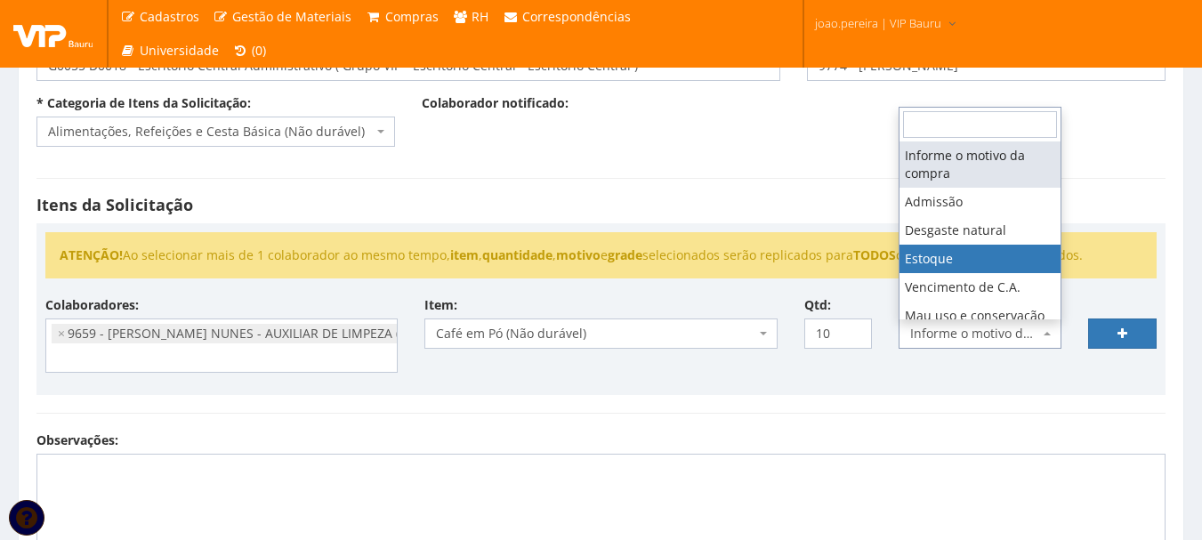
select select "3"
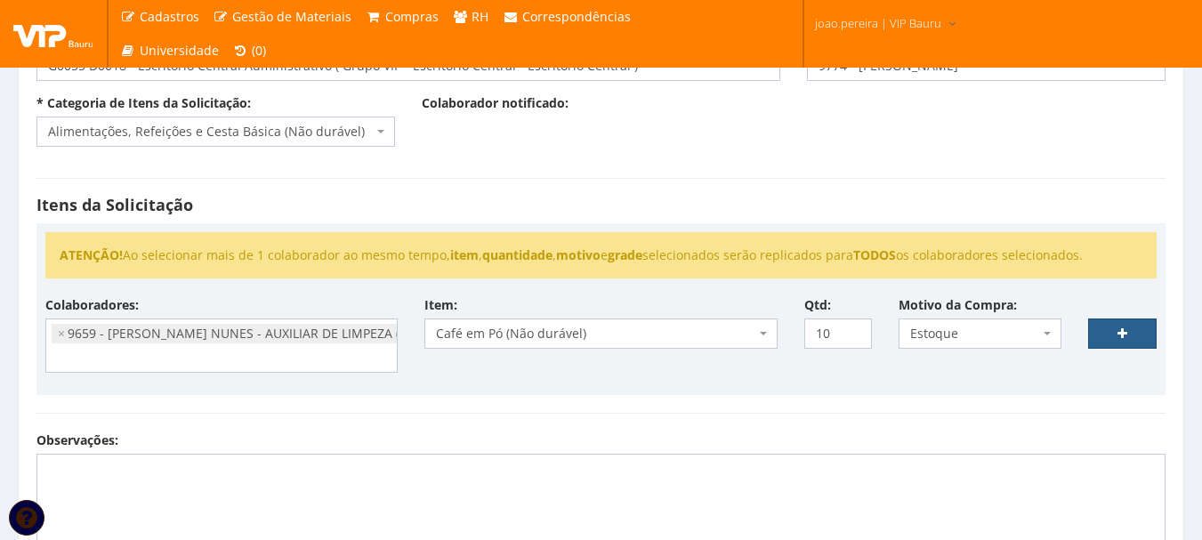
click at [1146, 331] on link at bounding box center [1122, 333] width 68 height 30
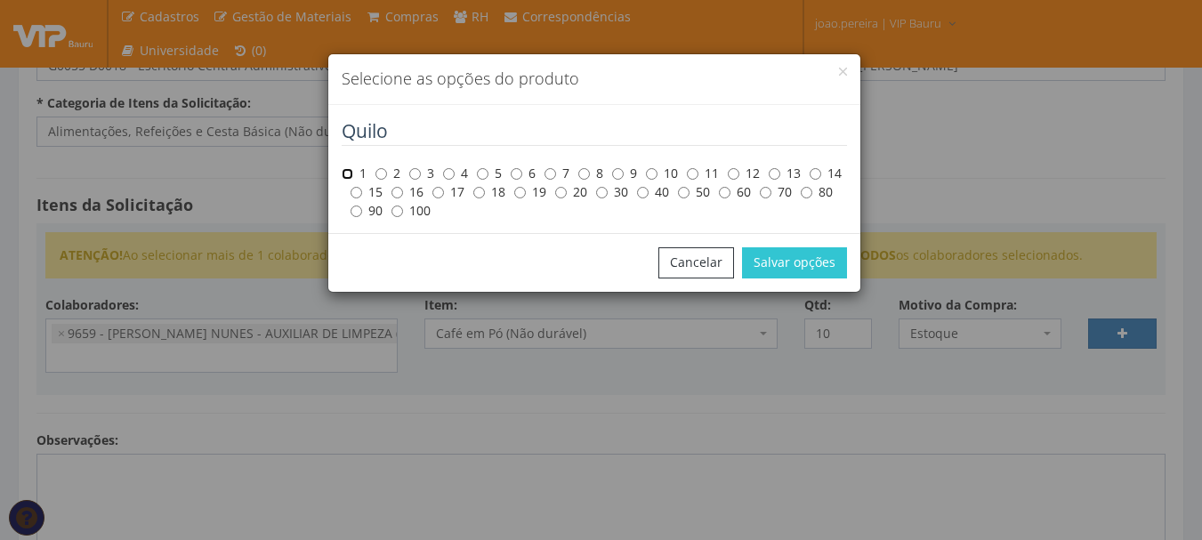
click at [349, 173] on input "1" at bounding box center [348, 174] width 12 height 12
radio input "true"
click at [789, 265] on button "Salvar opções" at bounding box center [794, 262] width 105 height 30
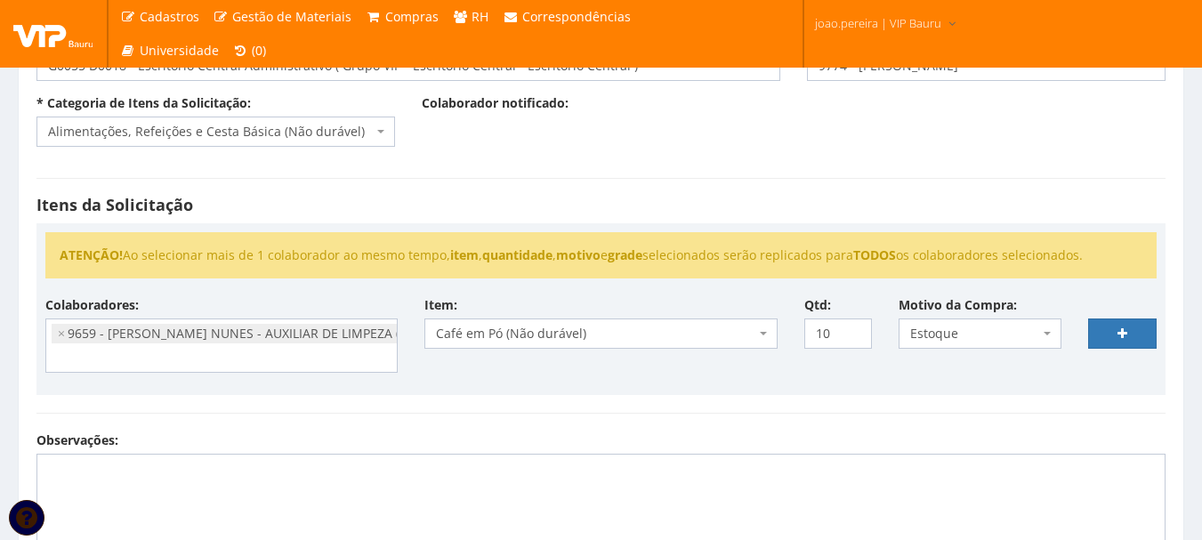
select select
type input "0"
select select
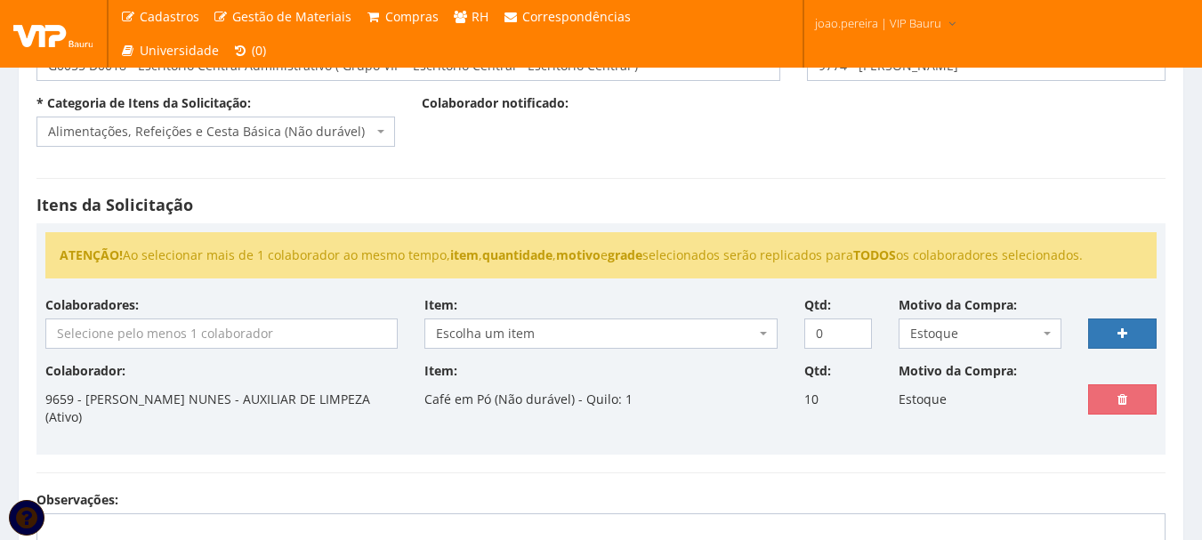
click at [162, 335] on input "search" at bounding box center [221, 333] width 350 height 28
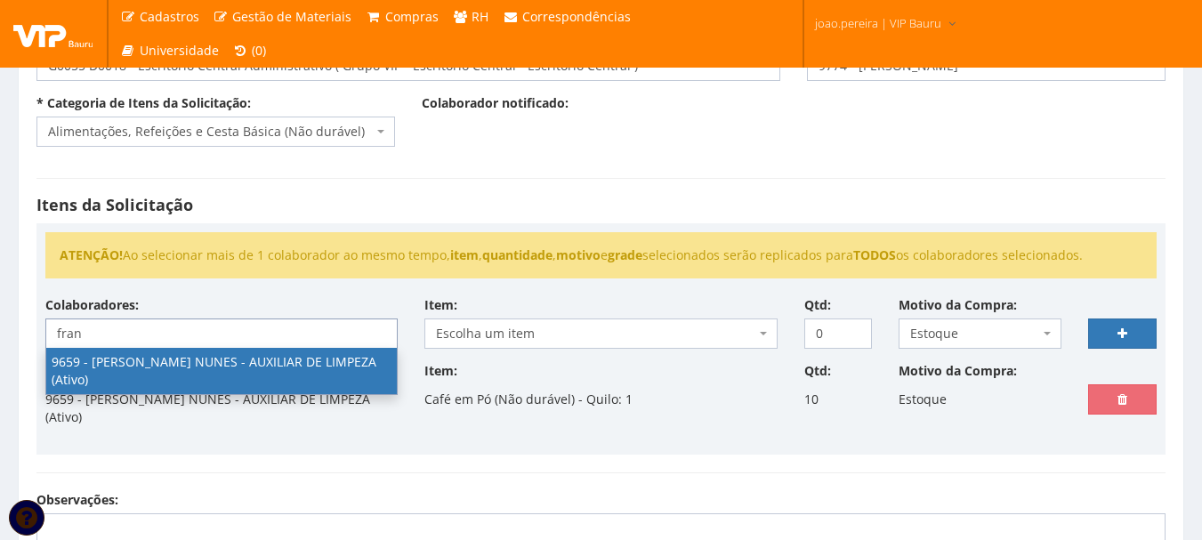
type input "fran"
select select "3869"
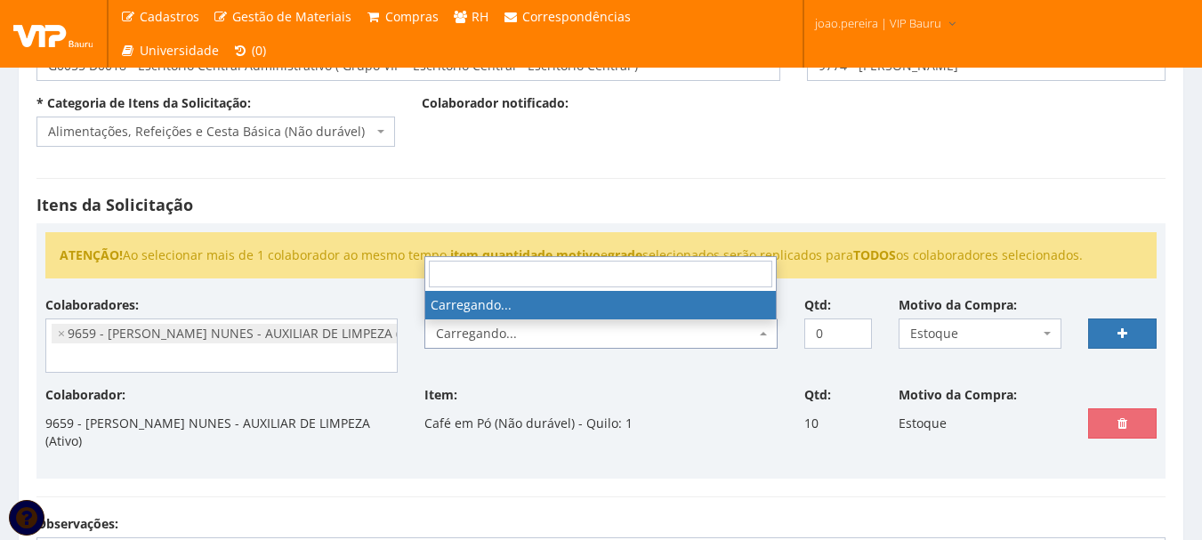
click at [507, 329] on span "Carregando..." at bounding box center [595, 334] width 318 height 18
click at [493, 369] on div "Colaboradores: 9761 - ADRIANA SILVA DO NASCIMENTO PIRES - EMPREGADA DOMESTICA (…" at bounding box center [601, 341] width 1138 height 90
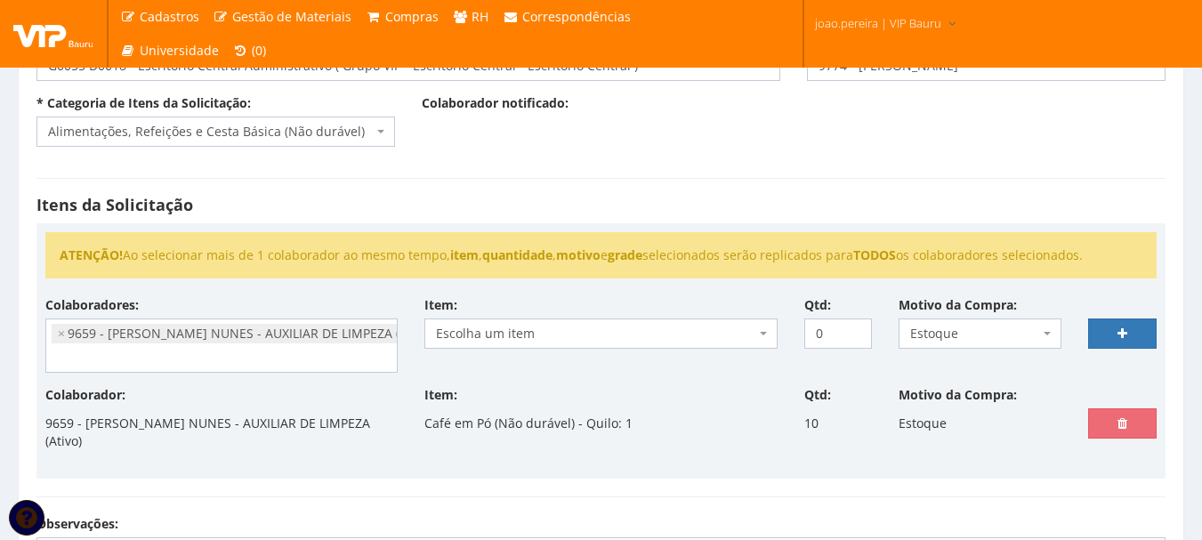
click at [484, 339] on span "Escolha um item" at bounding box center [595, 334] width 318 height 18
select select "3"
drag, startPoint x: 826, startPoint y: 331, endPoint x: 780, endPoint y: 342, distance: 47.5
click at [780, 342] on div "Colaboradores: 9761 - ADRIANA SILVA DO NASCIMENTO PIRES - EMPREGADA DOMESTICA (…" at bounding box center [601, 341] width 1138 height 90
type input "10"
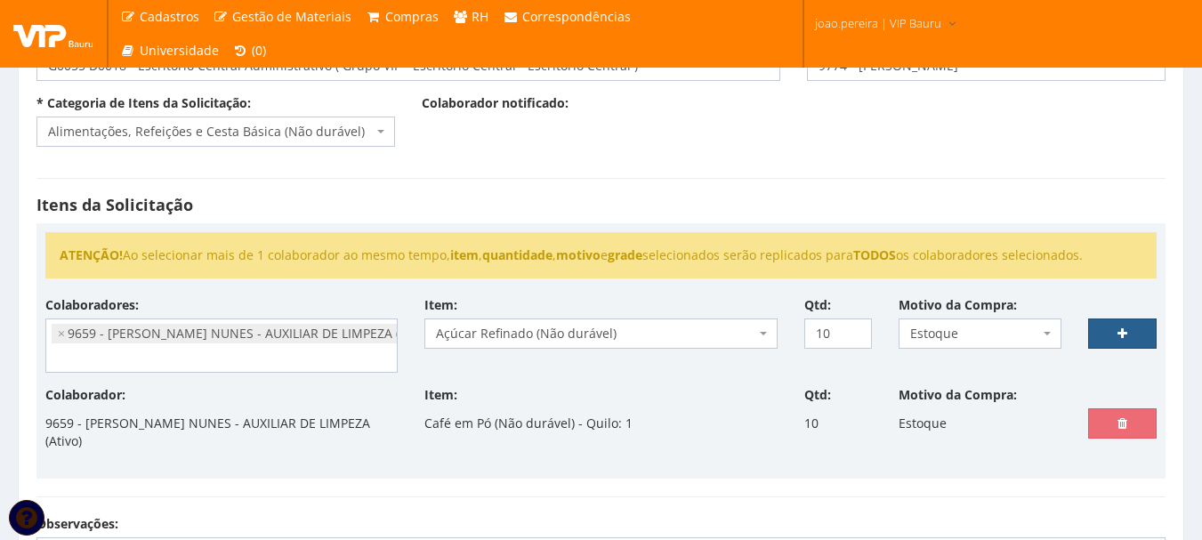
click at [1139, 336] on link at bounding box center [1122, 333] width 68 height 30
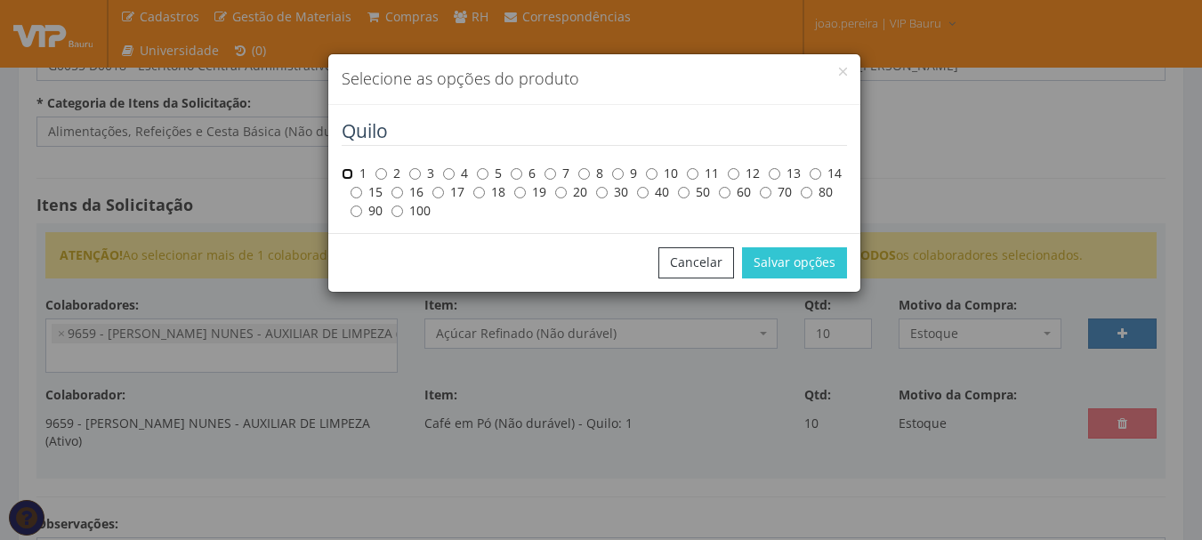
click at [342, 176] on input "1" at bounding box center [348, 174] width 12 height 12
radio input "true"
click at [791, 266] on button "Salvar opções" at bounding box center [794, 262] width 105 height 30
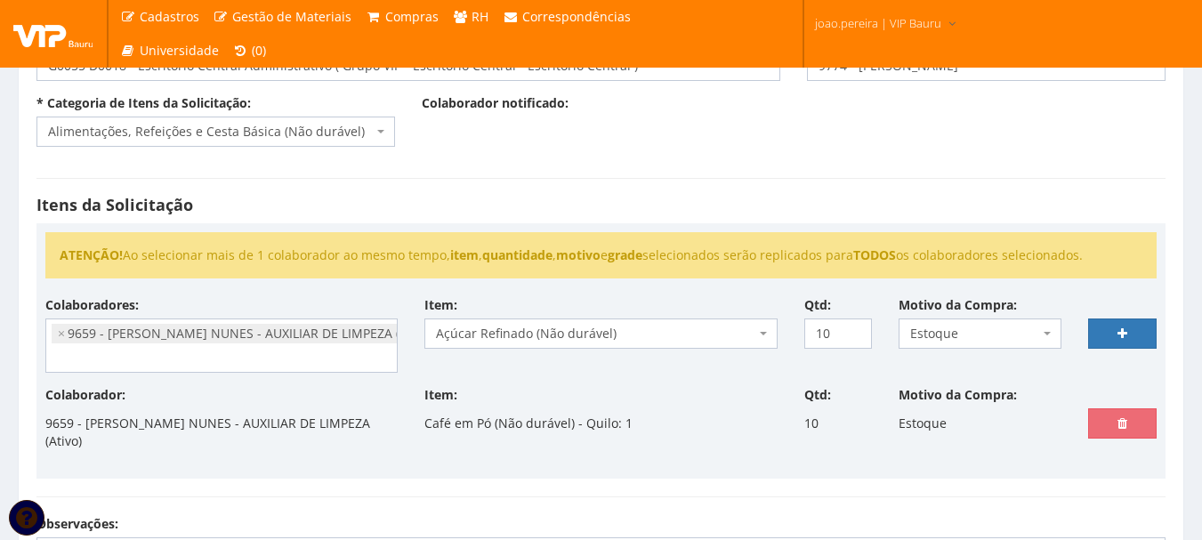
select select
type input "0"
select select
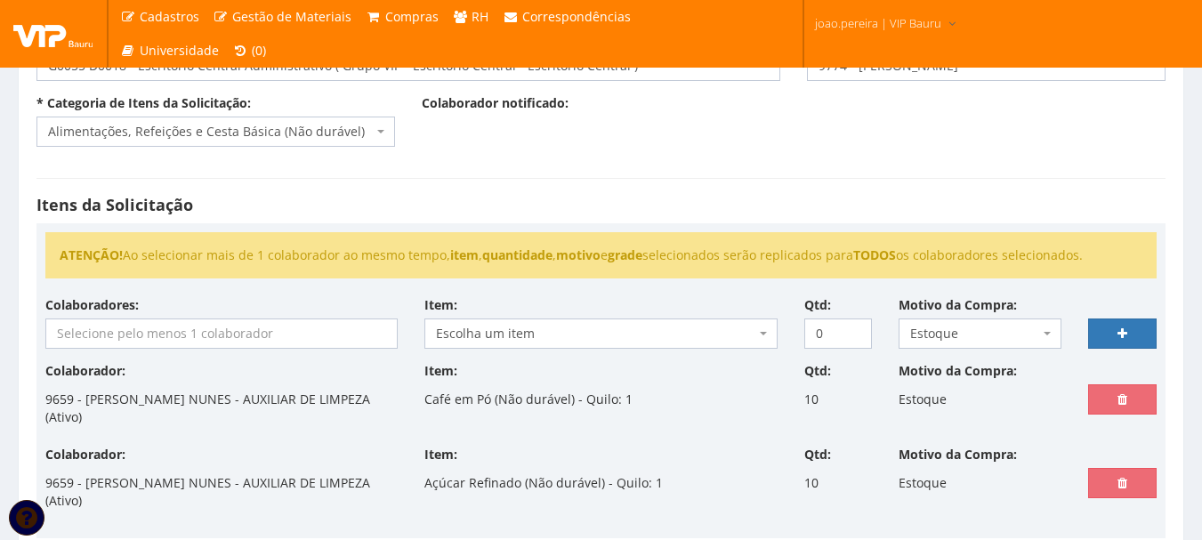
click at [93, 330] on input "search" at bounding box center [221, 333] width 350 height 28
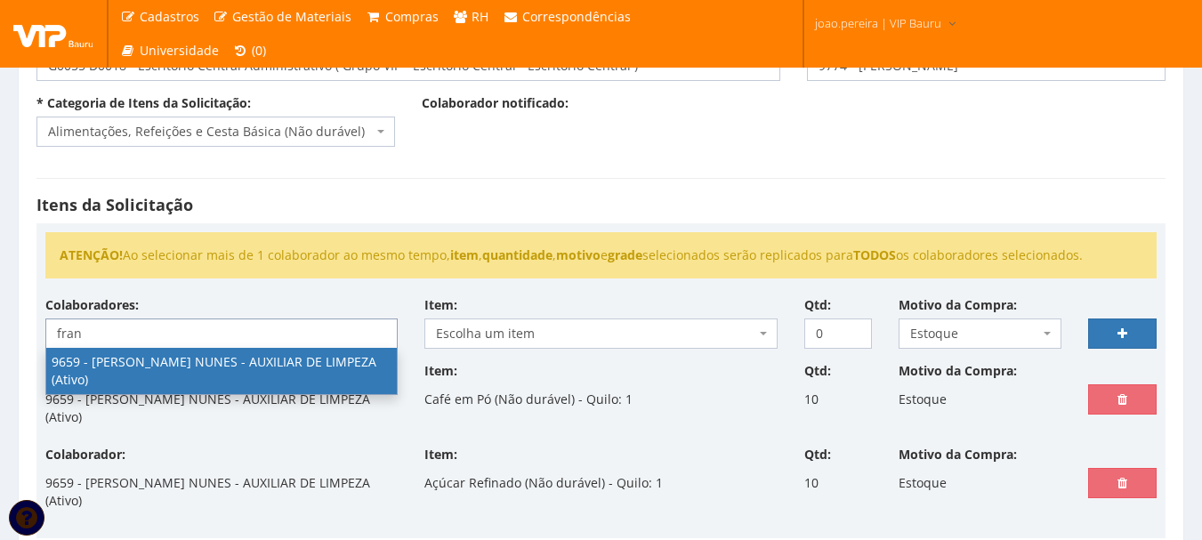
type input "fran"
select select "3869"
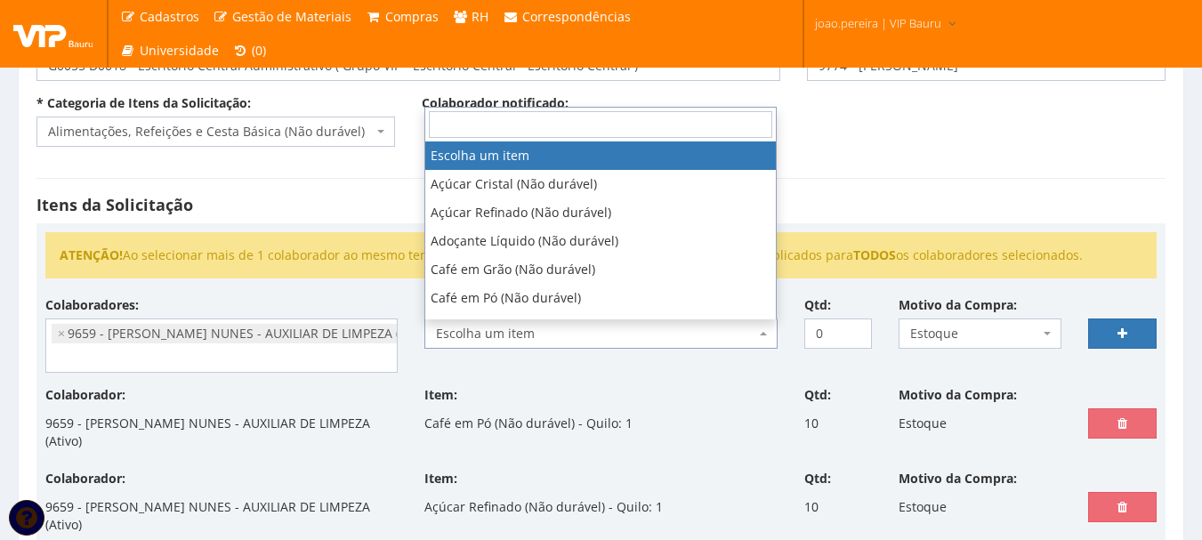
click at [576, 334] on span "Escolha um item" at bounding box center [595, 334] width 318 height 18
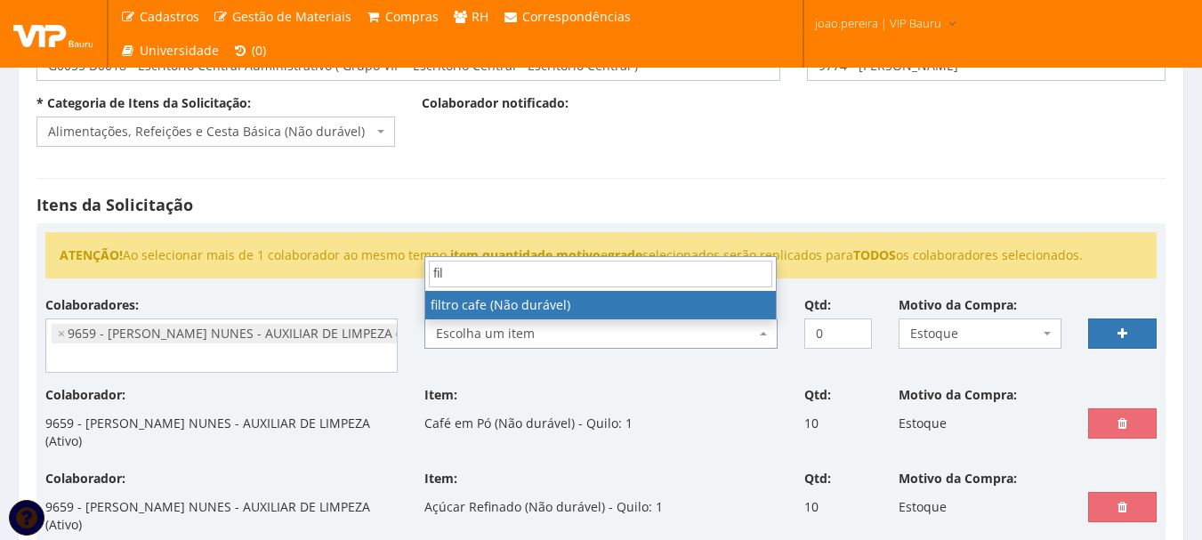
type input "fil"
select select "2850"
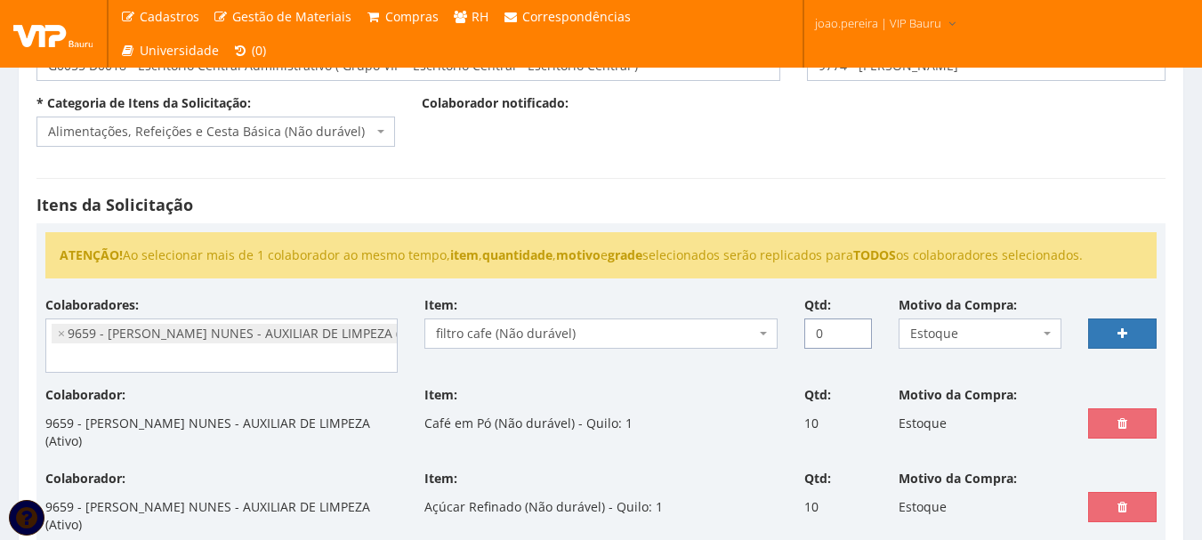
drag, startPoint x: 814, startPoint y: 337, endPoint x: 758, endPoint y: 337, distance: 56.0
click at [758, 337] on div "Colaboradores: 9761 - ADRIANA SILVA DO NASCIMENTO PIRES - EMPREGADA DOMESTICA (…" at bounding box center [601, 341] width 1138 height 90
type input "3"
click at [1141, 326] on link at bounding box center [1122, 333] width 68 height 30
select select
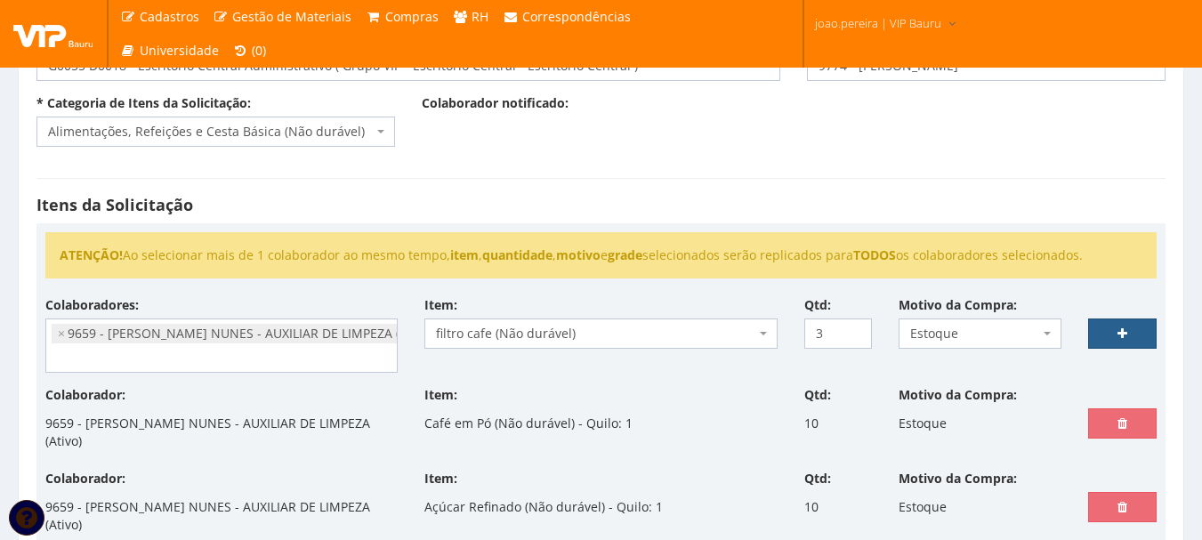
type input "0"
select select
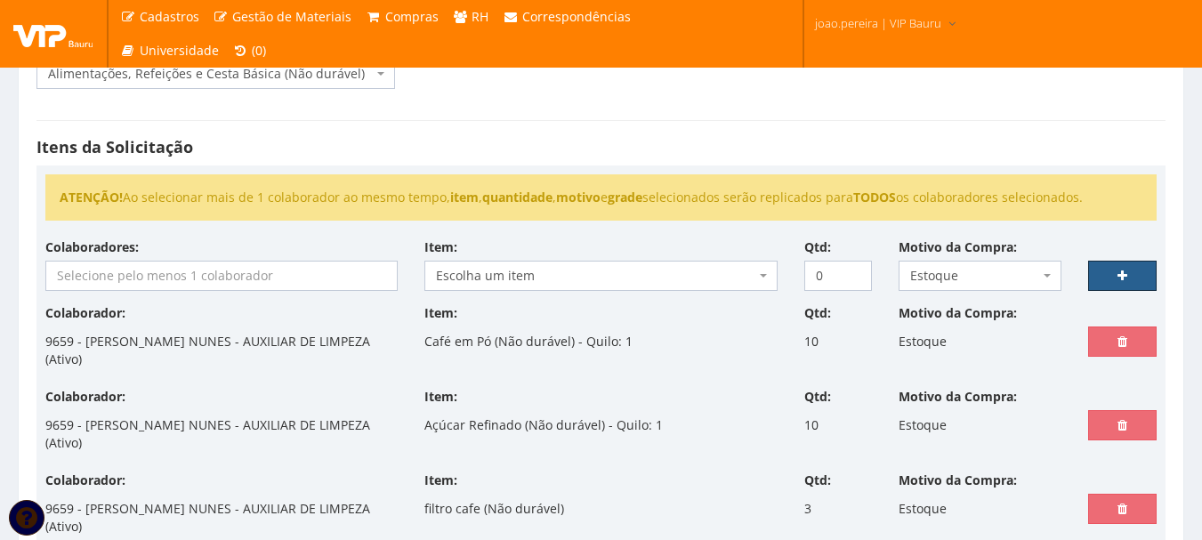
scroll to position [267, 0]
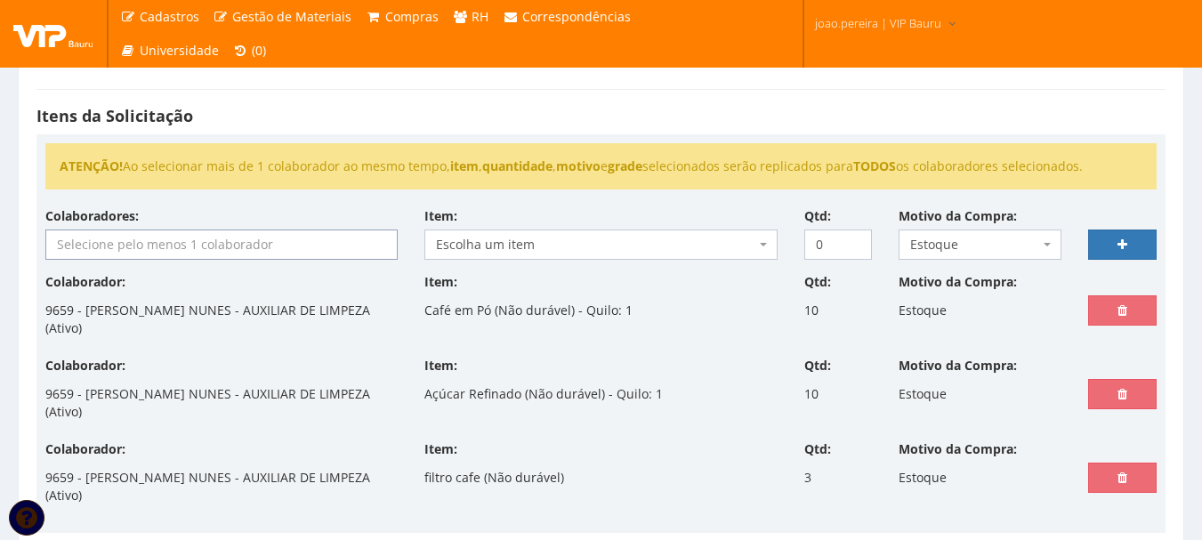
click at [113, 251] on input "search" at bounding box center [221, 244] width 350 height 28
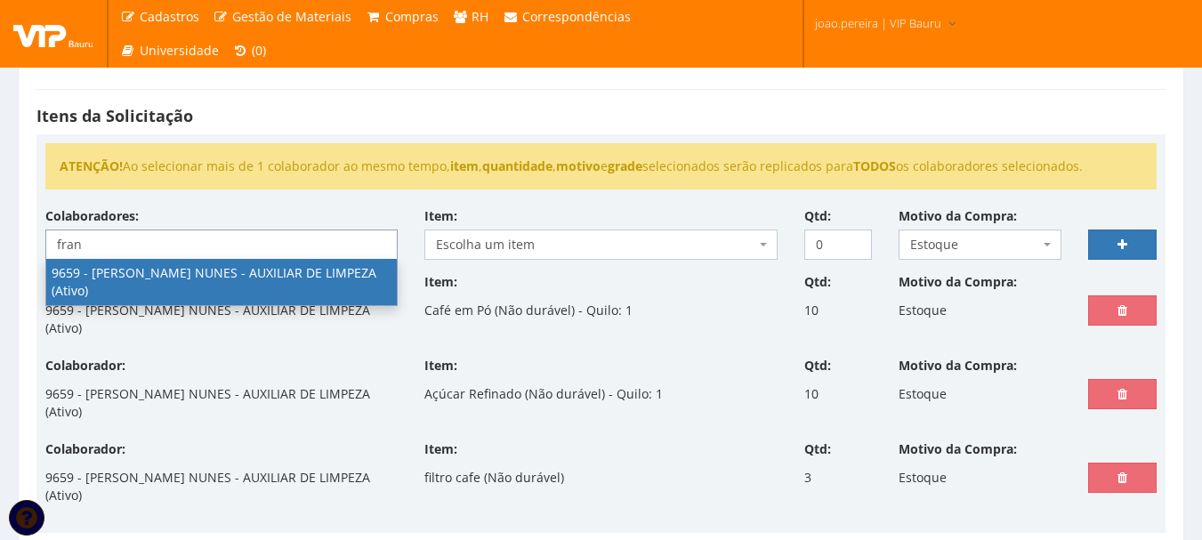
type input "fran"
select select "3869"
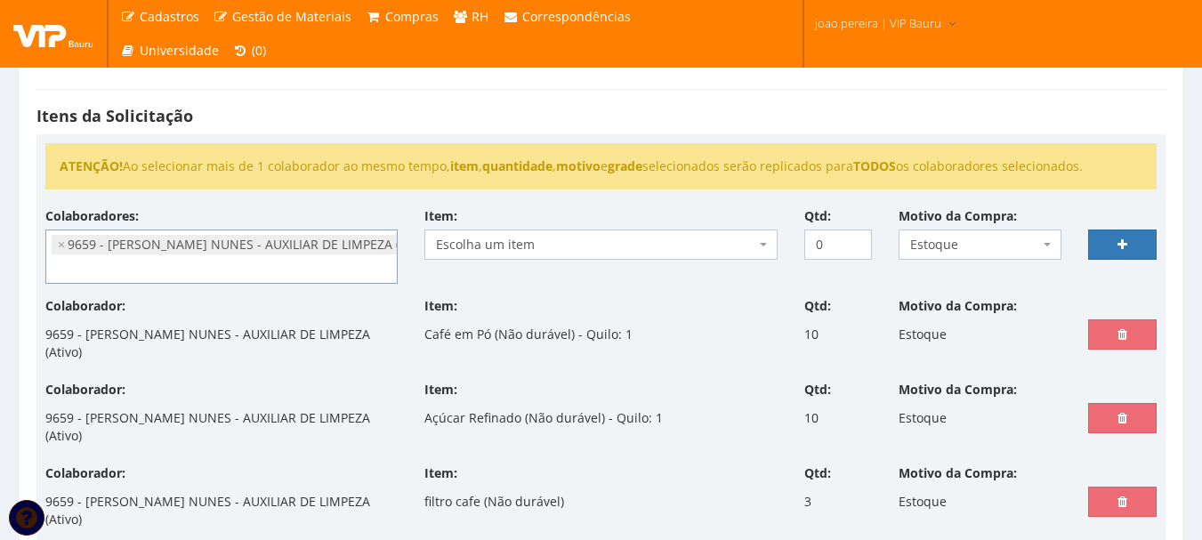
click at [475, 243] on span "Escolha um item" at bounding box center [595, 245] width 318 height 18
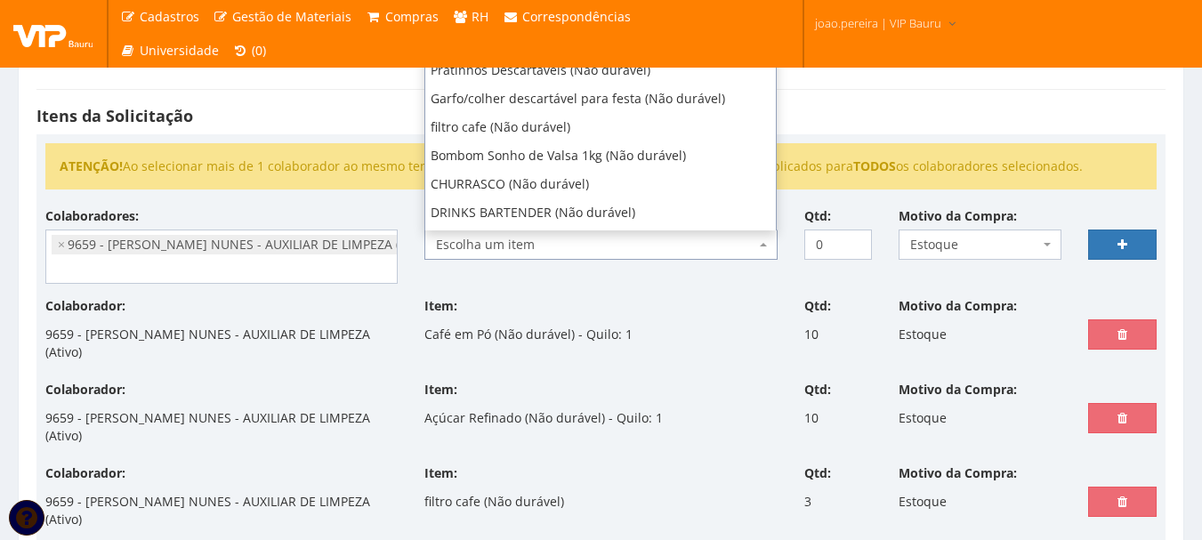
scroll to position [796, 0]
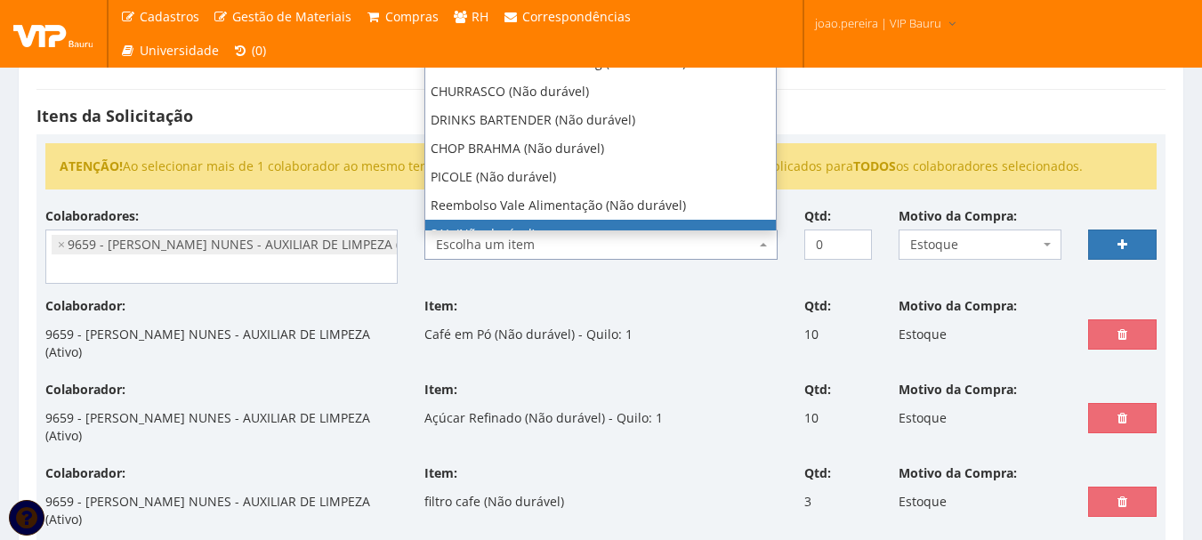
select select "2935"
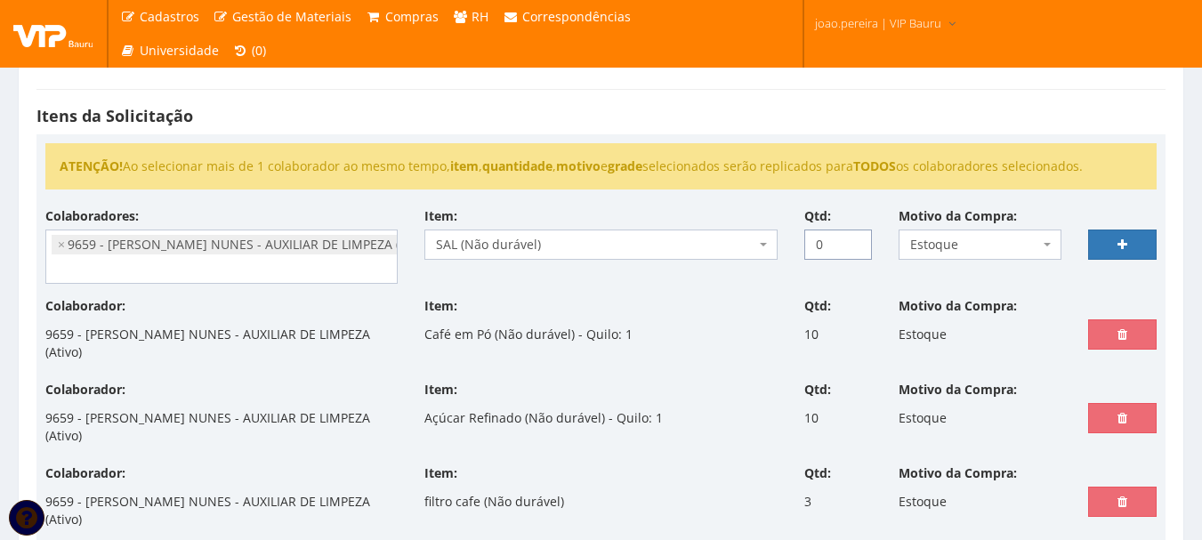
click at [830, 247] on input "0" at bounding box center [838, 244] width 68 height 30
drag, startPoint x: 830, startPoint y: 247, endPoint x: 804, endPoint y: 248, distance: 25.8
click at [804, 247] on input "0" at bounding box center [838, 244] width 68 height 30
type input "2"
click at [1138, 245] on link at bounding box center [1122, 244] width 68 height 30
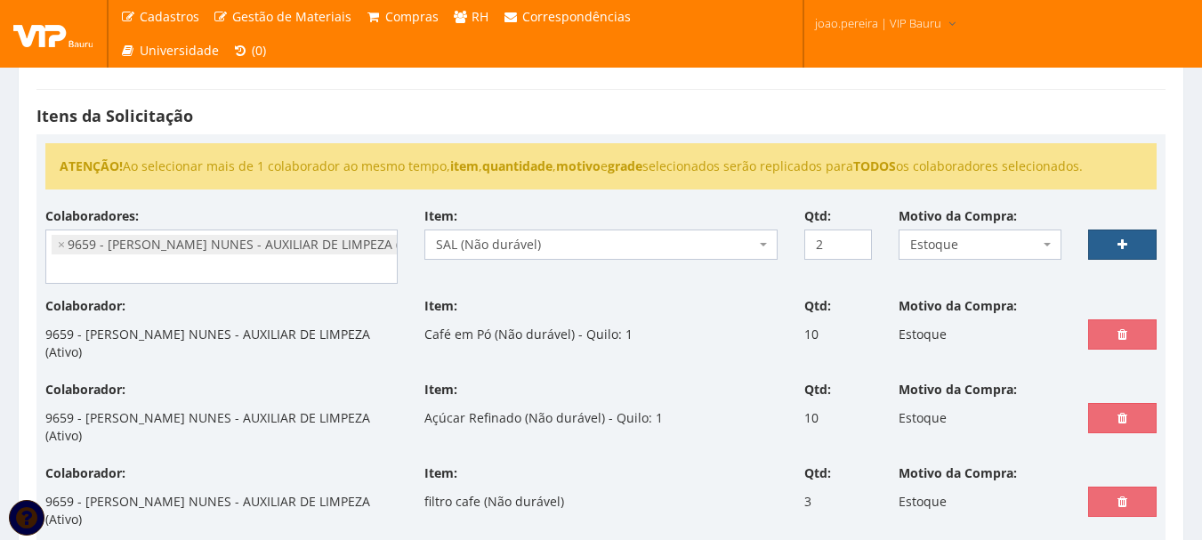
select select
type input "0"
select select
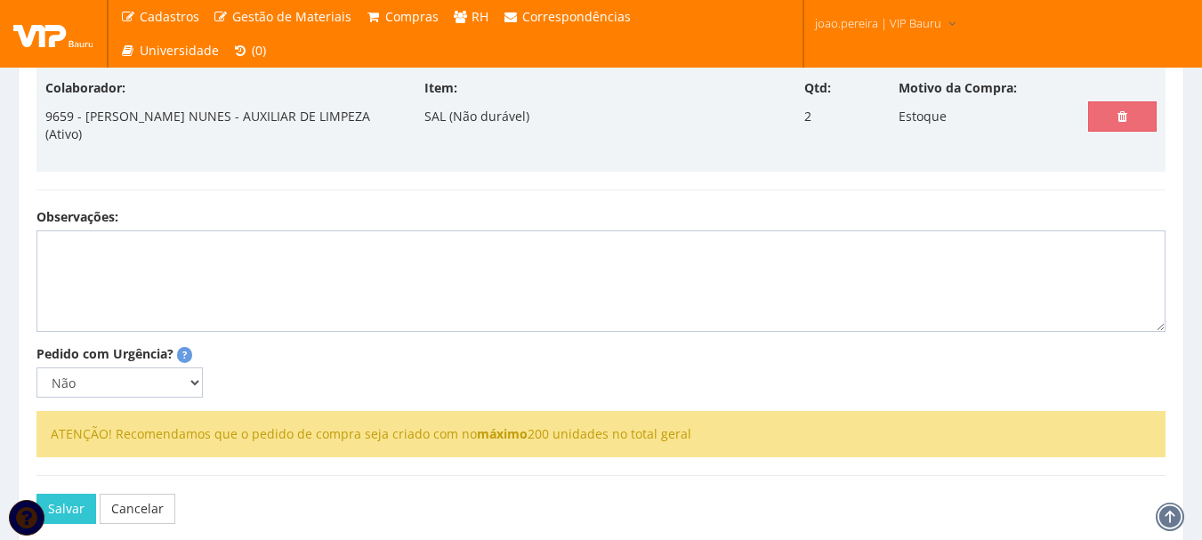
scroll to position [801, 0]
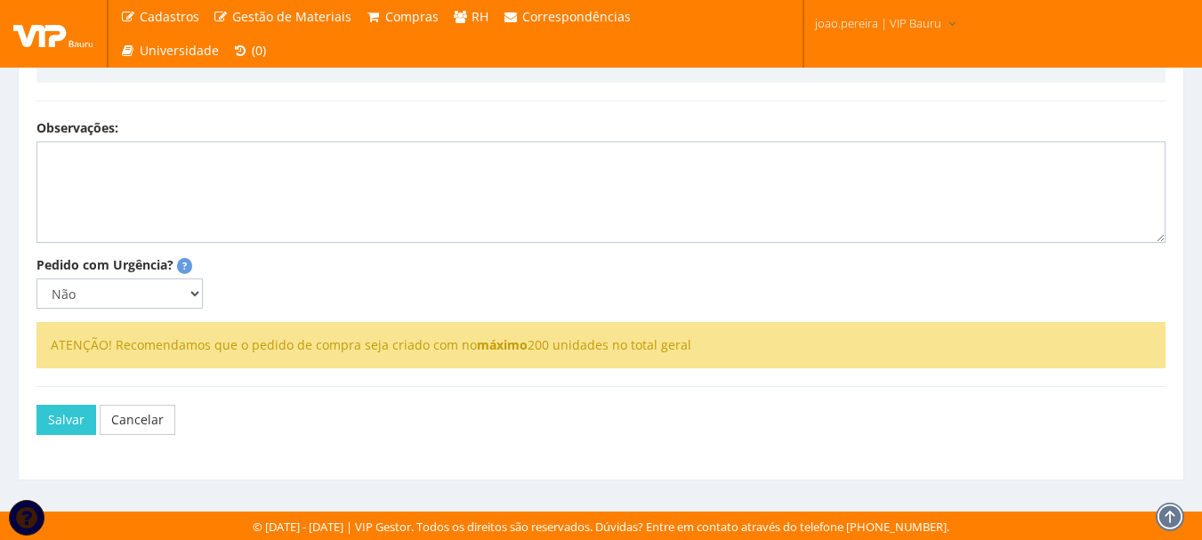
click at [34, 418] on div "Salvar Cancelar" at bounding box center [600, 419] width 1155 height 67
click at [50, 420] on button "Salvar" at bounding box center [66, 420] width 60 height 30
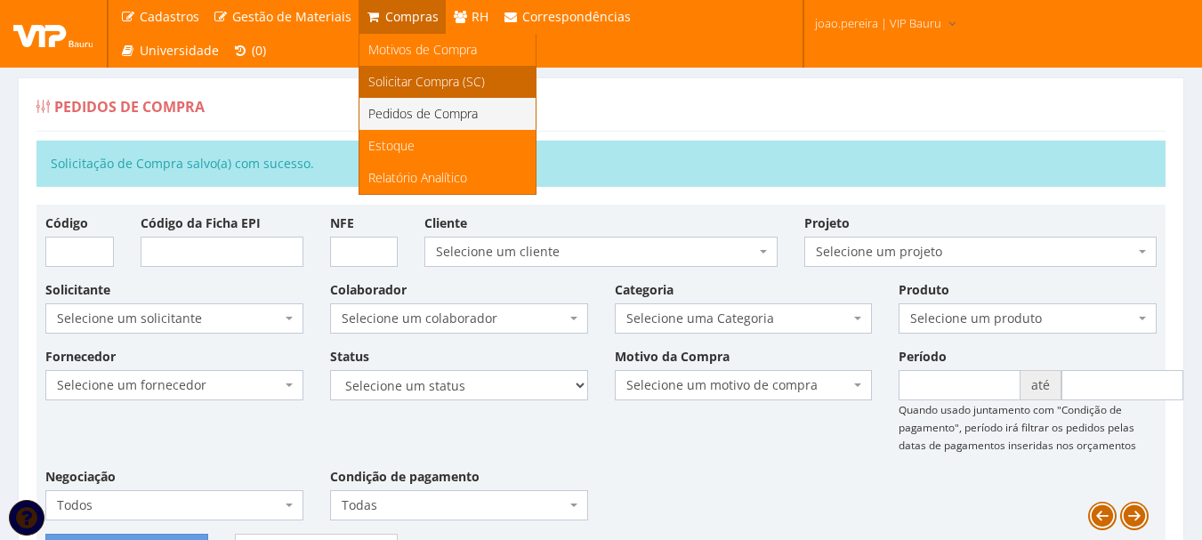
click at [395, 80] on span "Solicitar Compra (SC)" at bounding box center [426, 81] width 117 height 17
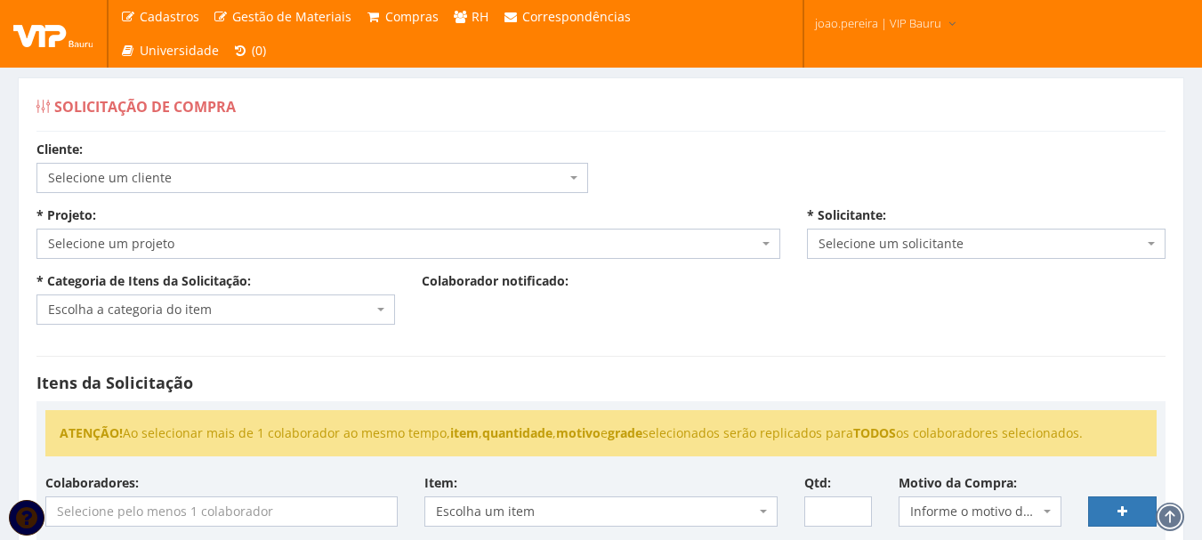
click at [261, 177] on span "Selecione um cliente" at bounding box center [307, 178] width 518 height 18
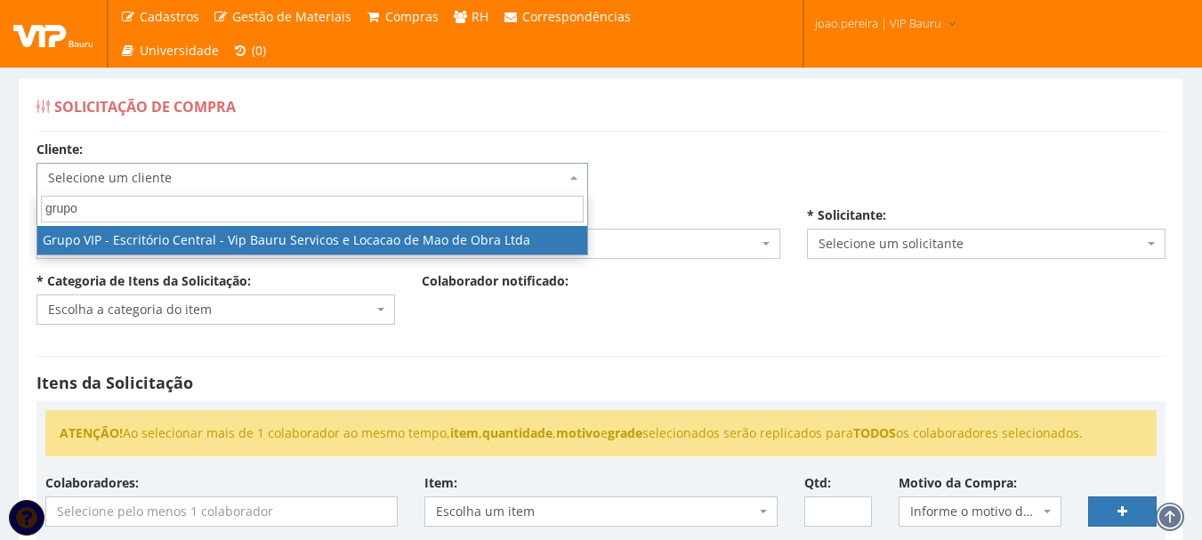
type input "grupo"
select select "16"
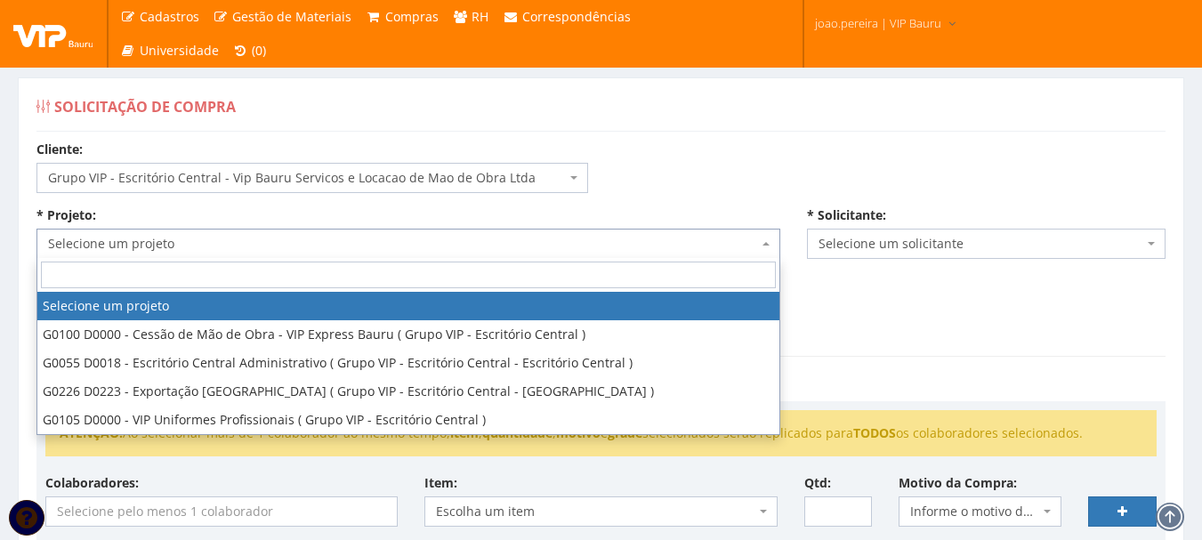
click at [147, 242] on span "Selecione um projeto" at bounding box center [403, 244] width 710 height 18
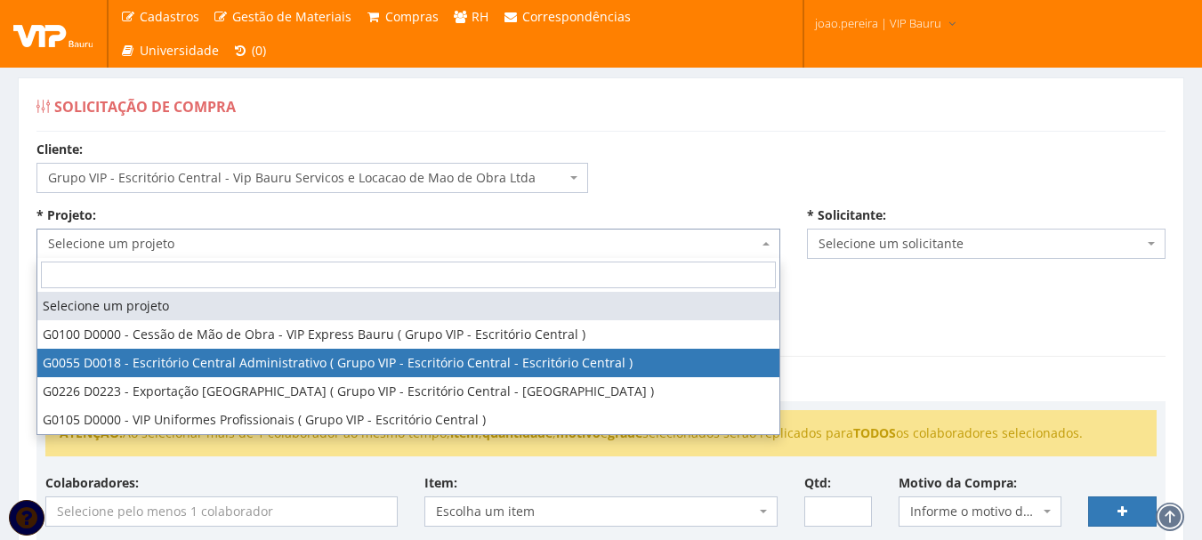
select select "55"
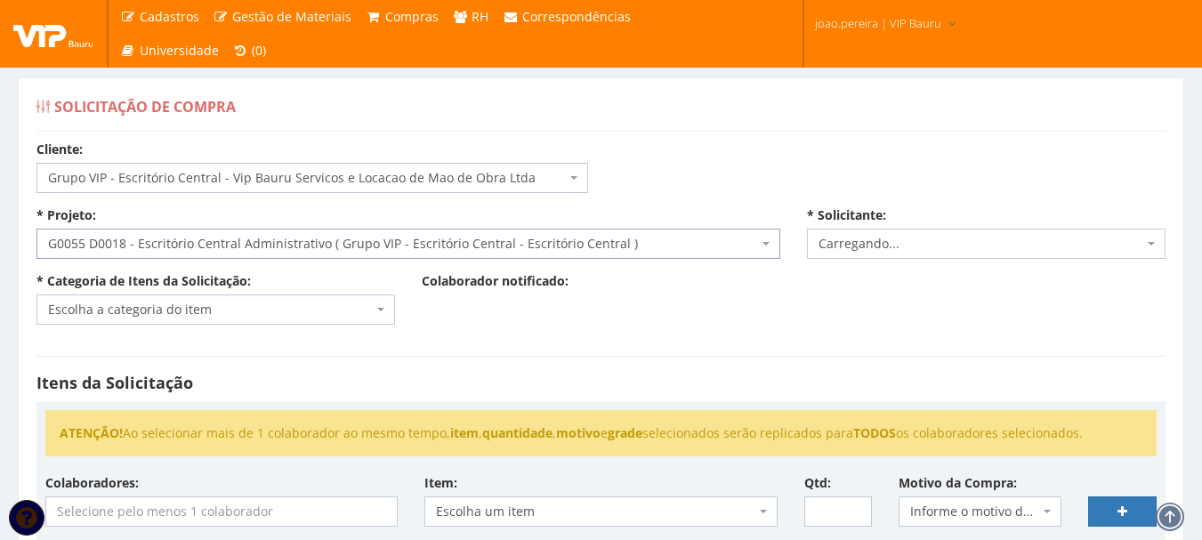
select select "4079"
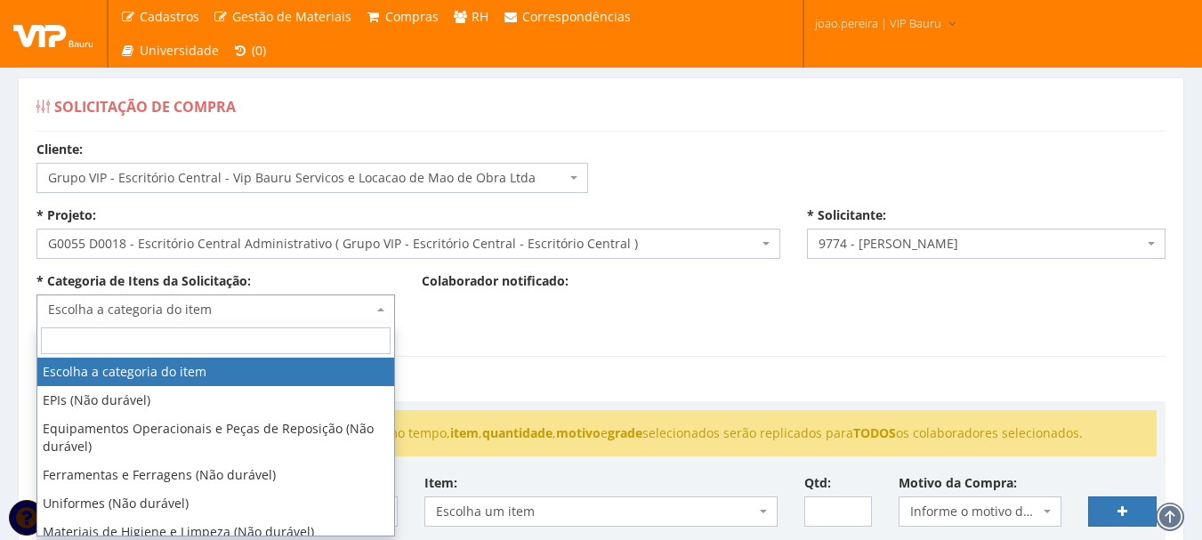
click at [187, 302] on span "Escolha a categoria do item" at bounding box center [210, 310] width 325 height 18
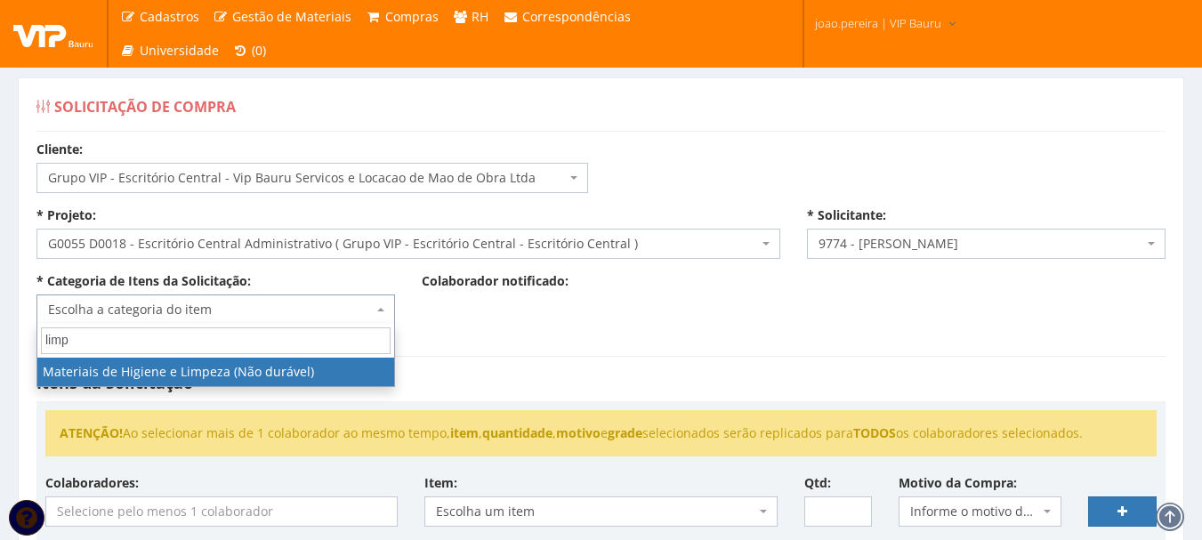
type input "limp"
select select "5"
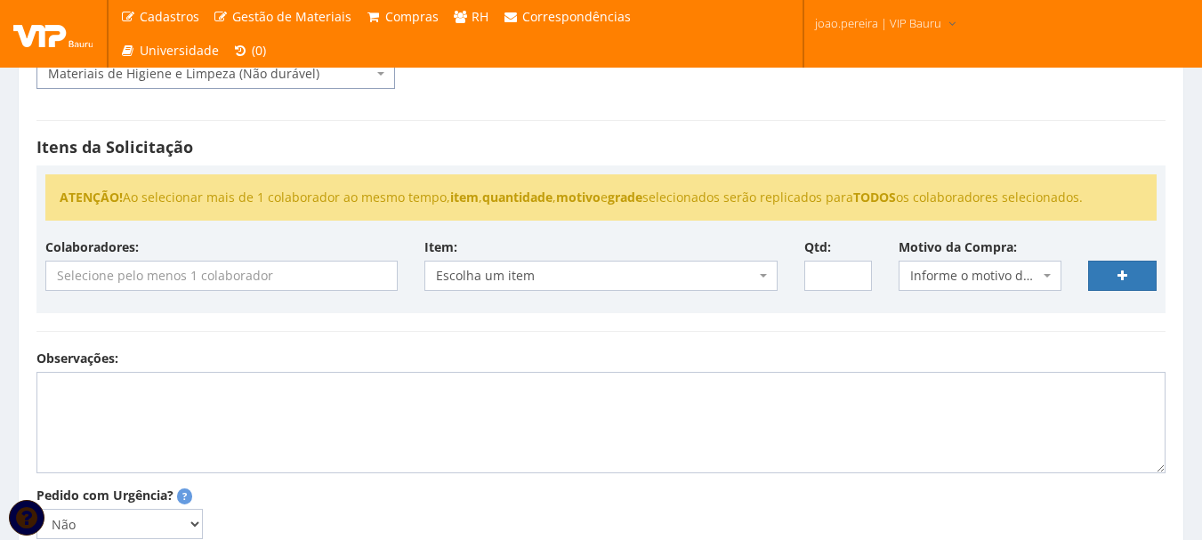
scroll to position [267, 0]
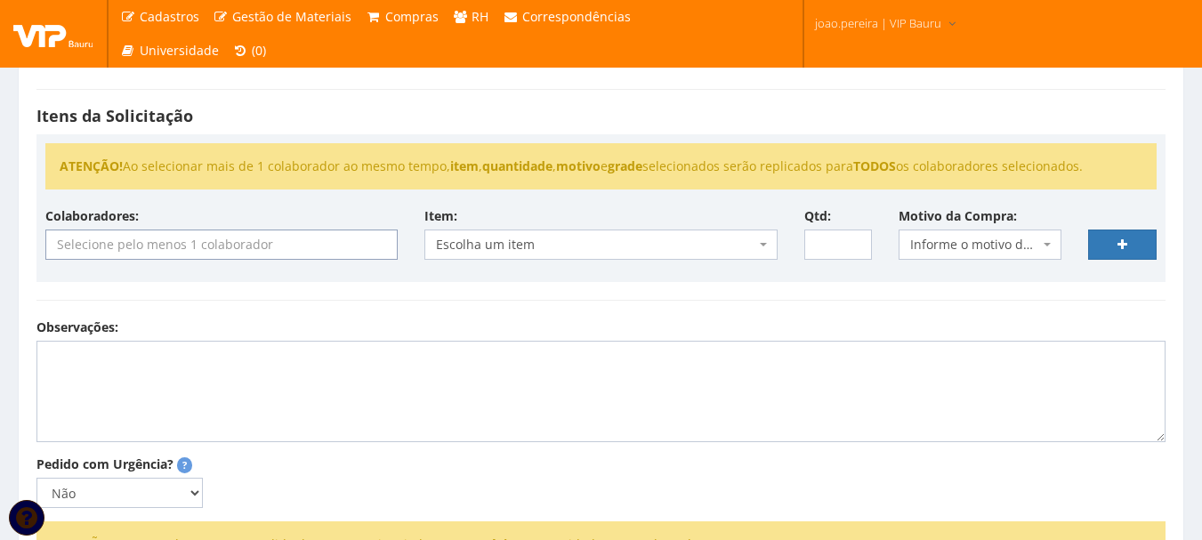
click at [229, 242] on input "search" at bounding box center [221, 244] width 350 height 28
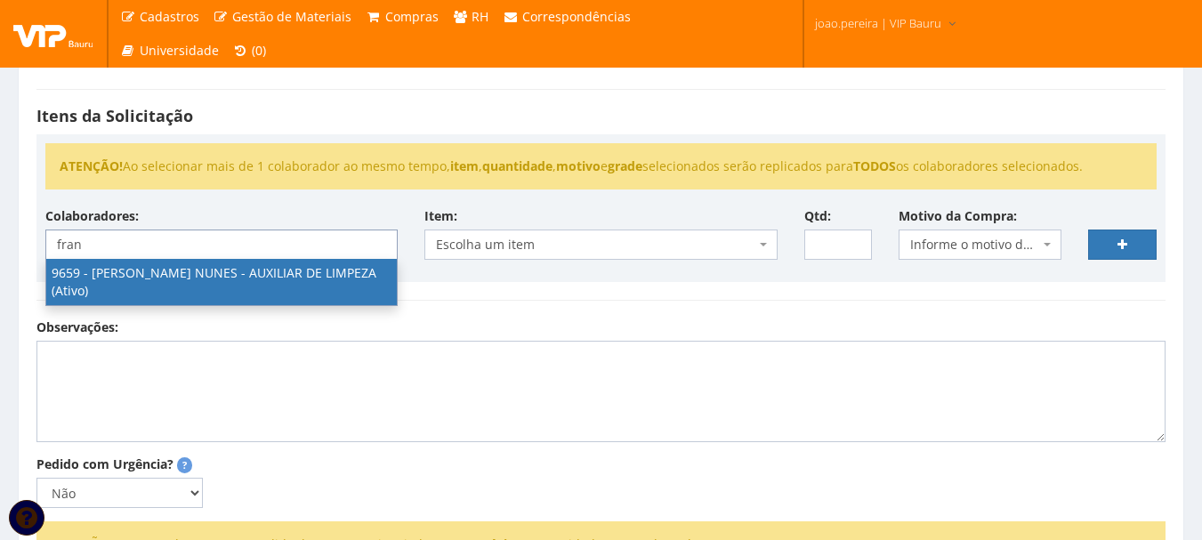
type input "fran"
select select "3869"
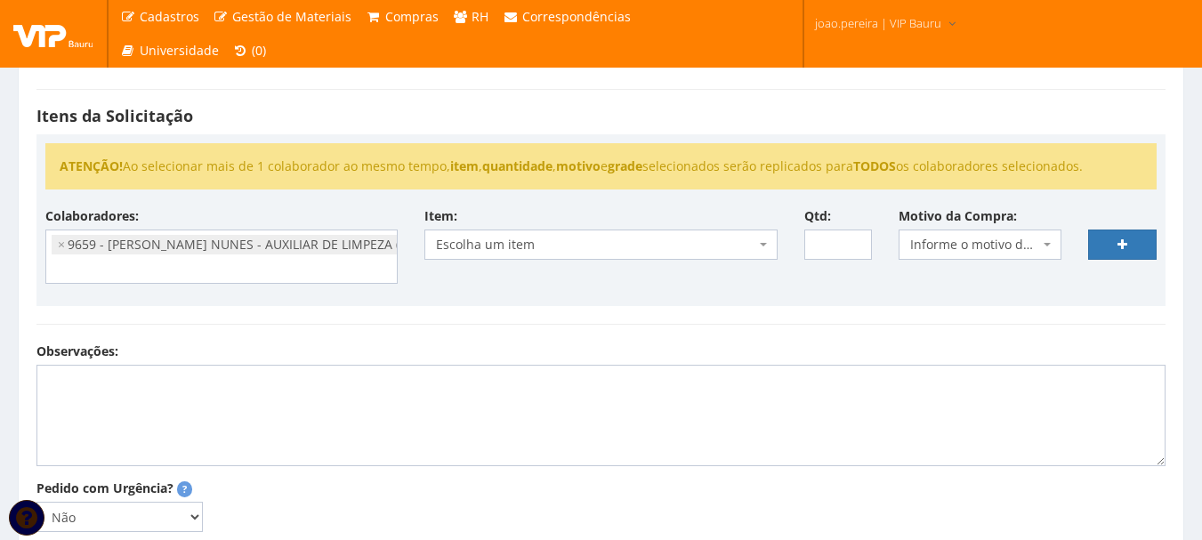
click at [562, 296] on div "Colaboradores: 9761 - [PERSON_NAME] - EMPREGADA DOMESTICA (Ativo) - [PERSON_NAM…" at bounding box center [601, 252] width 1138 height 90
click at [538, 250] on span "Escolha um item" at bounding box center [595, 245] width 318 height 18
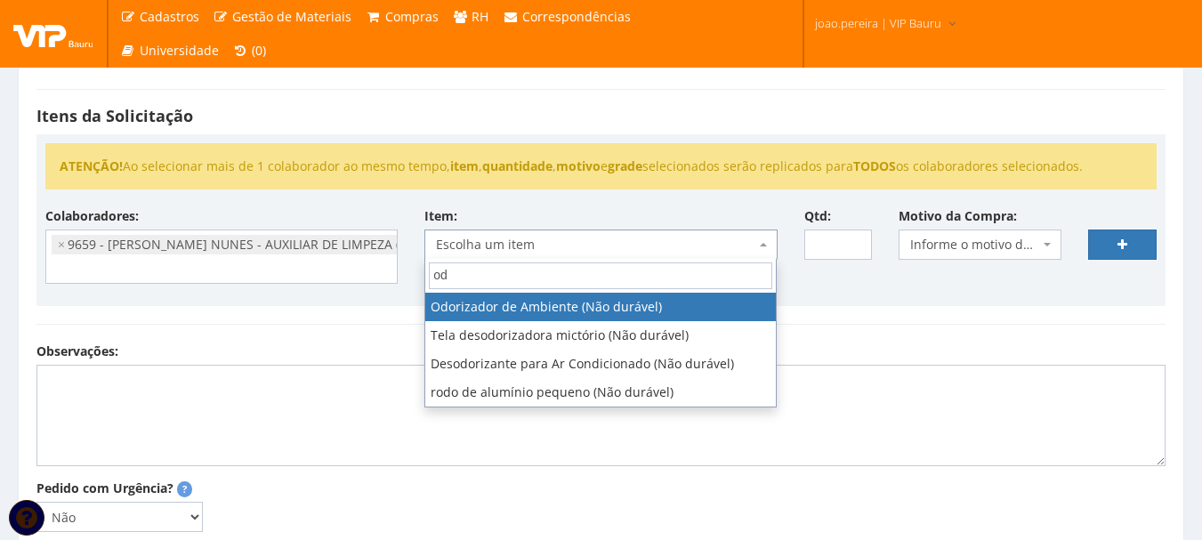
type input "odo"
select select "249"
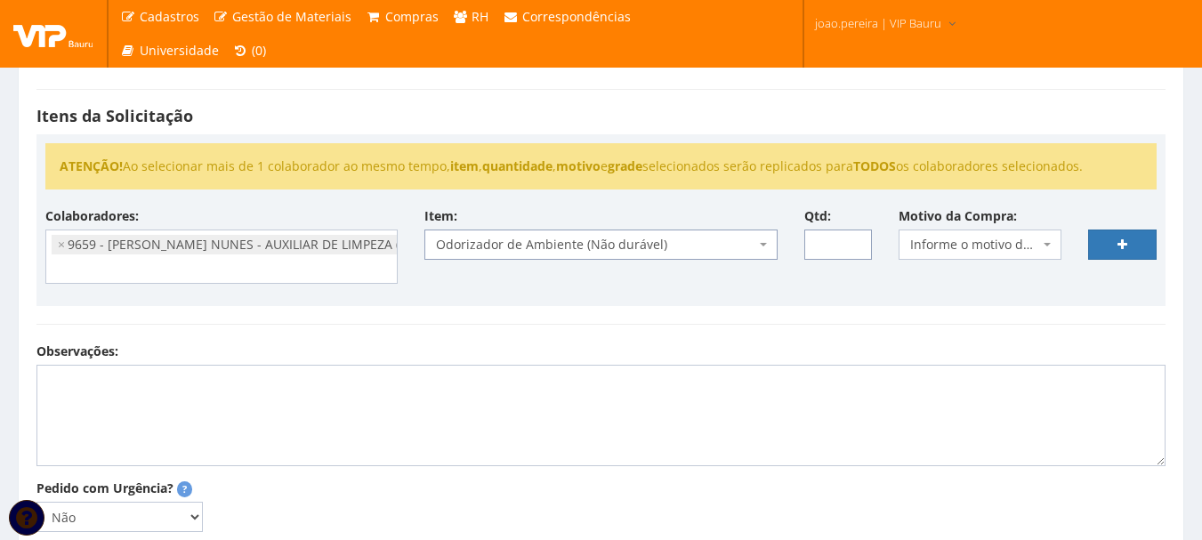
click at [825, 251] on input "Qtd:" at bounding box center [838, 244] width 68 height 30
type input "5"
click at [974, 251] on span "Informe o motivo da compra" at bounding box center [974, 245] width 129 height 18
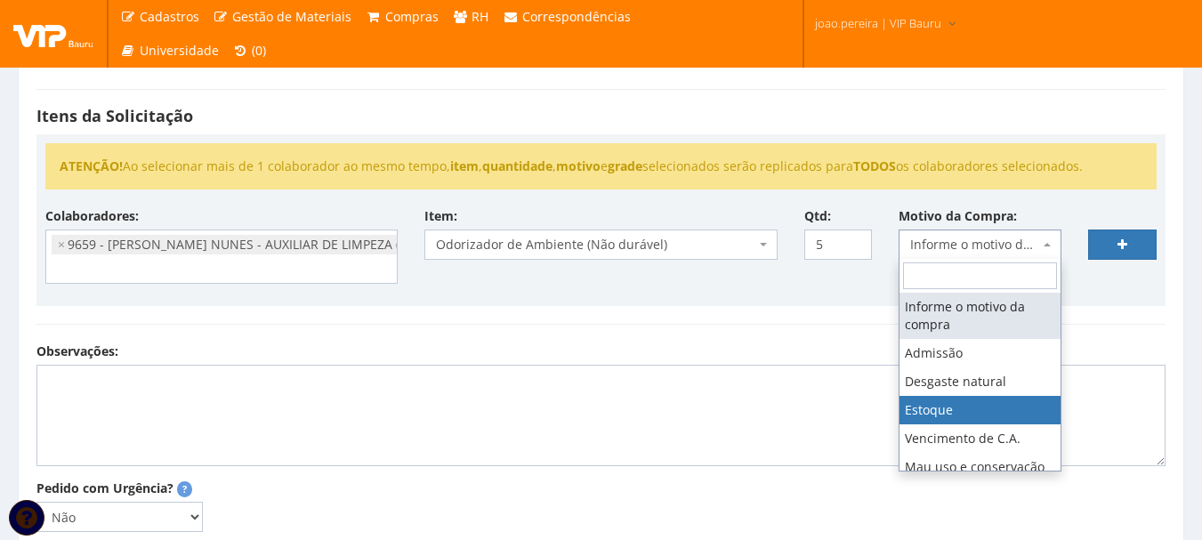
select select "3"
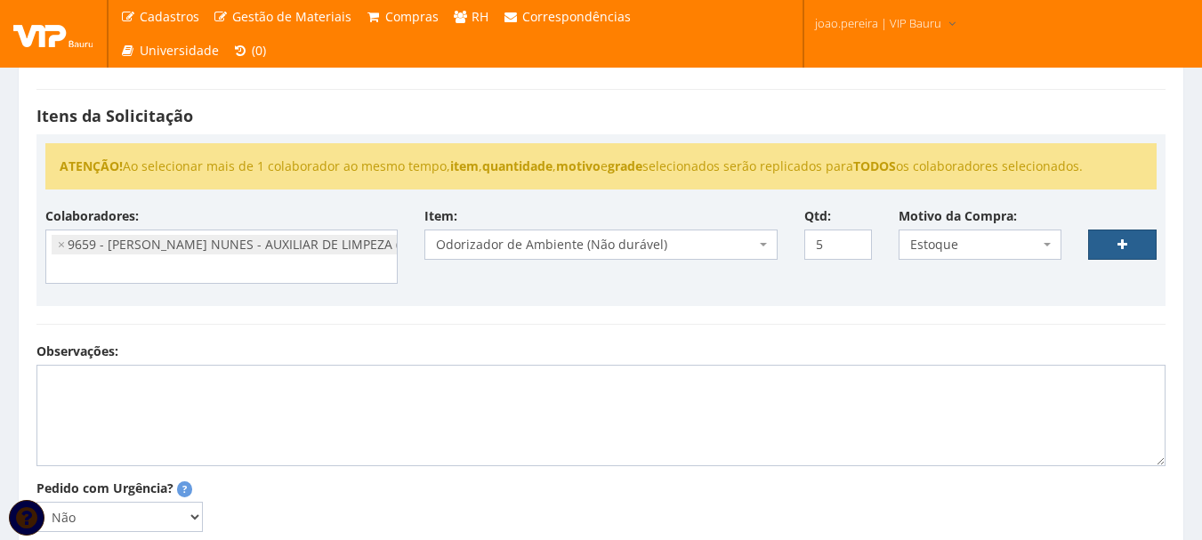
click at [1147, 241] on link at bounding box center [1122, 244] width 68 height 30
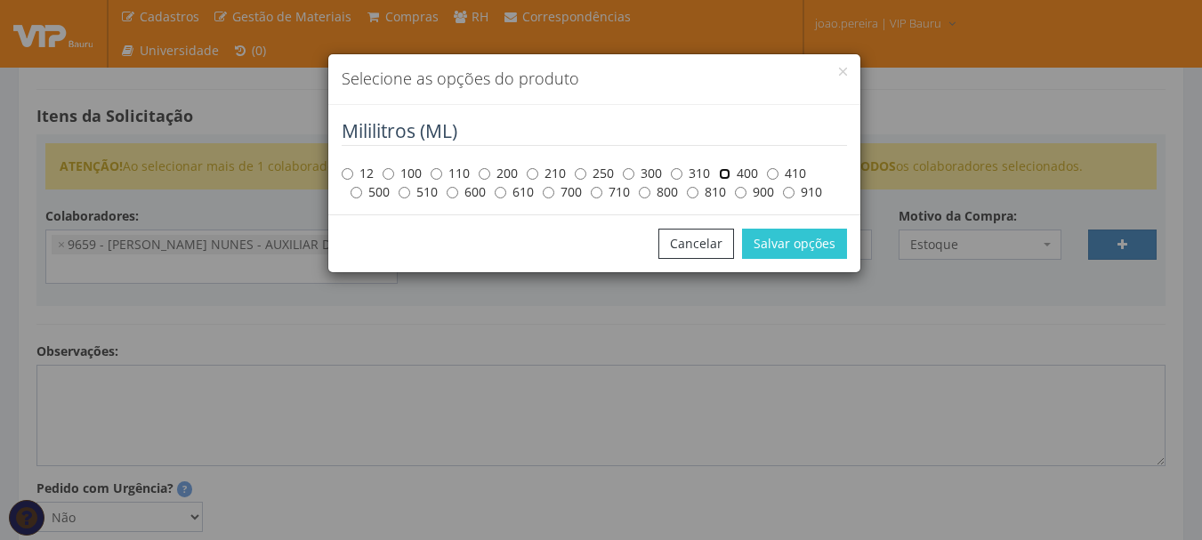
click at [728, 172] on input "400" at bounding box center [725, 174] width 12 height 12
radio input "true"
click at [793, 237] on button "Salvar opções" at bounding box center [794, 244] width 105 height 30
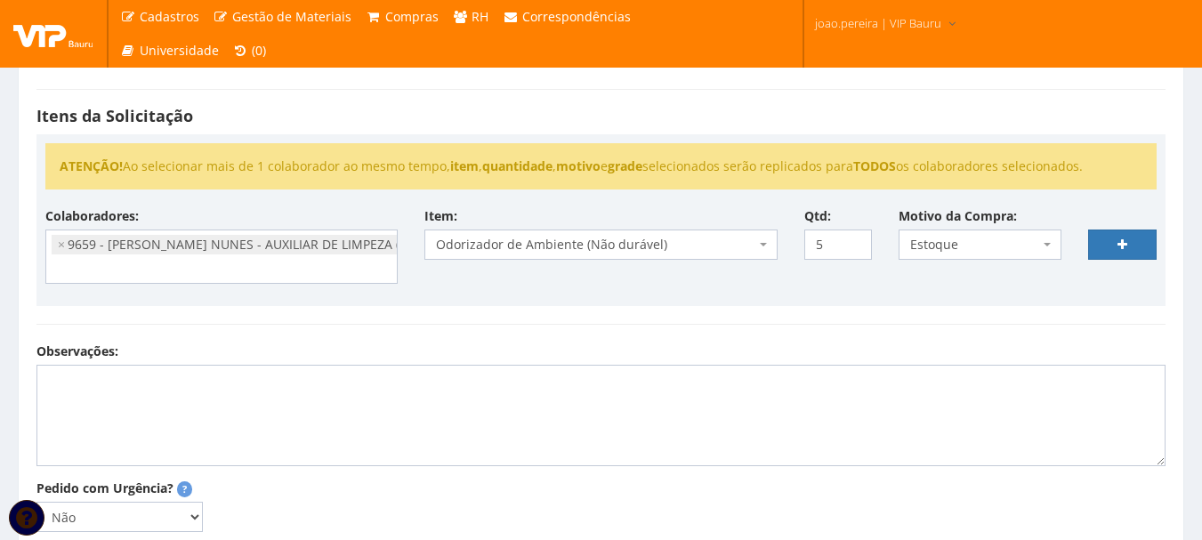
select select
type input "0"
select select
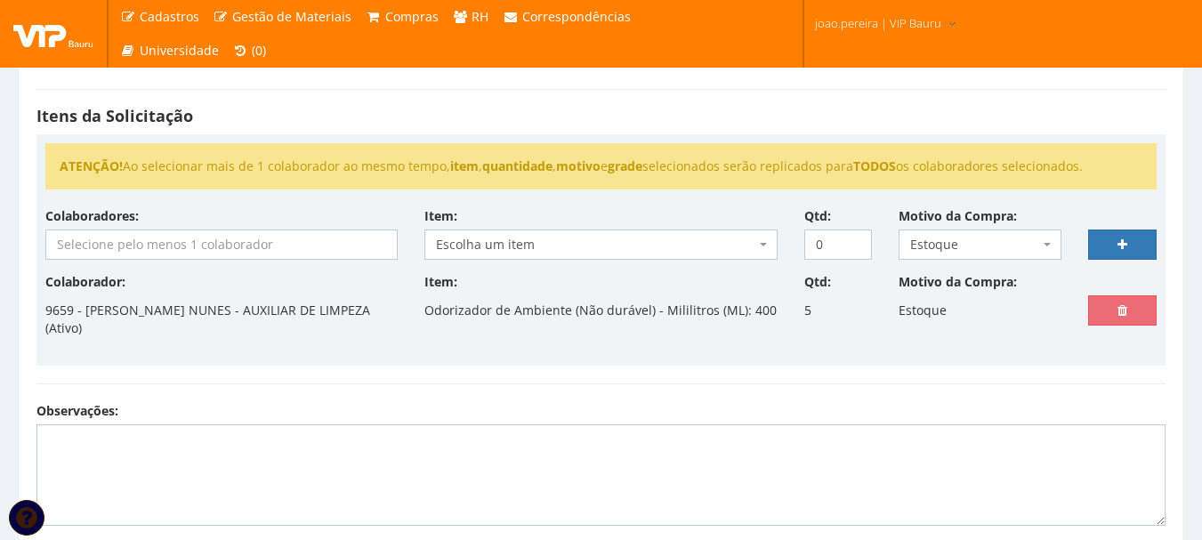
click at [231, 234] on input "search" at bounding box center [221, 244] width 350 height 28
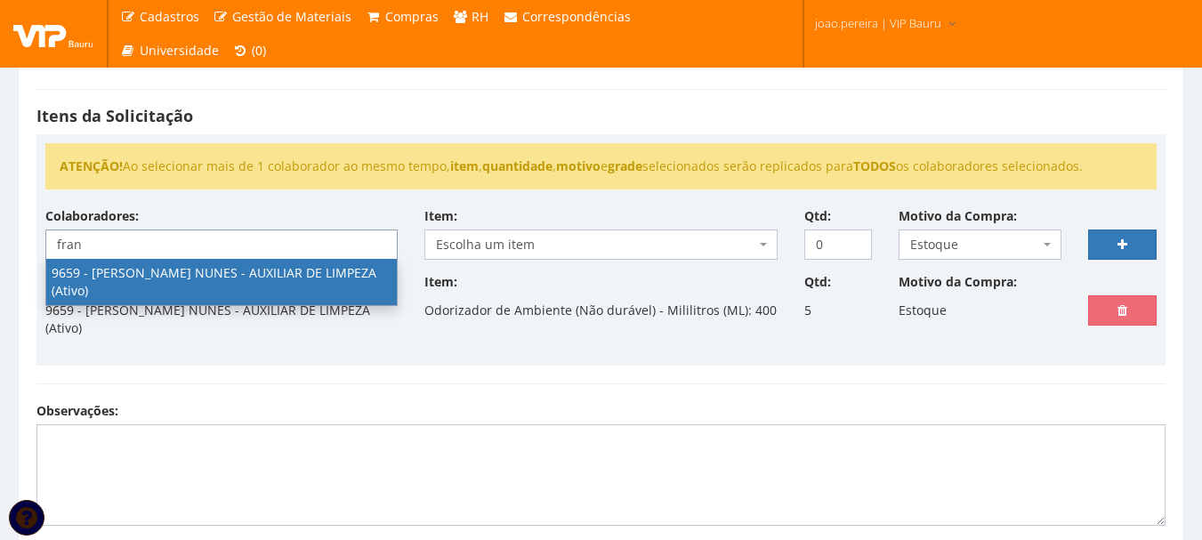
type input "fran"
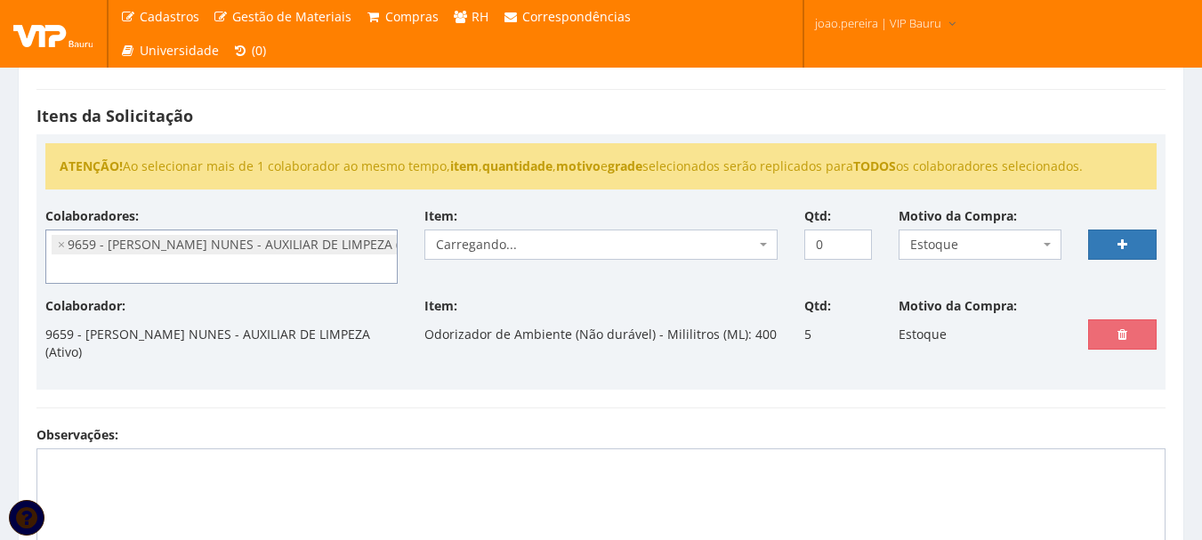
select select "3869"
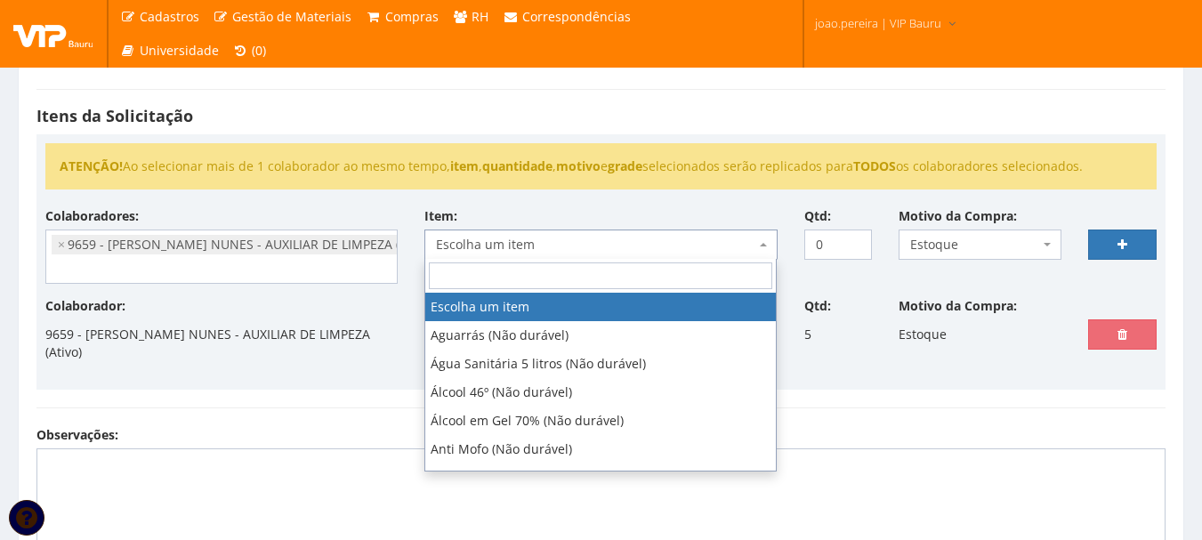
click at [530, 237] on span "Escolha um item" at bounding box center [595, 245] width 318 height 18
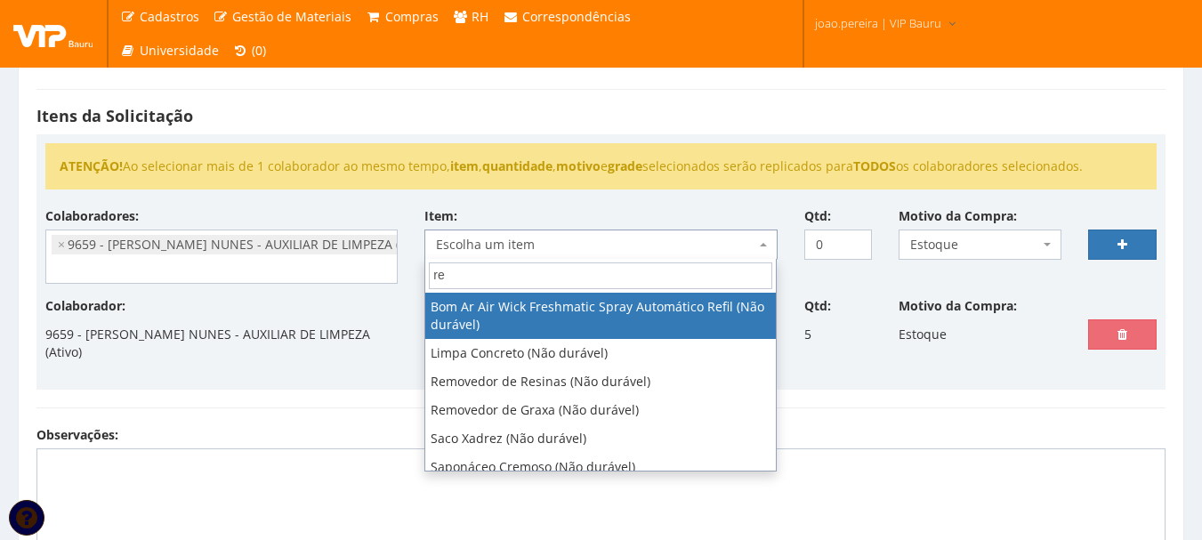
type input "r"
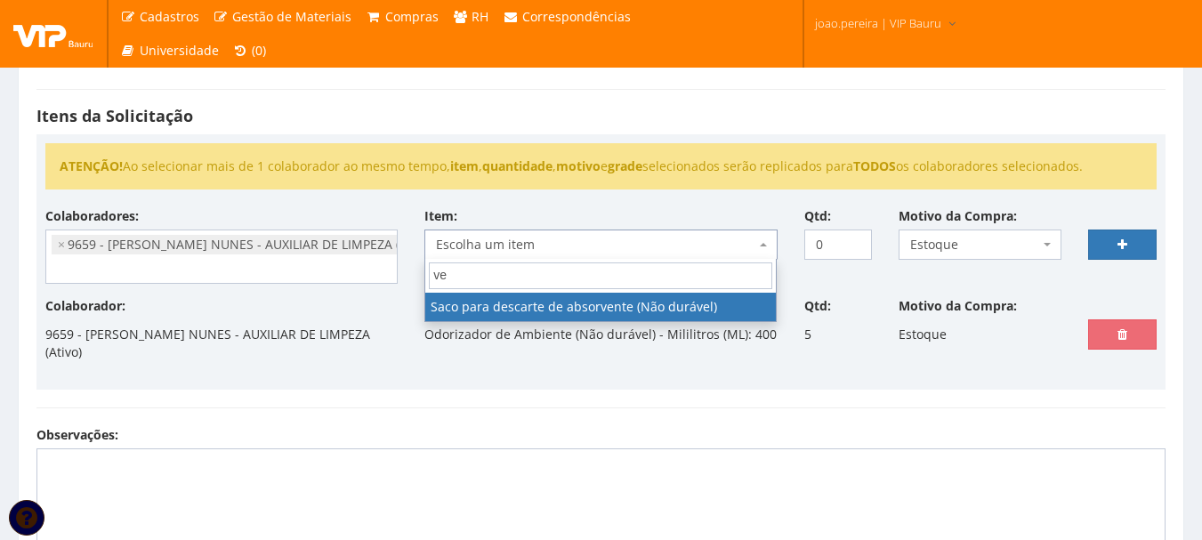
type input "v"
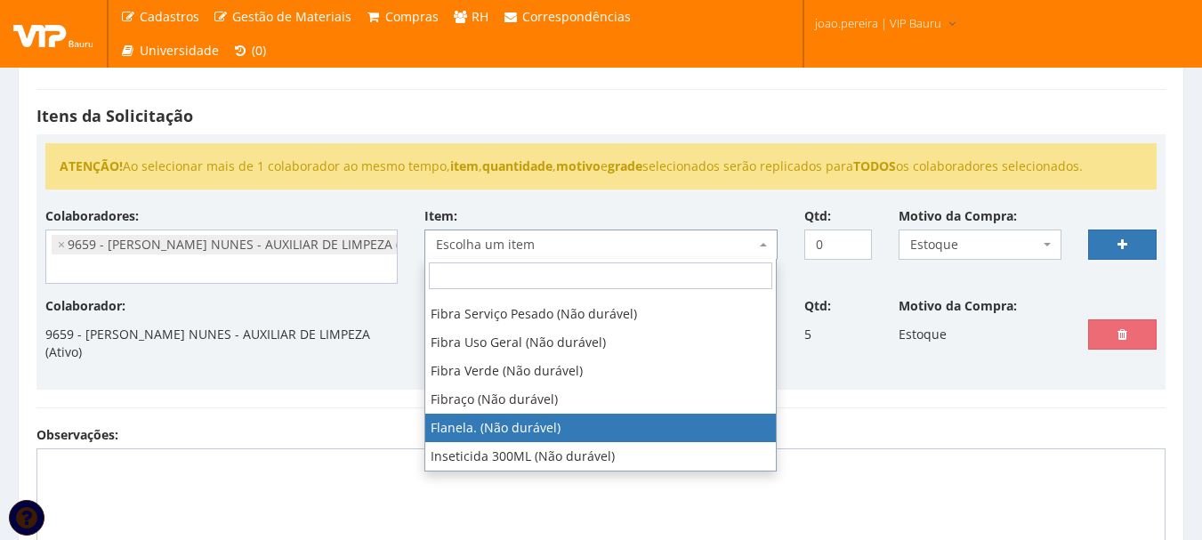
scroll to position [807, 0]
select select "191"
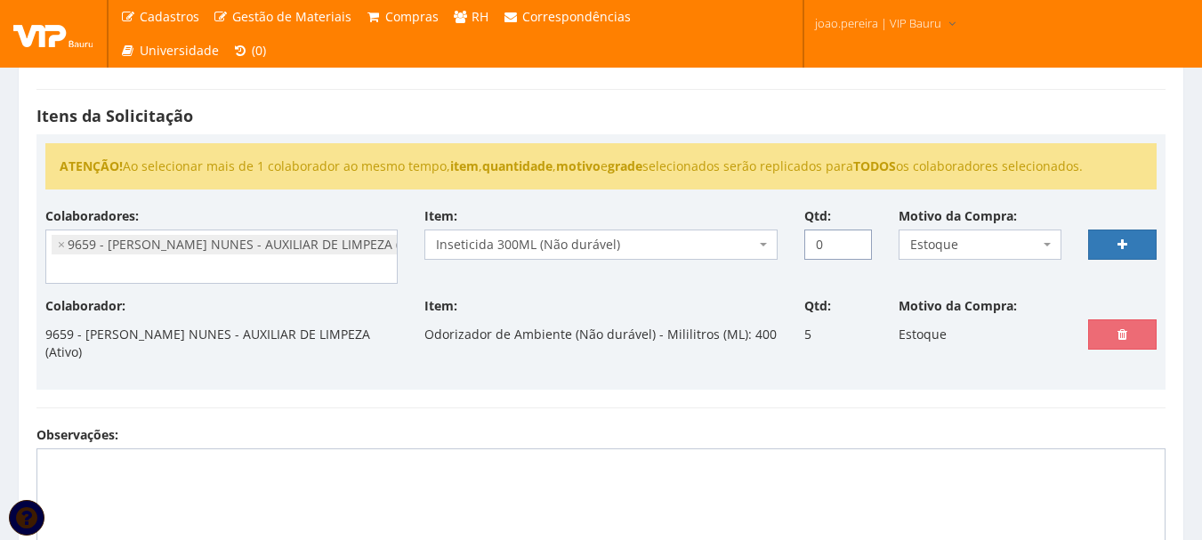
drag, startPoint x: 832, startPoint y: 242, endPoint x: 757, endPoint y: 245, distance: 74.8
click at [757, 245] on div "Colaboradores: 9761 - ADRIANA SILVA DO NASCIMENTO PIRES - EMPREGADA DOMESTICA (…" at bounding box center [601, 252] width 1138 height 90
type input "5"
click at [1138, 234] on link at bounding box center [1122, 244] width 68 height 30
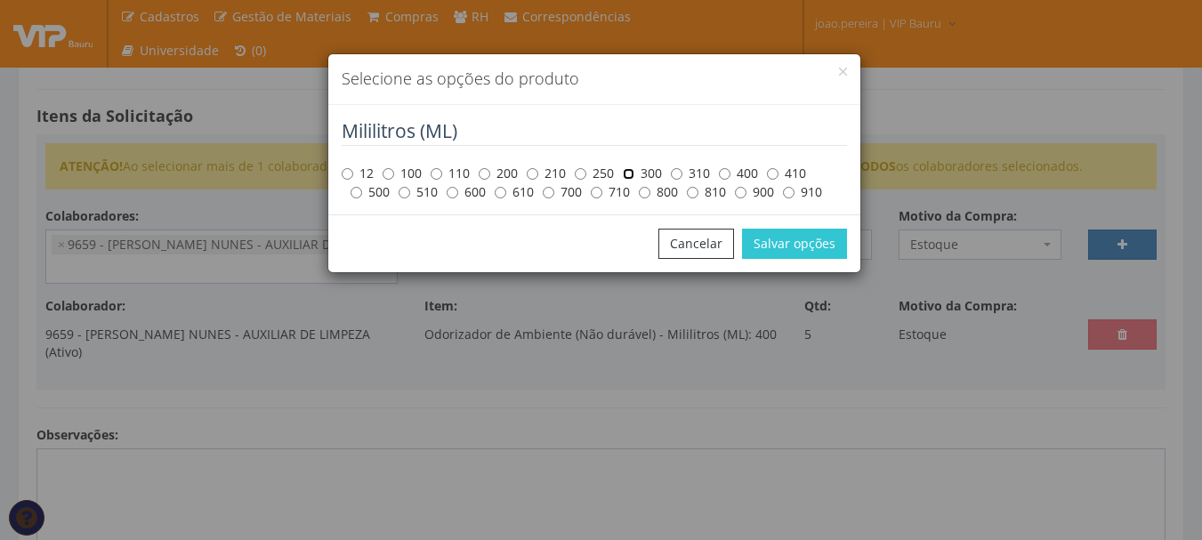
click at [632, 176] on input "300" at bounding box center [629, 174] width 12 height 12
radio input "true"
click at [771, 246] on button "Salvar opções" at bounding box center [794, 244] width 105 height 30
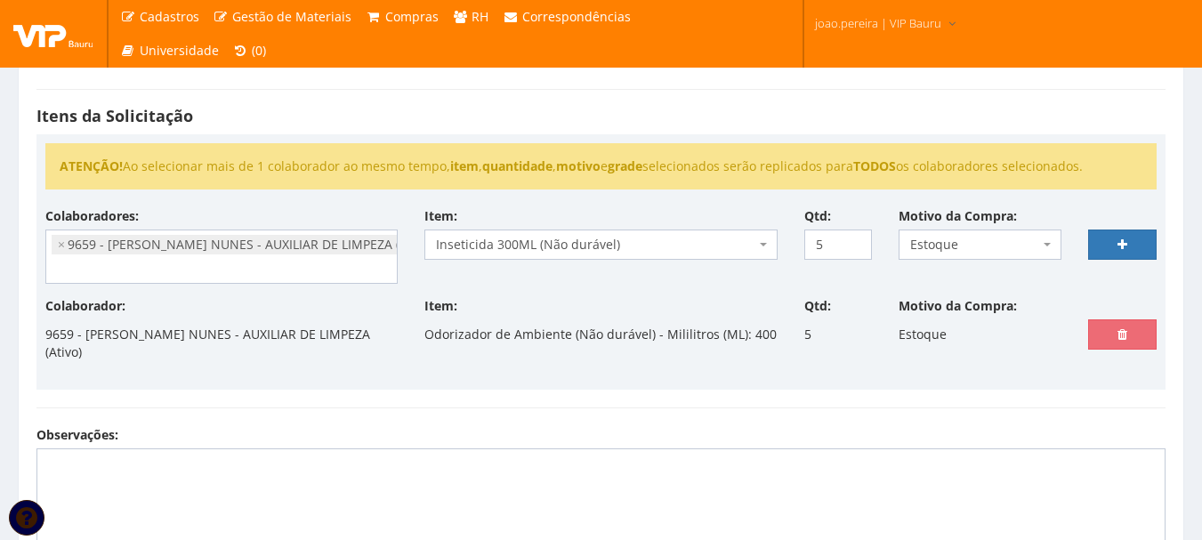
select select
type input "0"
select select
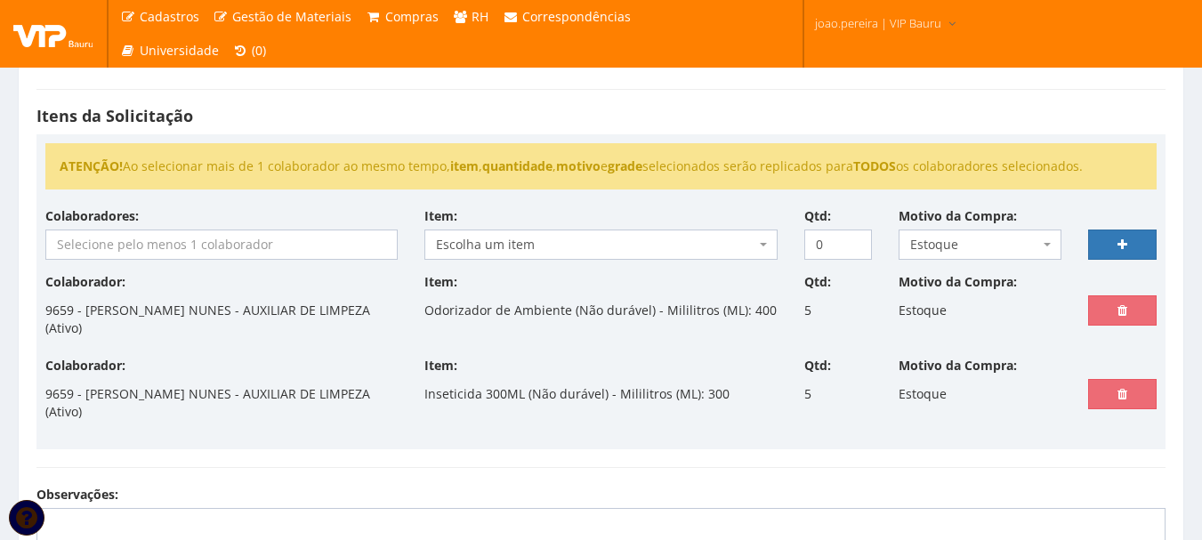
click at [98, 238] on input "search" at bounding box center [221, 244] width 350 height 28
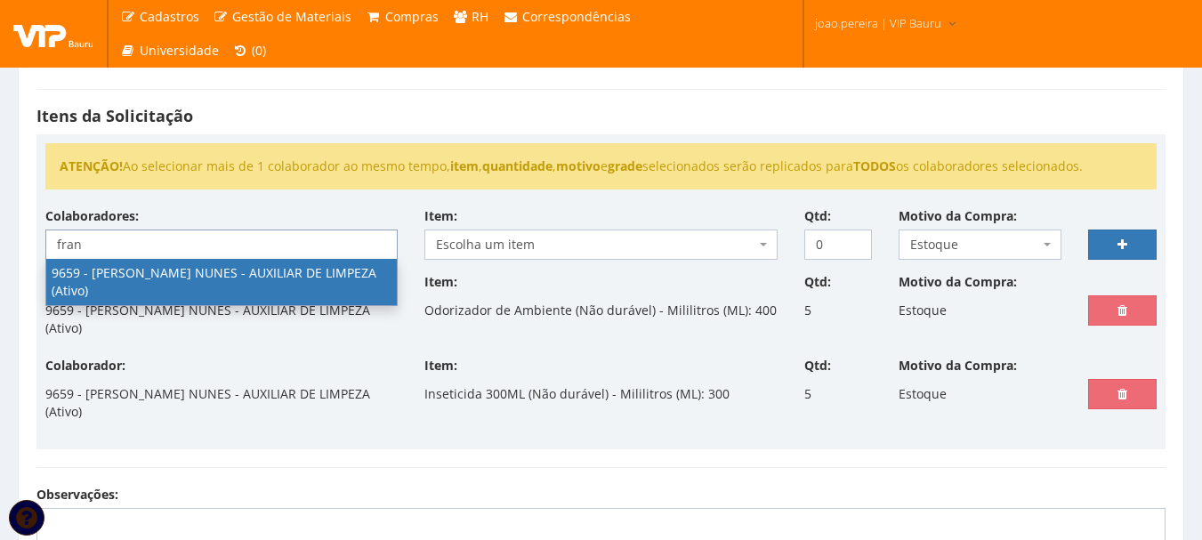
type input "fran"
select select "3869"
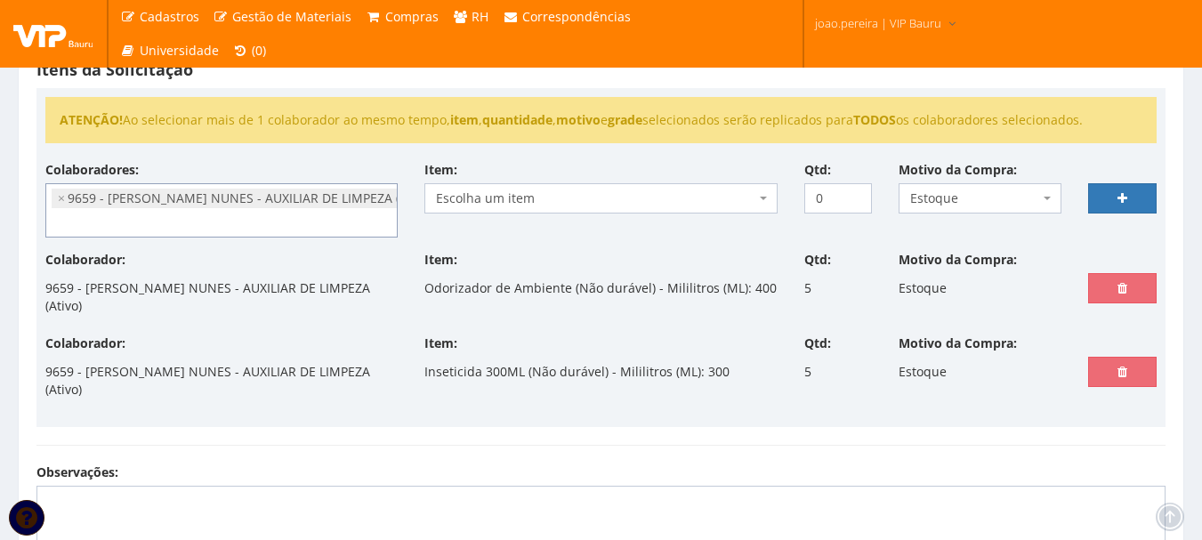
scroll to position [356, 0]
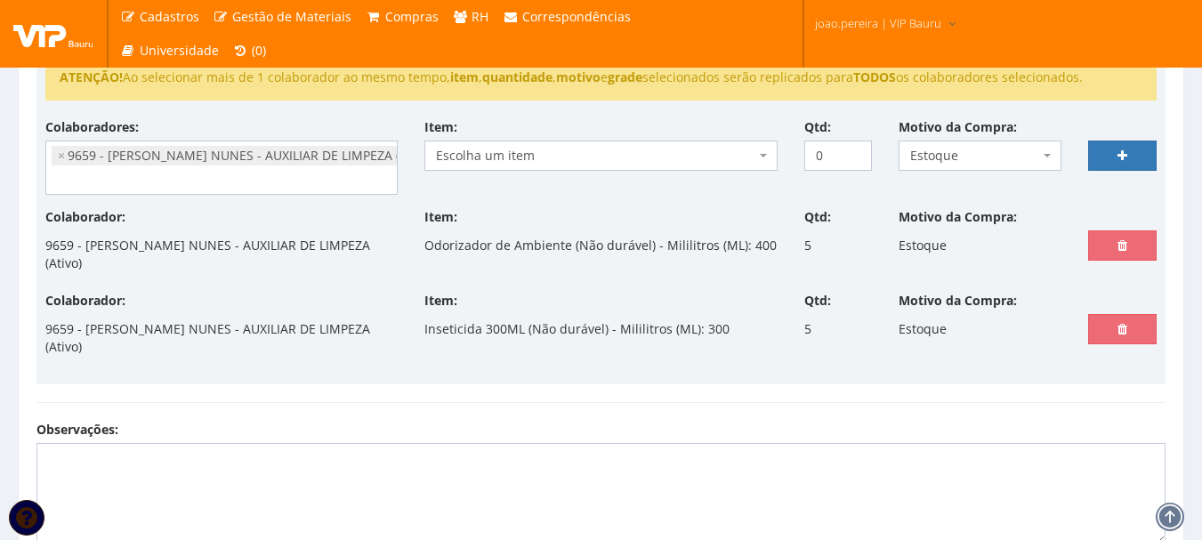
click at [584, 391] on div "Itens da Solicitação ATENÇÃO! Ao selecionar mais de 1 colaborador ao mesmo temp…" at bounding box center [600, 201] width 1155 height 438
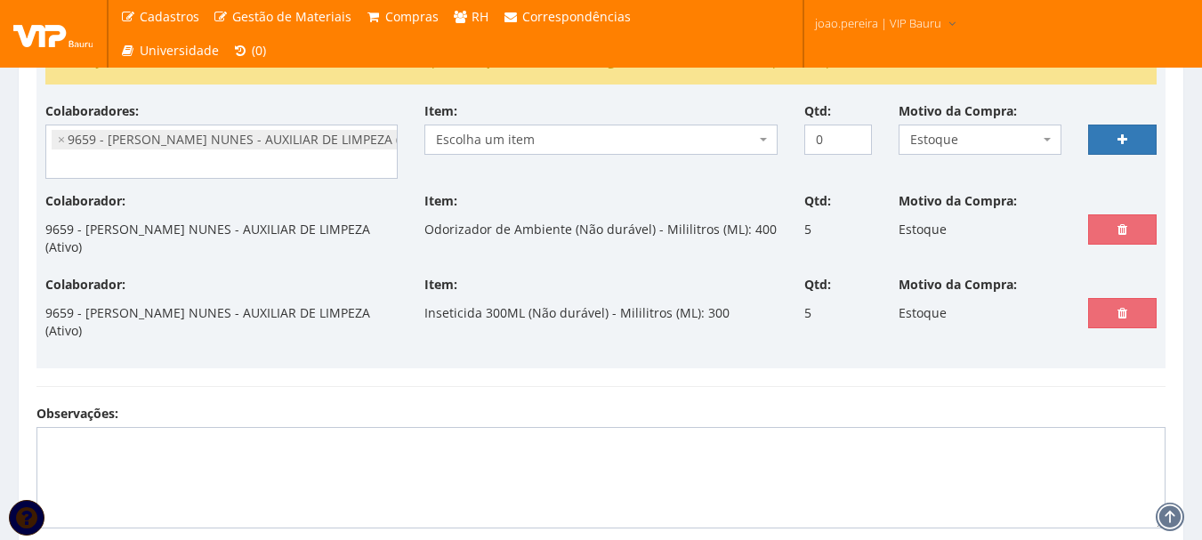
scroll to position [267, 0]
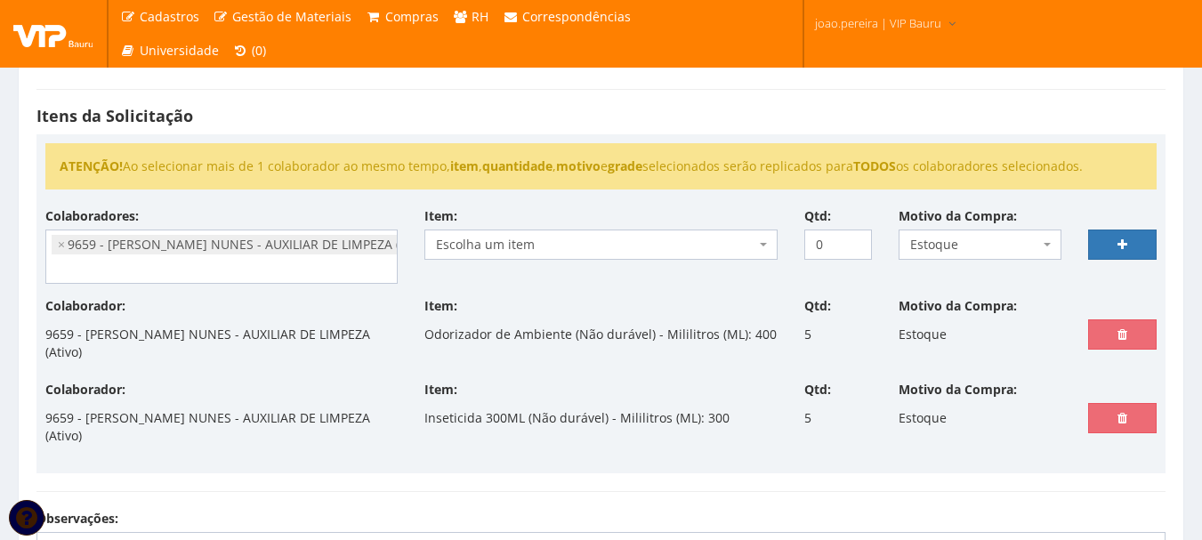
click at [534, 249] on span "Escolha um item" at bounding box center [595, 245] width 318 height 18
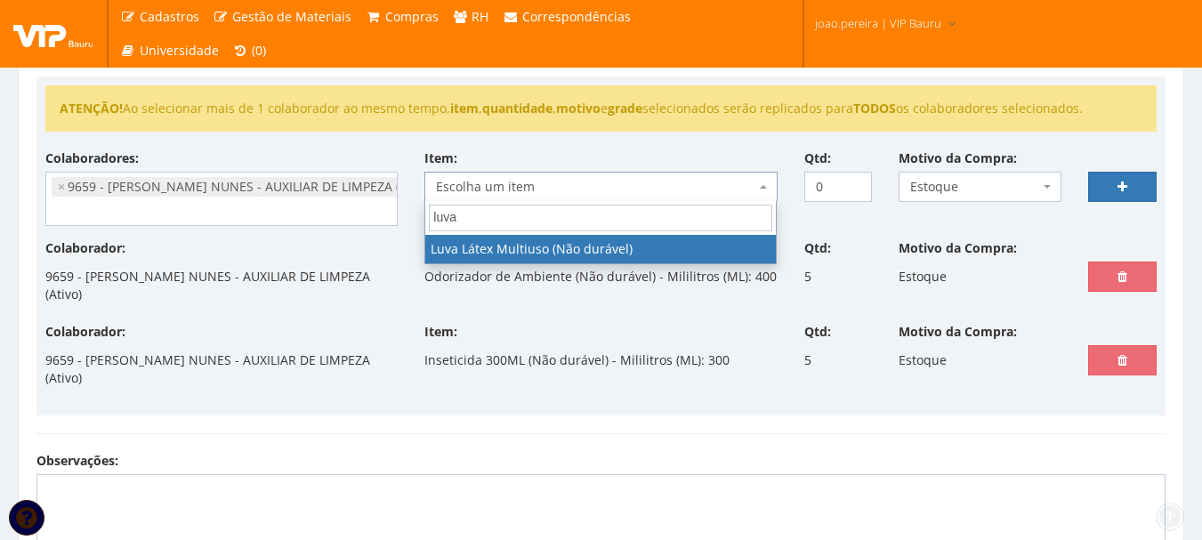
scroll to position [356, 0]
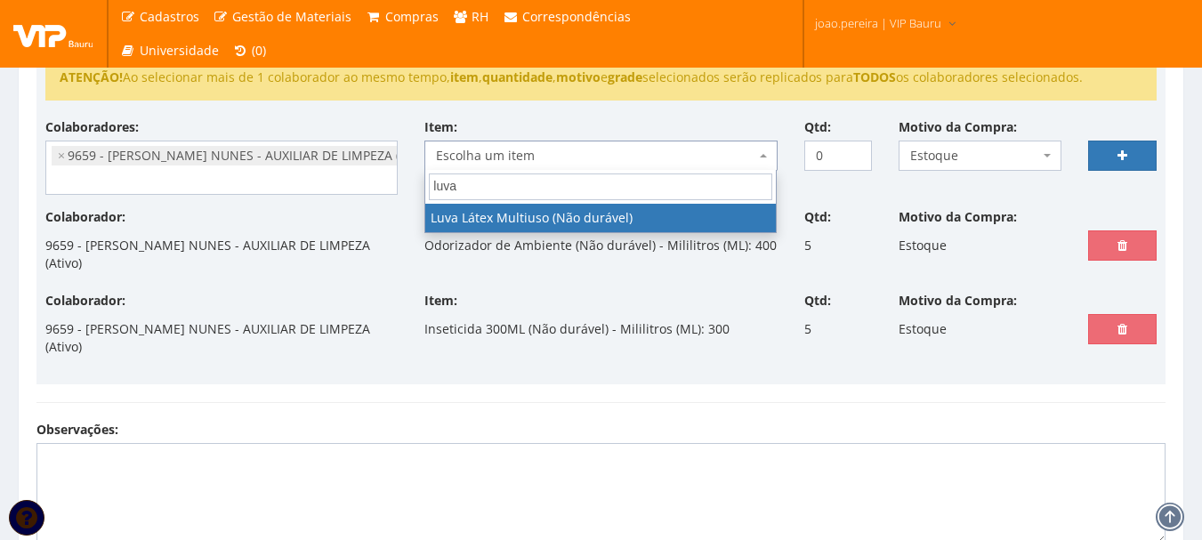
type input "luva"
select select "653"
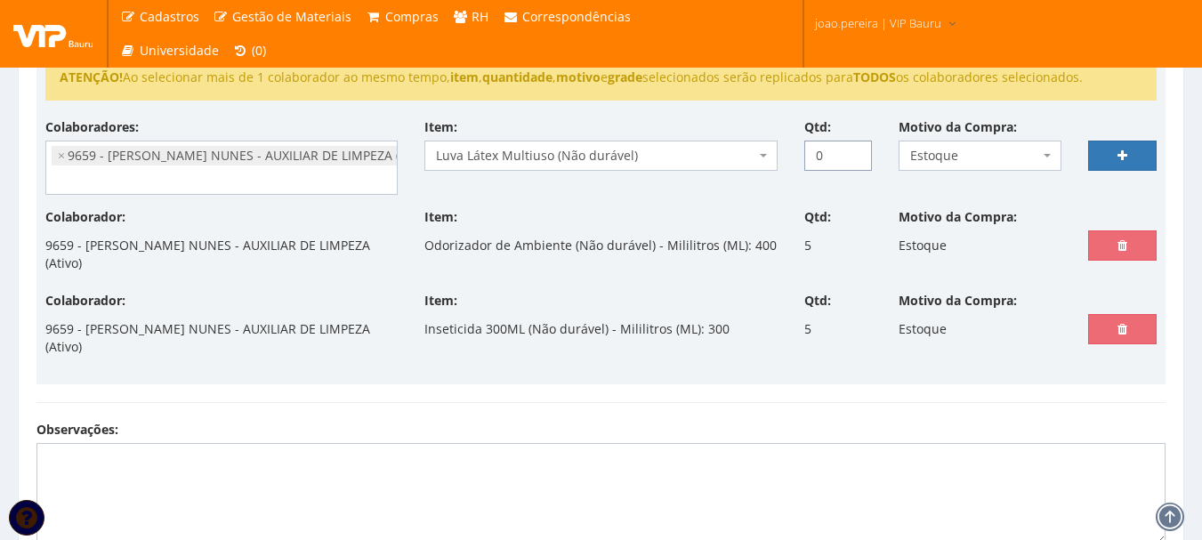
click at [829, 158] on input "0" at bounding box center [838, 156] width 68 height 30
drag, startPoint x: 829, startPoint y: 158, endPoint x: 786, endPoint y: 158, distance: 42.7
click at [786, 158] on div "Colaboradores: 9761 - ADRIANA SILVA DO NASCIMENTO PIRES - EMPREGADA DOMESTICA (…" at bounding box center [601, 163] width 1138 height 90
type input "1"
click at [1115, 151] on link at bounding box center [1122, 156] width 68 height 30
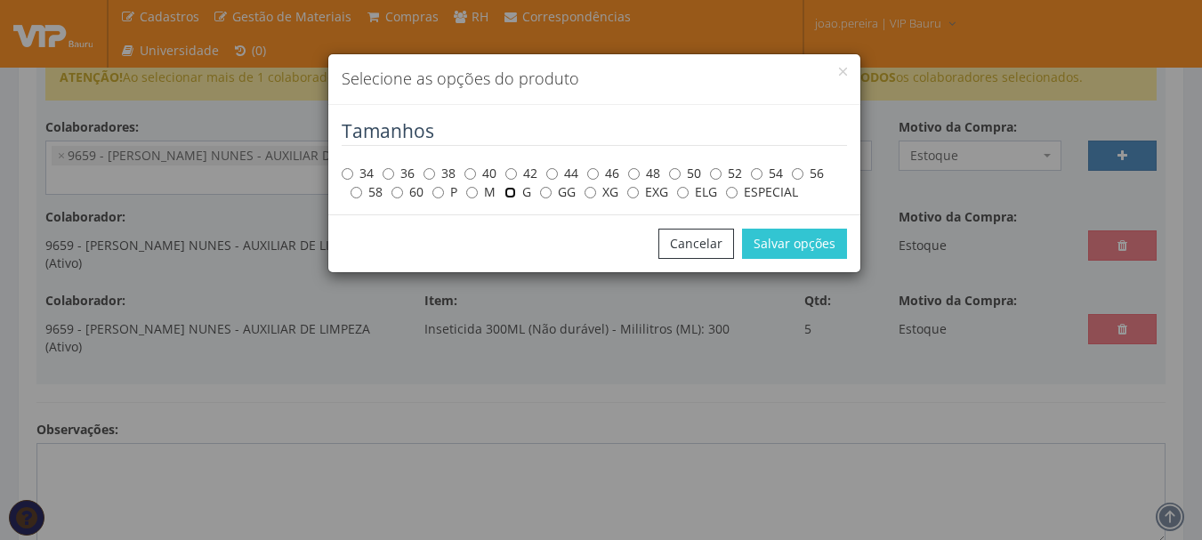
click at [512, 191] on input "G" at bounding box center [510, 193] width 12 height 12
radio input "true"
click at [820, 236] on button "Salvar opções" at bounding box center [794, 244] width 105 height 30
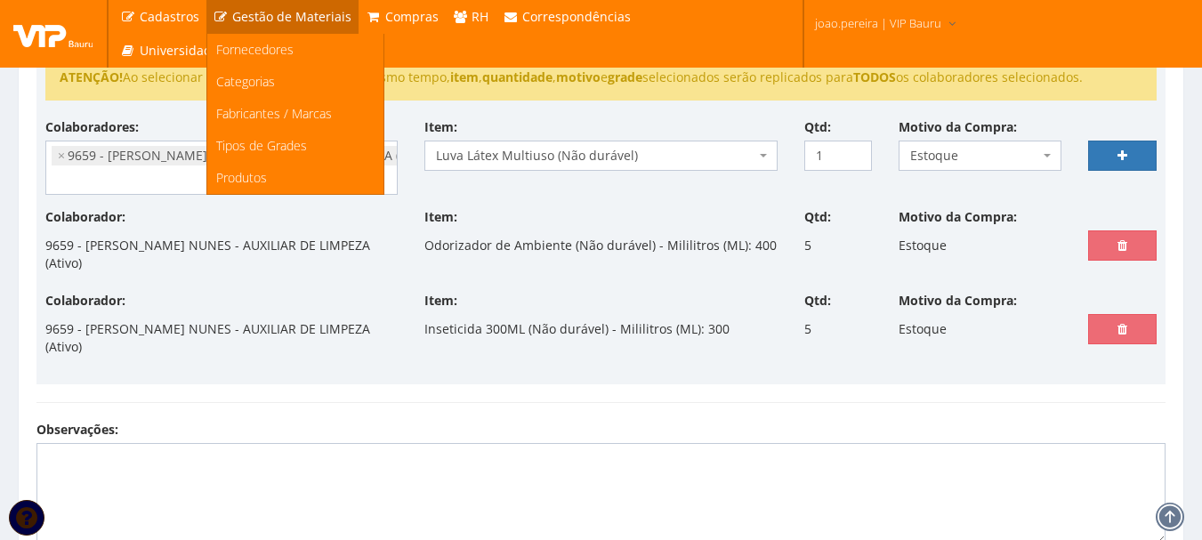
select select
type input "0"
select select
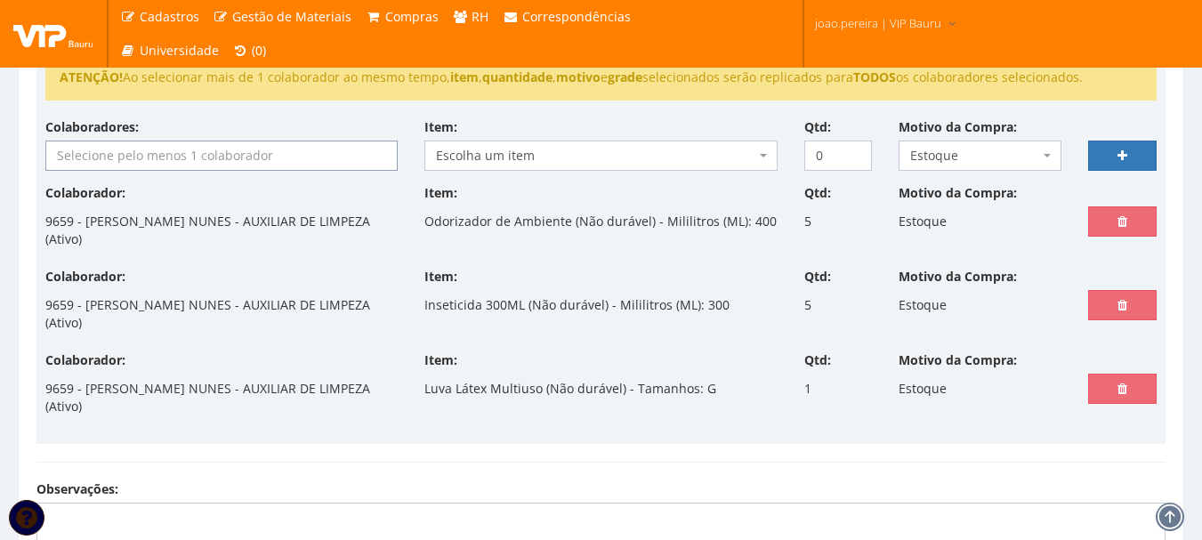
click at [143, 150] on input "search" at bounding box center [221, 155] width 350 height 28
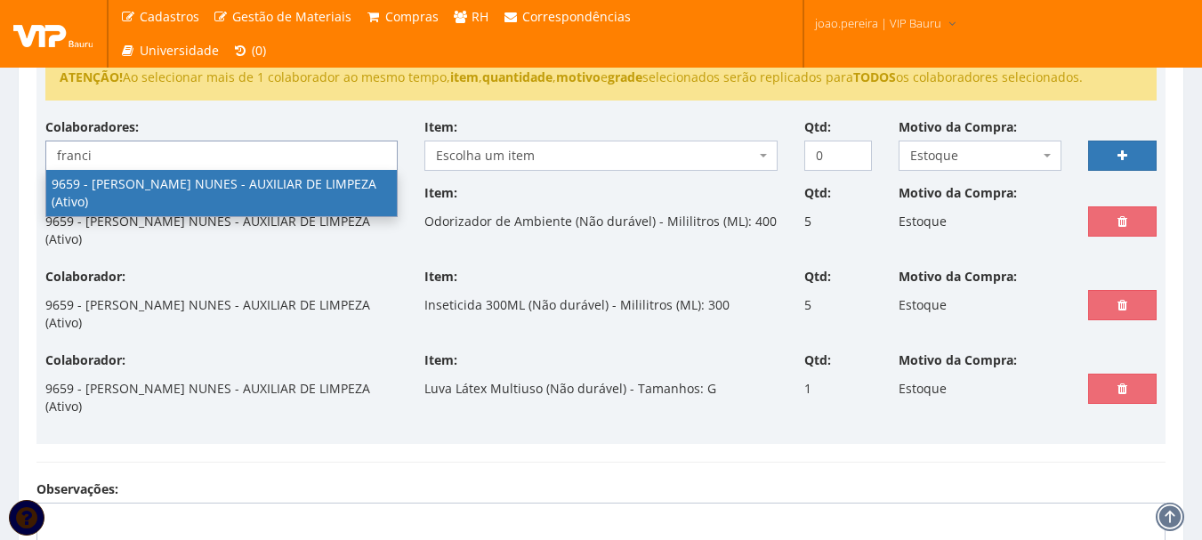
type input "franci"
select select "3869"
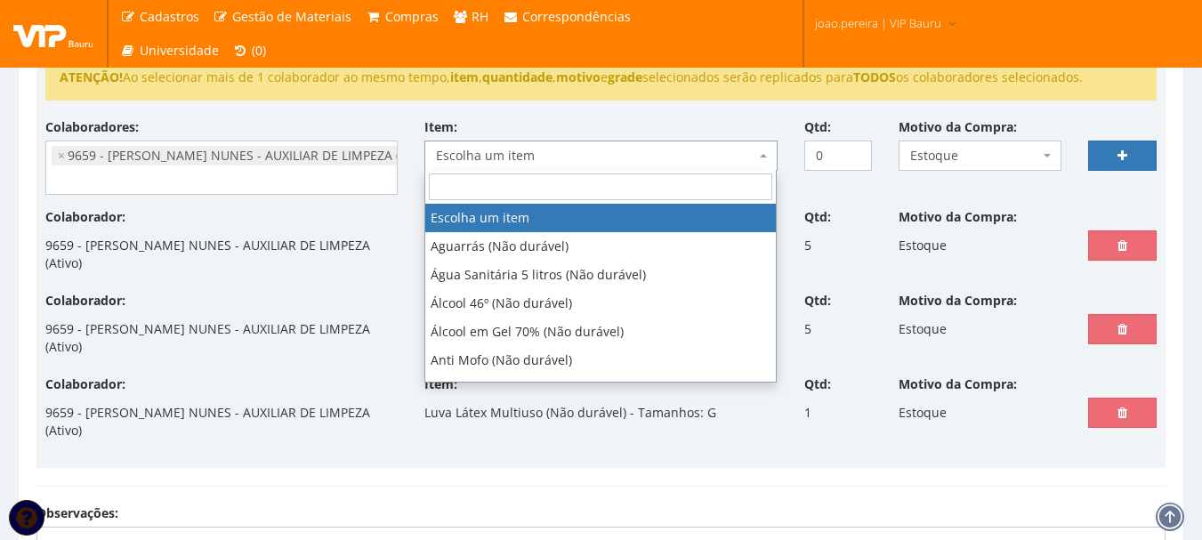
click at [533, 155] on span "Escolha um item" at bounding box center [595, 156] width 318 height 18
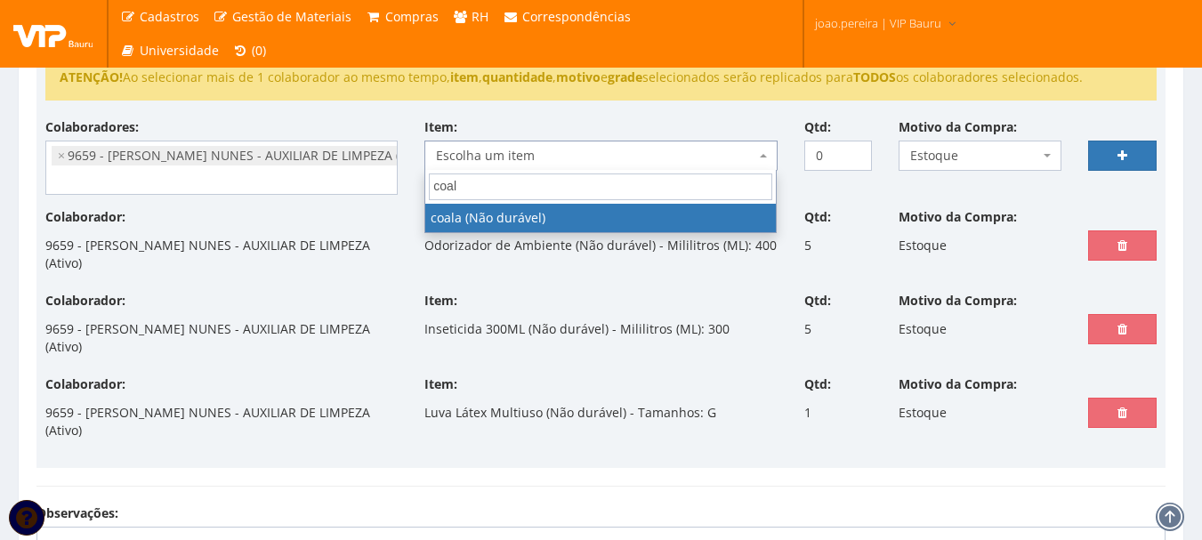
type input "coala"
select select "2810"
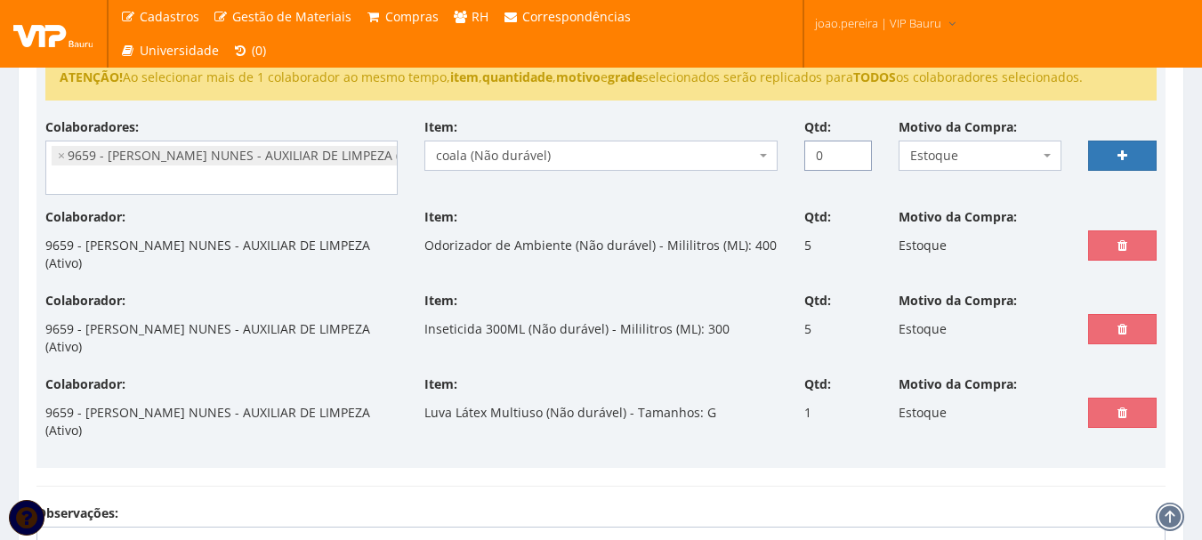
drag, startPoint x: 829, startPoint y: 154, endPoint x: 817, endPoint y: 156, distance: 12.6
click at [817, 156] on input "0" at bounding box center [838, 156] width 68 height 30
type input "4"
click at [1132, 150] on link at bounding box center [1122, 156] width 68 height 30
select select
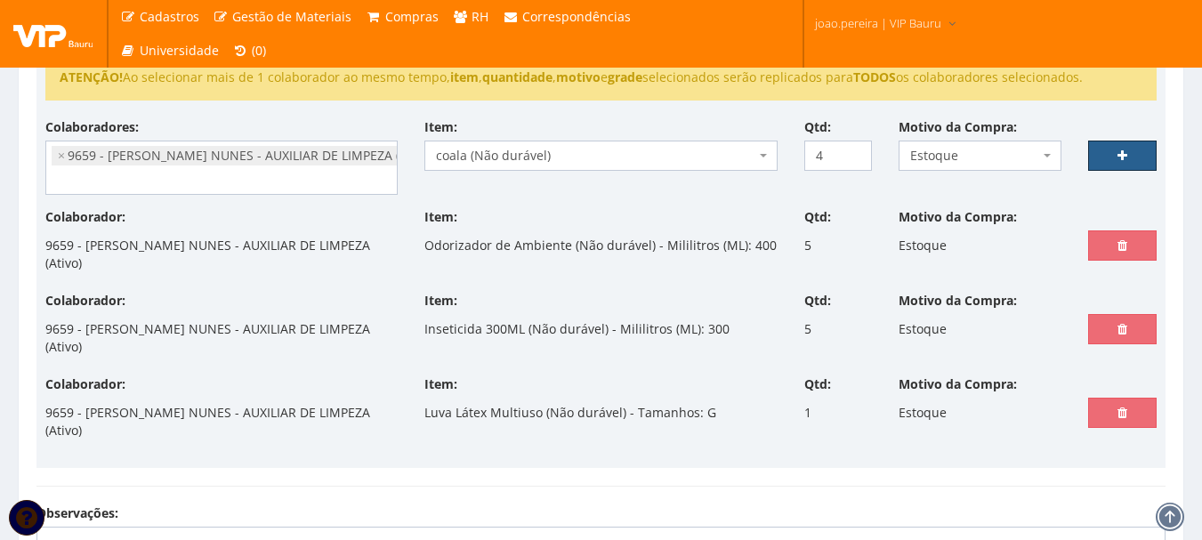
type input "0"
select select
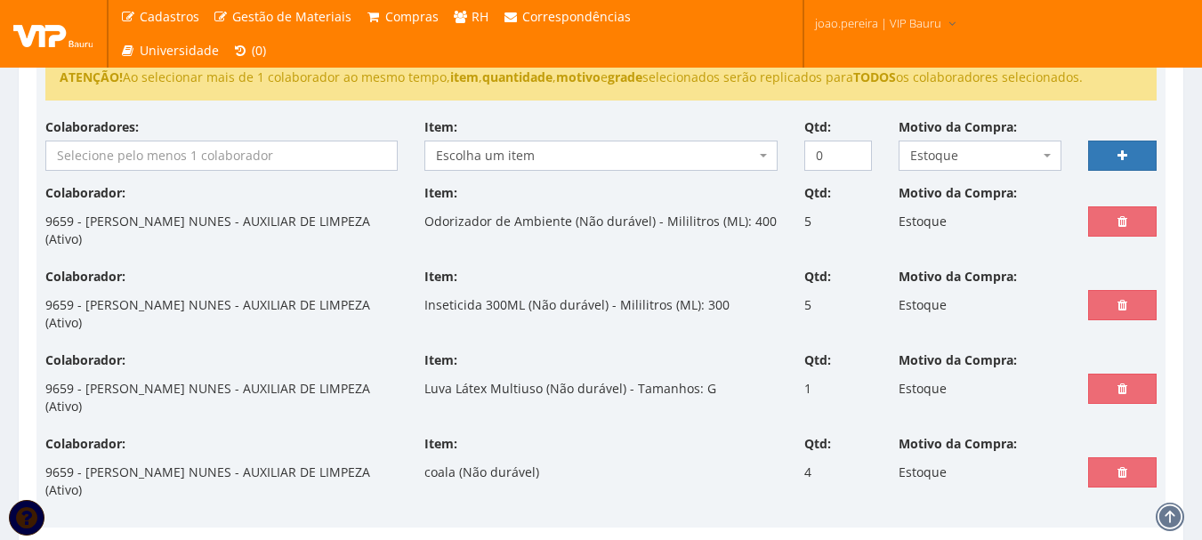
click at [142, 157] on input "search" at bounding box center [221, 155] width 350 height 28
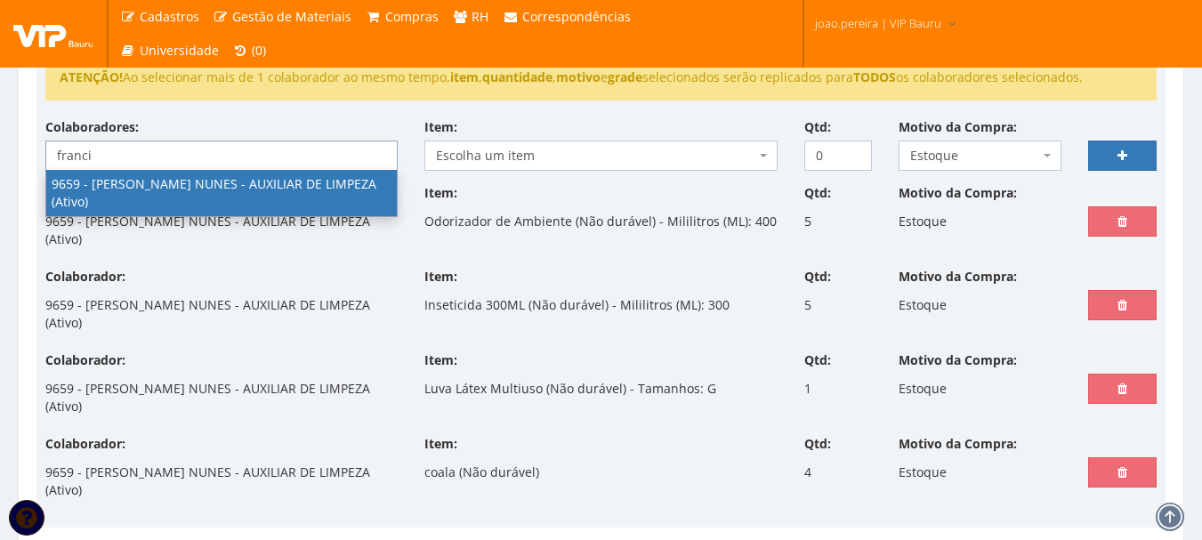
type input "franci"
select select "3869"
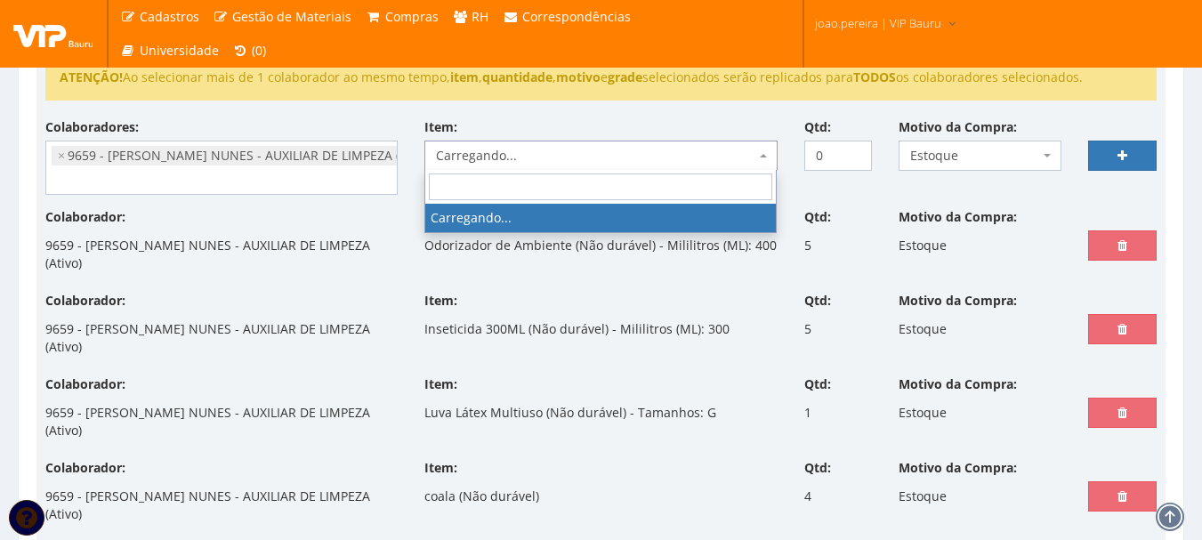
click at [508, 152] on span "Carregando..." at bounding box center [595, 156] width 318 height 18
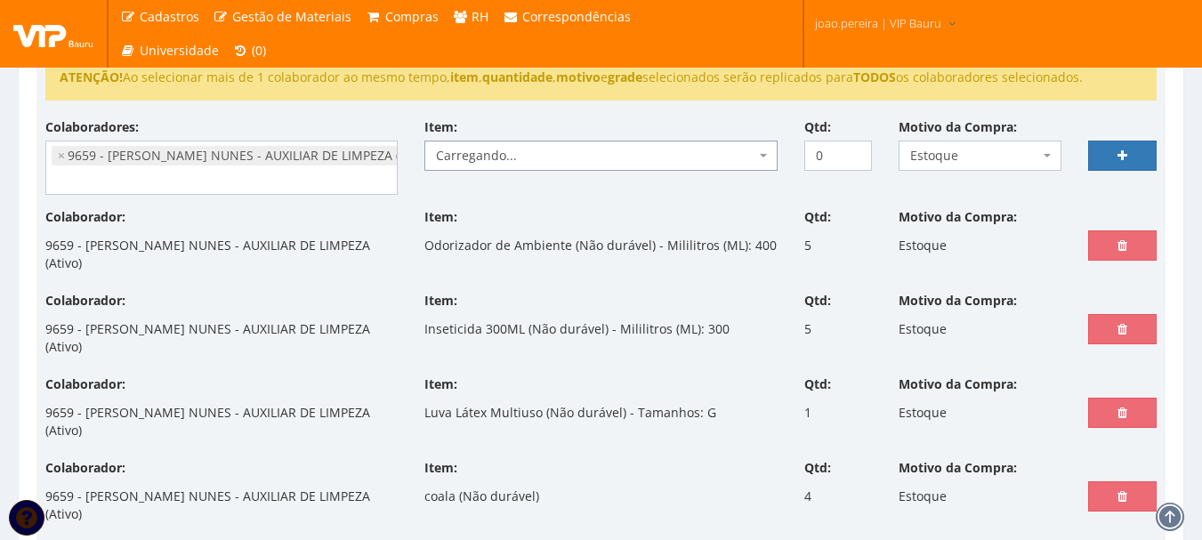
click at [508, 152] on span "Carregando..." at bounding box center [595, 156] width 318 height 18
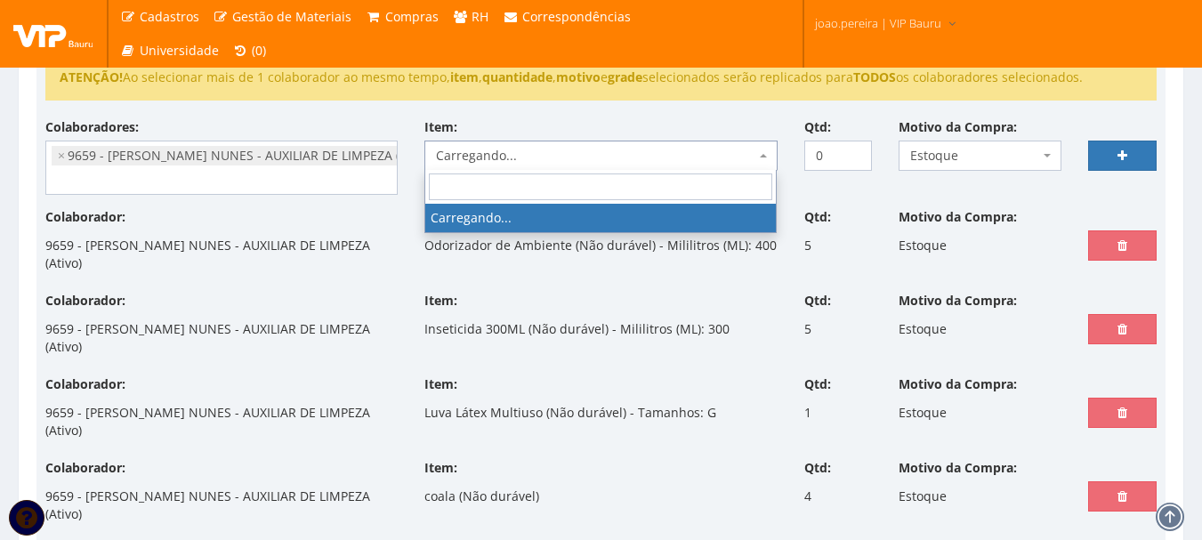
click at [508, 152] on span "Carregando..." at bounding box center [595, 156] width 318 height 18
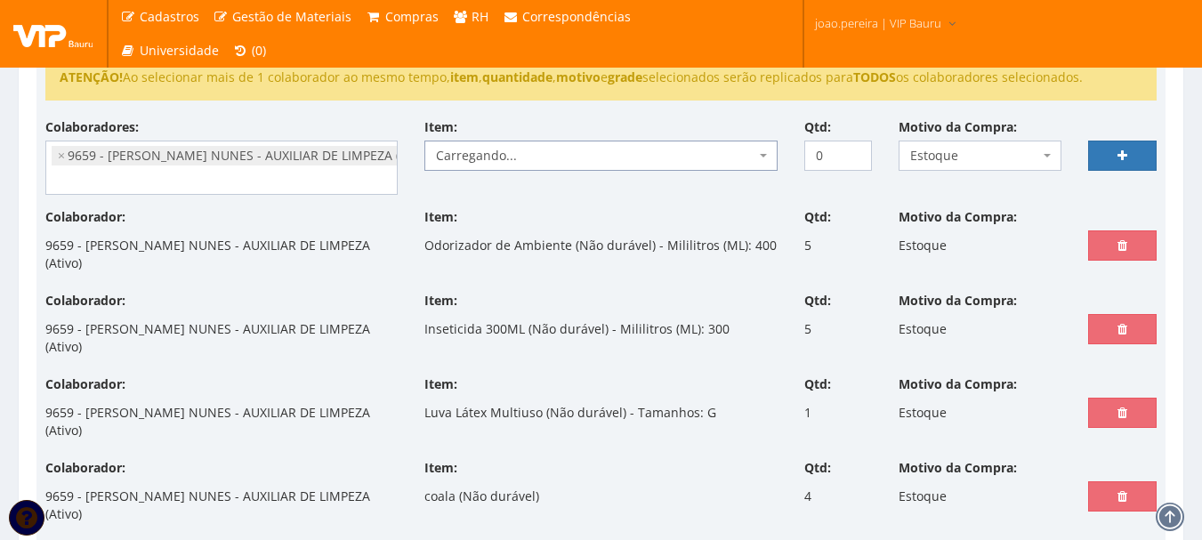
click at [508, 152] on span "Carregando..." at bounding box center [595, 156] width 318 height 18
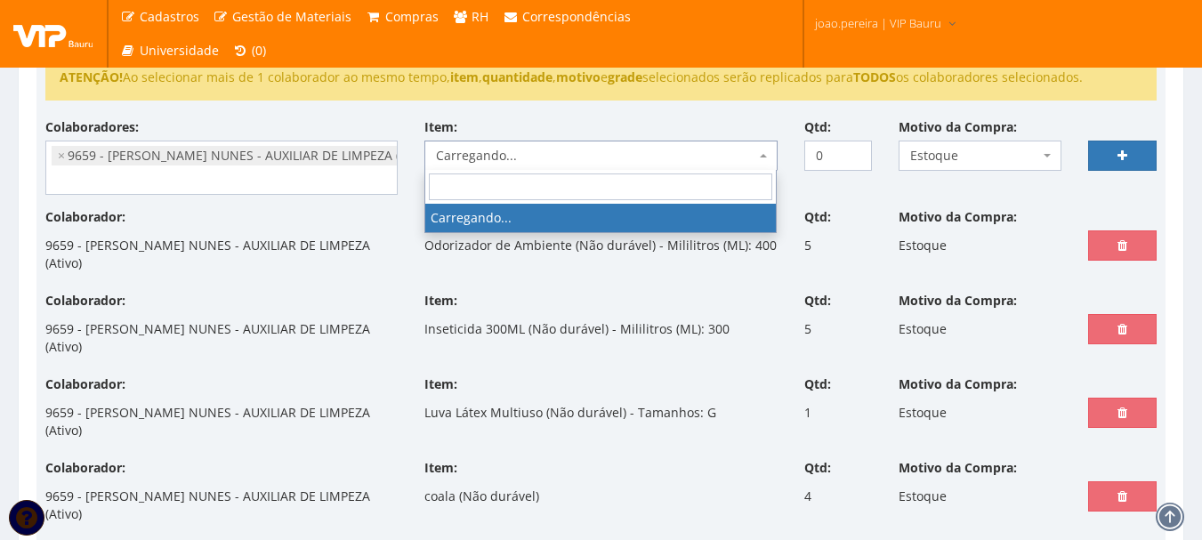
click at [508, 152] on span "Carregando..." at bounding box center [595, 156] width 318 height 18
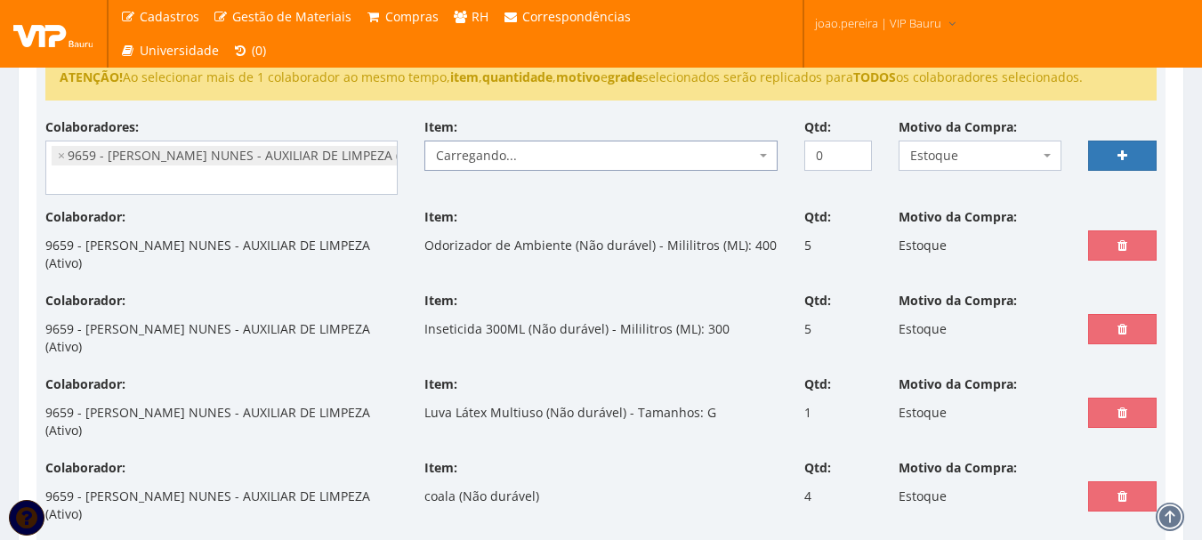
click at [508, 152] on span "Carregando..." at bounding box center [595, 156] width 318 height 18
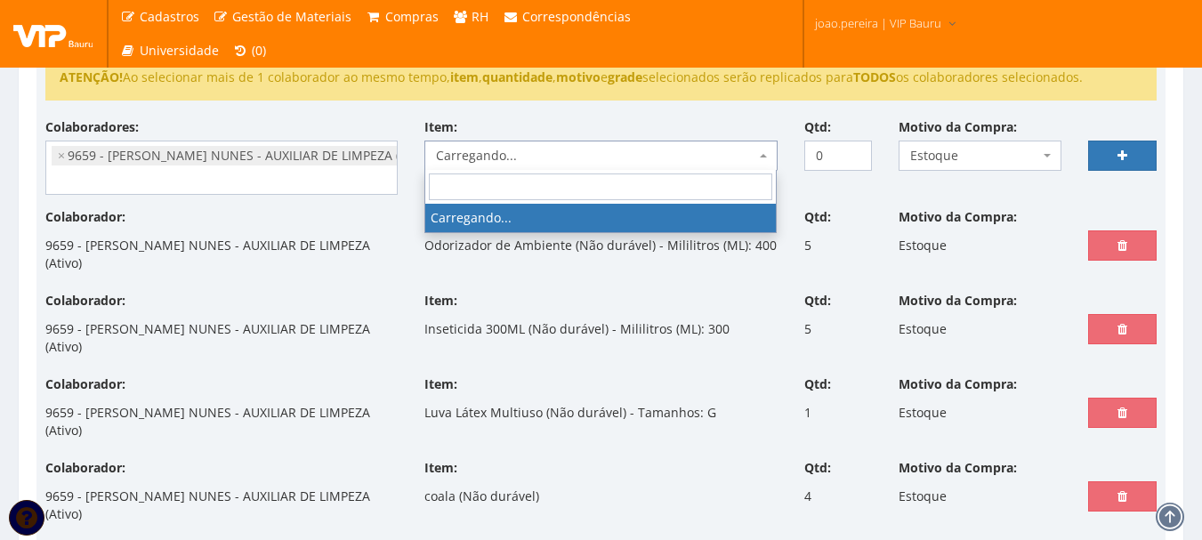
click at [508, 152] on span "Carregando..." at bounding box center [595, 156] width 318 height 18
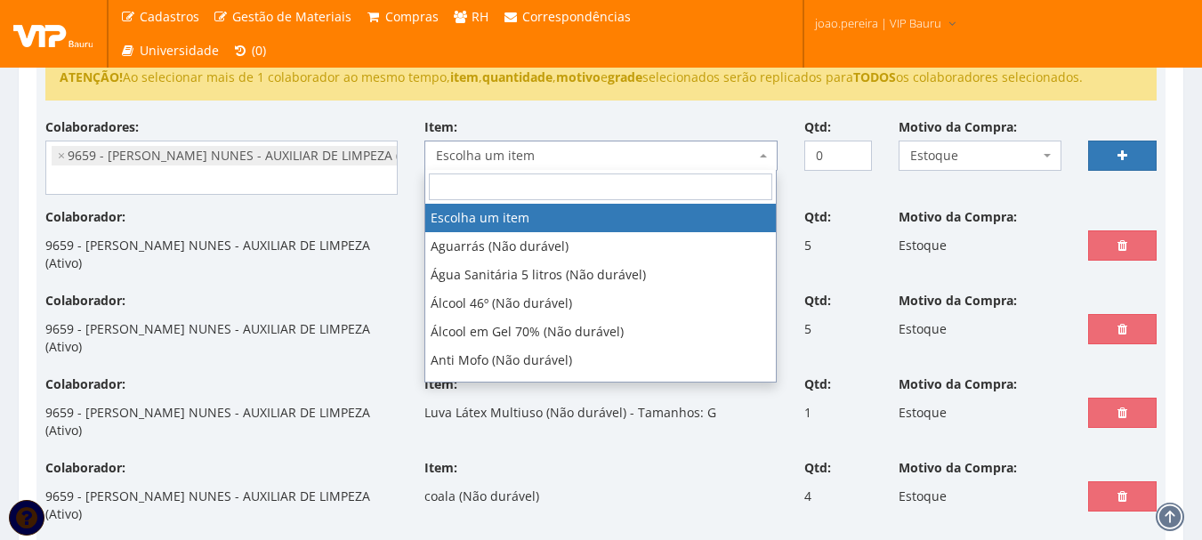
click at [508, 152] on span "Escolha um item" at bounding box center [595, 156] width 318 height 18
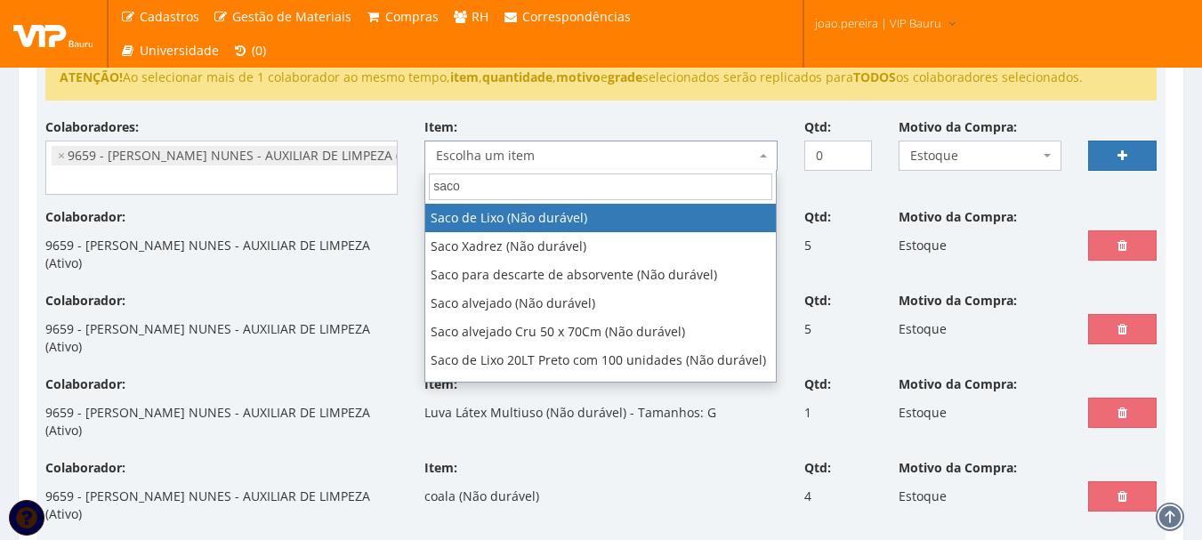
type input "saco"
select select "334"
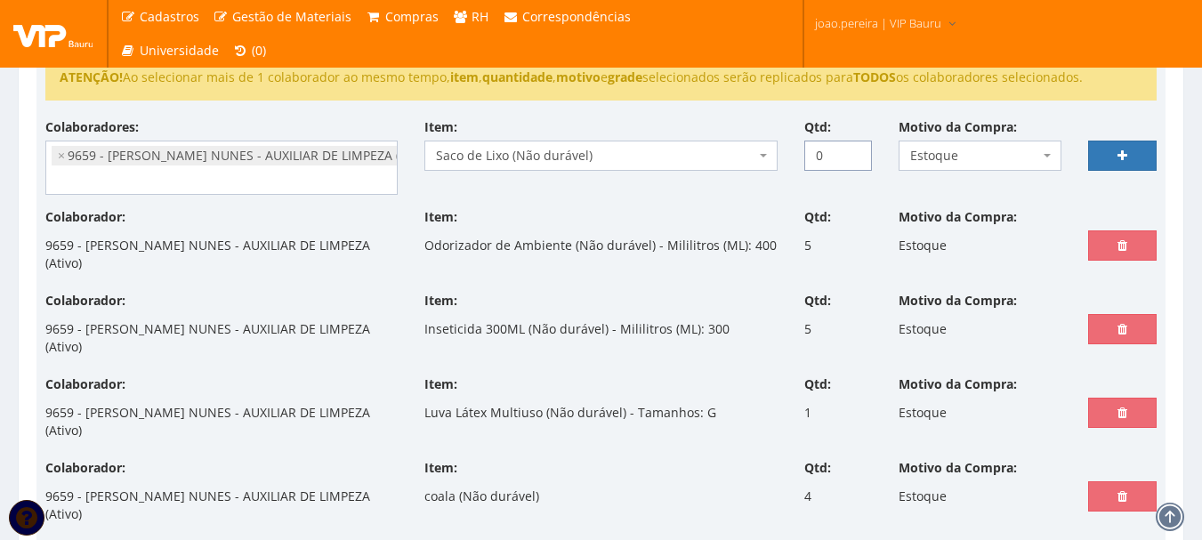
drag, startPoint x: 828, startPoint y: 156, endPoint x: 800, endPoint y: 157, distance: 28.5
click at [800, 156] on div "Qtd: 0" at bounding box center [838, 144] width 95 height 52
type input "3"
click at [1130, 147] on link at bounding box center [1122, 156] width 68 height 30
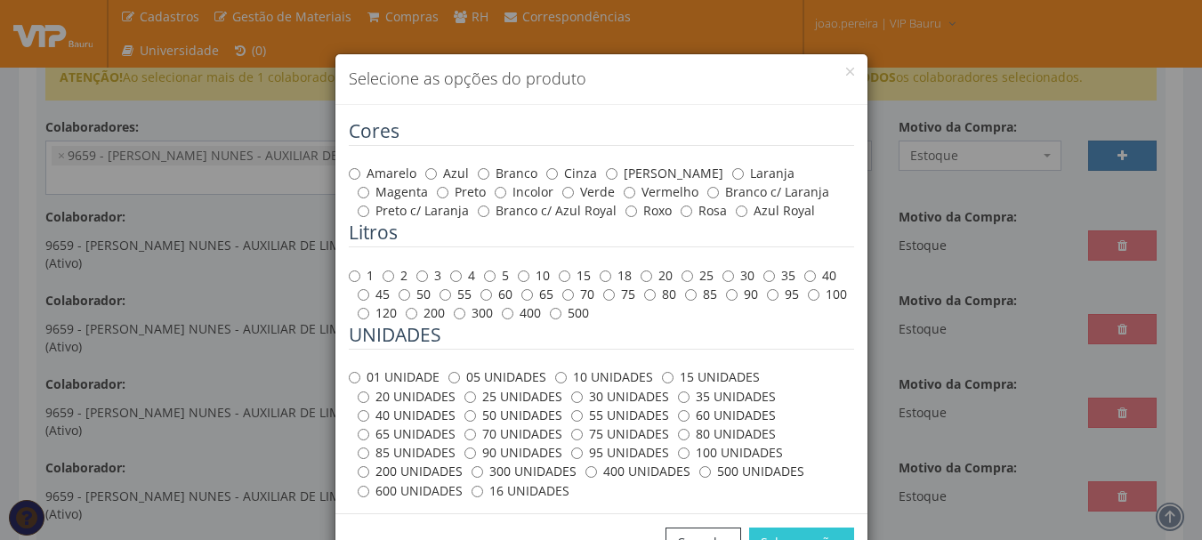
click at [437, 193] on label "Preto" at bounding box center [461, 192] width 49 height 18
click at [437, 193] on input "Preto" at bounding box center [443, 193] width 12 height 12
radio input "true"
click at [810, 300] on input "100" at bounding box center [814, 295] width 12 height 12
radio input "true"
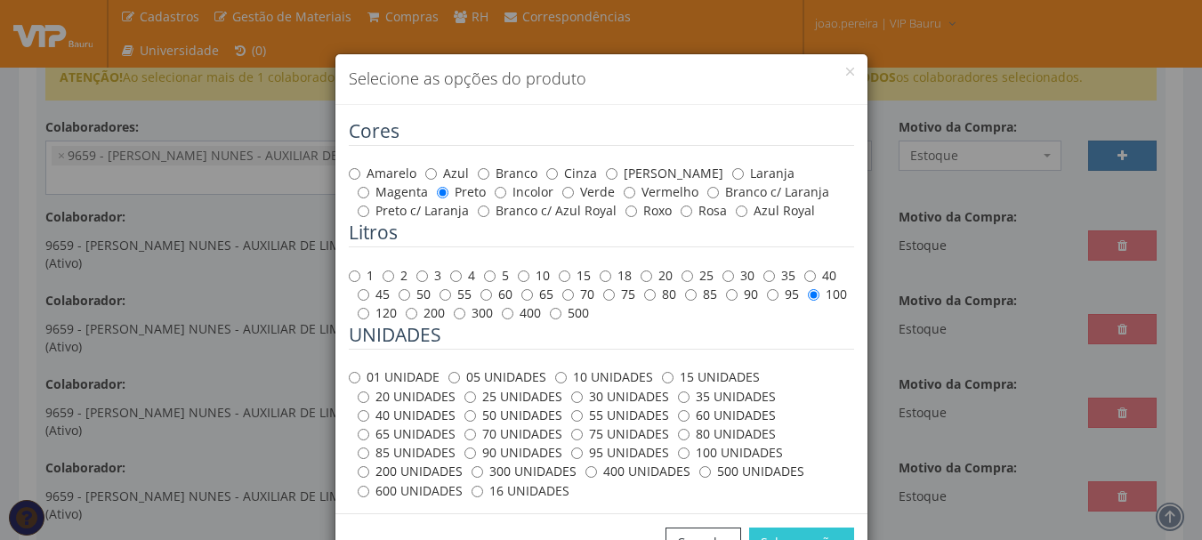
click at [681, 454] on label "100 UNIDADES" at bounding box center [730, 453] width 105 height 18
click at [681, 454] on input "100 UNIDADES" at bounding box center [684, 453] width 12 height 12
radio input "true"
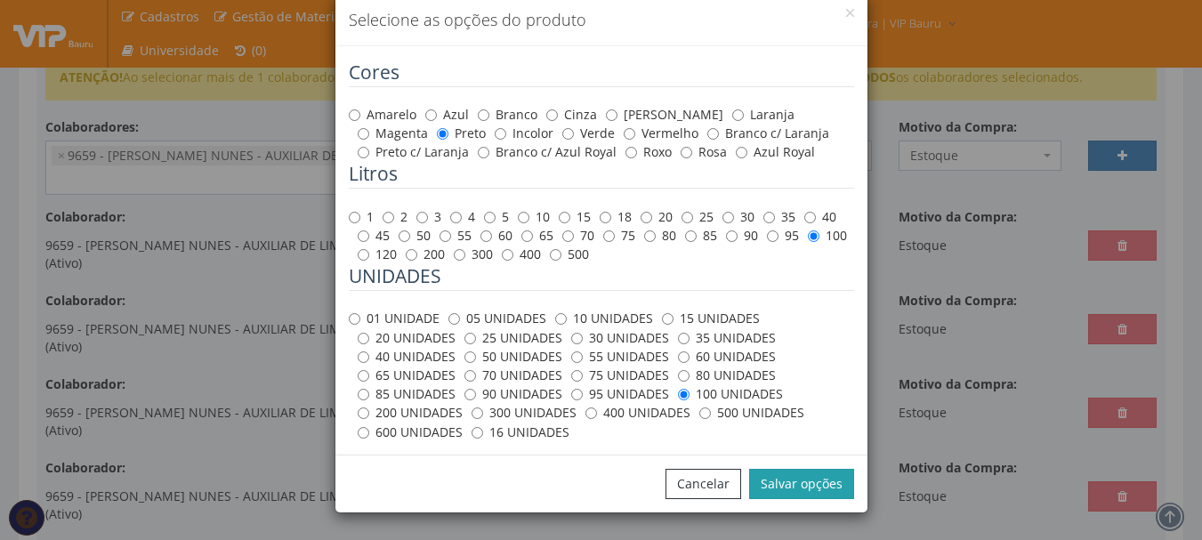
click at [806, 485] on button "Salvar opções" at bounding box center [801, 484] width 105 height 30
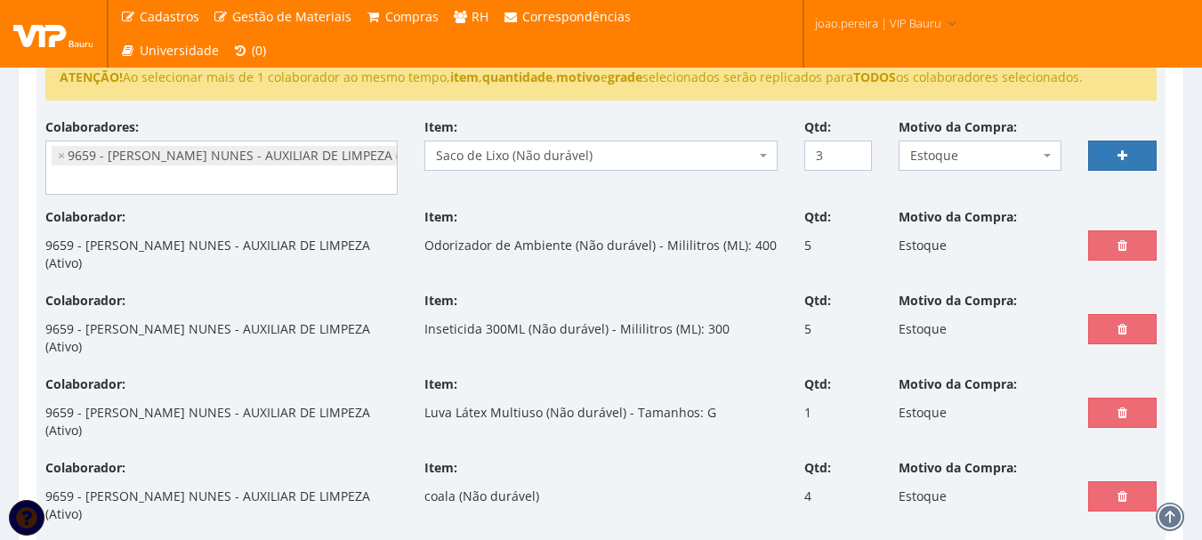
select select
type input "0"
select select
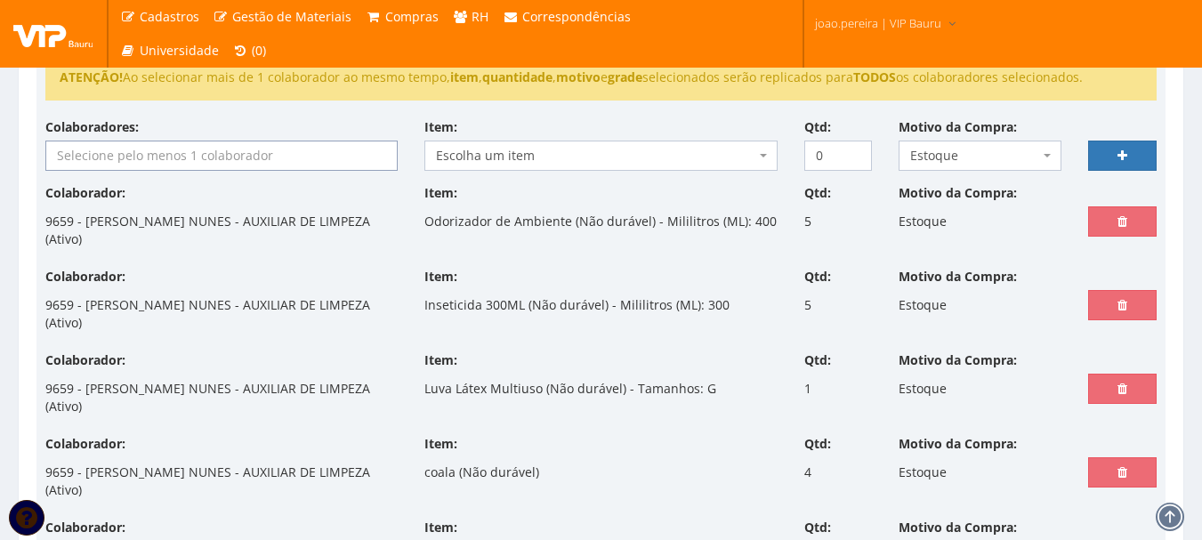
click at [141, 155] on input "search" at bounding box center [221, 155] width 350 height 28
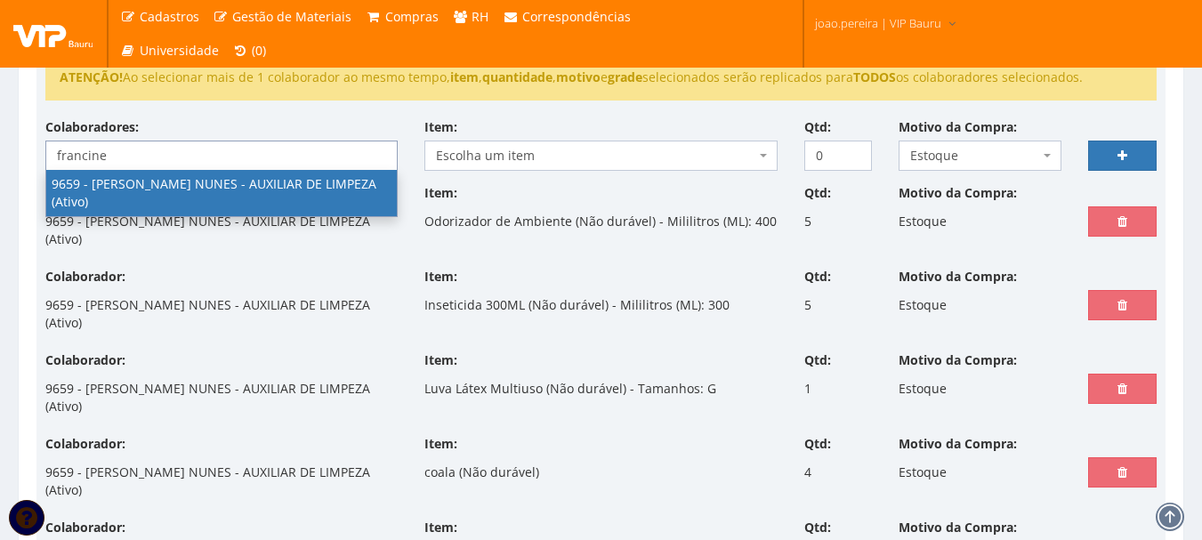
type input "francine"
select select "3869"
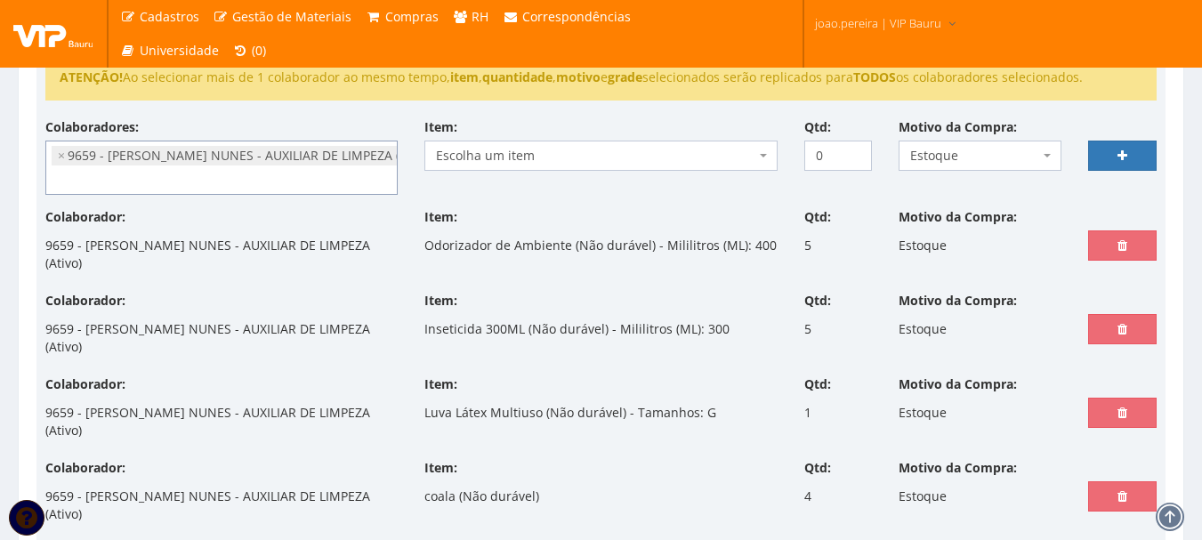
click at [519, 161] on span "Escolha um item" at bounding box center [595, 156] width 318 height 18
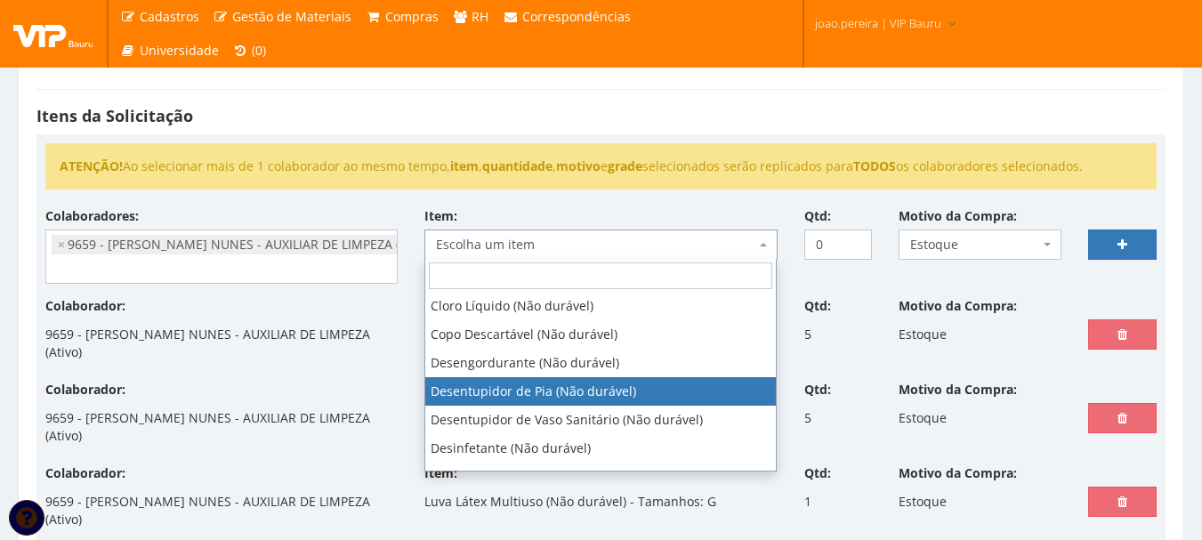
scroll to position [534, 0]
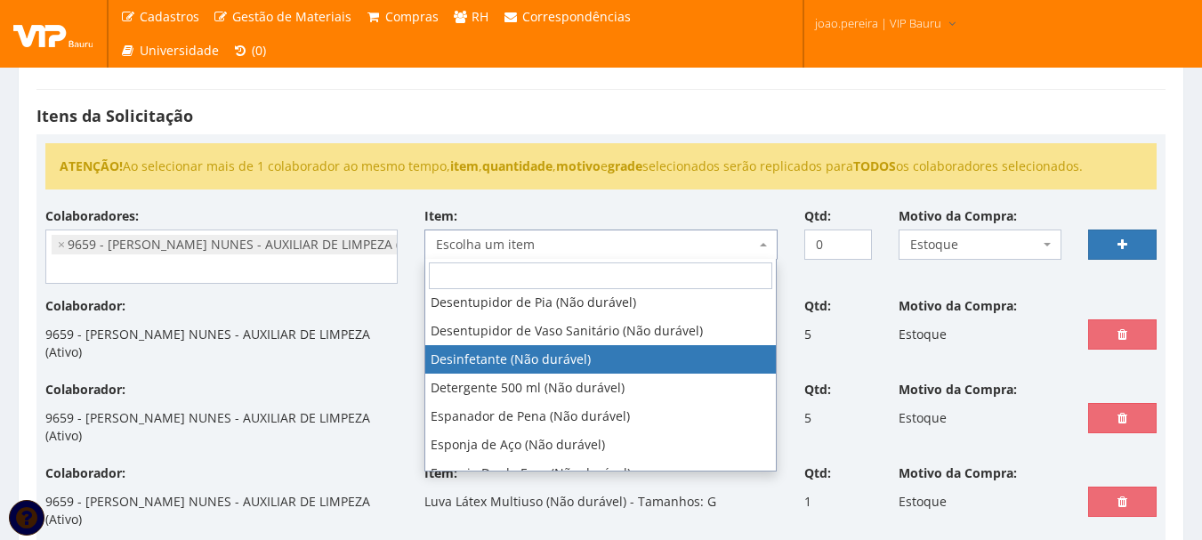
select select "118"
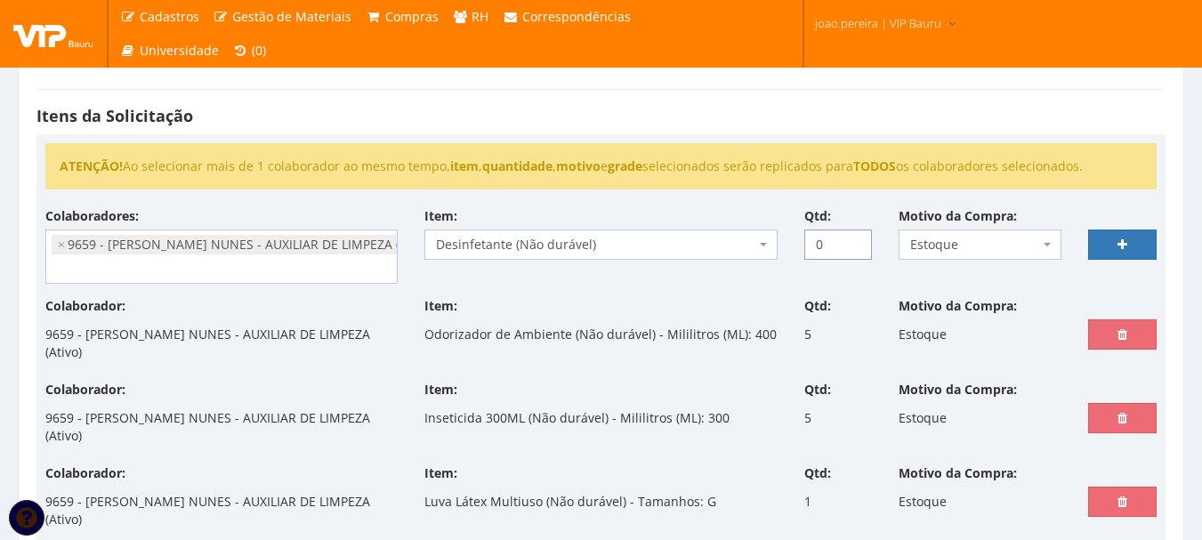
drag, startPoint x: 825, startPoint y: 245, endPoint x: 787, endPoint y: 245, distance: 38.2
click at [787, 245] on div "Colaboradores: 9761 - ADRIANA SILVA DO NASCIMENTO PIRES - EMPREGADA DOMESTICA (…" at bounding box center [601, 252] width 1138 height 90
type input "2"
click at [1126, 246] on icon at bounding box center [1122, 244] width 10 height 12
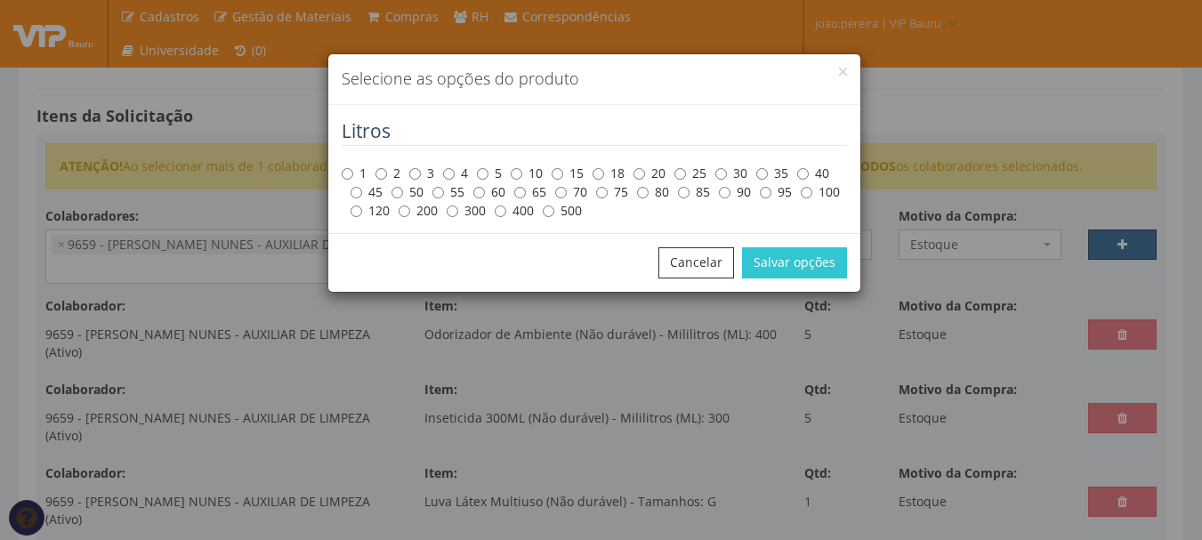
scroll to position [0, 0]
click at [493, 173] on label "5" at bounding box center [489, 174] width 25 height 18
click at [488, 173] on input "5" at bounding box center [483, 174] width 12 height 12
radio input "true"
click at [797, 264] on button "Salvar opções" at bounding box center [794, 262] width 105 height 30
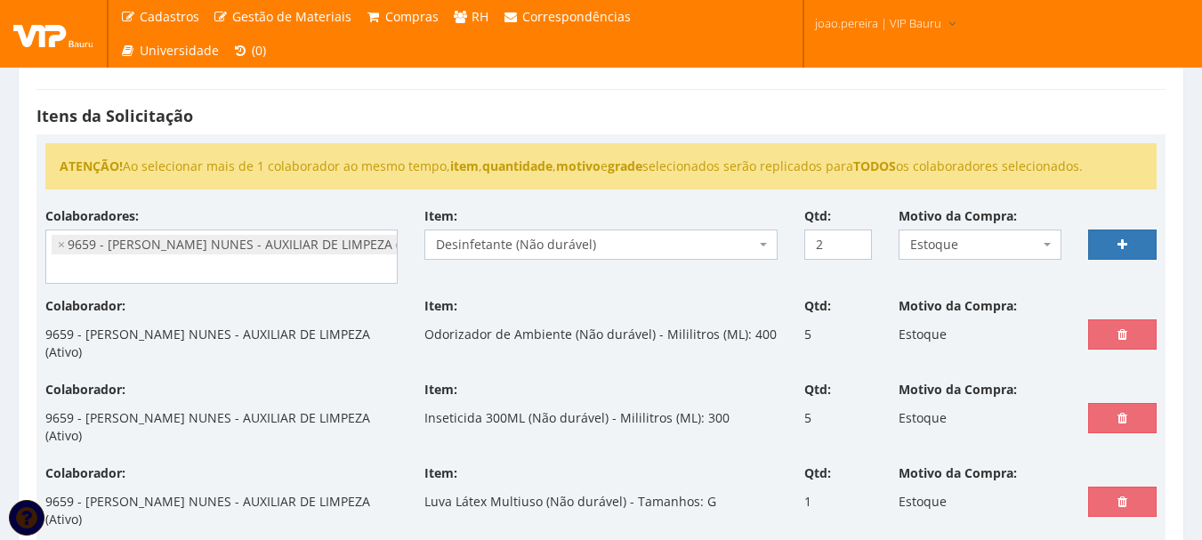
select select
type input "0"
select select
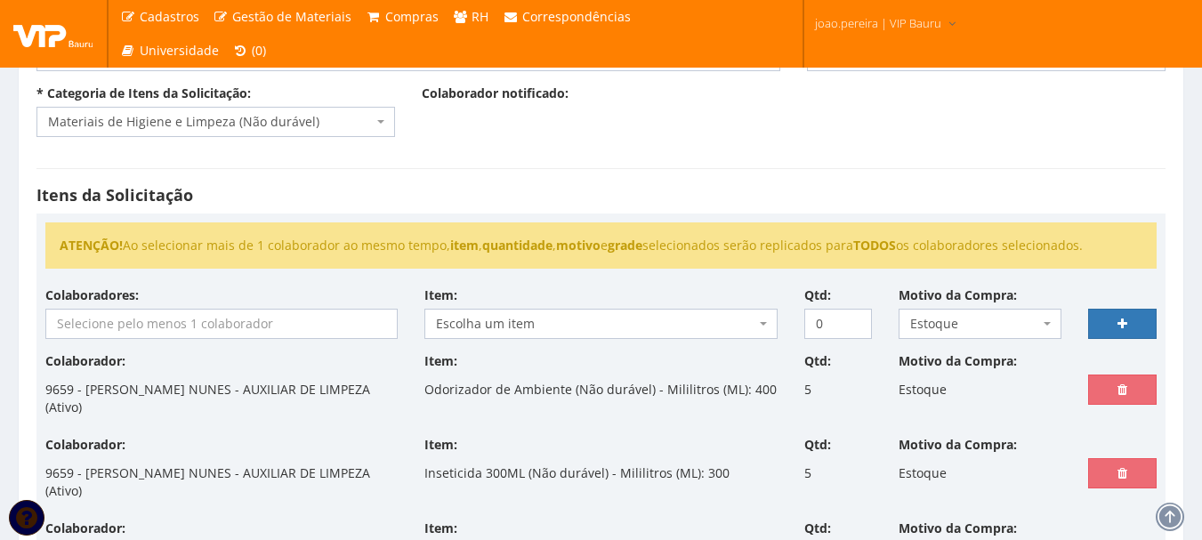
scroll to position [178, 0]
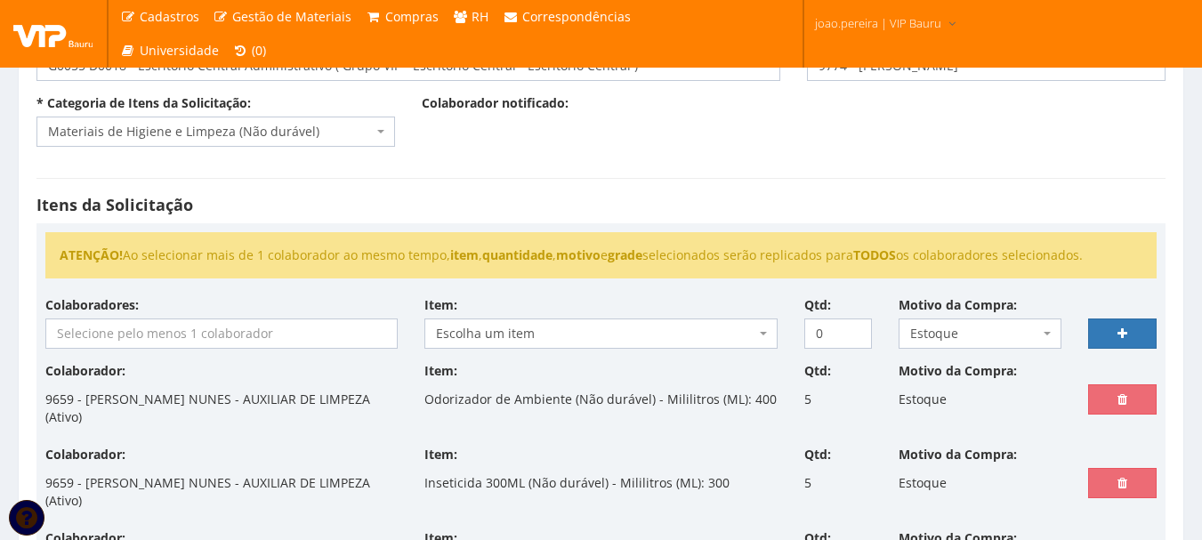
click at [140, 331] on input "search" at bounding box center [221, 333] width 350 height 28
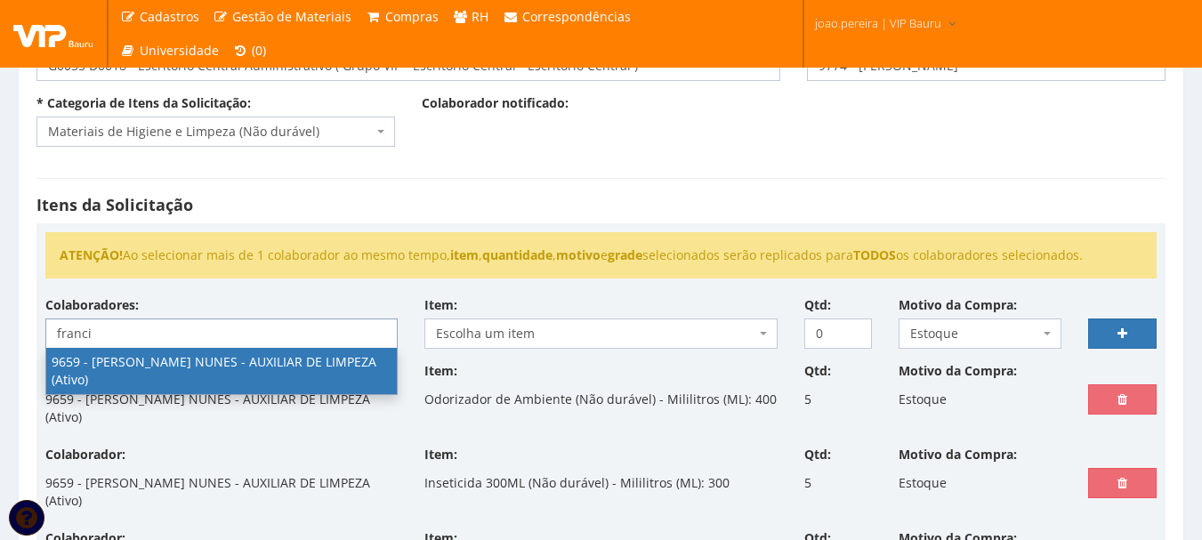
type input "franci"
select select "3869"
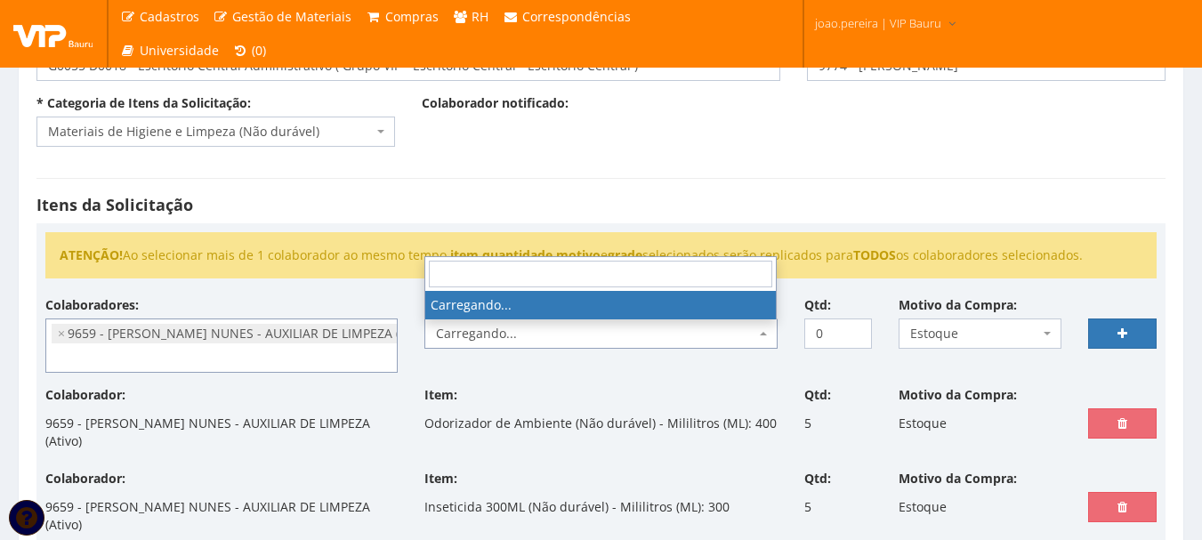
click at [553, 335] on span "Carregando..." at bounding box center [595, 334] width 318 height 18
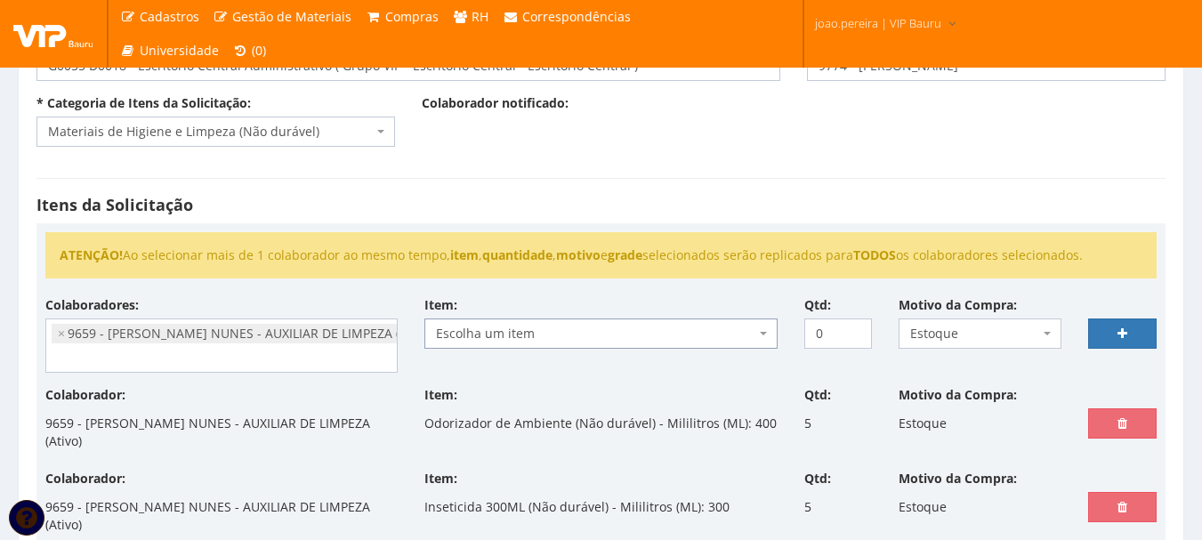
click at [555, 336] on span "Escolha um item" at bounding box center [595, 334] width 318 height 18
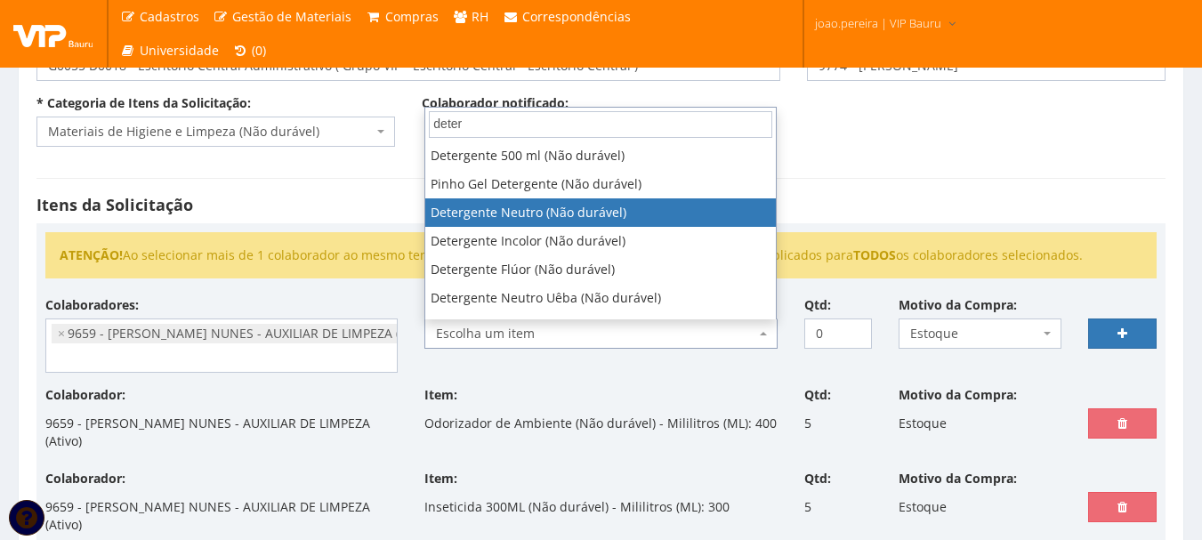
type input "deter"
select select "414"
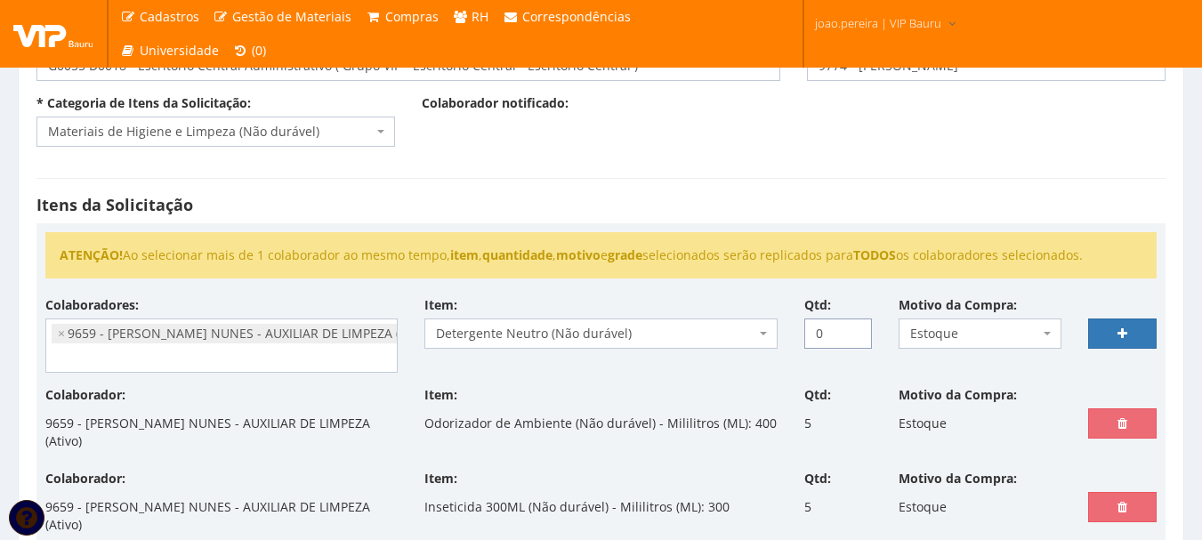
drag, startPoint x: 841, startPoint y: 331, endPoint x: 776, endPoint y: 331, distance: 64.0
click at [776, 331] on div "Colaboradores: 9761 - ADRIANA SILVA DO NASCIMENTO PIRES - EMPREGADA DOMESTICA (…" at bounding box center [601, 341] width 1138 height 90
type input "2"
click at [1117, 336] on icon at bounding box center [1122, 333] width 10 height 12
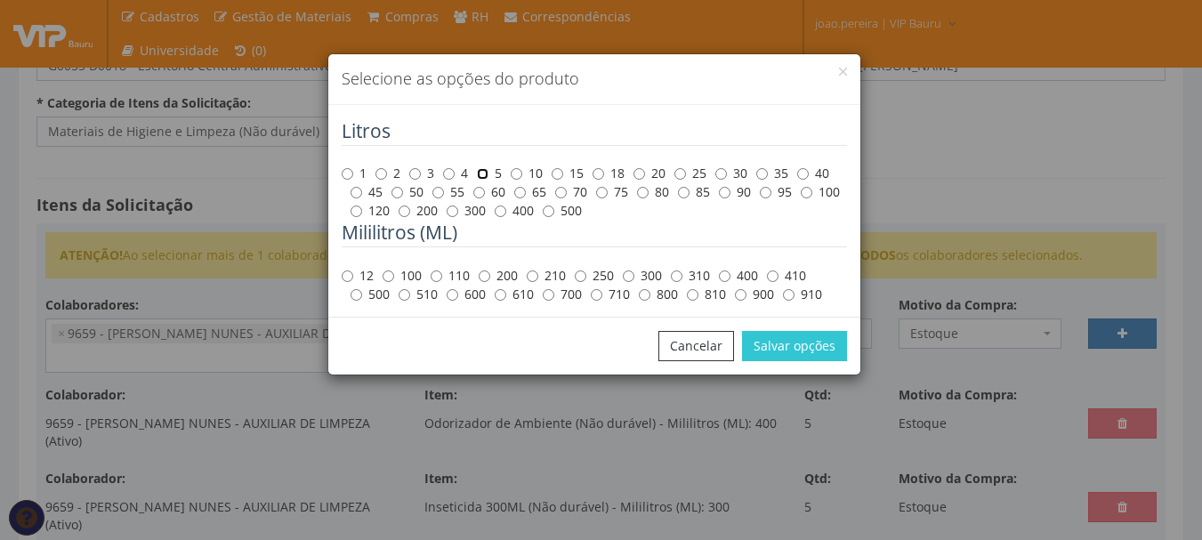
click at [482, 173] on input "5" at bounding box center [483, 174] width 12 height 12
radio input "true"
click at [805, 350] on button "Salvar opções" at bounding box center [794, 346] width 105 height 30
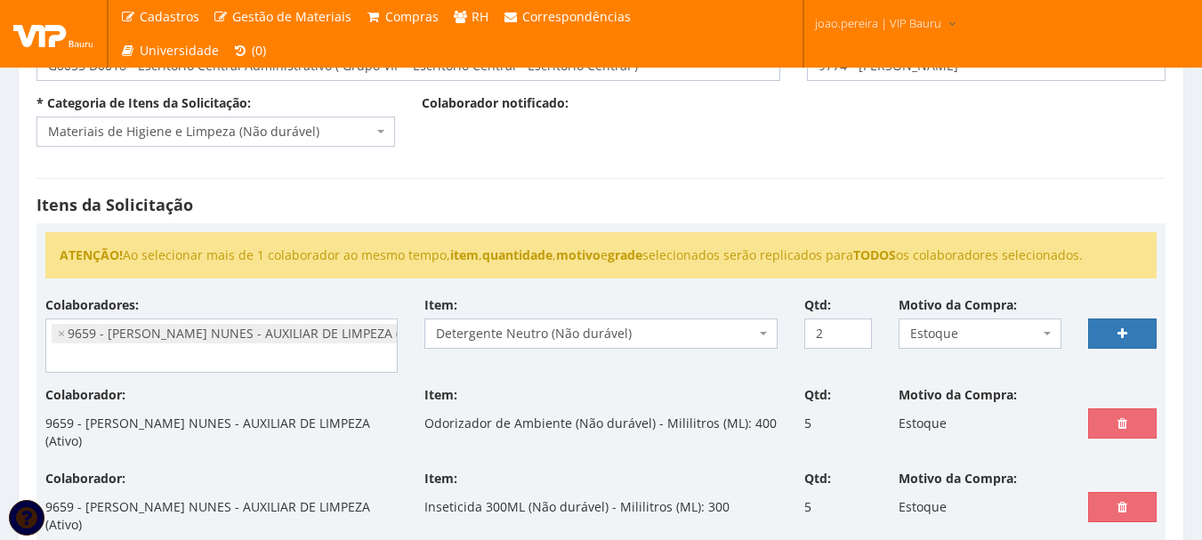
select select
type input "0"
select select
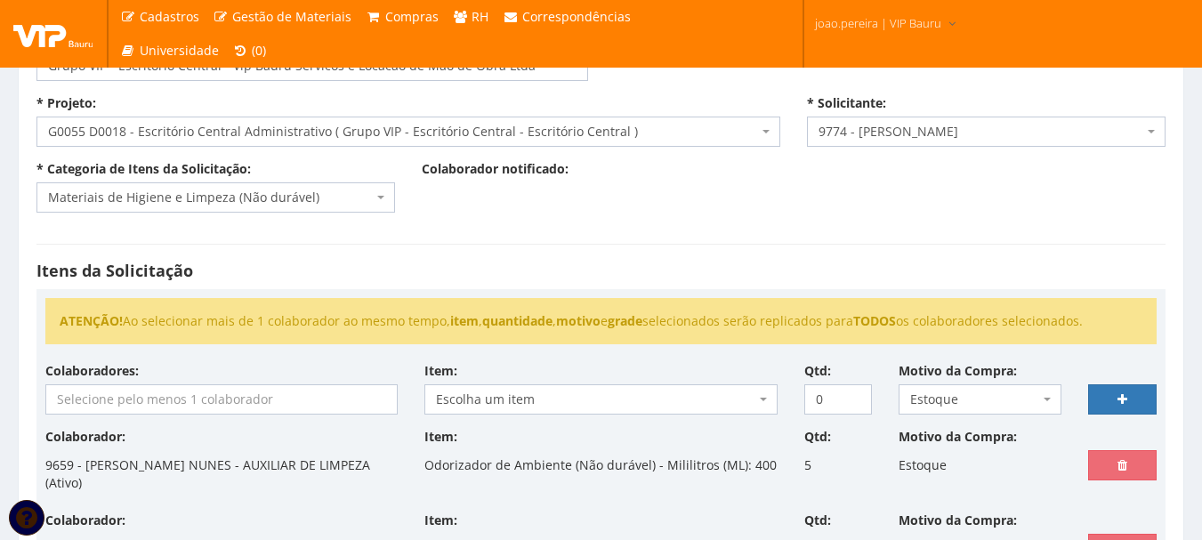
scroll to position [89, 0]
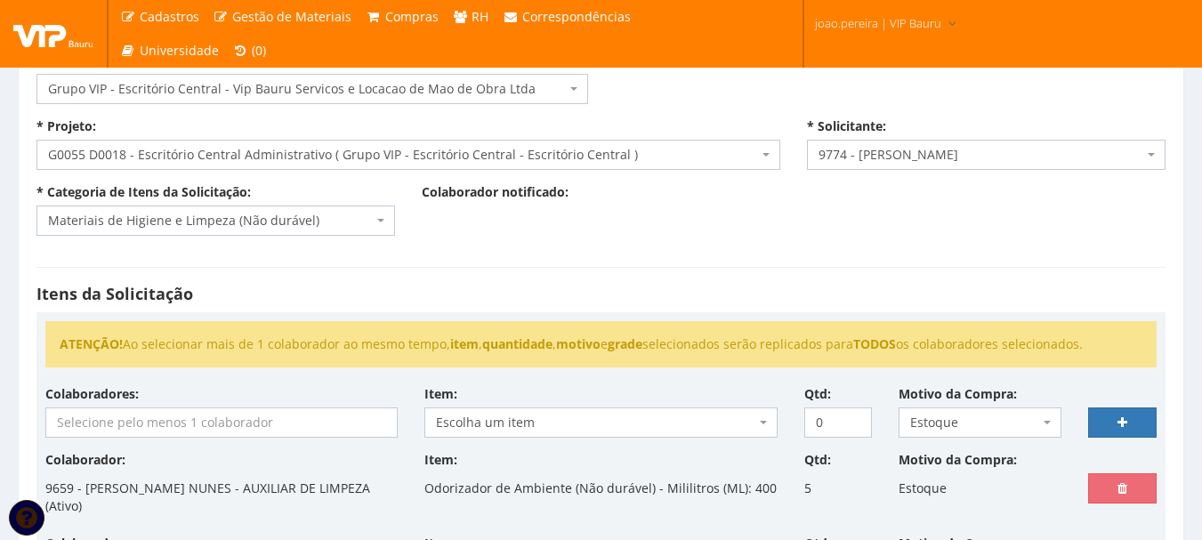
click at [161, 423] on input "search" at bounding box center [221, 422] width 350 height 28
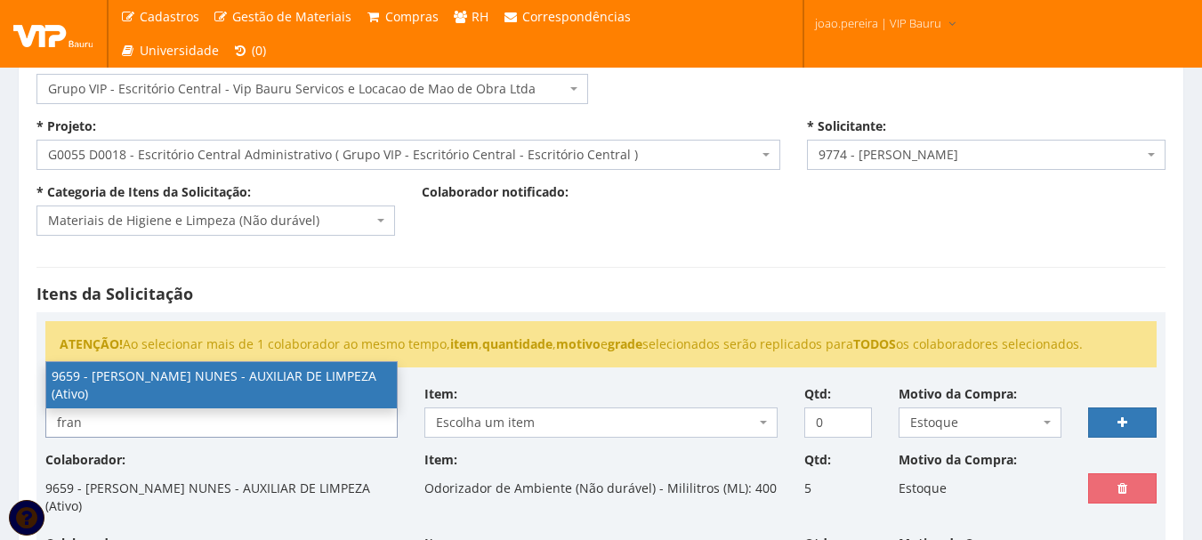
type input "fran"
select select "3869"
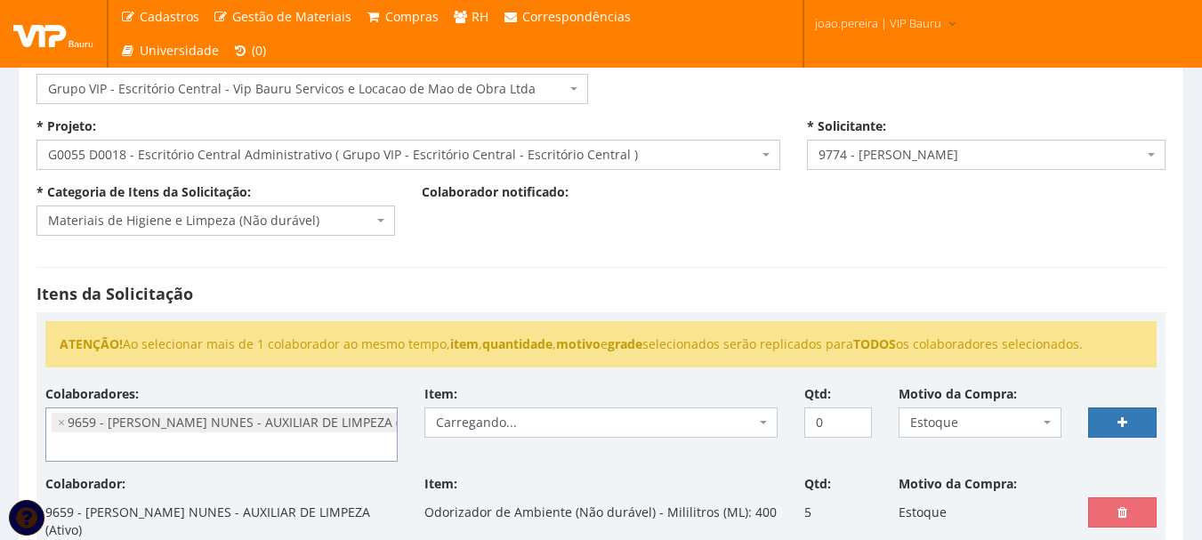
click at [527, 422] on span "Carregando..." at bounding box center [595, 423] width 318 height 18
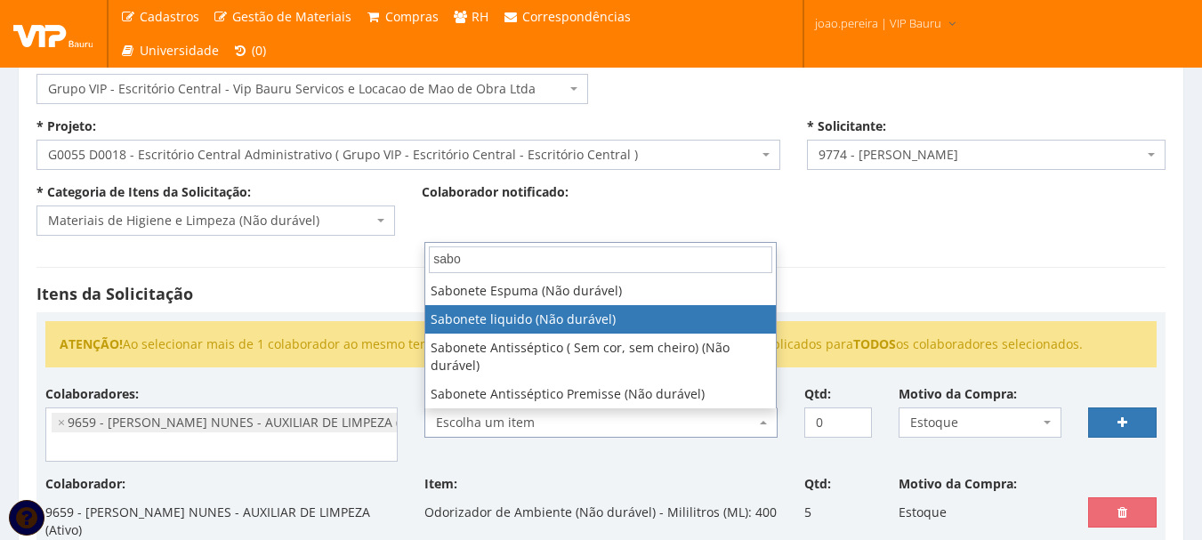
type input "sabo"
select select "700"
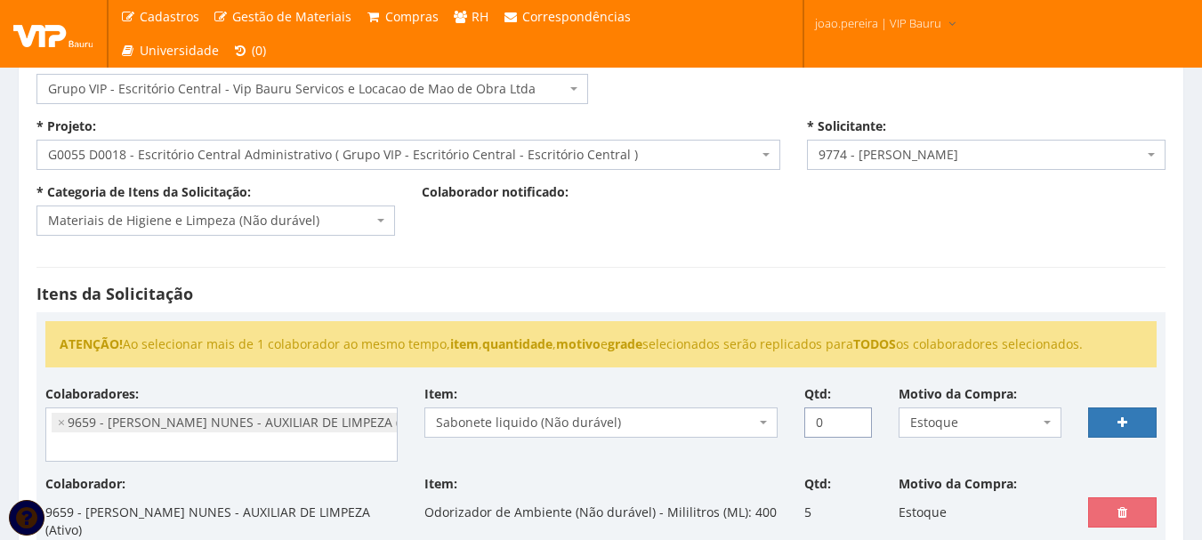
drag, startPoint x: 838, startPoint y: 421, endPoint x: 773, endPoint y: 424, distance: 65.0
click at [773, 424] on div "Colaboradores: 9761 - ADRIANA SILVA DO NASCIMENTO PIRES - EMPREGADA DOMESTICA (…" at bounding box center [601, 430] width 1138 height 90
type input "1"
click at [1143, 423] on link at bounding box center [1122, 422] width 68 height 30
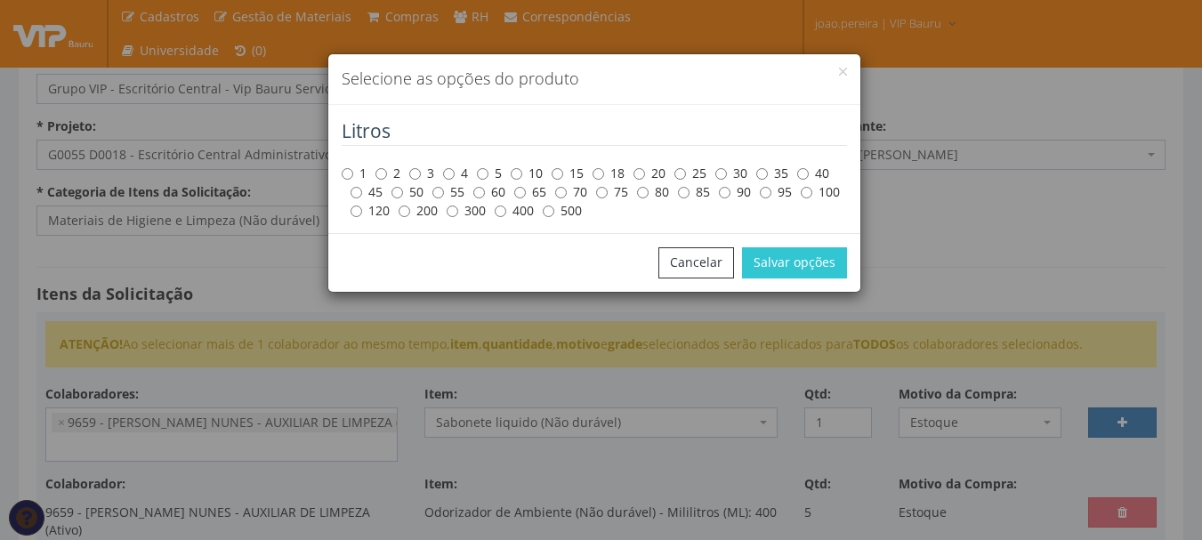
click at [493, 173] on label "5" at bounding box center [489, 174] width 25 height 18
click at [488, 173] on input "5" at bounding box center [483, 174] width 12 height 12
radio input "true"
click at [824, 266] on button "Salvar opções" at bounding box center [794, 262] width 105 height 30
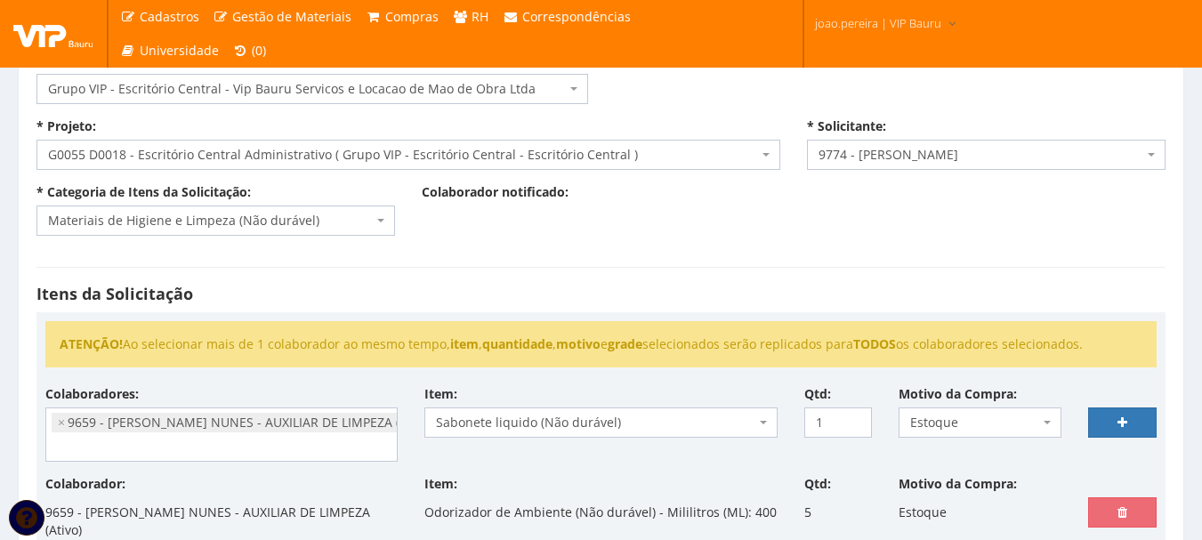
select select
type input "0"
select select
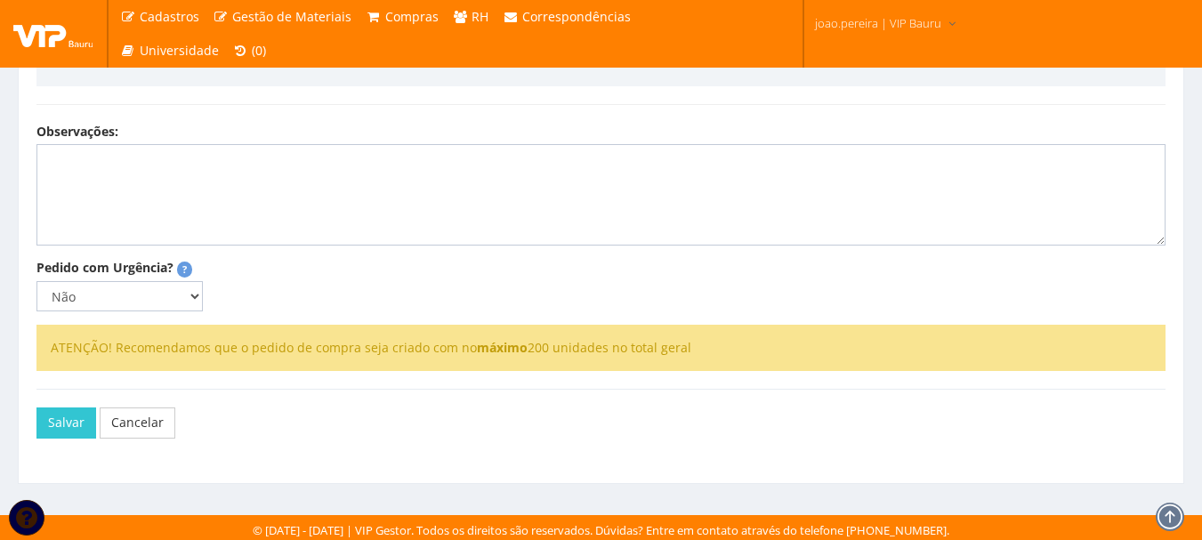
scroll to position [1136, 0]
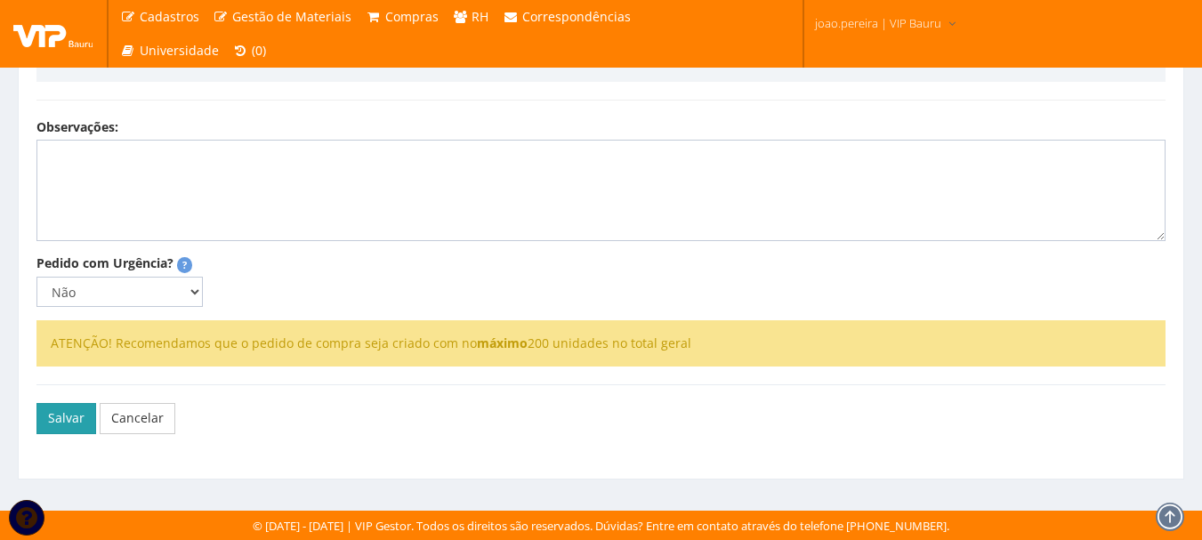
click at [71, 431] on button "Salvar" at bounding box center [66, 418] width 60 height 30
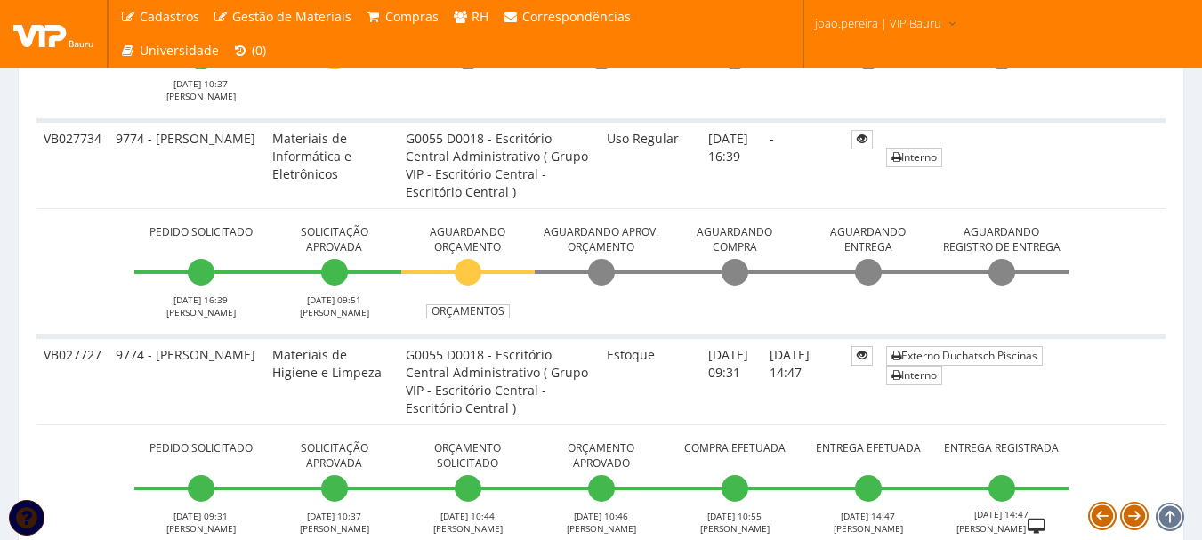
scroll to position [978, 0]
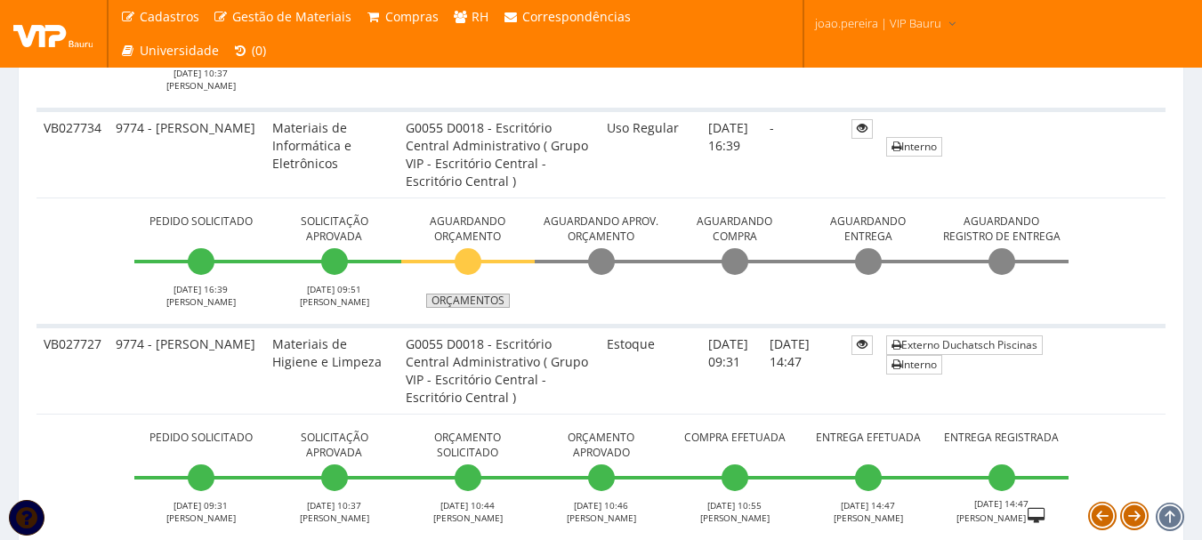
click at [486, 299] on link "Orçamentos" at bounding box center [468, 301] width 84 height 14
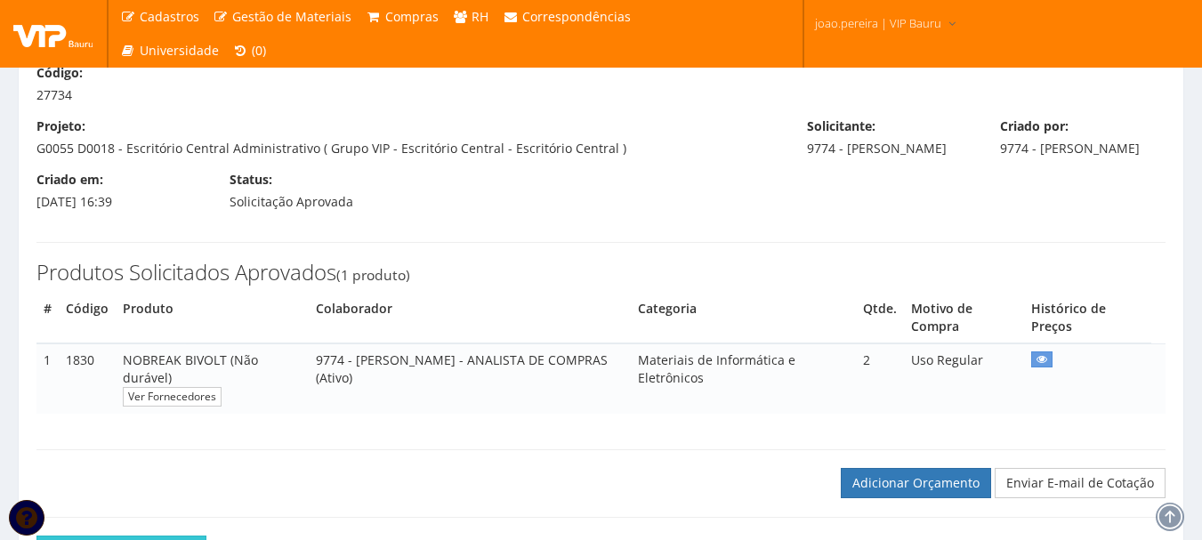
scroll to position [251, 0]
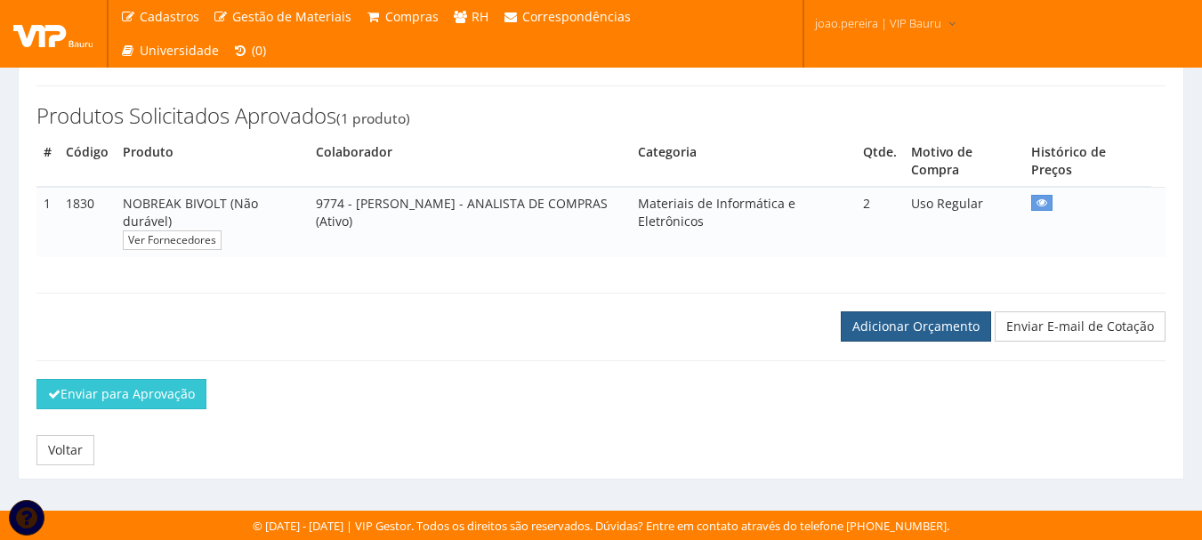
click at [914, 331] on link "Adicionar Orçamento" at bounding box center [916, 326] width 150 height 30
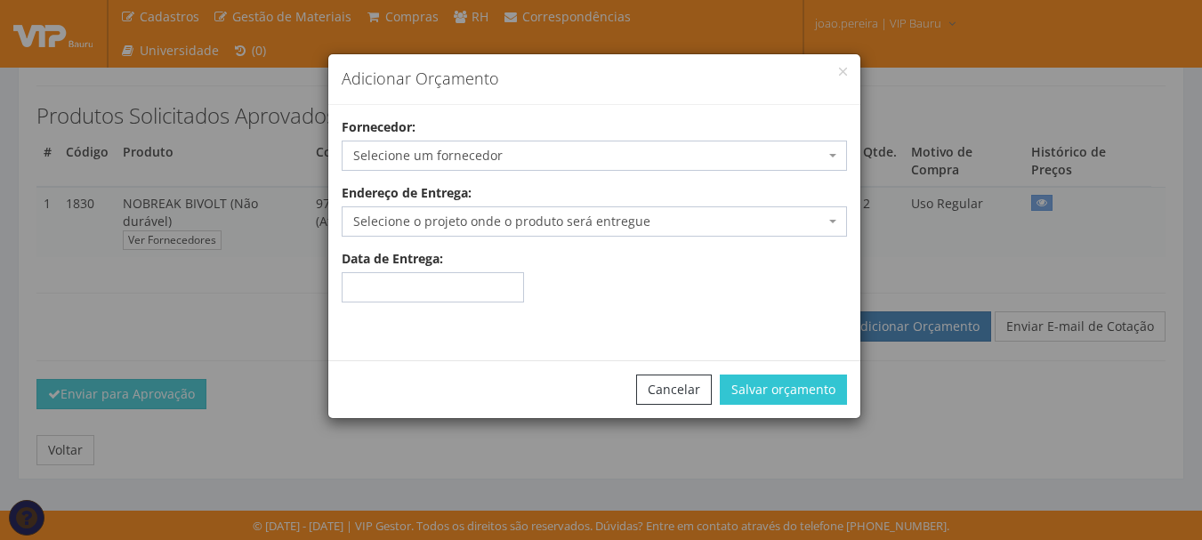
click at [493, 161] on span "Selecione um fornecedor" at bounding box center [588, 156] width 471 height 18
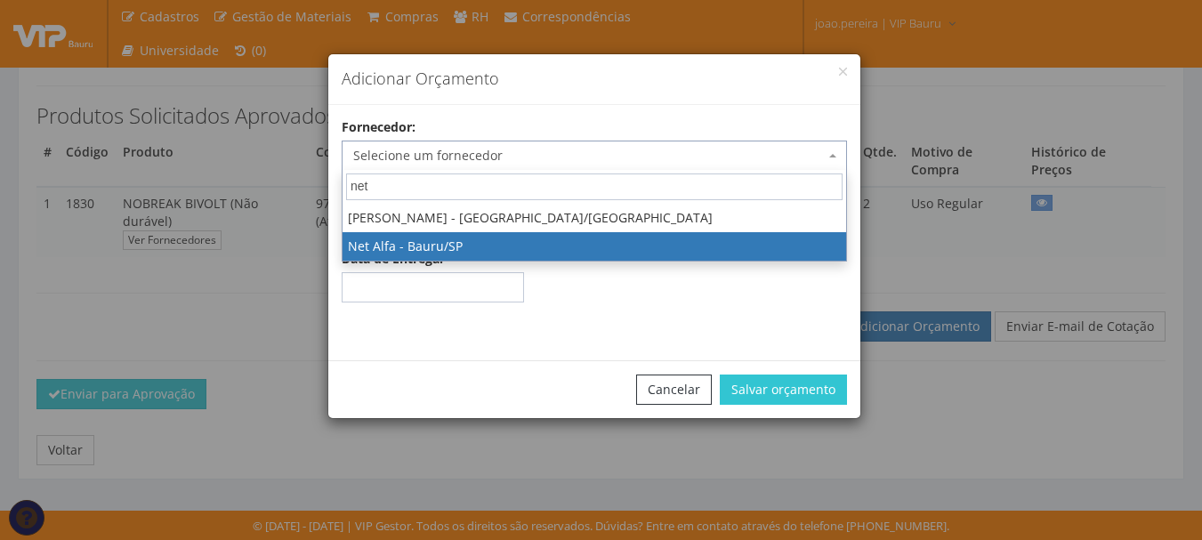
type input "net"
select select "309"
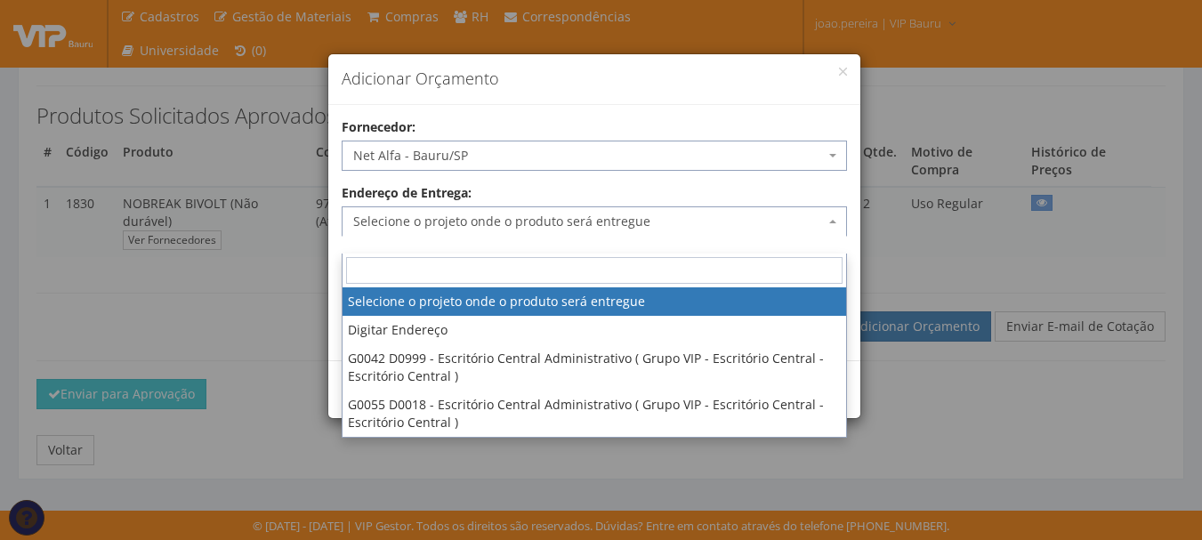
click at [579, 211] on span "Selecione o projeto onde o produto será entregue" at bounding box center [594, 221] width 505 height 30
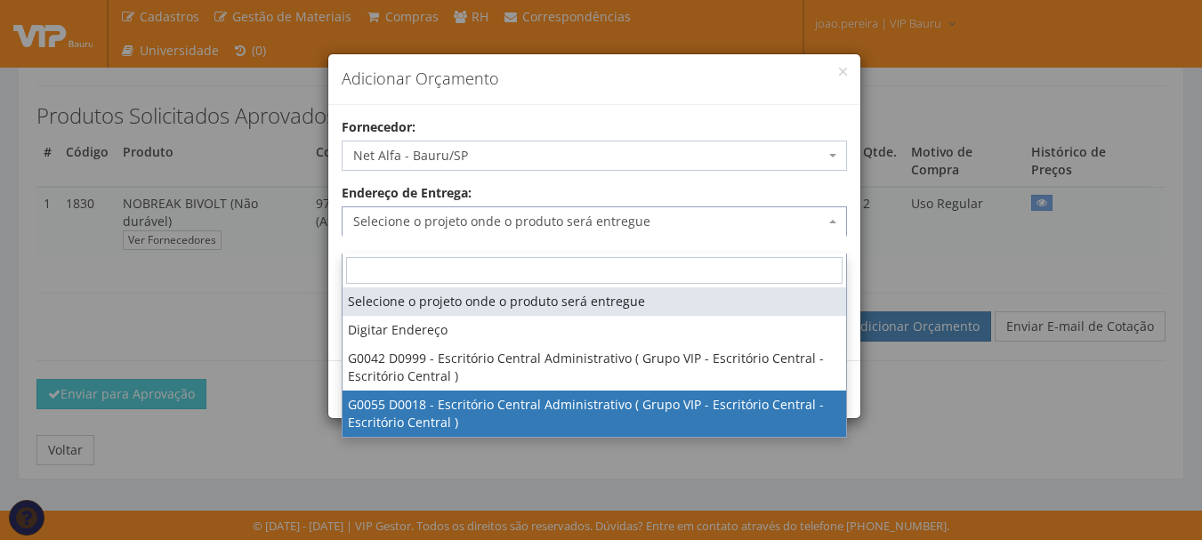
select select "55"
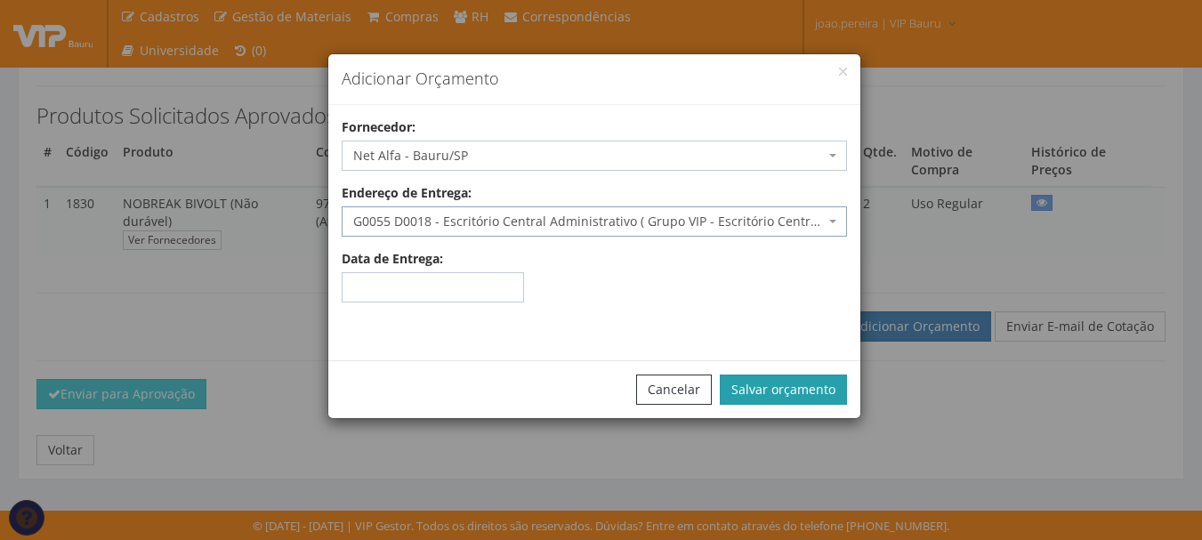
click at [810, 379] on button "Salvar orçamento" at bounding box center [783, 389] width 127 height 30
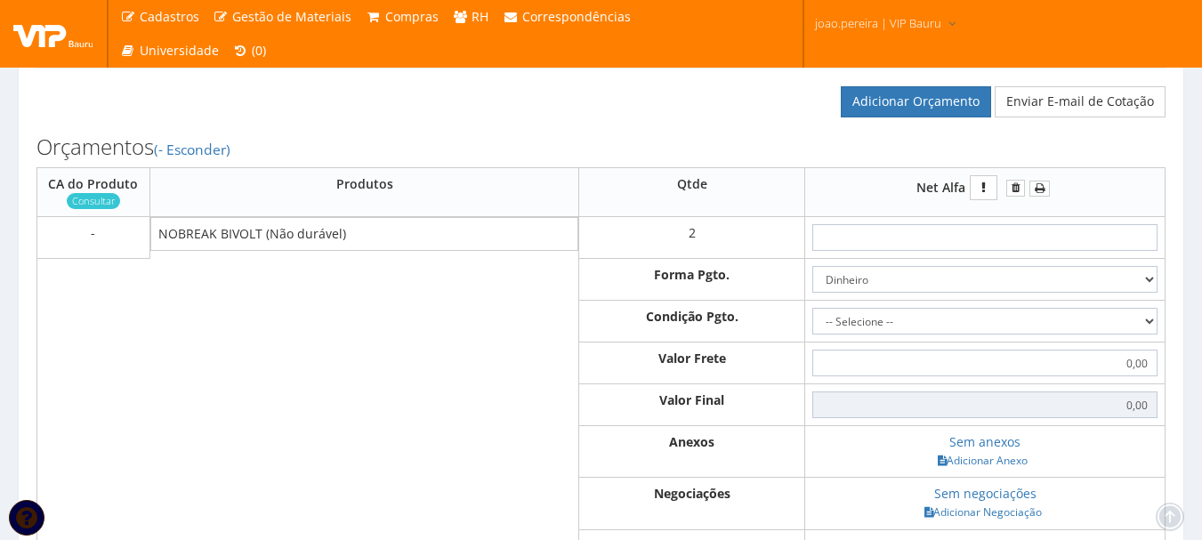
scroll to position [534, 0]
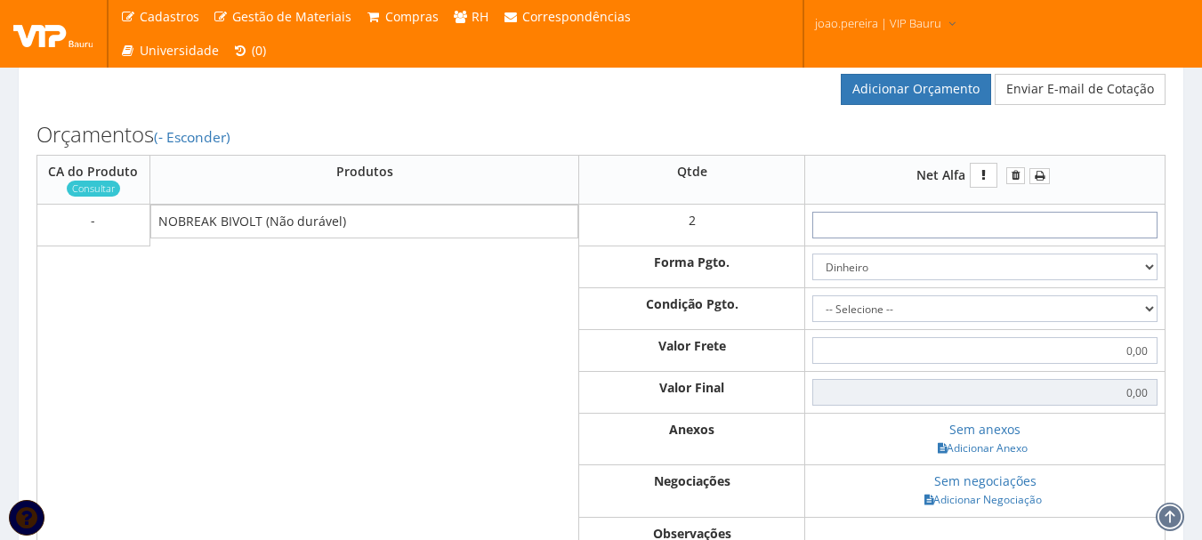
click at [1010, 234] on input "text" at bounding box center [984, 225] width 345 height 27
type input "4"
type input "8,00"
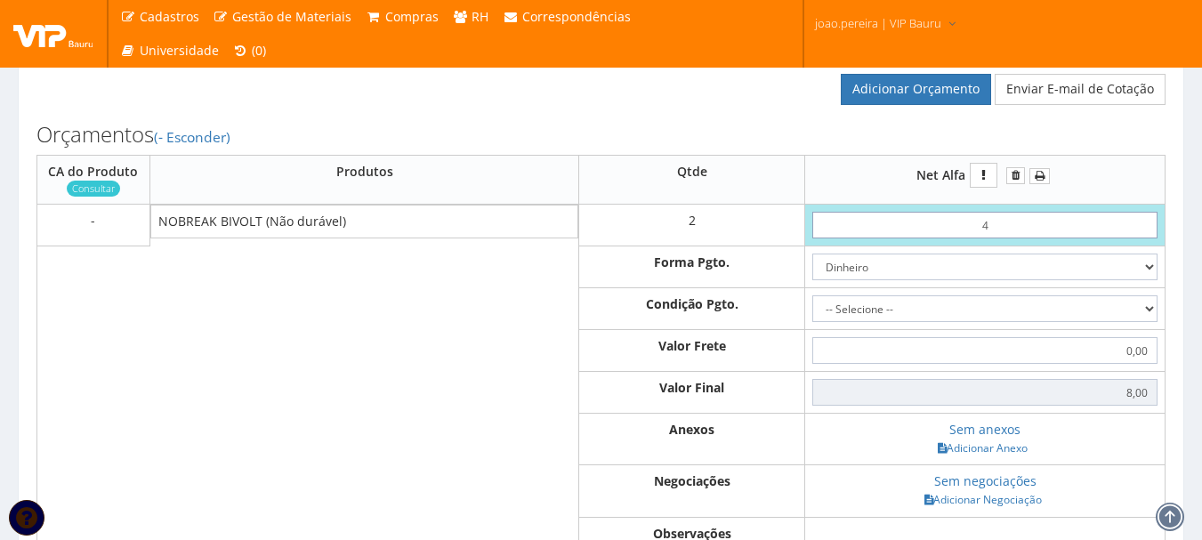
type input "44"
type input "88,00"
type input "4,45"
type input "8,90"
type input "44,50"
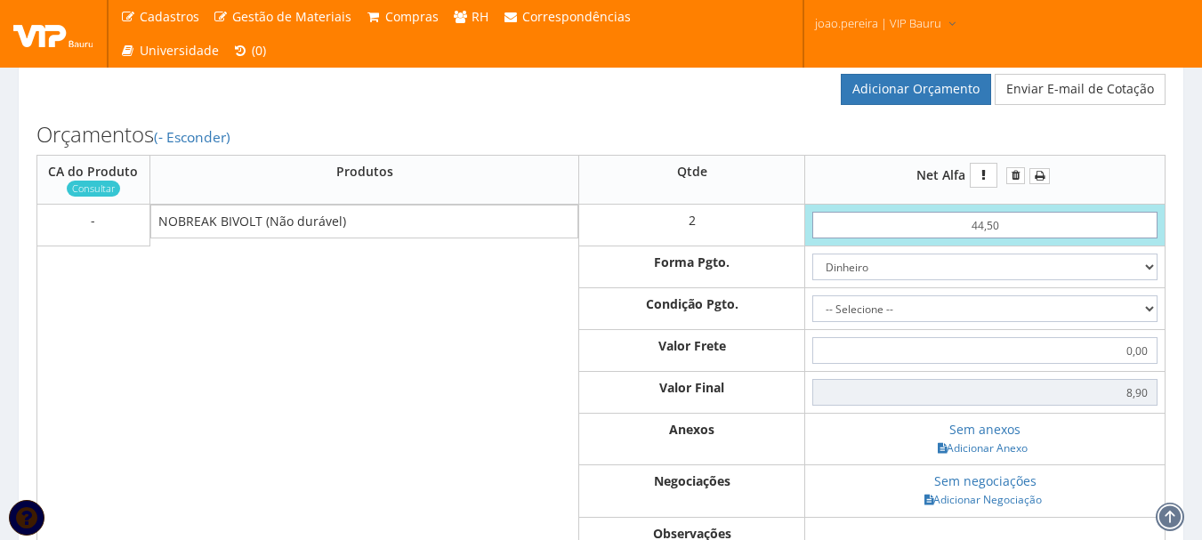
type input "89,00"
type input "445,00"
type input "890,00"
type input "4.450,00"
type input "8900,00"
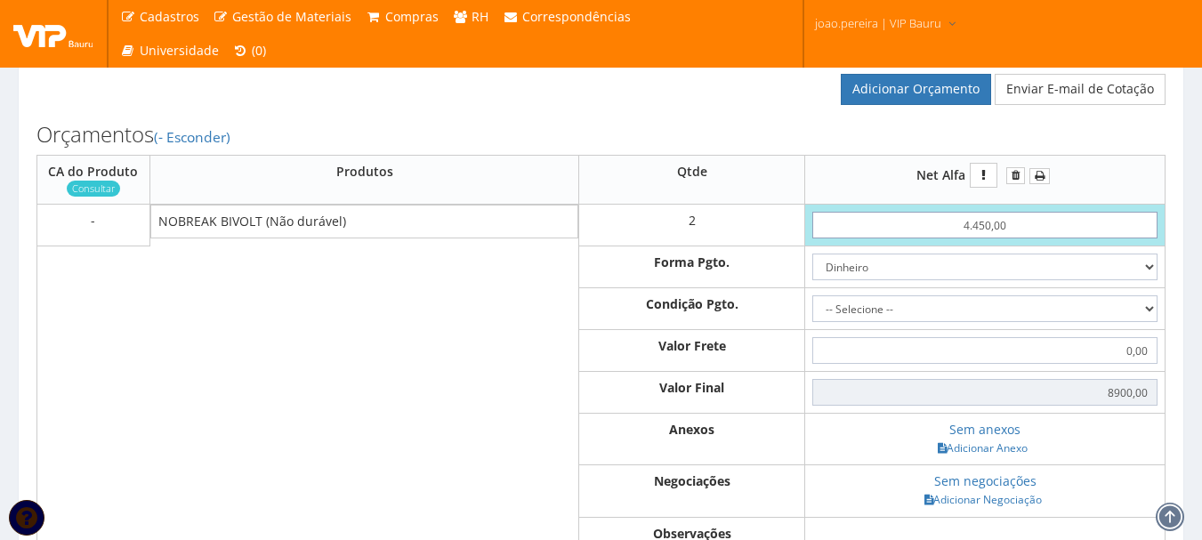
type input "4.450,00"
click at [1150, 322] on select "-- Selecione -- À vista 7 dias 10 dias" at bounding box center [984, 308] width 345 height 27
select select "0"
click at [815, 313] on select "-- Selecione -- À vista 7 dias 10 dias" at bounding box center [984, 308] width 345 height 27
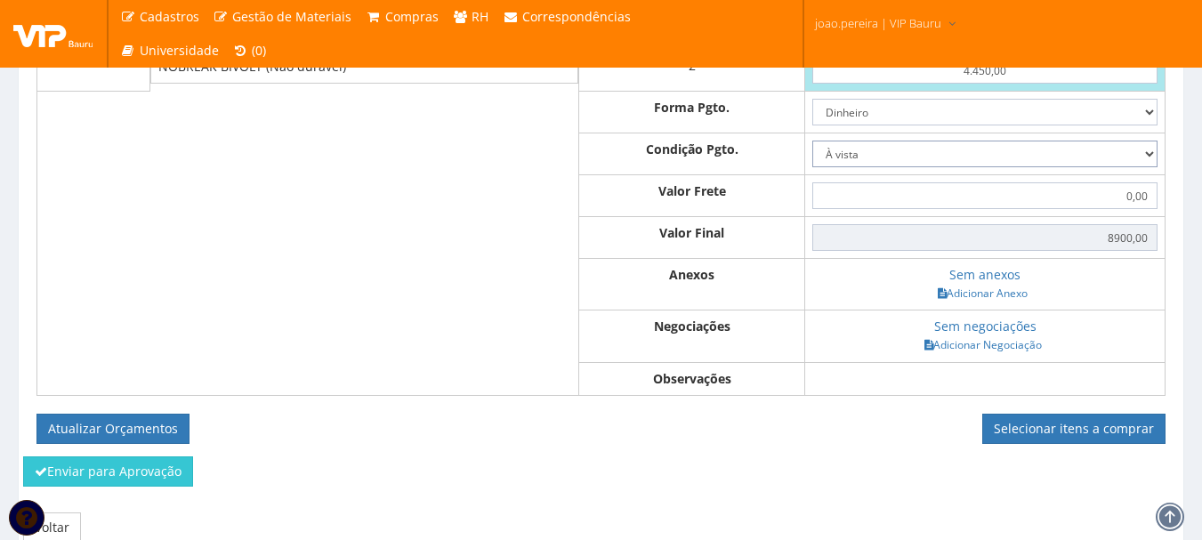
scroll to position [712, 0]
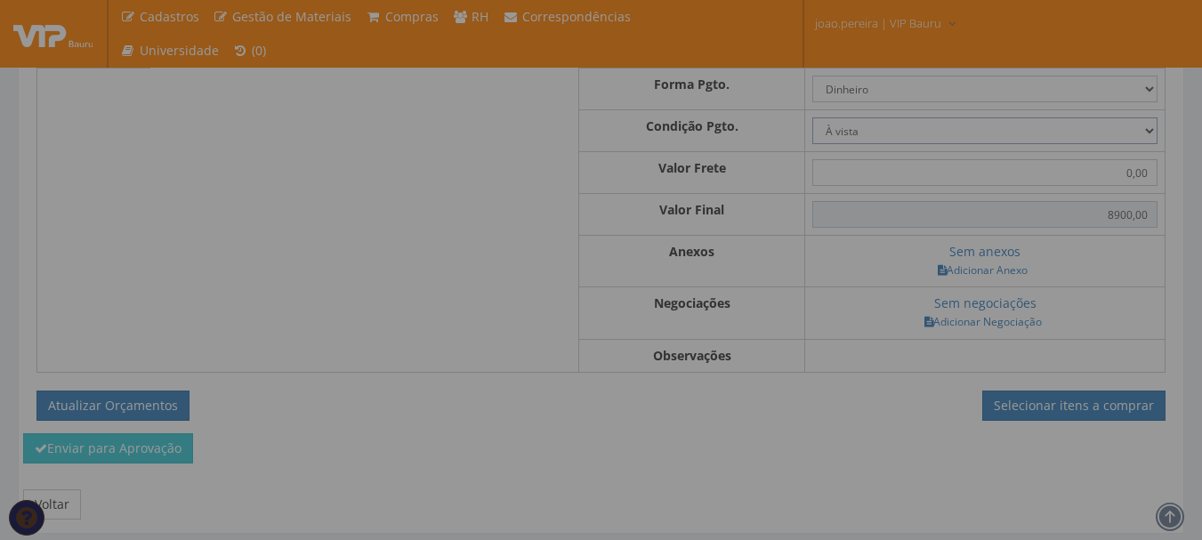
type input "8.900,00"
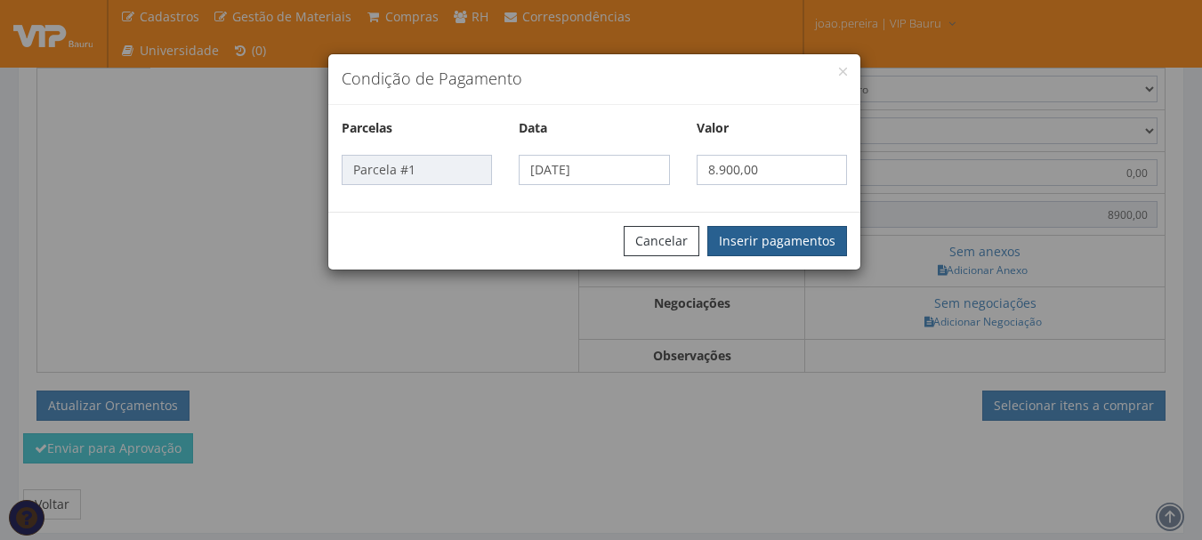
click at [801, 241] on button "Inserir pagamentos" at bounding box center [777, 241] width 140 height 30
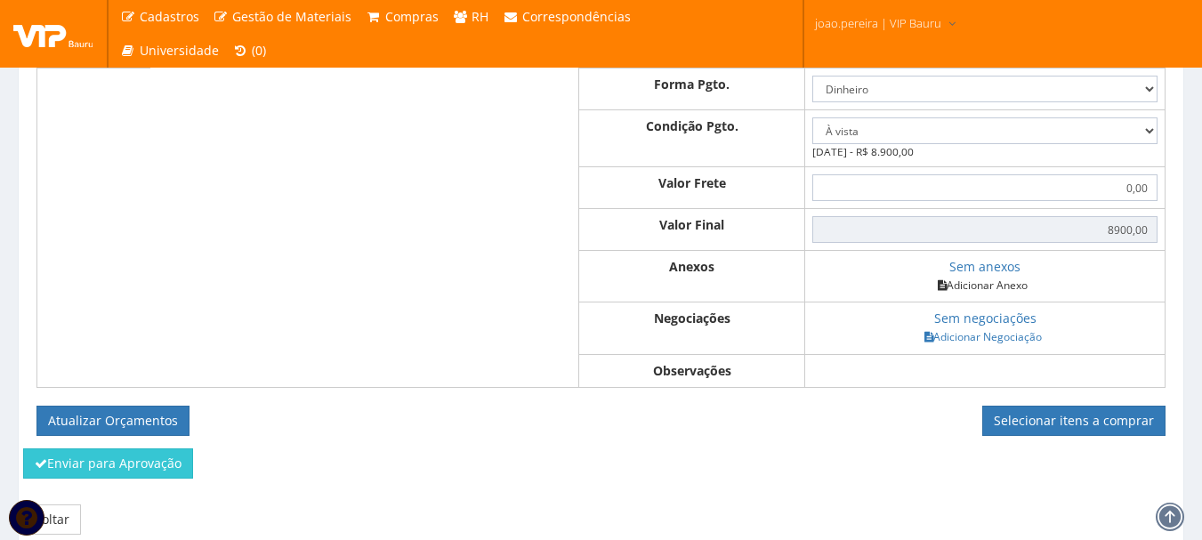
click at [1003, 294] on link "Adicionar Anexo" at bounding box center [982, 285] width 101 height 19
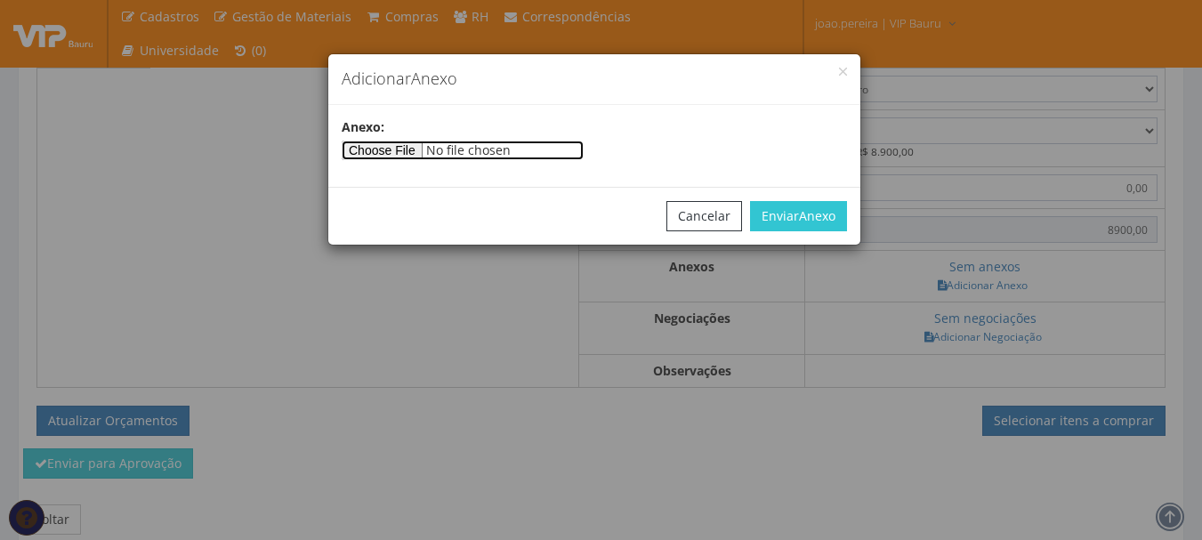
click at [381, 144] on input"] "file" at bounding box center [463, 151] width 242 height 20
type input"] "C:\fakepath\NET ALFA.jpg"
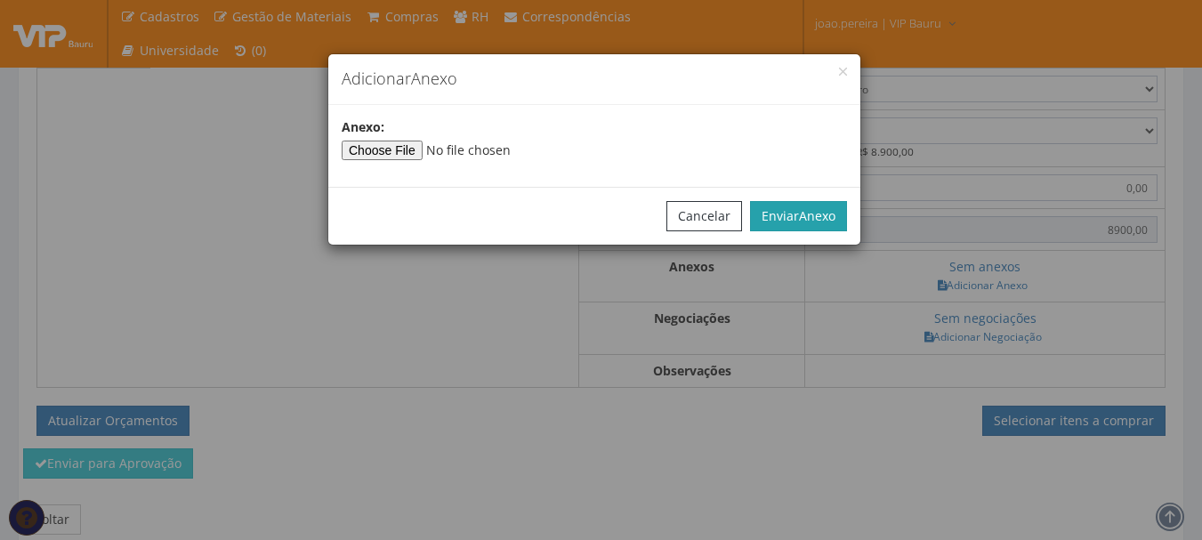
click at [811, 211] on span "Anexo" at bounding box center [817, 215] width 36 height 17
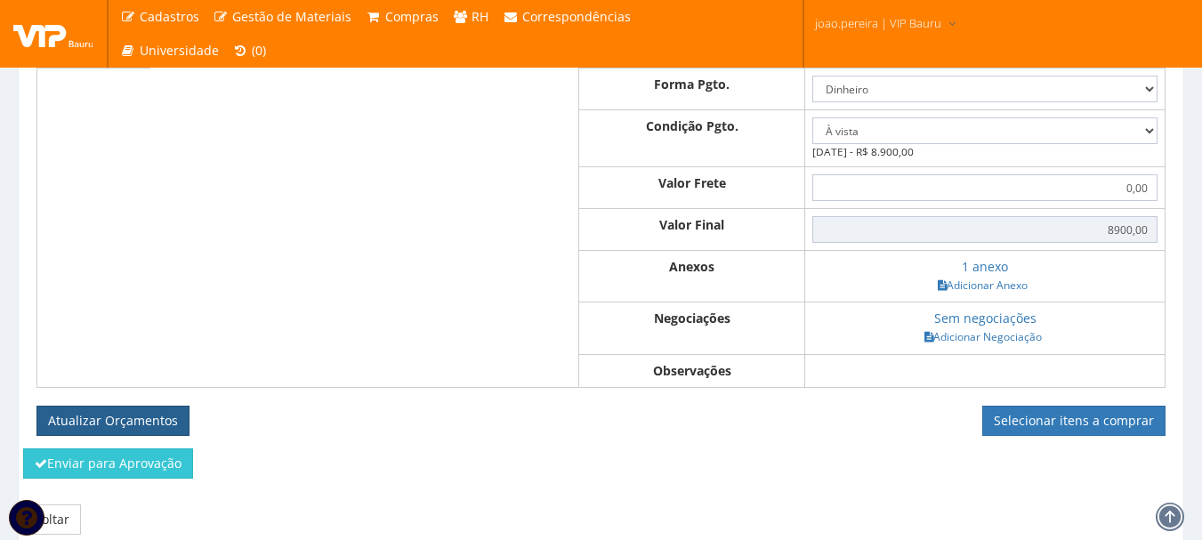
click at [109, 430] on button "Atualizar Orçamentos" at bounding box center [112, 421] width 153 height 30
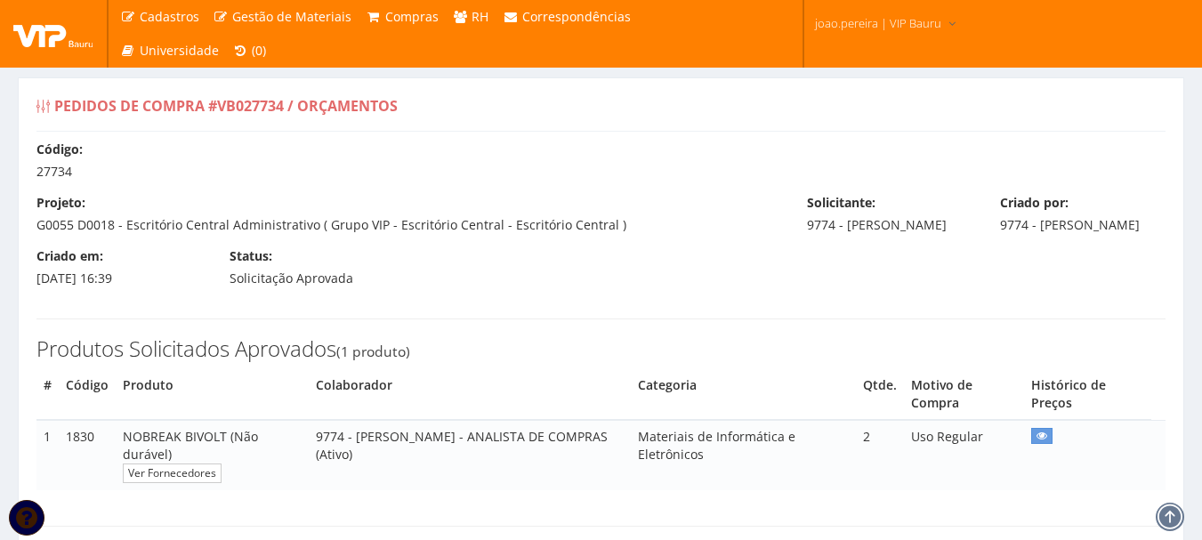
select select "0"
type input "4.450,00"
type input "8.900,00"
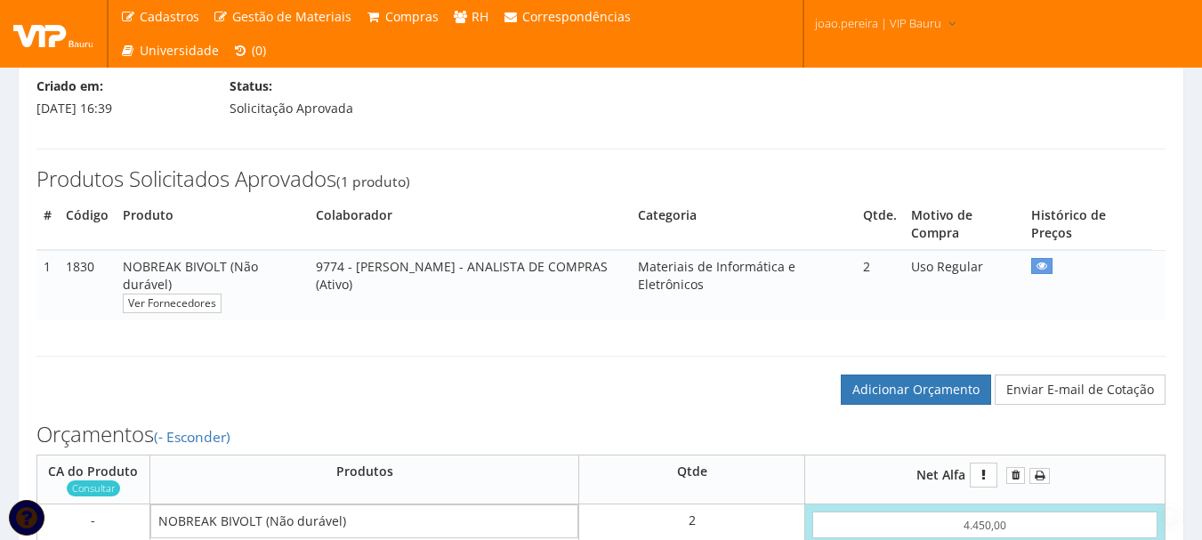
scroll to position [201, 0]
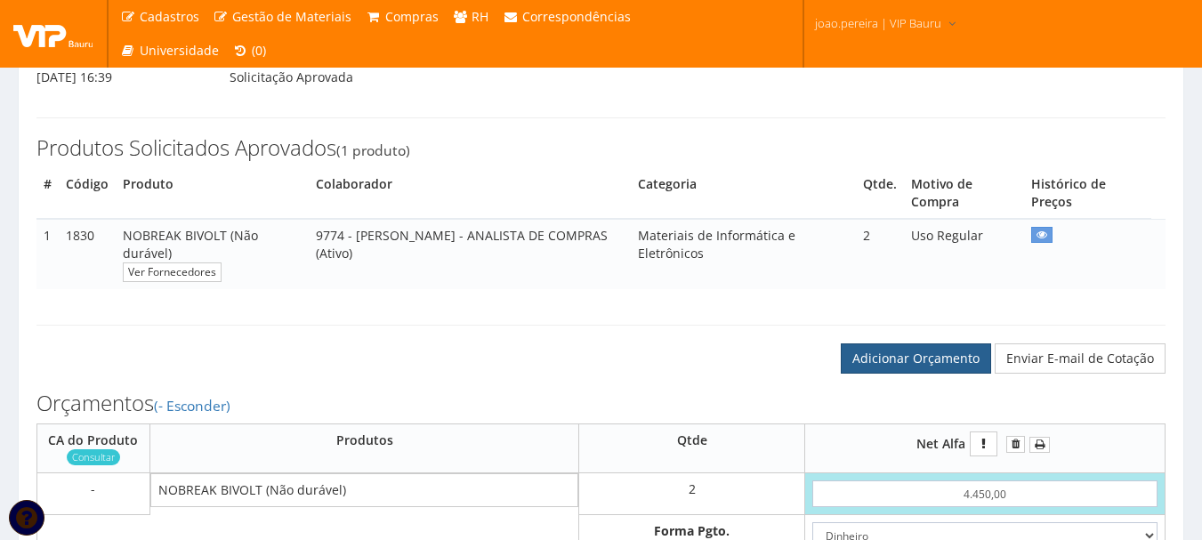
click at [905, 374] on link "Adicionar Orçamento" at bounding box center [916, 358] width 150 height 30
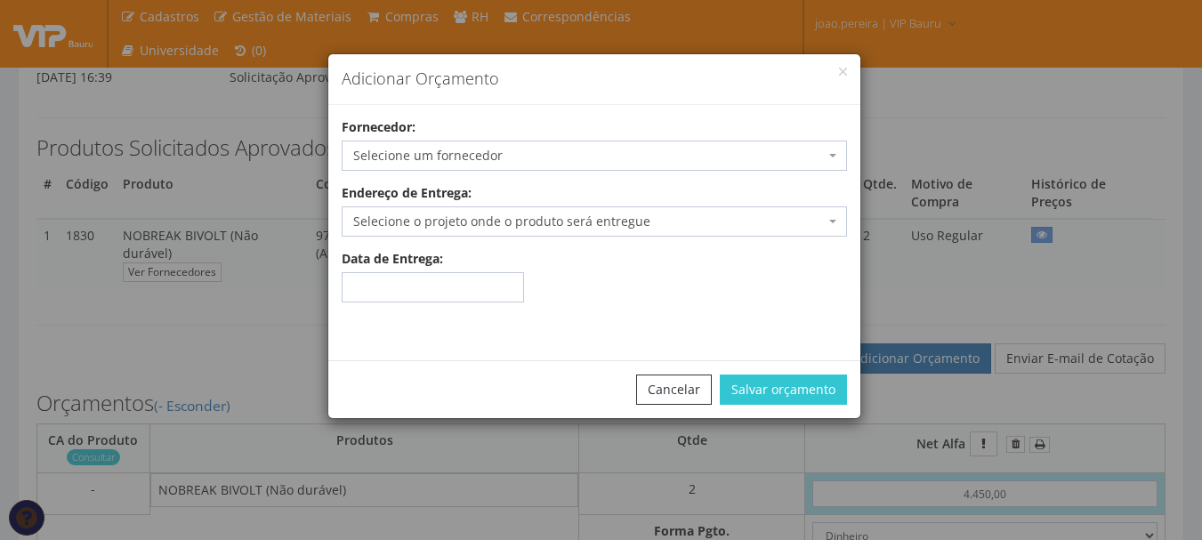
click at [558, 160] on span "Selecione um fornecedor" at bounding box center [588, 156] width 471 height 18
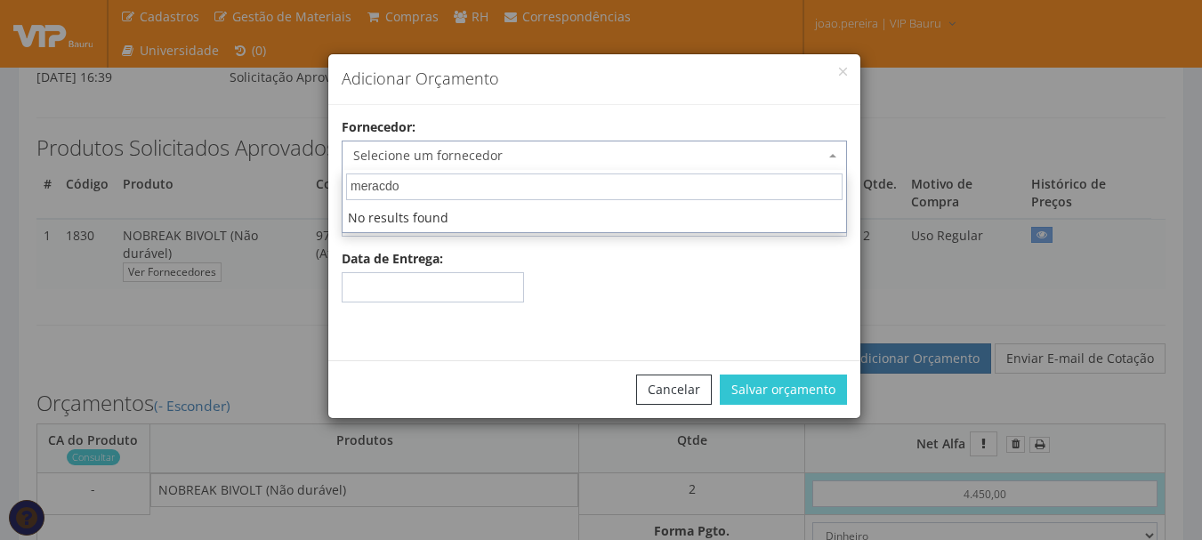
type input "meracdo"
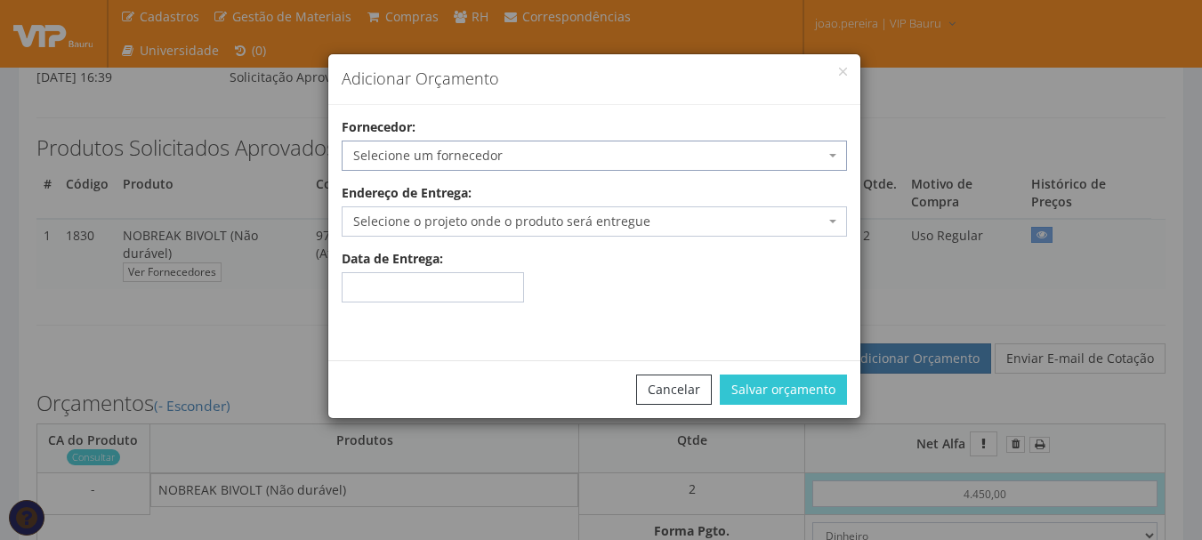
click at [503, 154] on span "Selecione um fornecedor" at bounding box center [588, 156] width 471 height 18
click at [503, 153] on span "Selecione um fornecedor" at bounding box center [588, 156] width 471 height 18
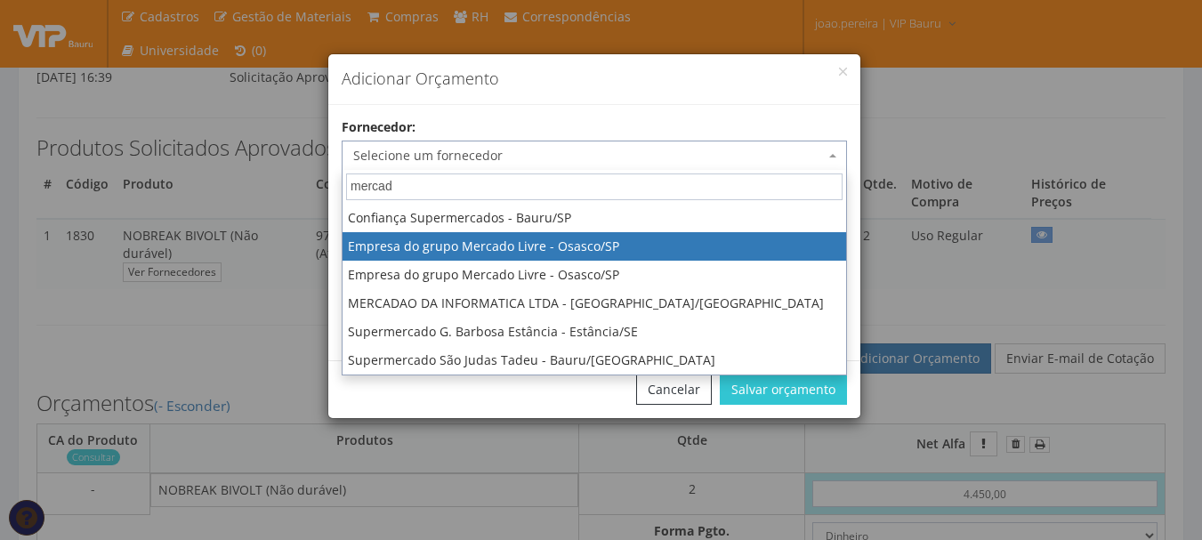
type input "mercad"
select select "318"
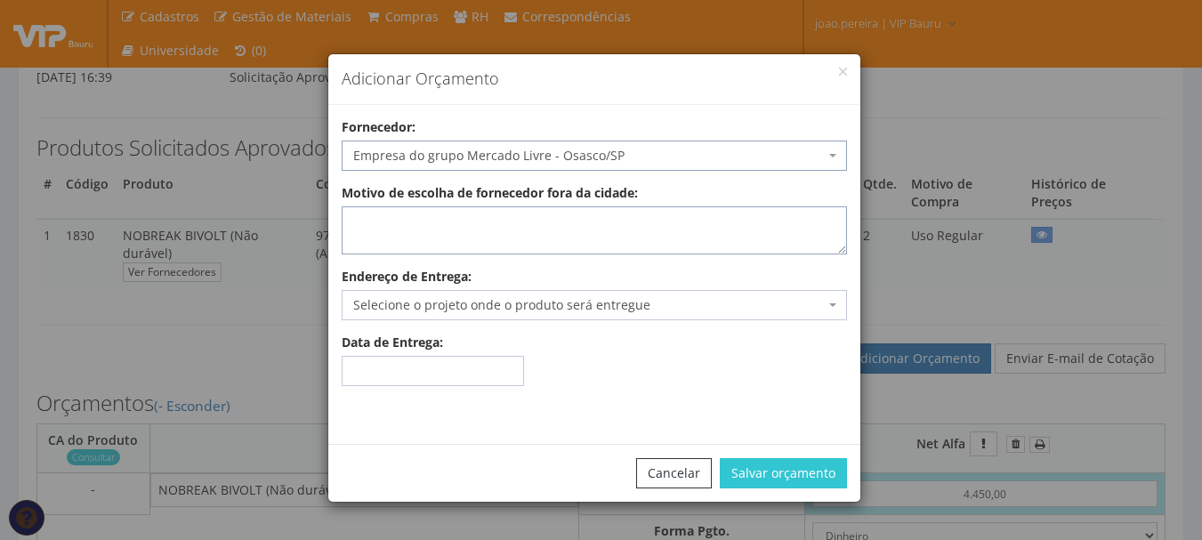
click at [490, 219] on textarea "Motivo de escolha de fornecedor fora da cidade:" at bounding box center [594, 230] width 505 height 48
type textarea "entrega no local"
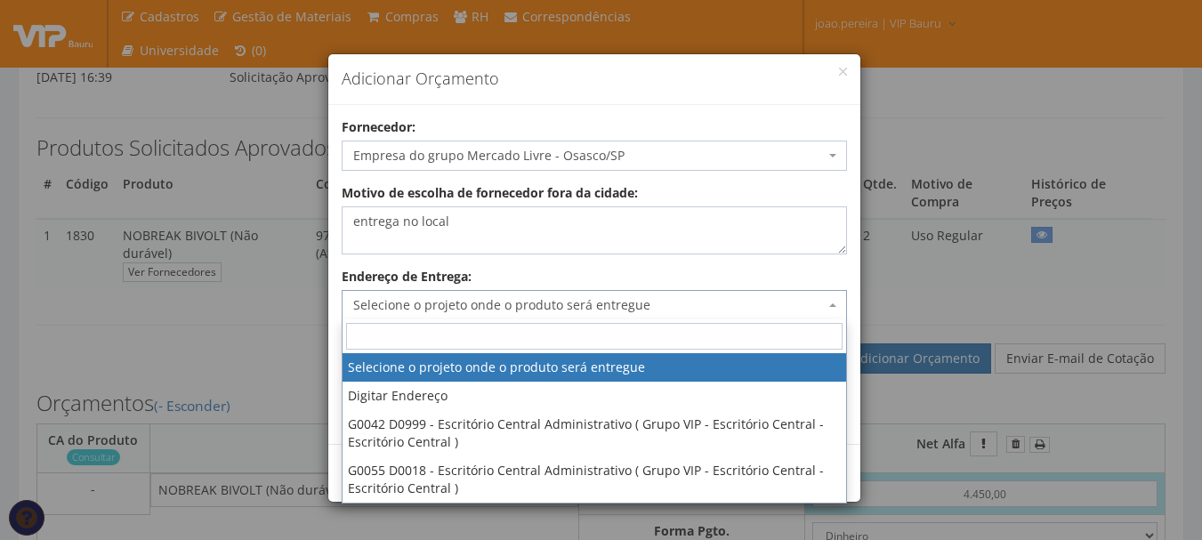
click at [449, 305] on span "Selecione o projeto onde o produto será entregue" at bounding box center [588, 305] width 471 height 18
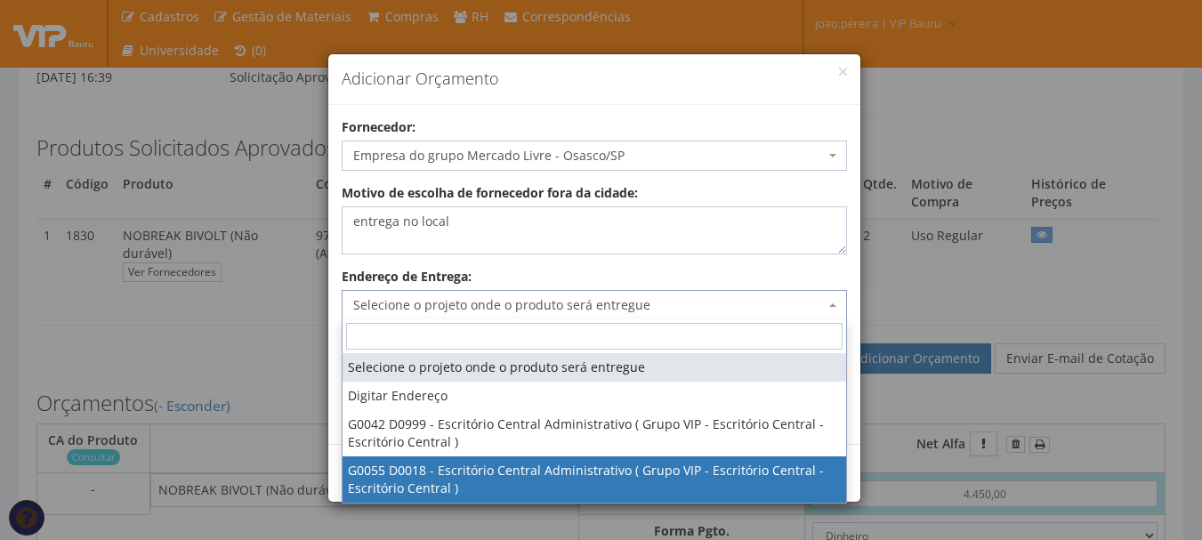
select select "55"
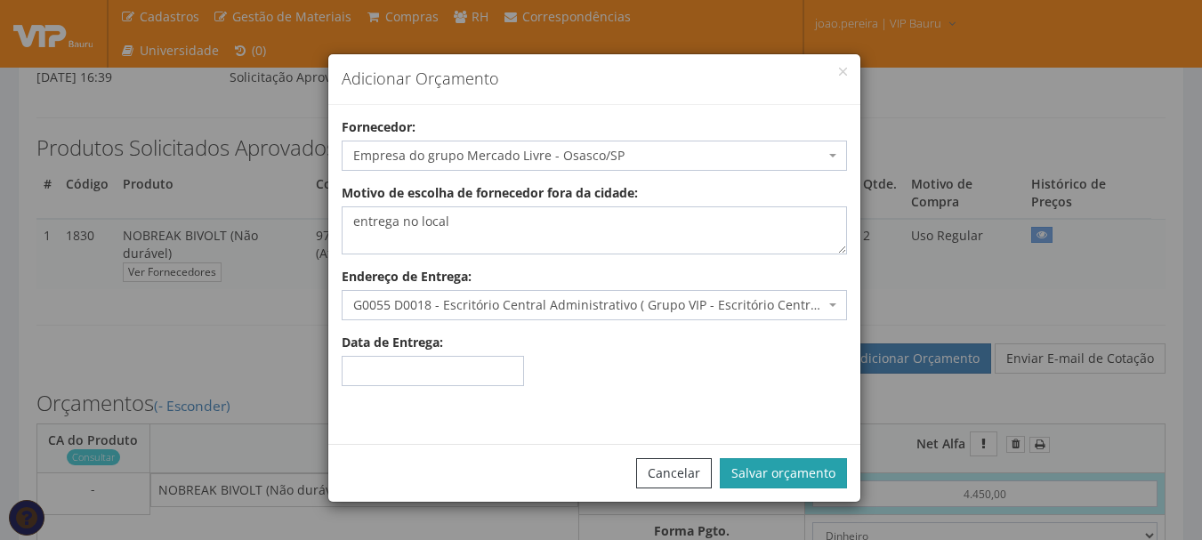
click at [776, 471] on button "Salvar orçamento" at bounding box center [783, 473] width 127 height 30
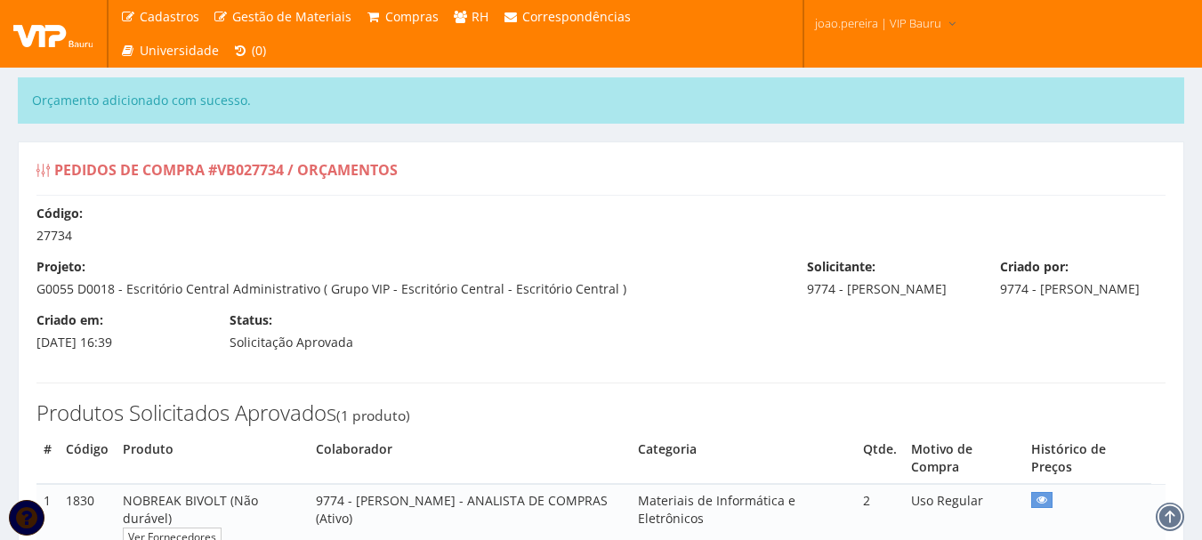
select select "0"
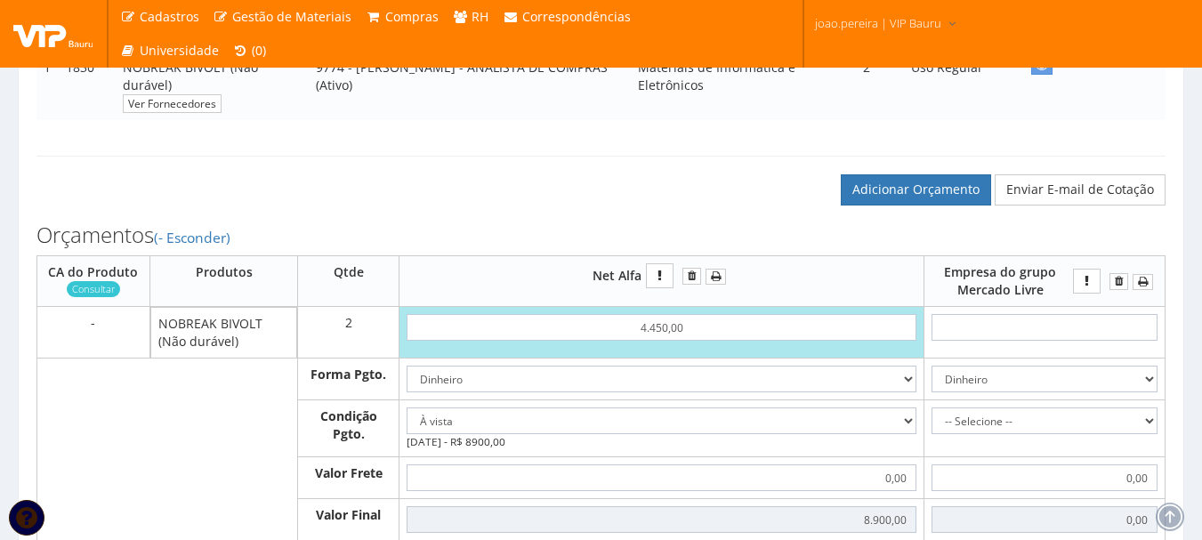
scroll to position [445, 0]
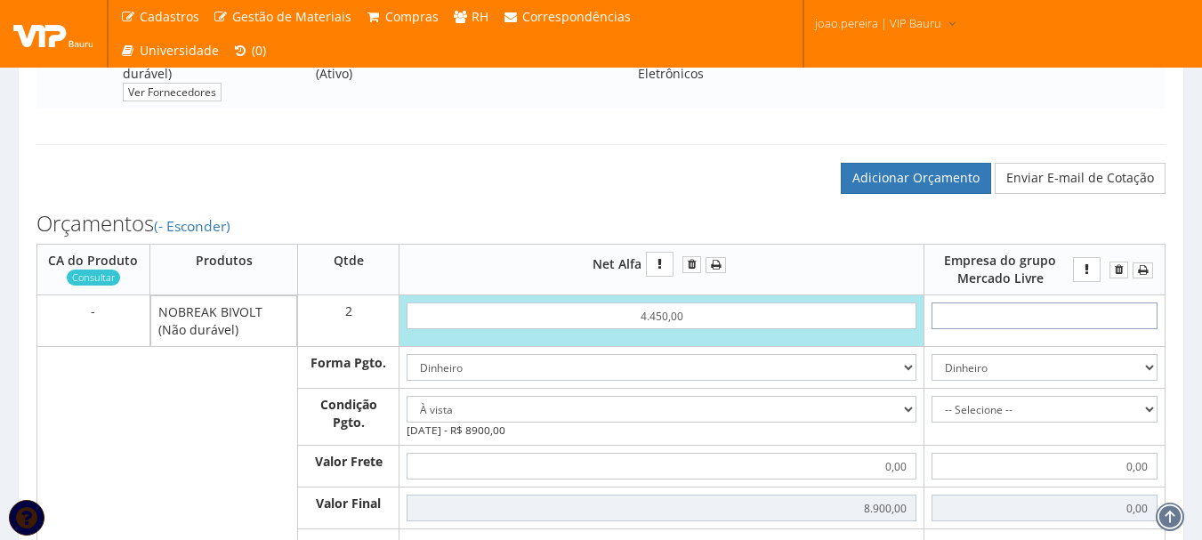
click at [1051, 329] on input "text" at bounding box center [1044, 315] width 226 height 27
type input "4"
type input "8,00"
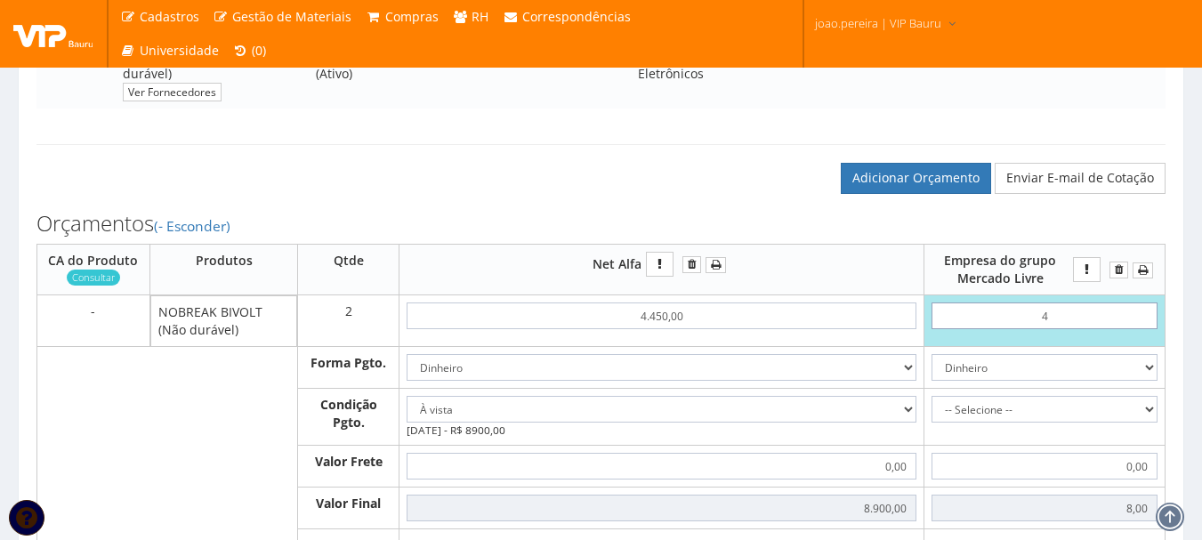
type input "43"
type input "86,00"
type input "4,35"
type input "8,70"
type input "43,55"
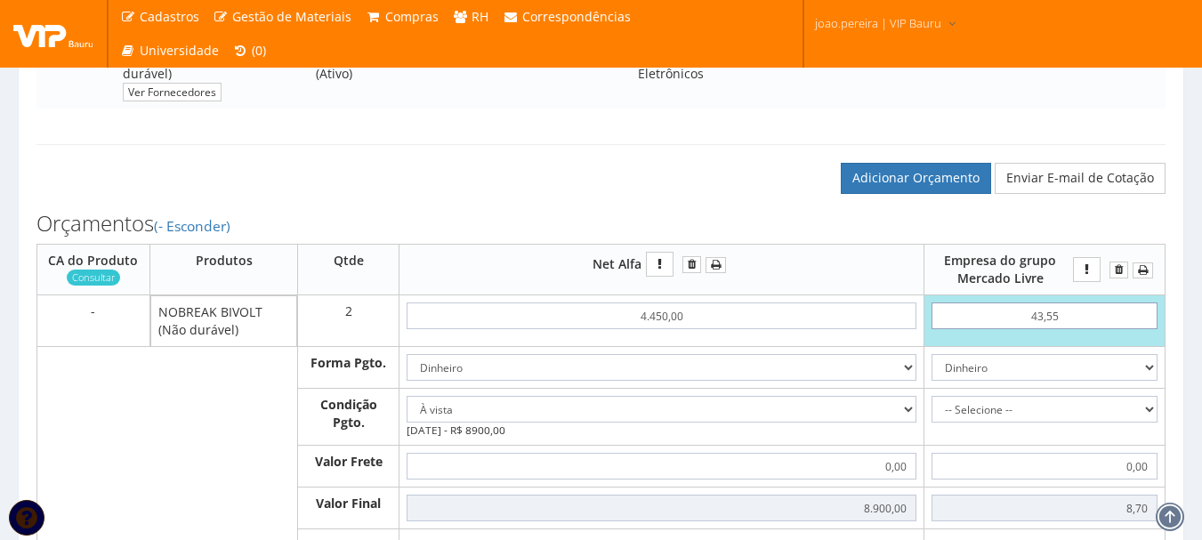
type input "87,10"
type input "435,53"
type input "871,06"
type input "435,53"
click at [1132, 381] on select "Dinheiro Boleto Bancário Depósito Transferência Bancária Cartão de Crédito Cart…" at bounding box center [1044, 367] width 226 height 27
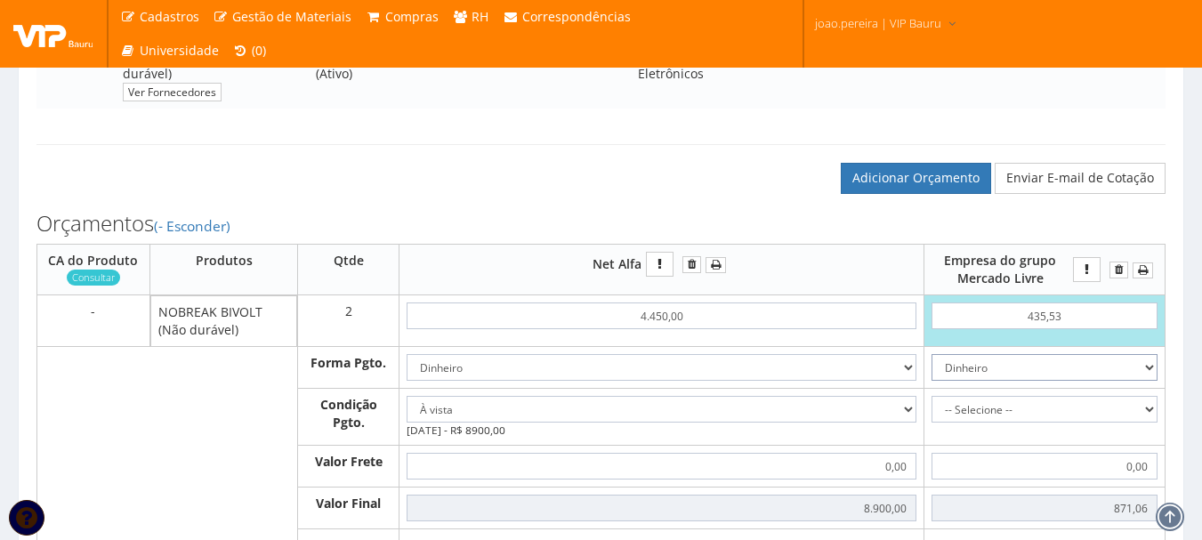
click at [932, 372] on select "Dinheiro Boleto Bancário Depósito Transferência Bancária Cartão de Crédito Cart…" at bounding box center [1044, 367] width 226 height 27
click at [1119, 422] on select "-- Selecione -- À vista 7 dias 10 dias" at bounding box center [1044, 409] width 226 height 27
select select "0"
click at [932, 414] on select "-- Selecione -- À vista 7 dias 10 dias" at bounding box center [1044, 409] width 226 height 27
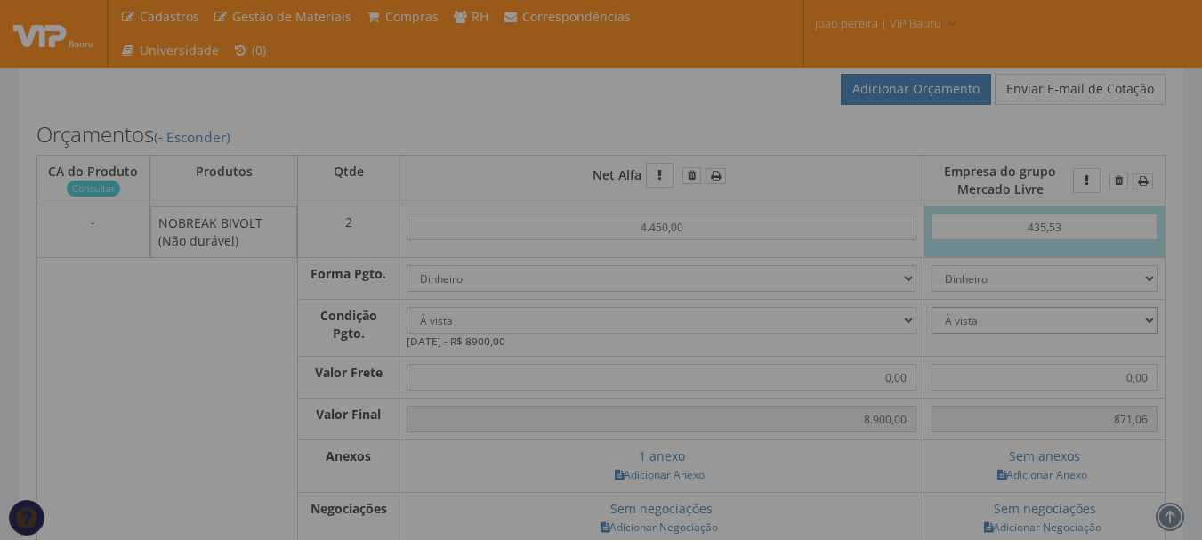
scroll to position [712, 0]
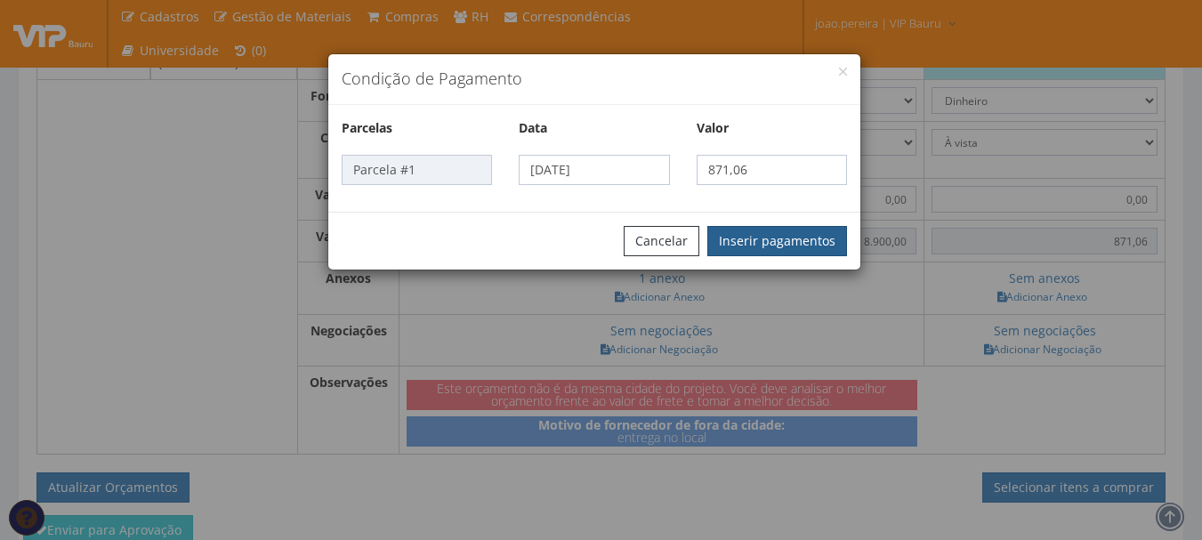
click at [807, 236] on button "Inserir pagamentos" at bounding box center [777, 241] width 140 height 30
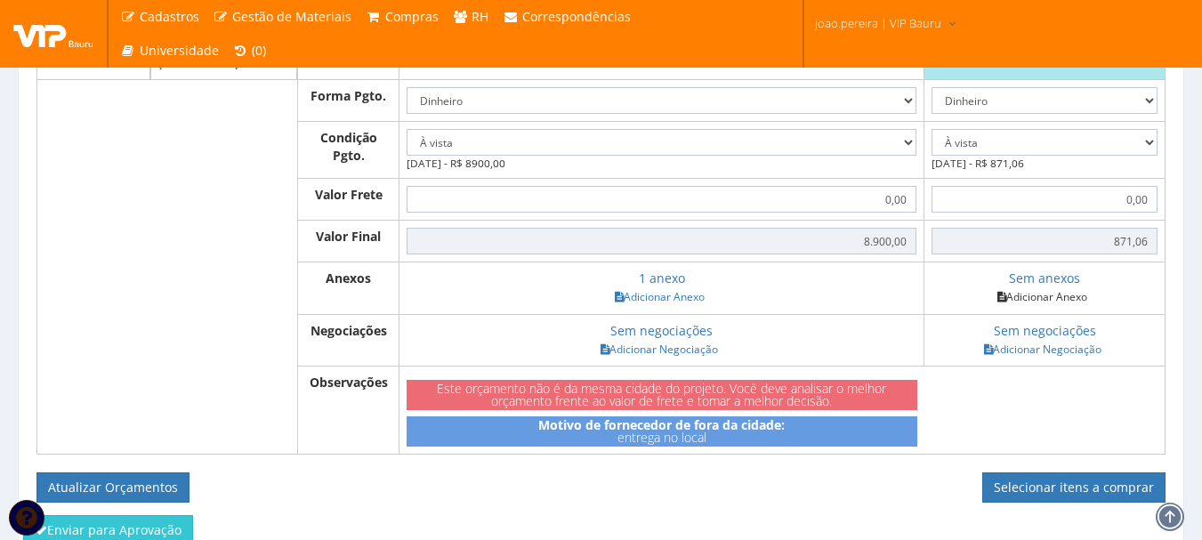
click at [1082, 306] on link "Adicionar Anexo" at bounding box center [1042, 296] width 101 height 19
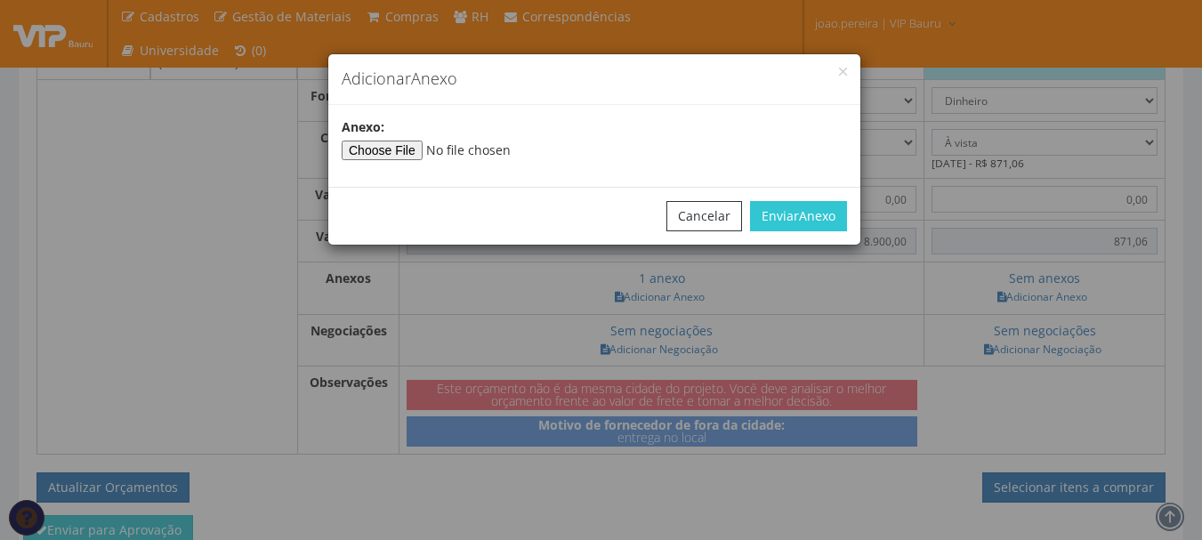
click at [393, 138] on div "Anexo :" at bounding box center [594, 139] width 532 height 42
click at [429, 152] on input"] "file" at bounding box center [463, 151] width 242 height 20
type input"] "C:\fakepath\MERCADO NOBREAKS.jpg"
click at [786, 215] on button "Enviar Anexo" at bounding box center [798, 216] width 97 height 30
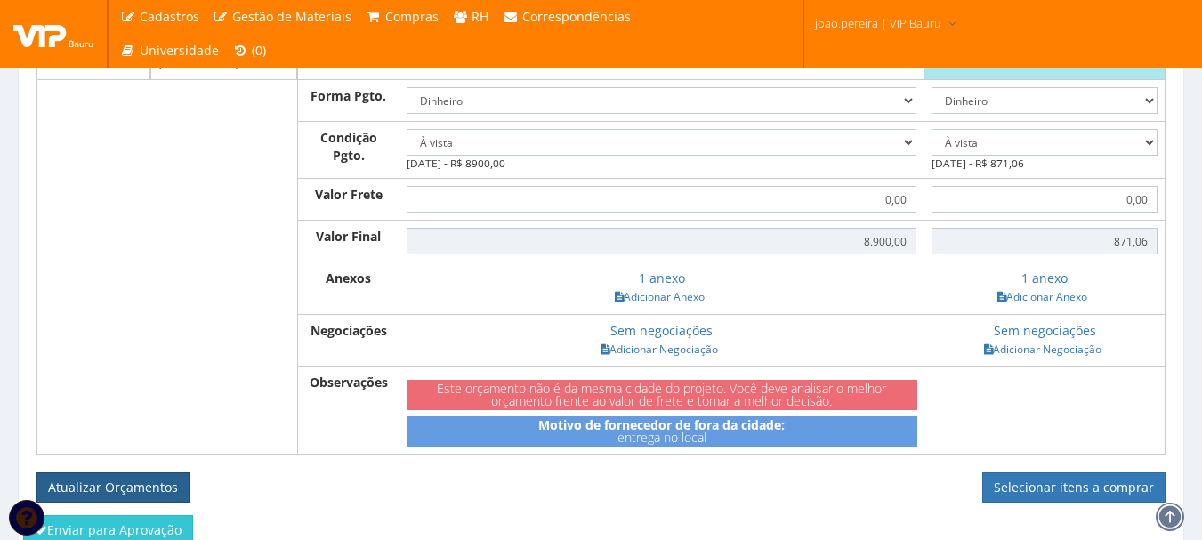
click at [94, 503] on button "Atualizar Orçamentos" at bounding box center [112, 487] width 153 height 30
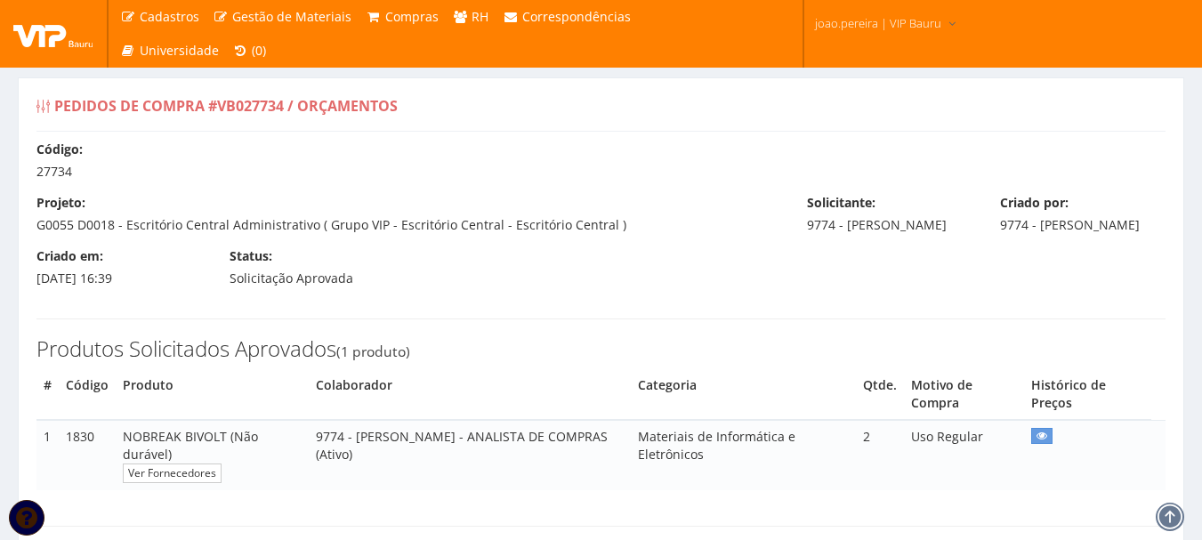
select select "0"
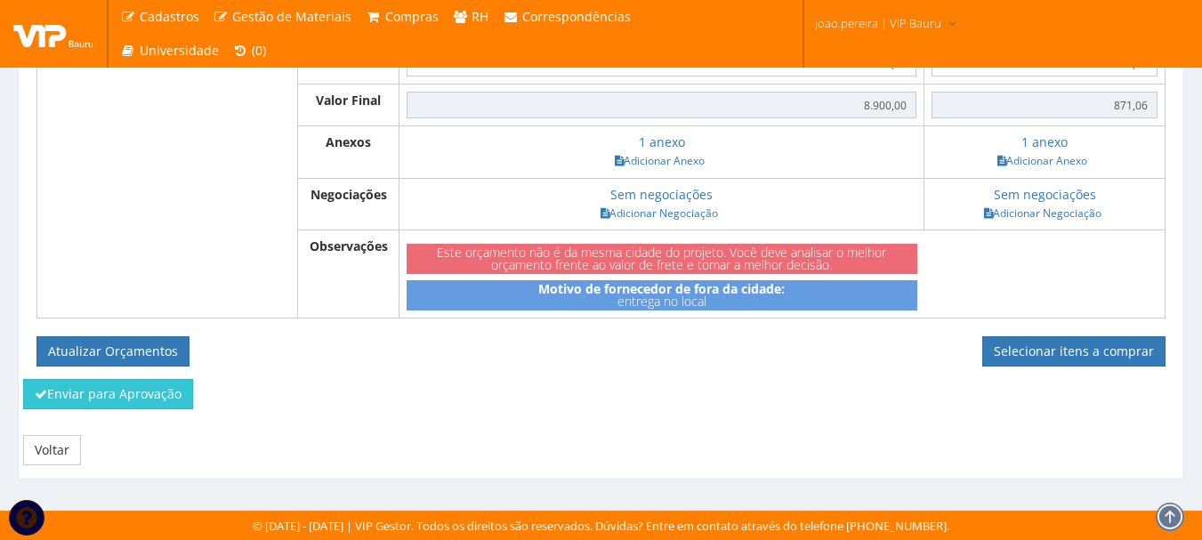
scroll to position [801, 0]
click at [117, 343] on button "Atualizar Orçamentos" at bounding box center [112, 351] width 153 height 30
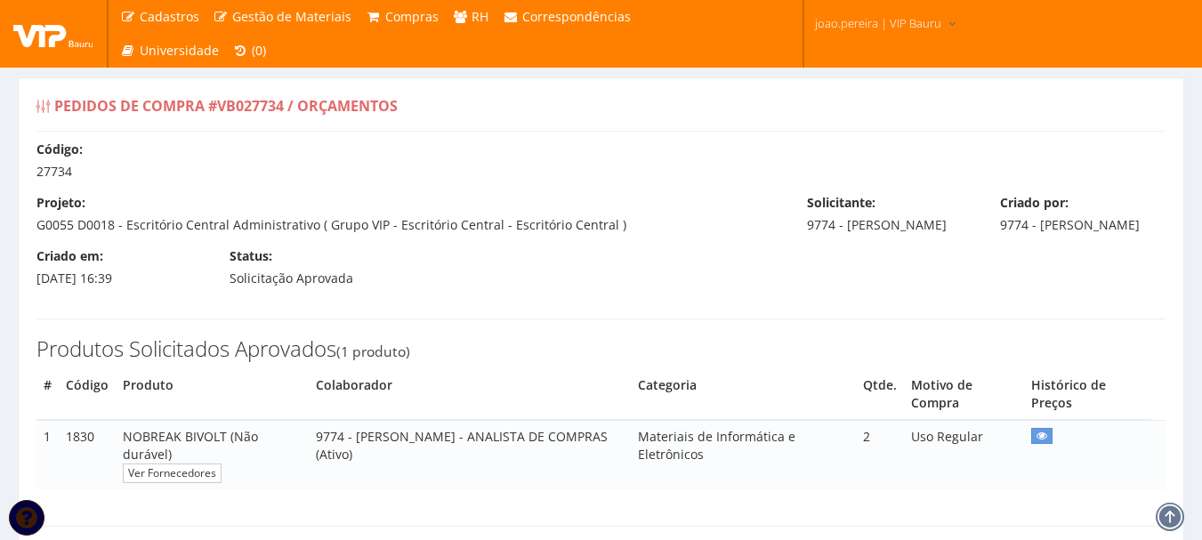
select select "0"
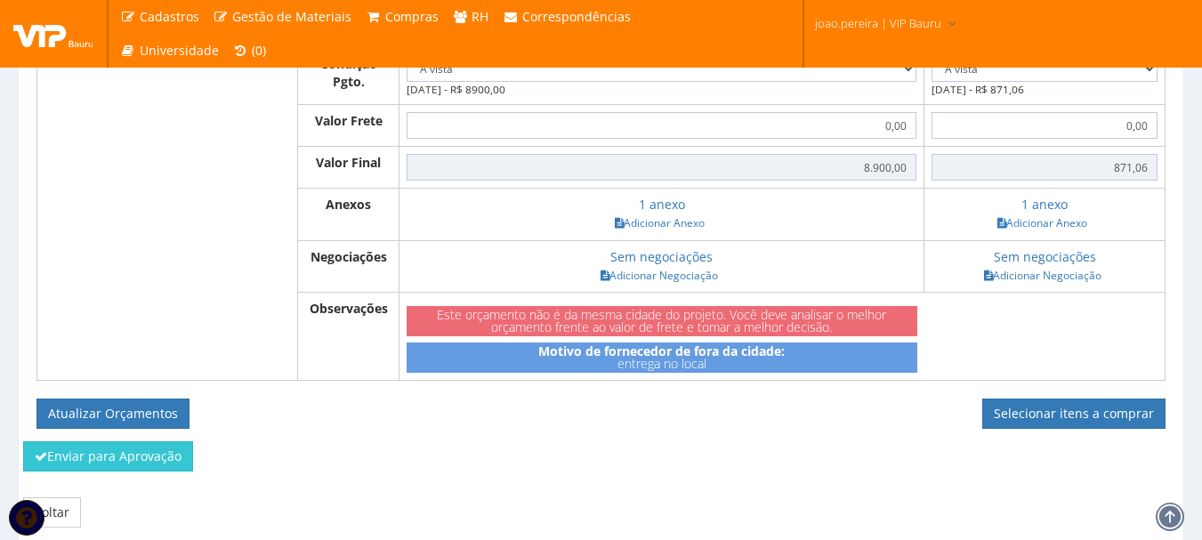
scroll to position [624, 0]
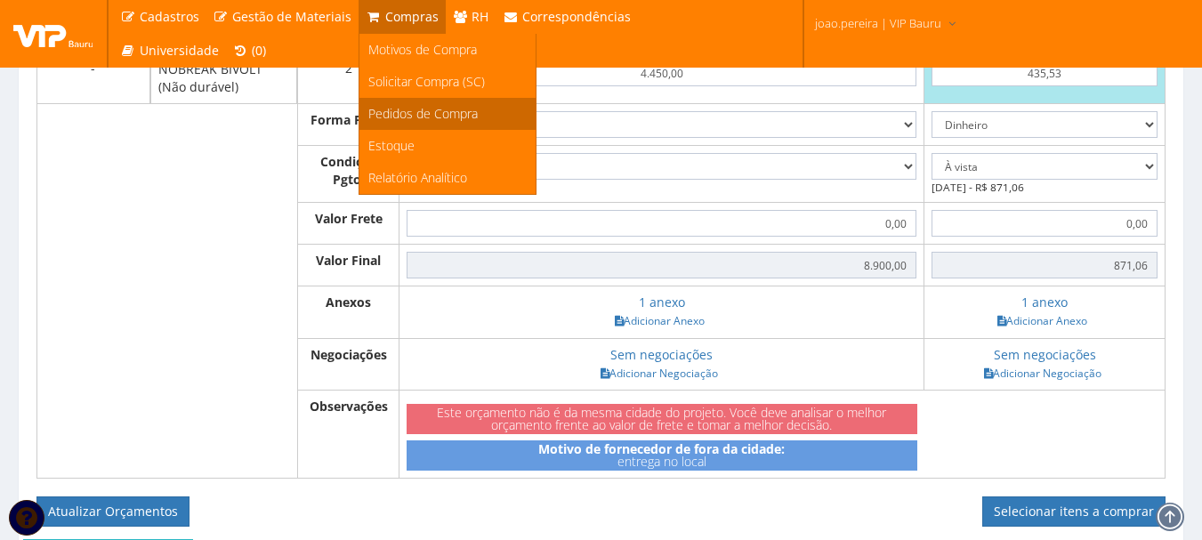
click at [435, 109] on span "Pedidos de Compra" at bounding box center [422, 113] width 109 height 17
